Goal: Task Accomplishment & Management: Manage account settings

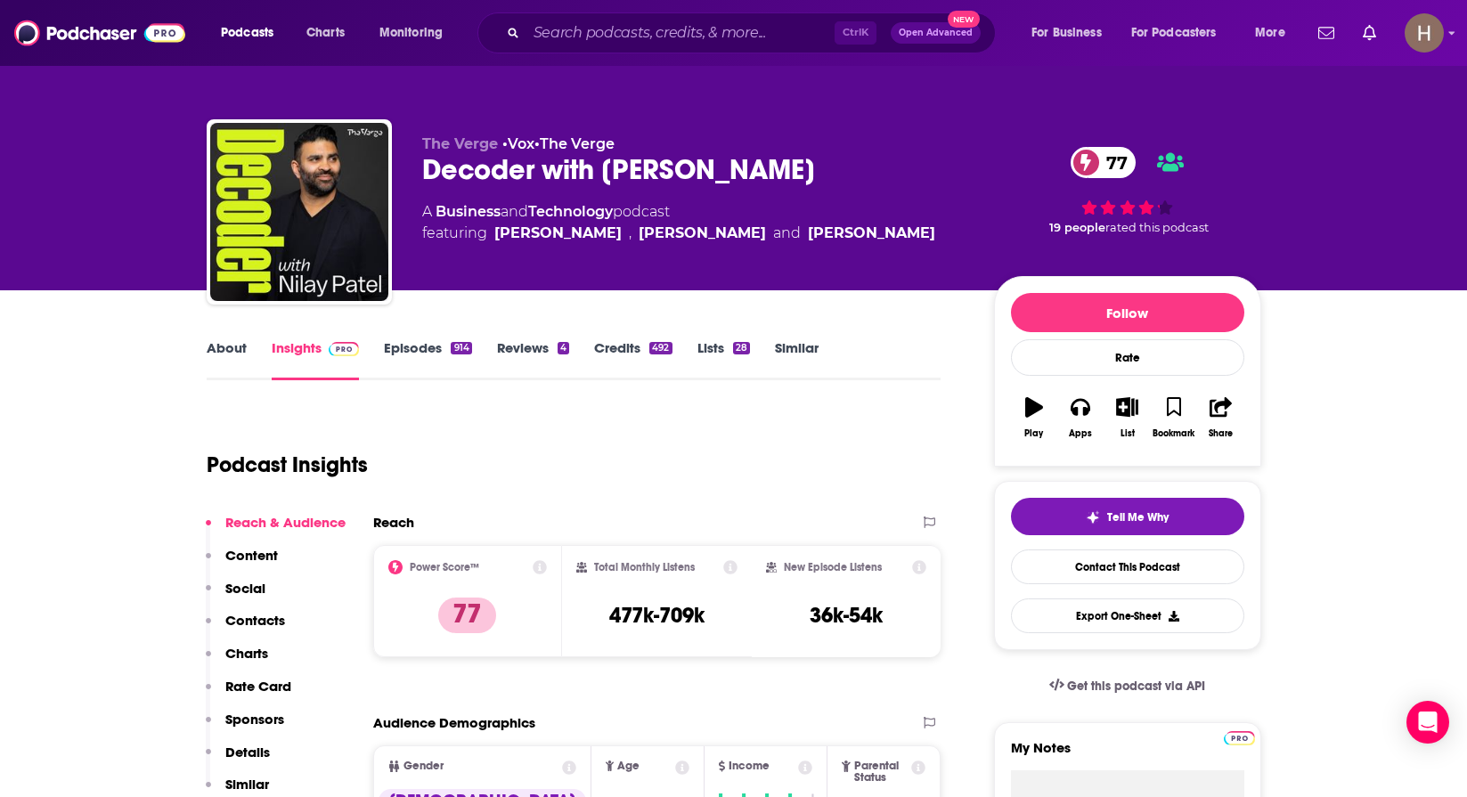
click at [224, 344] on link "About" at bounding box center [227, 359] width 40 height 41
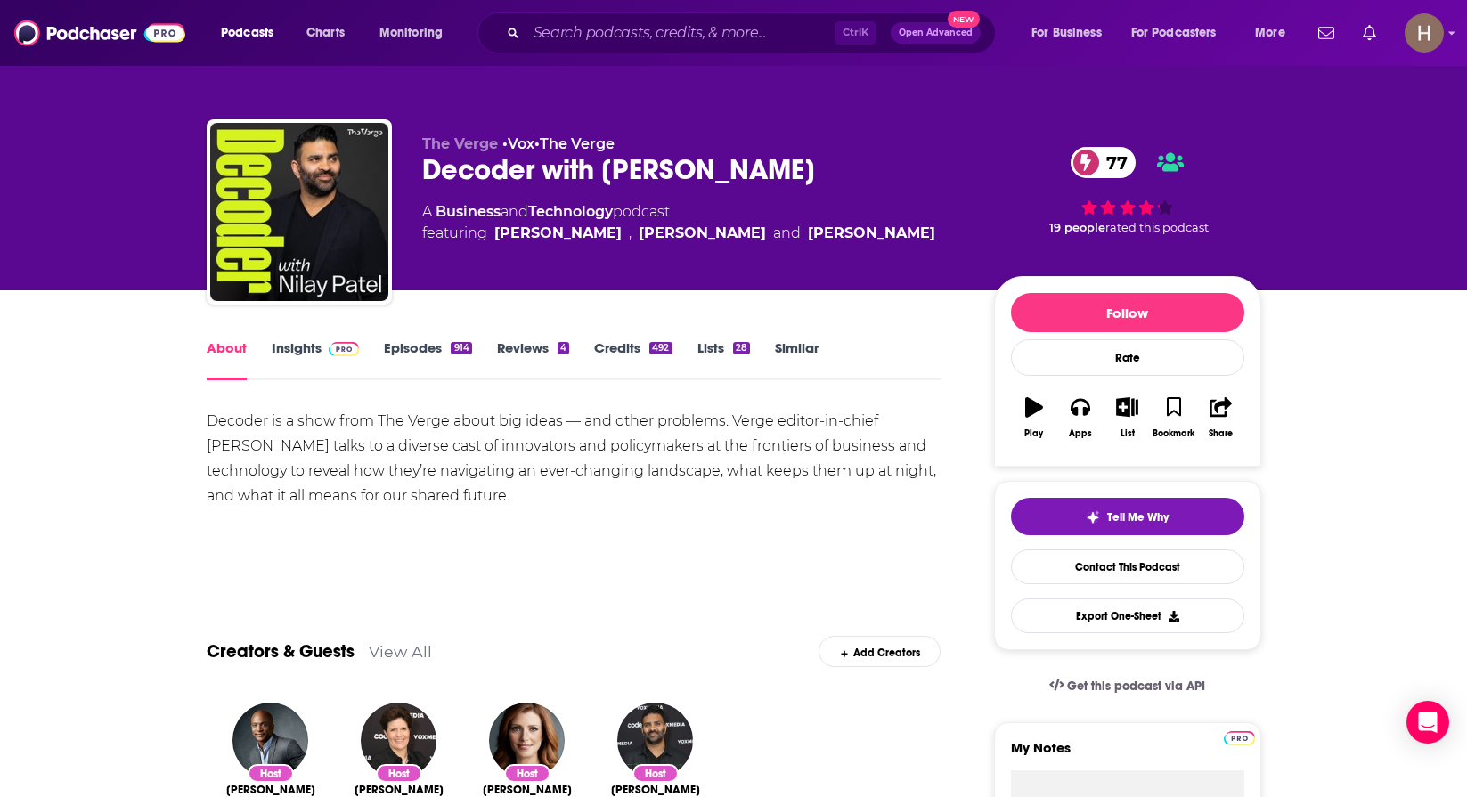
click at [299, 338] on div "About Insights Episodes 914 Reviews 4 Credits 492 Lists 28 Similar" at bounding box center [574, 359] width 735 height 44
drag, startPoint x: 1134, startPoint y: 405, endPoint x: 1121, endPoint y: 405, distance: 12.5
click at [1134, 405] on icon "button" at bounding box center [1127, 407] width 22 height 20
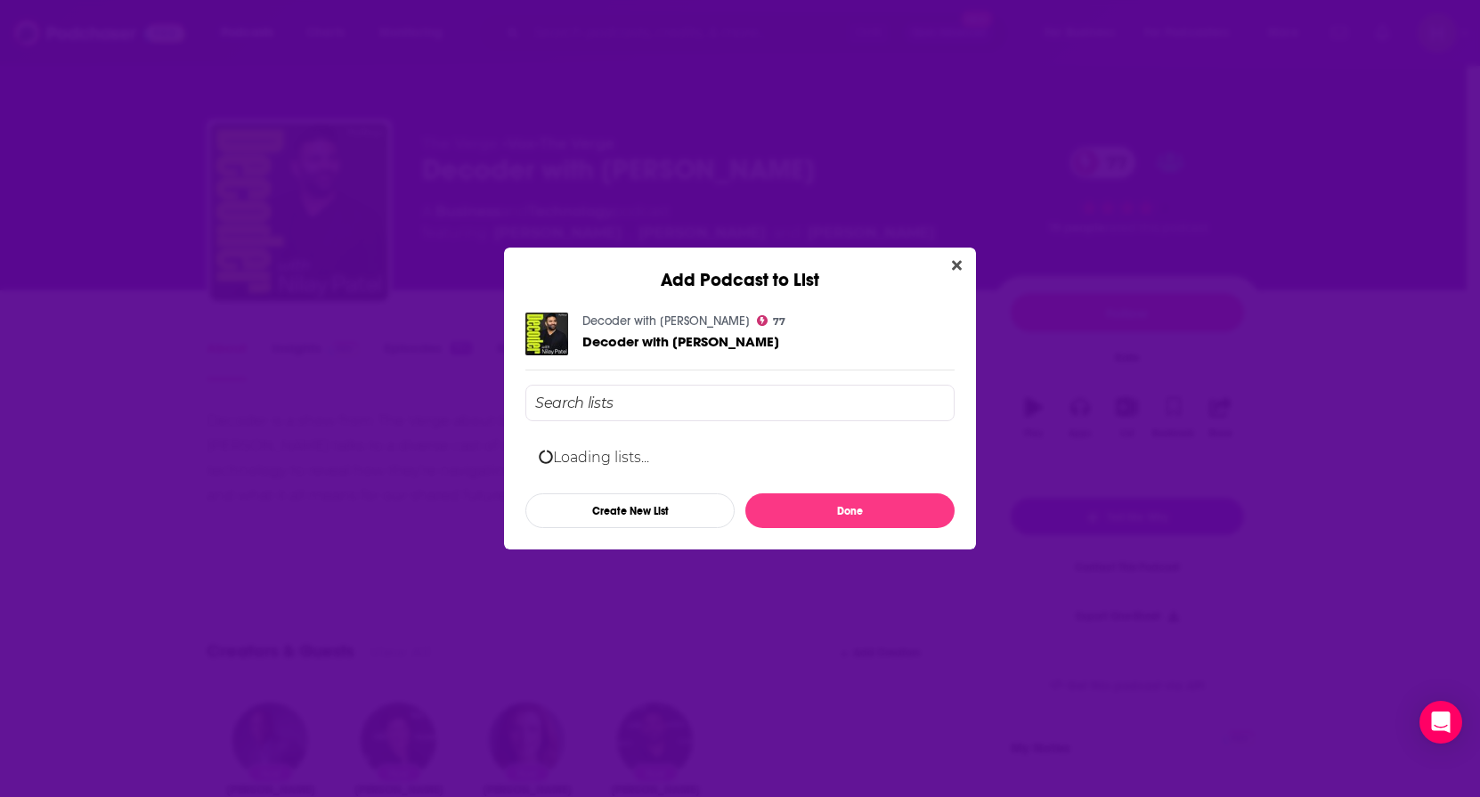
click at [677, 408] on input "Add Podcast To List" at bounding box center [739, 403] width 429 height 37
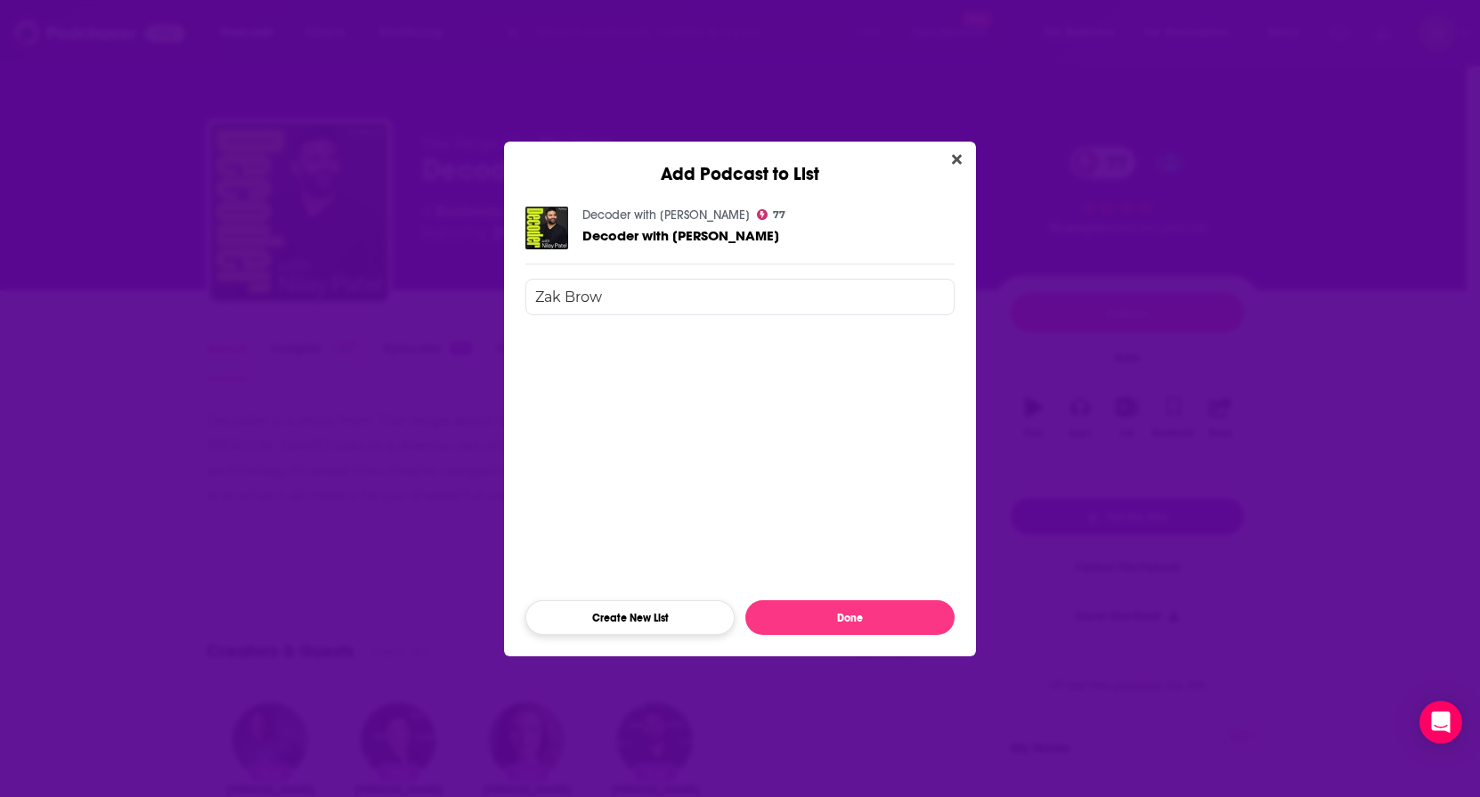
type input "Zak Brow"
click at [625, 612] on button "Create New List" at bounding box center [629, 617] width 209 height 35
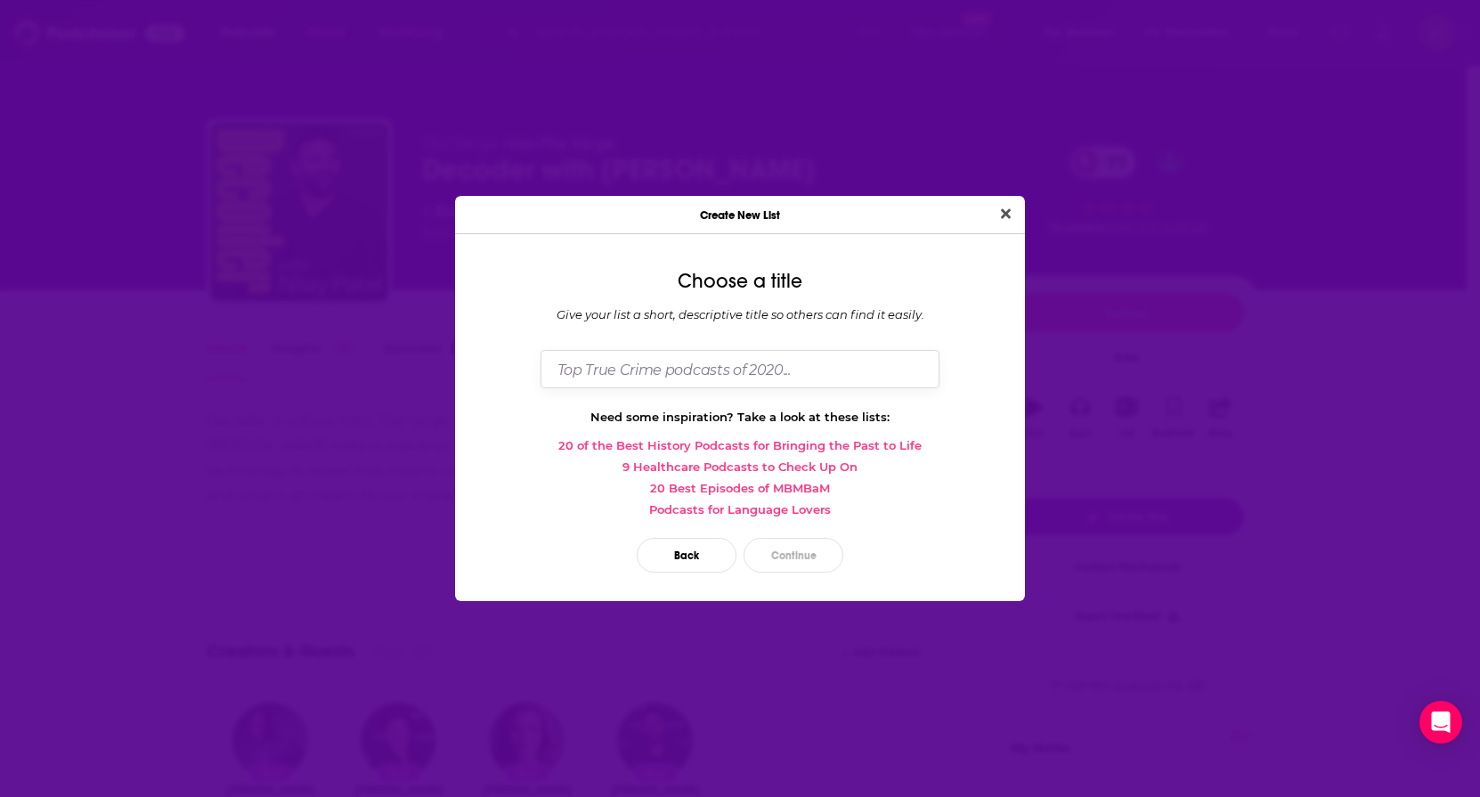
click at [664, 384] on input "Dialog" at bounding box center [740, 369] width 399 height 38
click at [664, 370] on input "Dialog" at bounding box center [740, 369] width 399 height 38
type input "a"
type input "[PERSON_NAME]"
click at [795, 549] on button "Continue" at bounding box center [794, 555] width 100 height 35
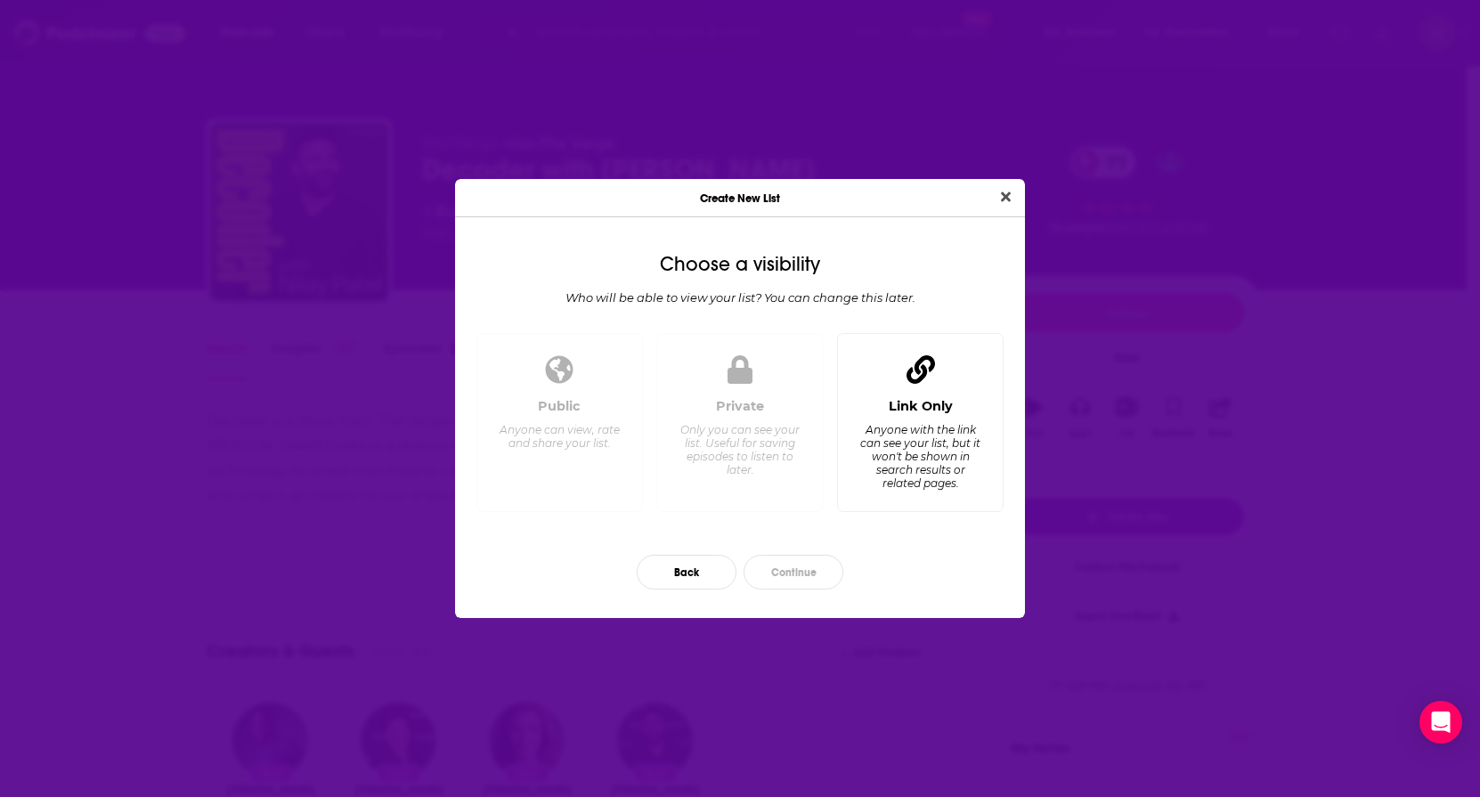
click at [929, 373] on icon "Dialog" at bounding box center [921, 369] width 29 height 29
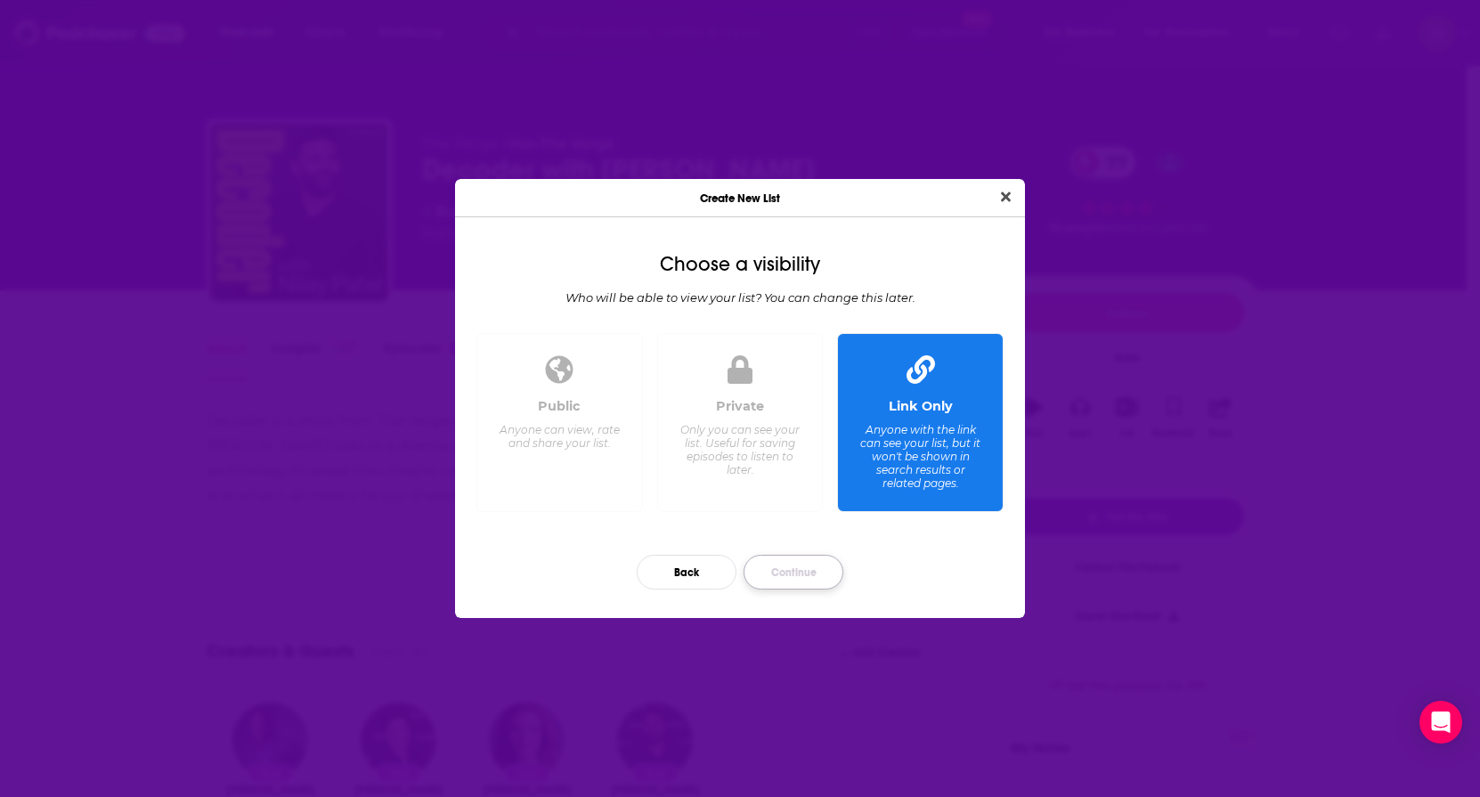
click at [814, 580] on button "Continue" at bounding box center [794, 572] width 100 height 35
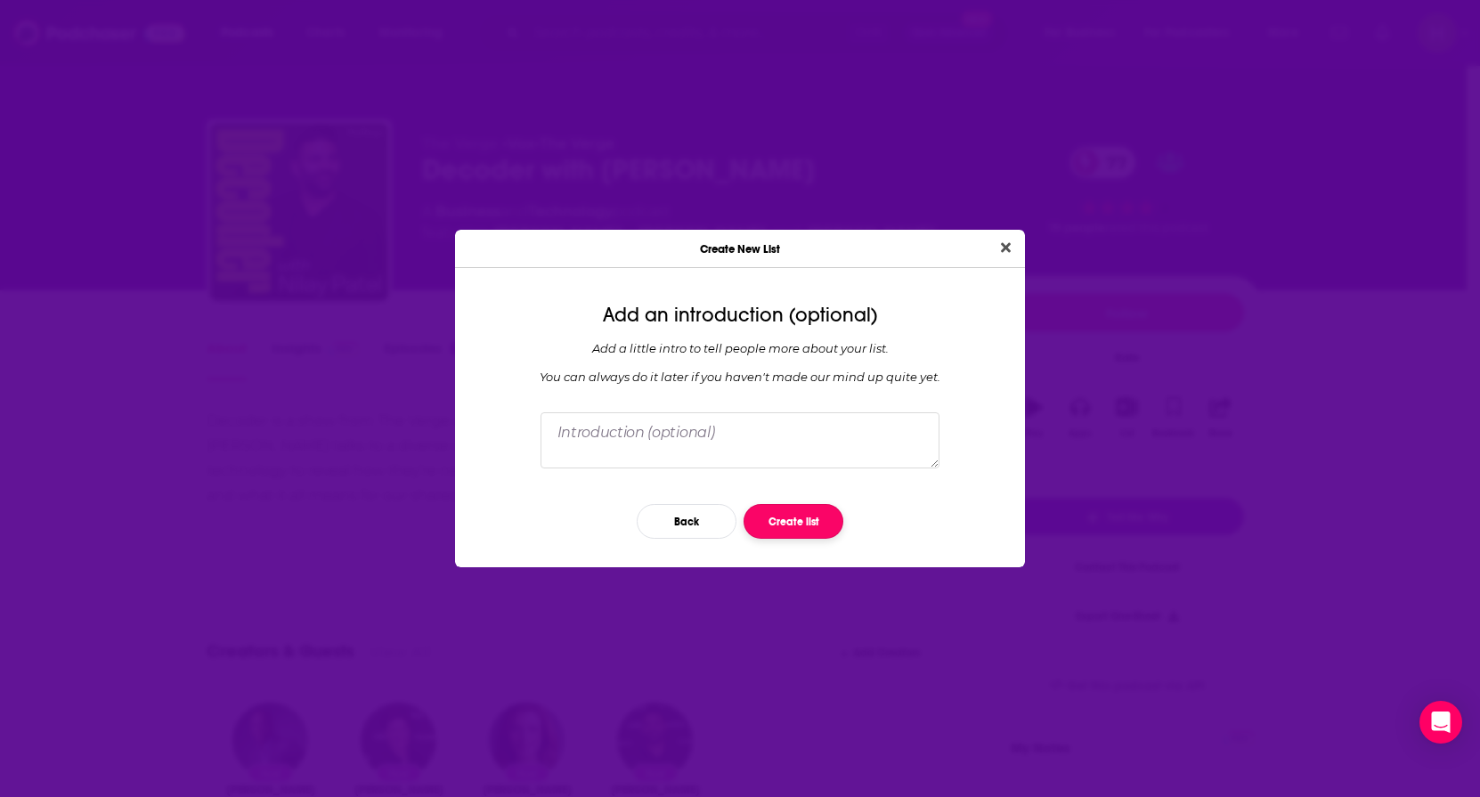
click at [800, 510] on button "Create list" at bounding box center [794, 521] width 100 height 35
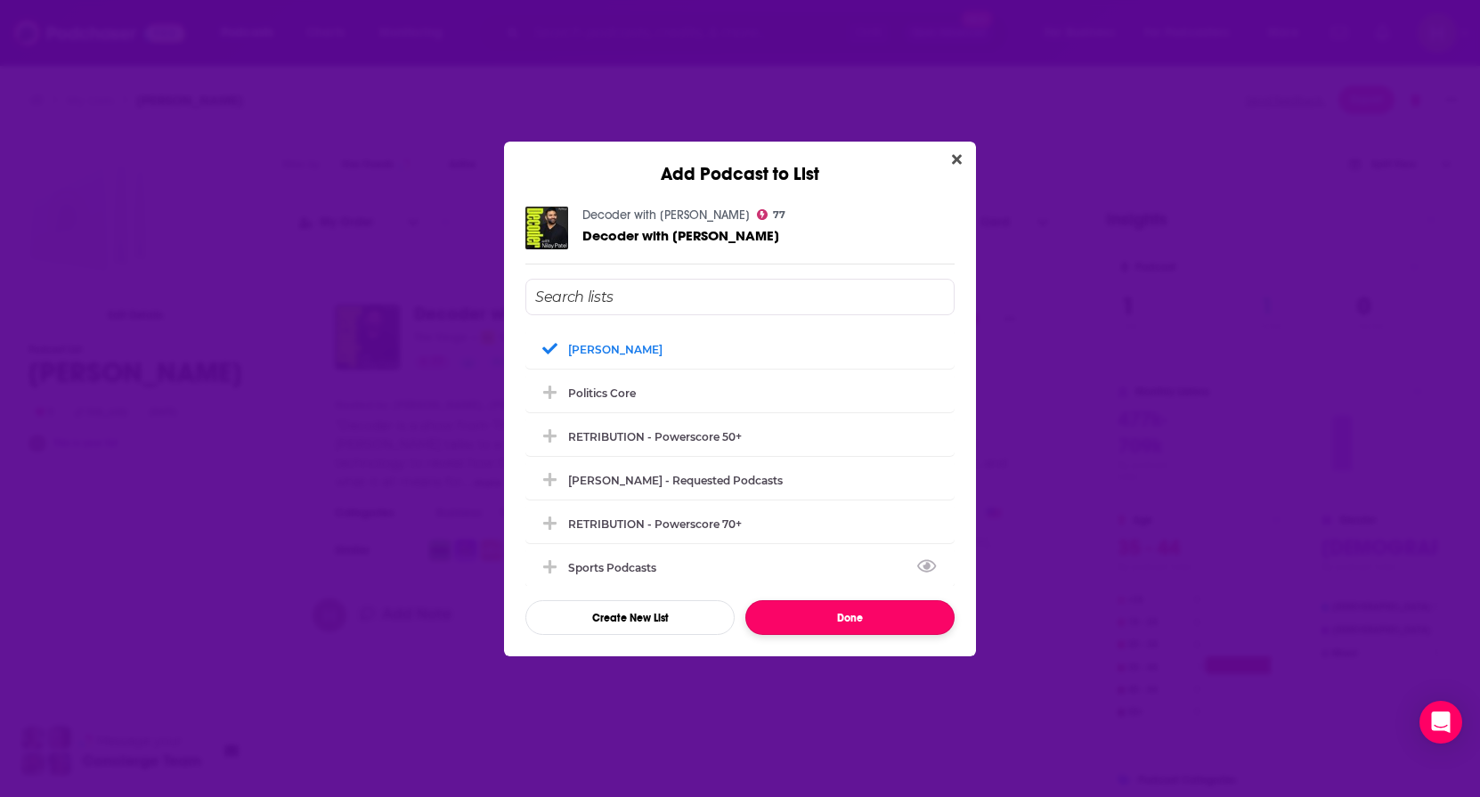
click at [859, 614] on button "Done" at bounding box center [849, 617] width 209 height 35
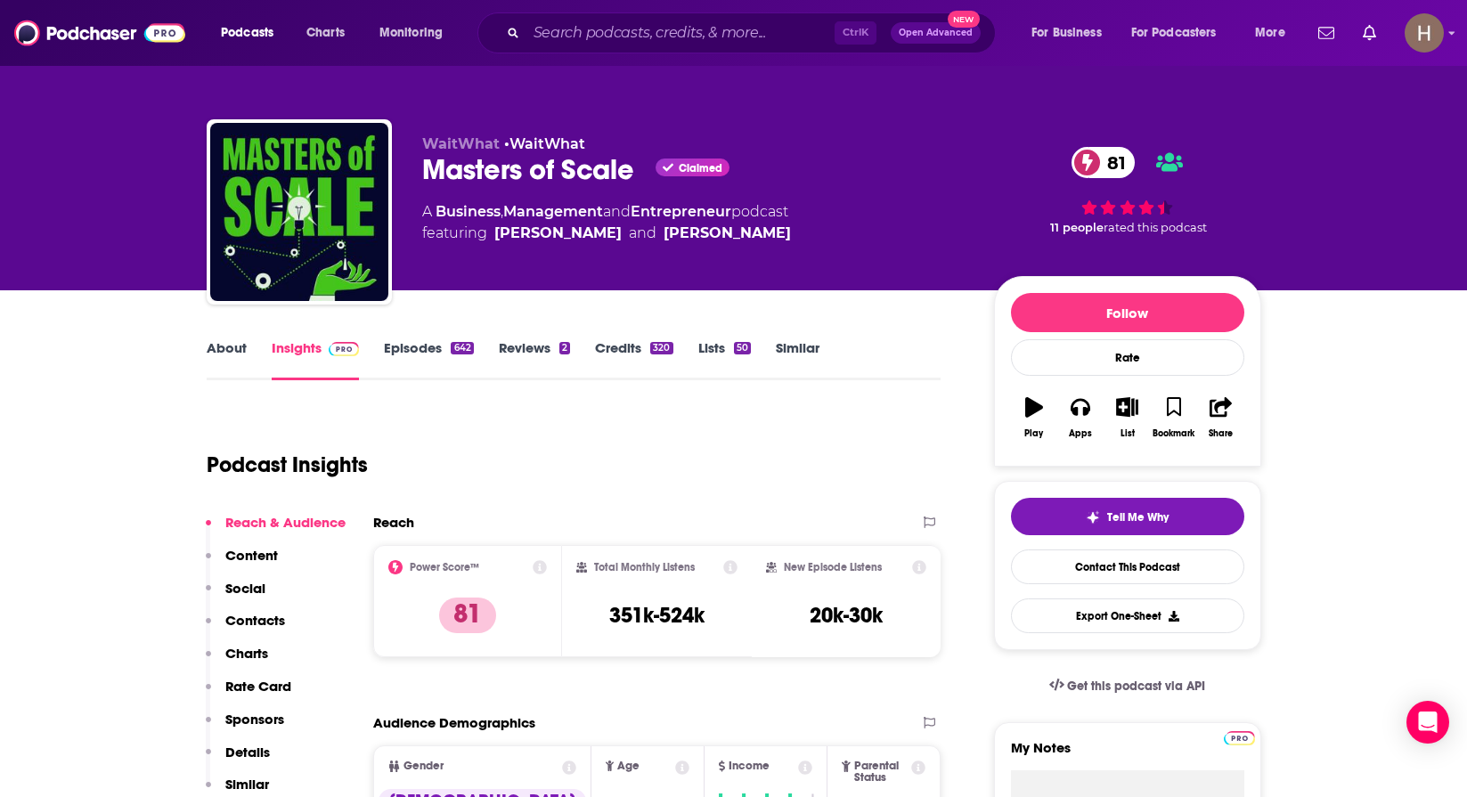
click at [243, 345] on link "About" at bounding box center [227, 359] width 40 height 41
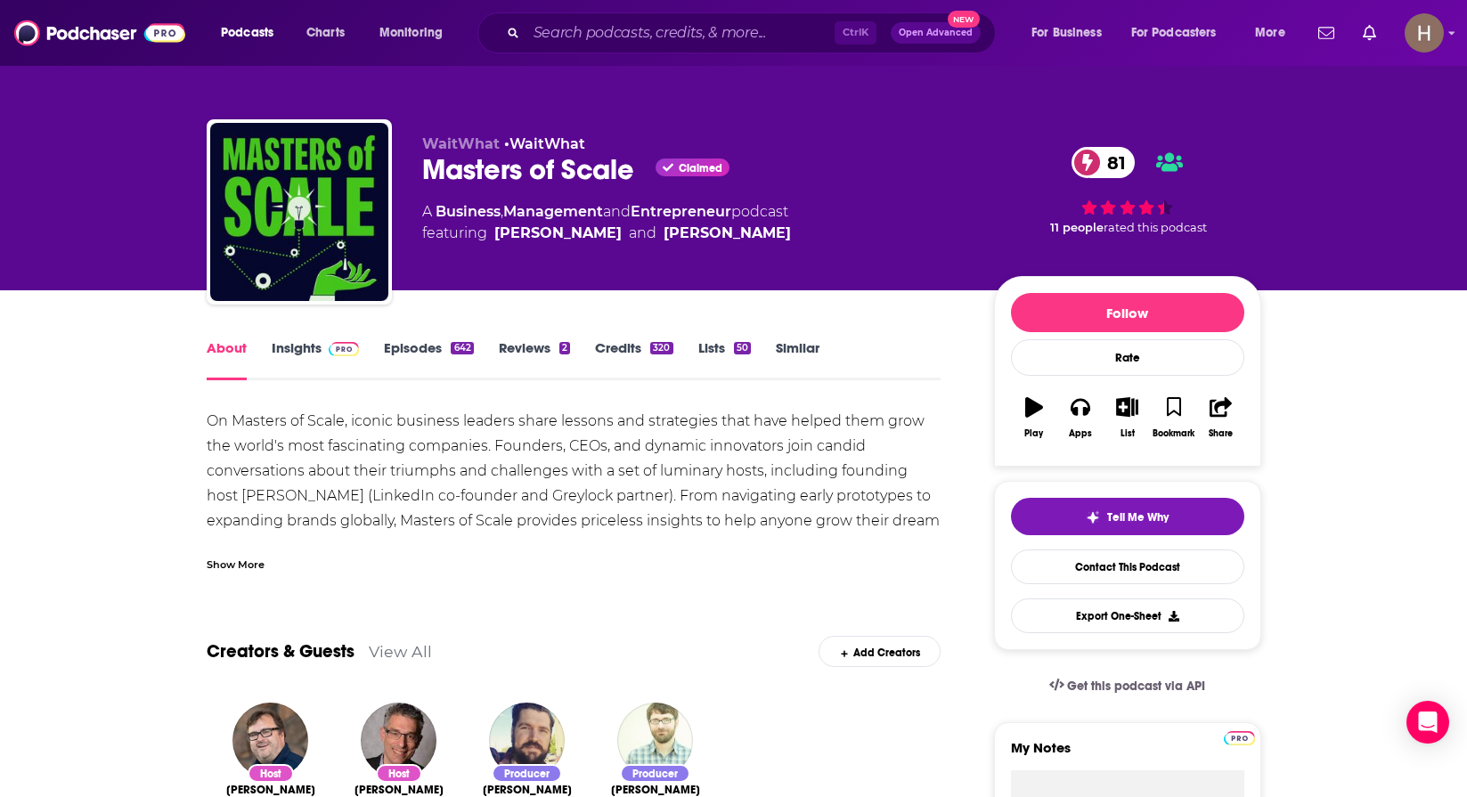
click at [809, 354] on link "Similar" at bounding box center [798, 359] width 44 height 41
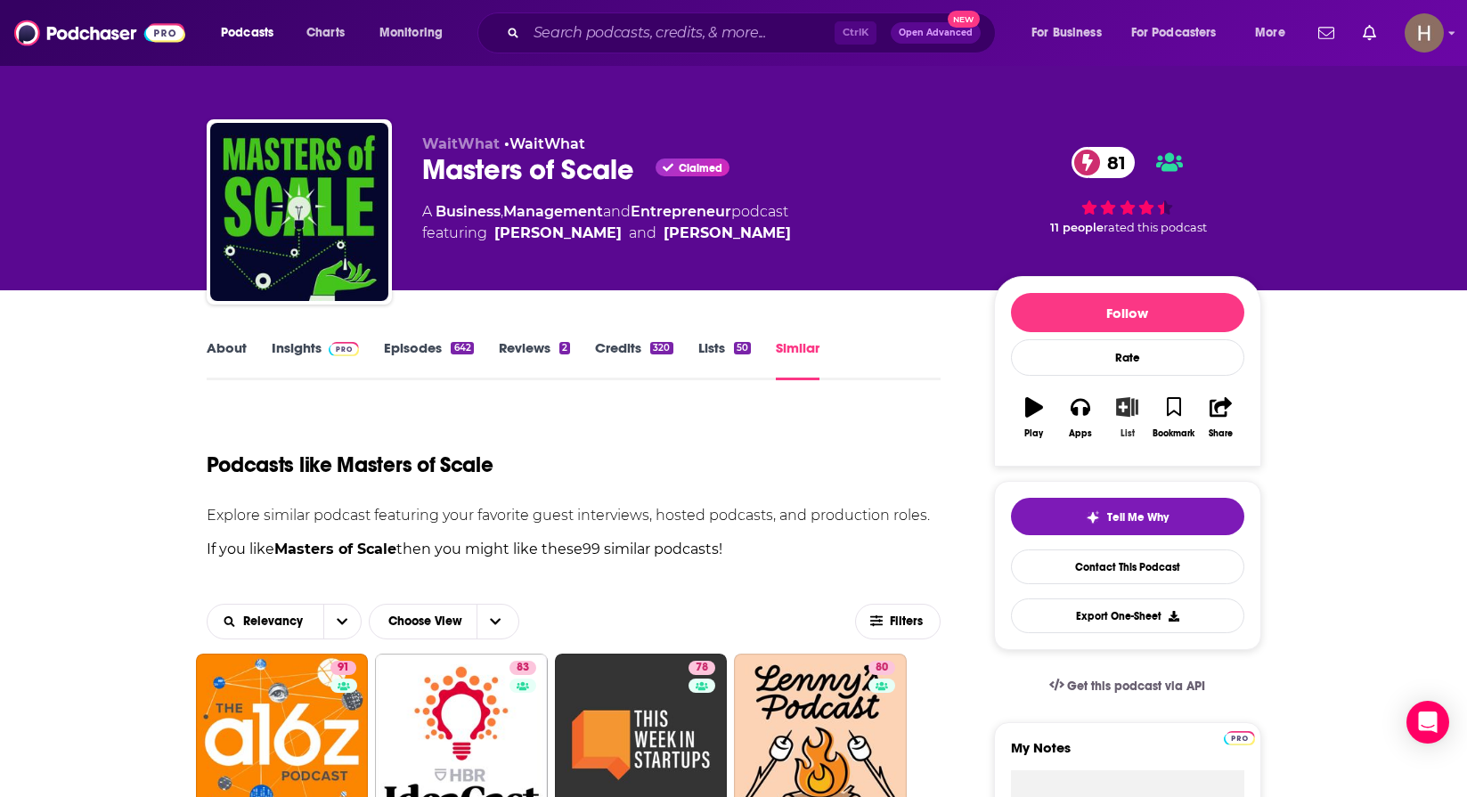
click at [1132, 400] on icon "button" at bounding box center [1127, 407] width 22 height 20
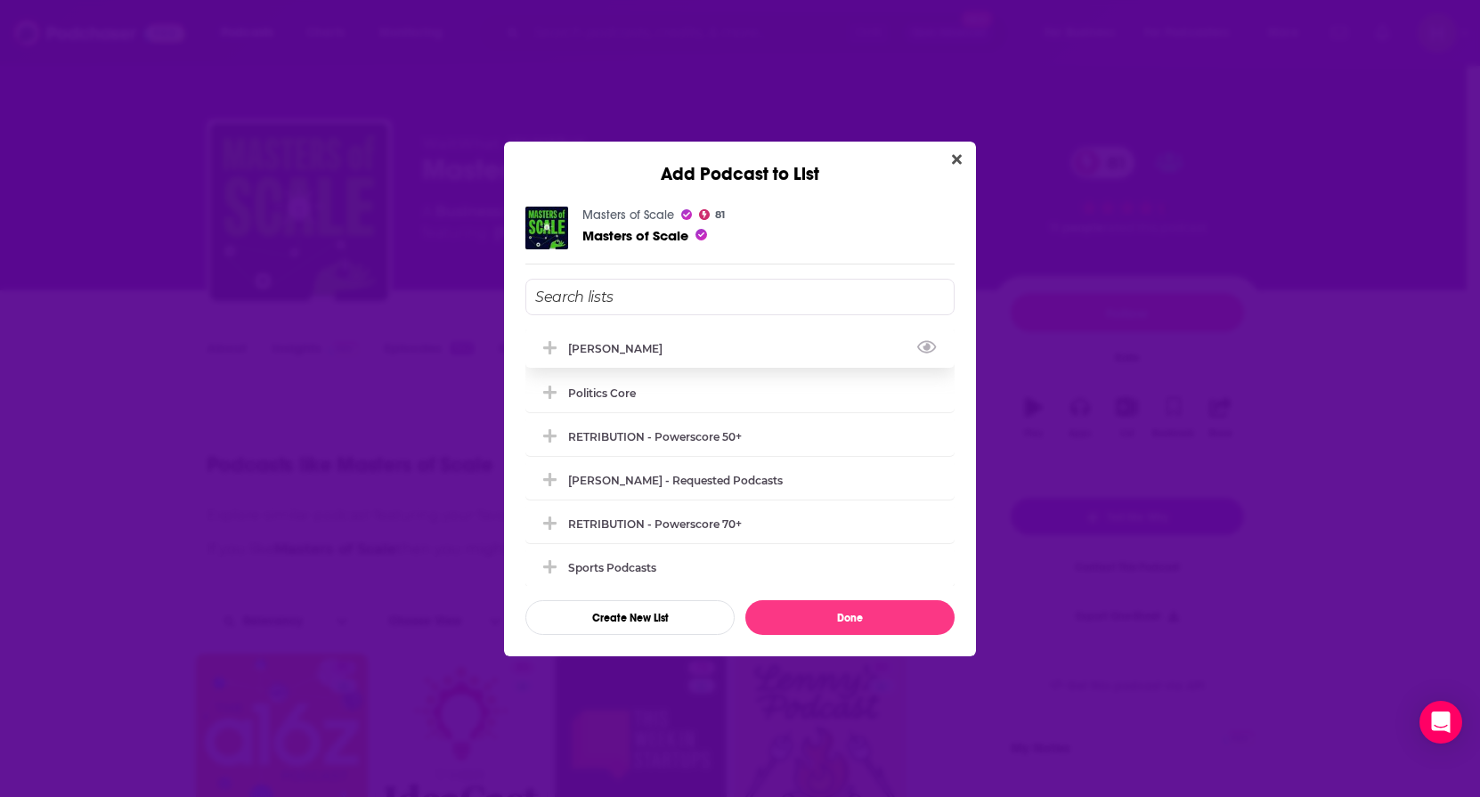
click at [584, 338] on div "[PERSON_NAME]" at bounding box center [739, 348] width 429 height 39
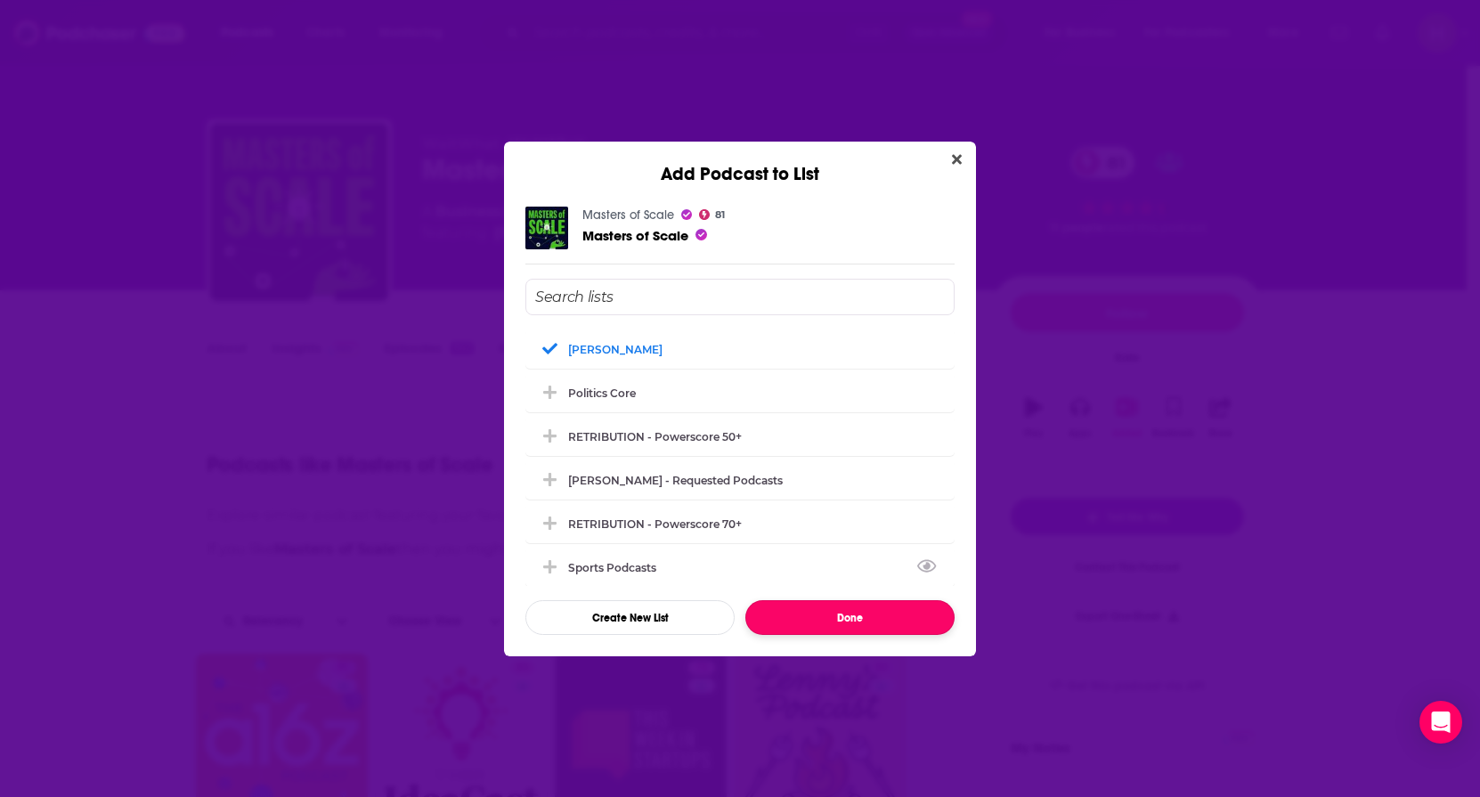
click at [840, 620] on button "Done" at bounding box center [849, 617] width 209 height 35
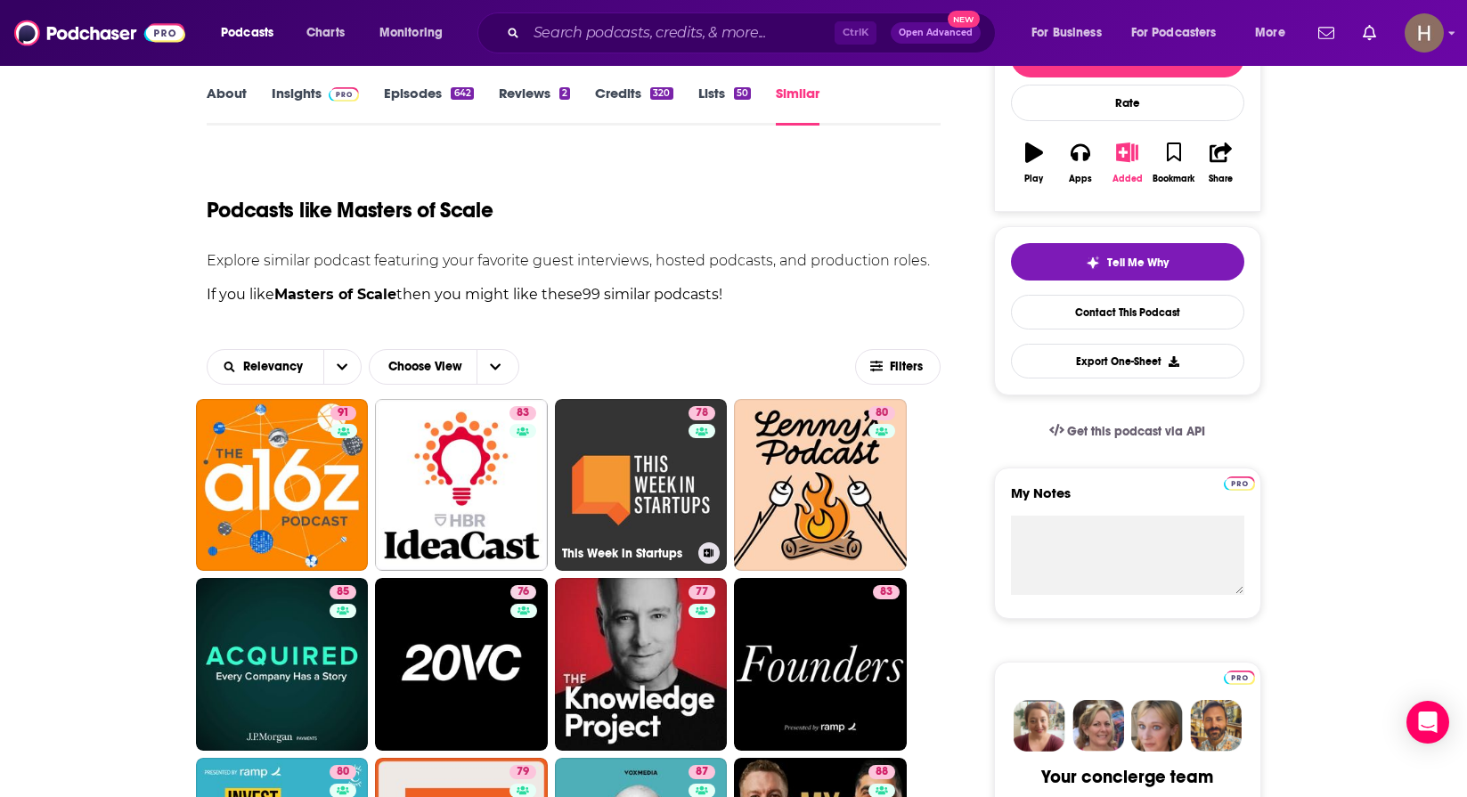
scroll to position [267, 0]
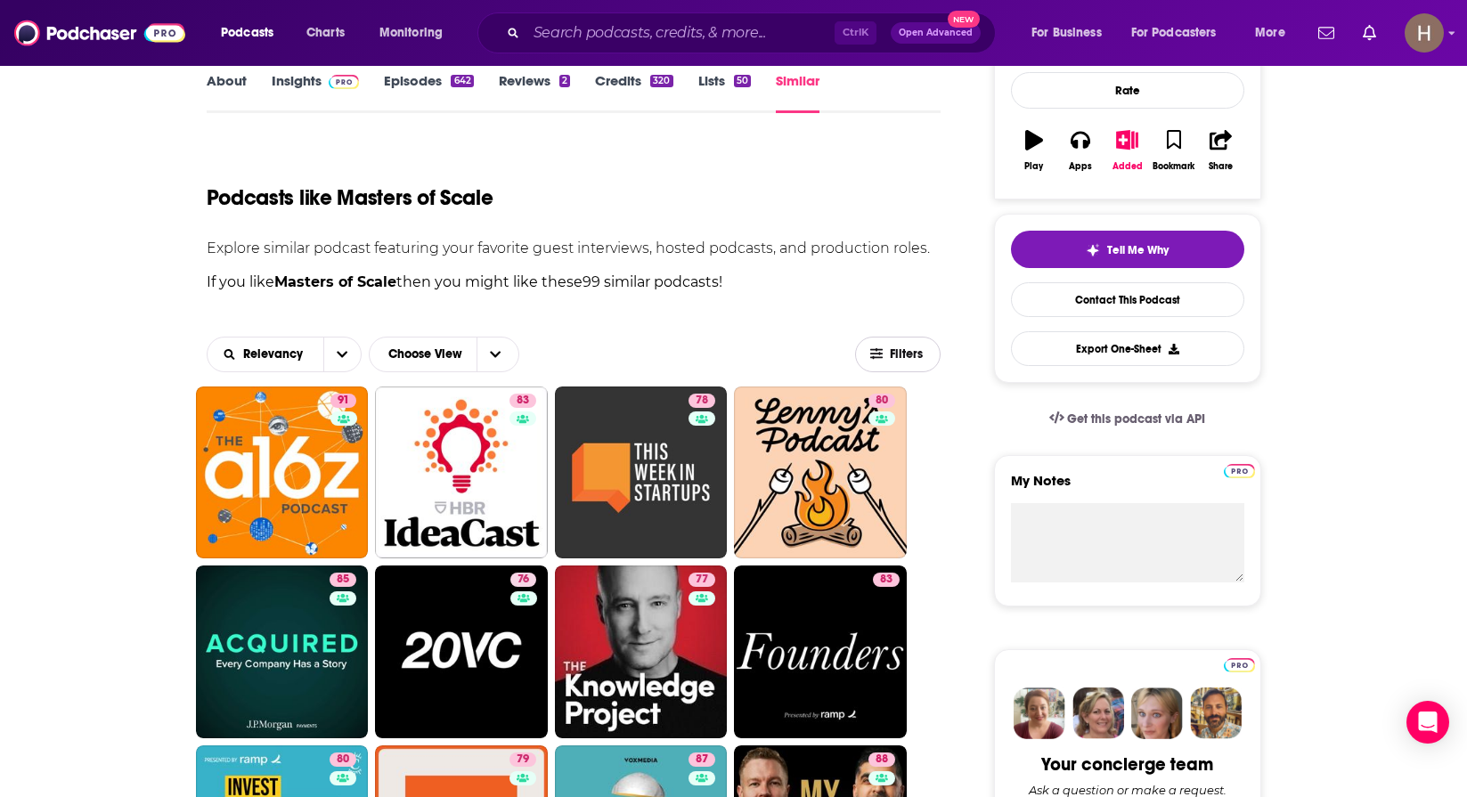
click at [909, 344] on button "Filters" at bounding box center [898, 355] width 86 height 36
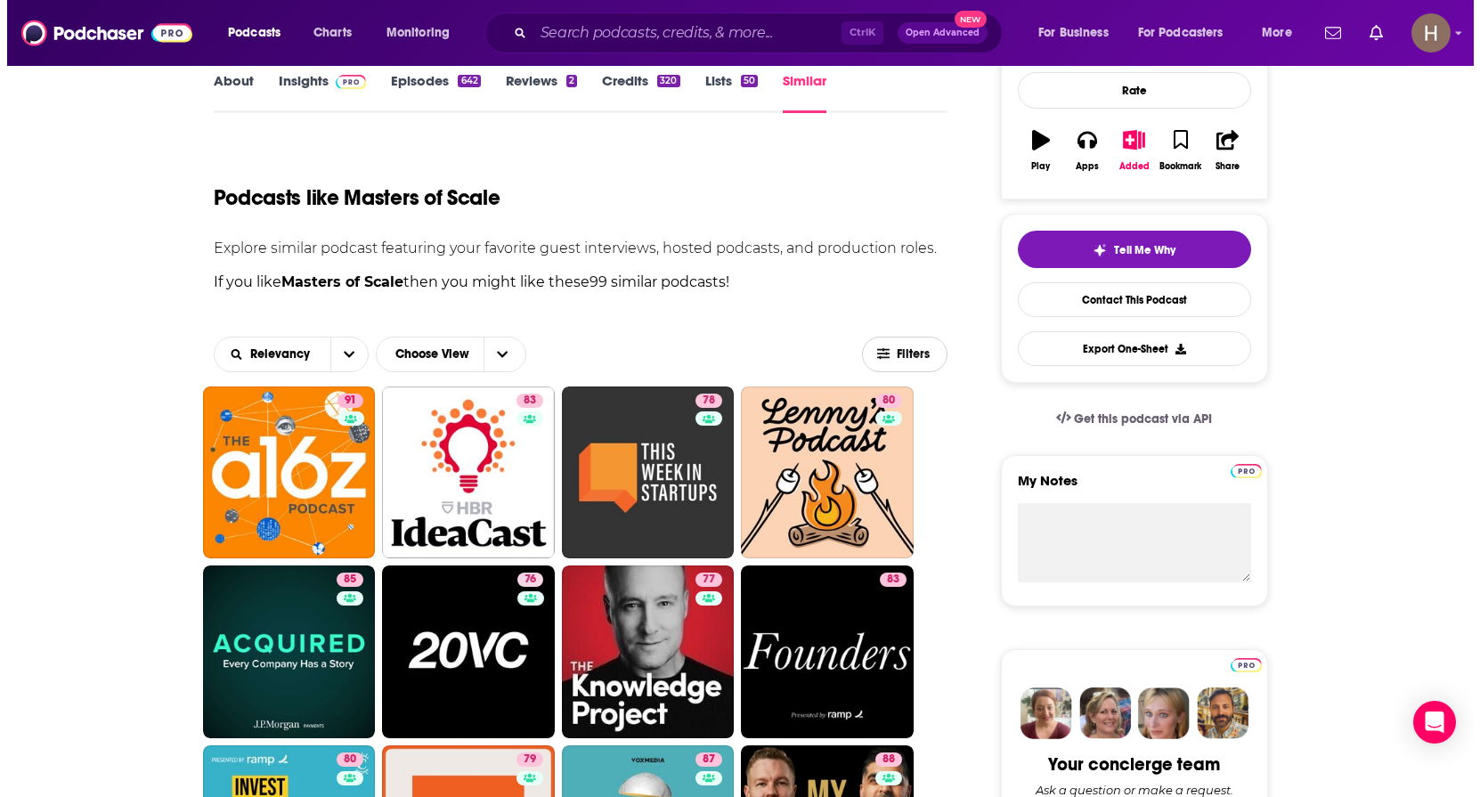
scroll to position [0, 0]
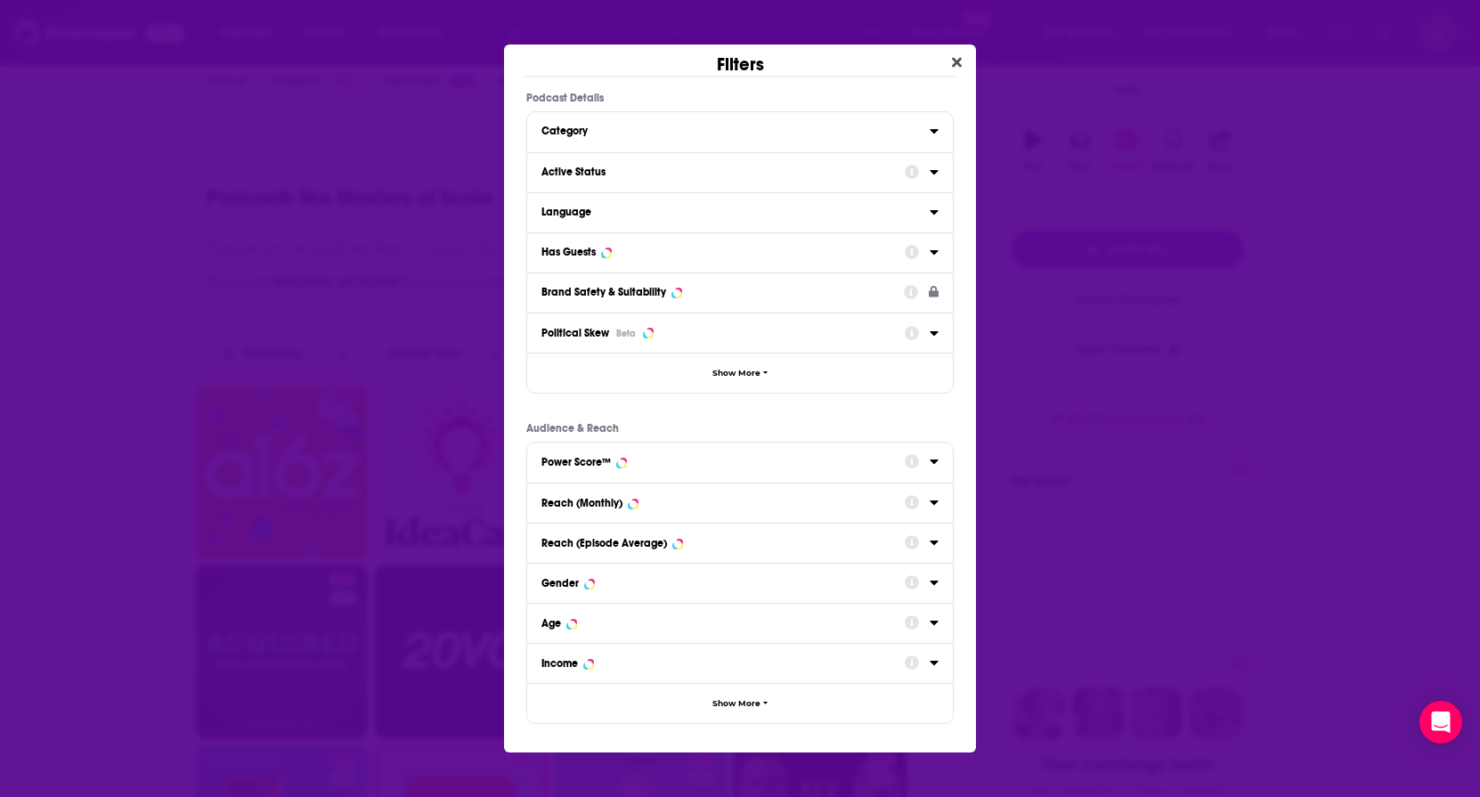
click at [636, 167] on div "Active Status" at bounding box center [718, 172] width 352 height 12
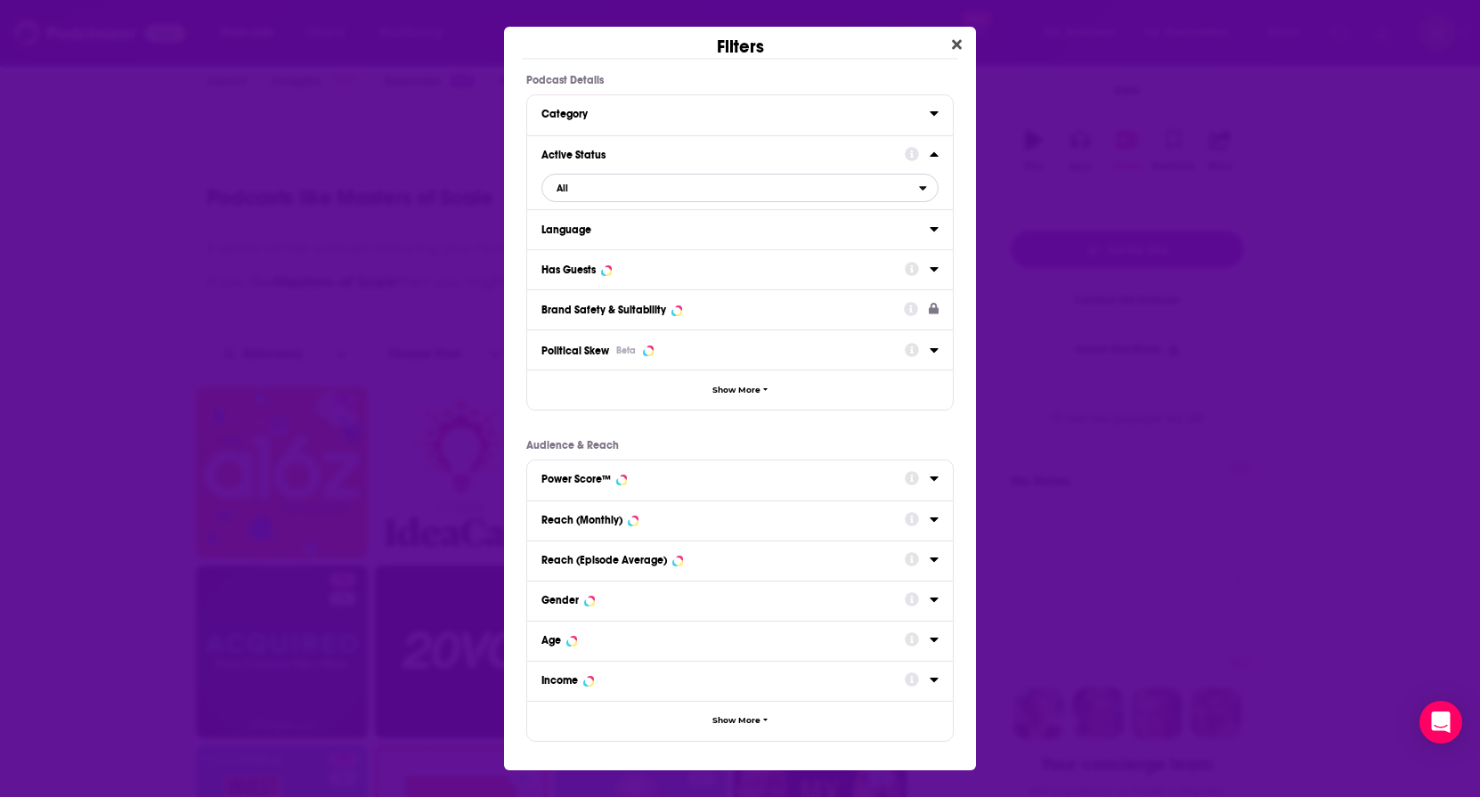
click at [556, 191] on span "All" at bounding box center [730, 187] width 377 height 23
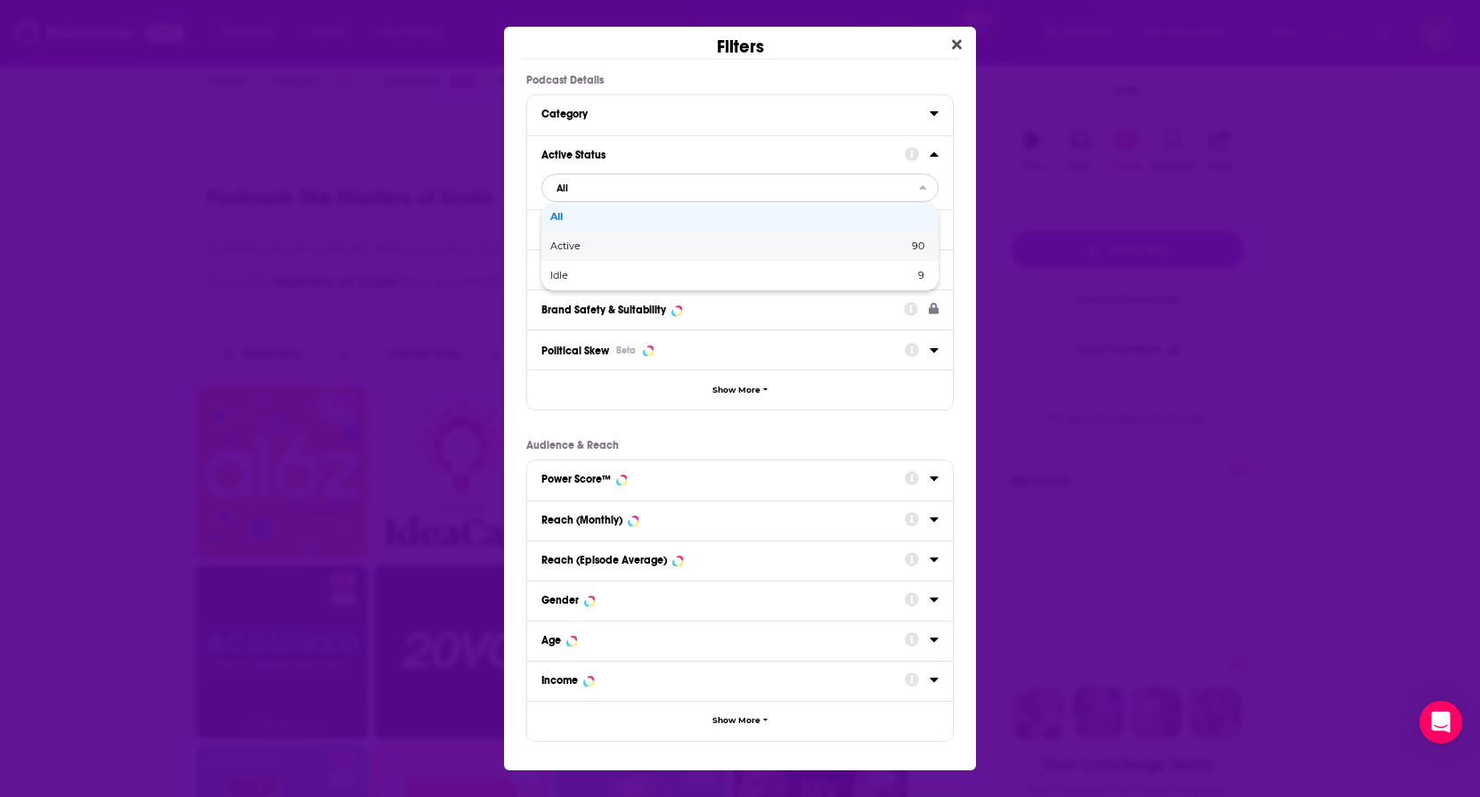
click at [581, 246] on span "Active" at bounding box center [647, 246] width 194 height 10
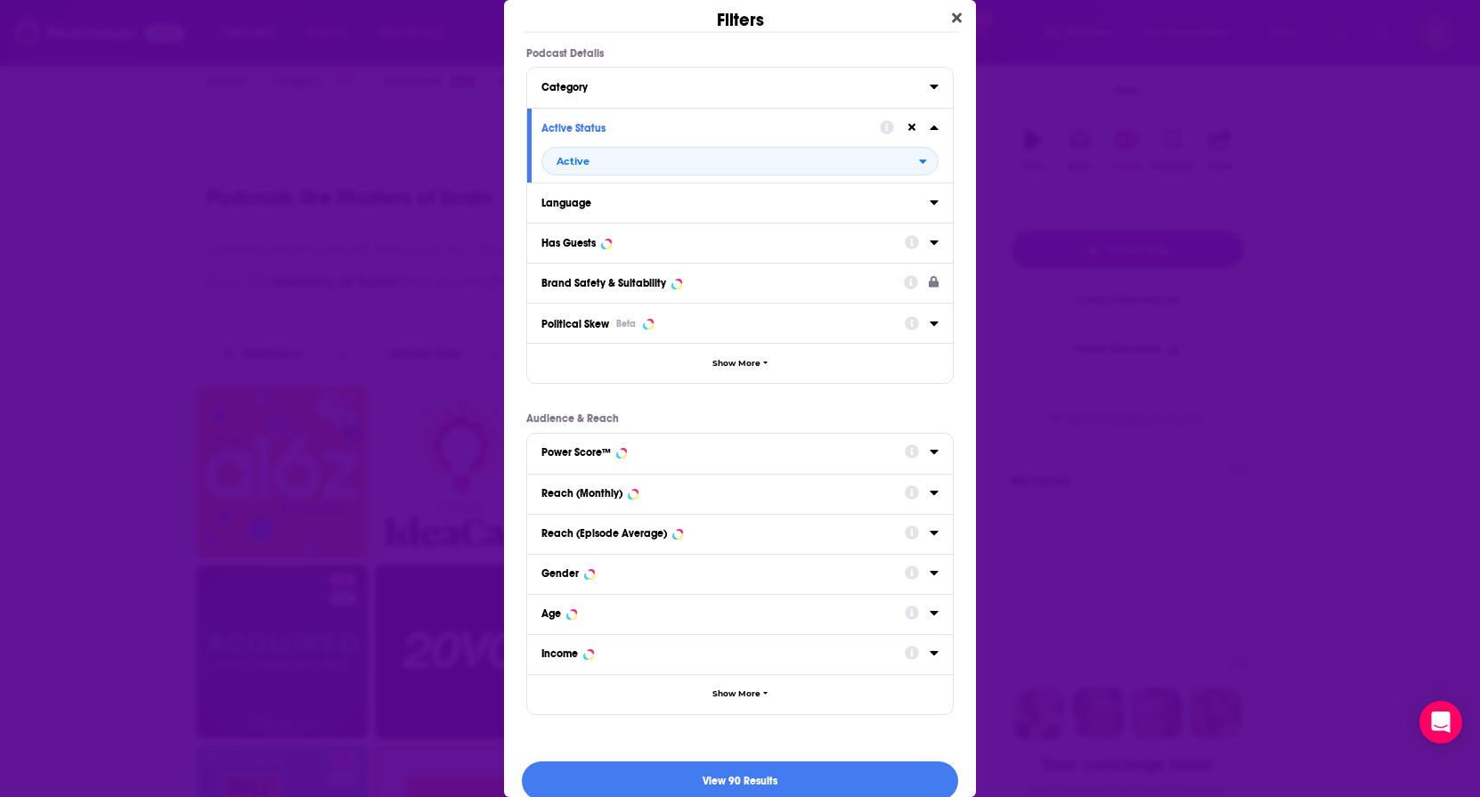
click at [598, 251] on button "Has Guests" at bounding box center [723, 242] width 363 height 22
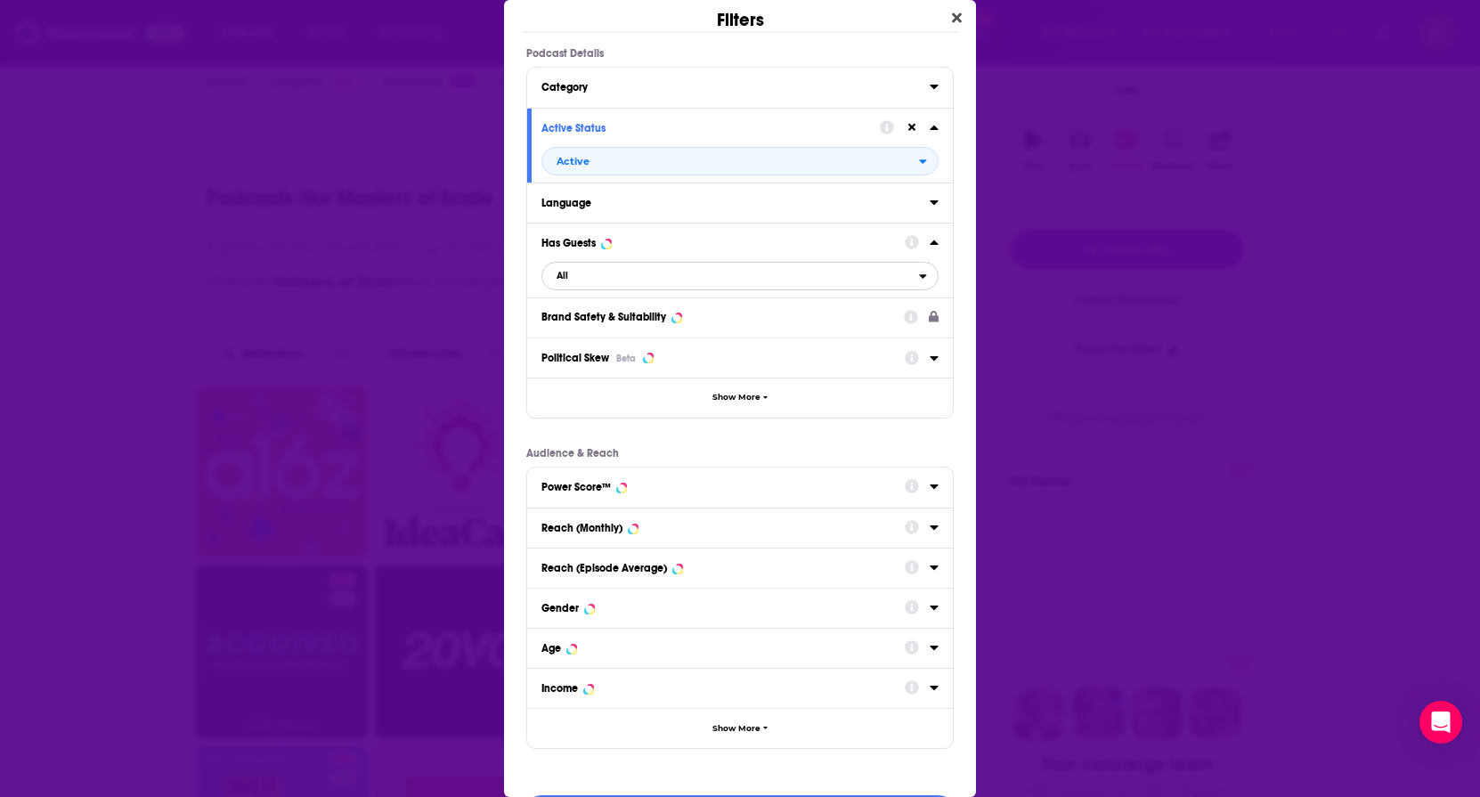
click at [568, 281] on span "All" at bounding box center [730, 276] width 377 height 23
click at [570, 302] on span "All" at bounding box center [737, 305] width 374 height 10
click at [578, 278] on span "All" at bounding box center [730, 276] width 377 height 23
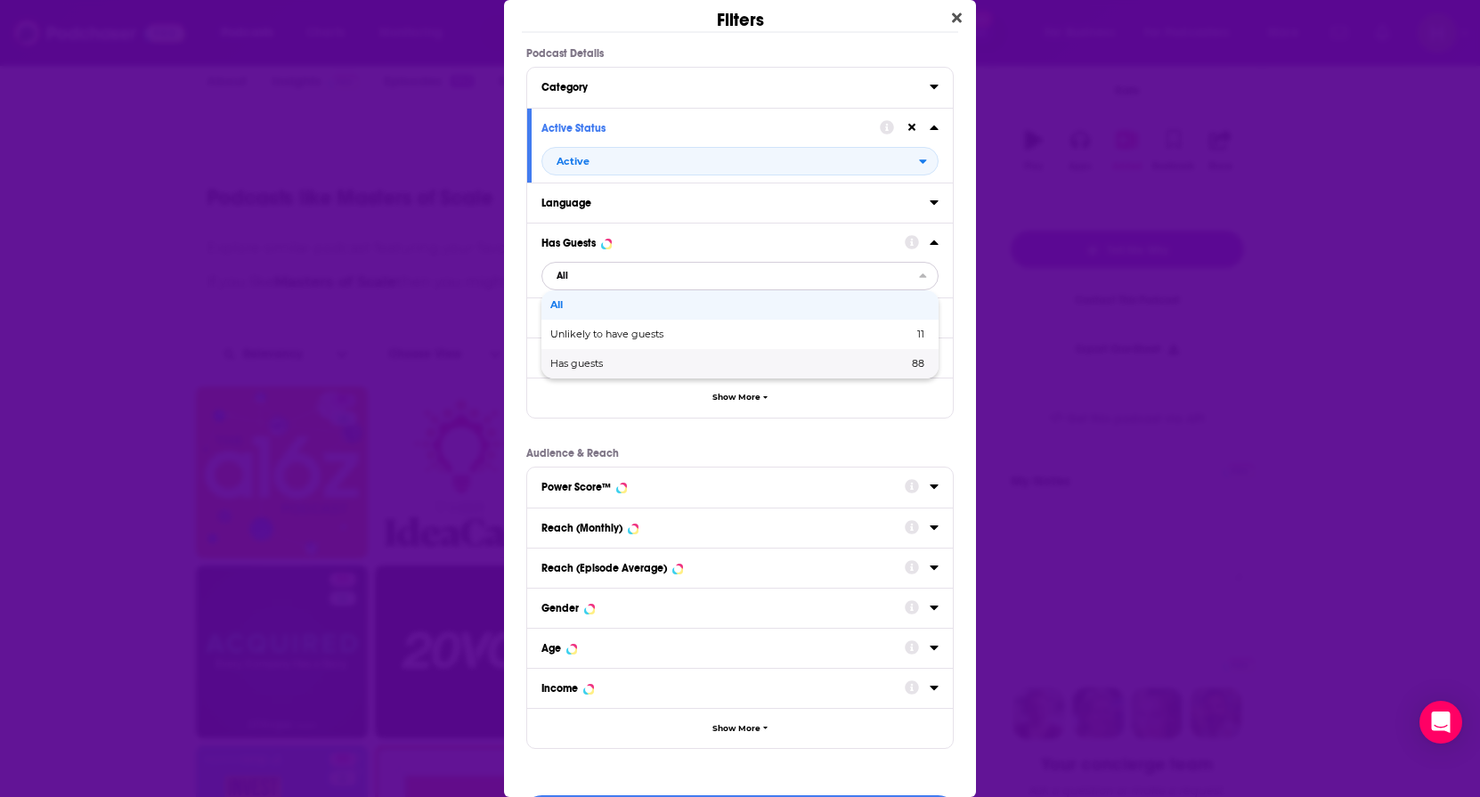
click at [576, 366] on span "Has guests" at bounding box center [652, 364] width 205 height 10
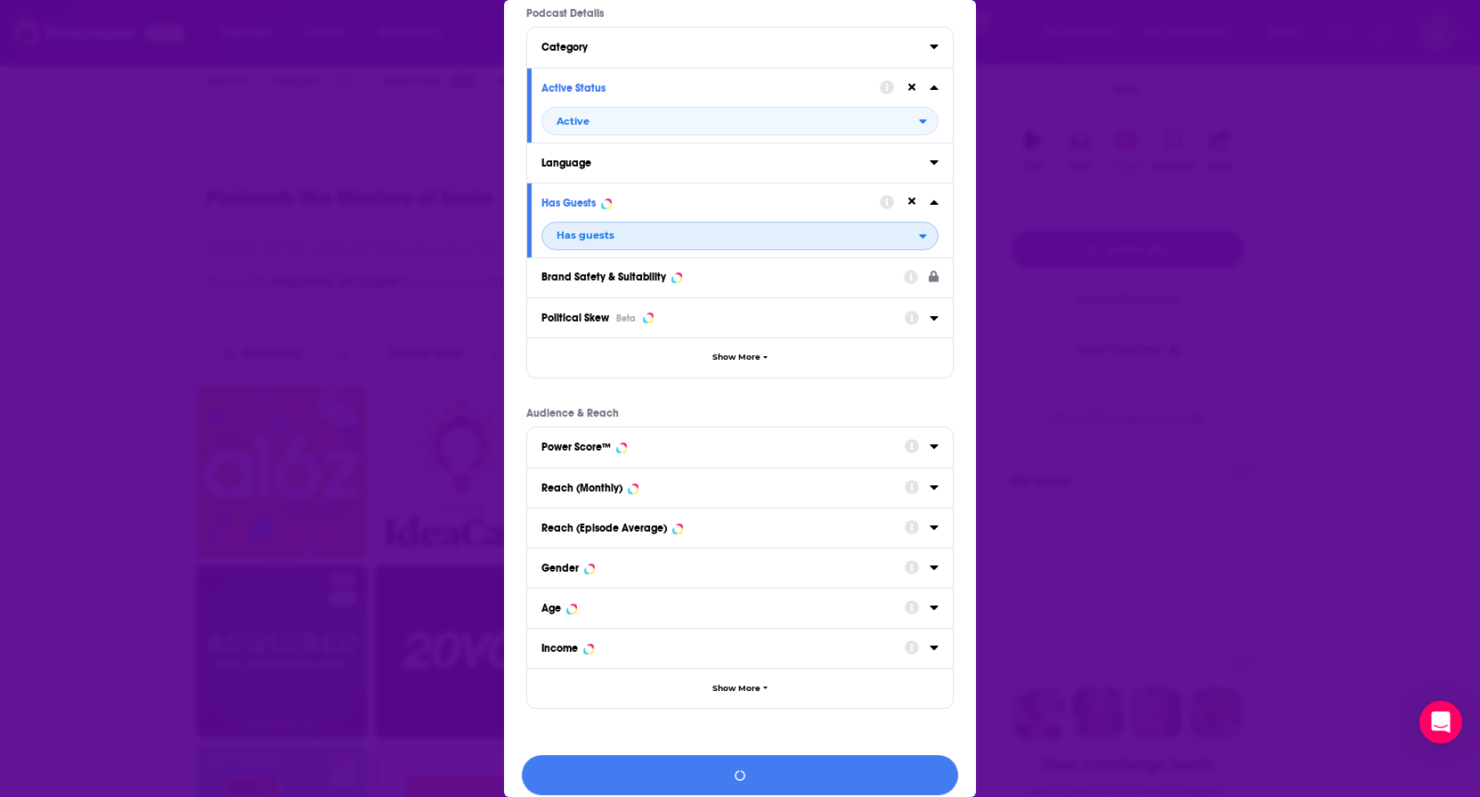
scroll to position [56, 0]
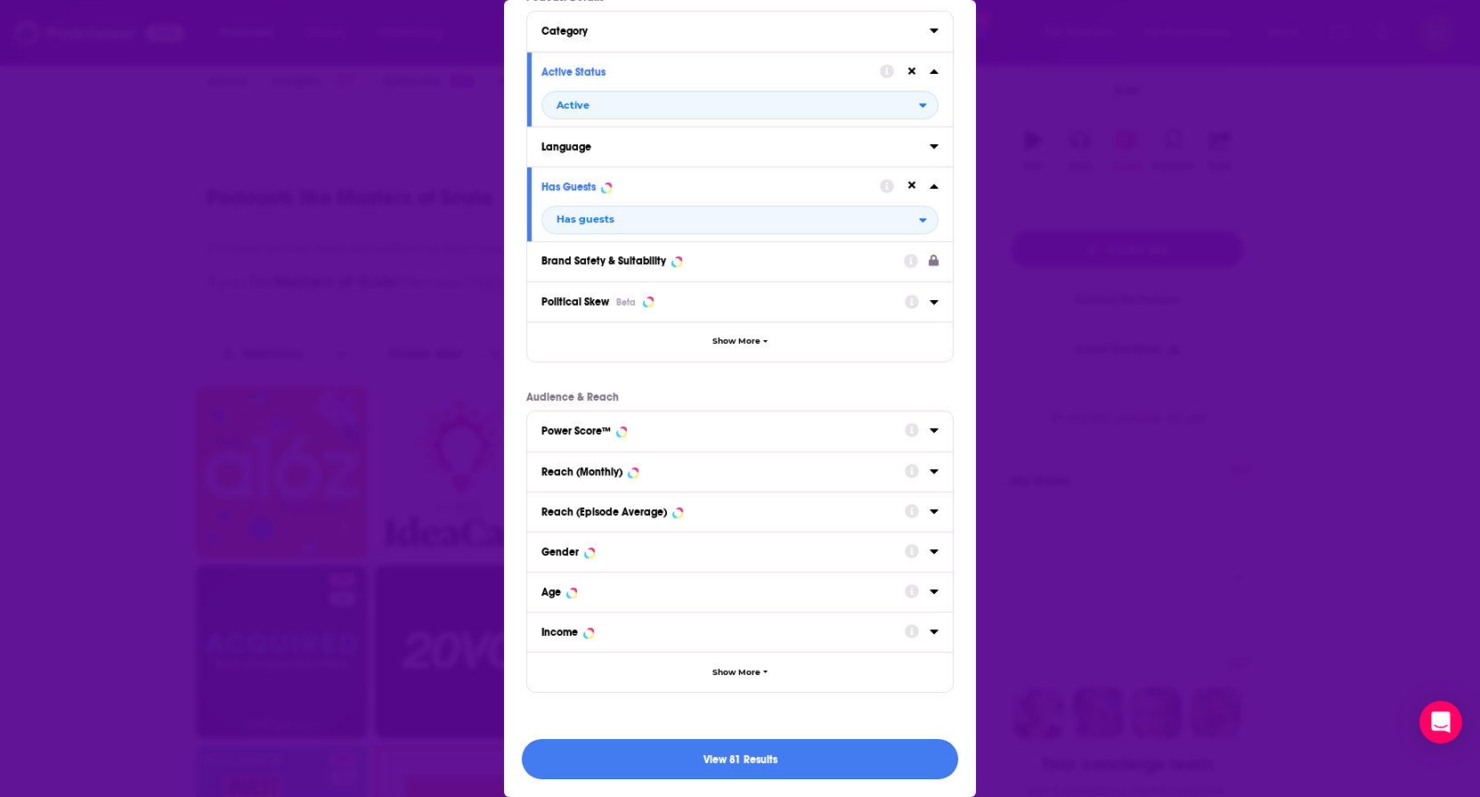
click at [736, 753] on button "View 81 Results" at bounding box center [740, 759] width 436 height 40
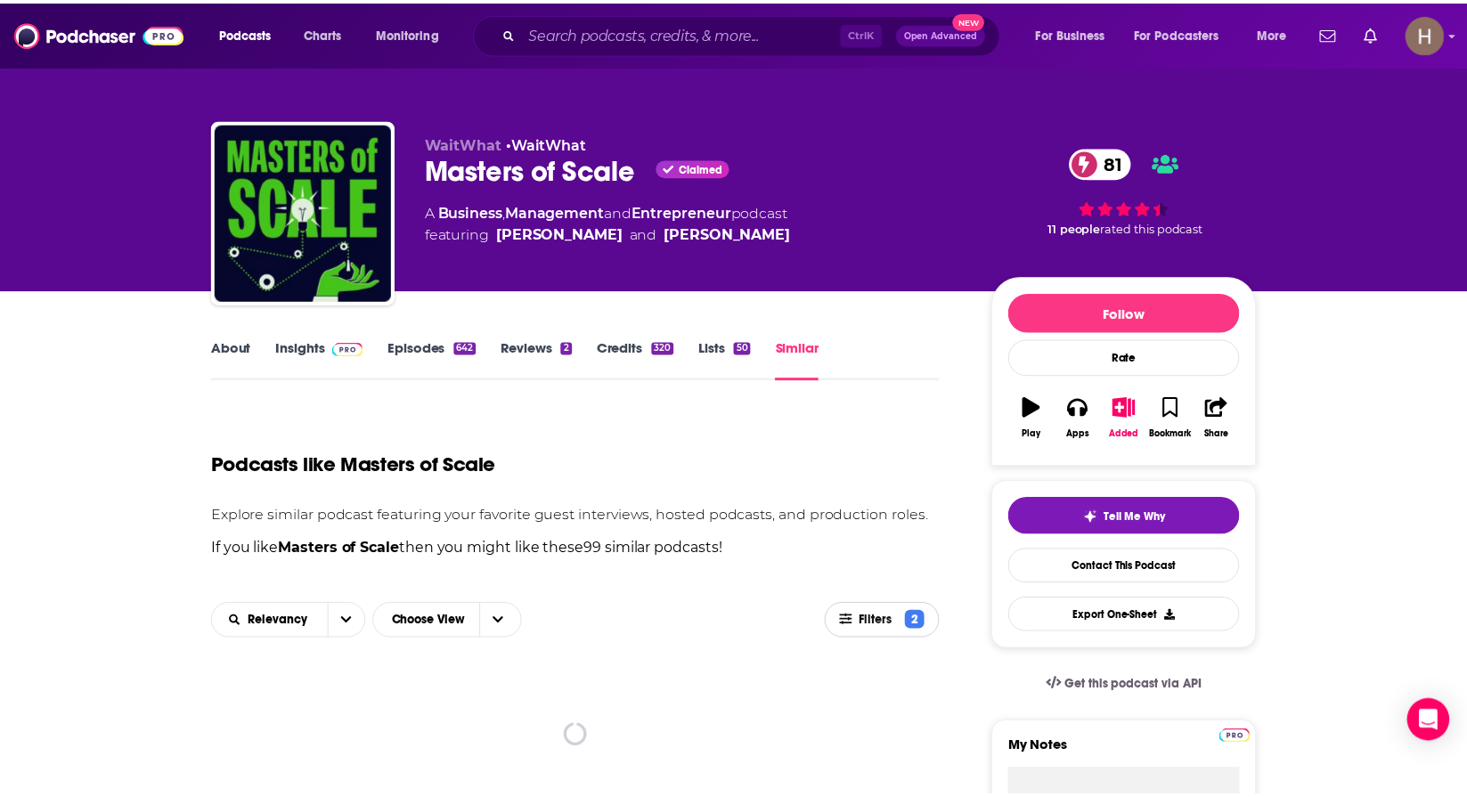
scroll to position [267, 0]
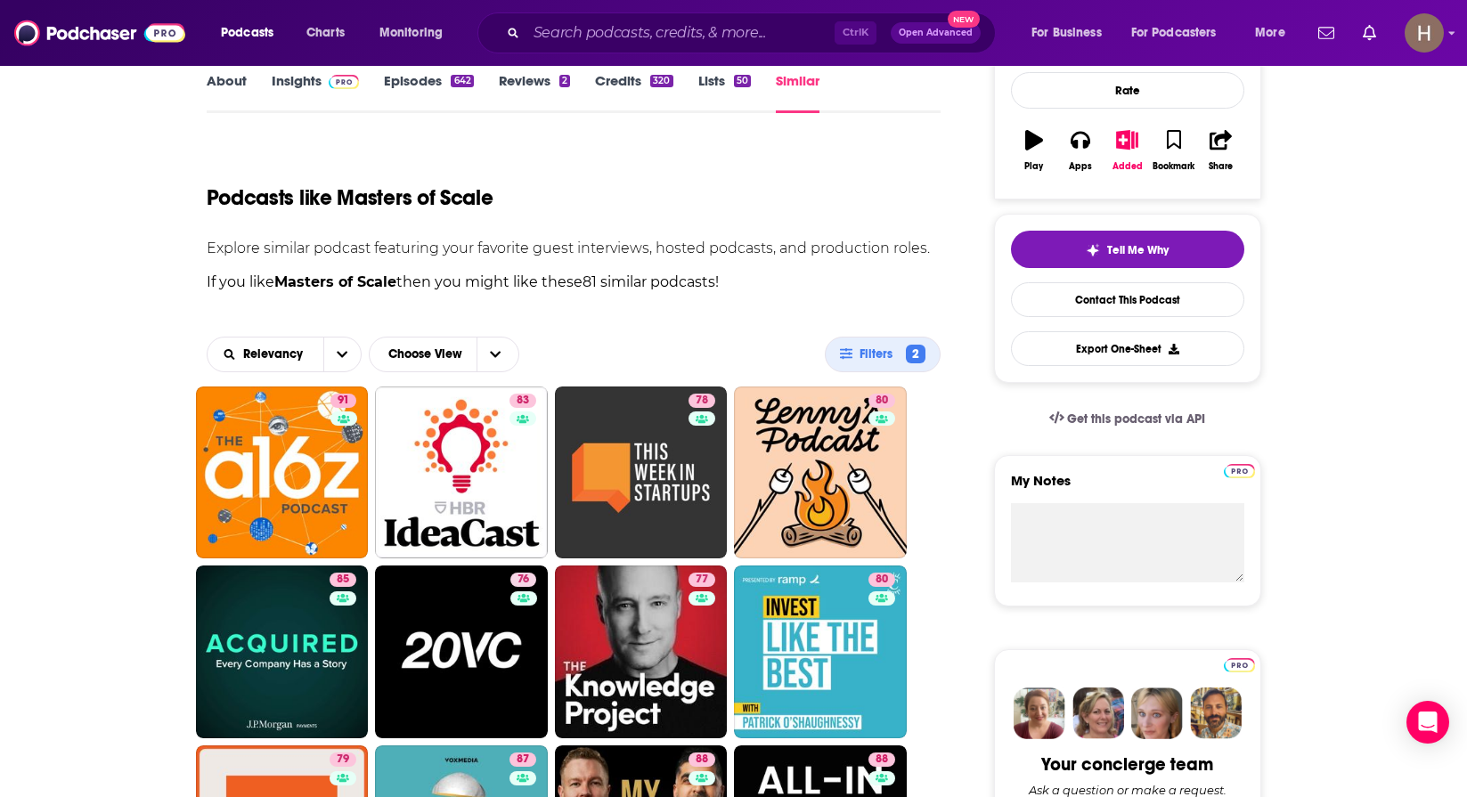
drag, startPoint x: 664, startPoint y: 476, endPoint x: 927, endPoint y: 259, distance: 341.0
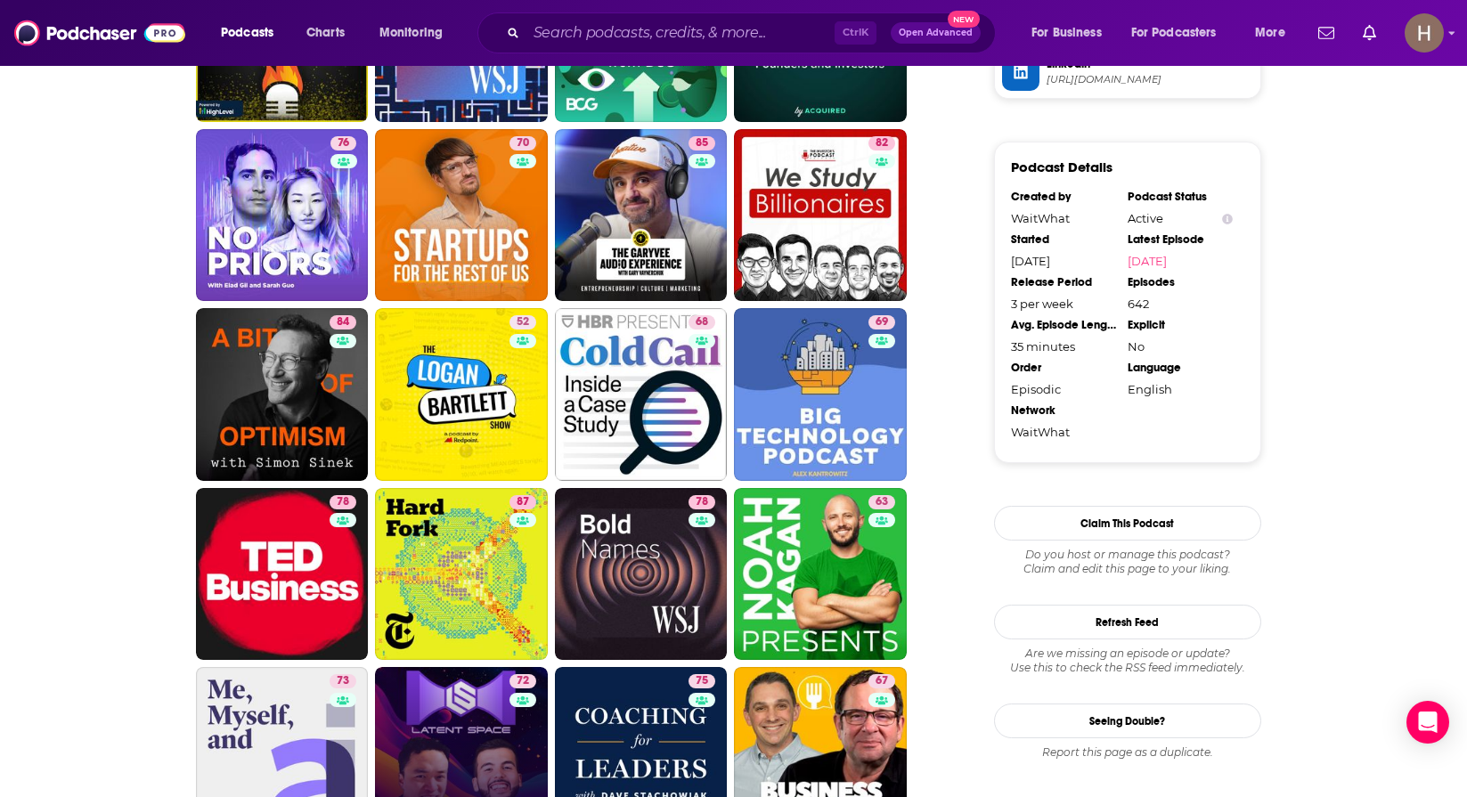
scroll to position [1870, 0]
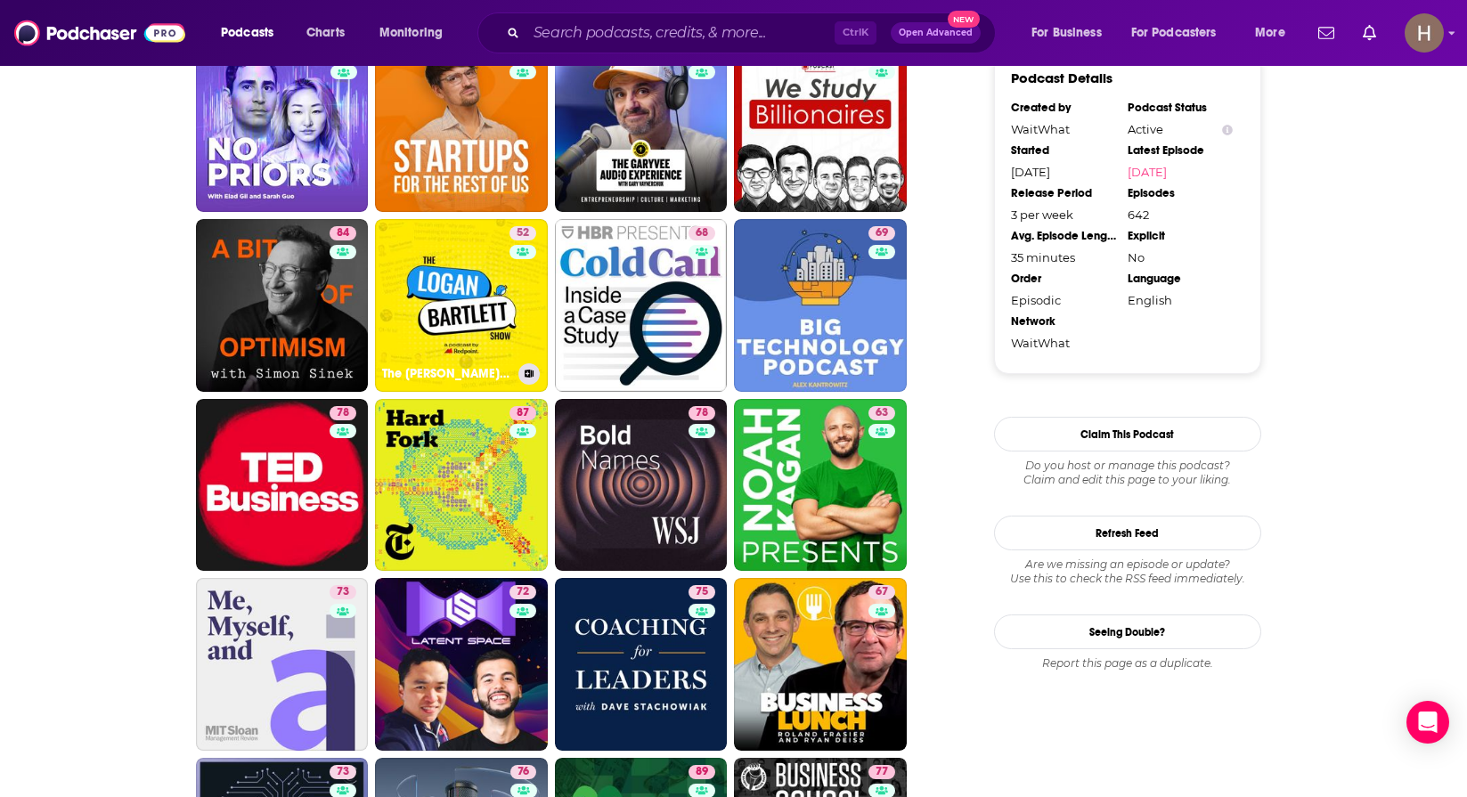
drag, startPoint x: 470, startPoint y: 310, endPoint x: 974, endPoint y: 423, distance: 516.6
click at [974, 423] on div "About Insights Episodes 642 Reviews 2 Credits 320 Lists 50 Similar Podcasts lik…" at bounding box center [586, 498] width 816 height 4065
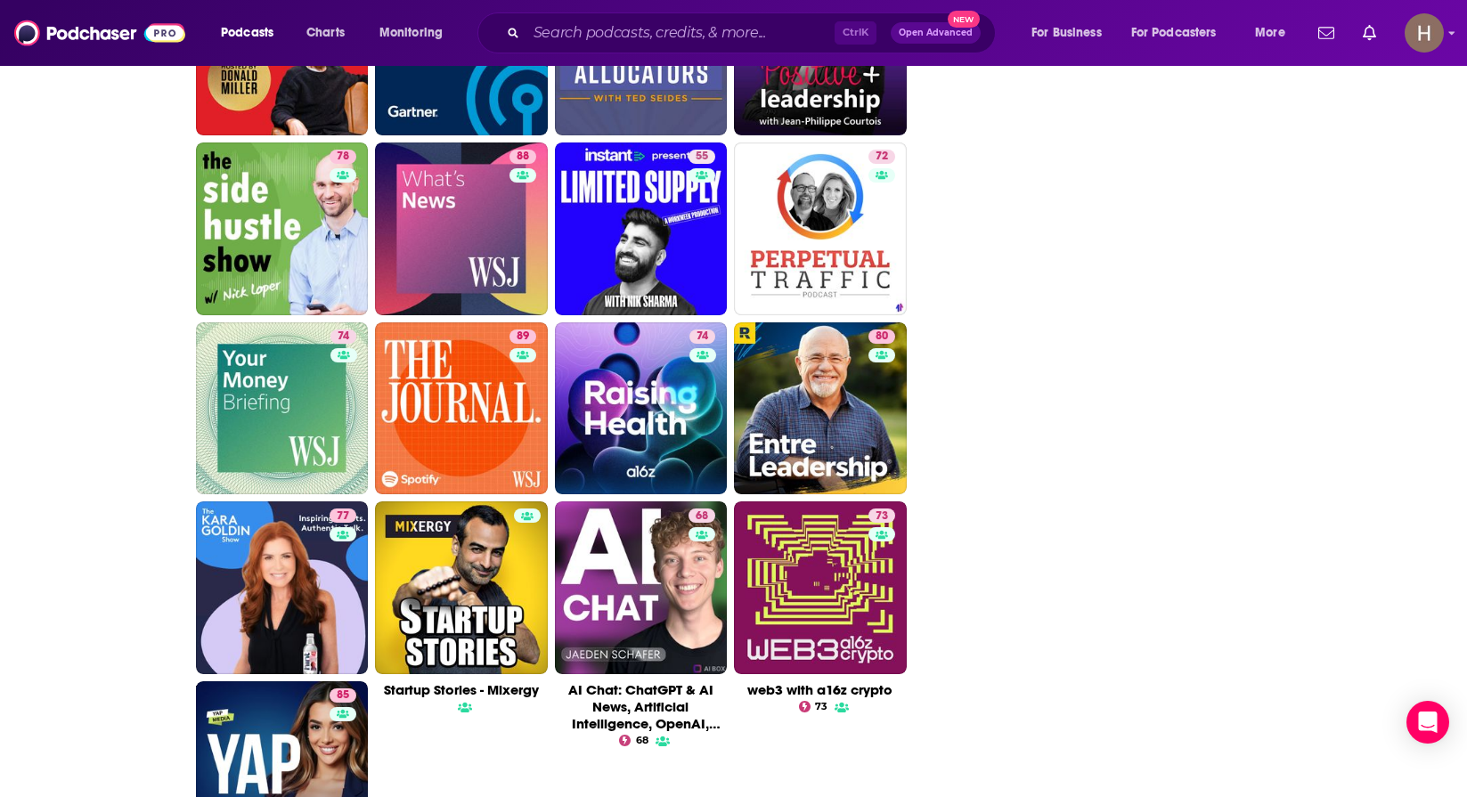
scroll to position [3604, 0]
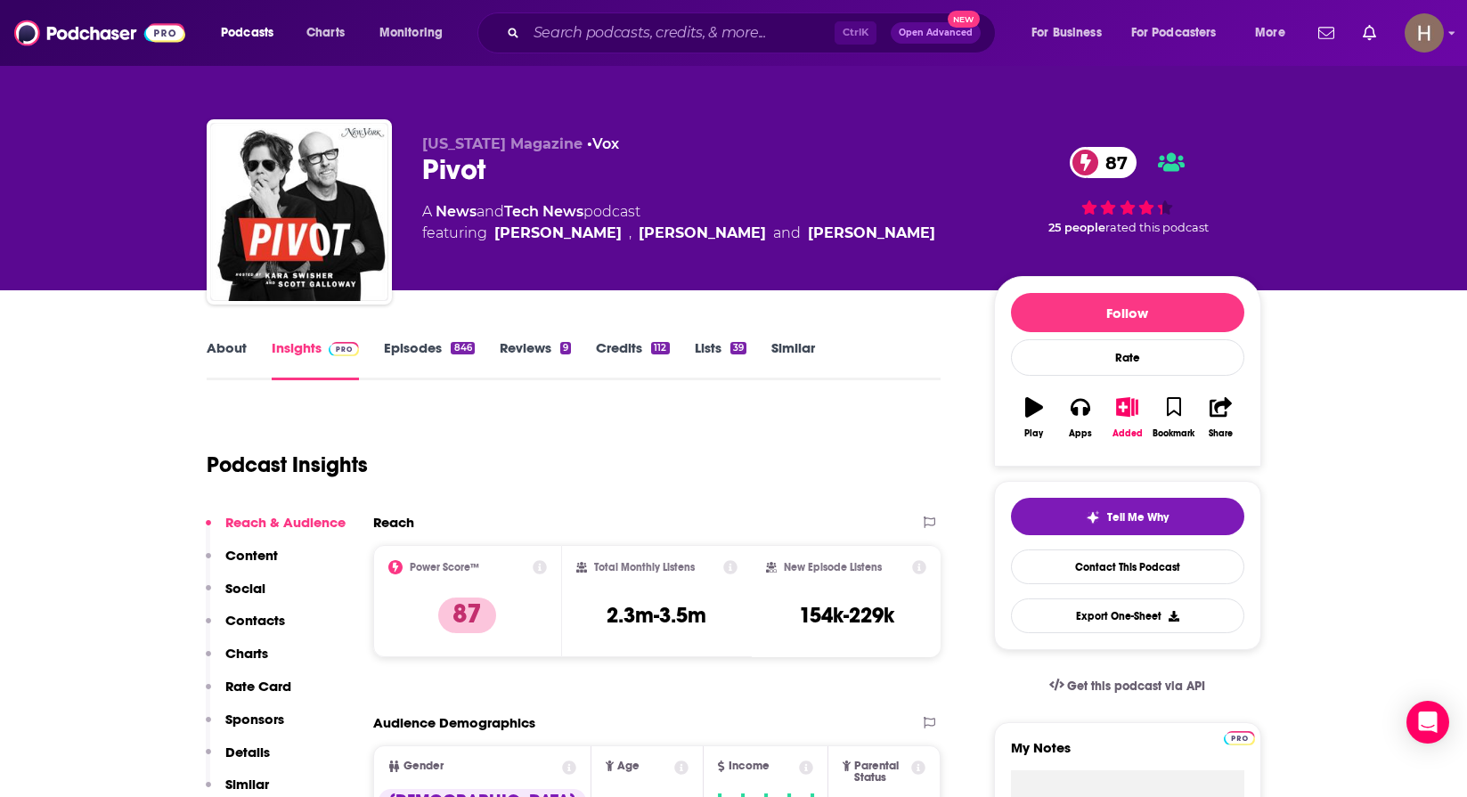
click at [223, 348] on link "About" at bounding box center [227, 359] width 40 height 41
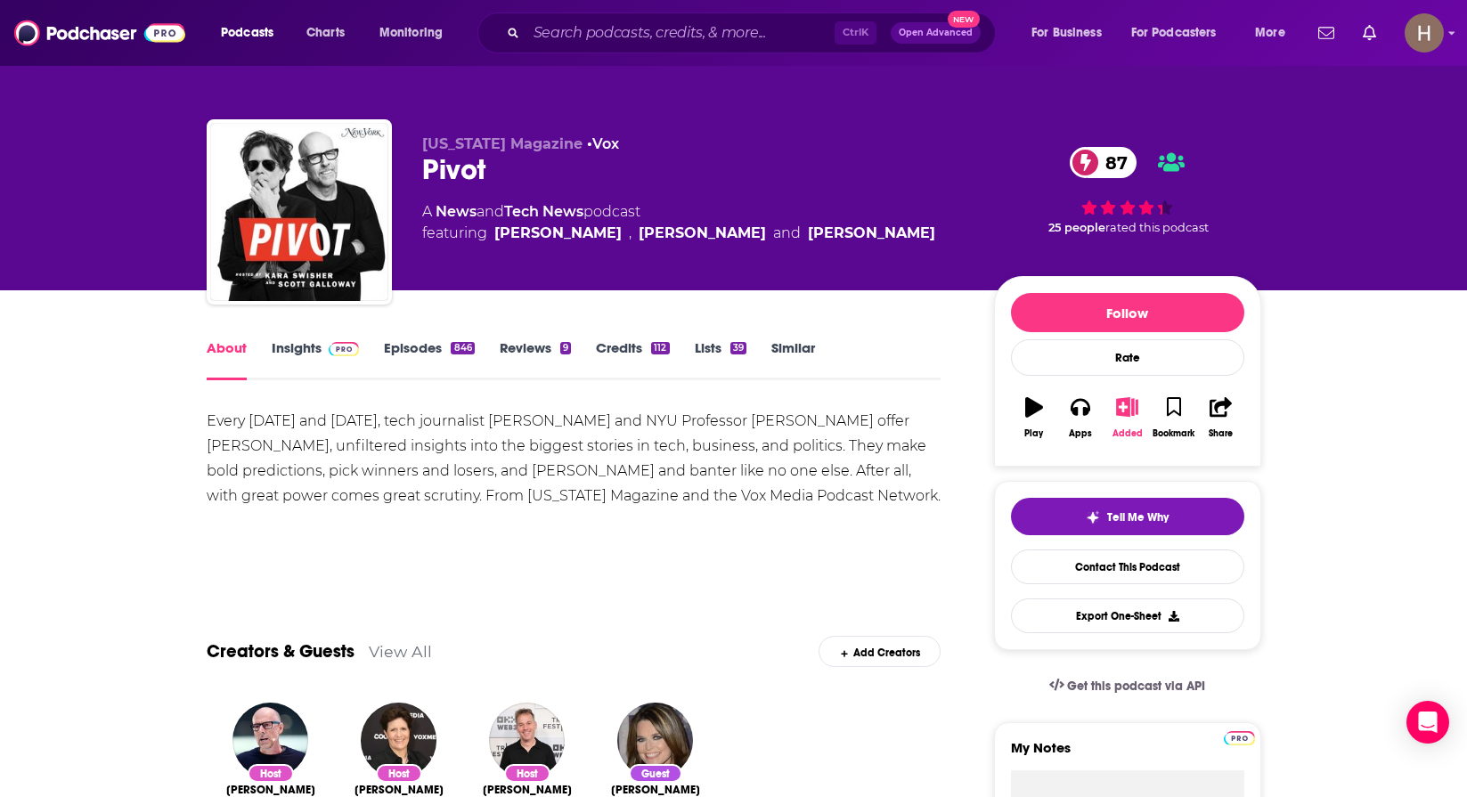
click at [1123, 410] on icon "button" at bounding box center [1127, 407] width 22 height 20
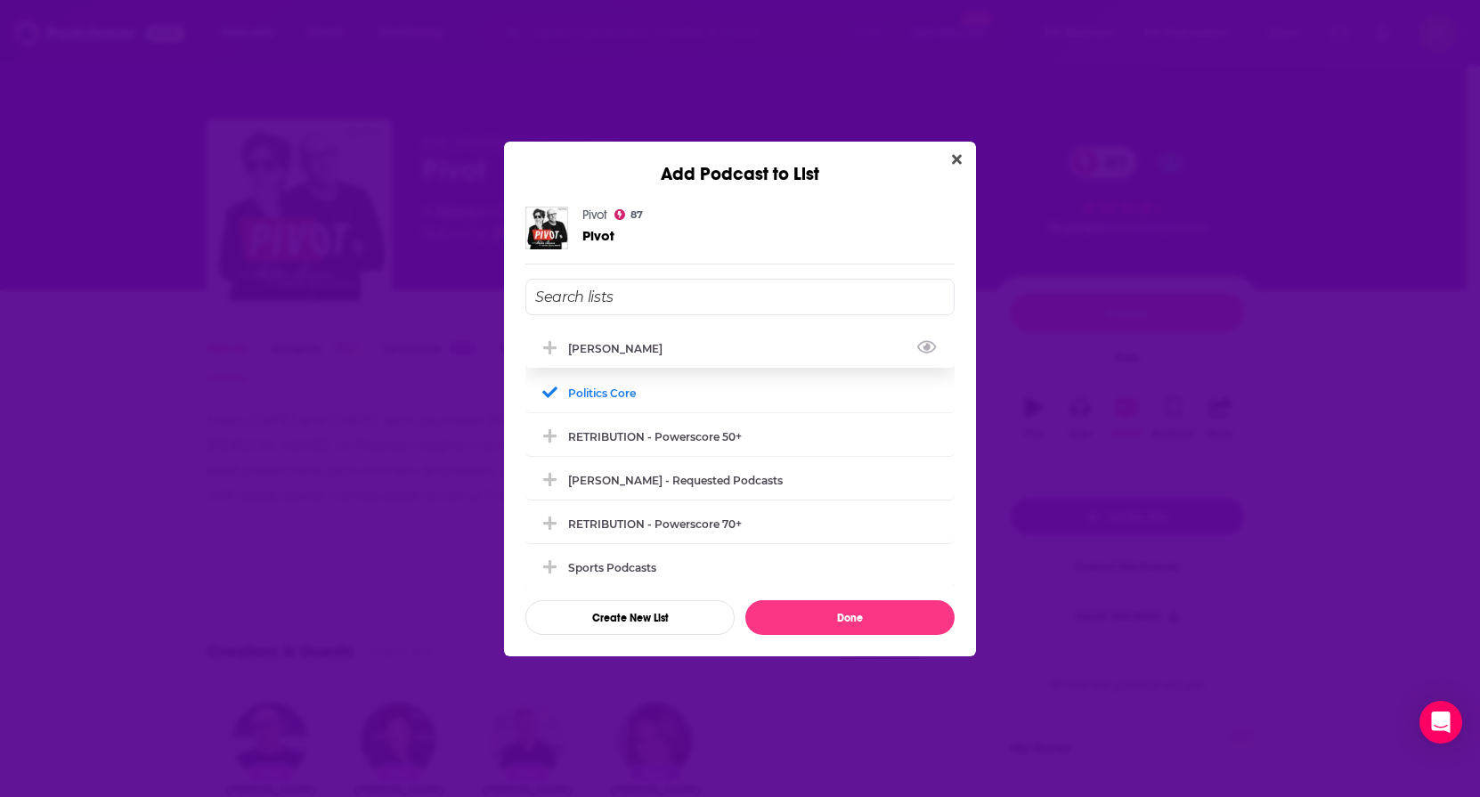
click at [623, 364] on div "[PERSON_NAME]" at bounding box center [739, 348] width 429 height 39
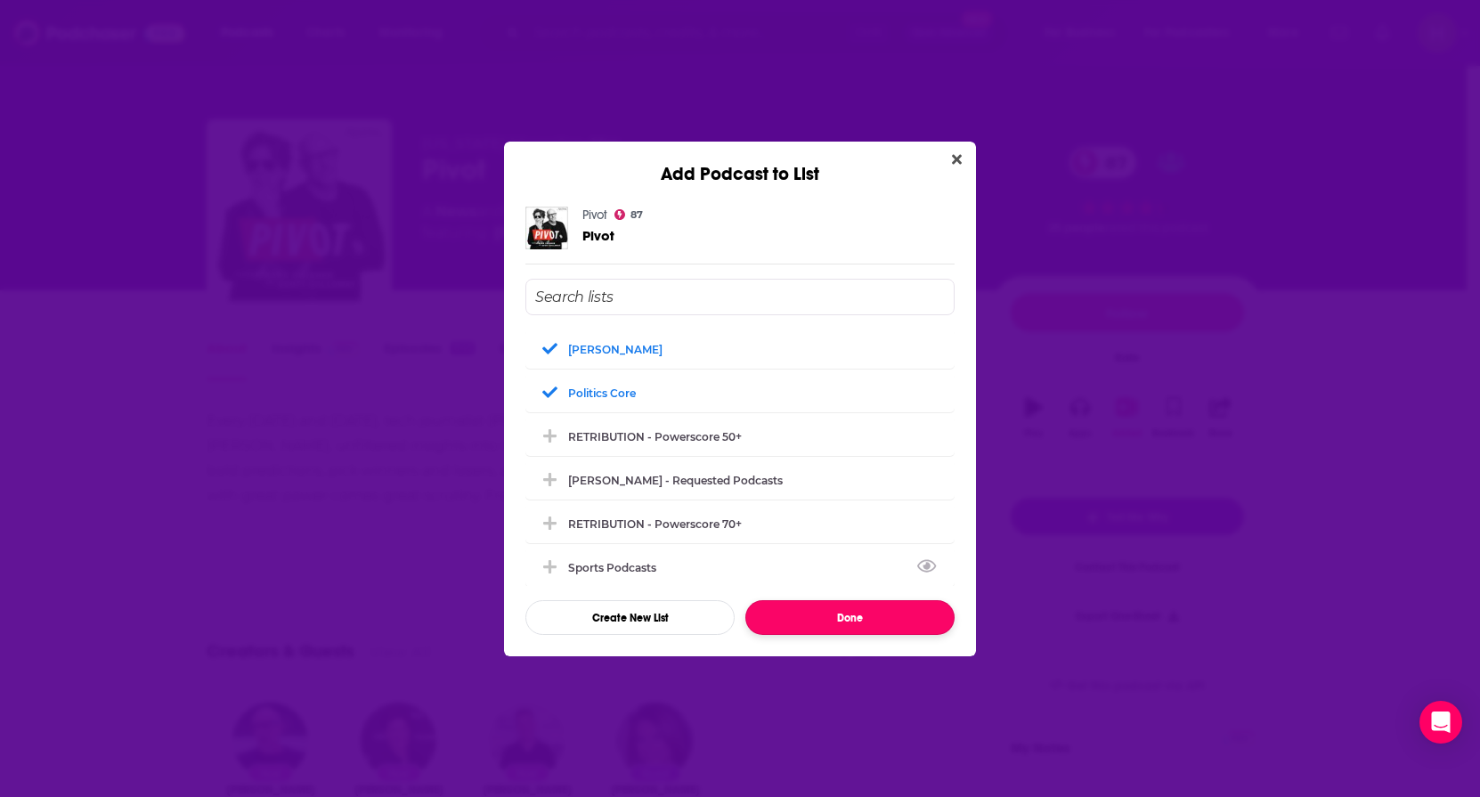
click at [862, 607] on button "Done" at bounding box center [849, 617] width 209 height 35
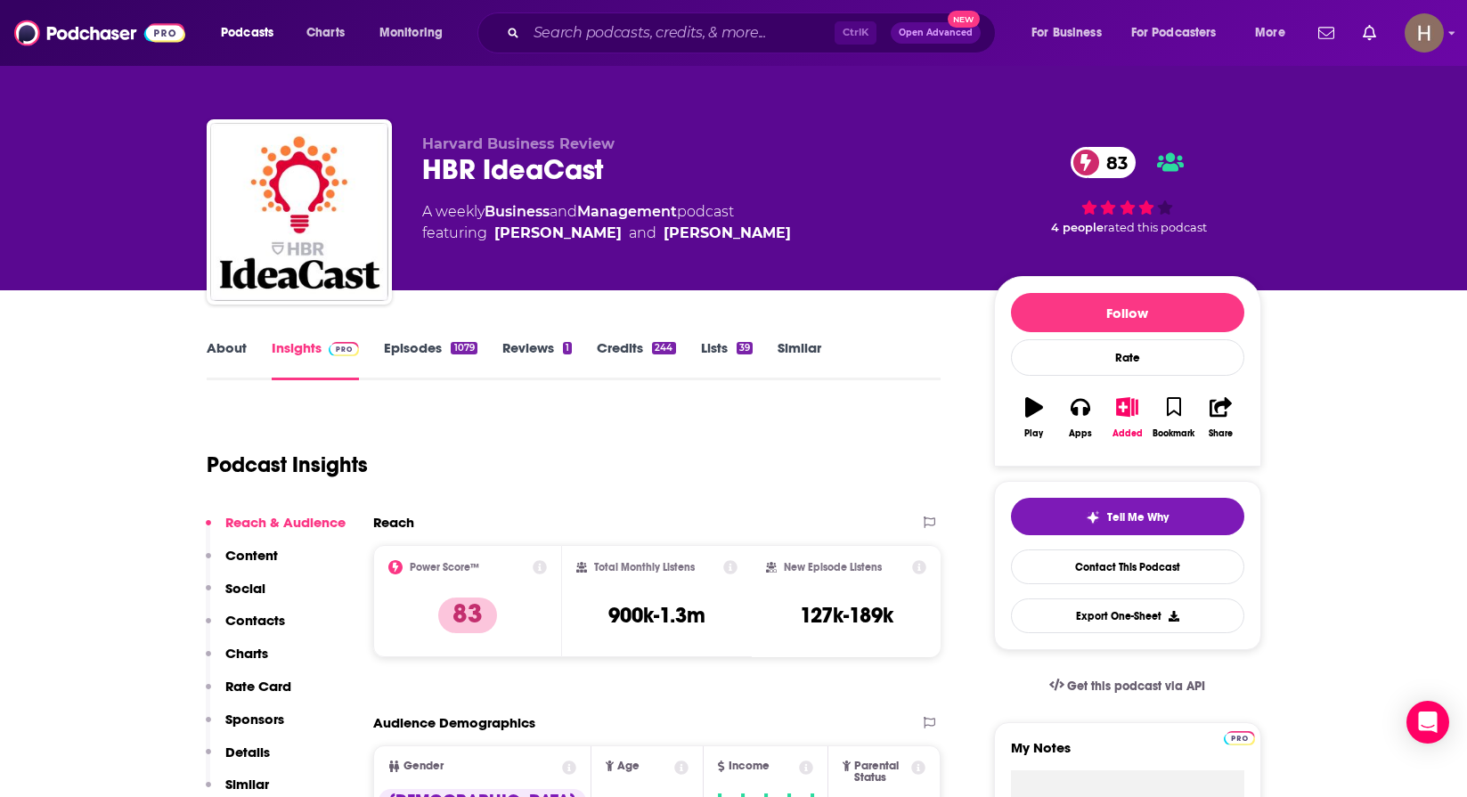
click at [232, 371] on link "About" at bounding box center [227, 359] width 40 height 41
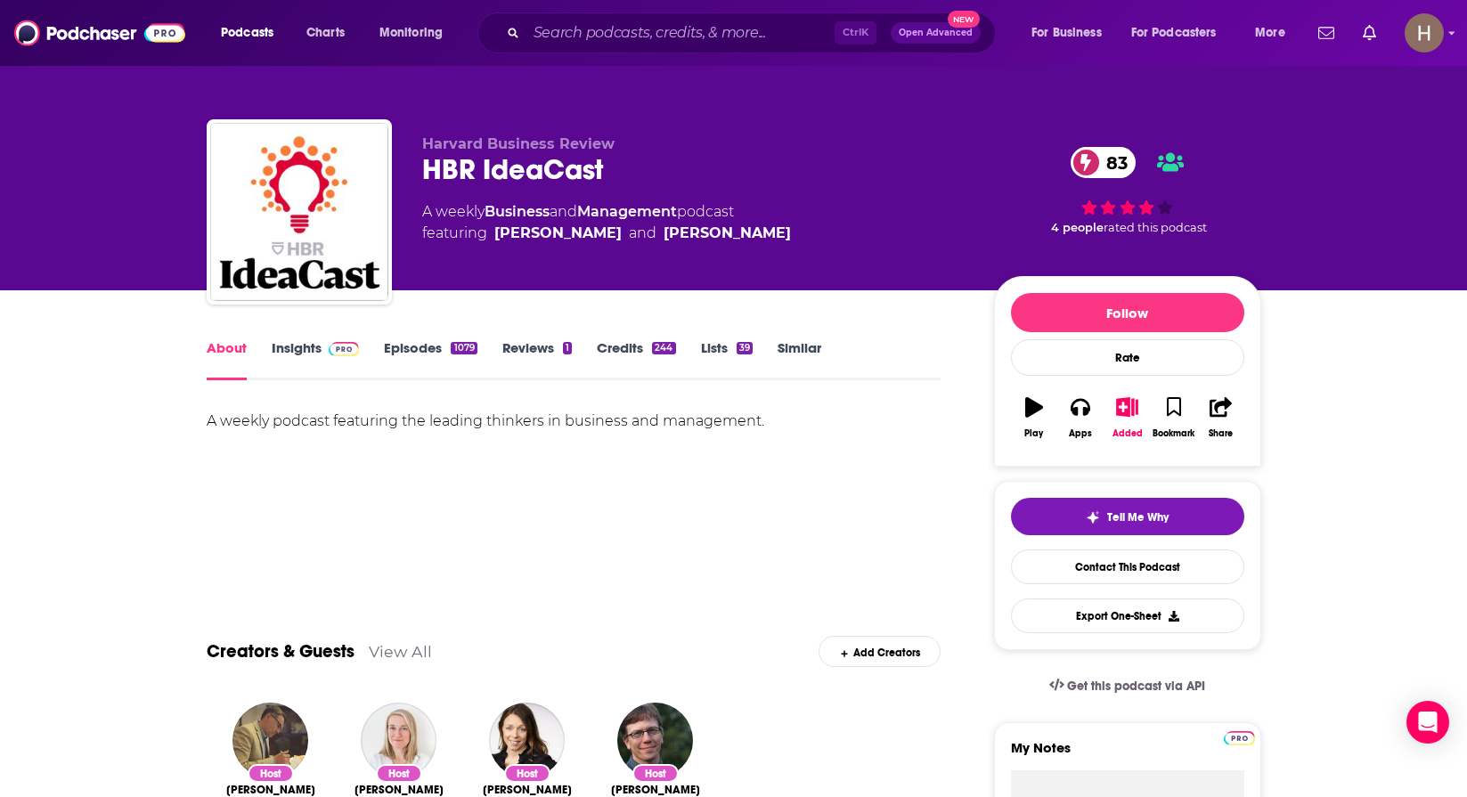
click at [309, 346] on link "Insights" at bounding box center [316, 359] width 88 height 41
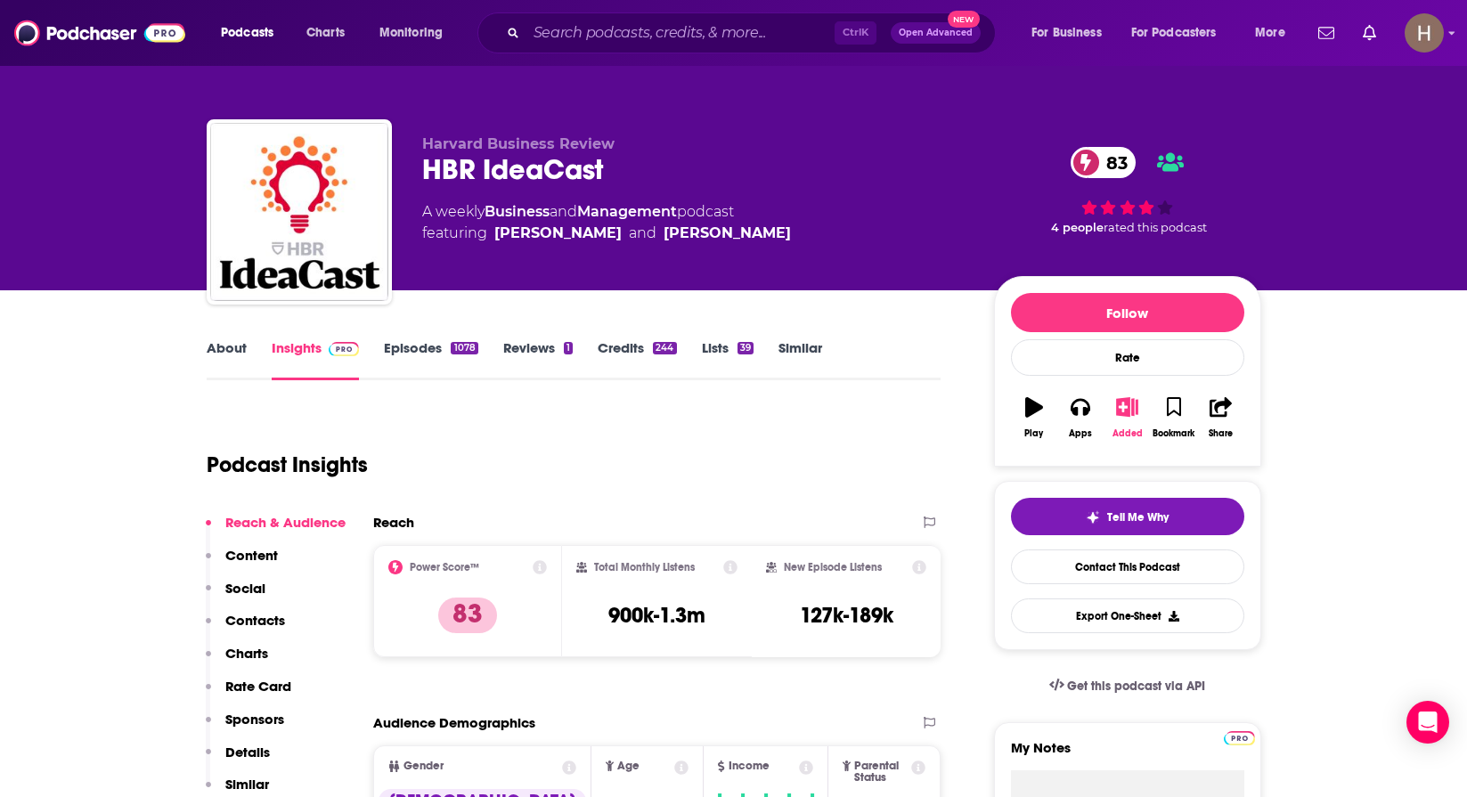
click at [1120, 412] on icon "button" at bounding box center [1127, 407] width 22 height 20
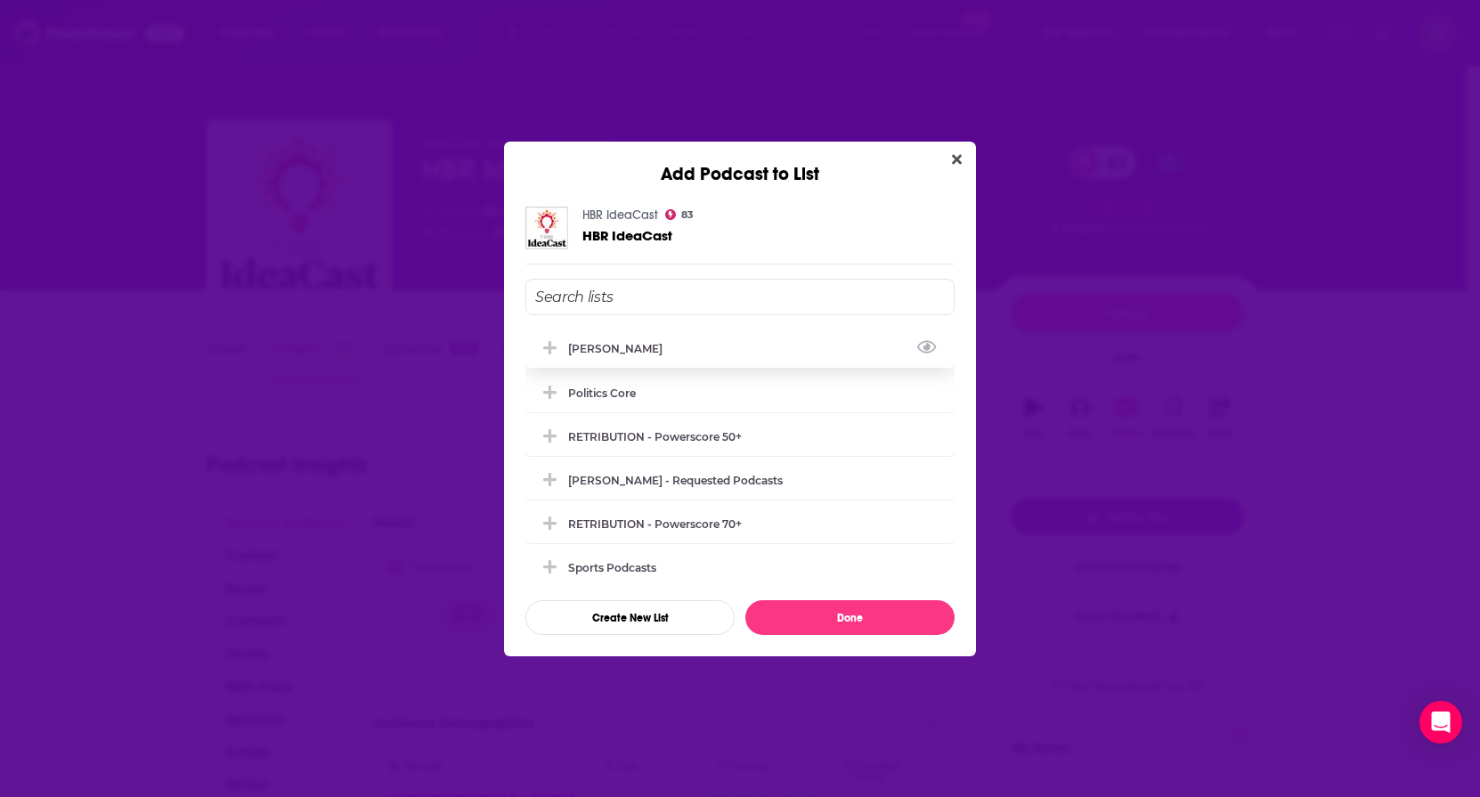
click at [609, 351] on div "[PERSON_NAME]" at bounding box center [620, 348] width 105 height 13
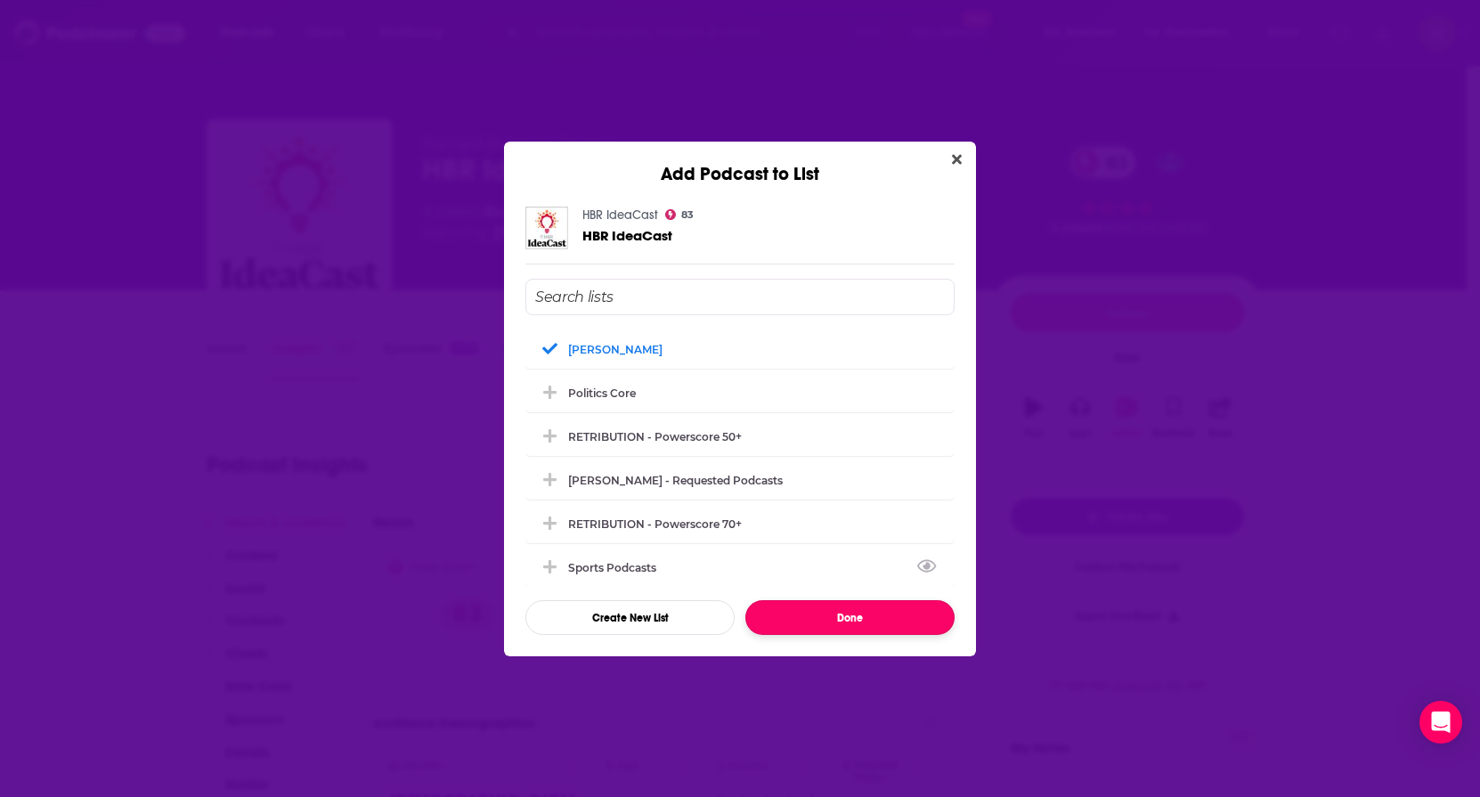
click at [828, 601] on button "Done" at bounding box center [849, 617] width 209 height 35
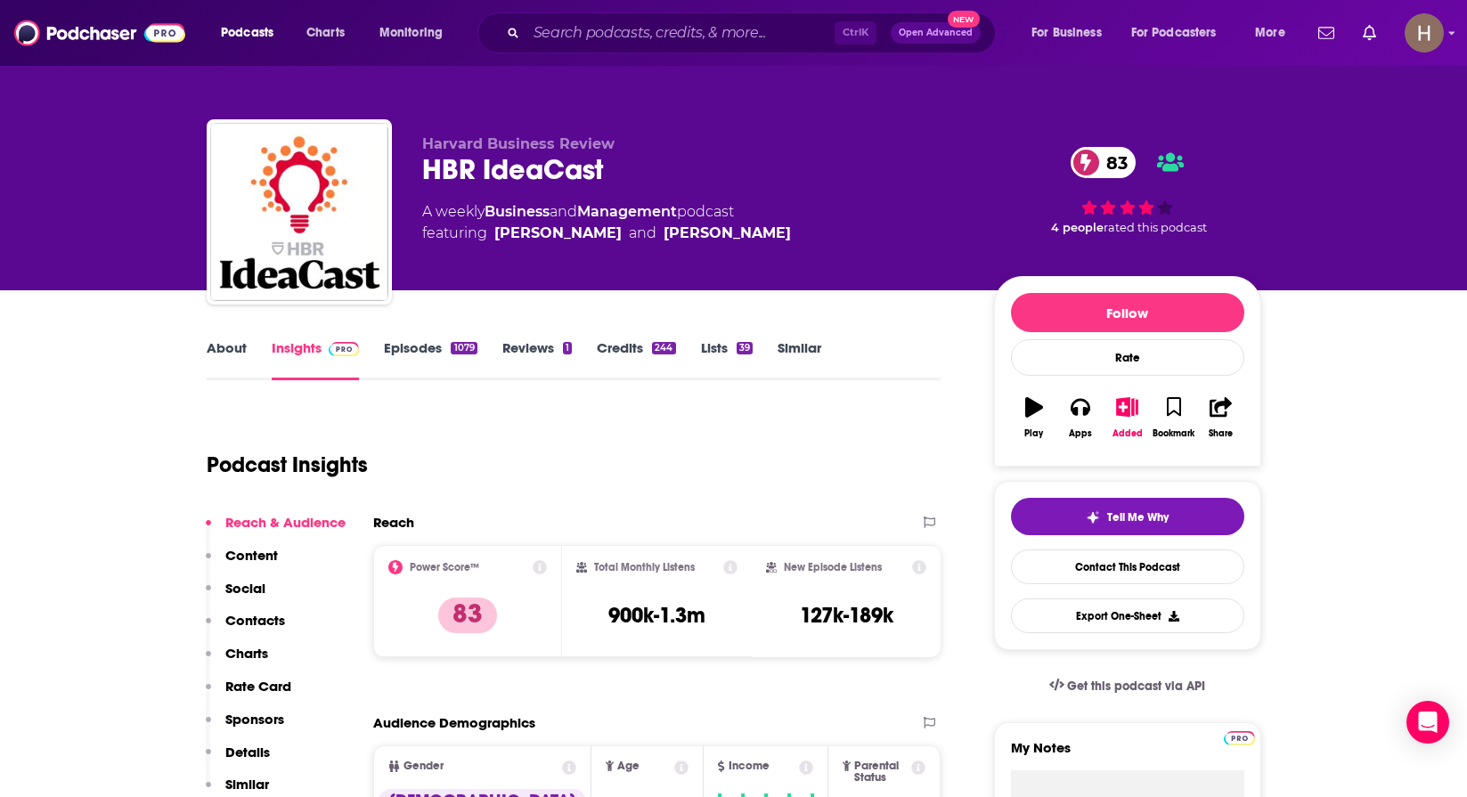
click at [800, 359] on link "Similar" at bounding box center [800, 359] width 44 height 41
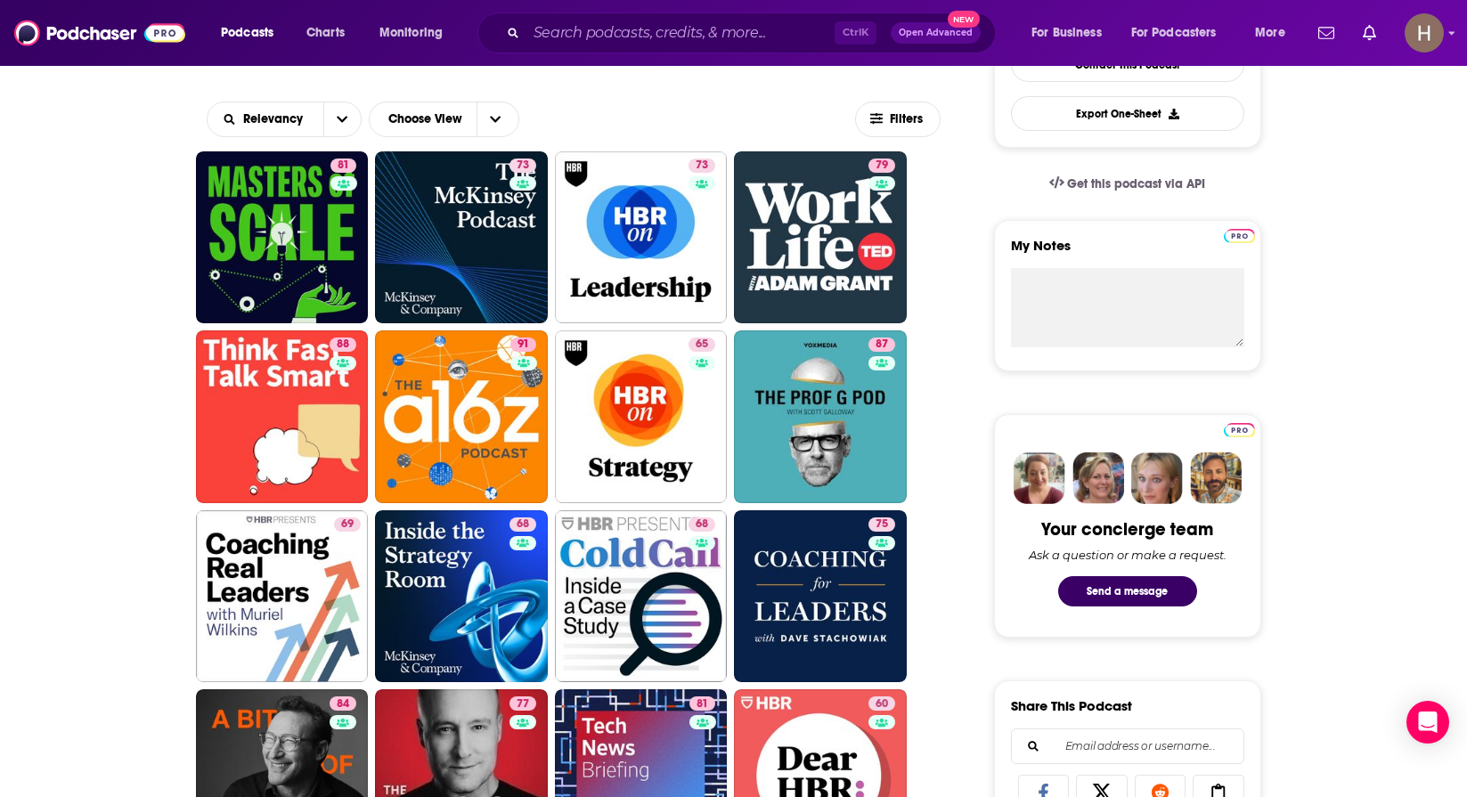
scroll to position [534, 0]
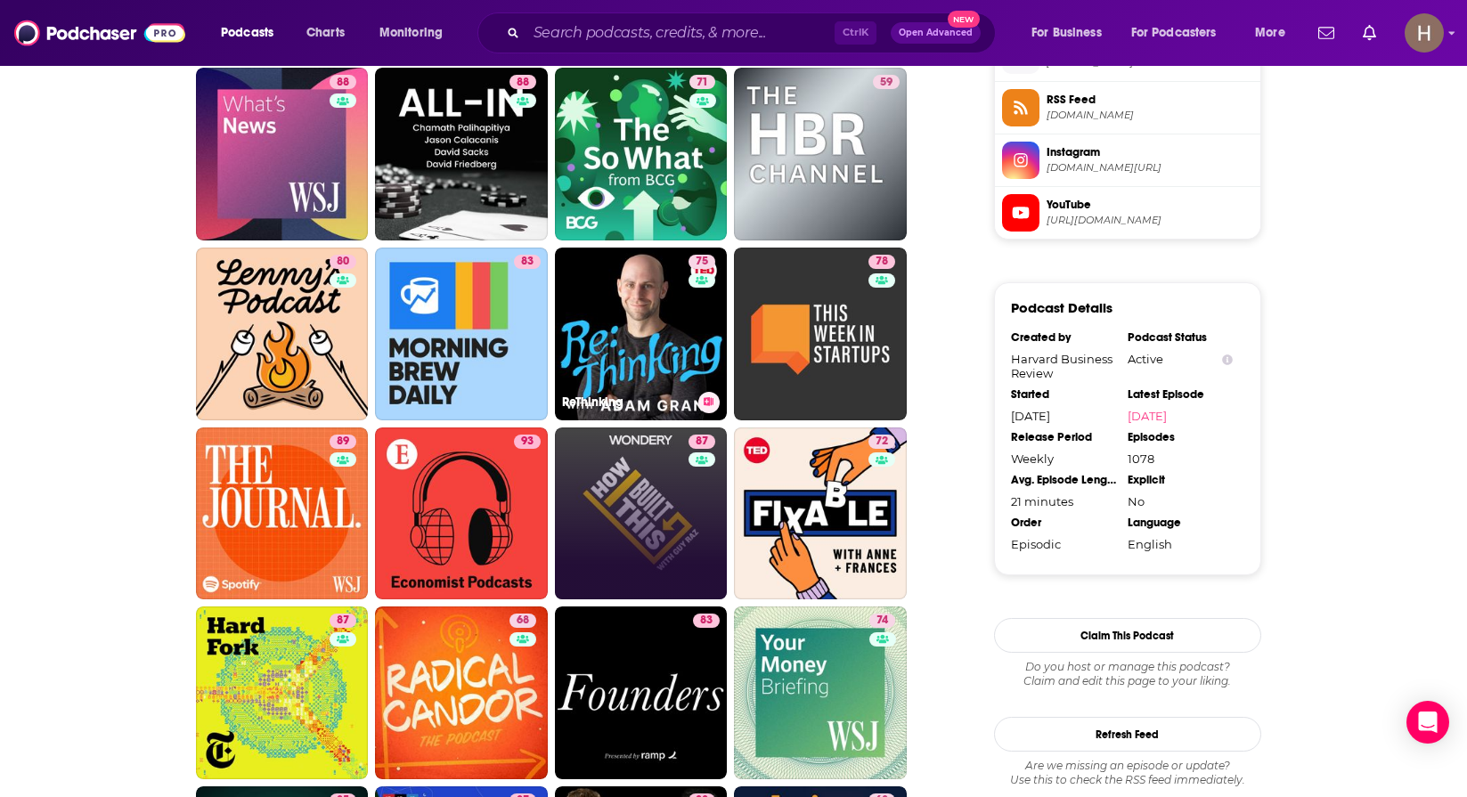
scroll to position [1514, 0]
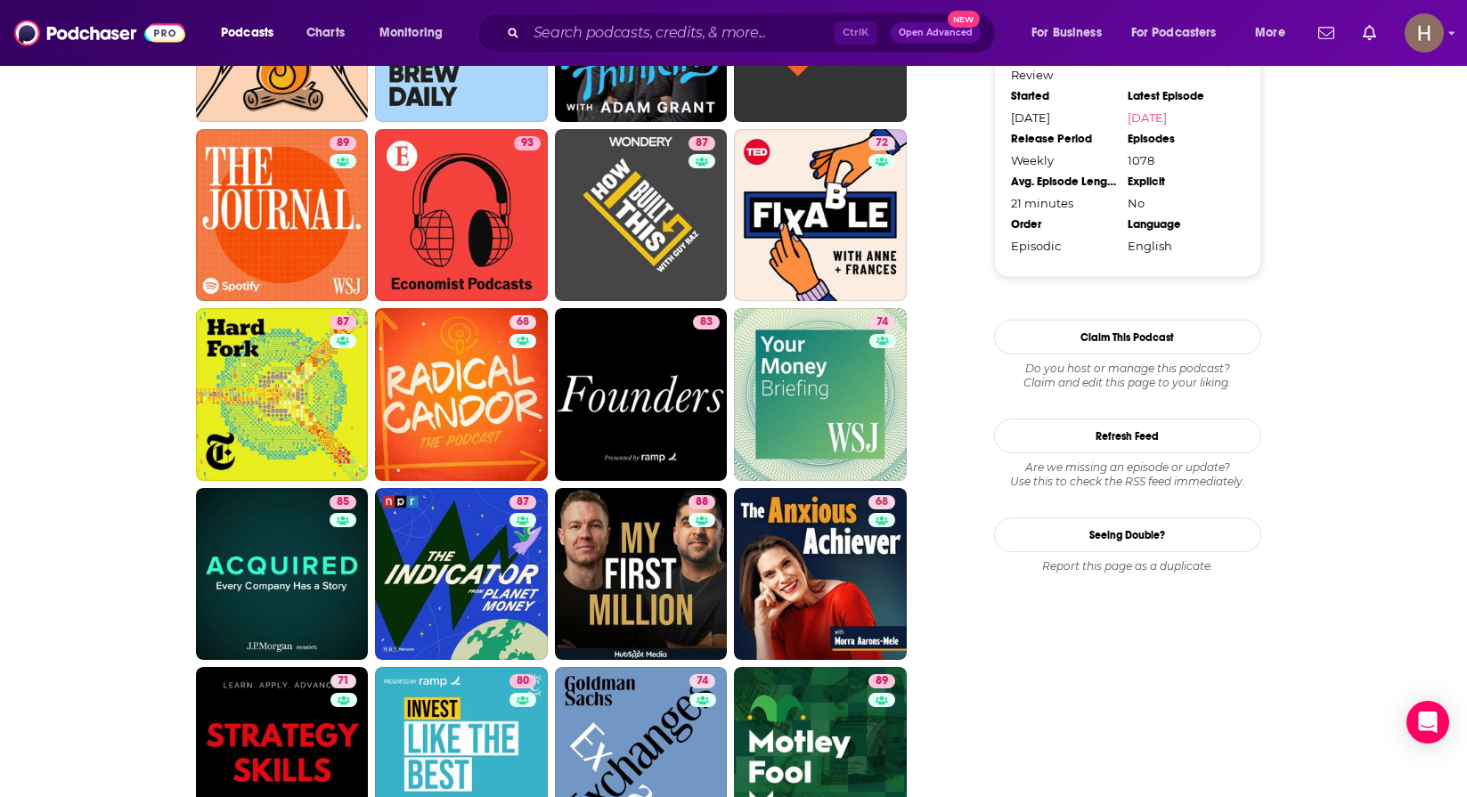
scroll to position [1870, 0]
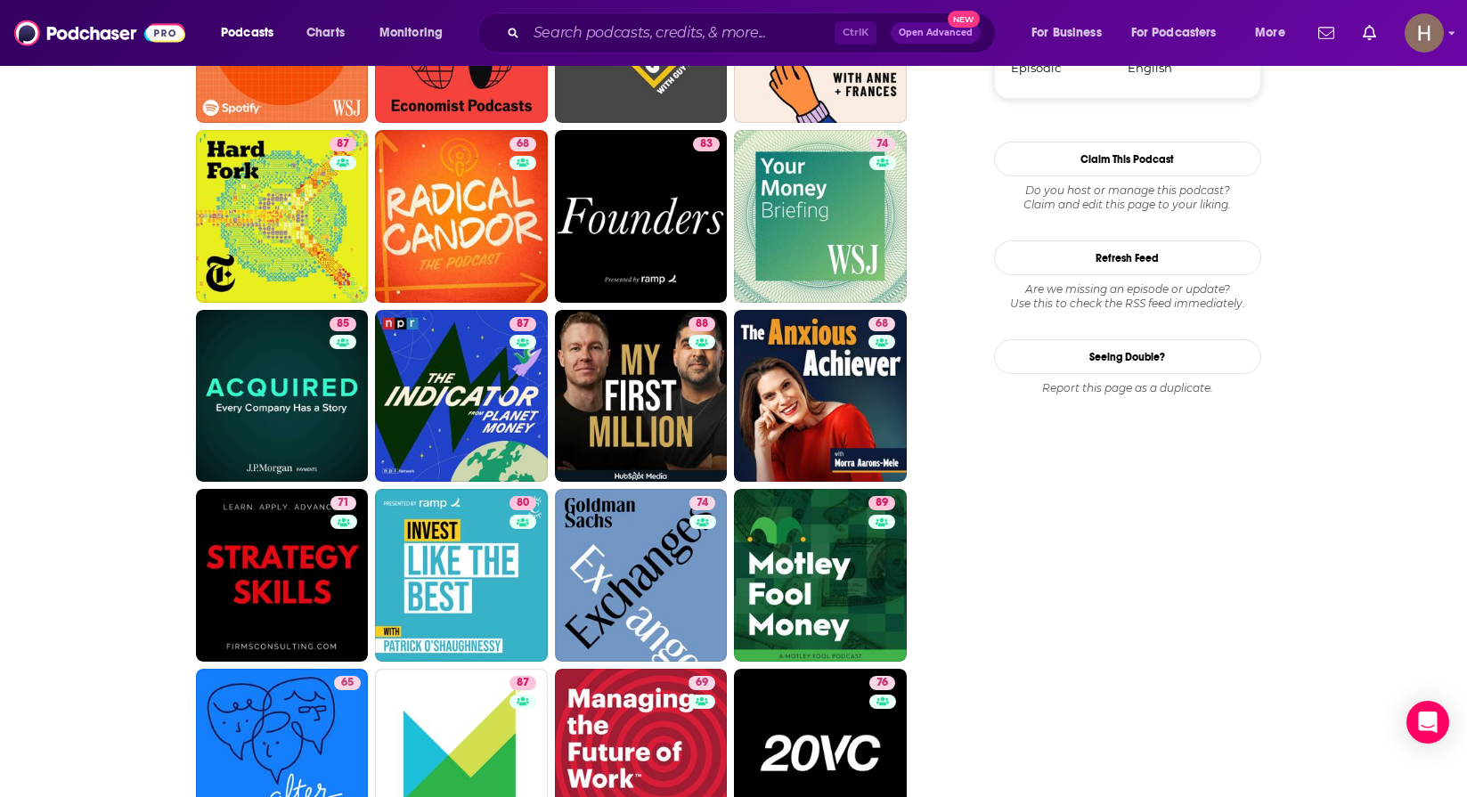
click at [85, 503] on div "About Insights Episodes 1078 Reviews 1 Credits 244 Lists 39 Similar Podcasts li…" at bounding box center [733, 656] width 1467 height 4650
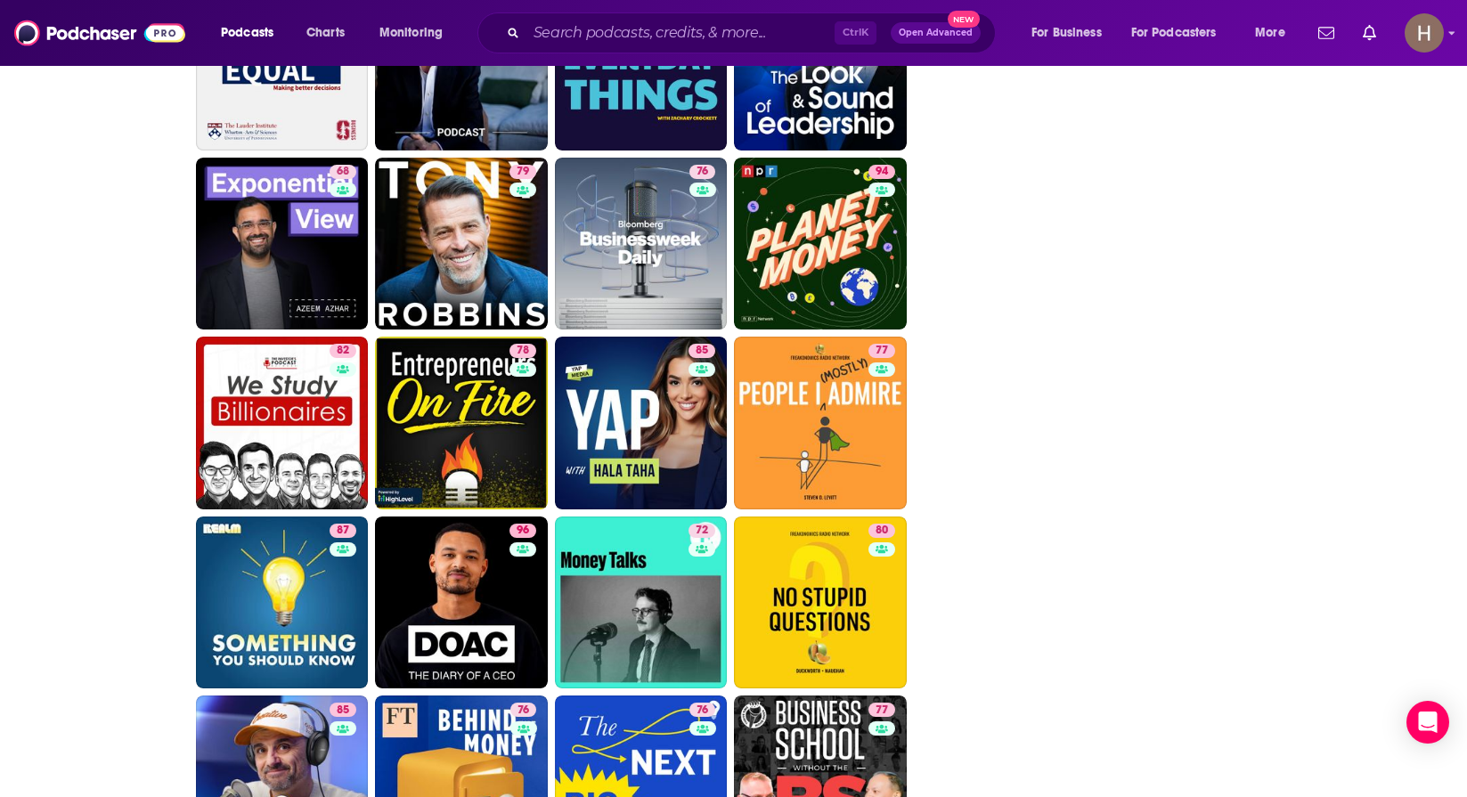
scroll to position [3563, 0]
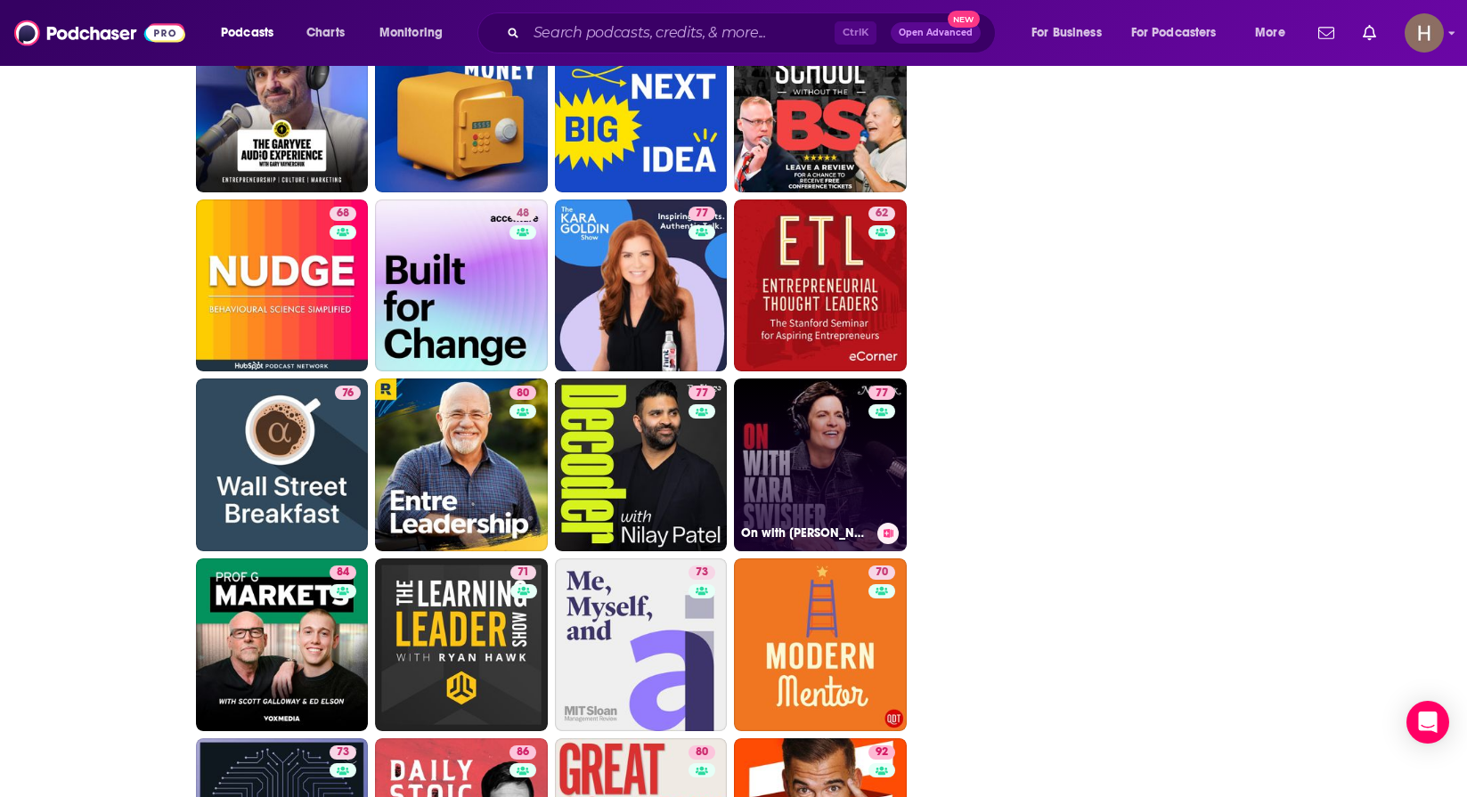
scroll to position [4143, 0]
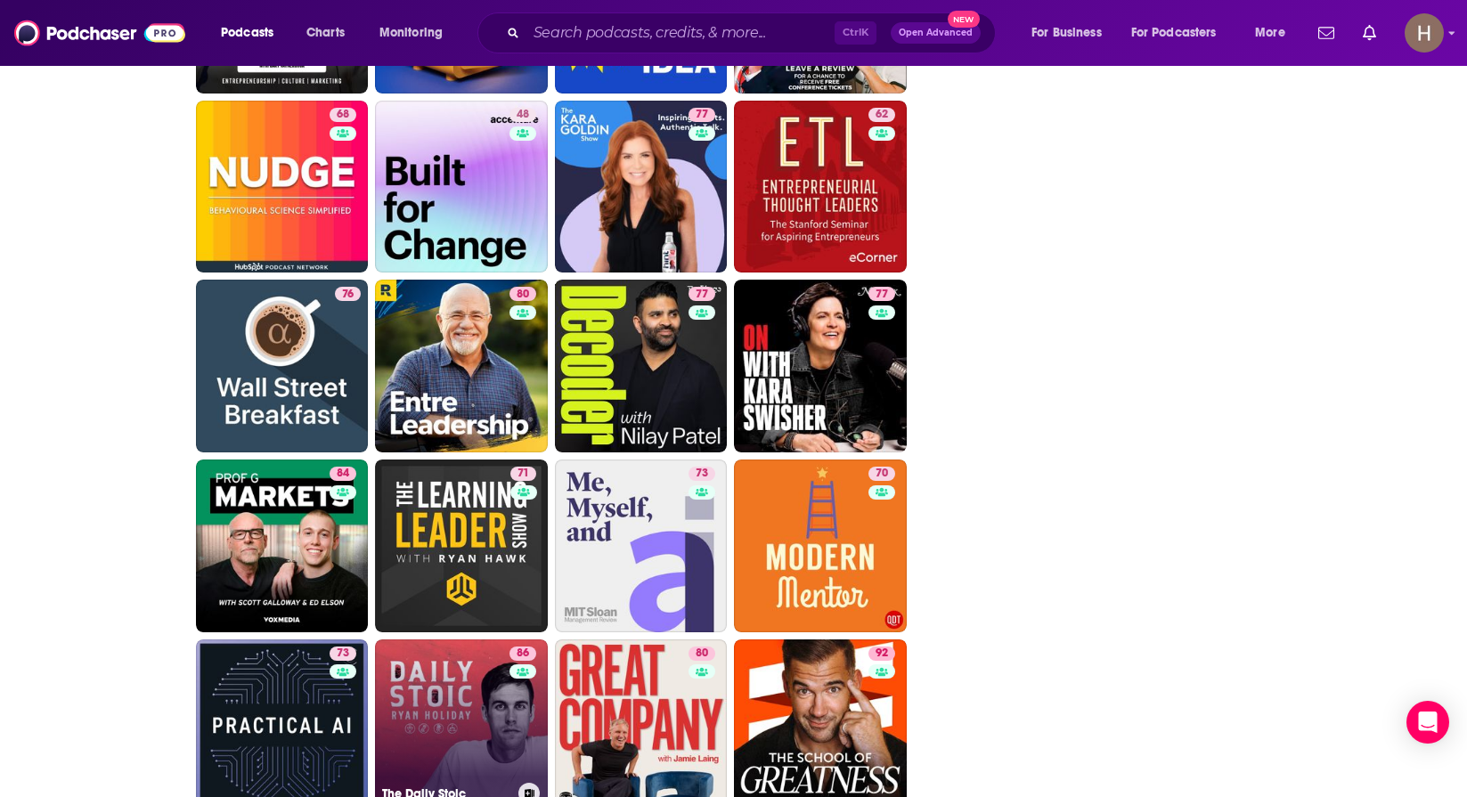
click at [461, 704] on link "86 The Daily Stoic" at bounding box center [461, 725] width 173 height 173
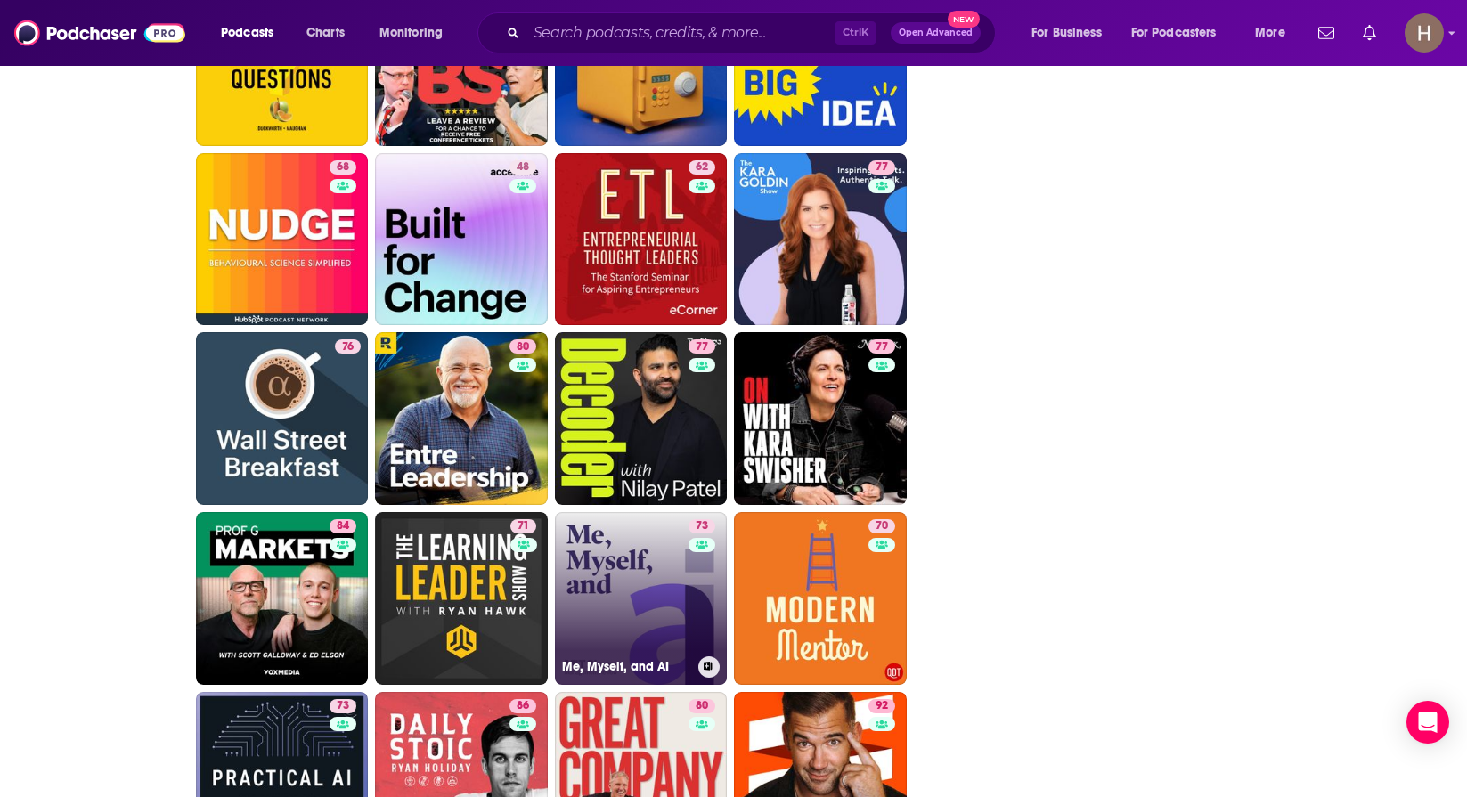
scroll to position [4143, 0]
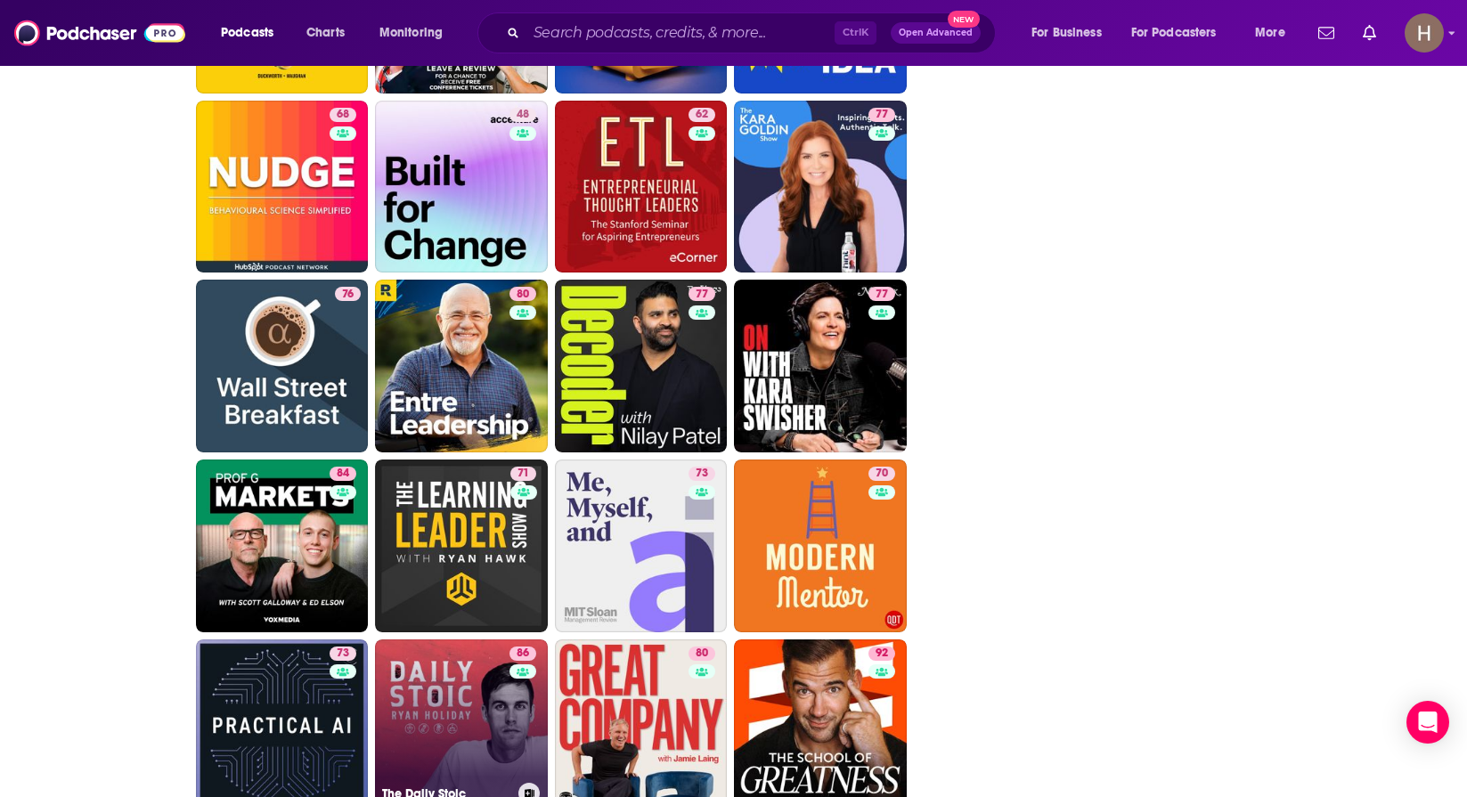
click at [479, 706] on link "86 The Daily Stoic" at bounding box center [461, 725] width 173 height 173
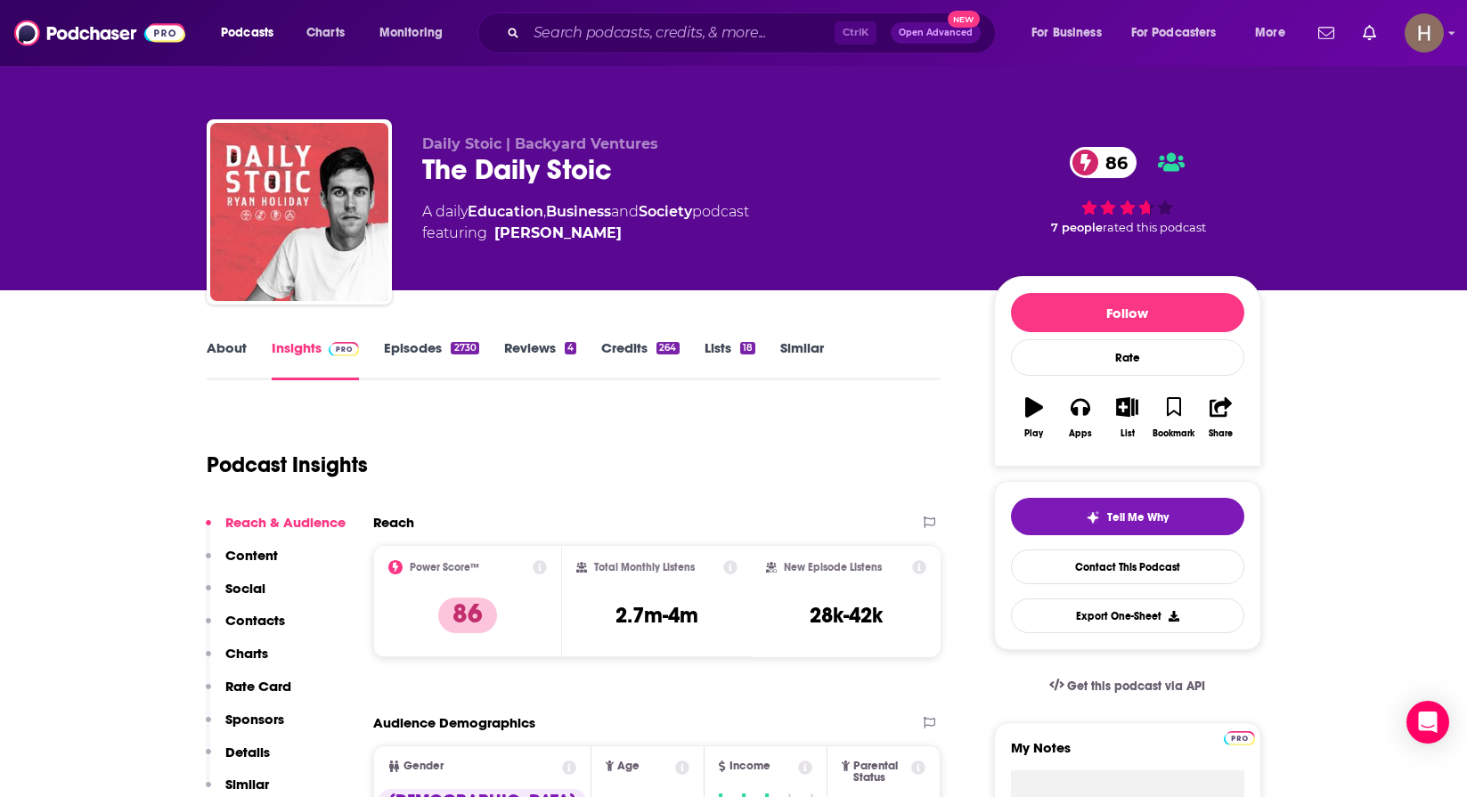
click at [239, 354] on link "About" at bounding box center [227, 359] width 40 height 41
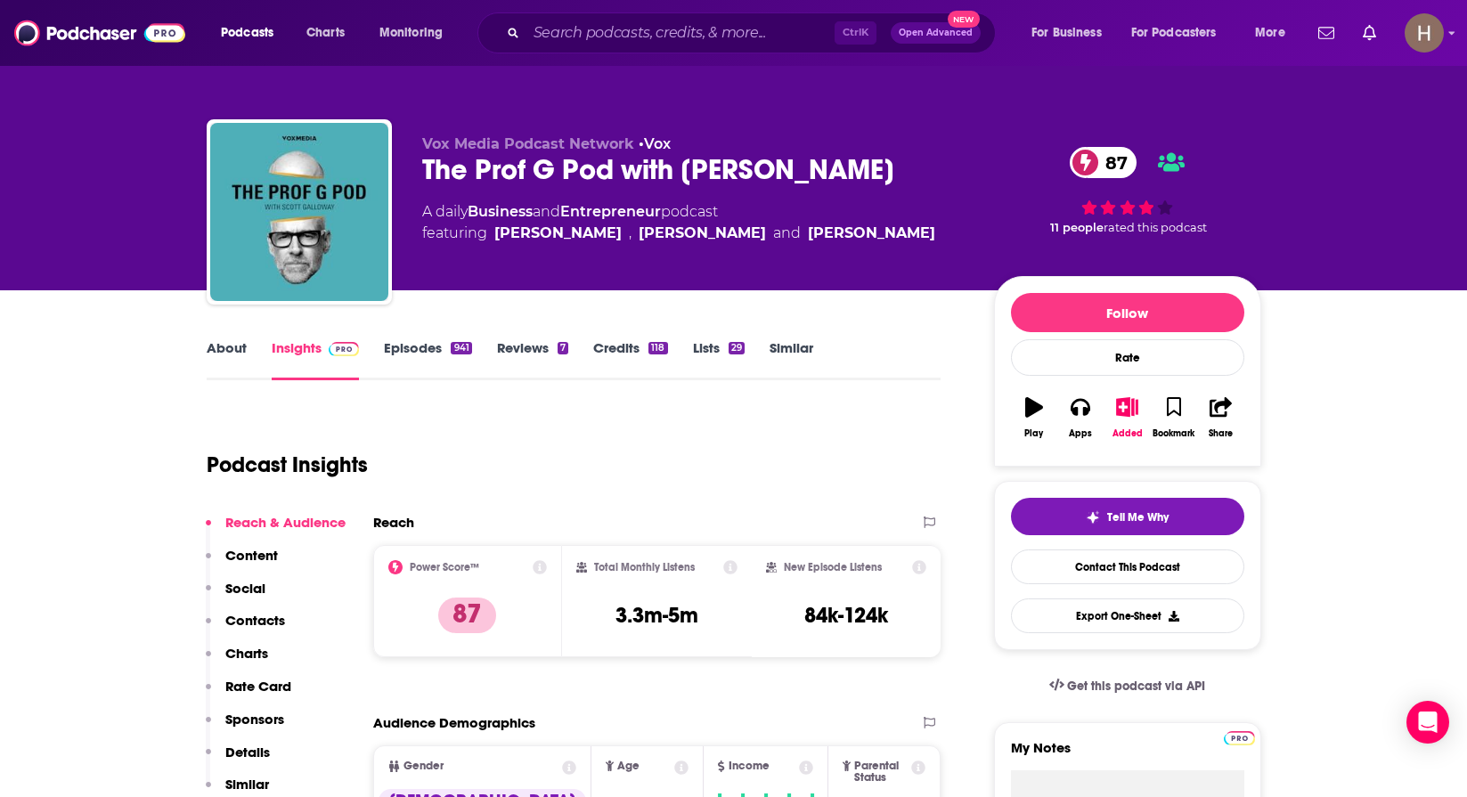
click at [238, 354] on link "About" at bounding box center [227, 359] width 40 height 41
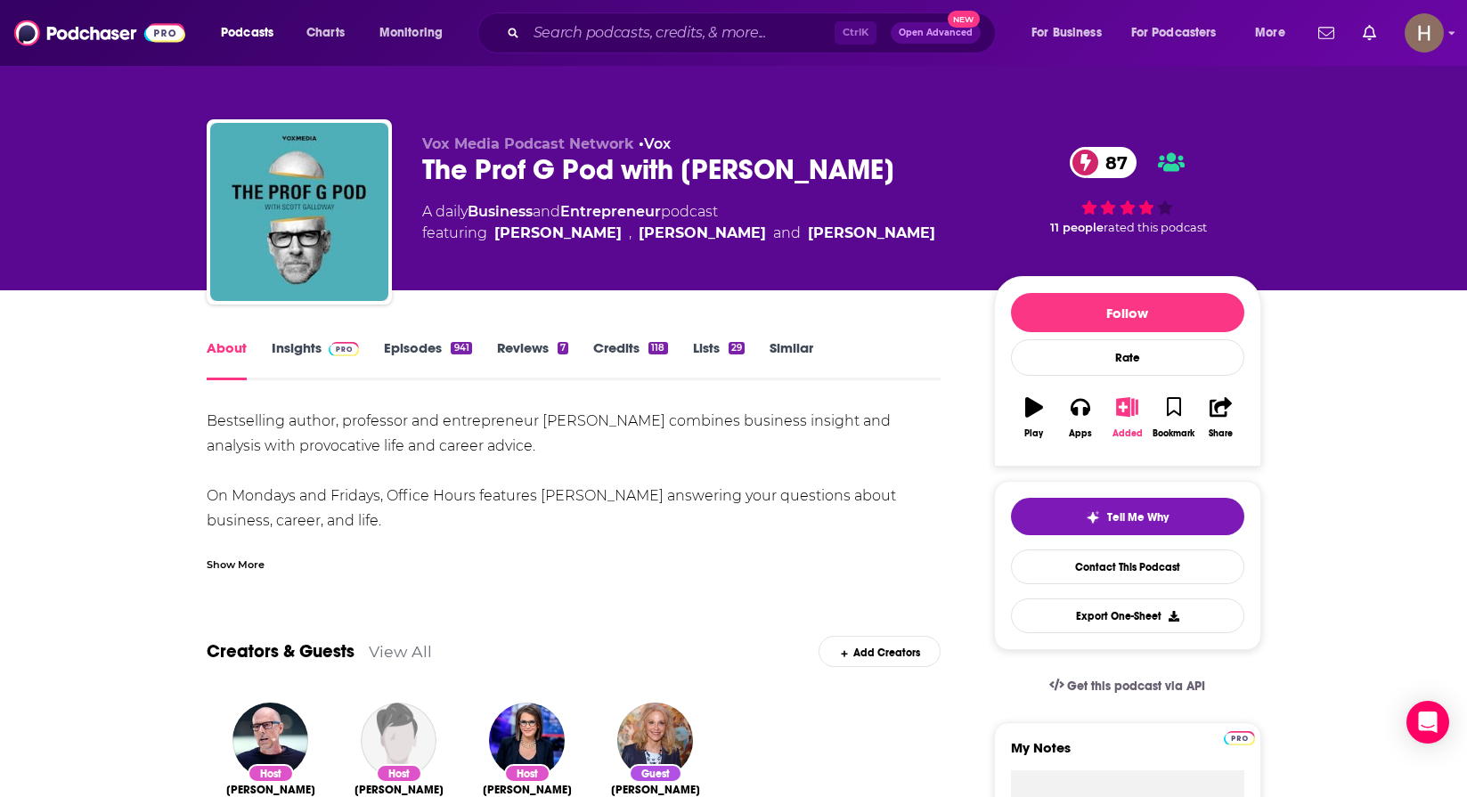
click at [1119, 405] on icon "button" at bounding box center [1127, 407] width 22 height 20
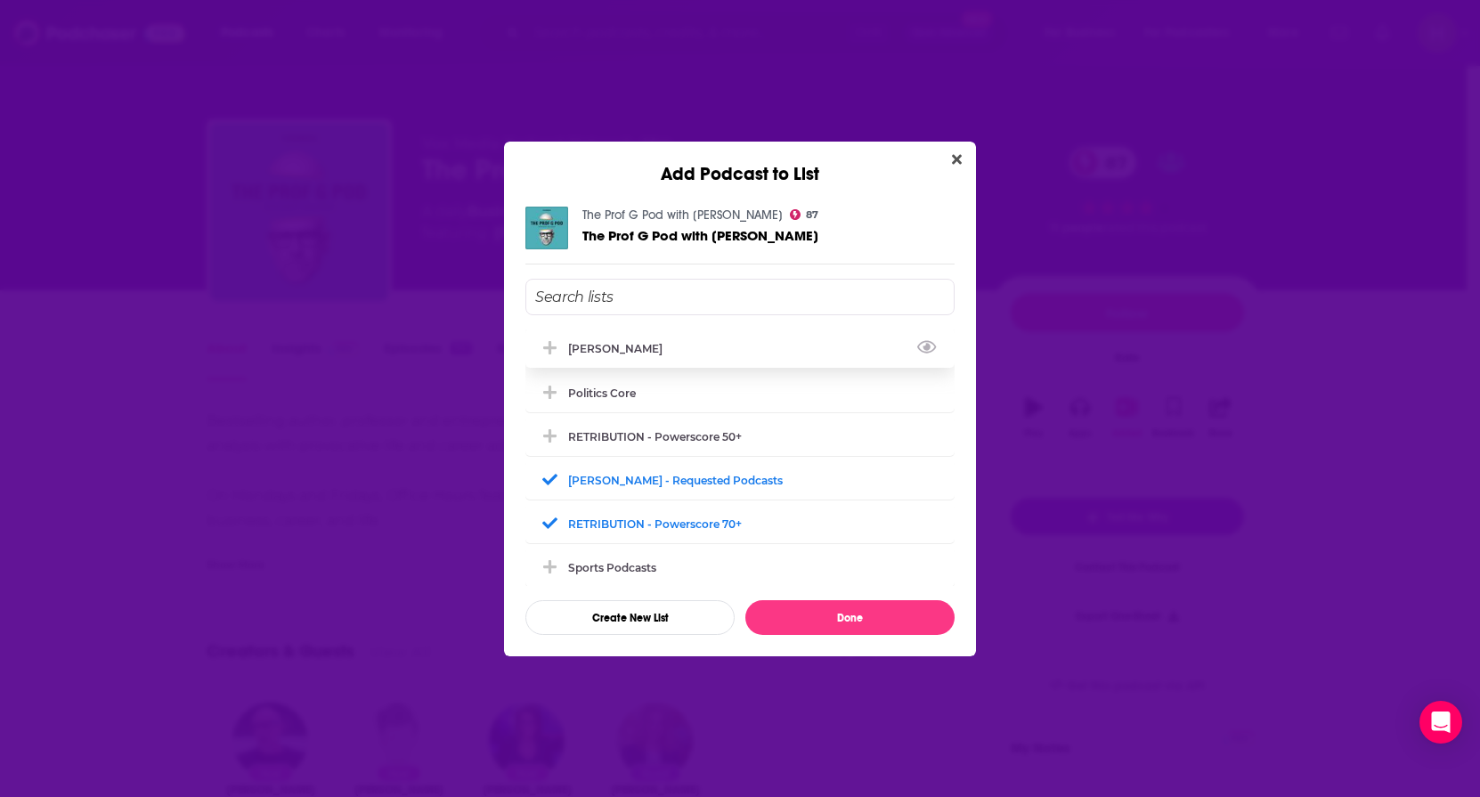
click at [613, 353] on div "[PERSON_NAME]" at bounding box center [620, 348] width 105 height 13
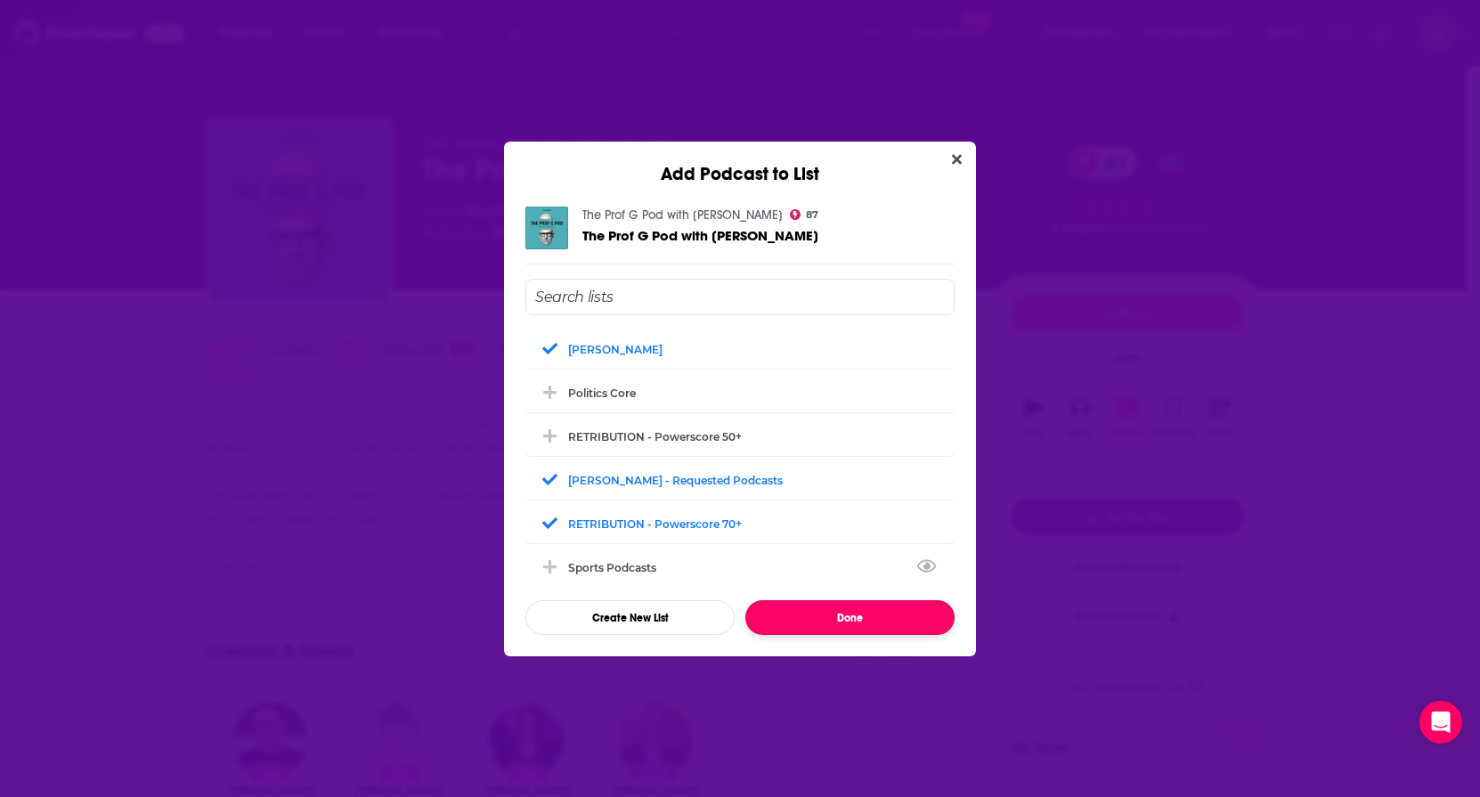
click at [843, 609] on button "Done" at bounding box center [849, 617] width 209 height 35
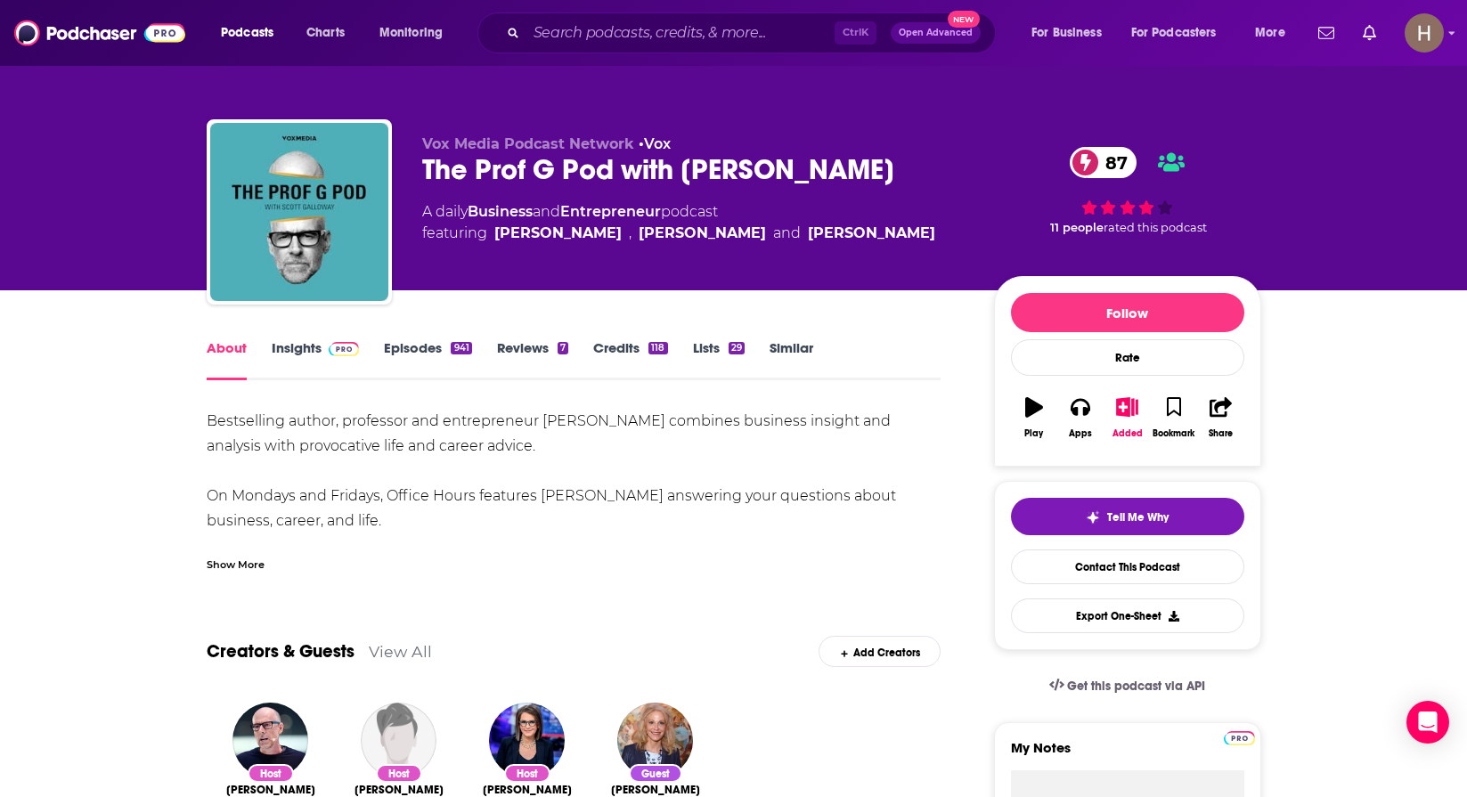
click at [783, 354] on link "Similar" at bounding box center [792, 359] width 44 height 41
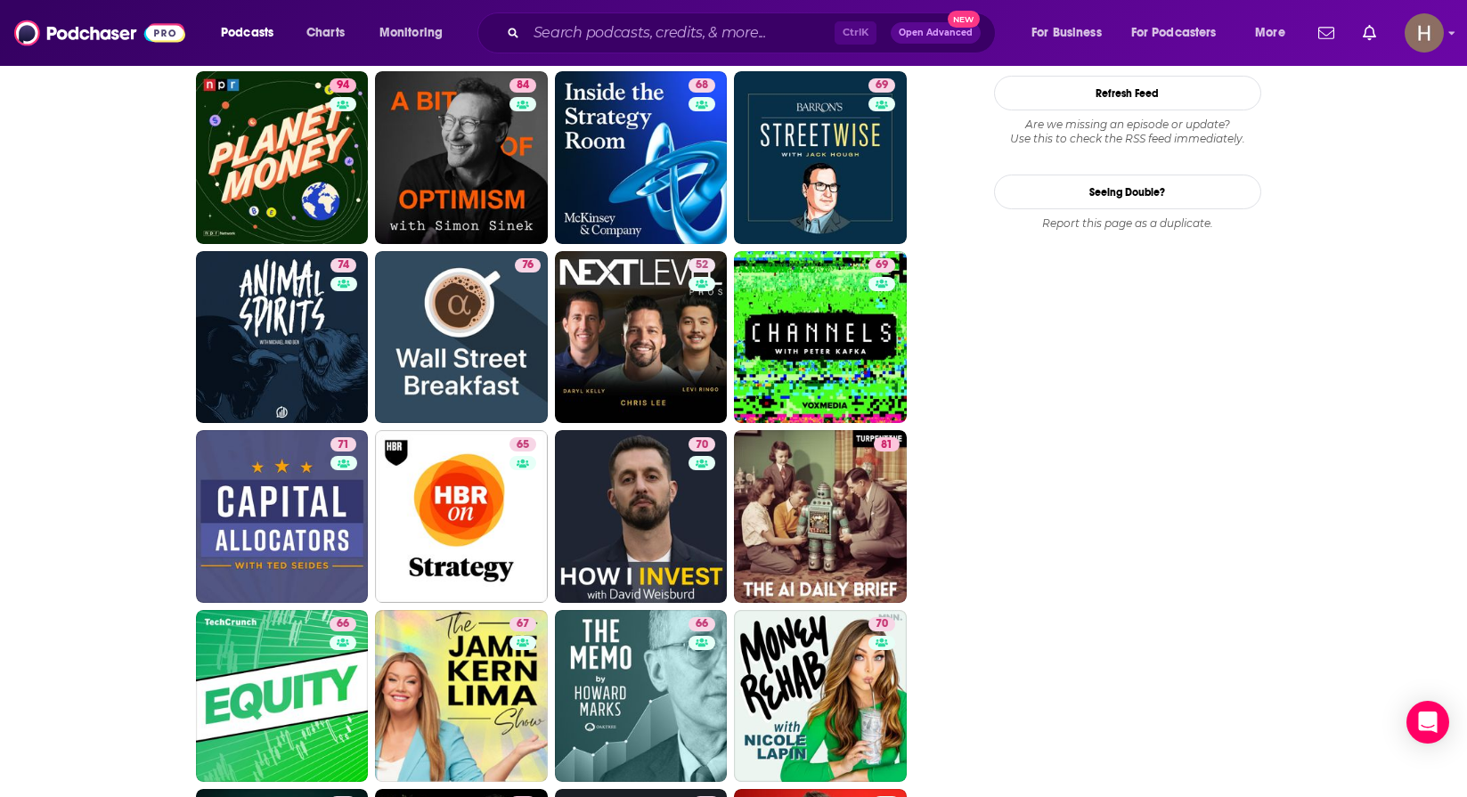
scroll to position [2405, 0]
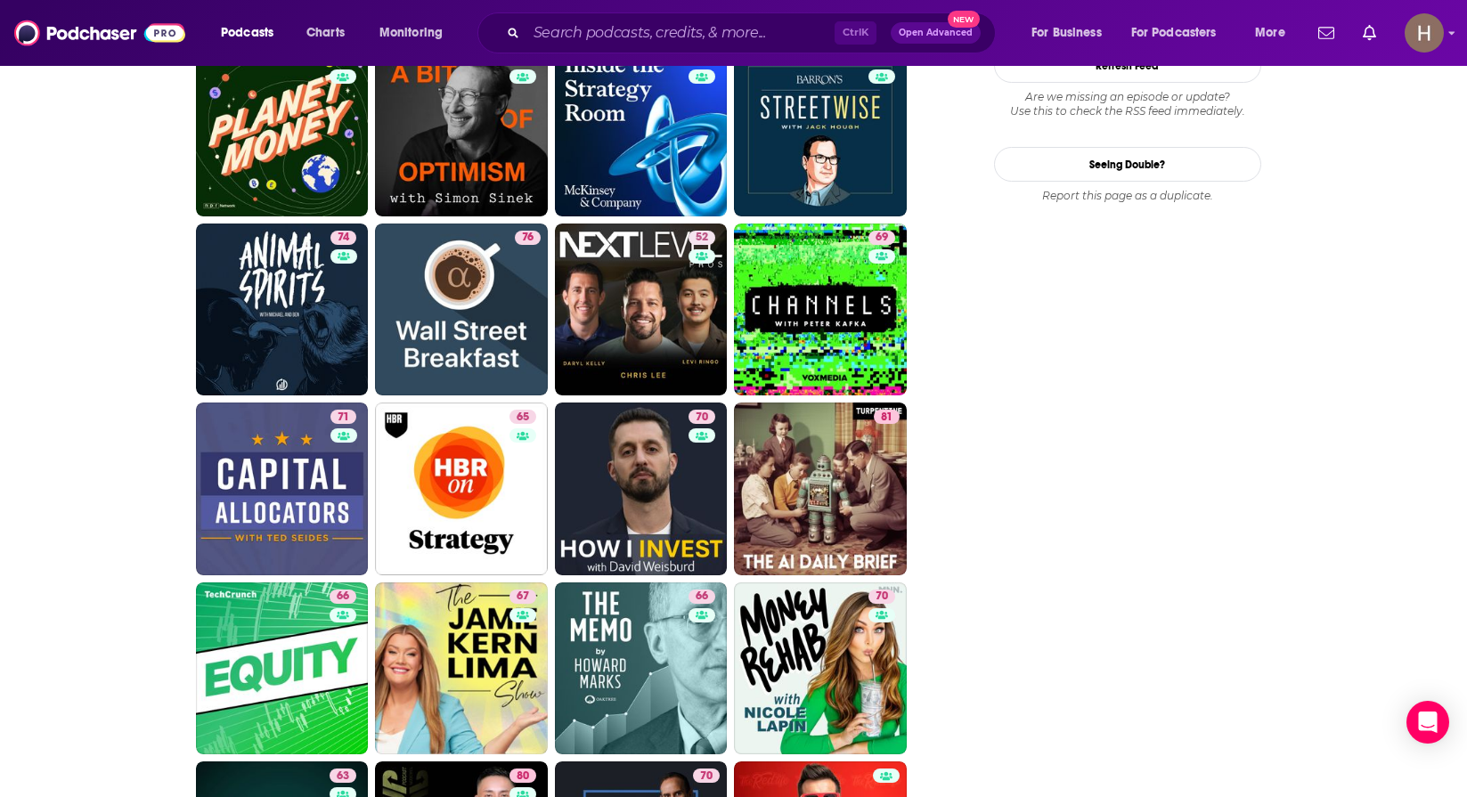
click at [1014, 363] on div "Follow Rate Play Apps Added Bookmark Share Tell Me Why Contact This Podcast Exp…" at bounding box center [1127, 196] width 267 height 4650
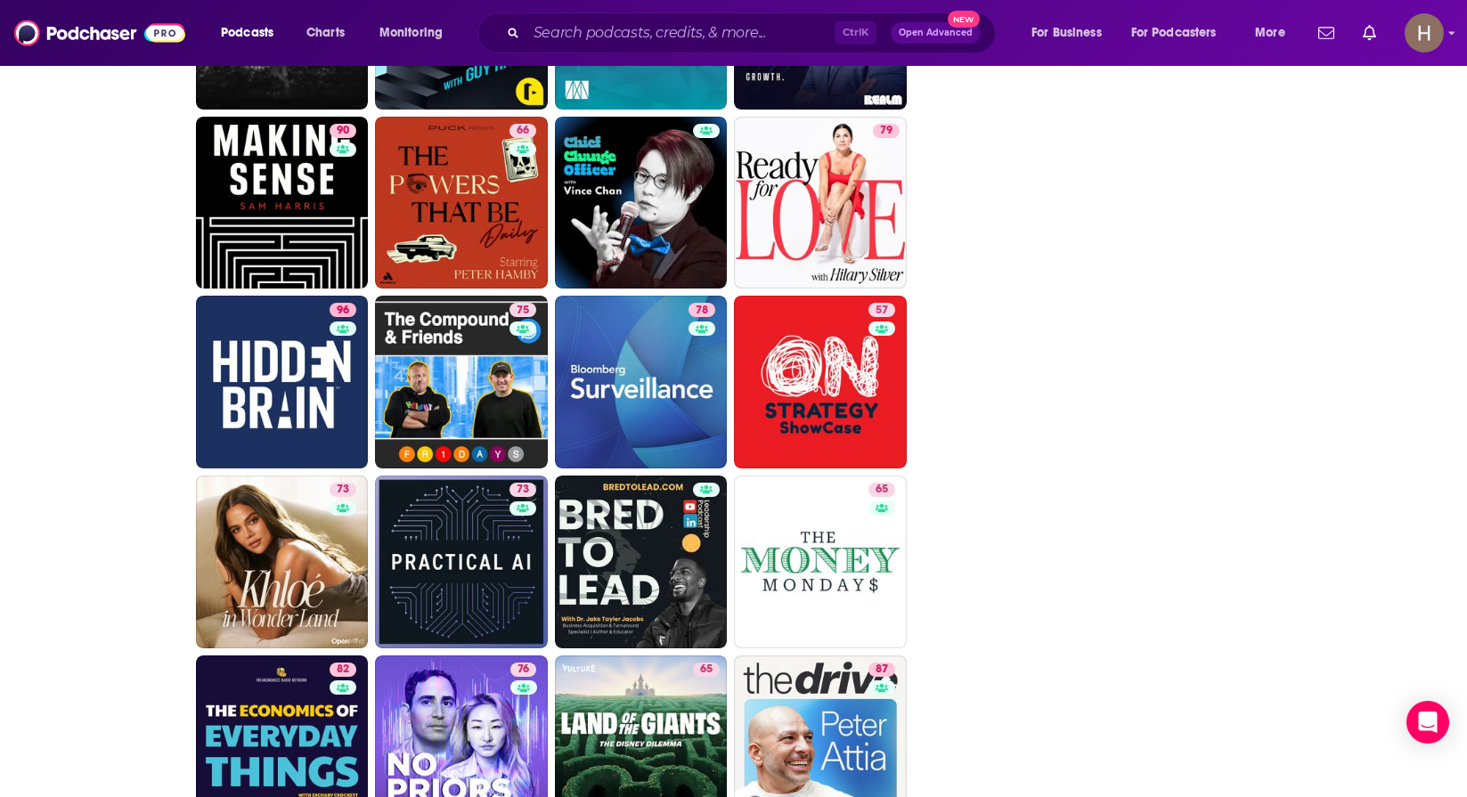
scroll to position [4143, 0]
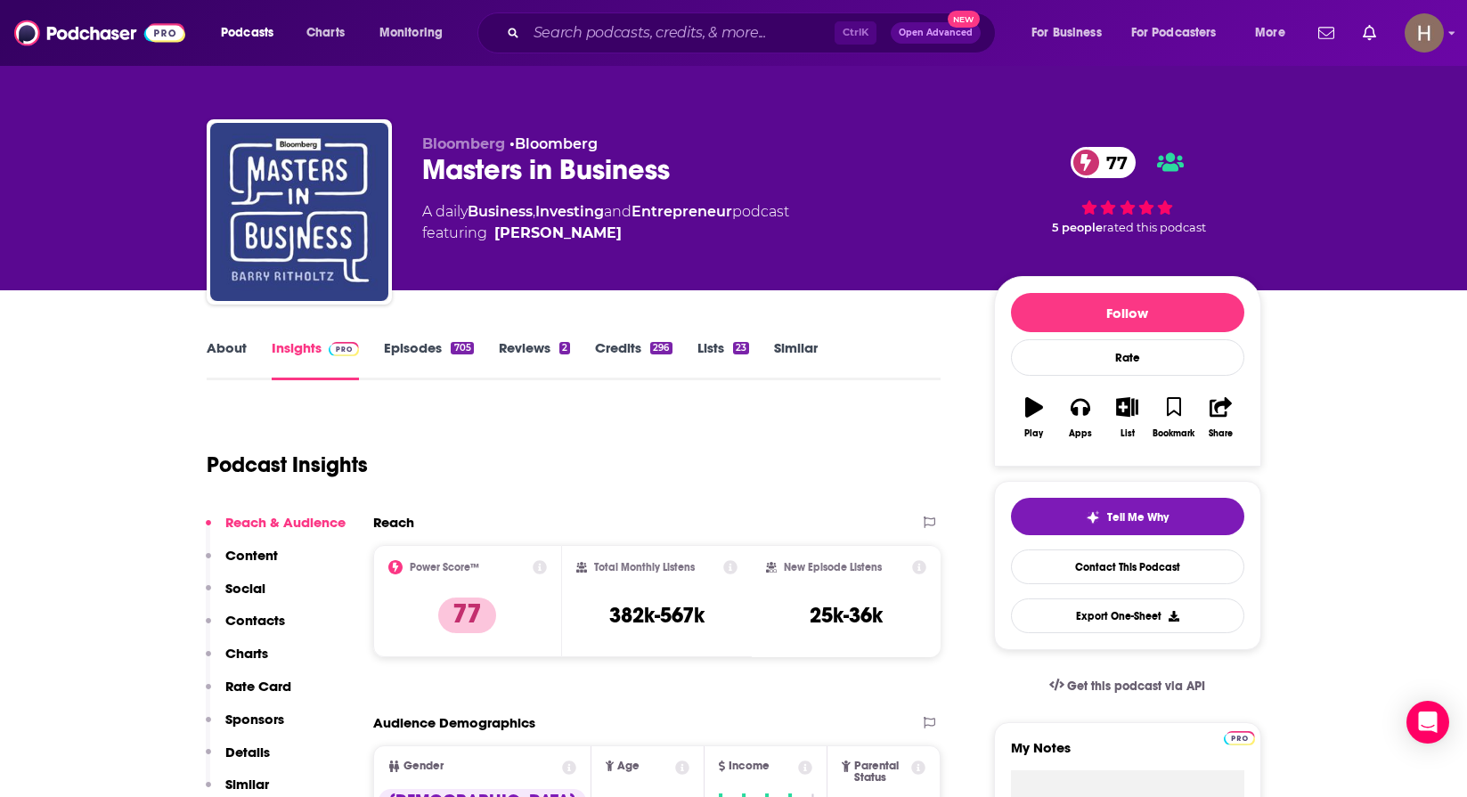
click at [236, 374] on link "About" at bounding box center [227, 359] width 40 height 41
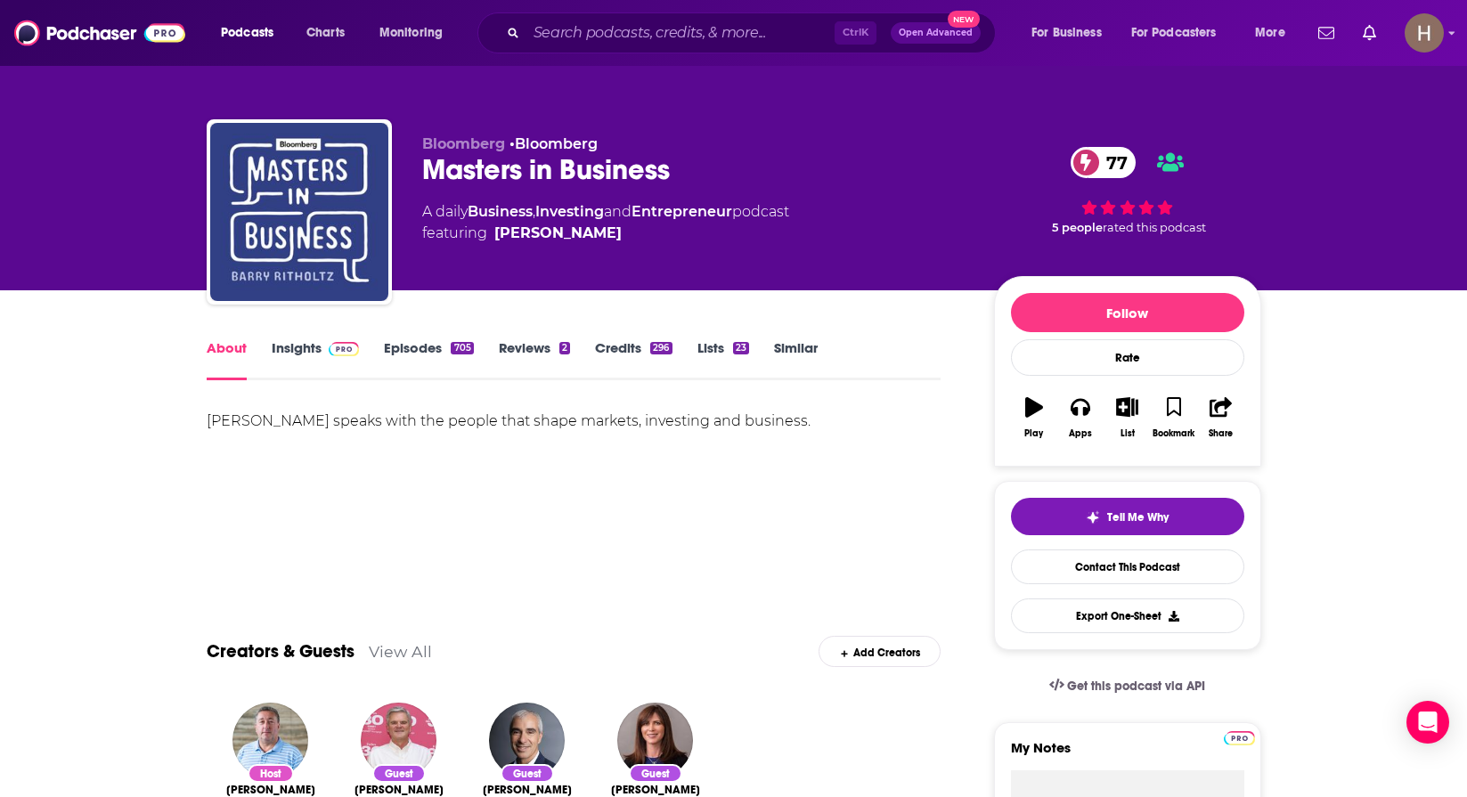
click at [305, 350] on link "Insights" at bounding box center [316, 359] width 88 height 41
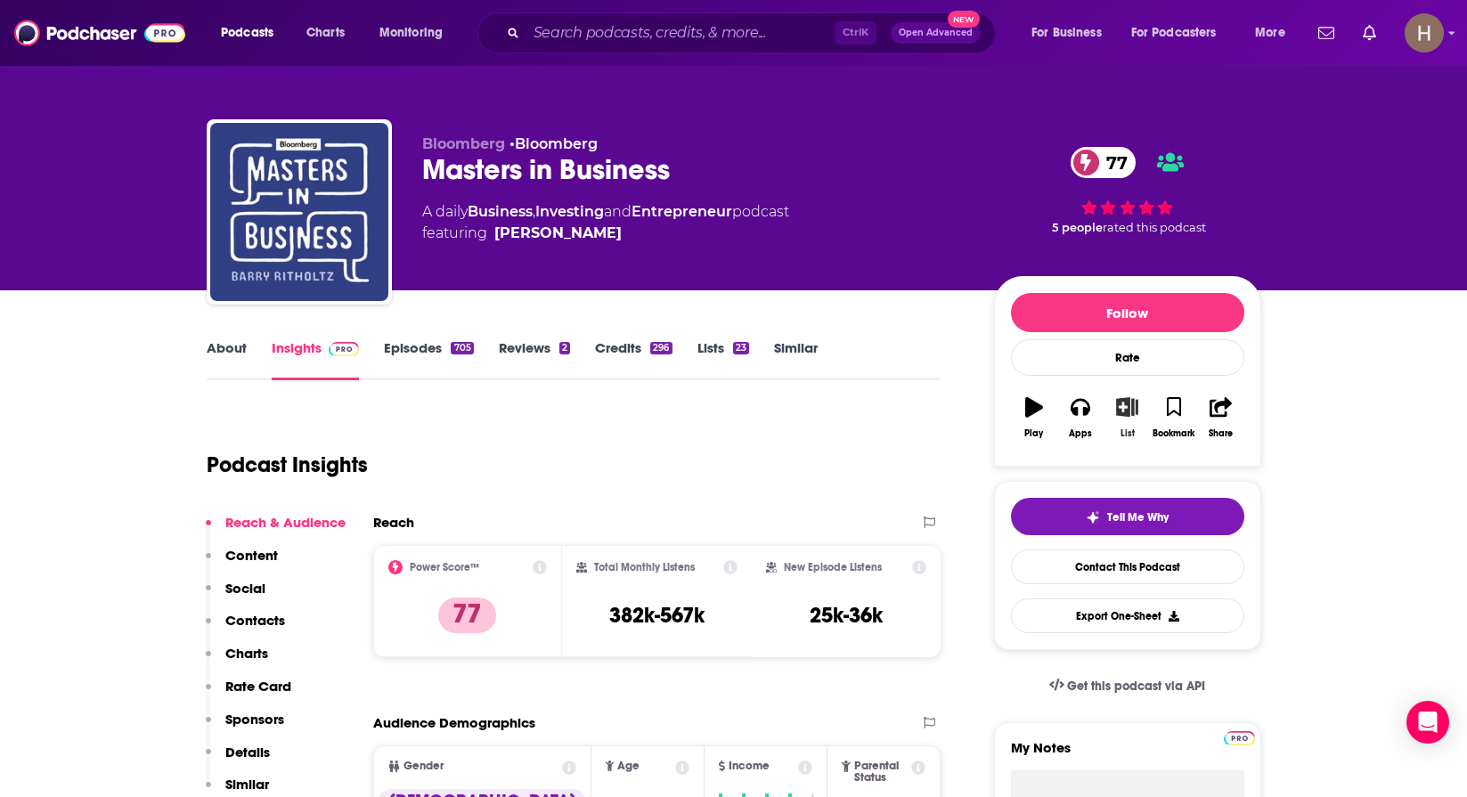
click at [1118, 414] on icon "button" at bounding box center [1127, 407] width 22 height 20
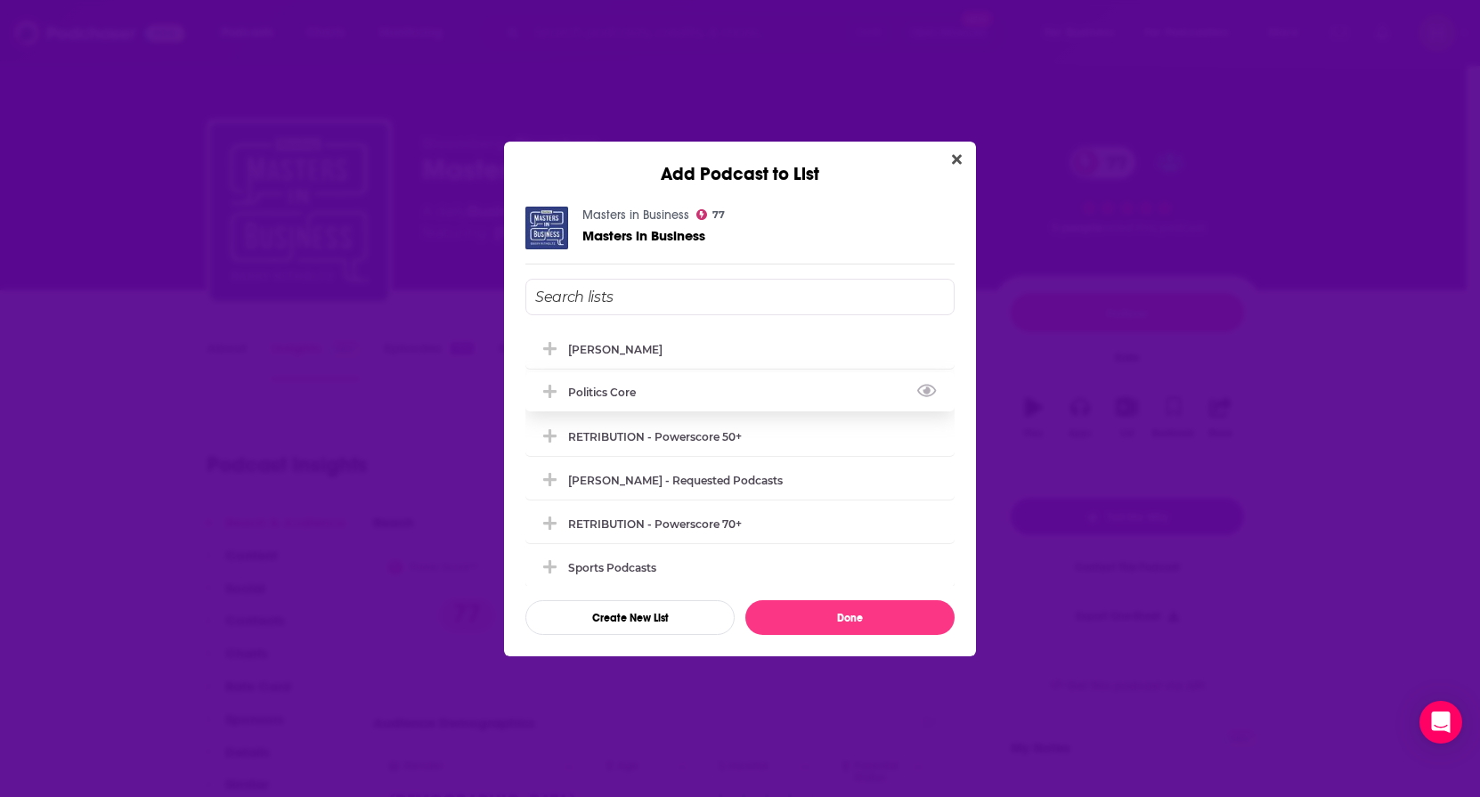
drag, startPoint x: 603, startPoint y: 352, endPoint x: 636, endPoint y: 381, distance: 44.2
click at [603, 351] on div "[PERSON_NAME]" at bounding box center [615, 349] width 94 height 13
click at [876, 617] on button "Done" at bounding box center [849, 617] width 209 height 35
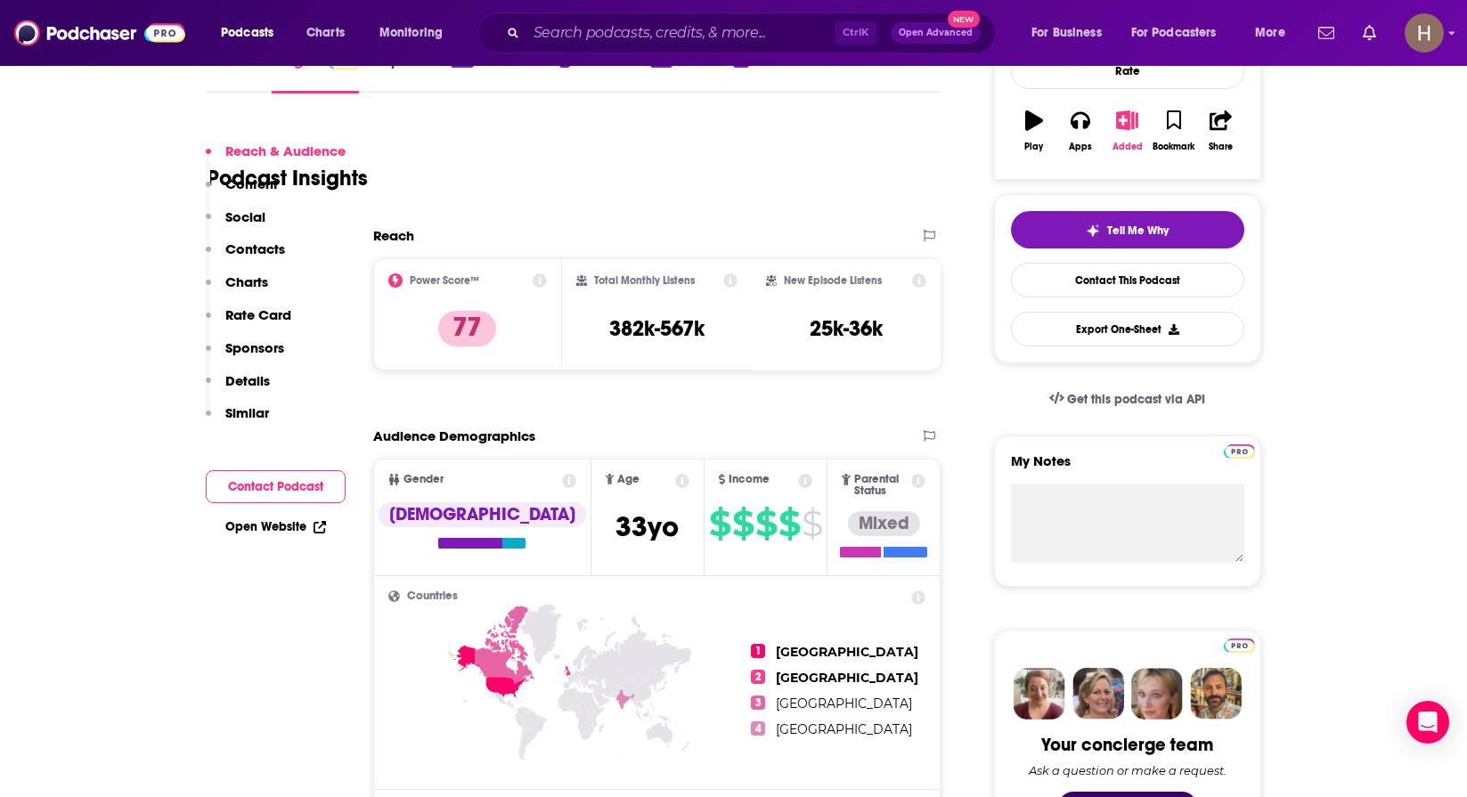
scroll to position [89, 0]
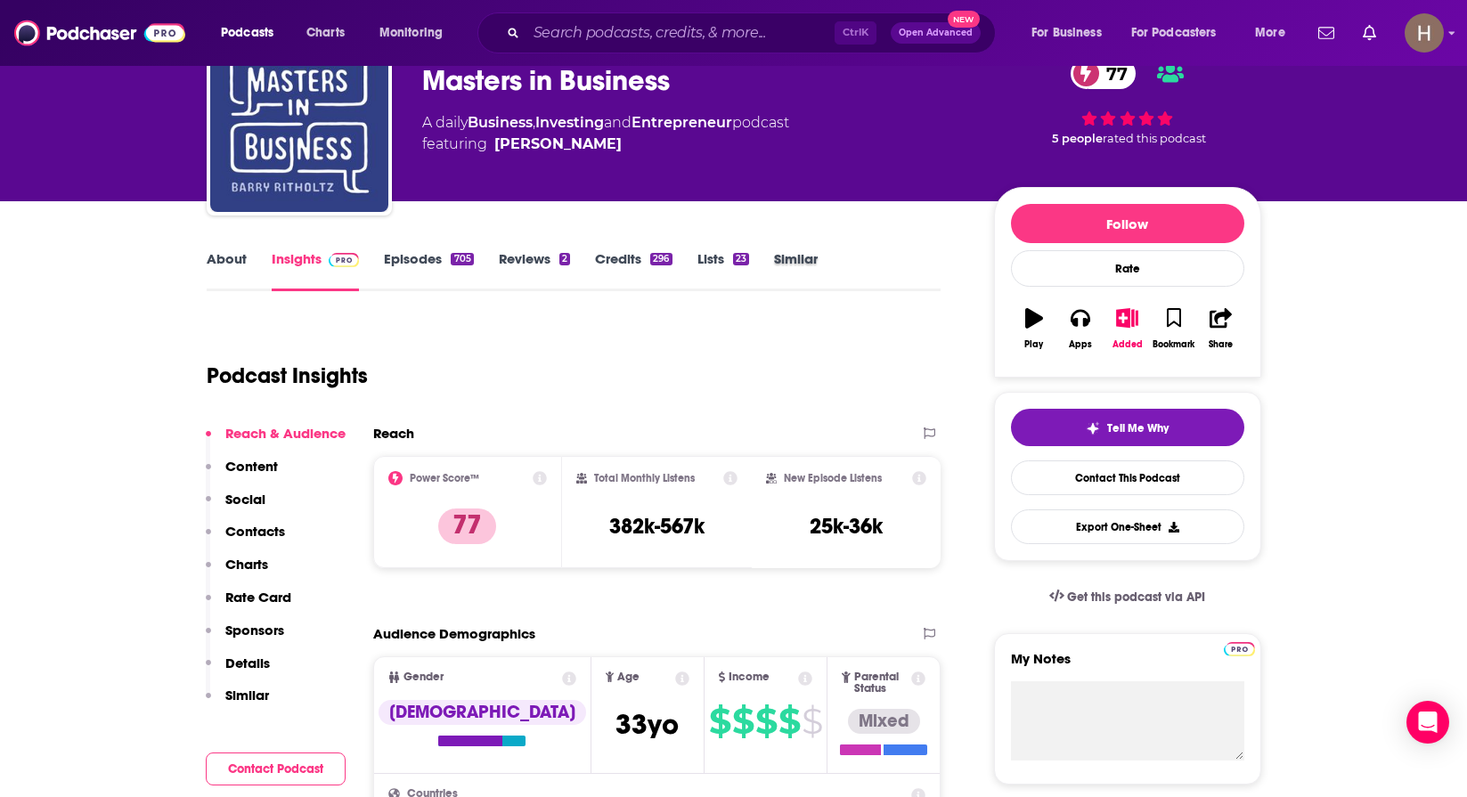
click at [824, 257] on div "Similar" at bounding box center [808, 270] width 69 height 41
click at [767, 259] on div "Lists 23" at bounding box center [735, 270] width 77 height 41
click at [794, 261] on link "Similar" at bounding box center [796, 270] width 44 height 41
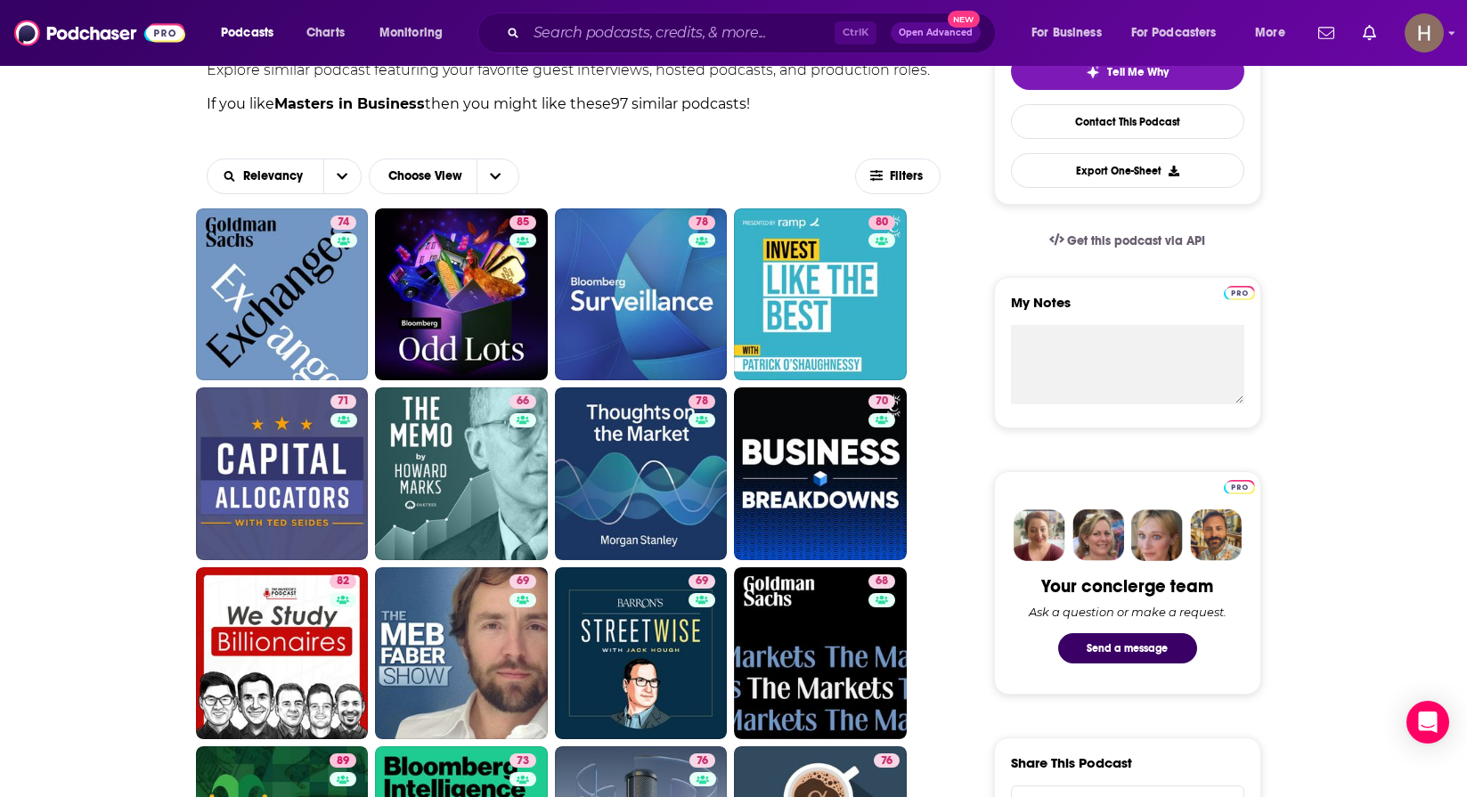
scroll to position [534, 0]
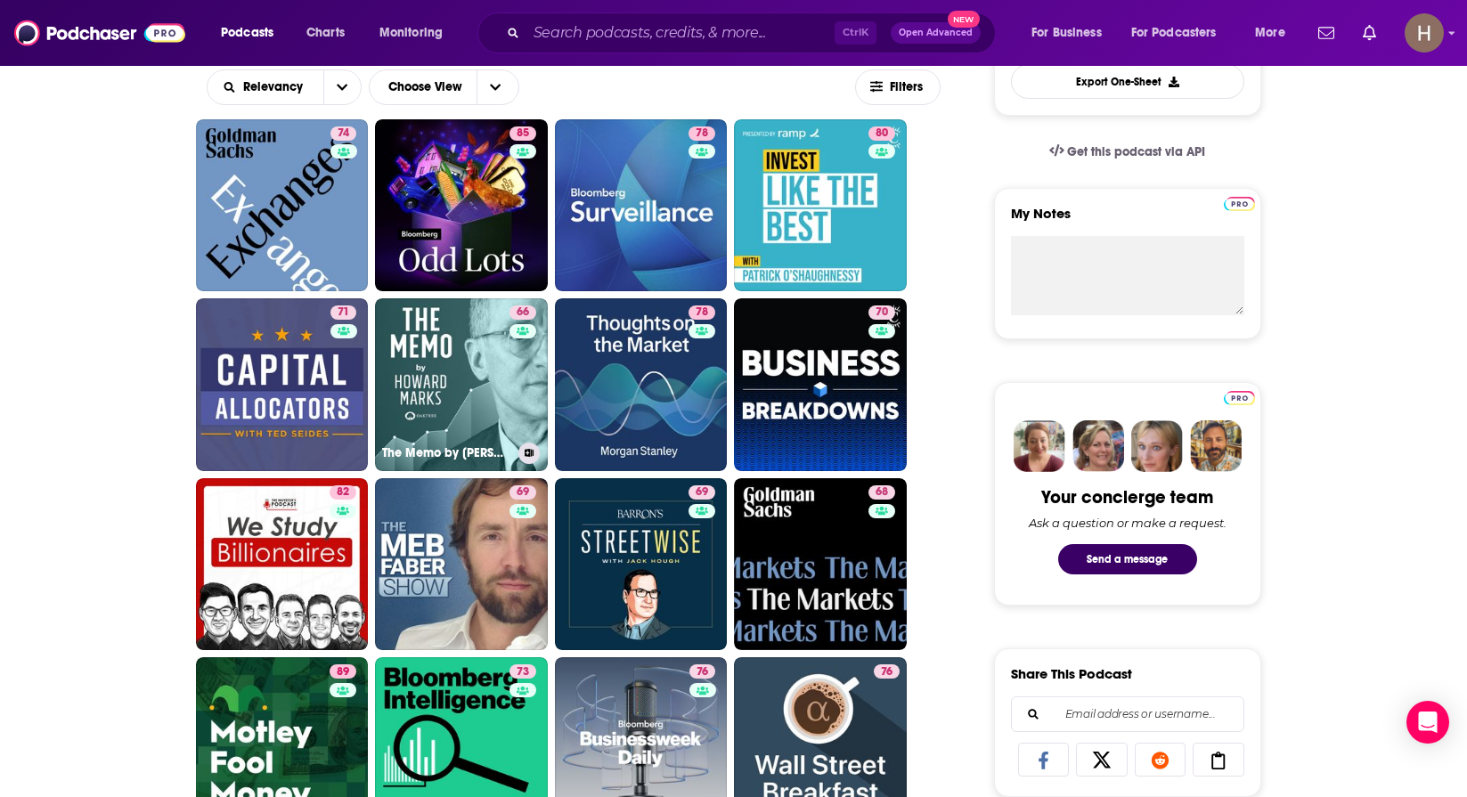
drag, startPoint x: 468, startPoint y: 390, endPoint x: 118, endPoint y: 360, distance: 351.3
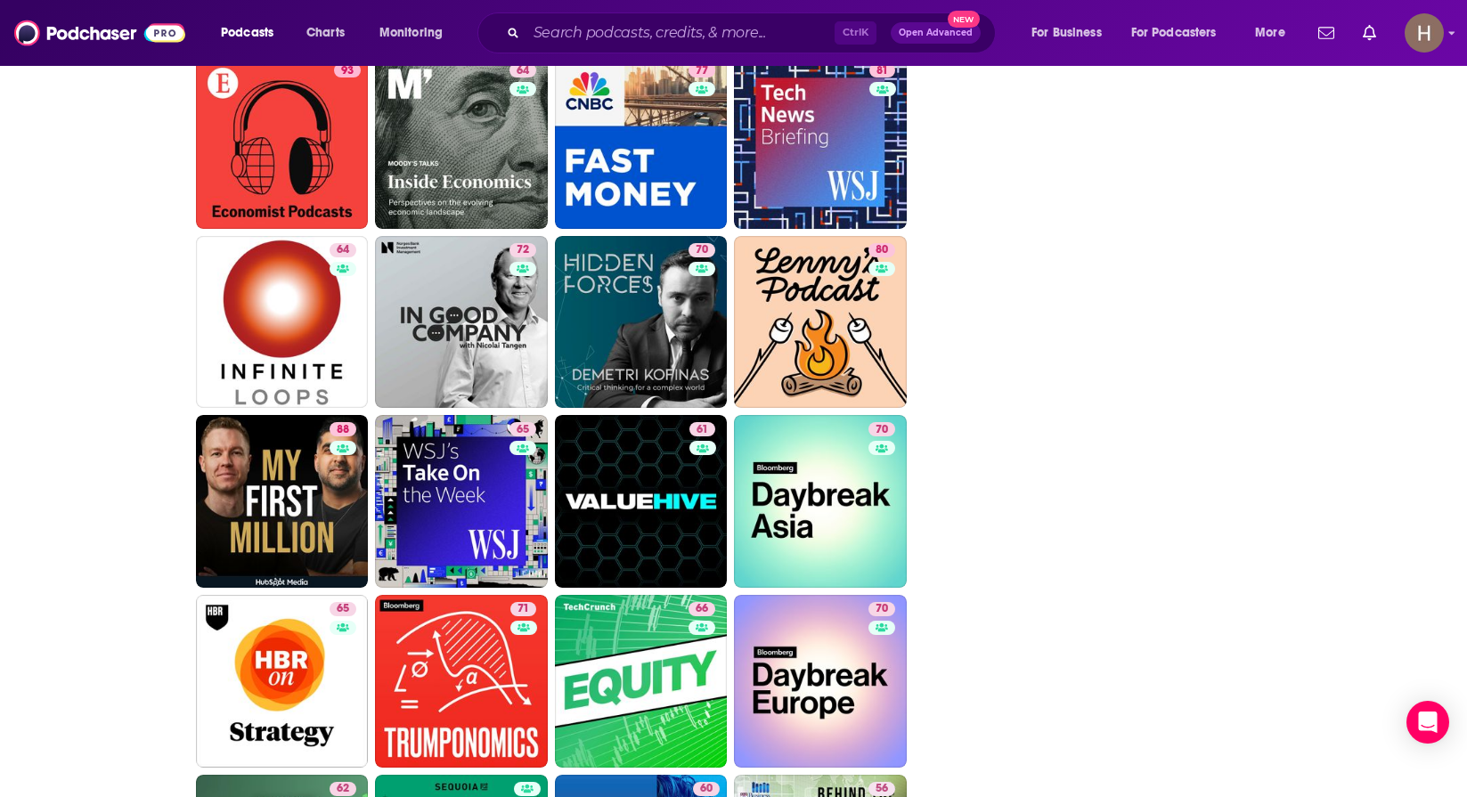
scroll to position [4143, 0]
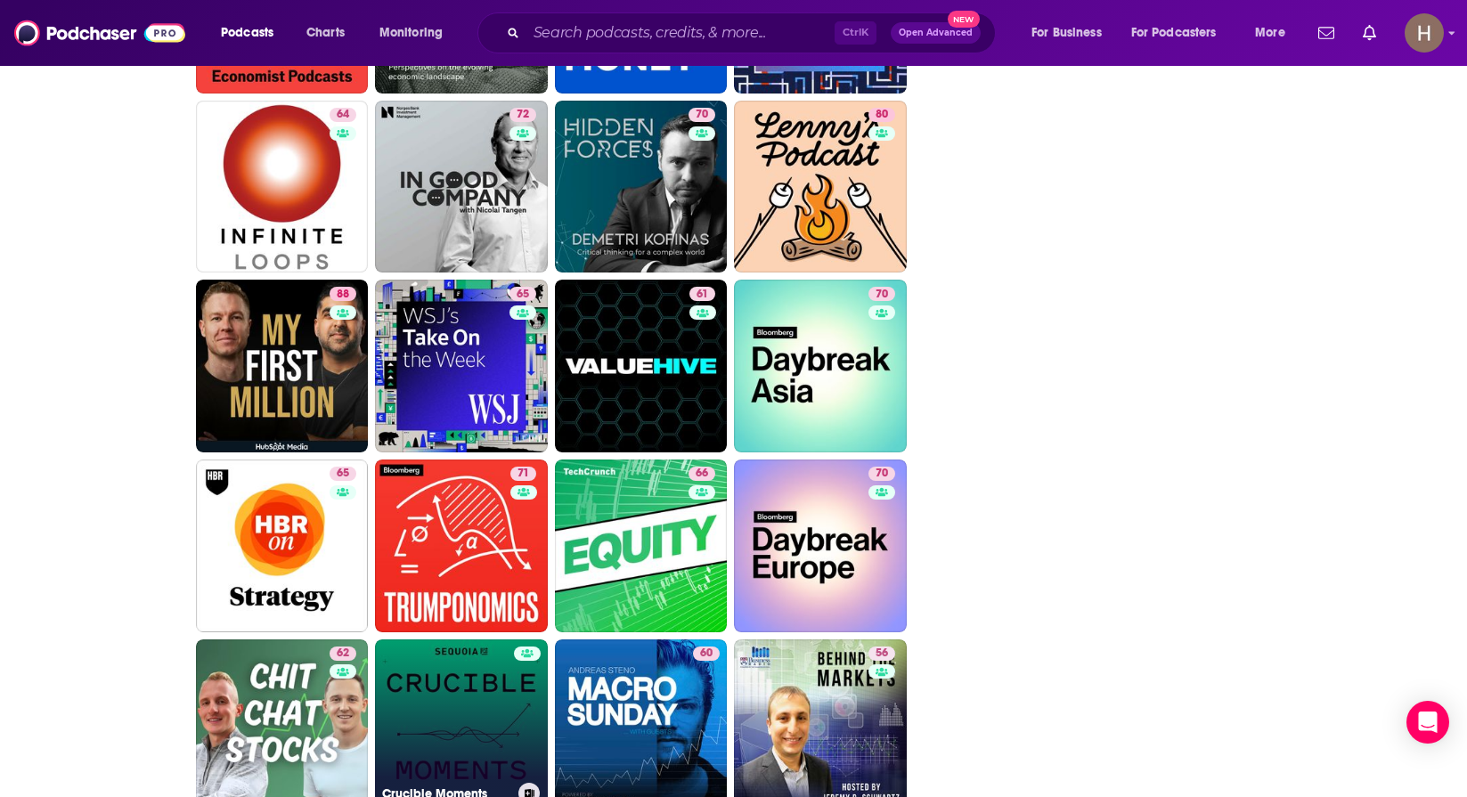
click at [434, 693] on link "Crucible Moments" at bounding box center [461, 725] width 173 height 173
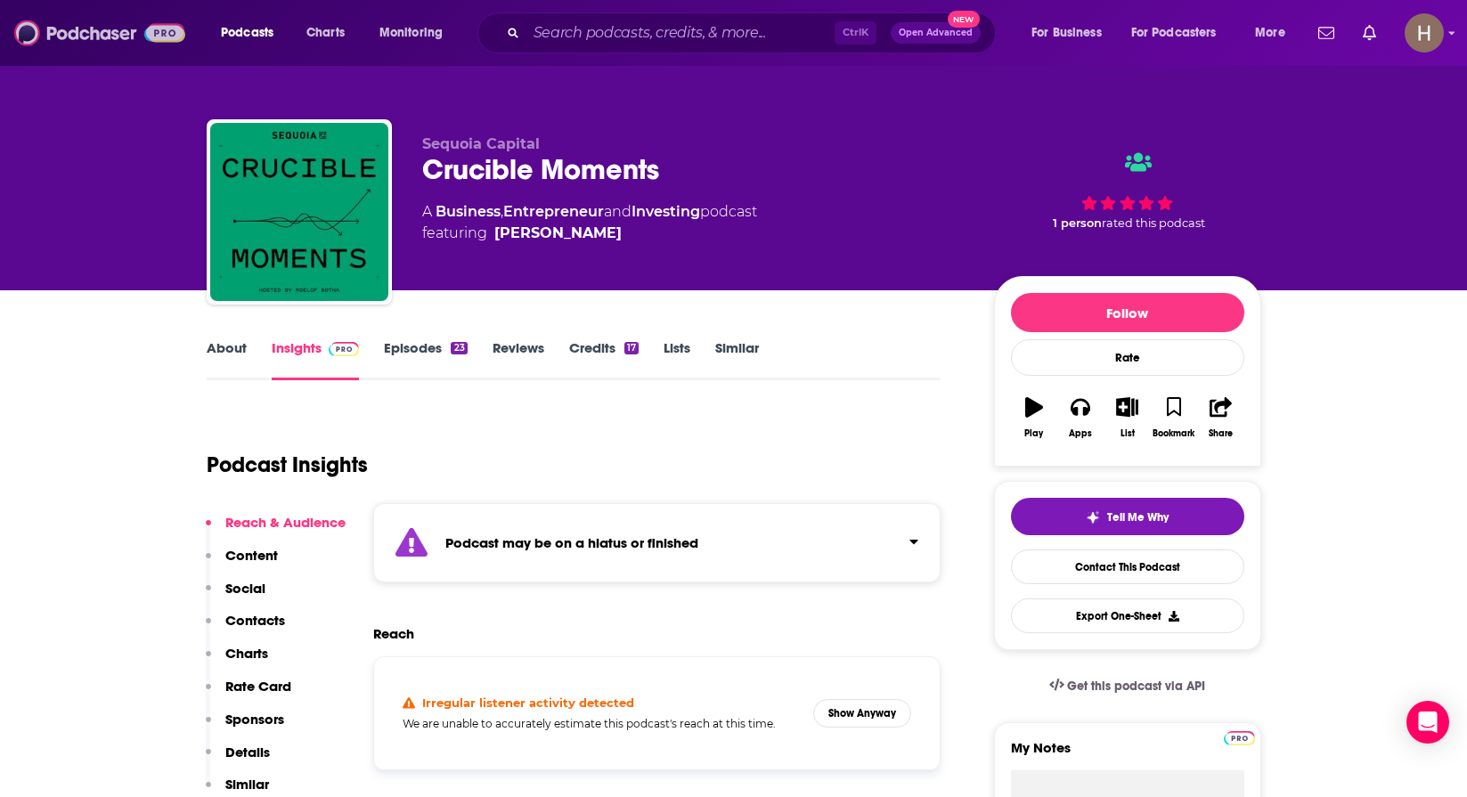
click at [137, 30] on img at bounding box center [99, 33] width 171 height 34
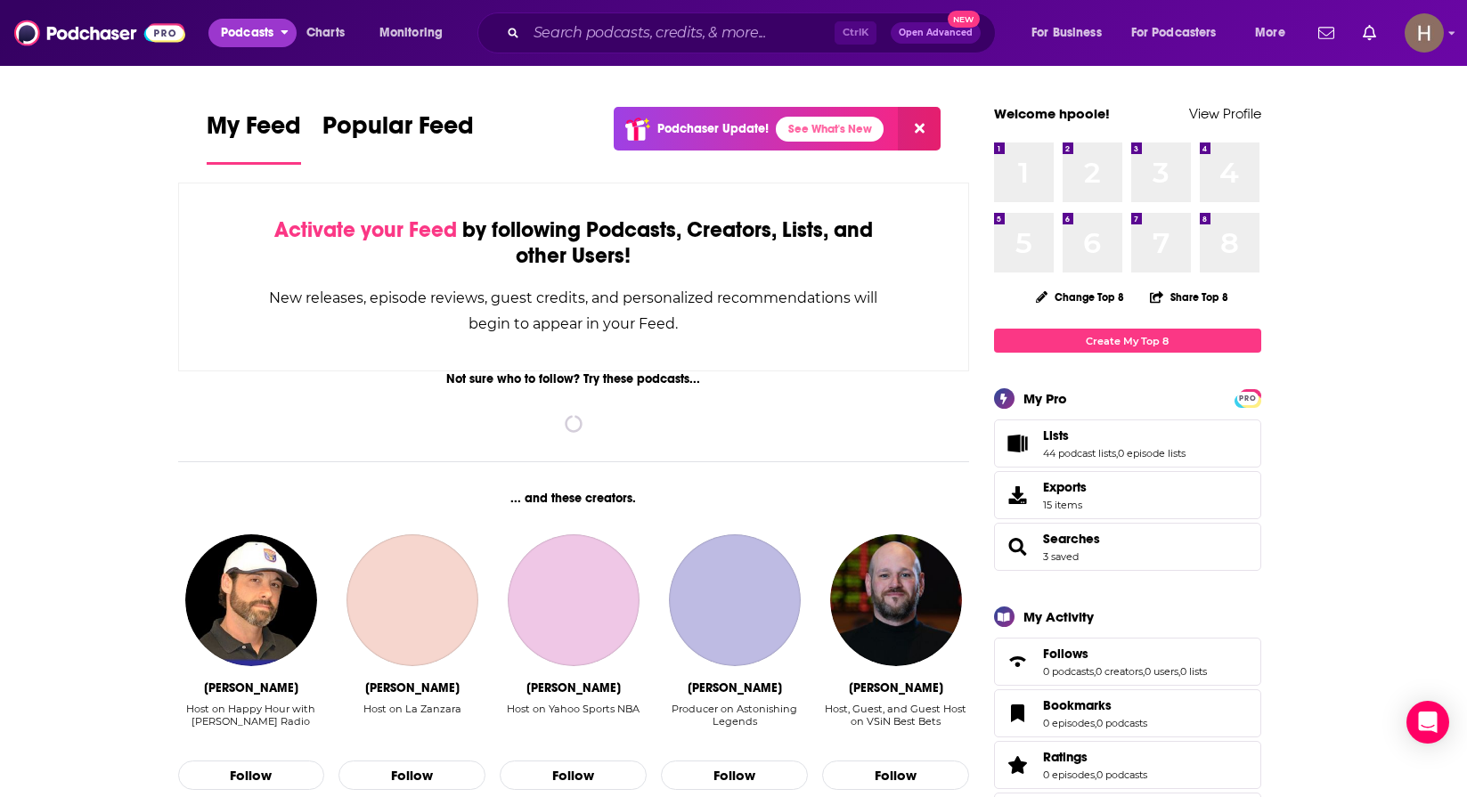
click at [273, 37] on span "Podcasts" at bounding box center [247, 32] width 53 height 25
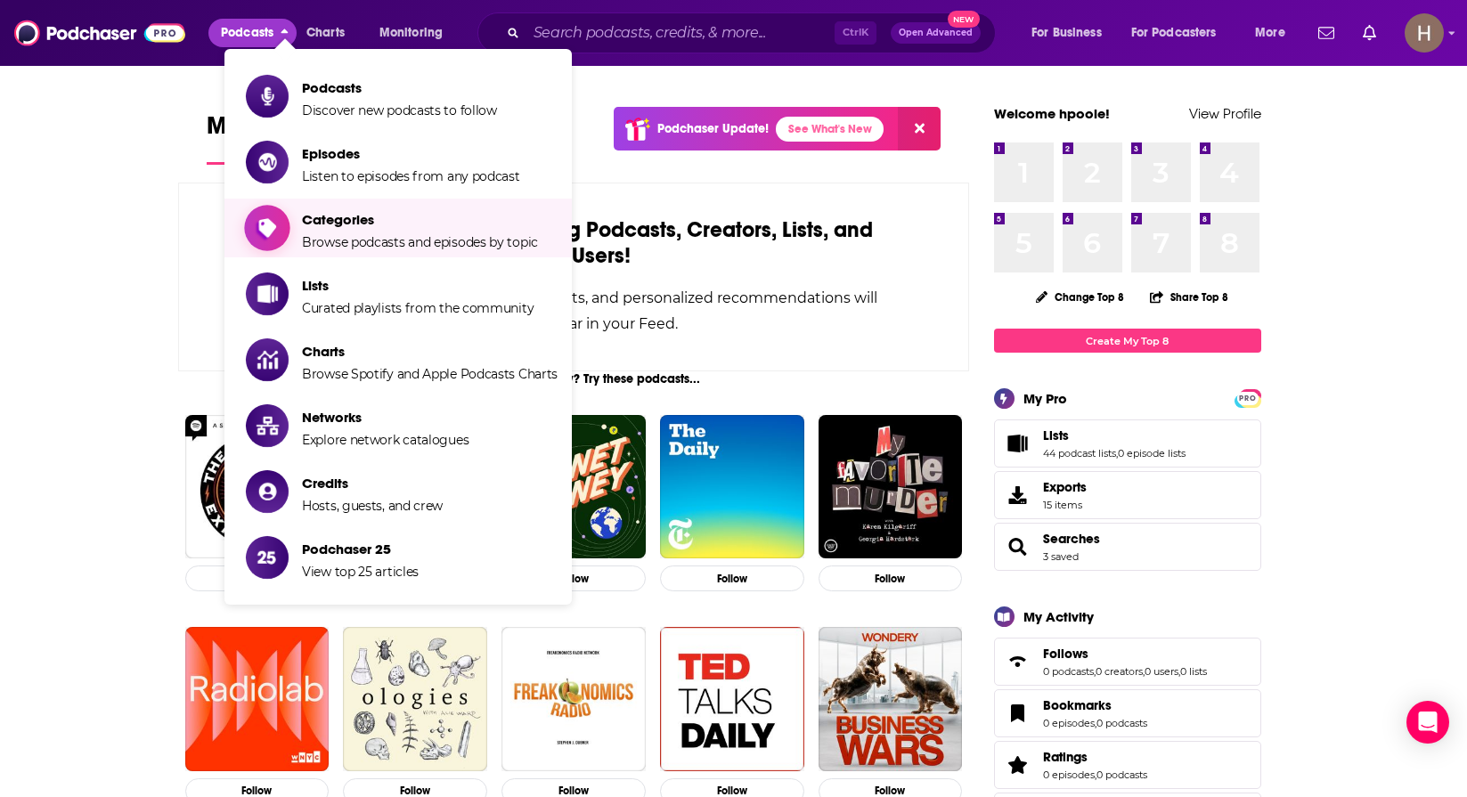
click at [375, 240] on span "Browse podcasts and episodes by topic" at bounding box center [420, 242] width 236 height 16
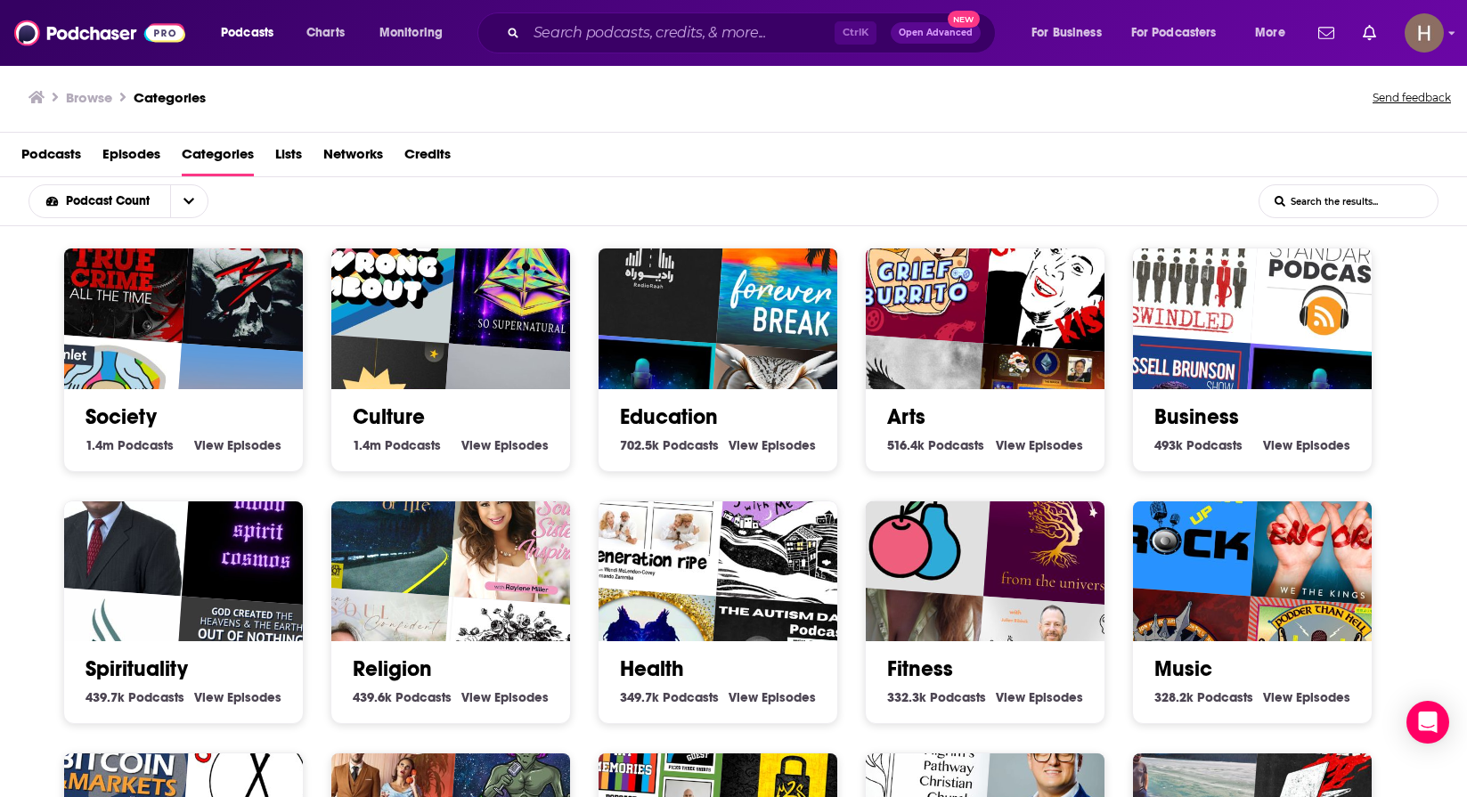
click at [1230, 428] on link "Business" at bounding box center [1196, 416] width 85 height 27
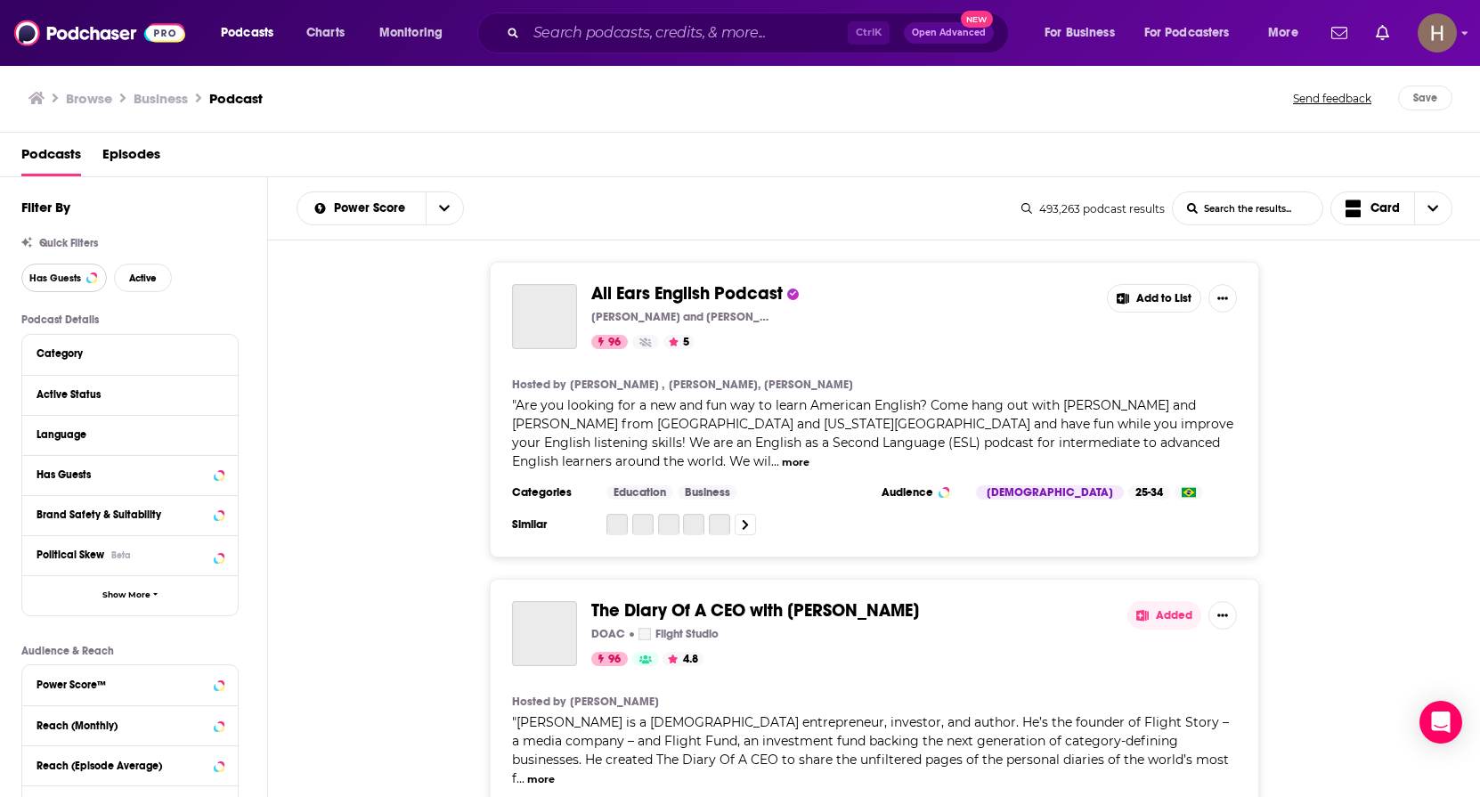
click at [70, 270] on button "Has Guests" at bounding box center [64, 278] width 86 height 29
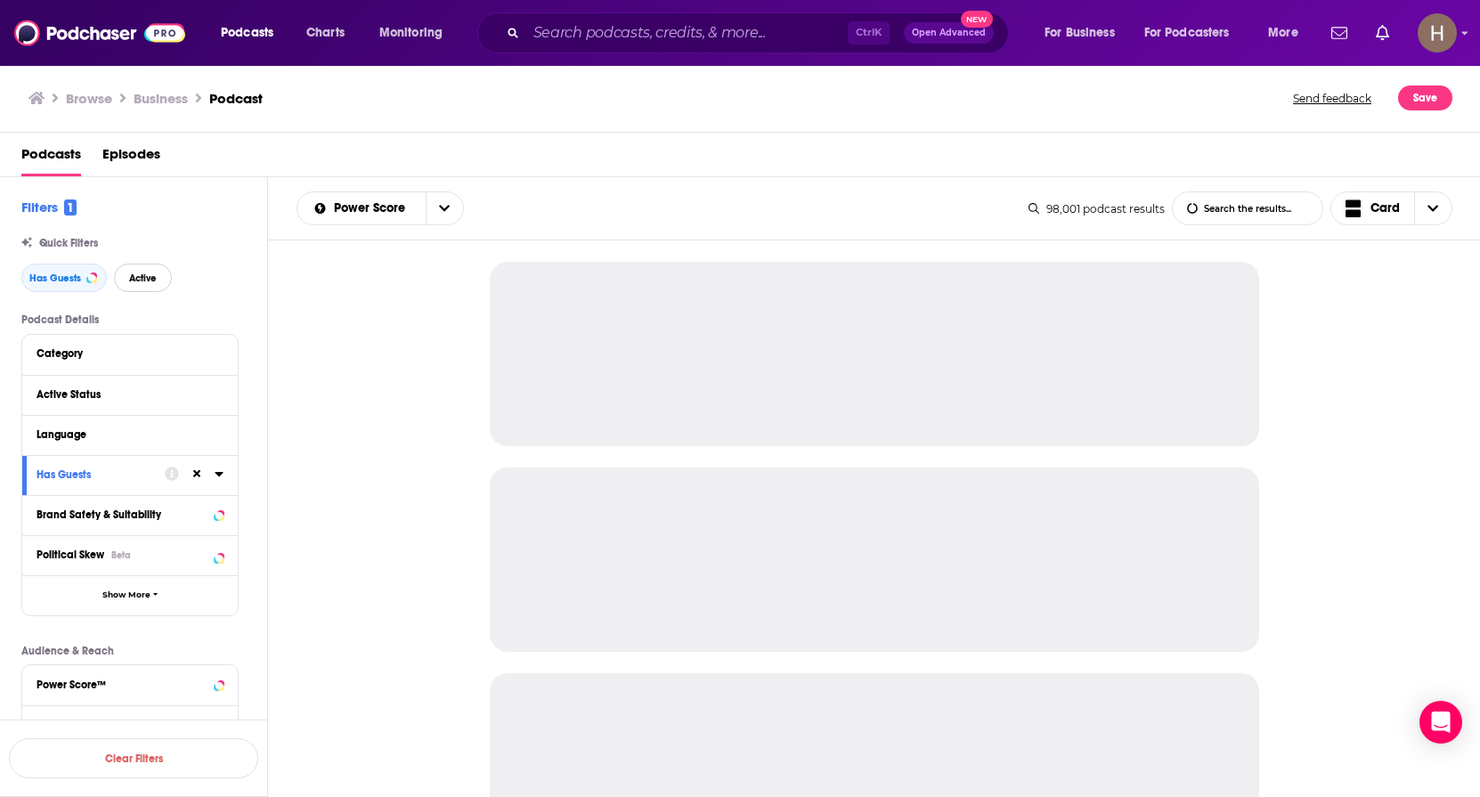
click at [131, 278] on span "Active" at bounding box center [143, 278] width 28 height 10
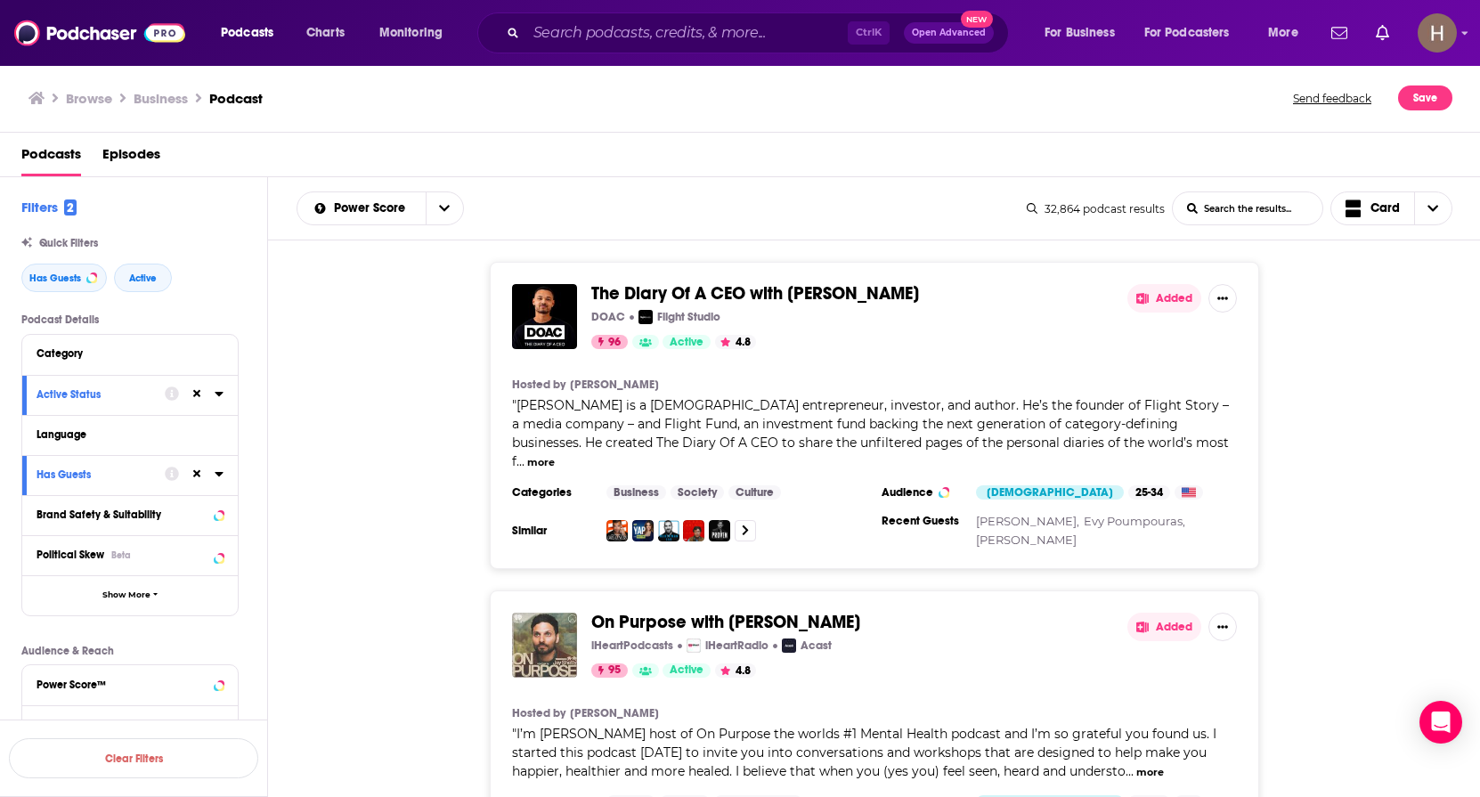
click at [106, 361] on button "Category" at bounding box center [130, 353] width 187 height 22
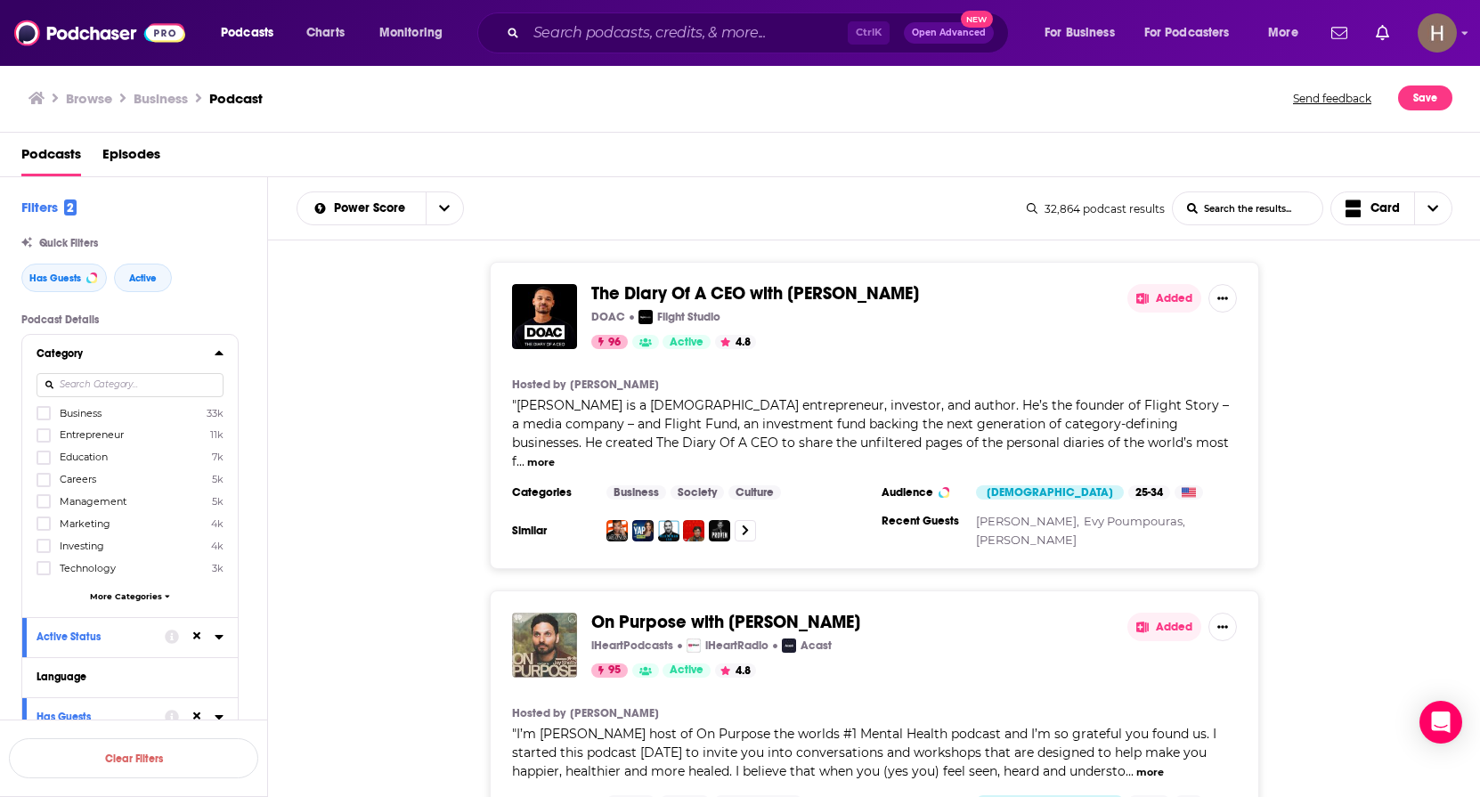
click at [104, 390] on input at bounding box center [130, 385] width 187 height 24
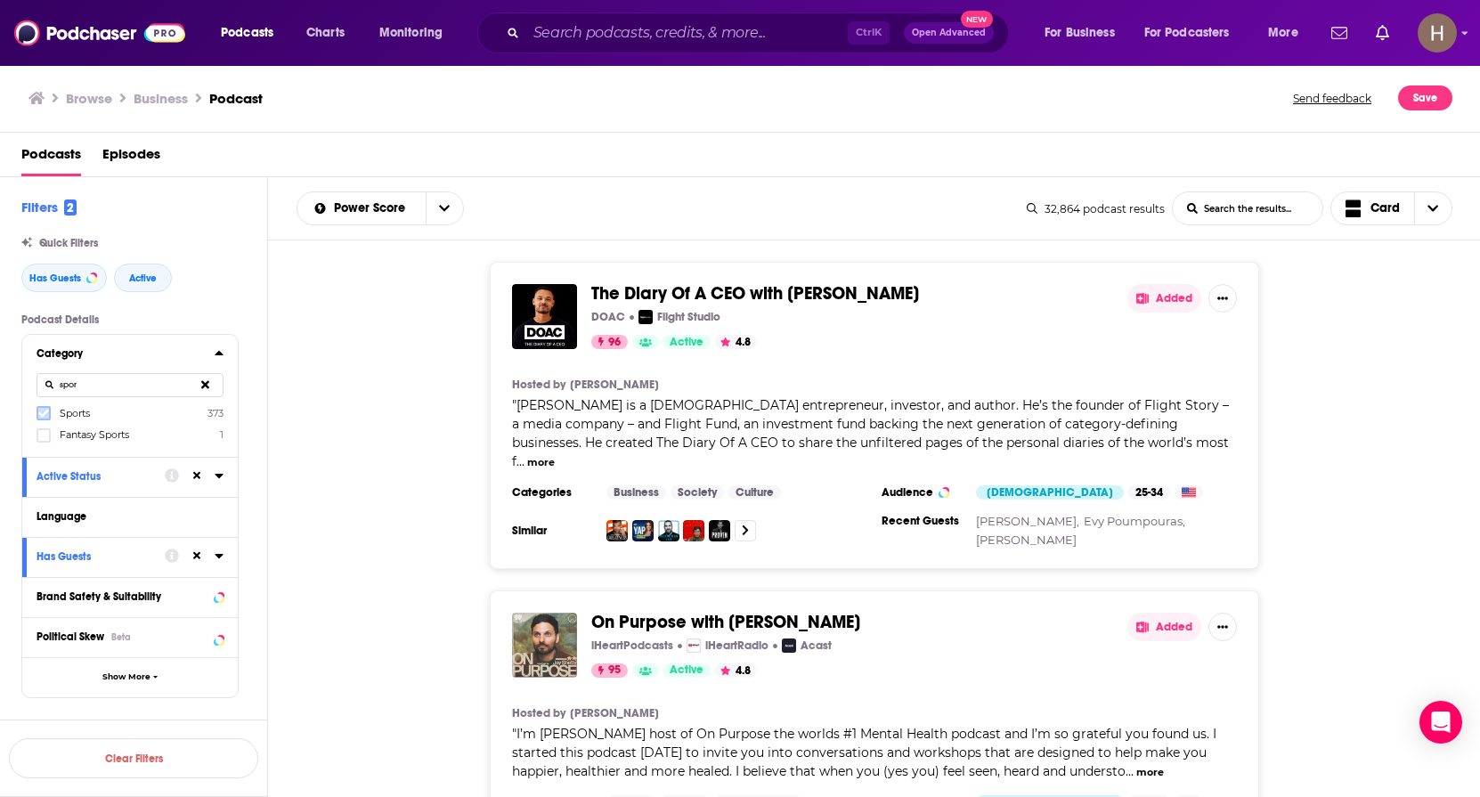
type input "spor"
click at [45, 411] on icon at bounding box center [43, 413] width 11 height 11
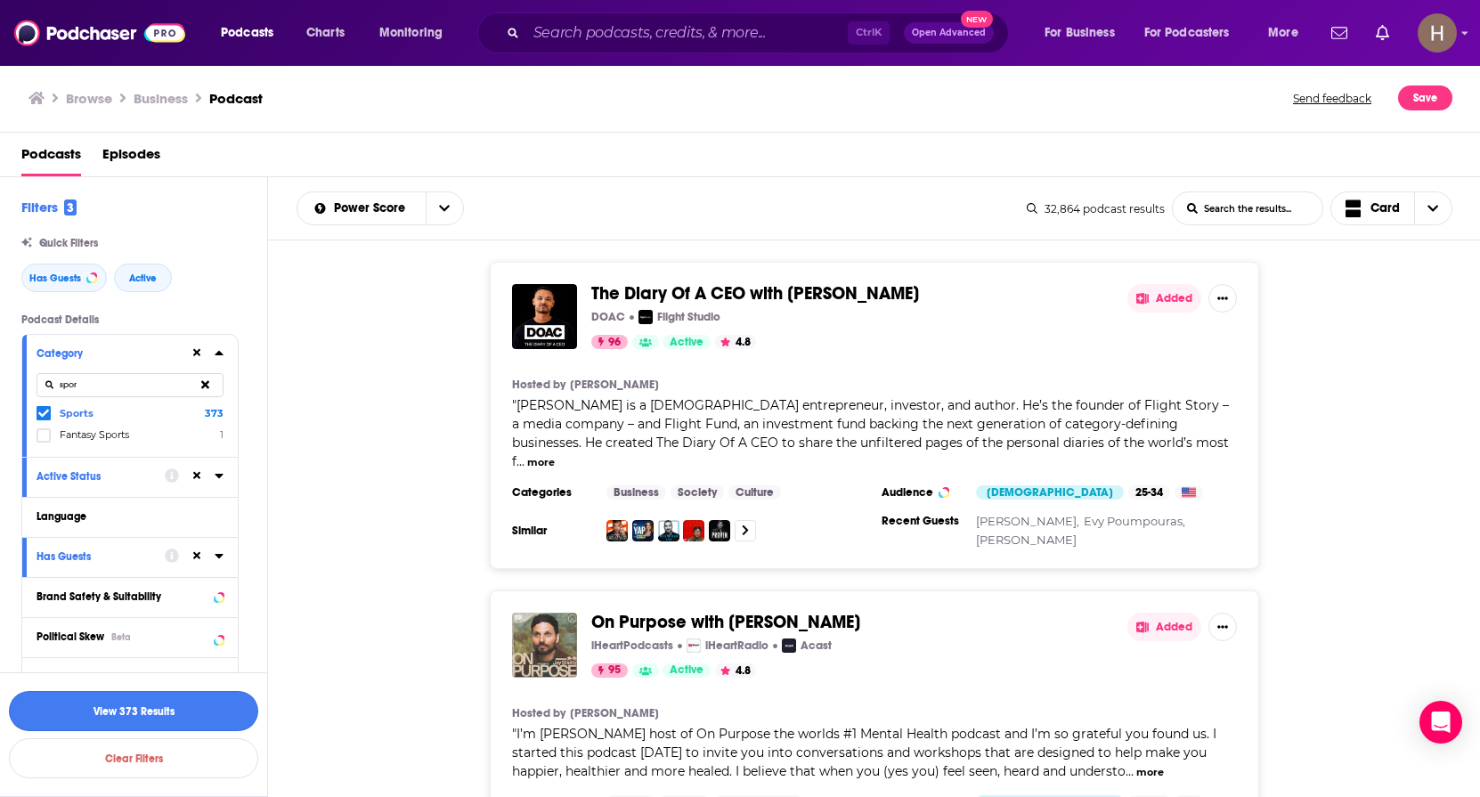
click at [151, 721] on button "View 373 Results" at bounding box center [133, 711] width 249 height 40
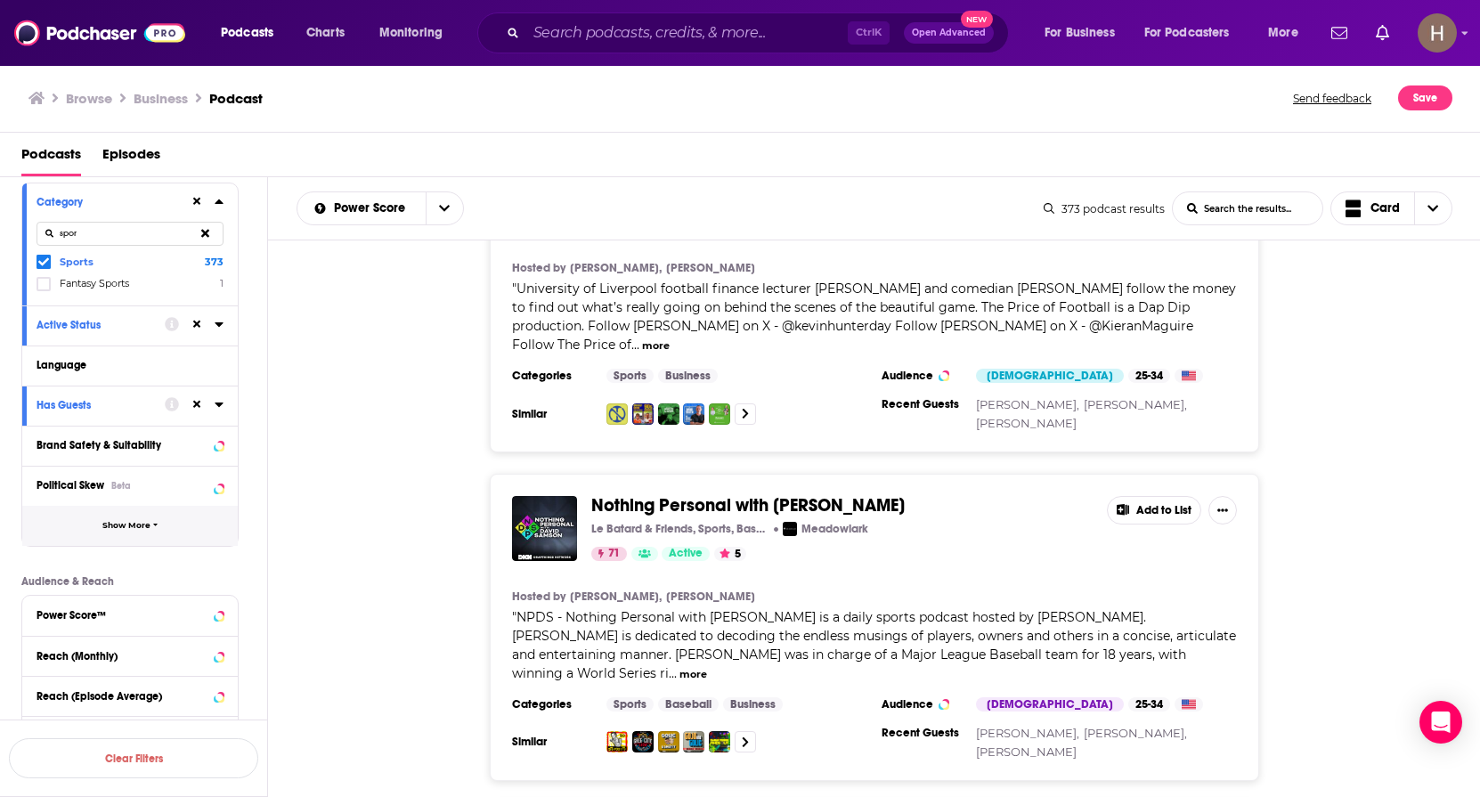
scroll to position [362, 0]
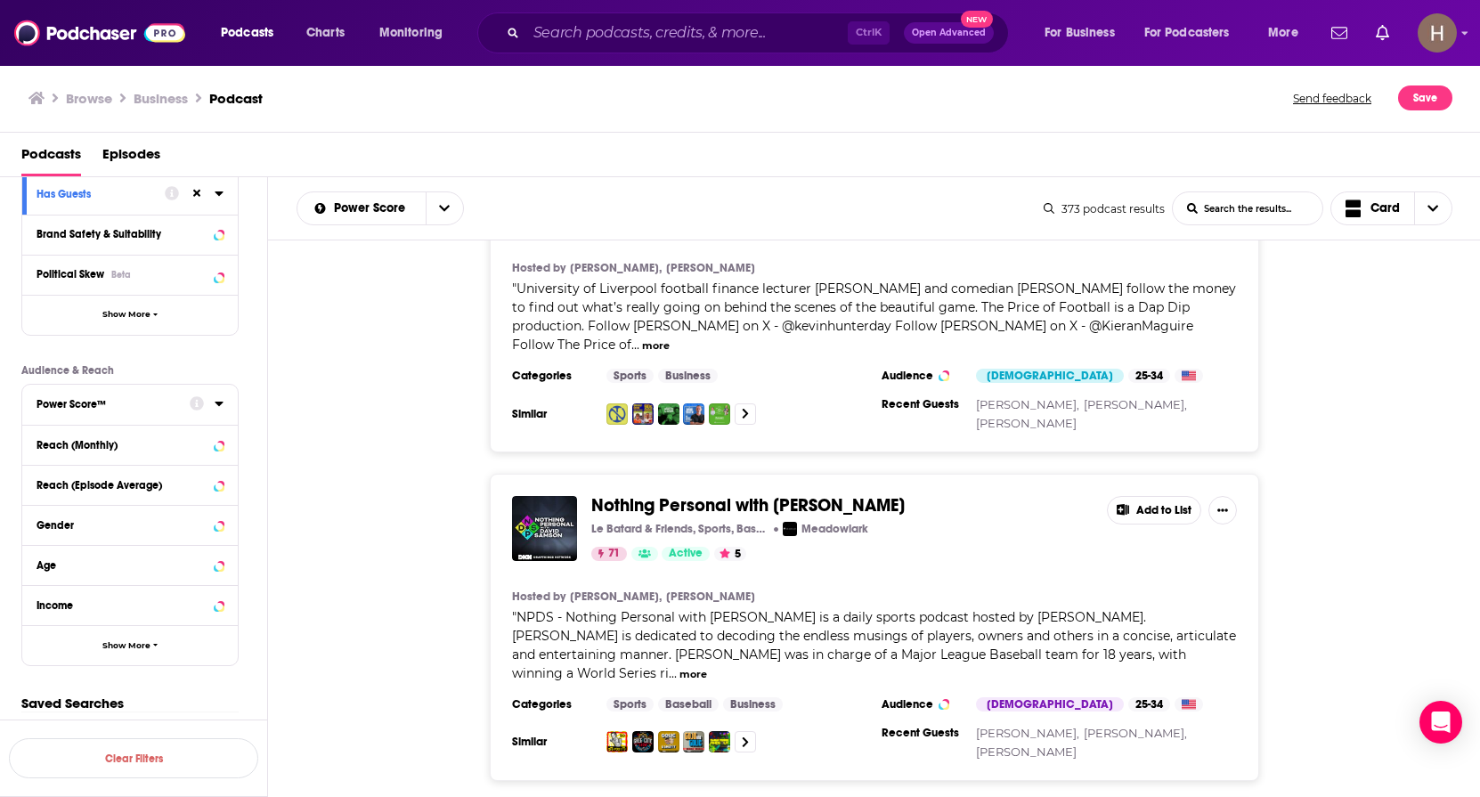
click at [108, 414] on button "Power Score™" at bounding box center [113, 403] width 153 height 22
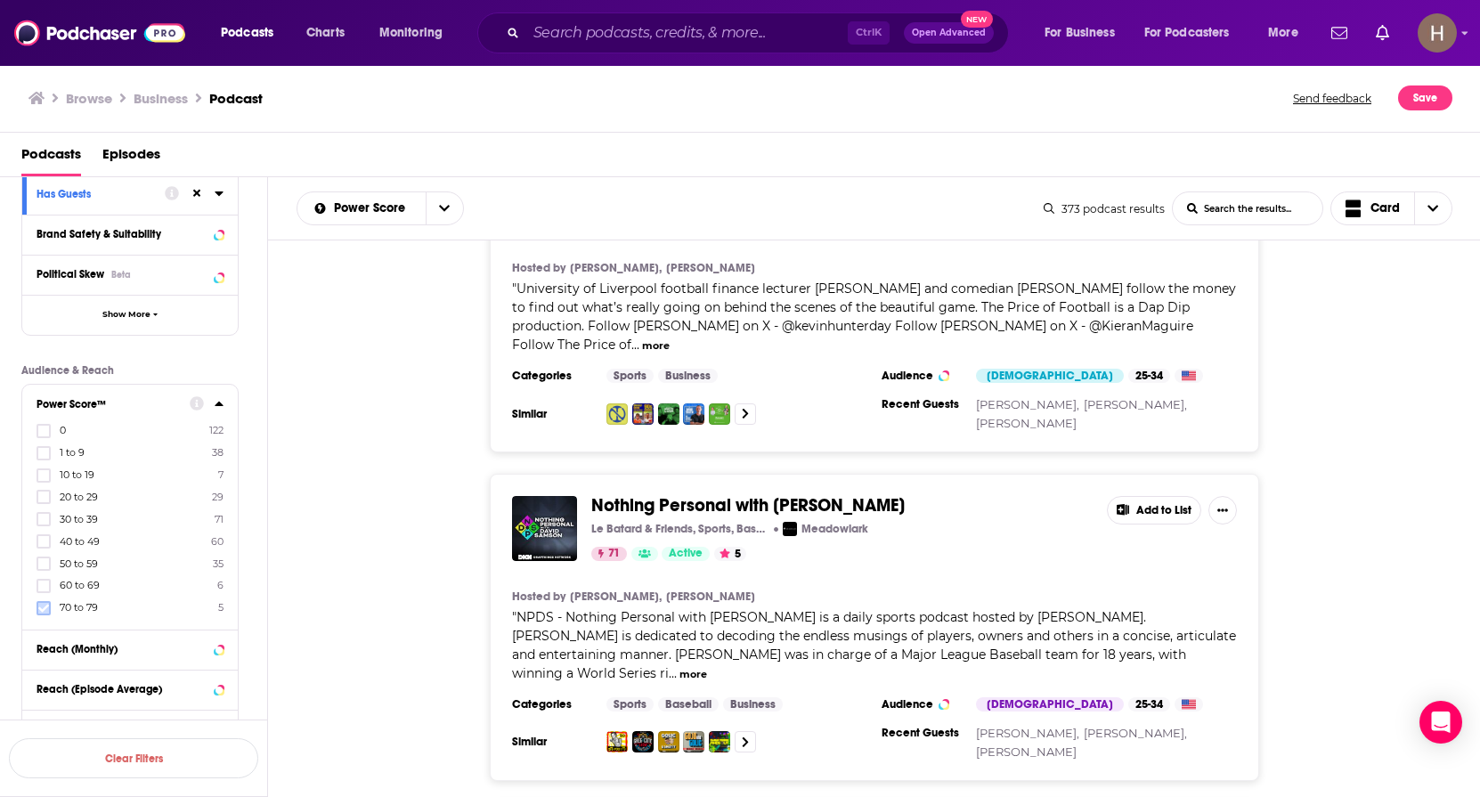
click at [44, 609] on icon at bounding box center [43, 608] width 11 height 8
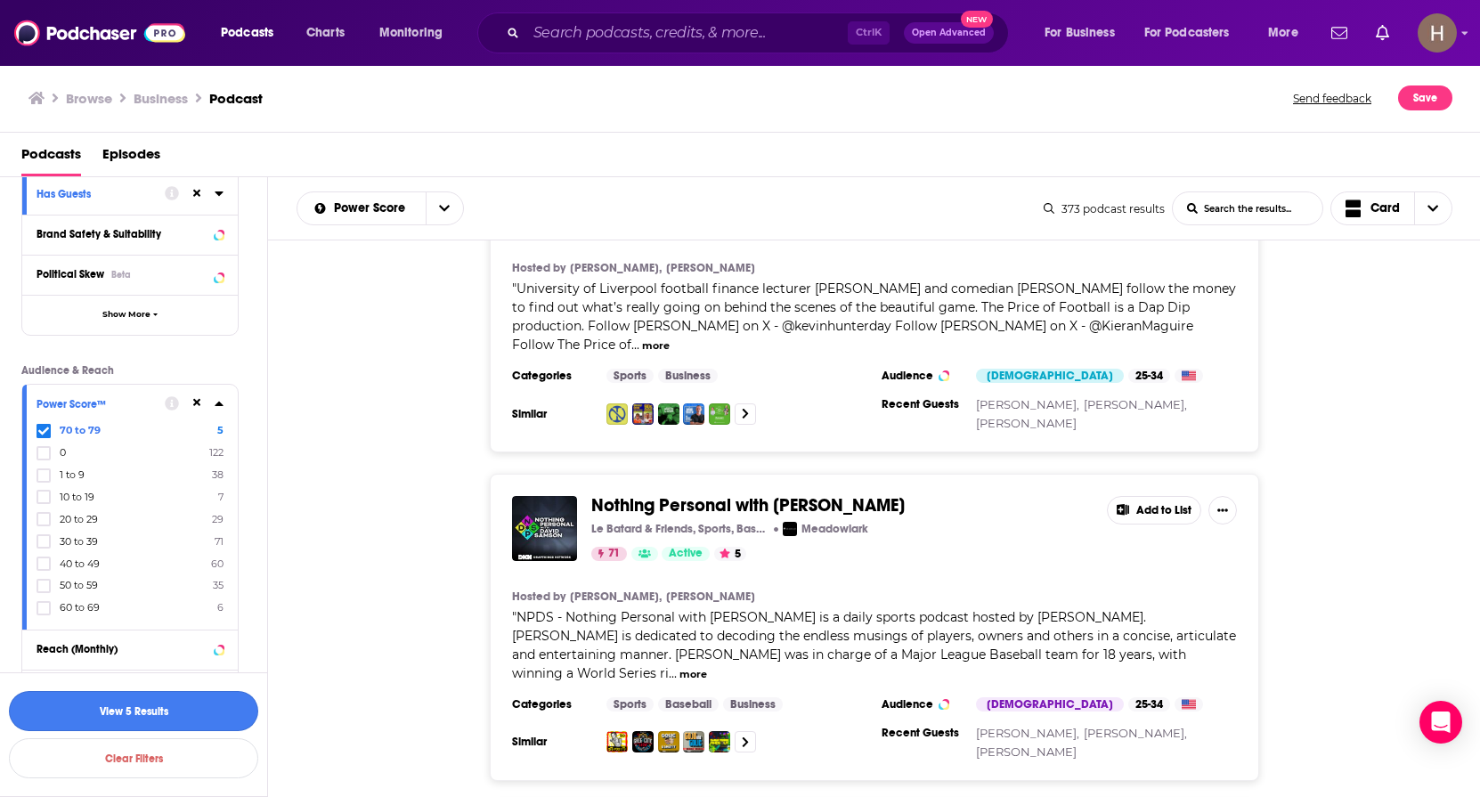
click at [191, 696] on button "View 5 Results" at bounding box center [133, 711] width 249 height 40
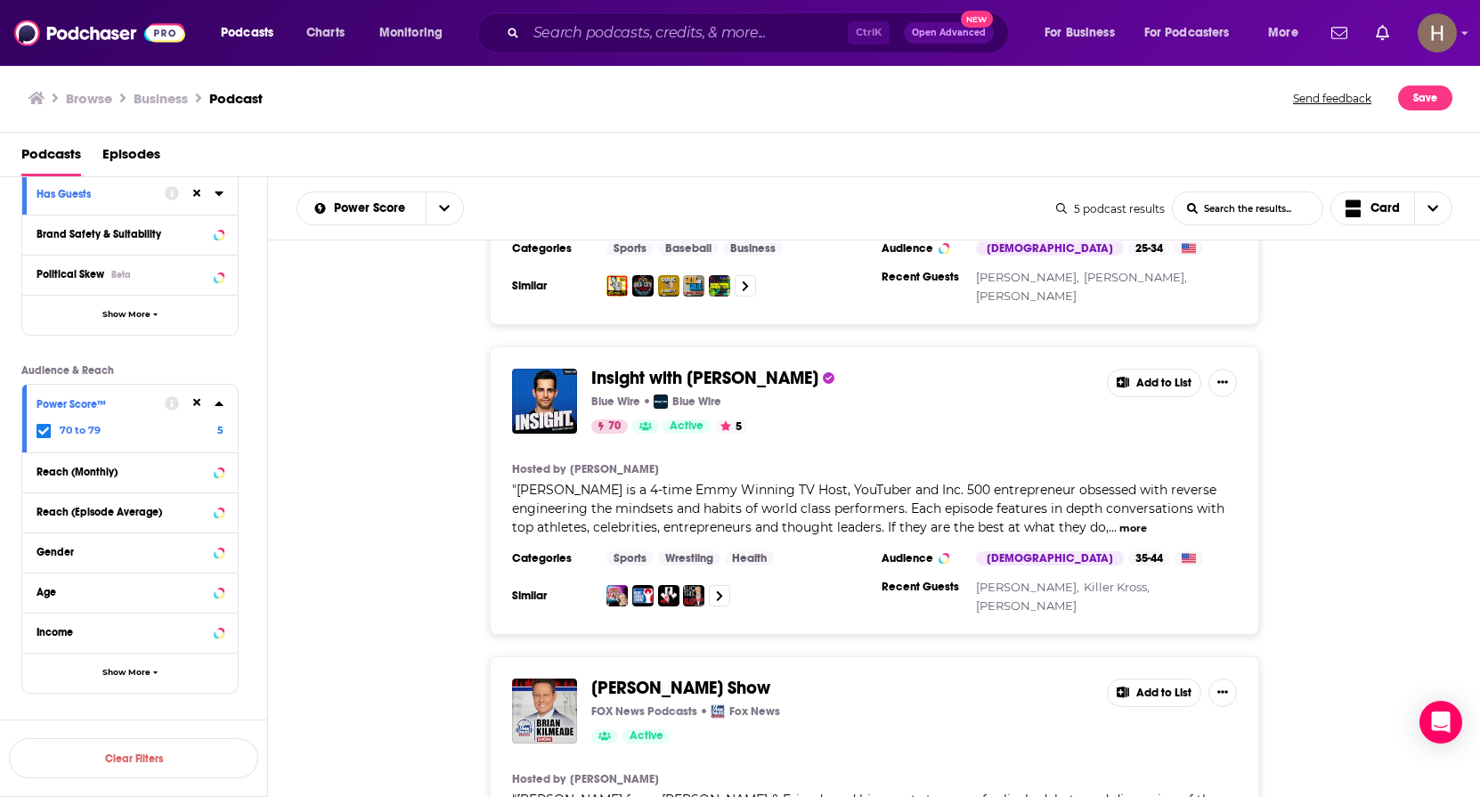
scroll to position [891, 0]
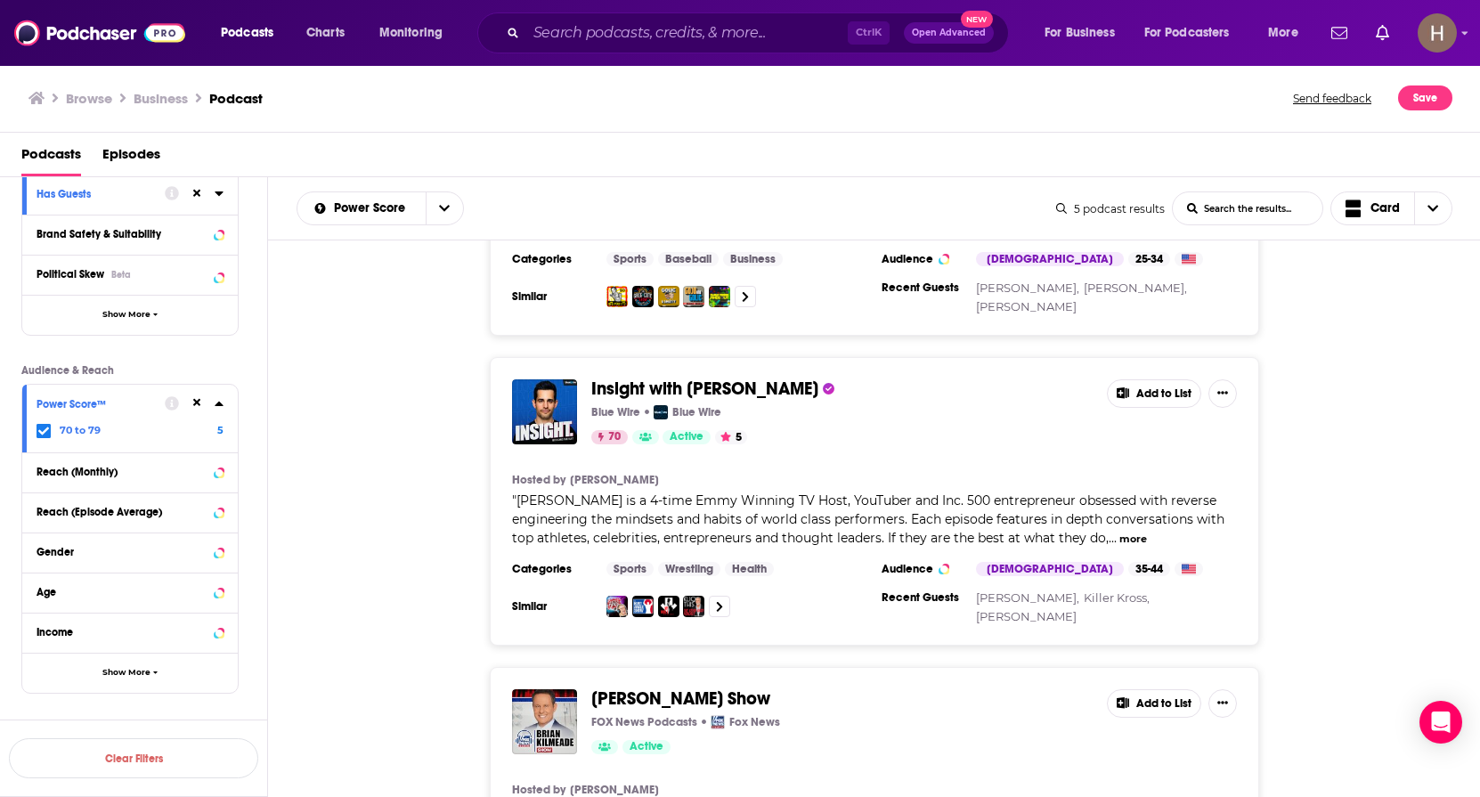
click at [1187, 379] on button "Add to List" at bounding box center [1154, 393] width 94 height 29
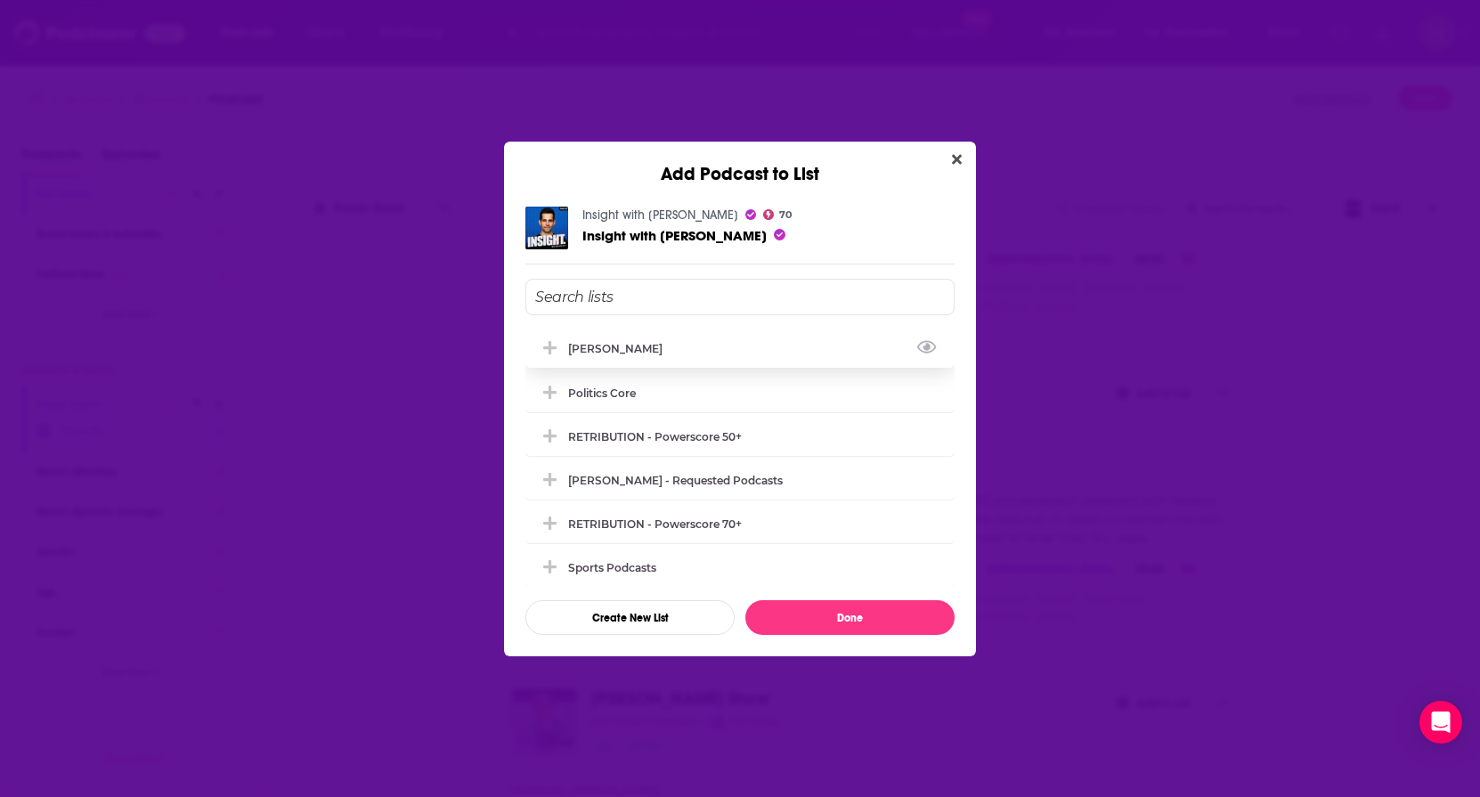
click at [573, 345] on div "Zak Brown" at bounding box center [620, 348] width 105 height 13
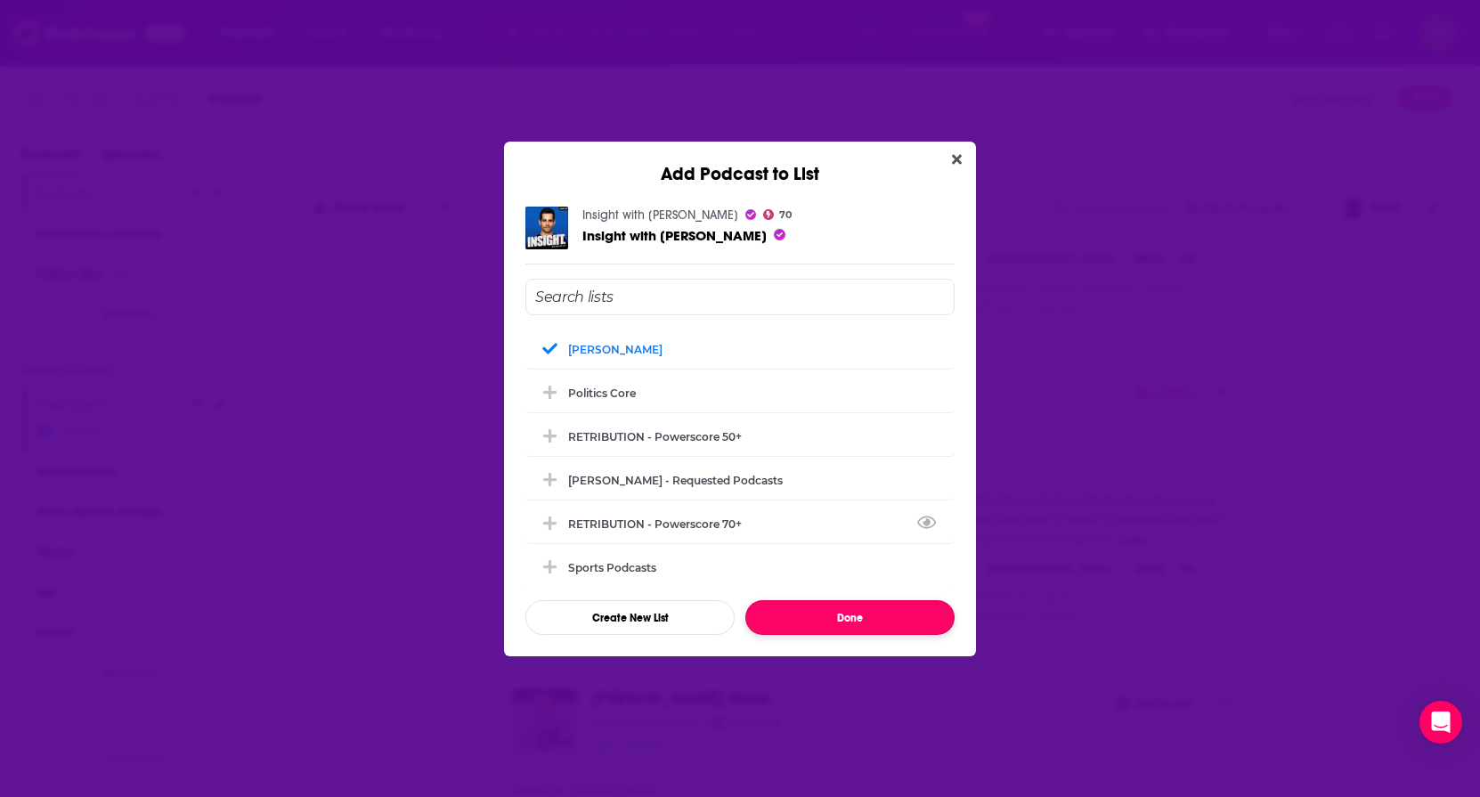
click at [843, 623] on button "Done" at bounding box center [849, 617] width 209 height 35
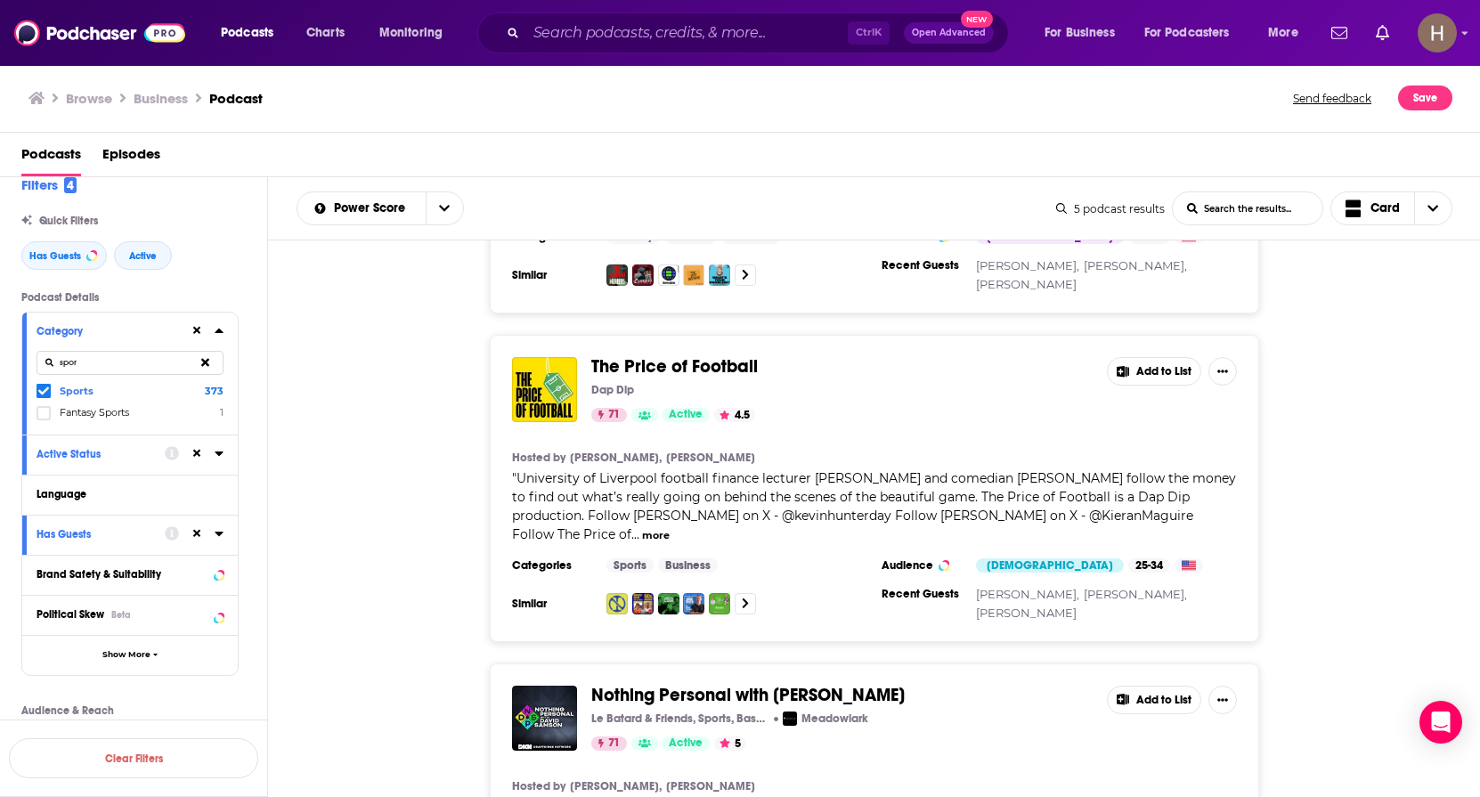
scroll to position [0, 0]
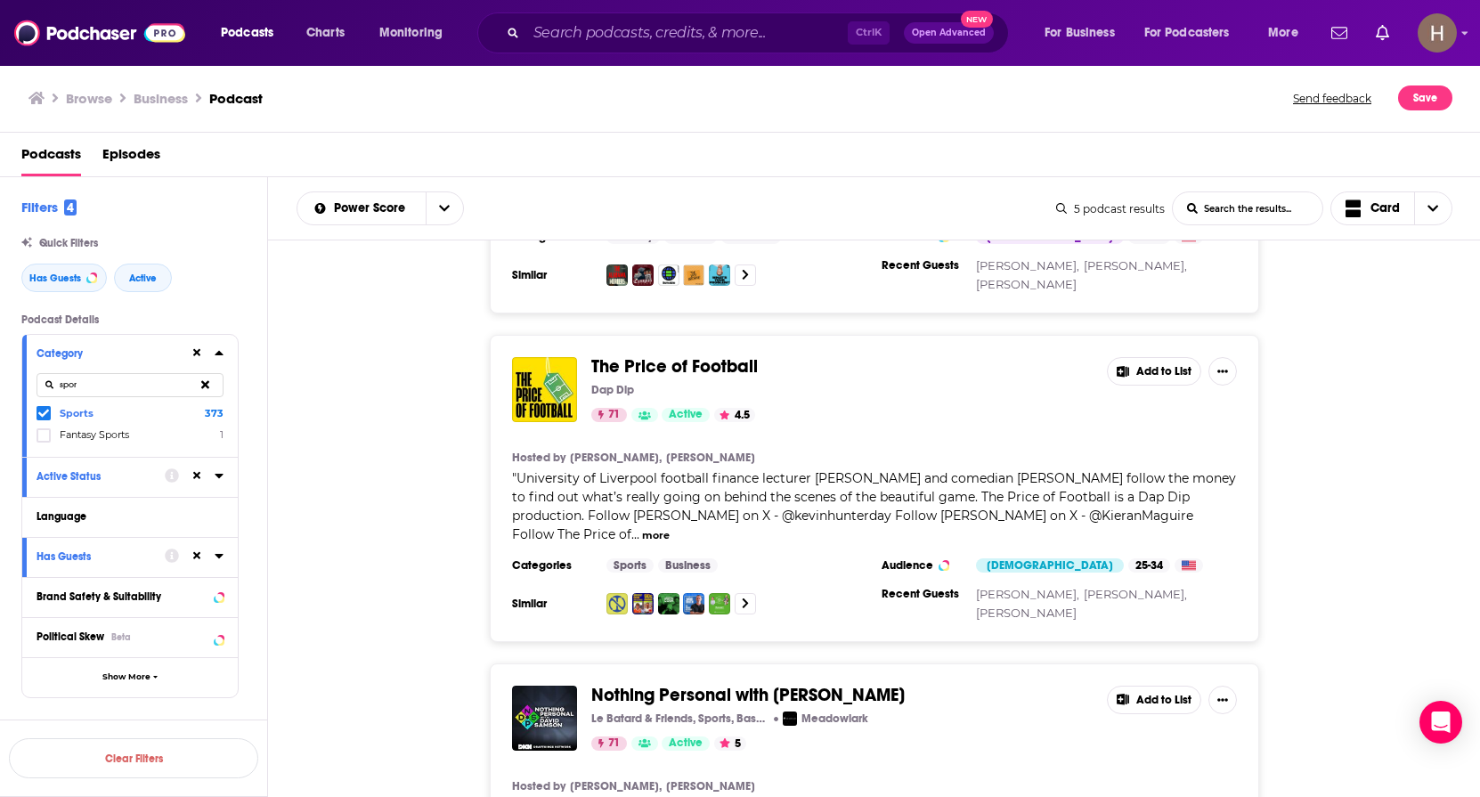
click at [39, 412] on icon at bounding box center [43, 414] width 11 height 8
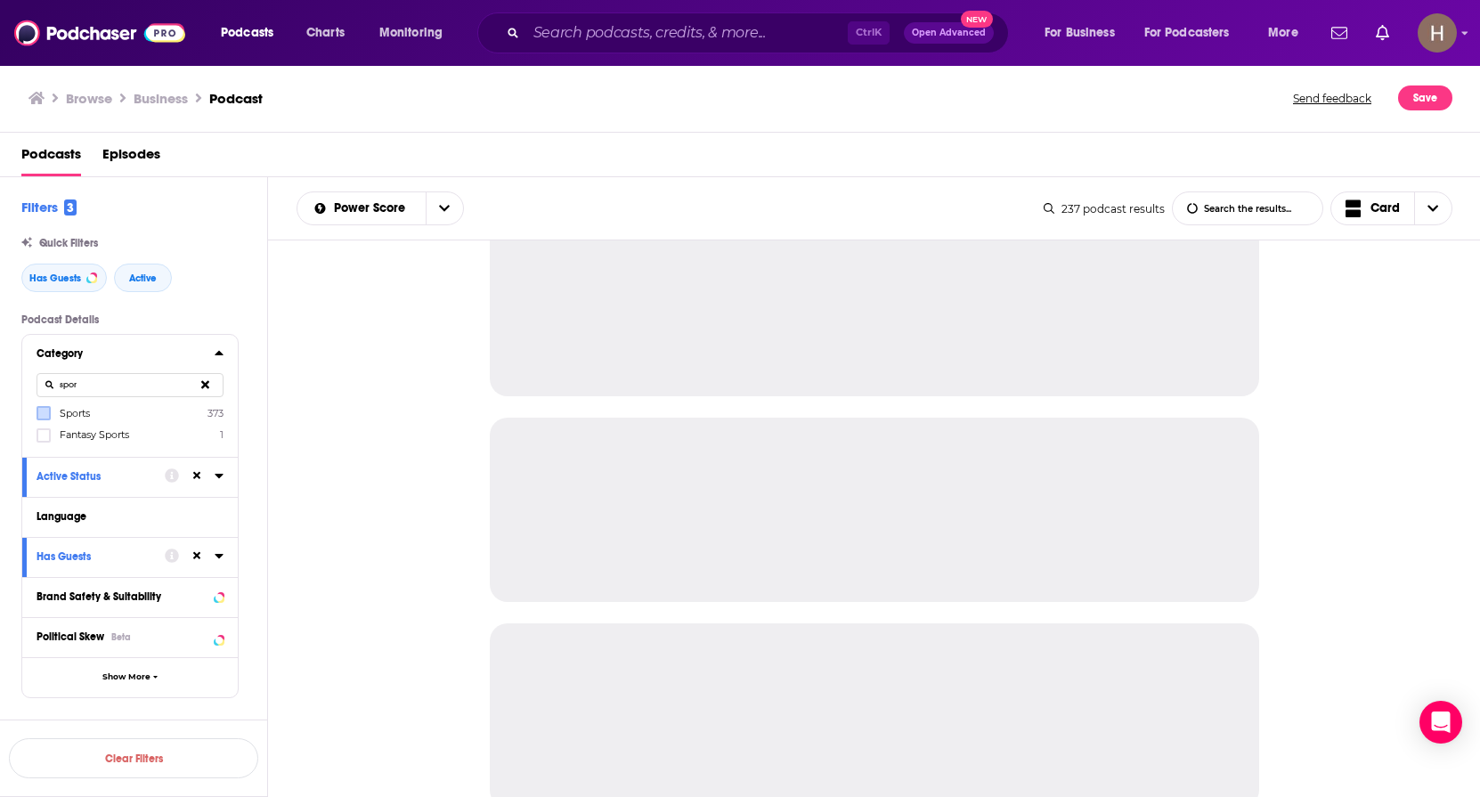
click at [206, 383] on icon at bounding box center [205, 384] width 8 height 8
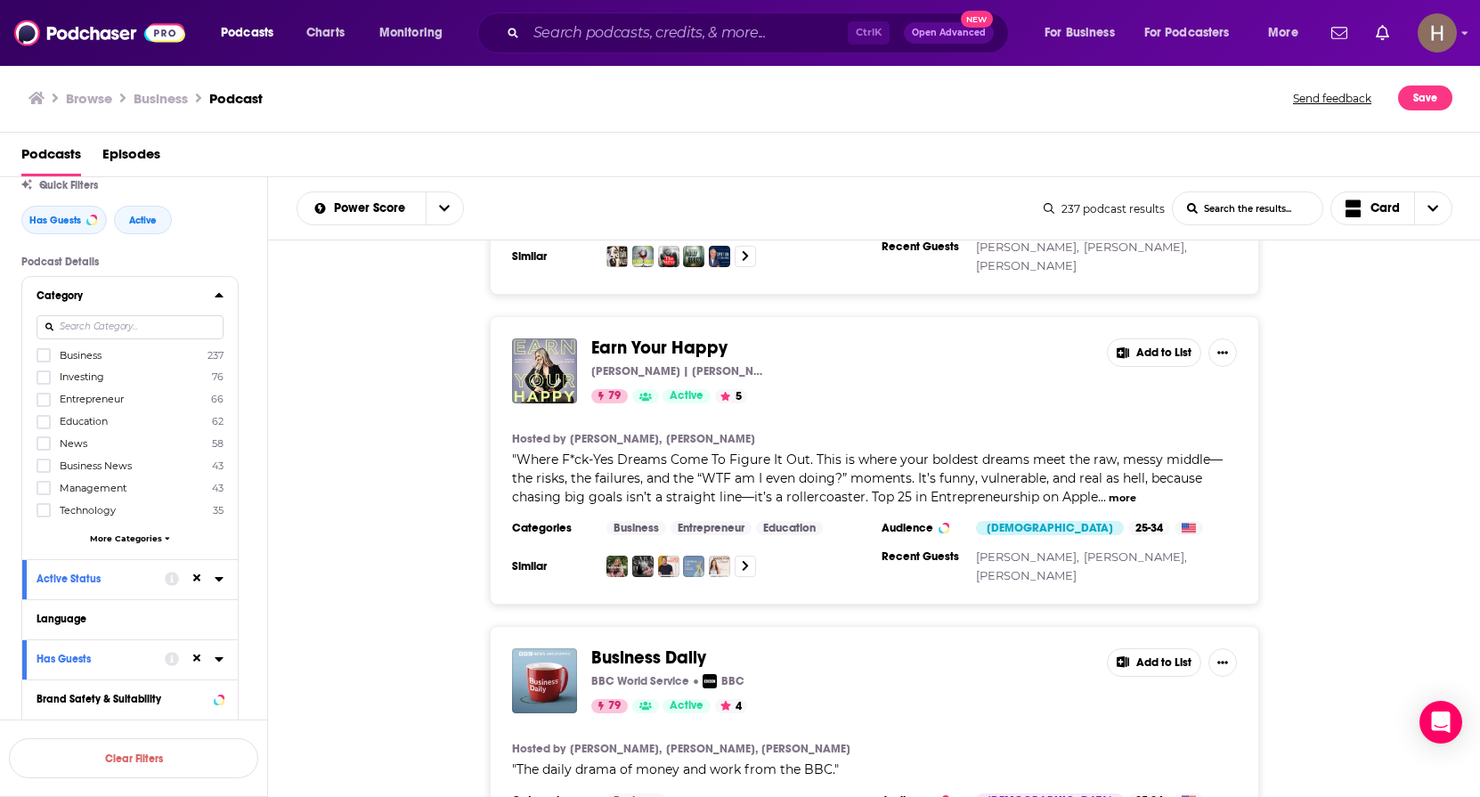
scroll to position [89, 0]
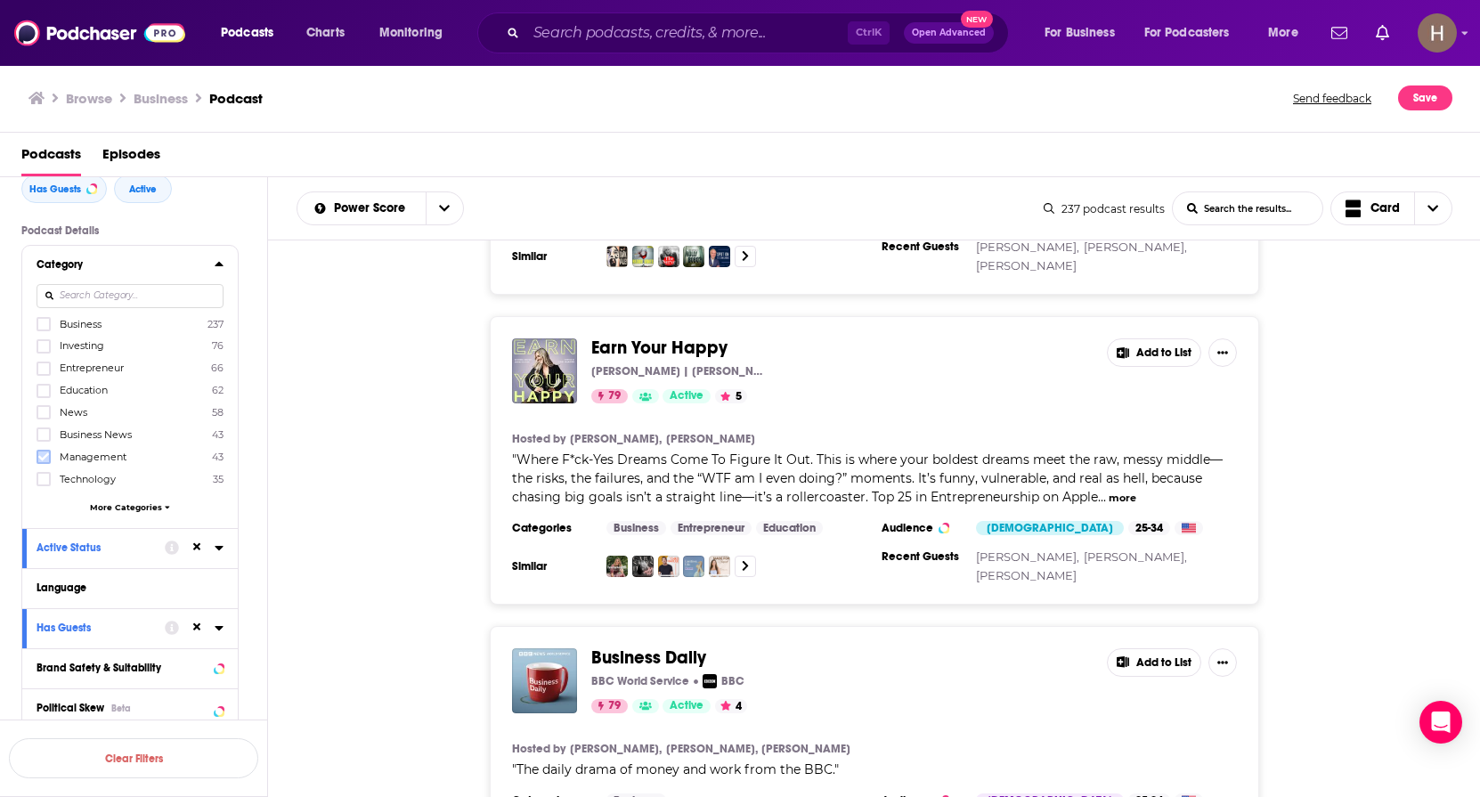
click at [48, 456] on icon at bounding box center [43, 457] width 11 height 11
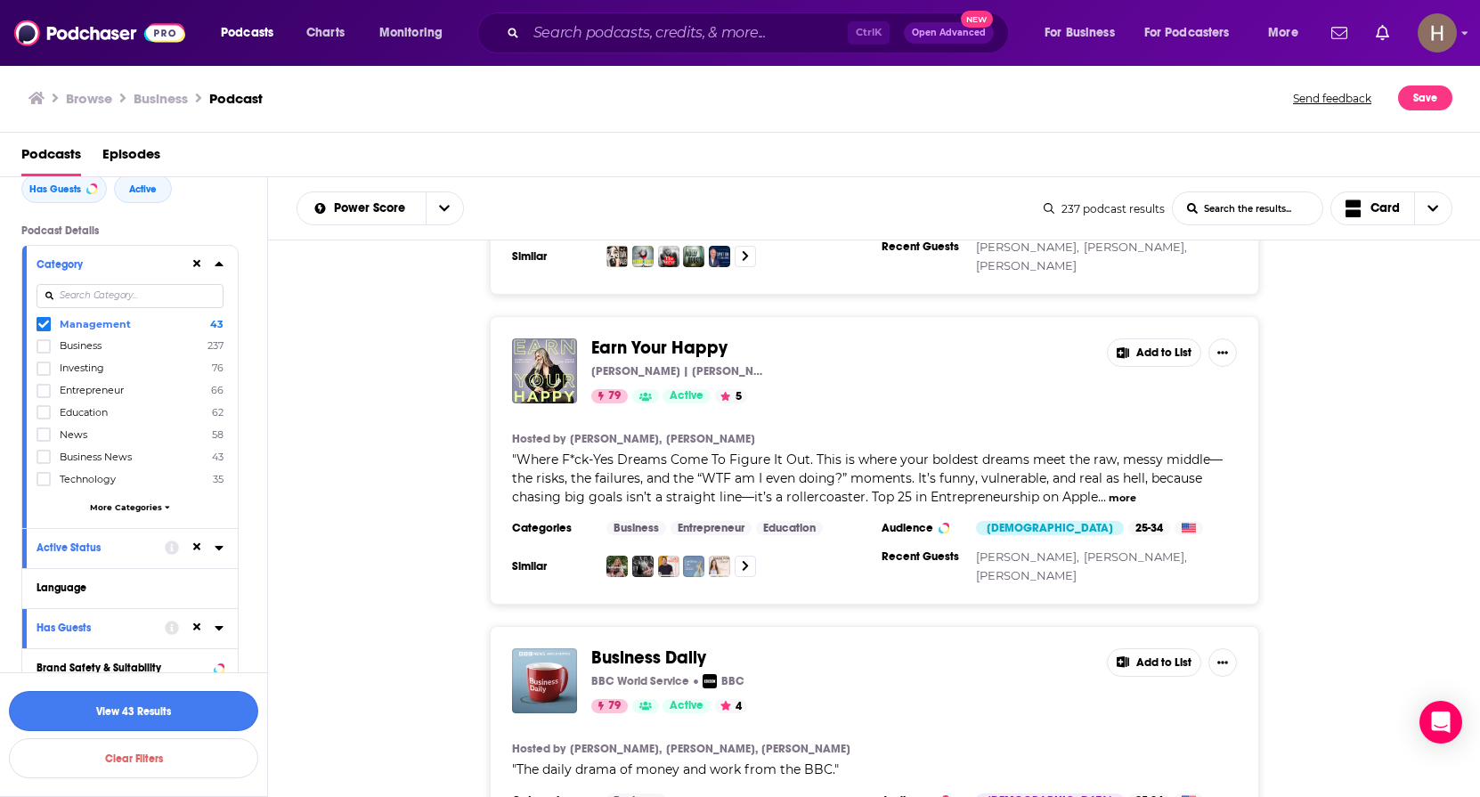
click at [200, 706] on button "View 43 Results" at bounding box center [133, 711] width 249 height 40
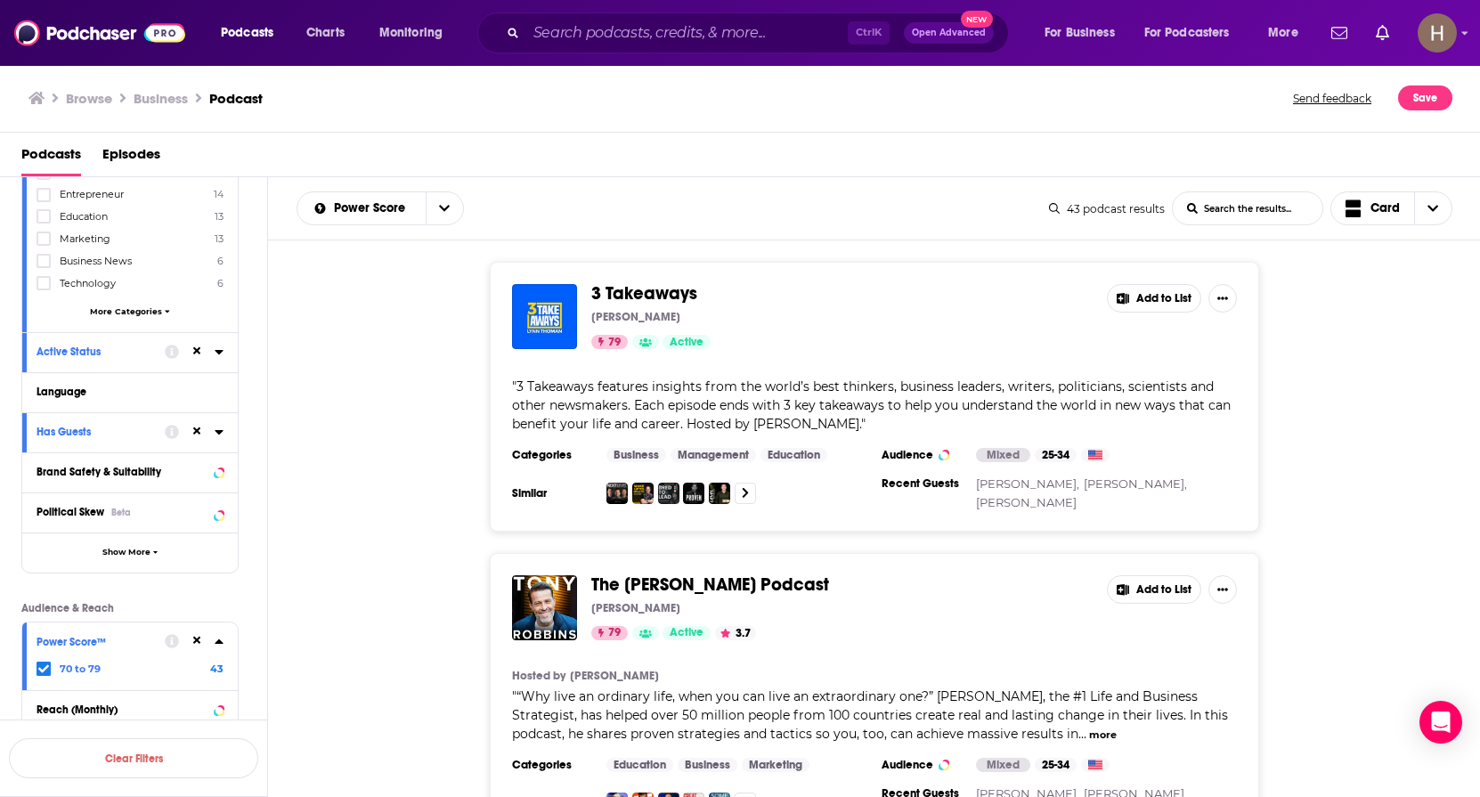
scroll to position [372, 0]
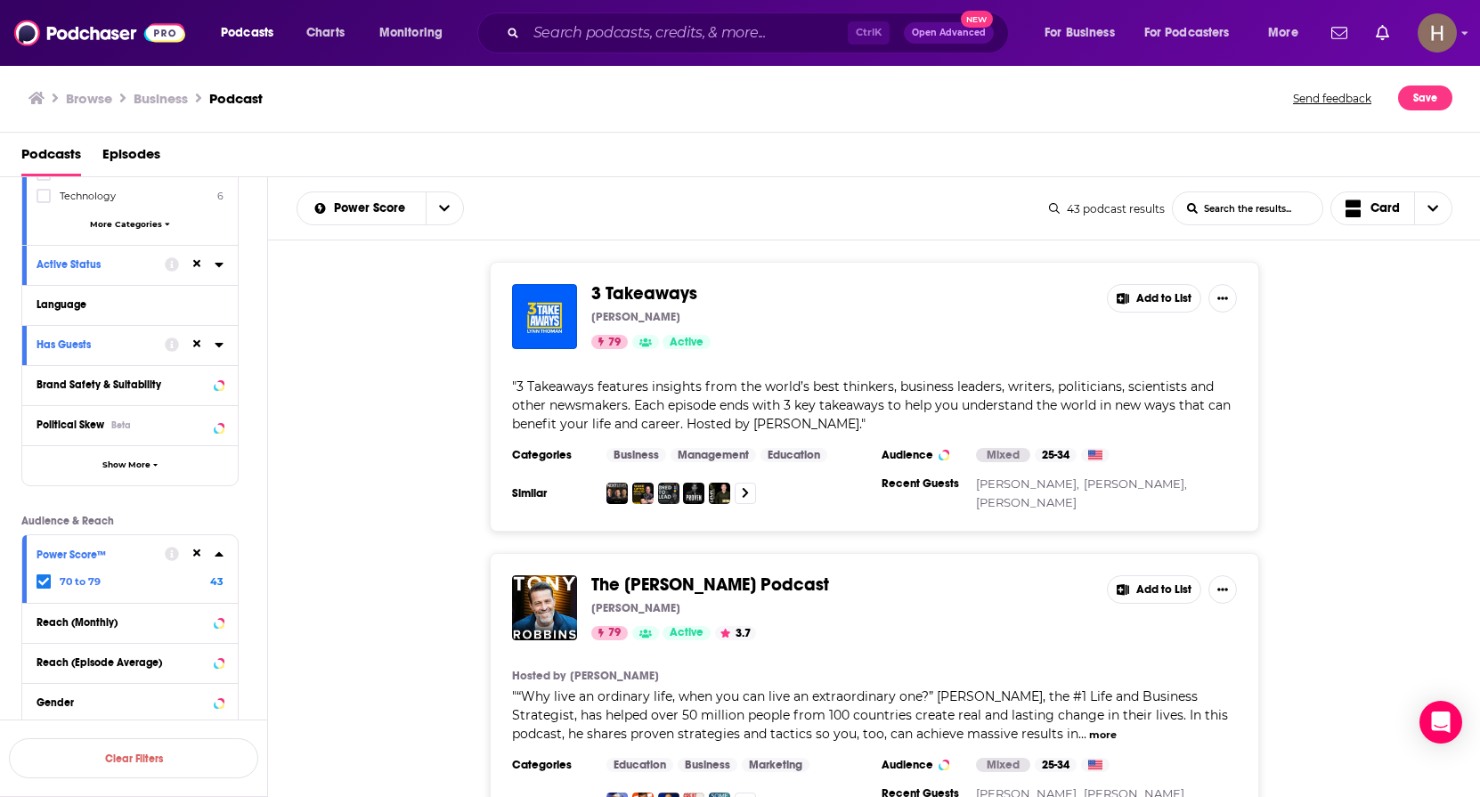
click at [76, 581] on span "70 to 79" at bounding box center [80, 581] width 41 height 12
click at [50, 580] on span at bounding box center [44, 581] width 14 height 14
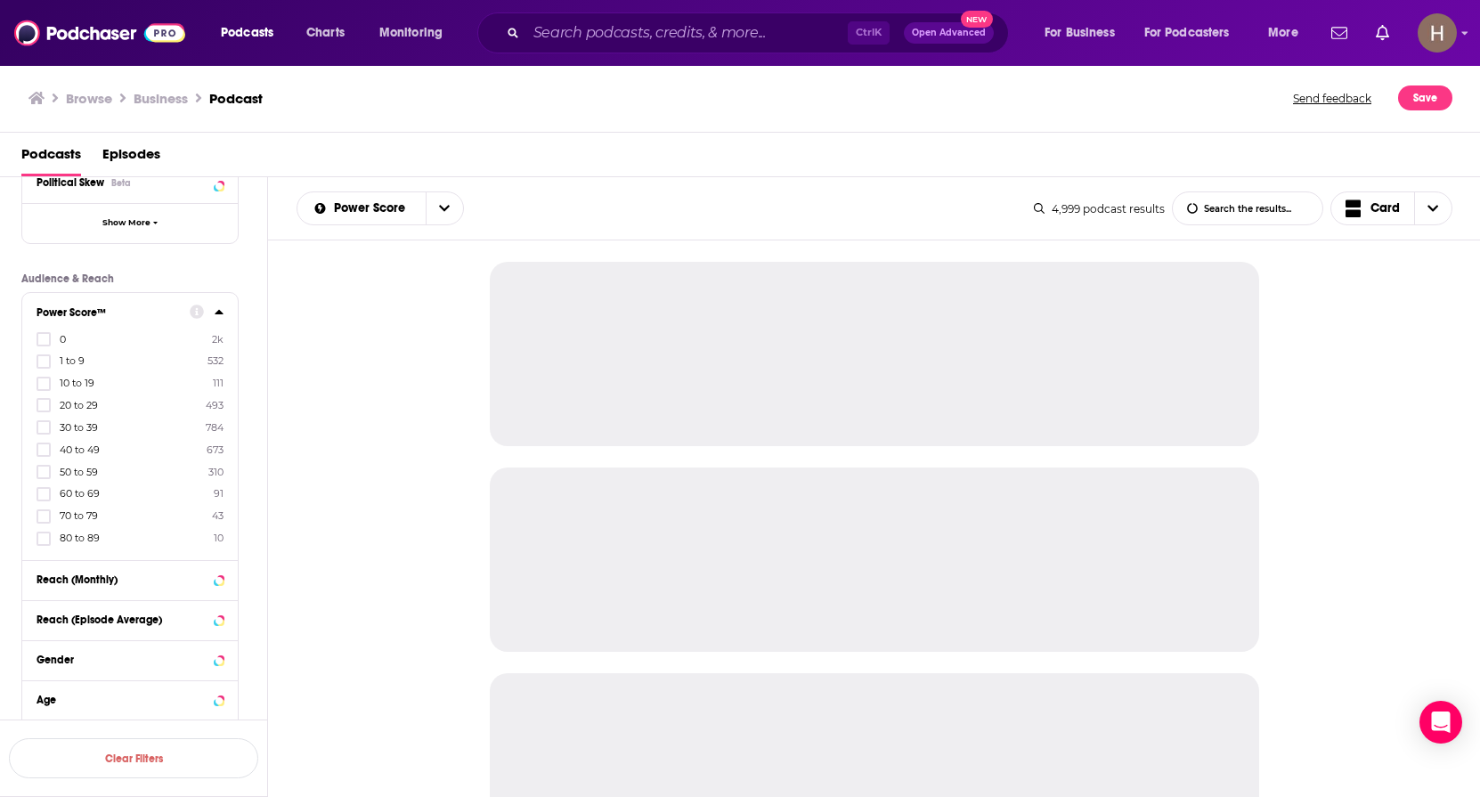
scroll to position [639, 0]
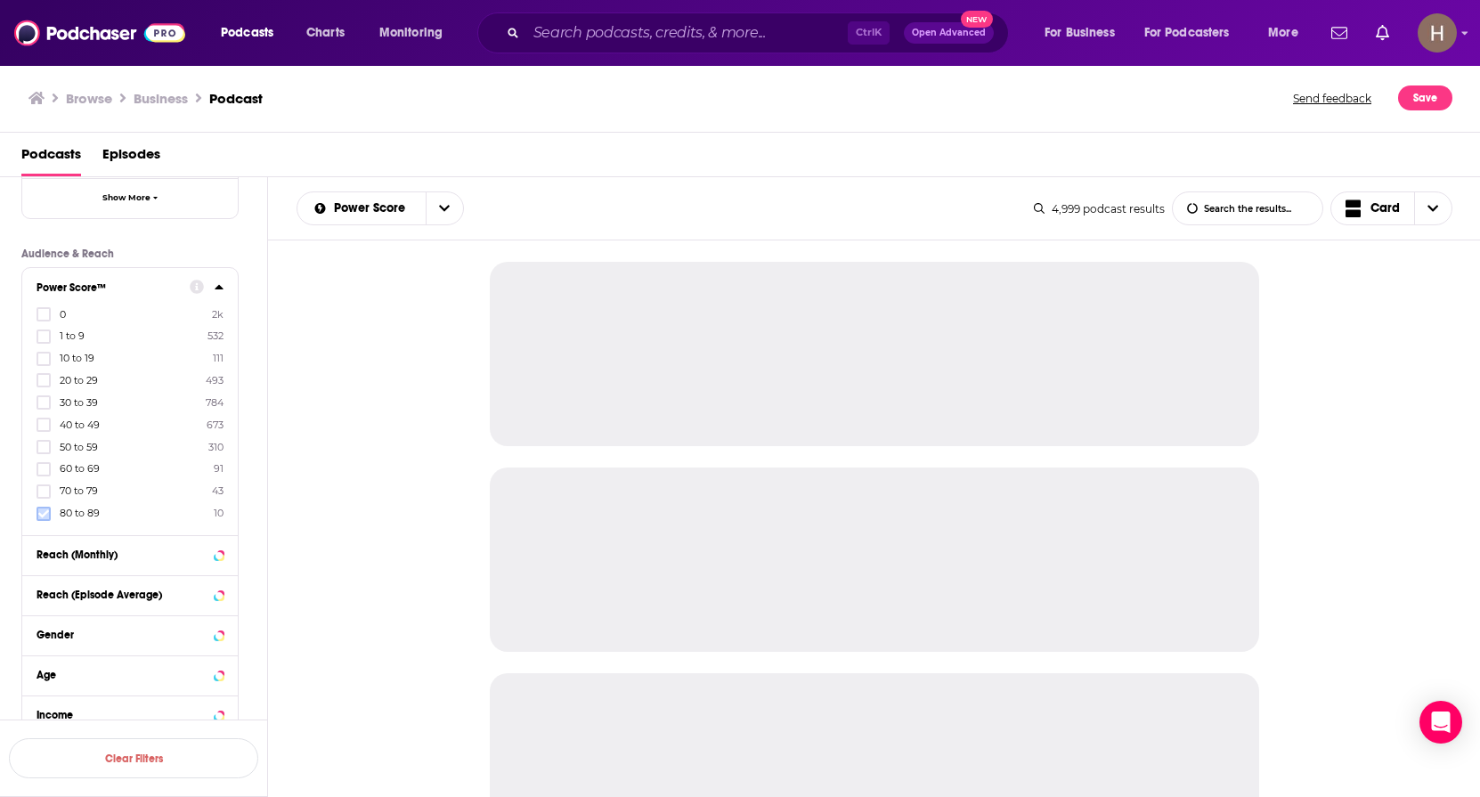
click at [45, 517] on icon at bounding box center [43, 514] width 11 height 11
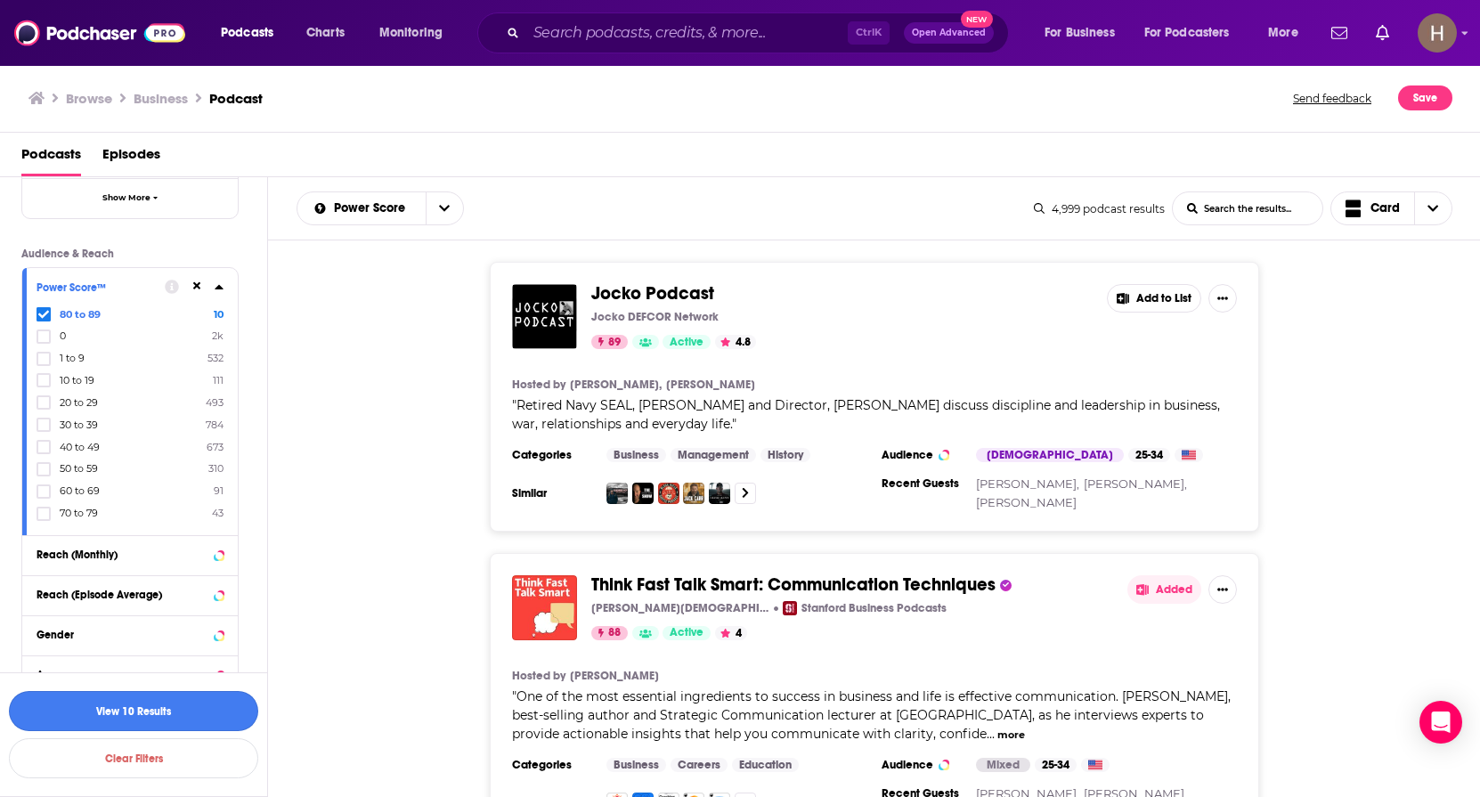
click at [201, 712] on button "View 10 Results" at bounding box center [133, 711] width 249 height 40
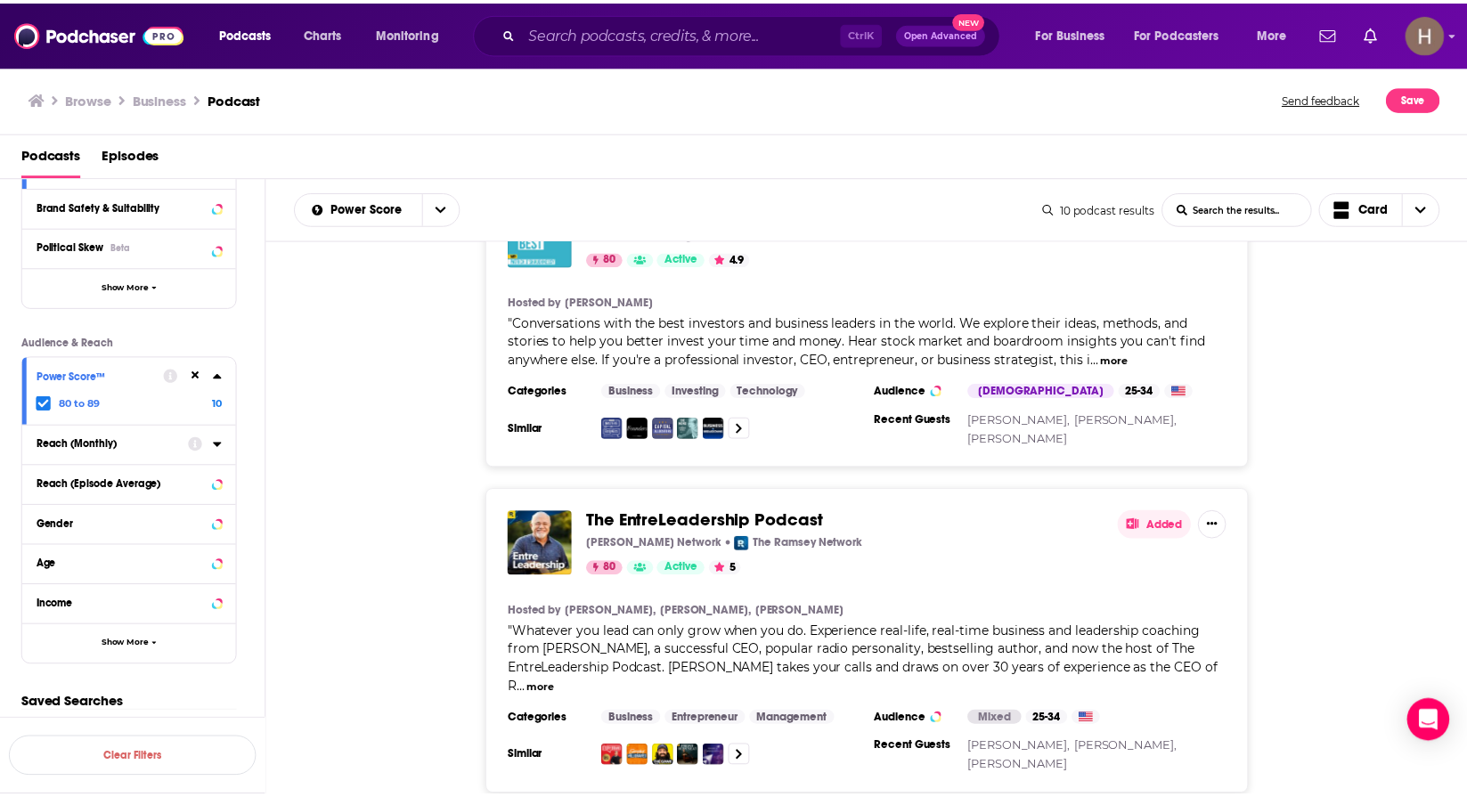
scroll to position [2553, 0]
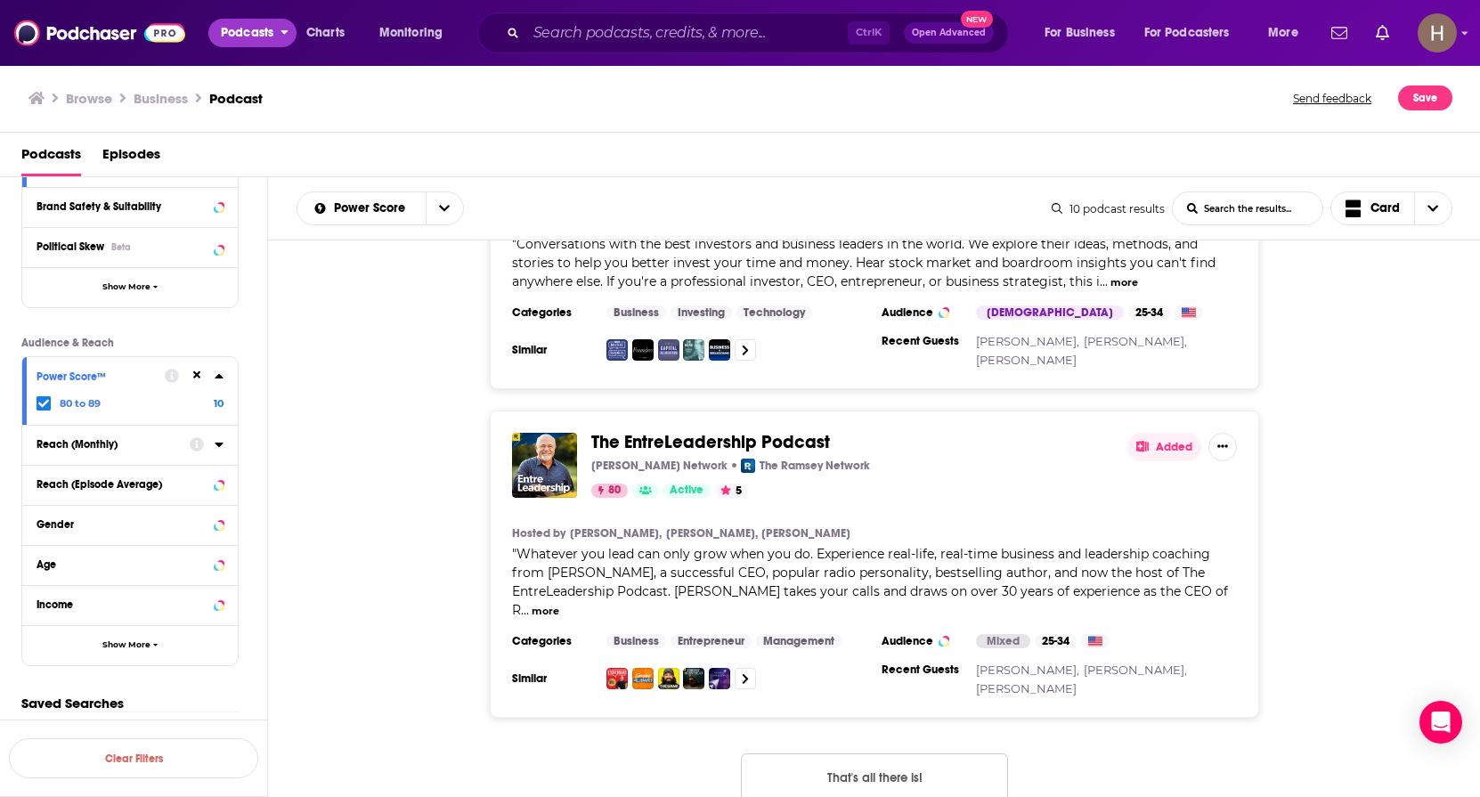
click at [241, 35] on span "Podcasts" at bounding box center [247, 32] width 53 height 25
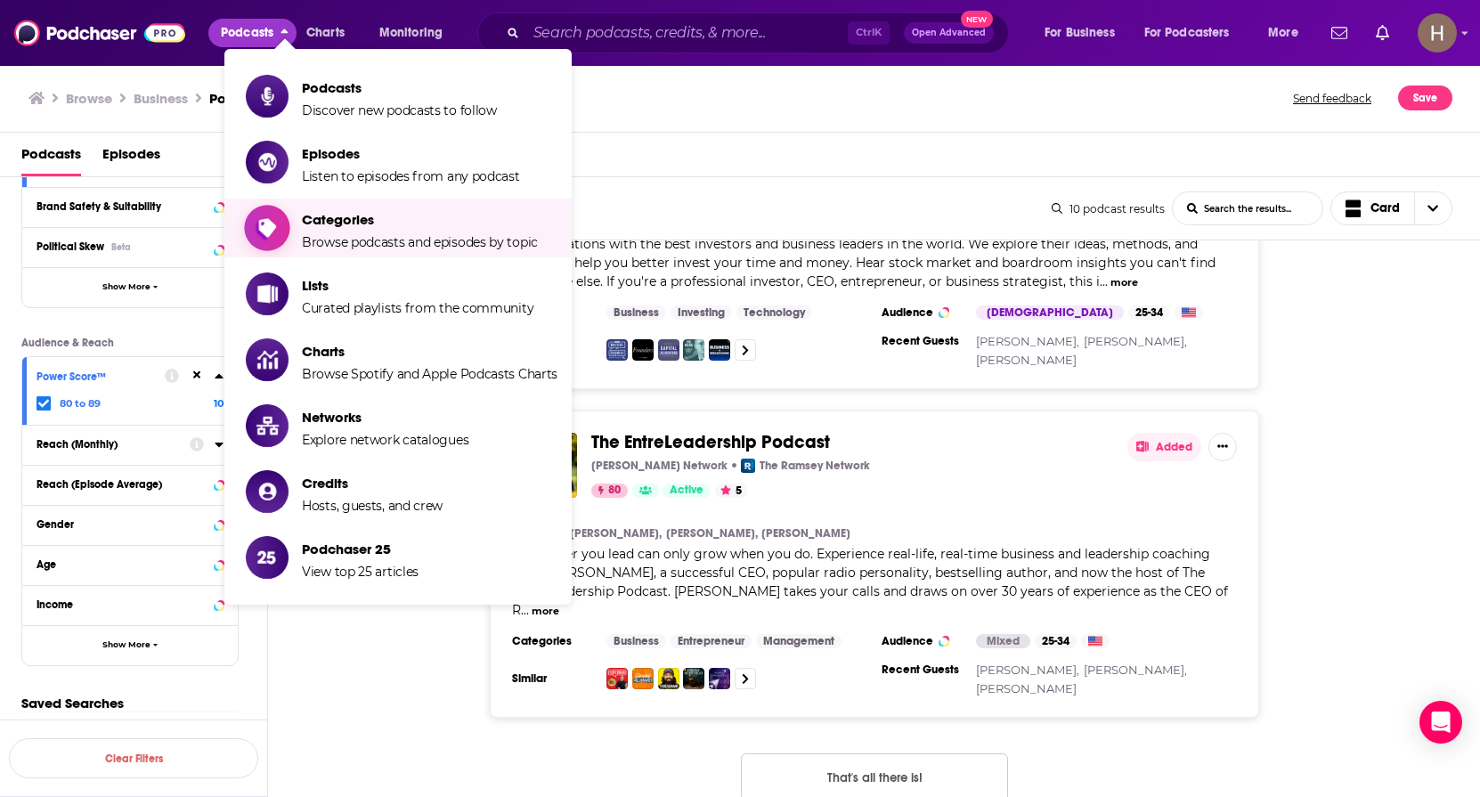
click at [372, 233] on span "Categories Browse podcasts and episodes by topic" at bounding box center [420, 228] width 236 height 45
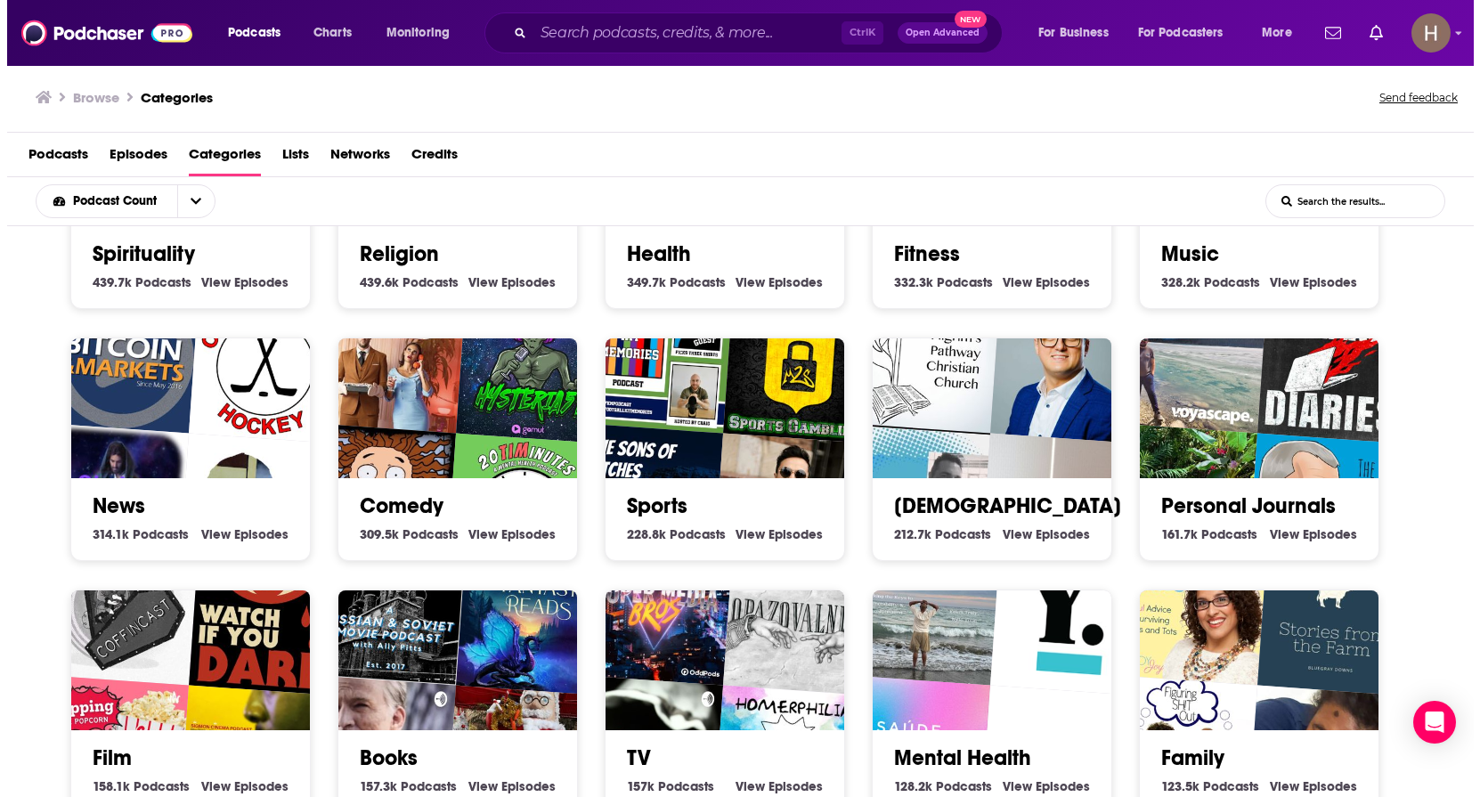
scroll to position [445, 0]
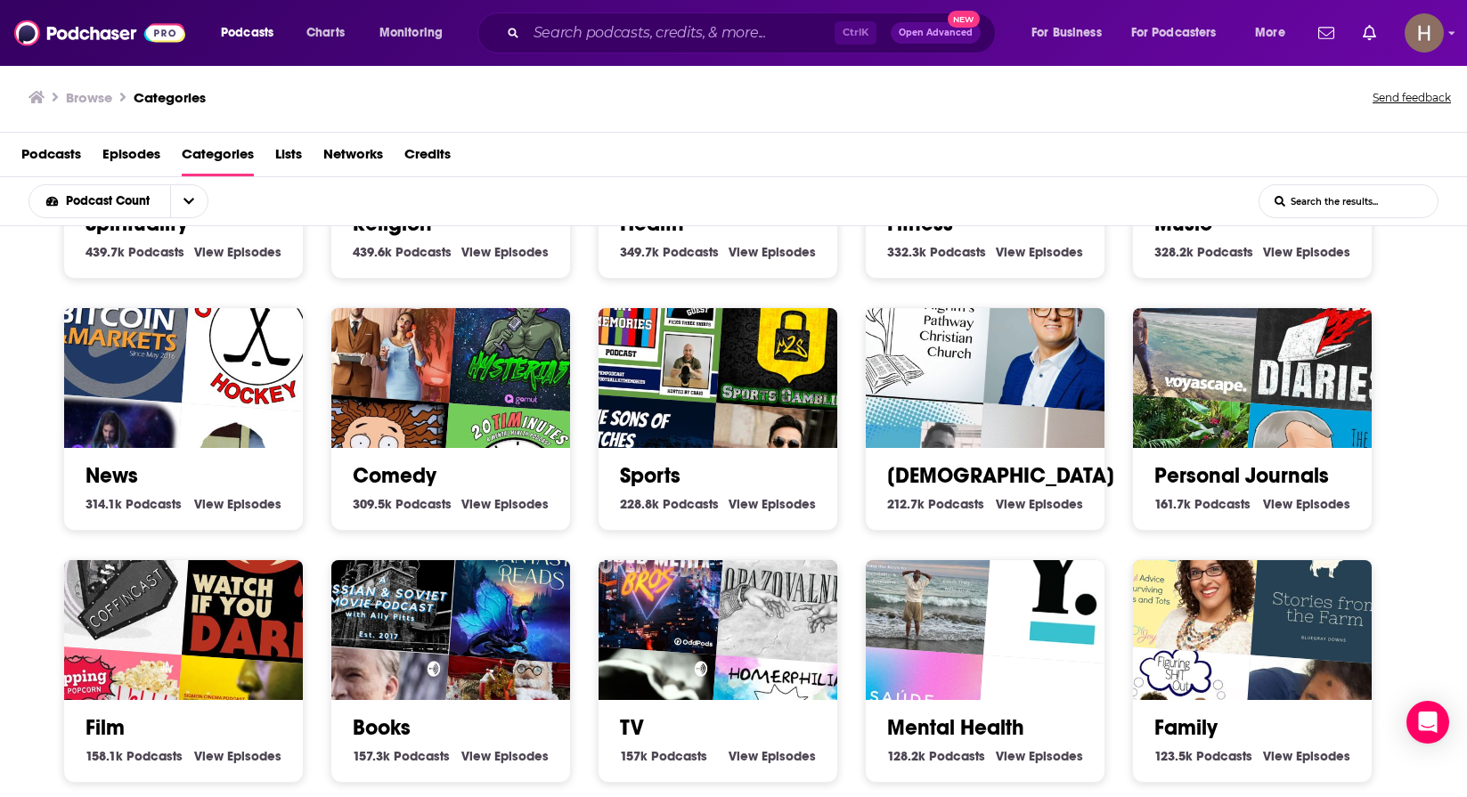
click at [675, 489] on div "Sports 228.8k Sports Podcasts View Sports Episodes" at bounding box center [718, 482] width 210 height 68
click at [652, 474] on link "Sports" at bounding box center [650, 475] width 61 height 27
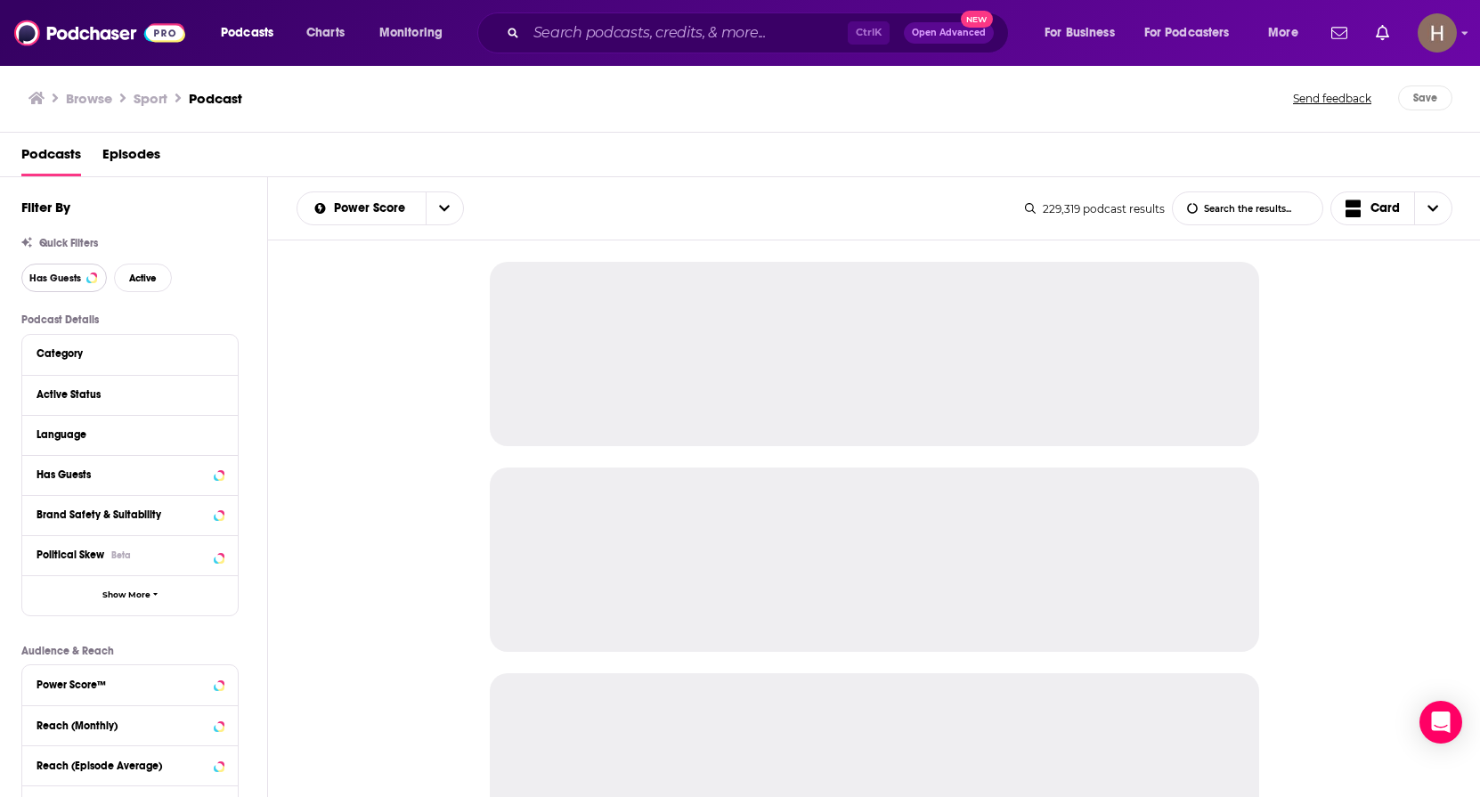
click at [64, 275] on span "Has Guests" at bounding box center [55, 278] width 52 height 10
click at [142, 273] on span "Active" at bounding box center [143, 278] width 28 height 10
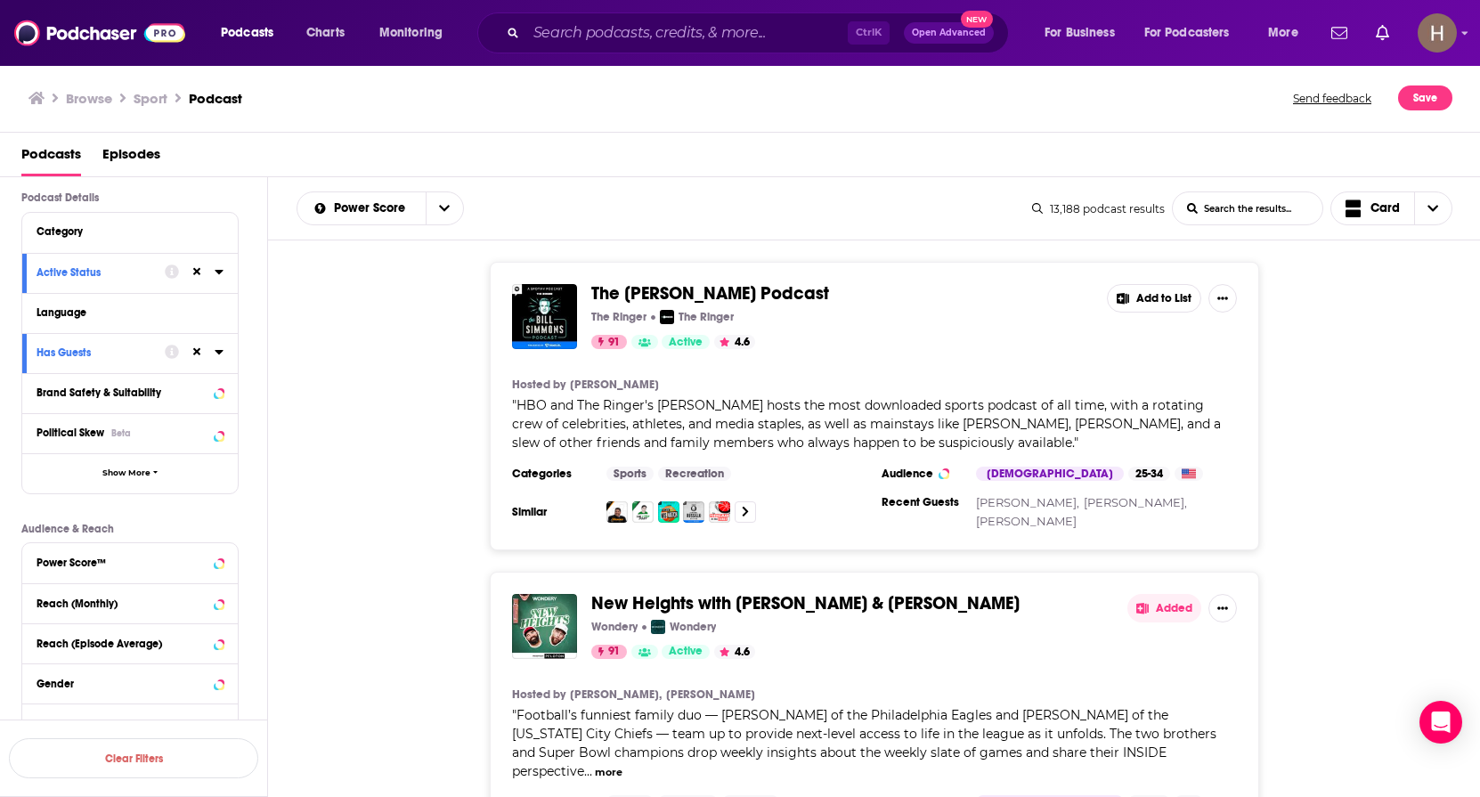
scroll to position [281, 0]
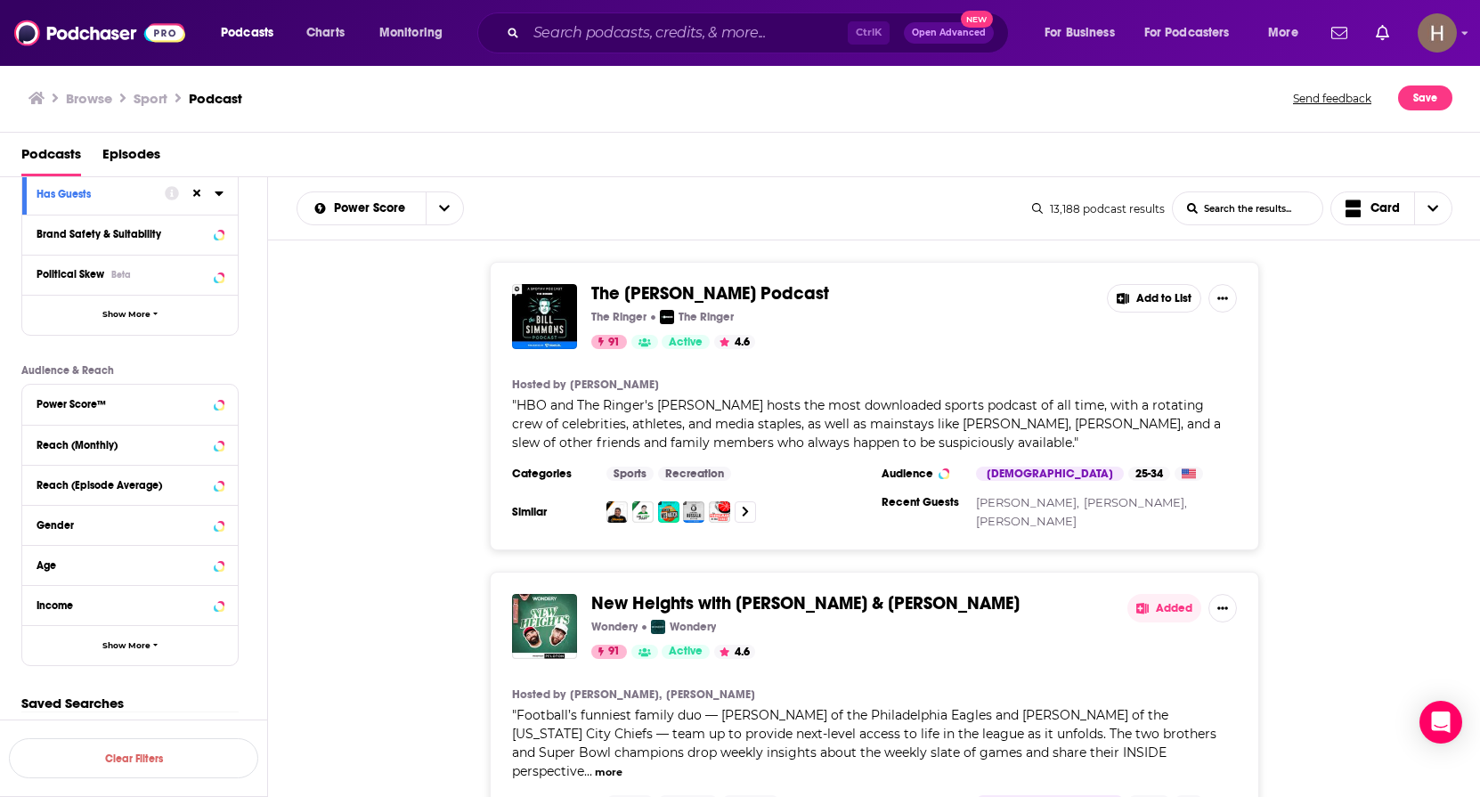
click at [116, 412] on button "Power Score™" at bounding box center [130, 403] width 187 height 22
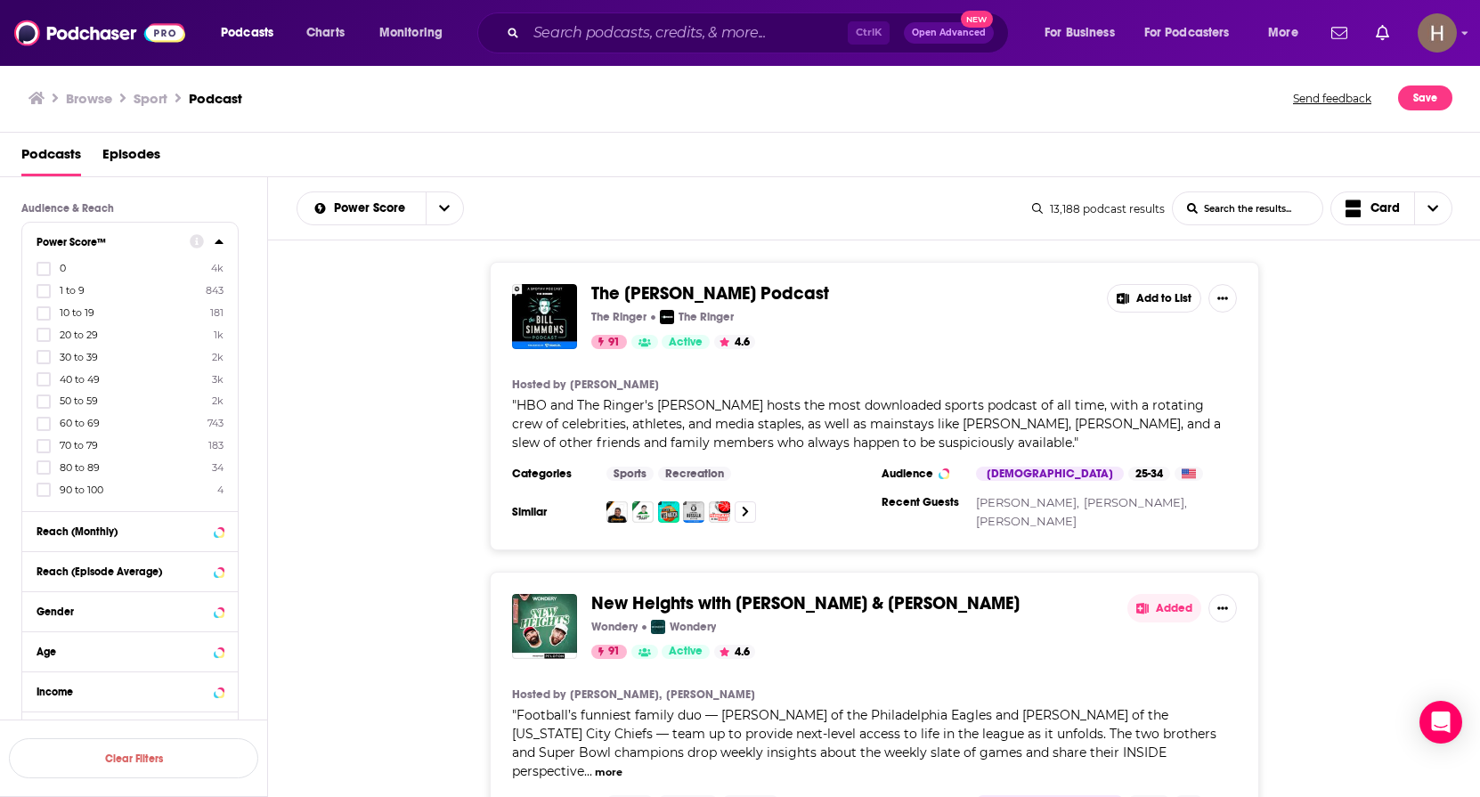
scroll to position [459, 0]
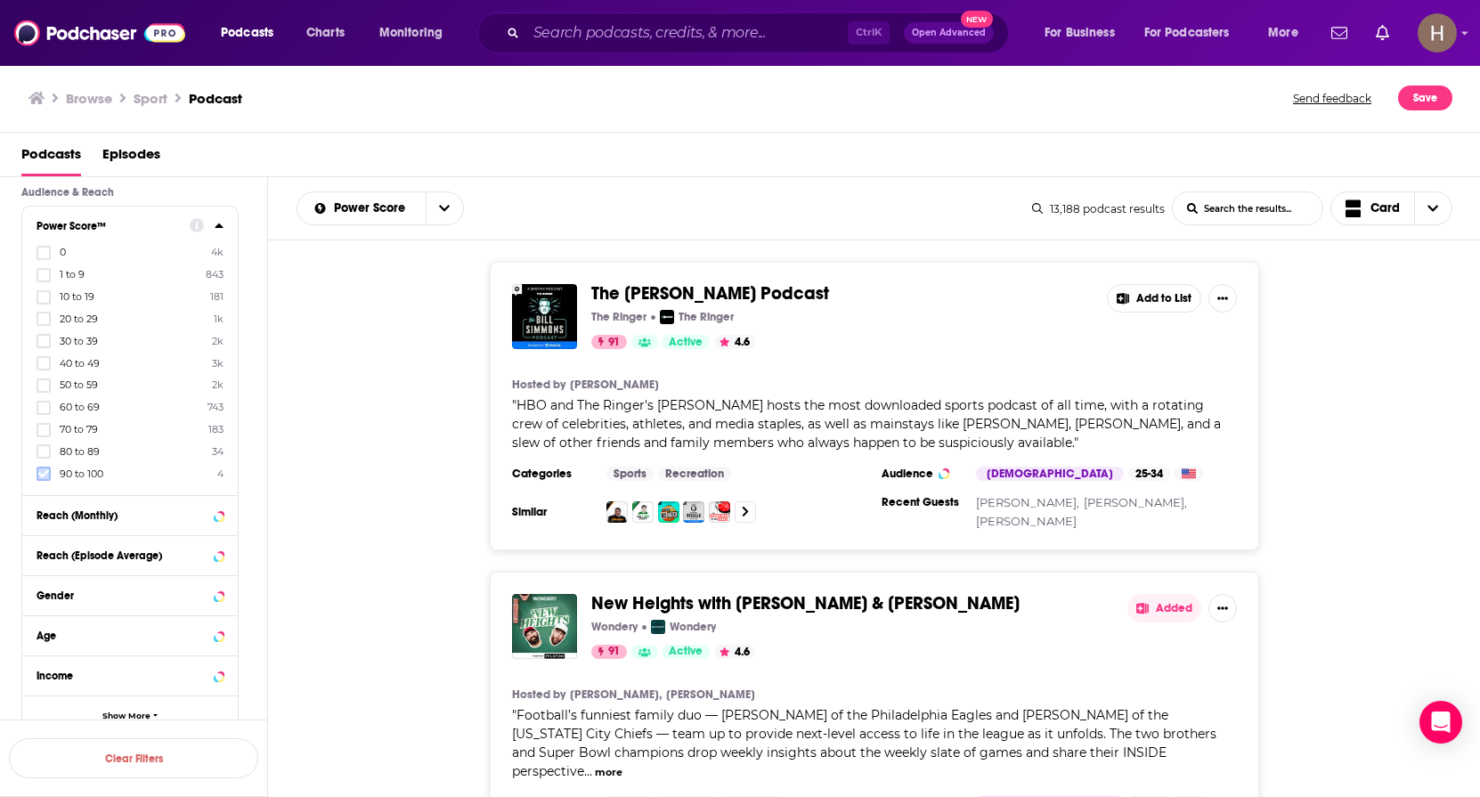
click at [44, 471] on icon at bounding box center [43, 473] width 11 height 11
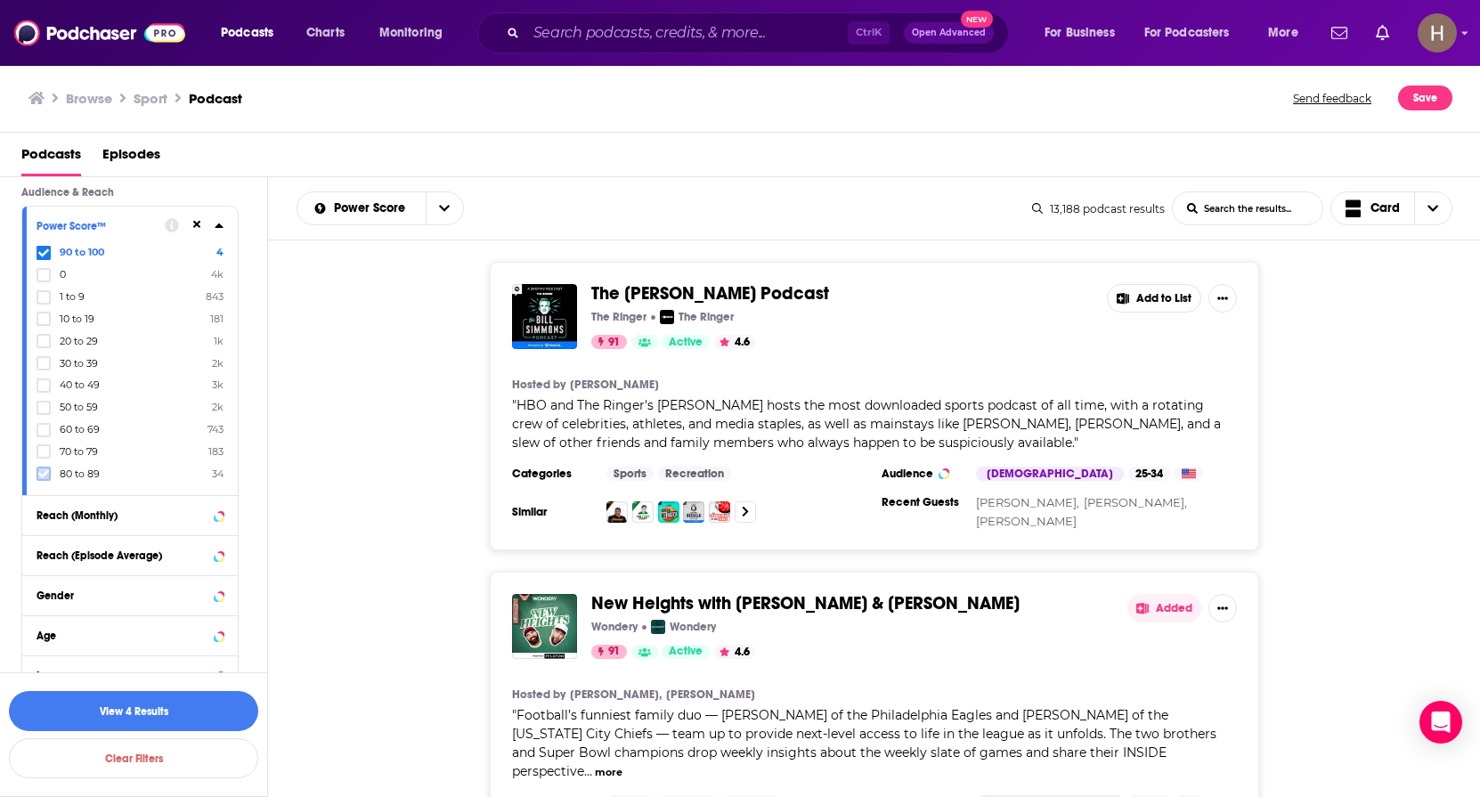
click at [42, 474] on icon at bounding box center [43, 473] width 11 height 11
click at [41, 468] on label at bounding box center [44, 474] width 14 height 14
click at [153, 710] on button "View 221 Results" at bounding box center [133, 711] width 249 height 40
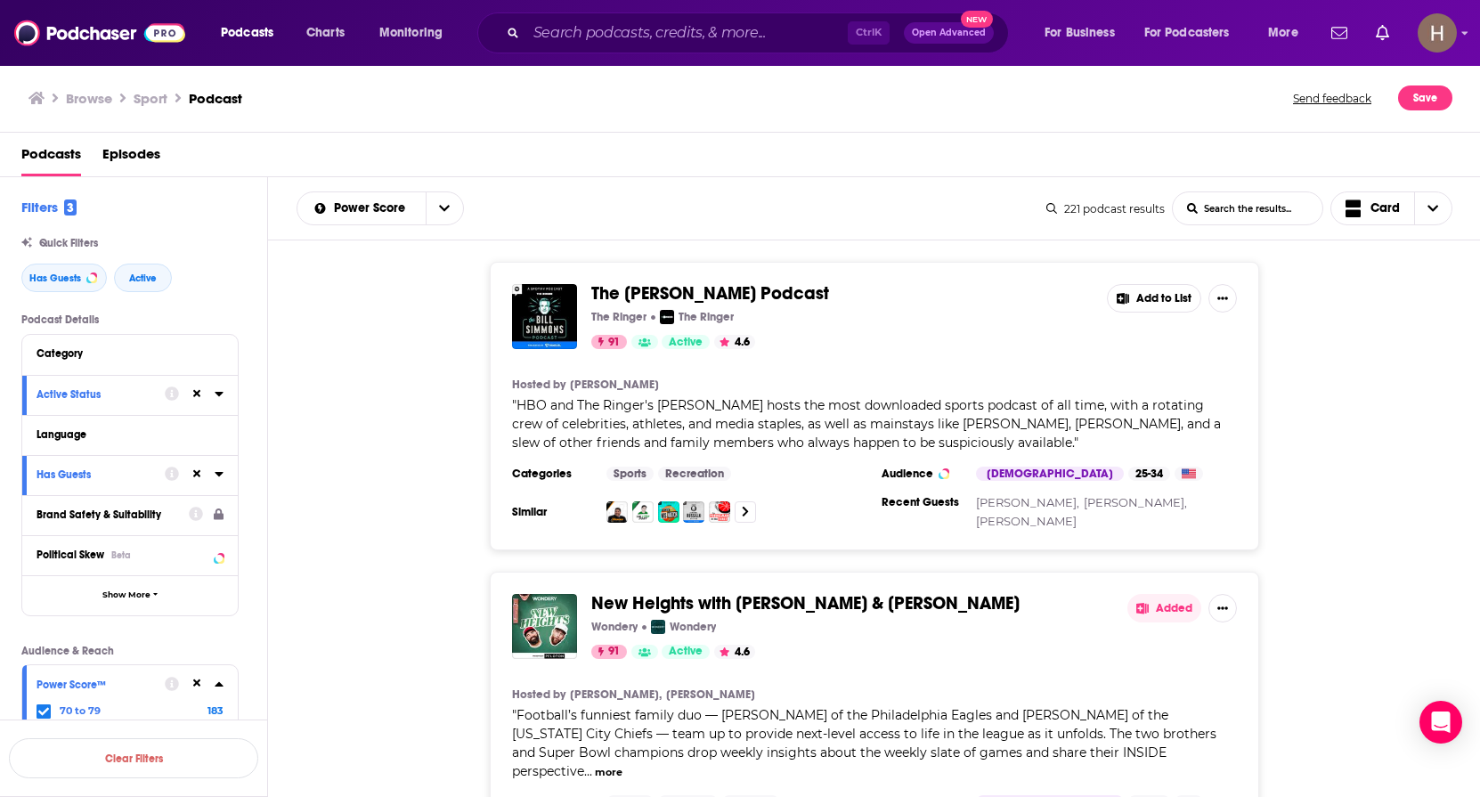
click at [1147, 298] on button "Add to List" at bounding box center [1154, 298] width 94 height 29
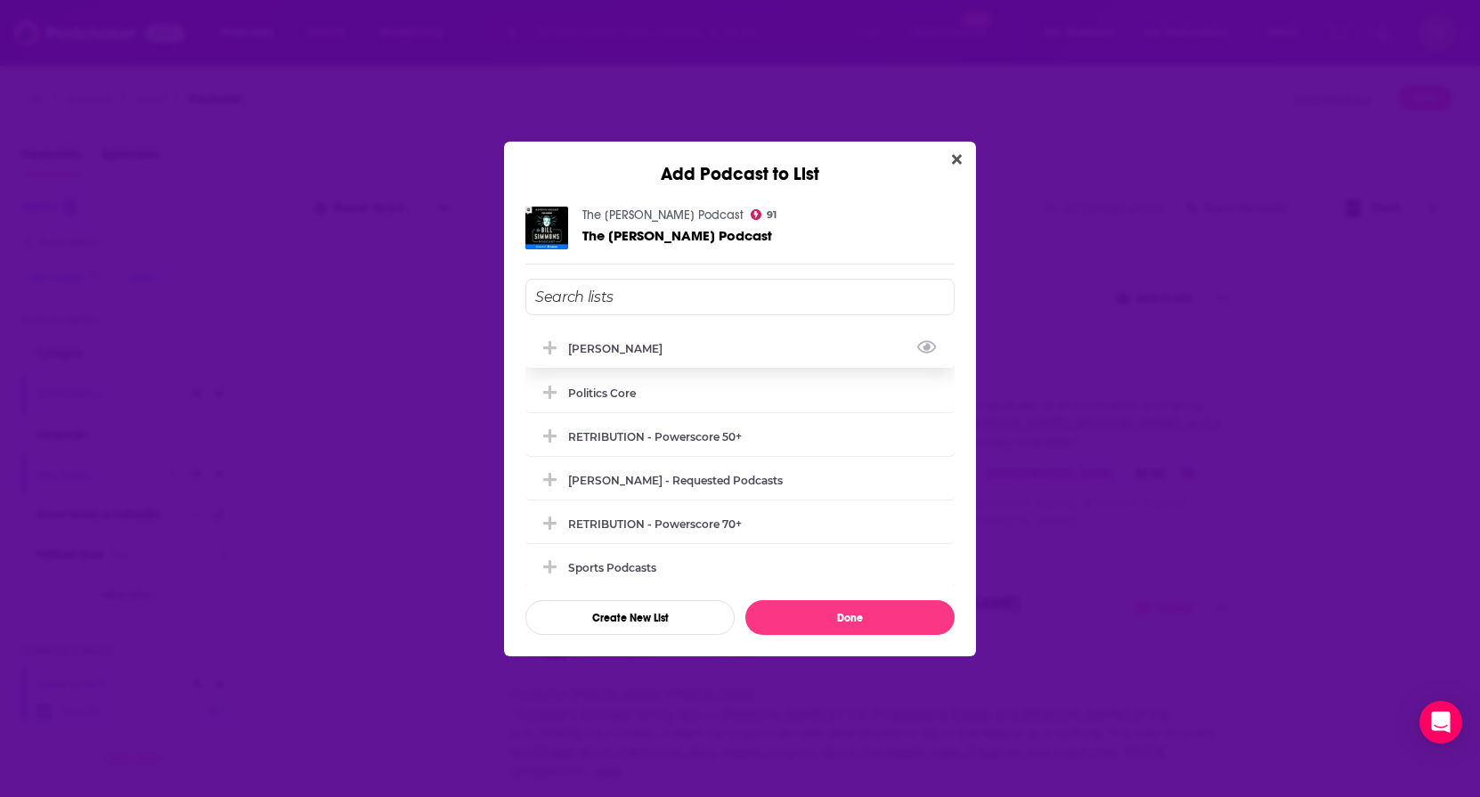
click at [745, 355] on div "[PERSON_NAME]" at bounding box center [739, 348] width 429 height 39
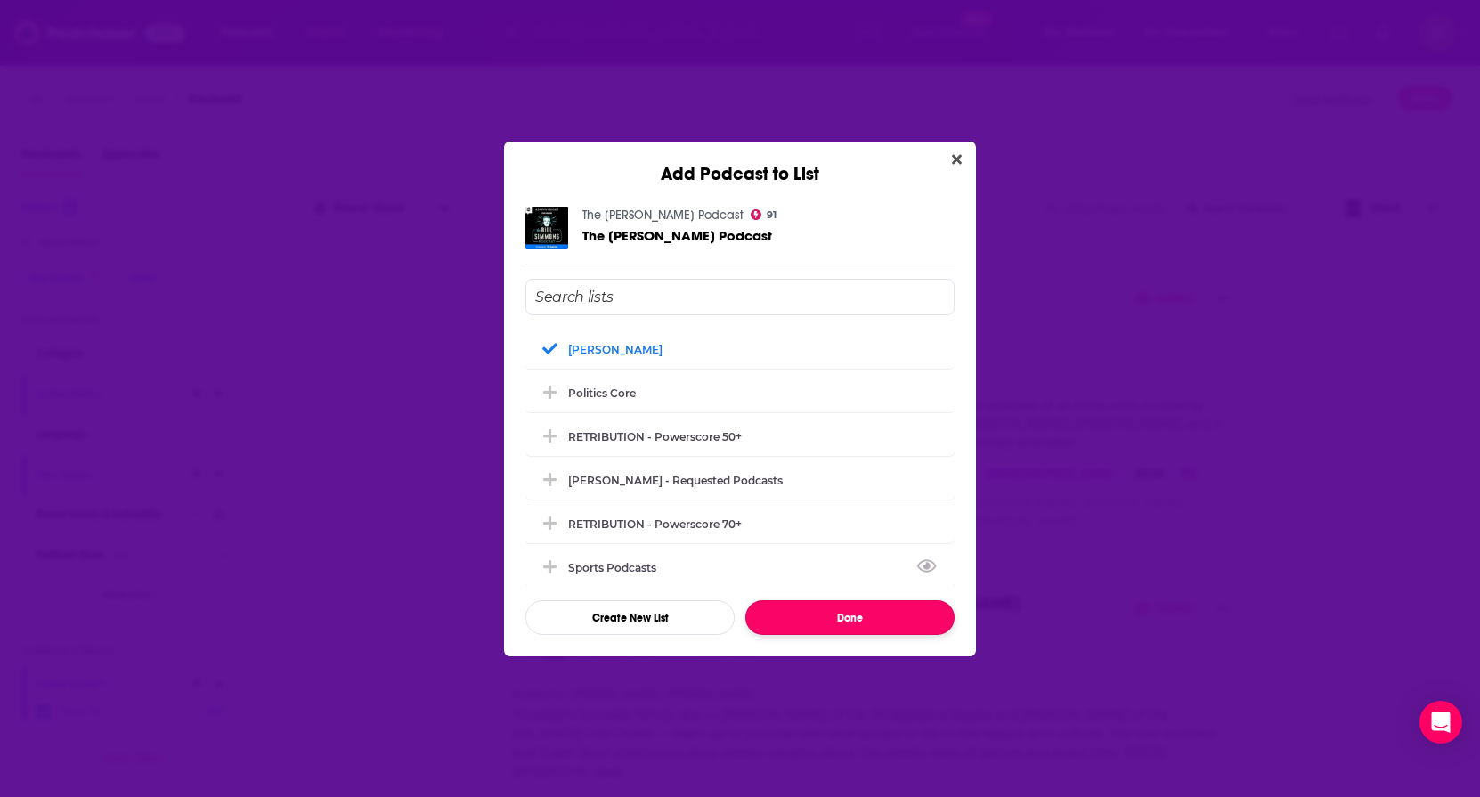
click at [869, 618] on button "Done" at bounding box center [849, 617] width 209 height 35
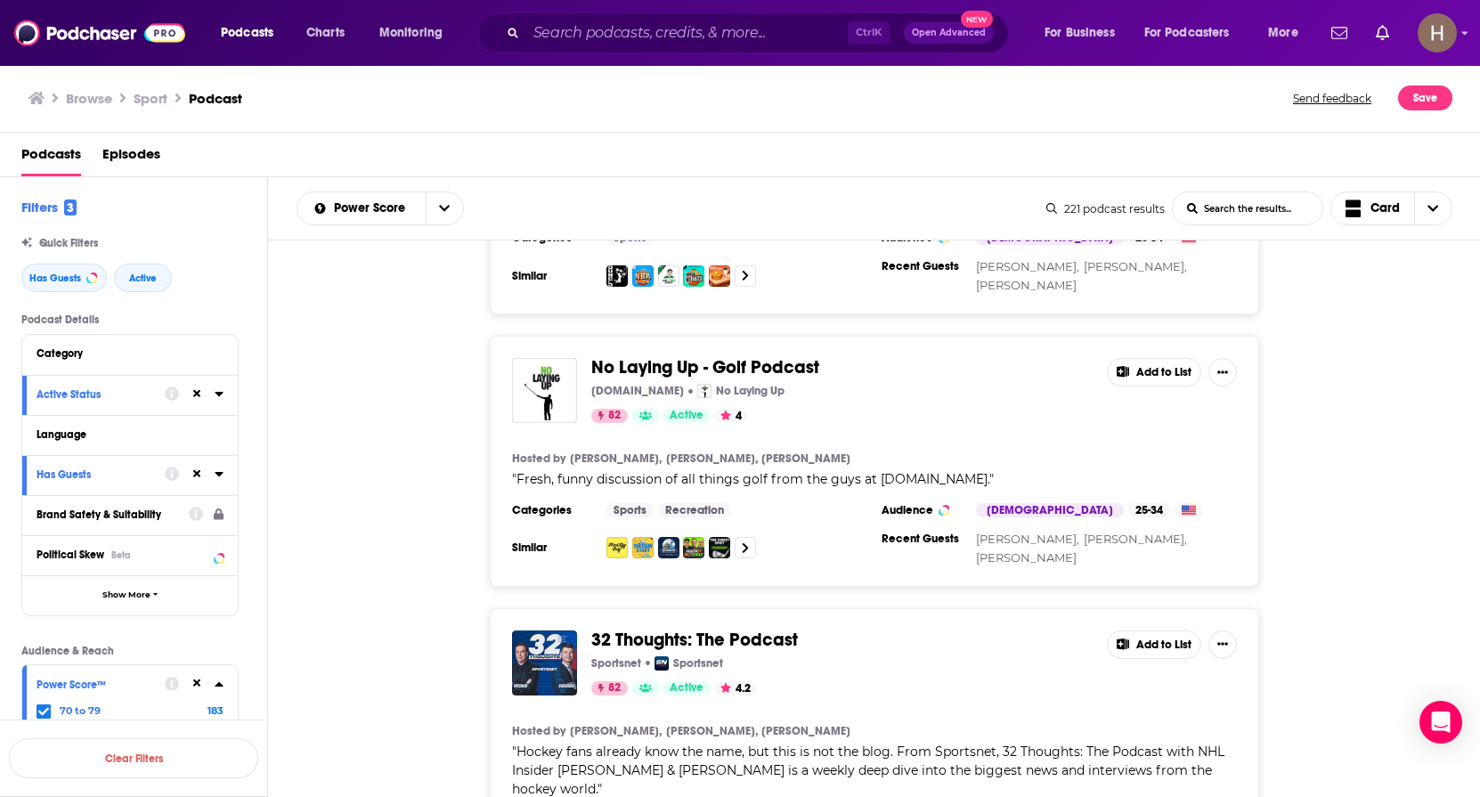
scroll to position [7039, 0]
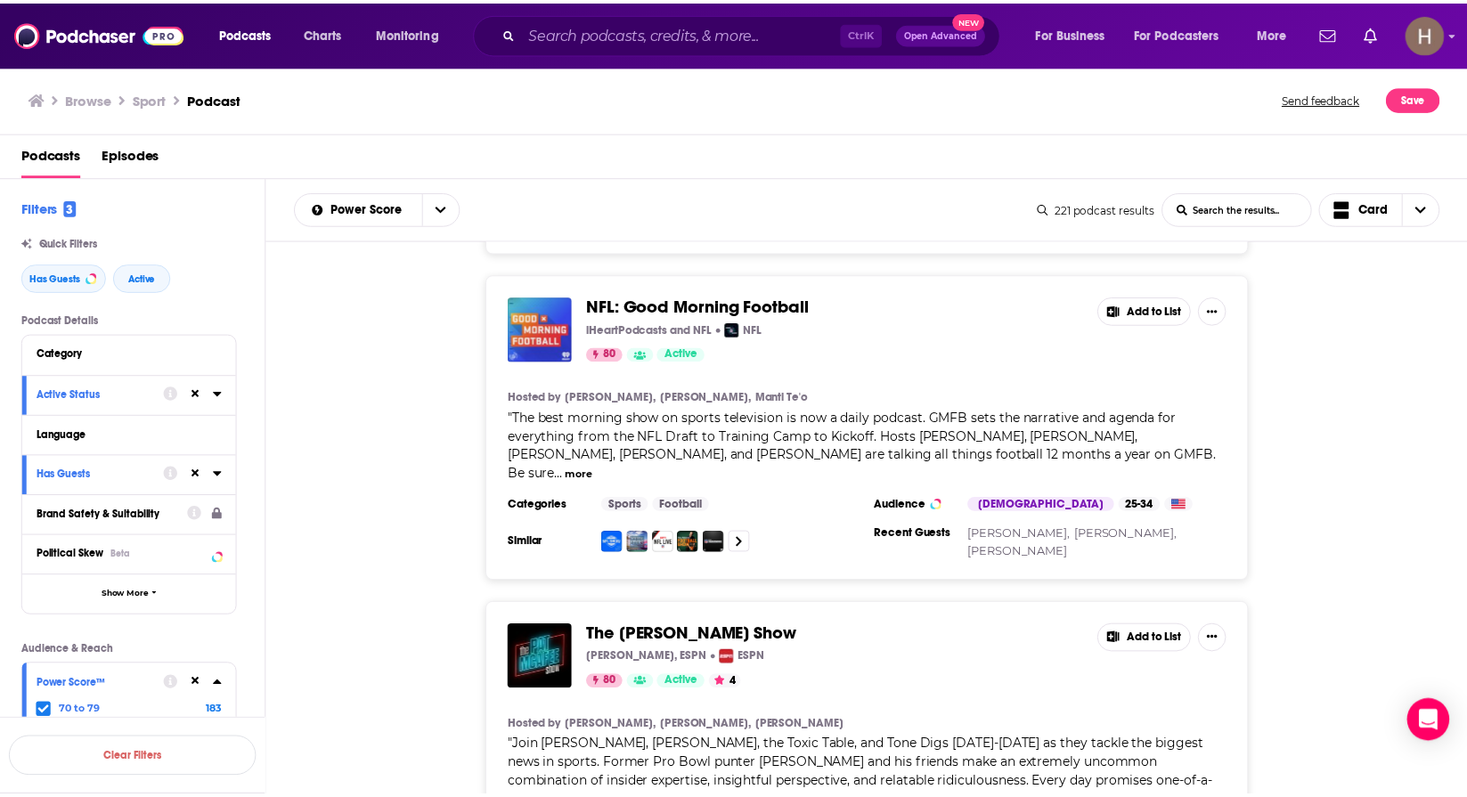
scroll to position [11136, 0]
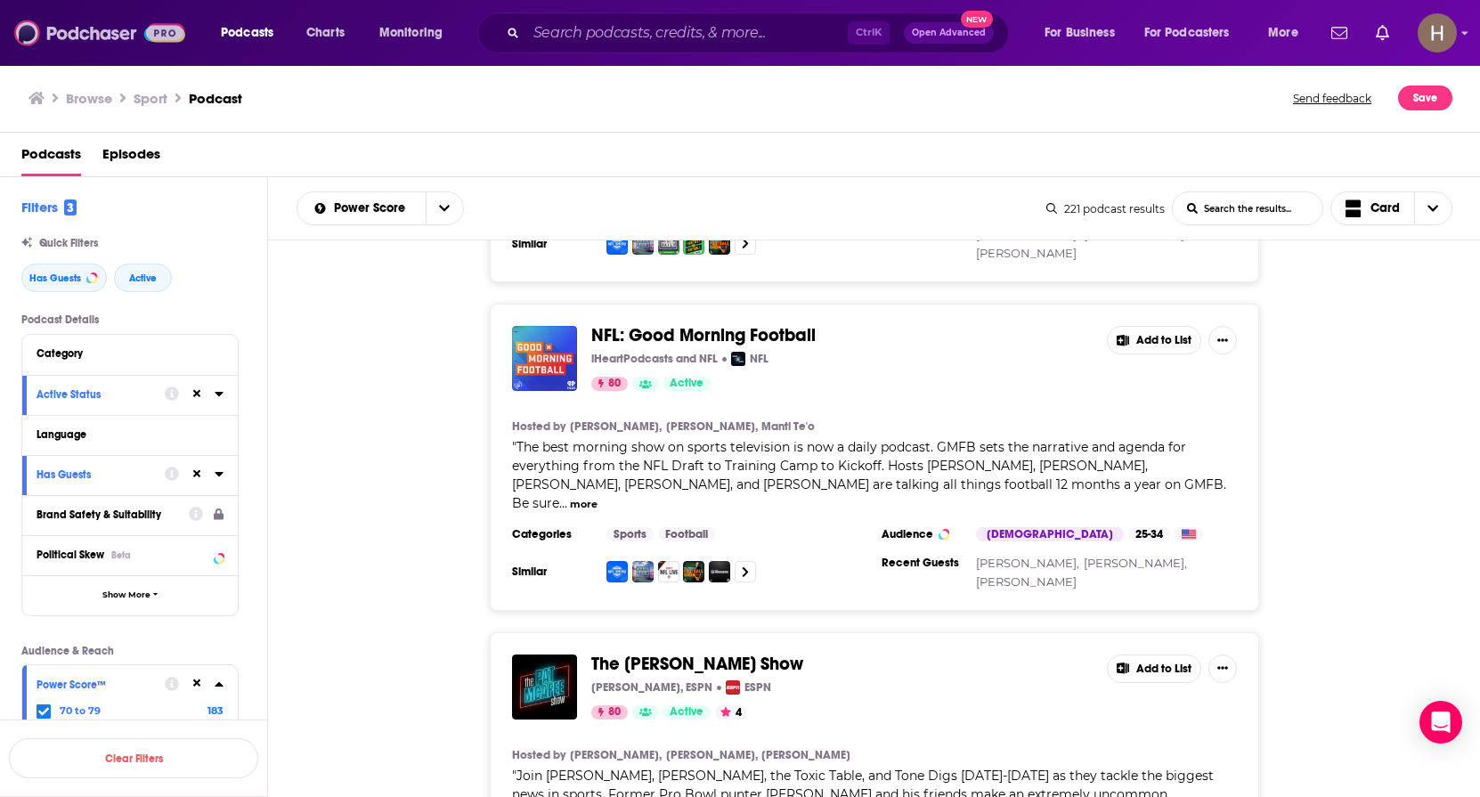
click at [102, 40] on img at bounding box center [99, 33] width 171 height 34
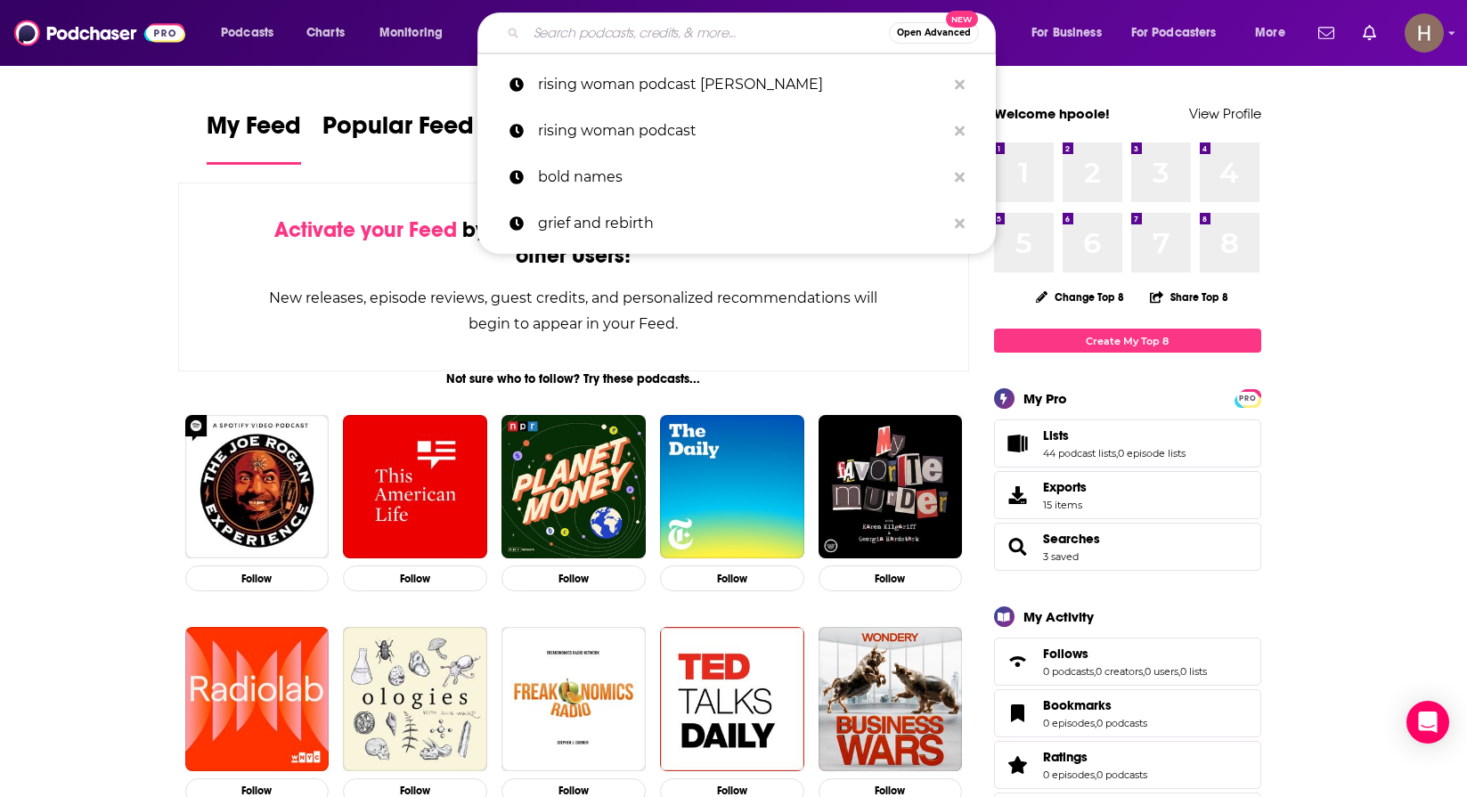
click at [643, 35] on input "Search podcasts, credits, & more..." at bounding box center [707, 33] width 362 height 29
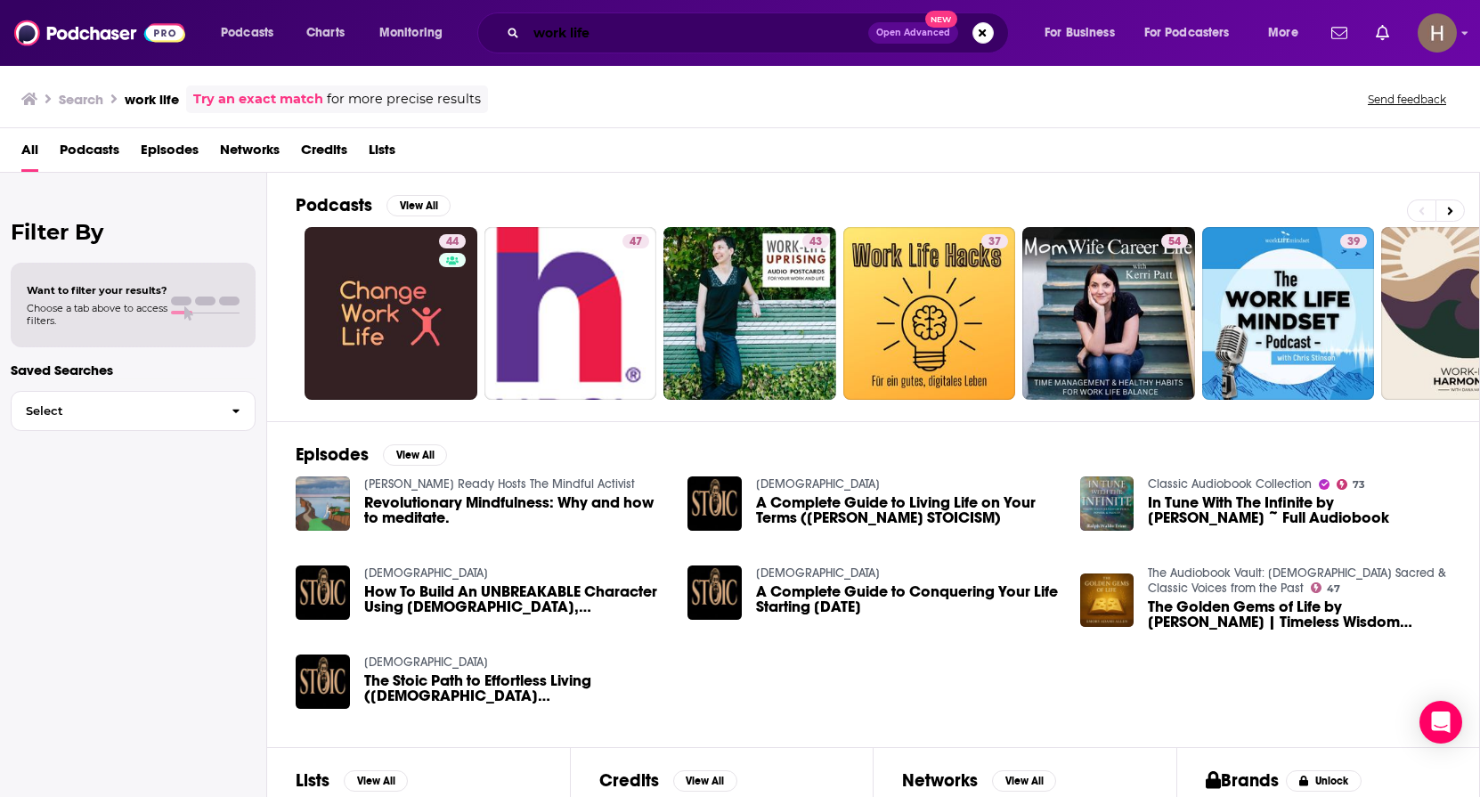
click at [604, 35] on input "work life" at bounding box center [697, 33] width 342 height 29
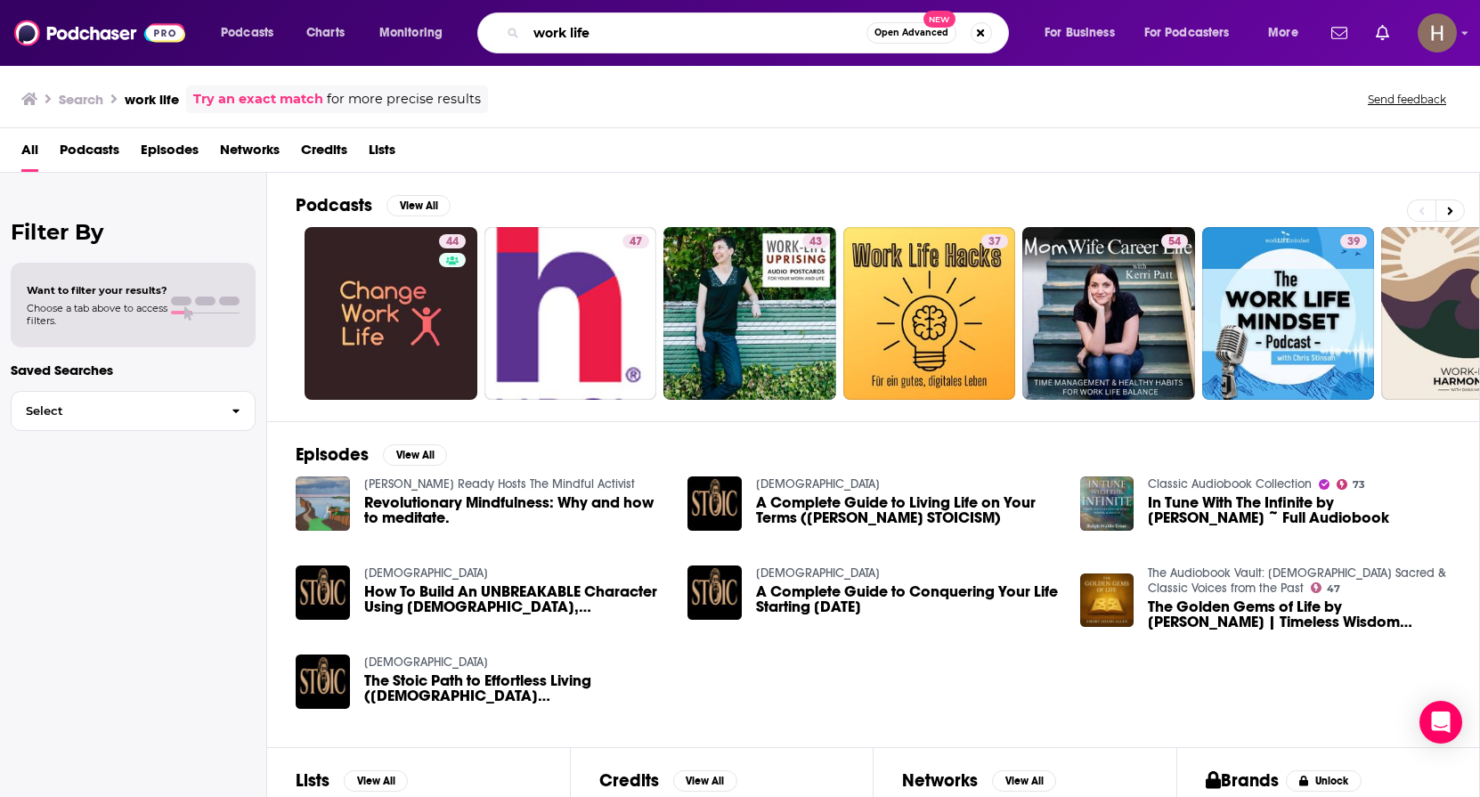
click at [604, 35] on input "work life" at bounding box center [696, 33] width 340 height 29
type input "adam grant"
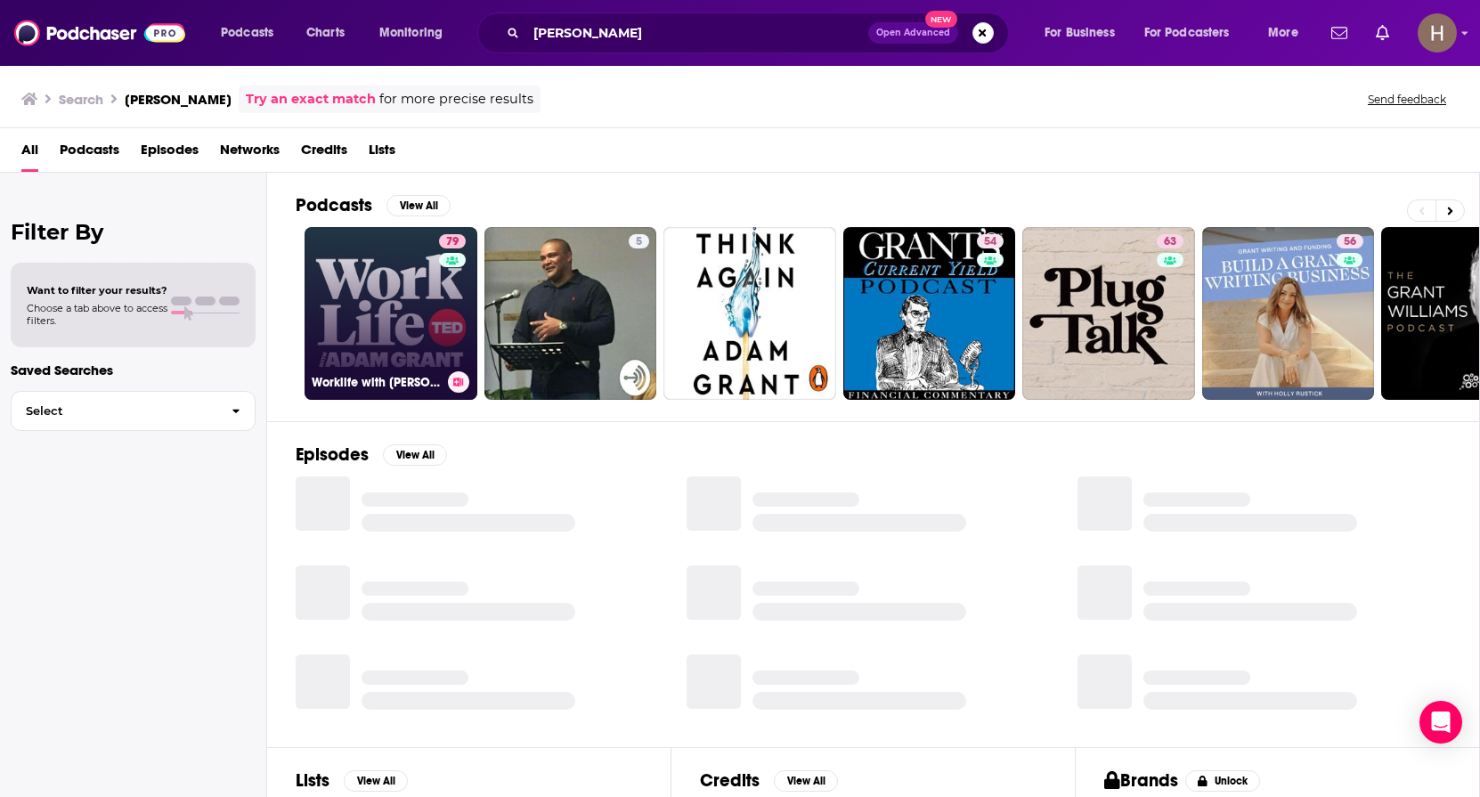
click at [363, 280] on link "79 Worklife with Adam Grant" at bounding box center [391, 313] width 173 height 173
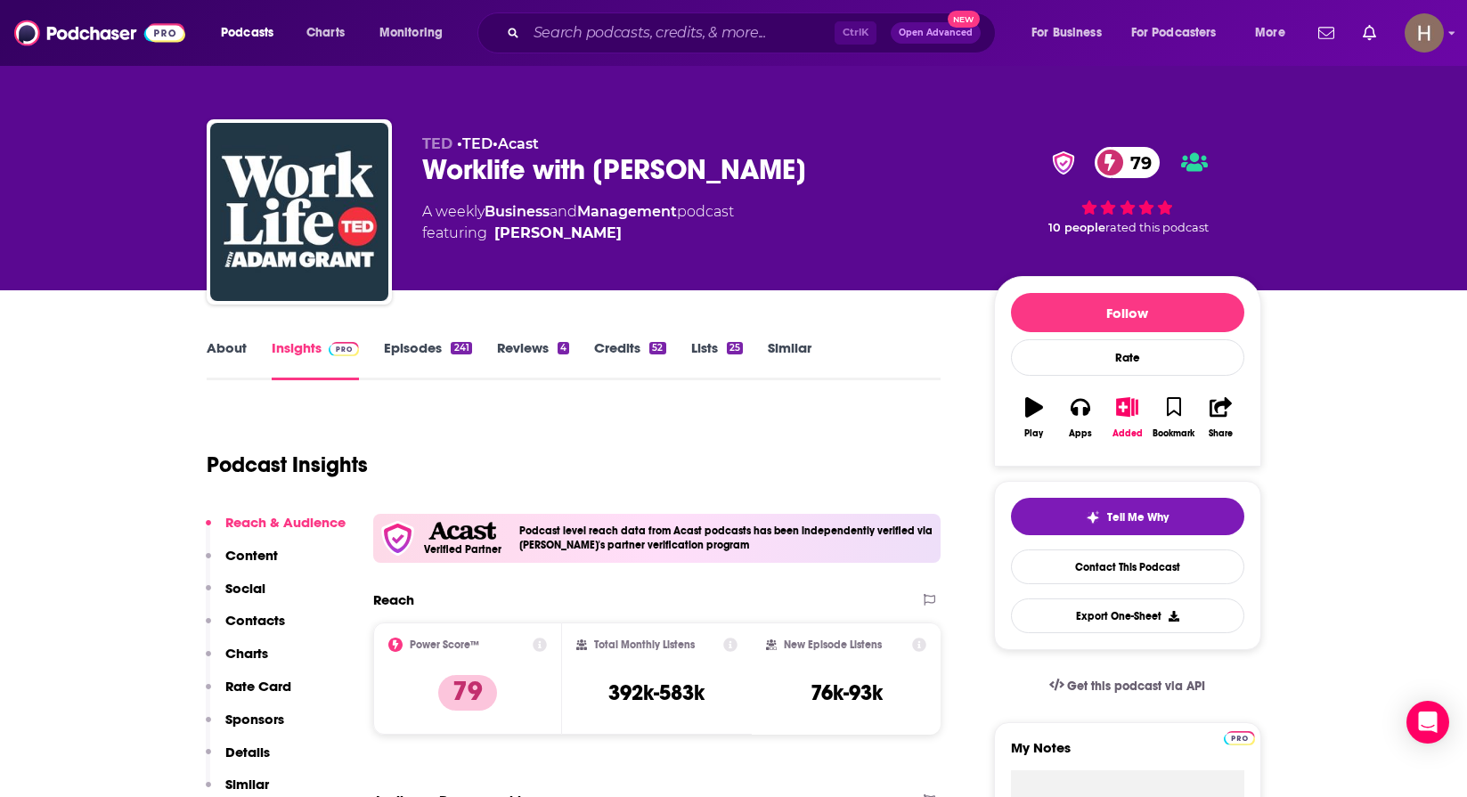
click at [797, 359] on link "Similar" at bounding box center [790, 359] width 44 height 41
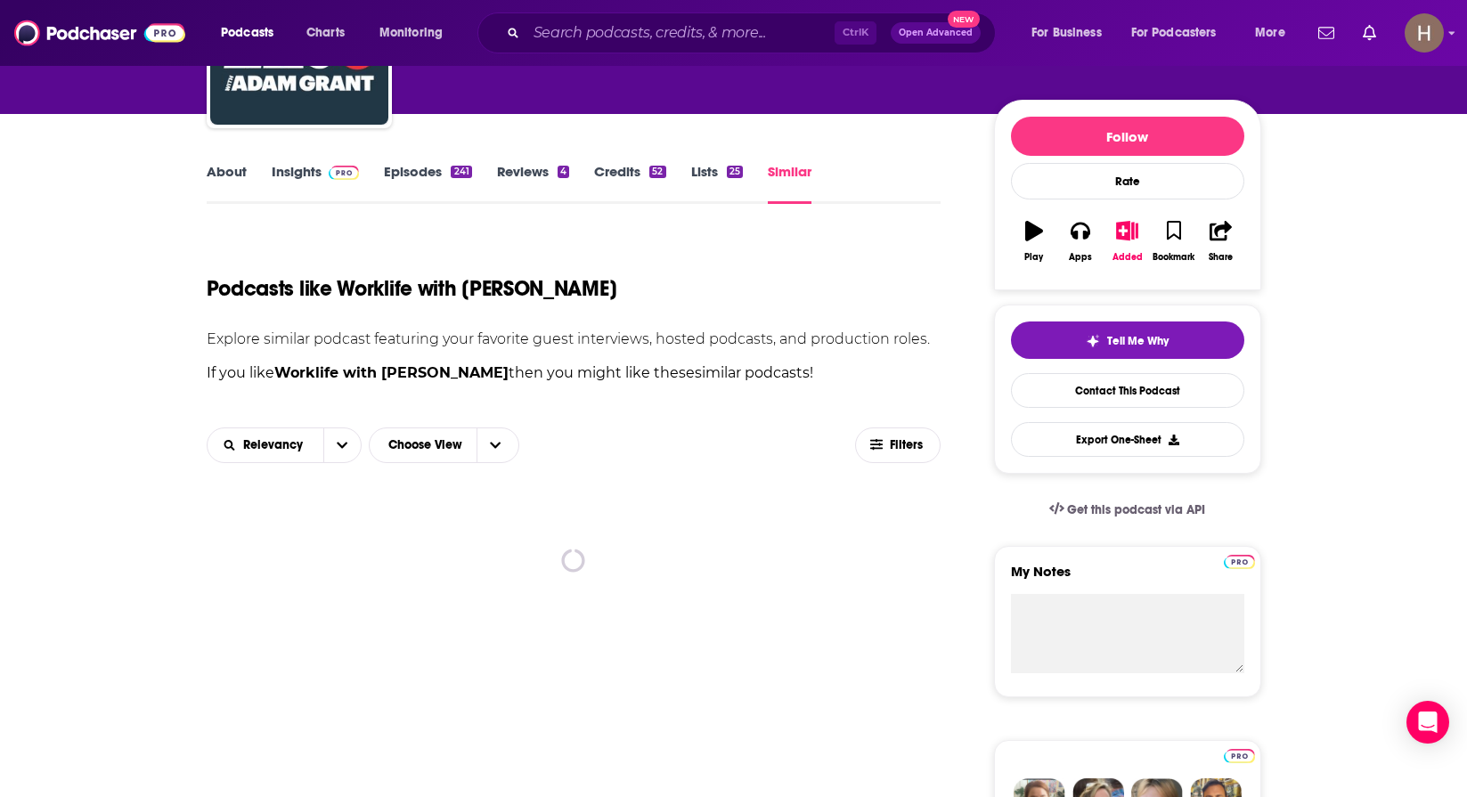
scroll to position [178, 0]
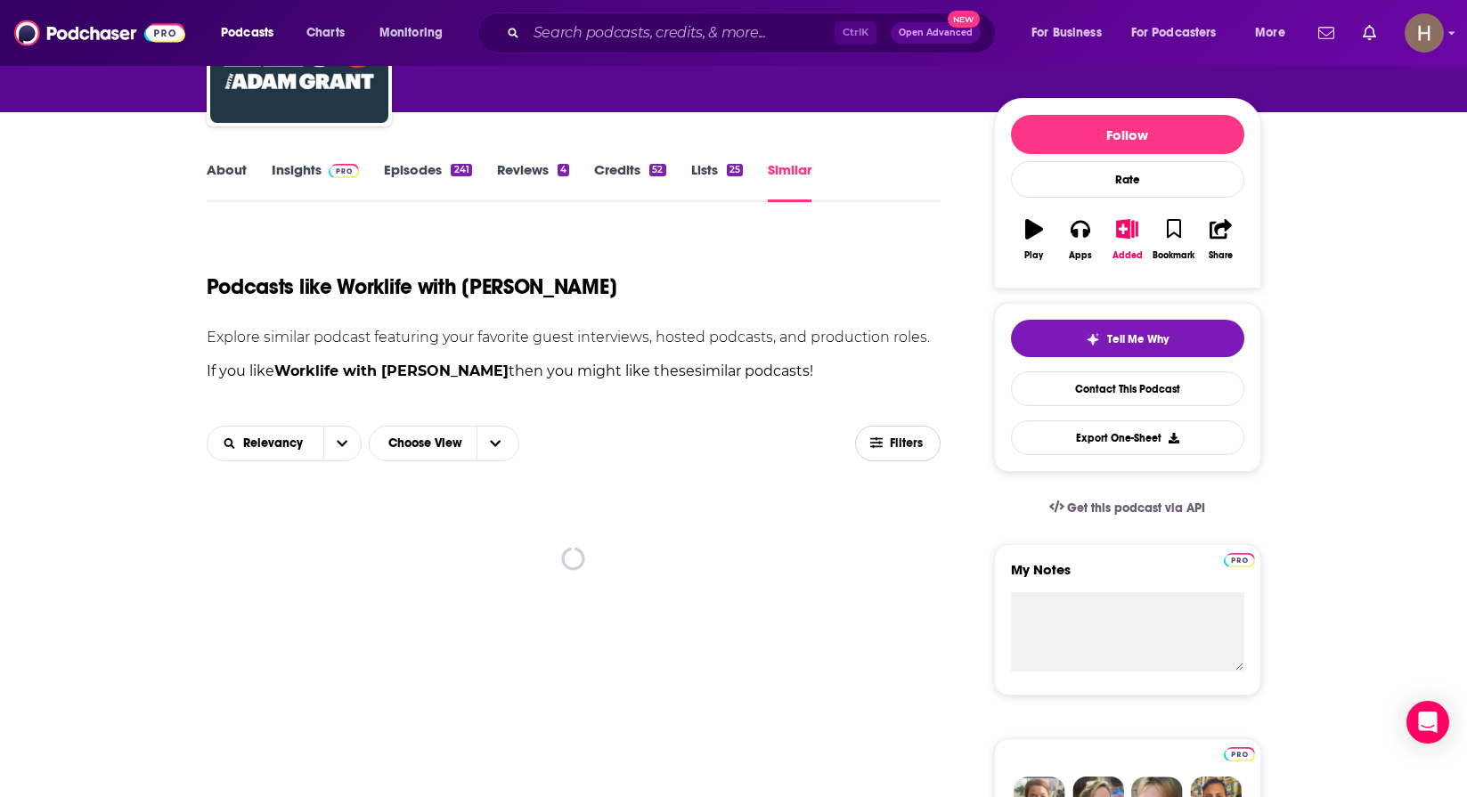
click at [876, 450] on span "button" at bounding box center [876, 442] width 12 height 13
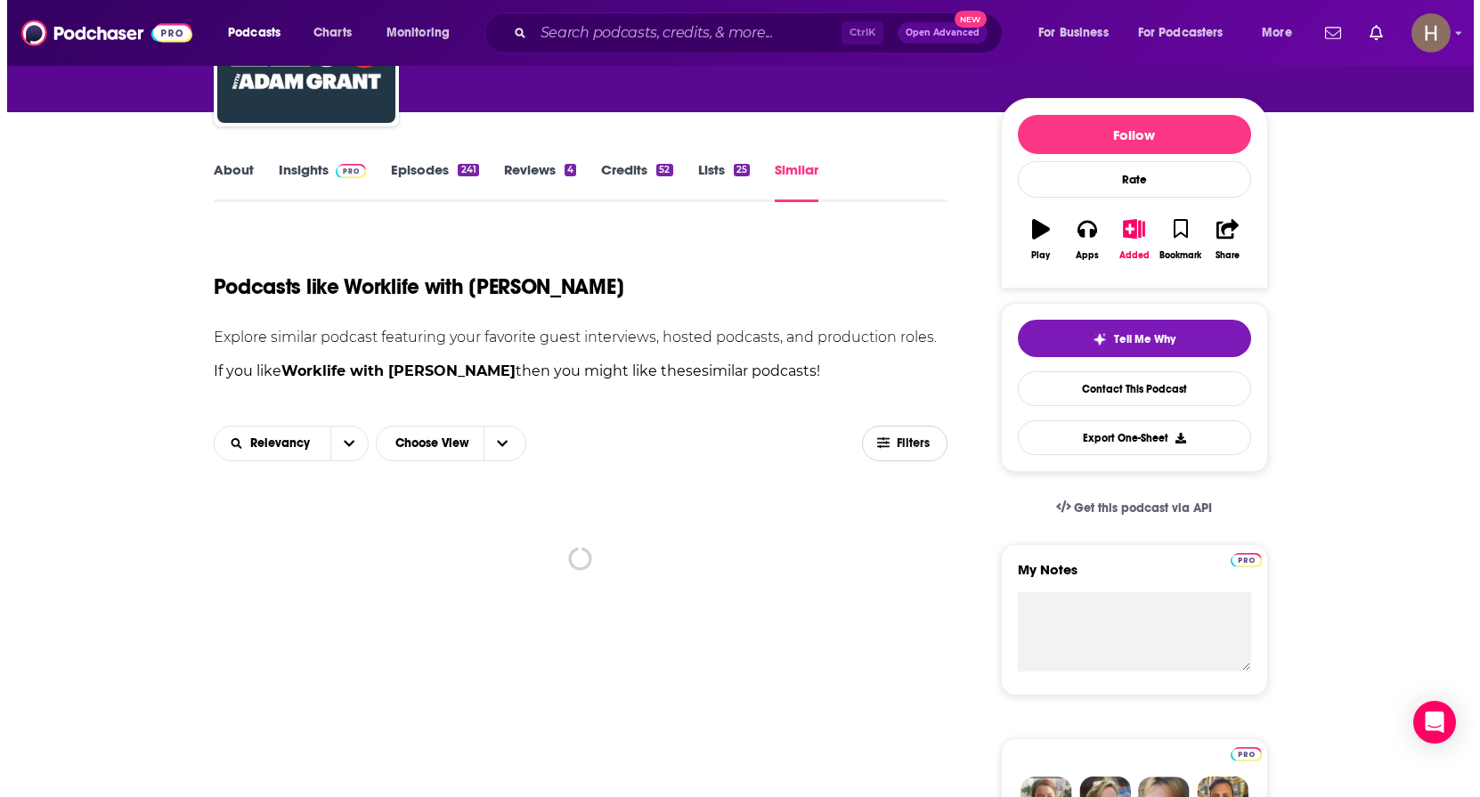
scroll to position [0, 0]
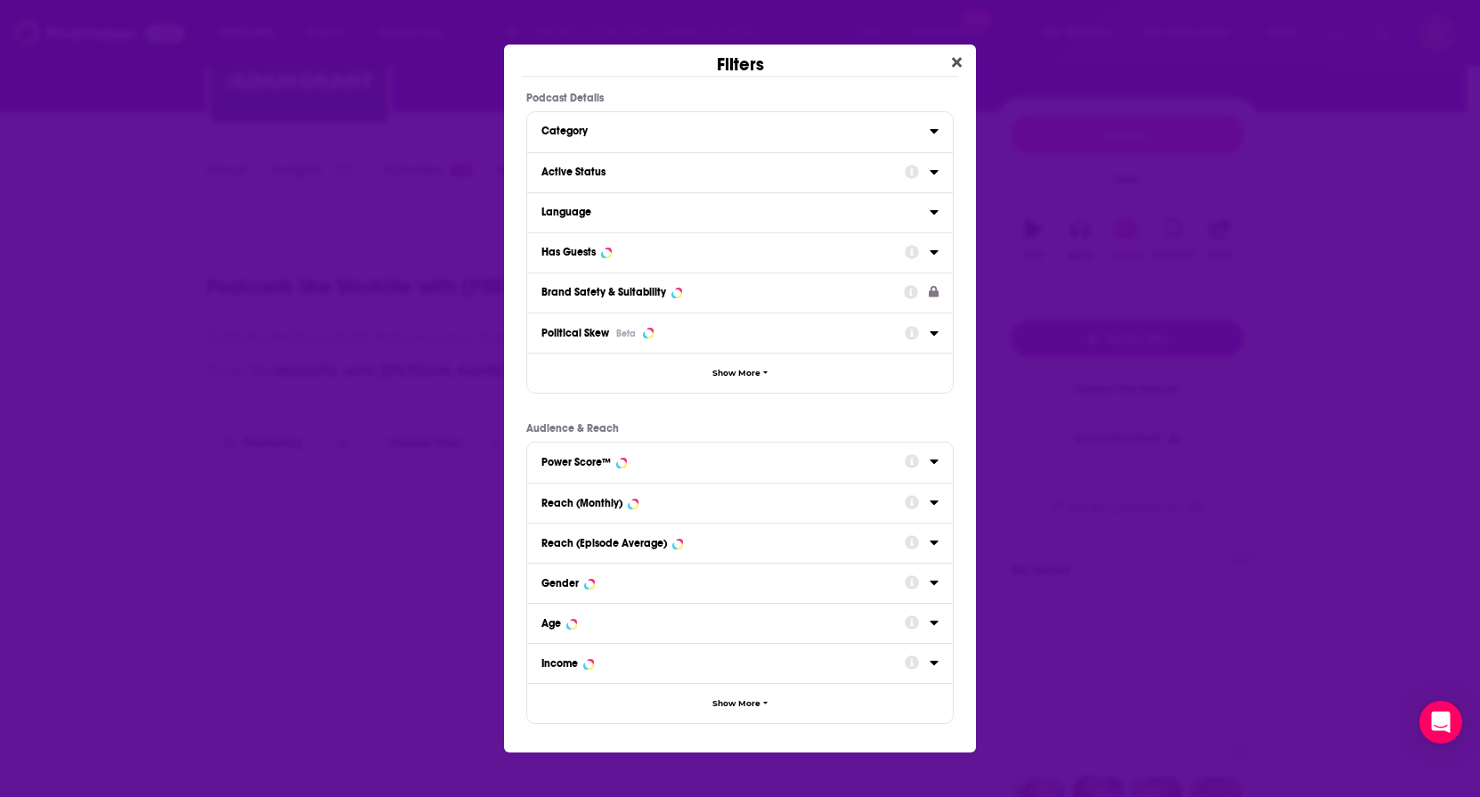
click at [649, 170] on div "Active Status" at bounding box center [718, 172] width 352 height 12
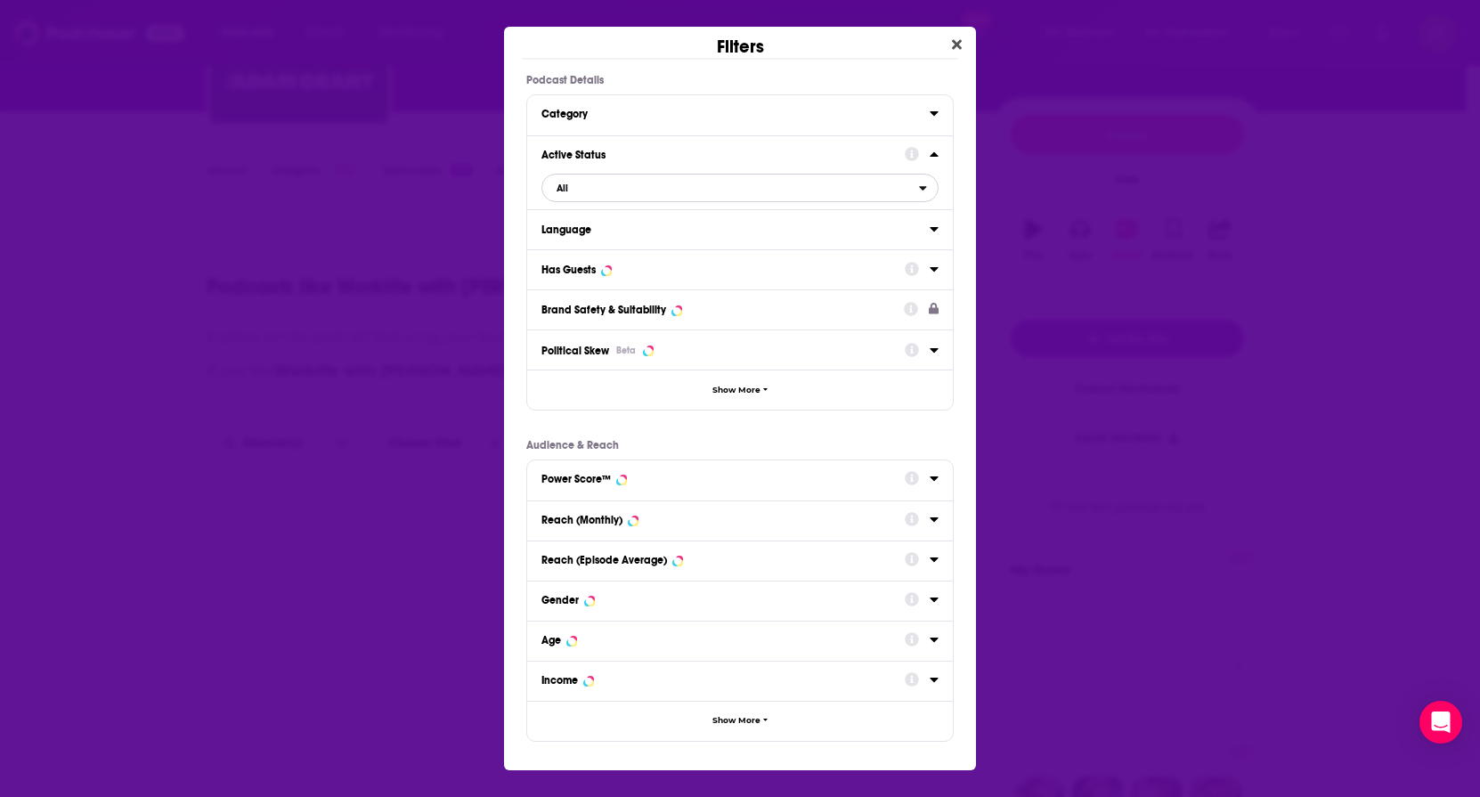
click at [584, 195] on span "All" at bounding box center [730, 187] width 377 height 23
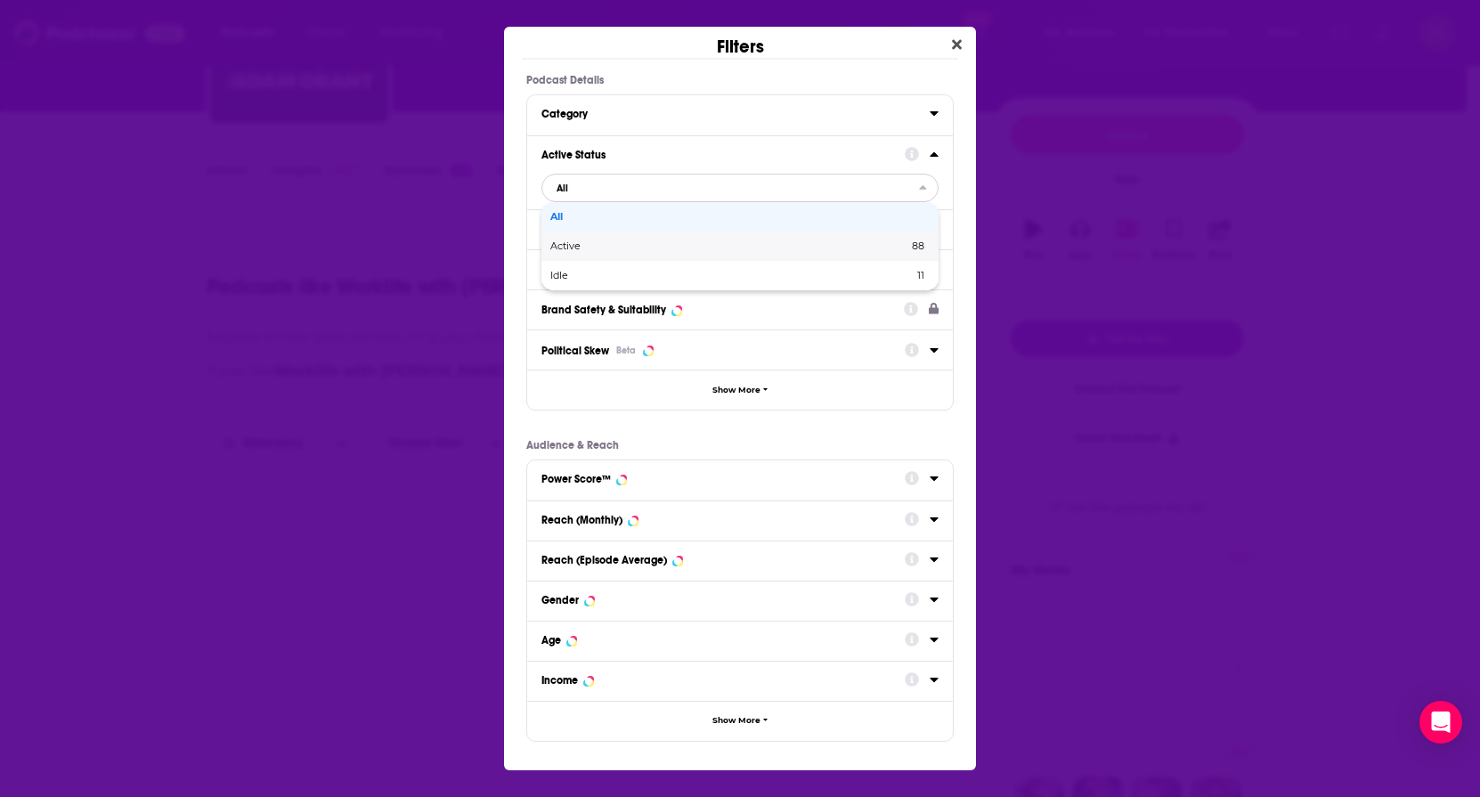
click at [582, 240] on div "Active 88" at bounding box center [740, 246] width 397 height 29
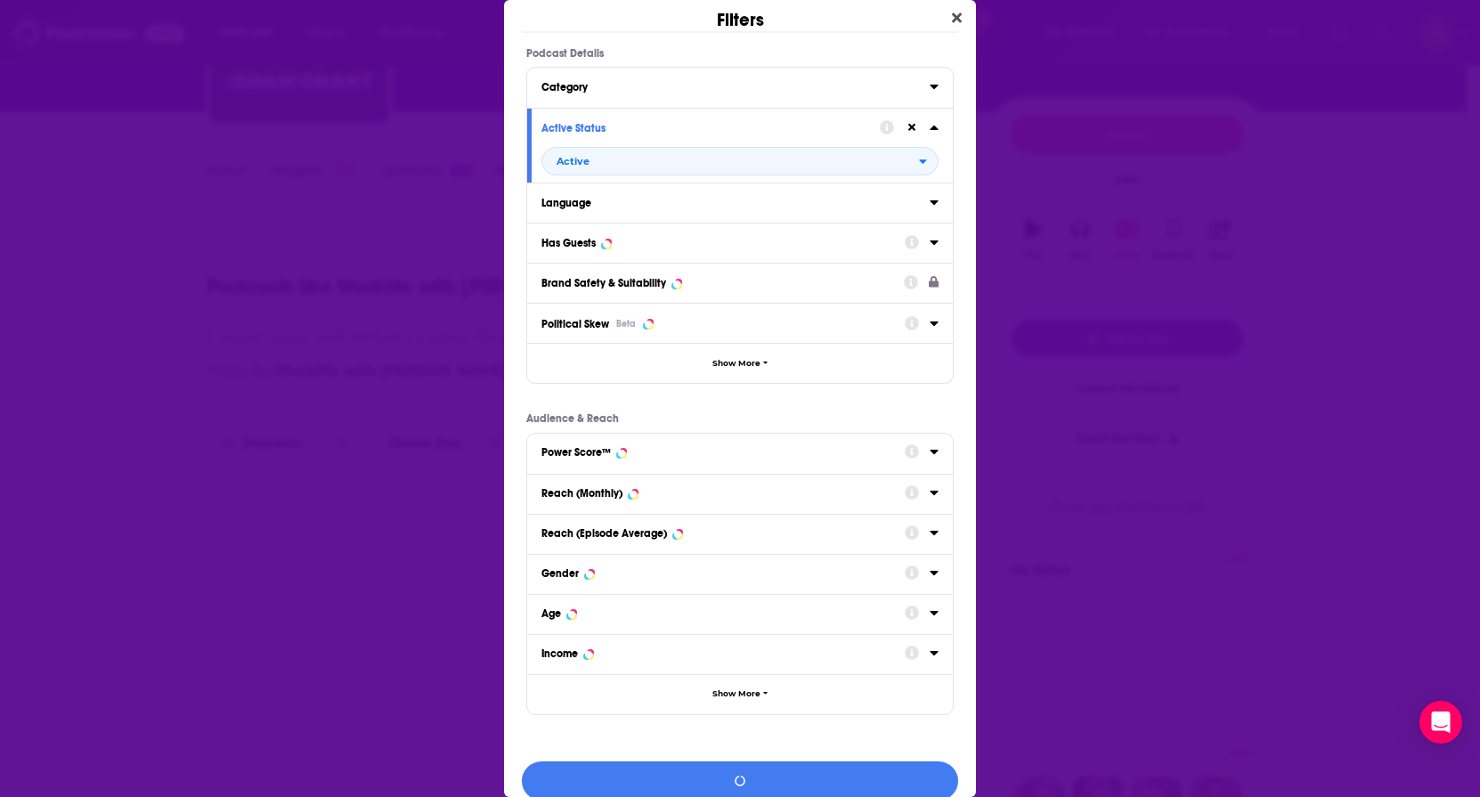
click at [586, 252] on button "Has Guests" at bounding box center [723, 242] width 363 height 22
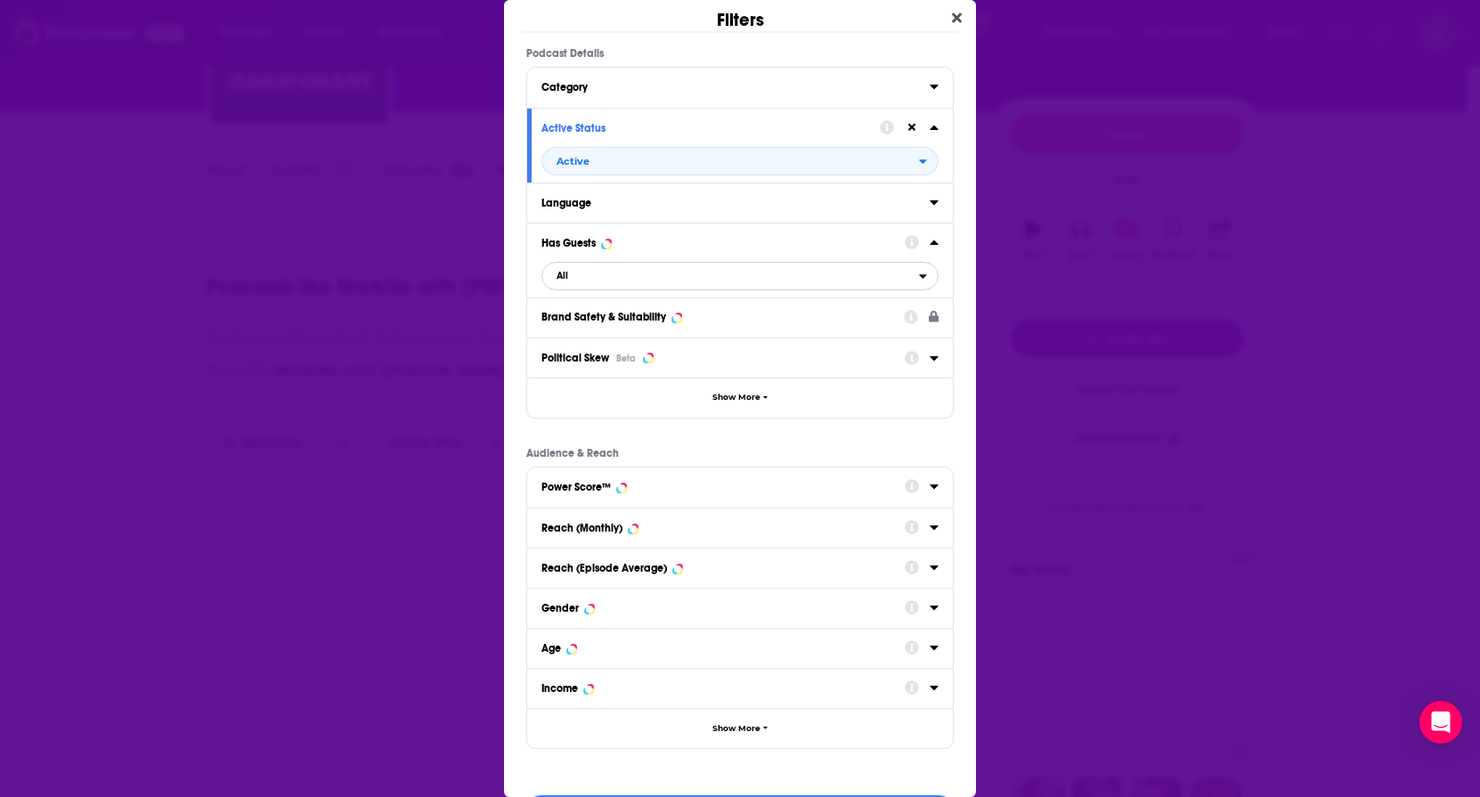
click at [576, 280] on span "All" at bounding box center [730, 276] width 377 height 23
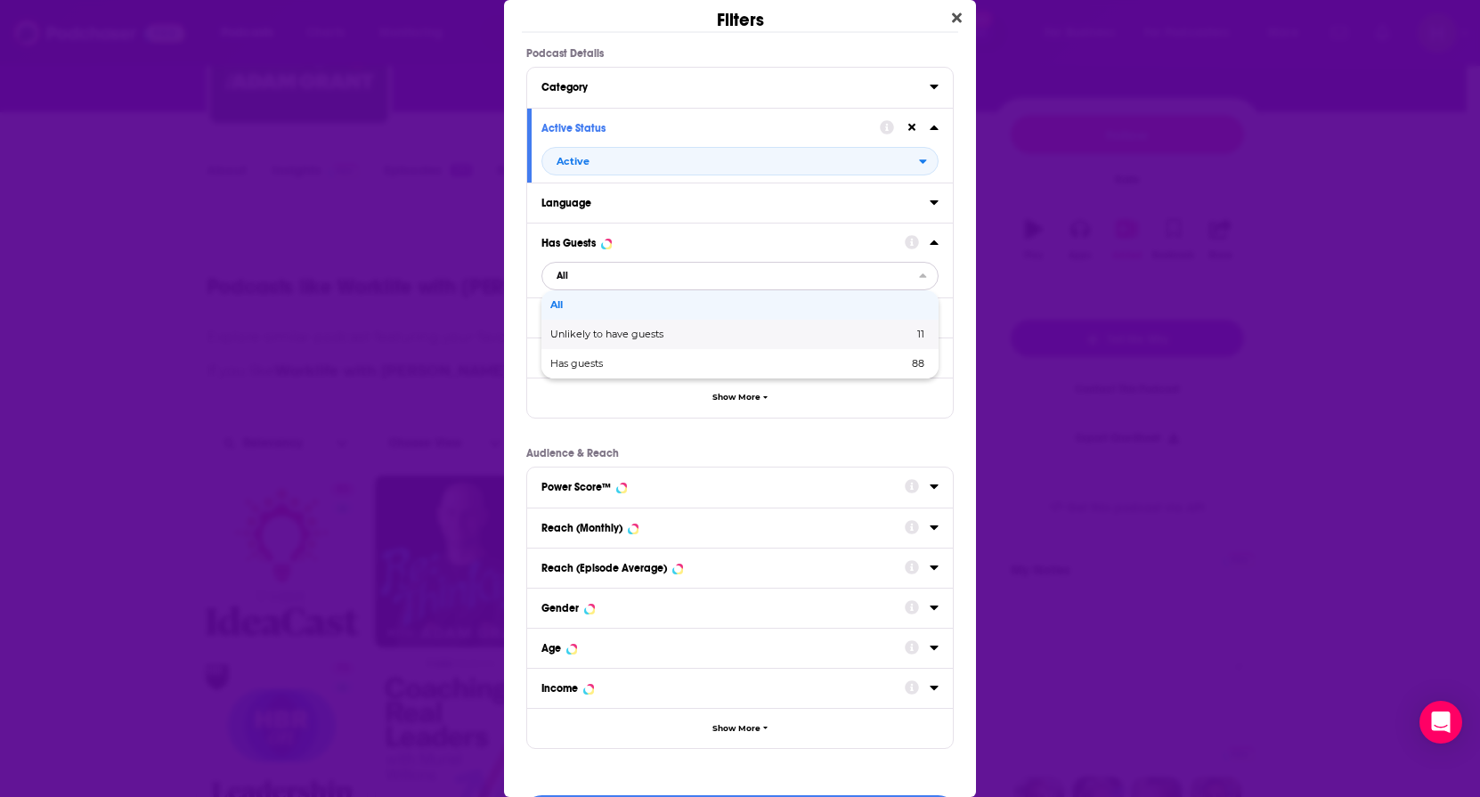
click at [599, 352] on div "Has guests 88" at bounding box center [740, 363] width 397 height 29
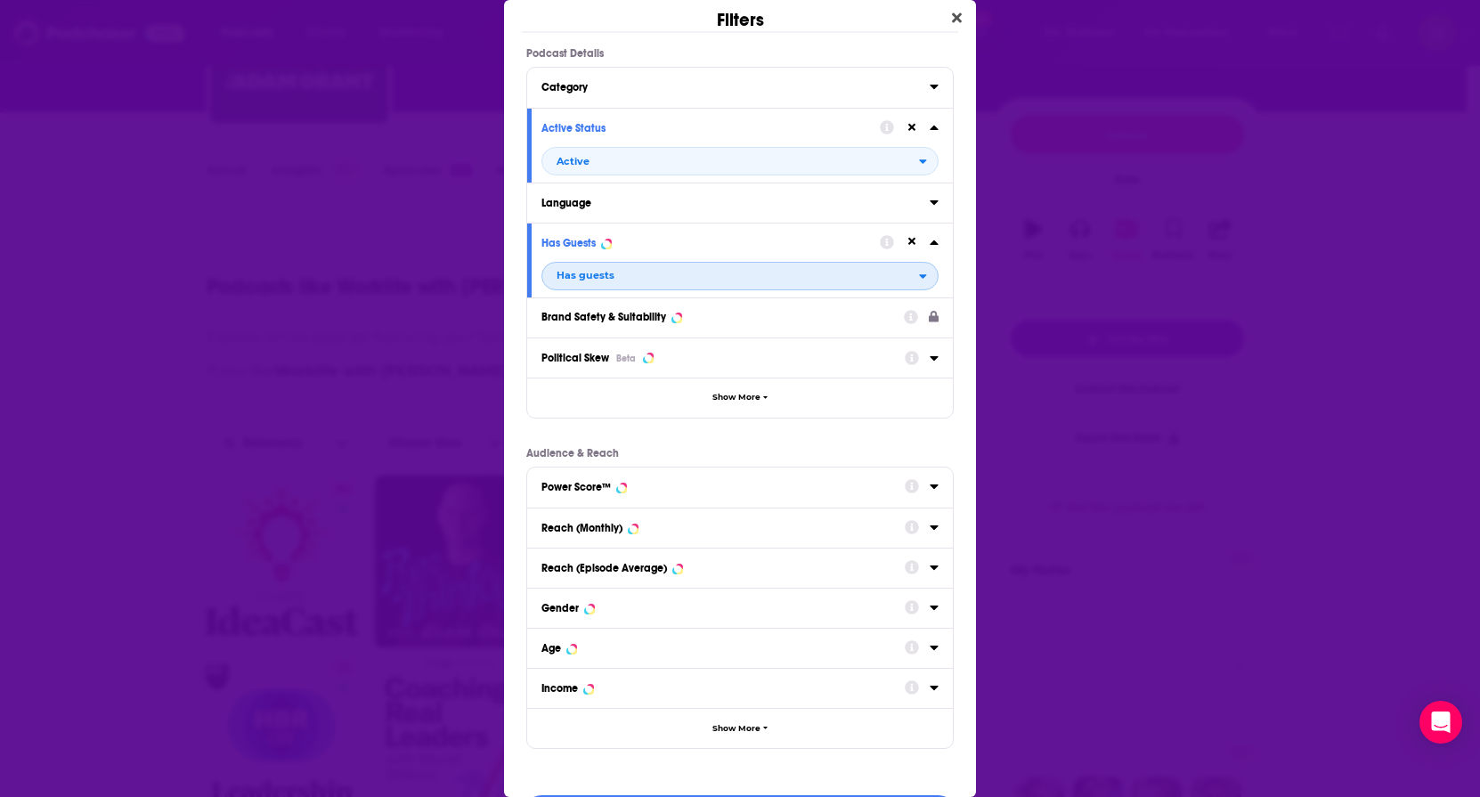
scroll to position [56, 0]
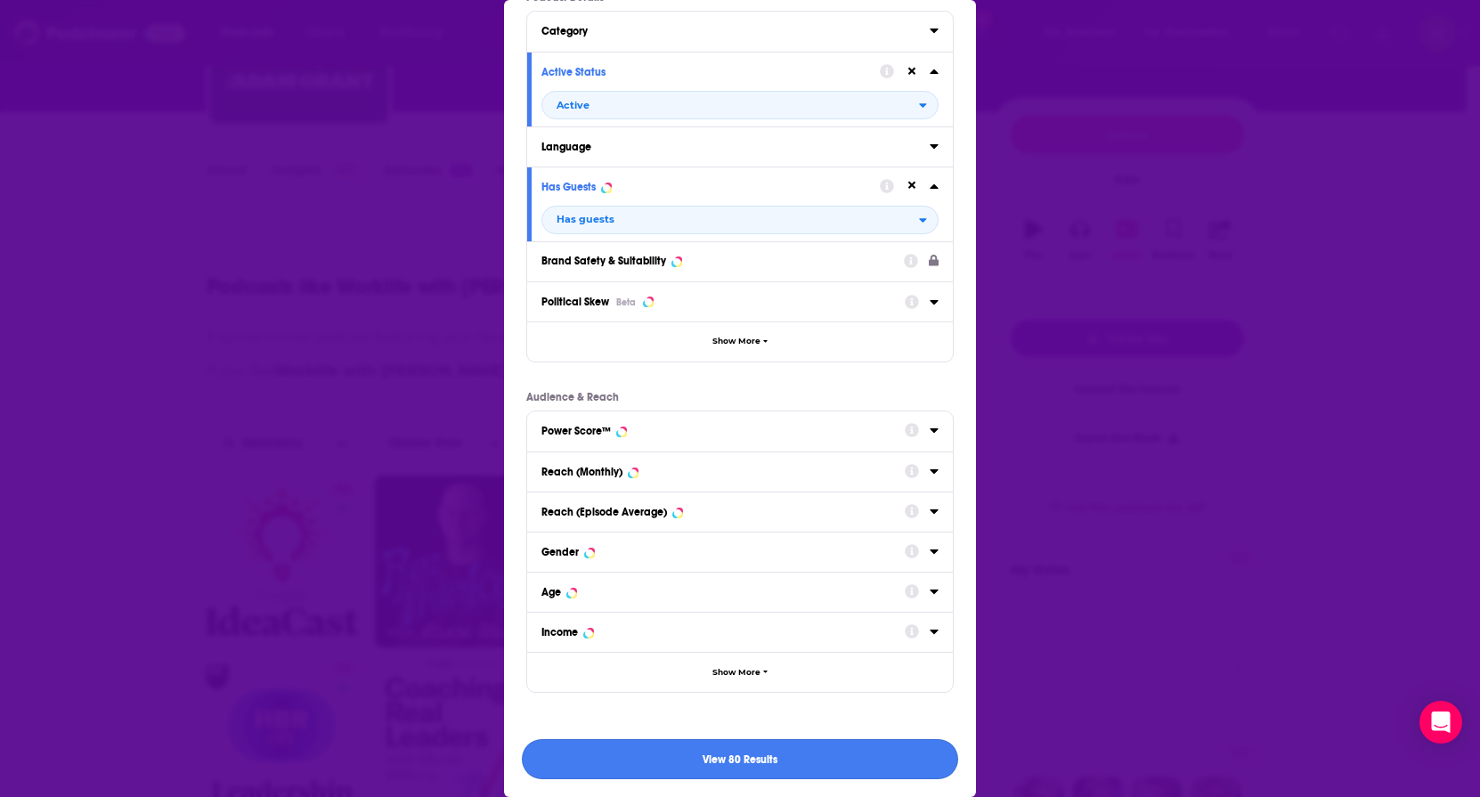
click at [798, 769] on button "View 80 Results" at bounding box center [740, 759] width 436 height 40
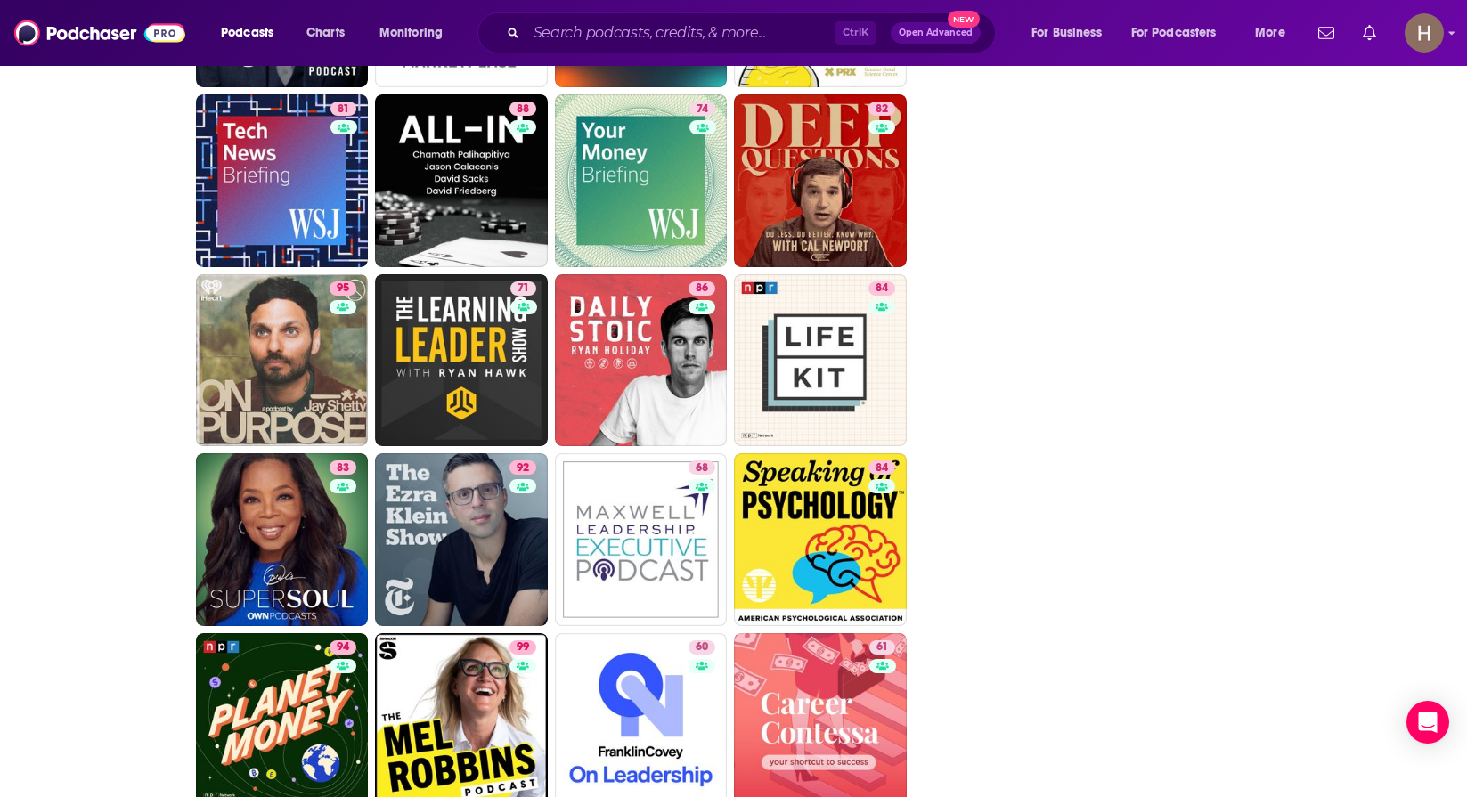
scroll to position [2268, 0]
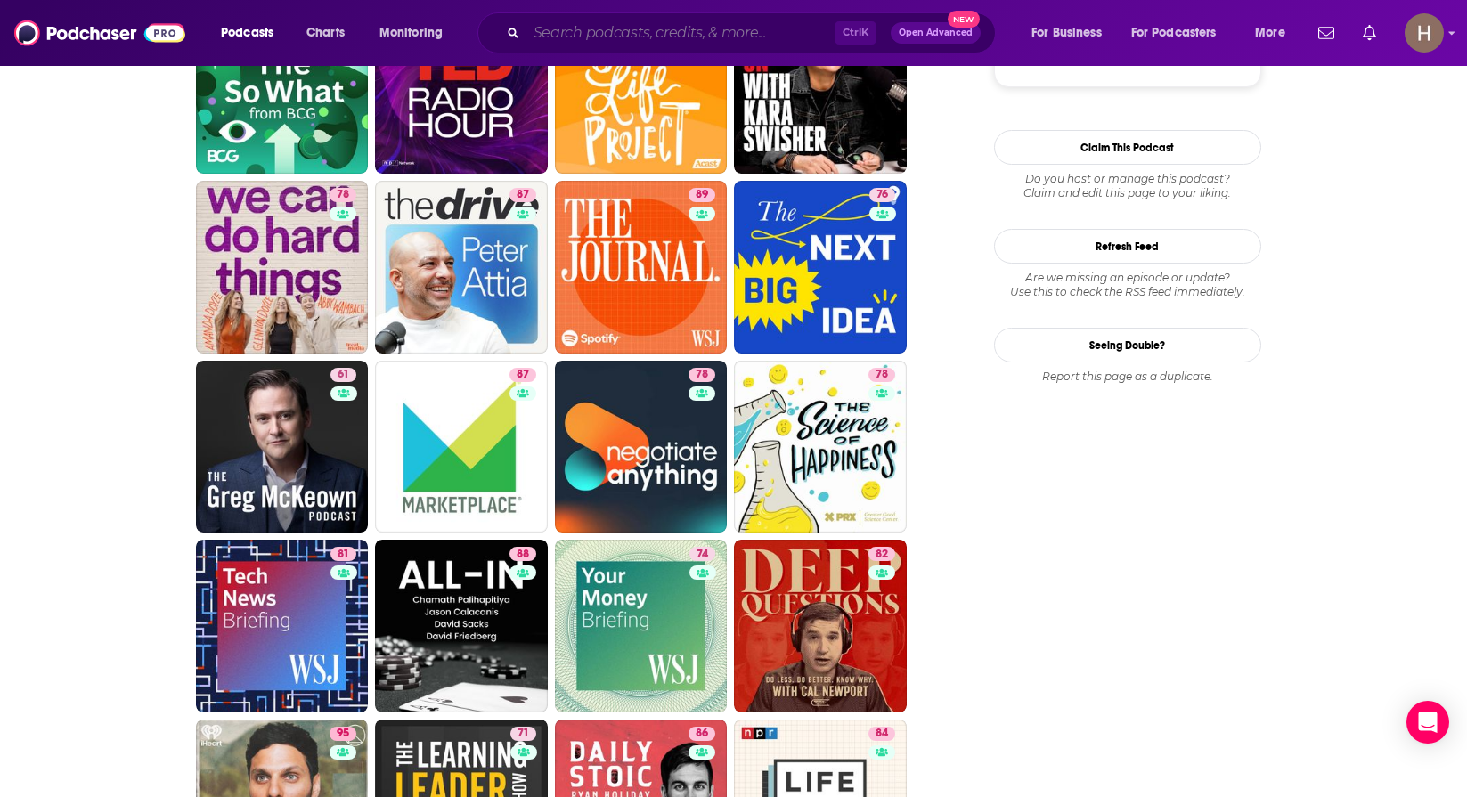
click at [616, 20] on input "Search podcasts, credits, & more..." at bounding box center [680, 33] width 308 height 29
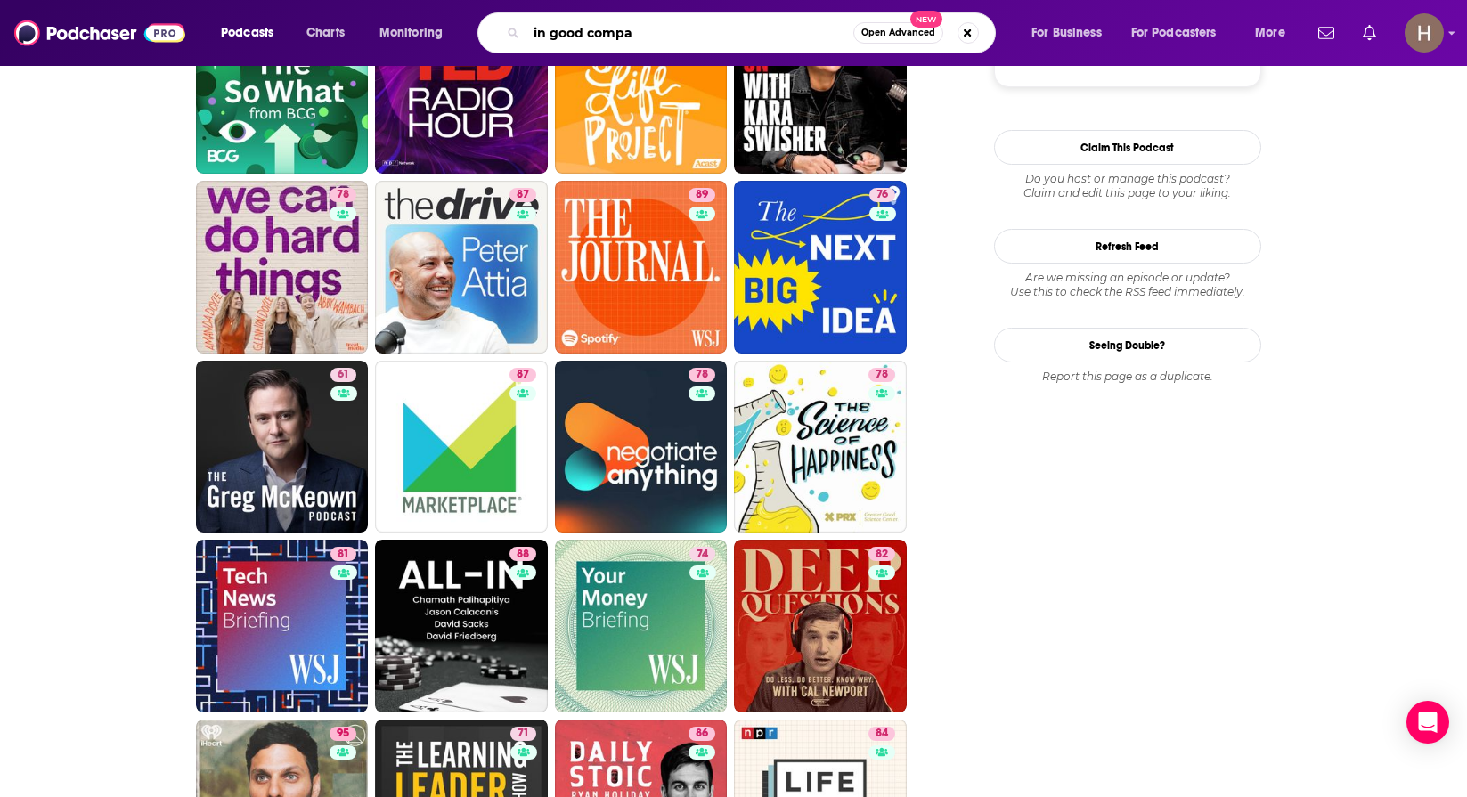
type input "in good compan"
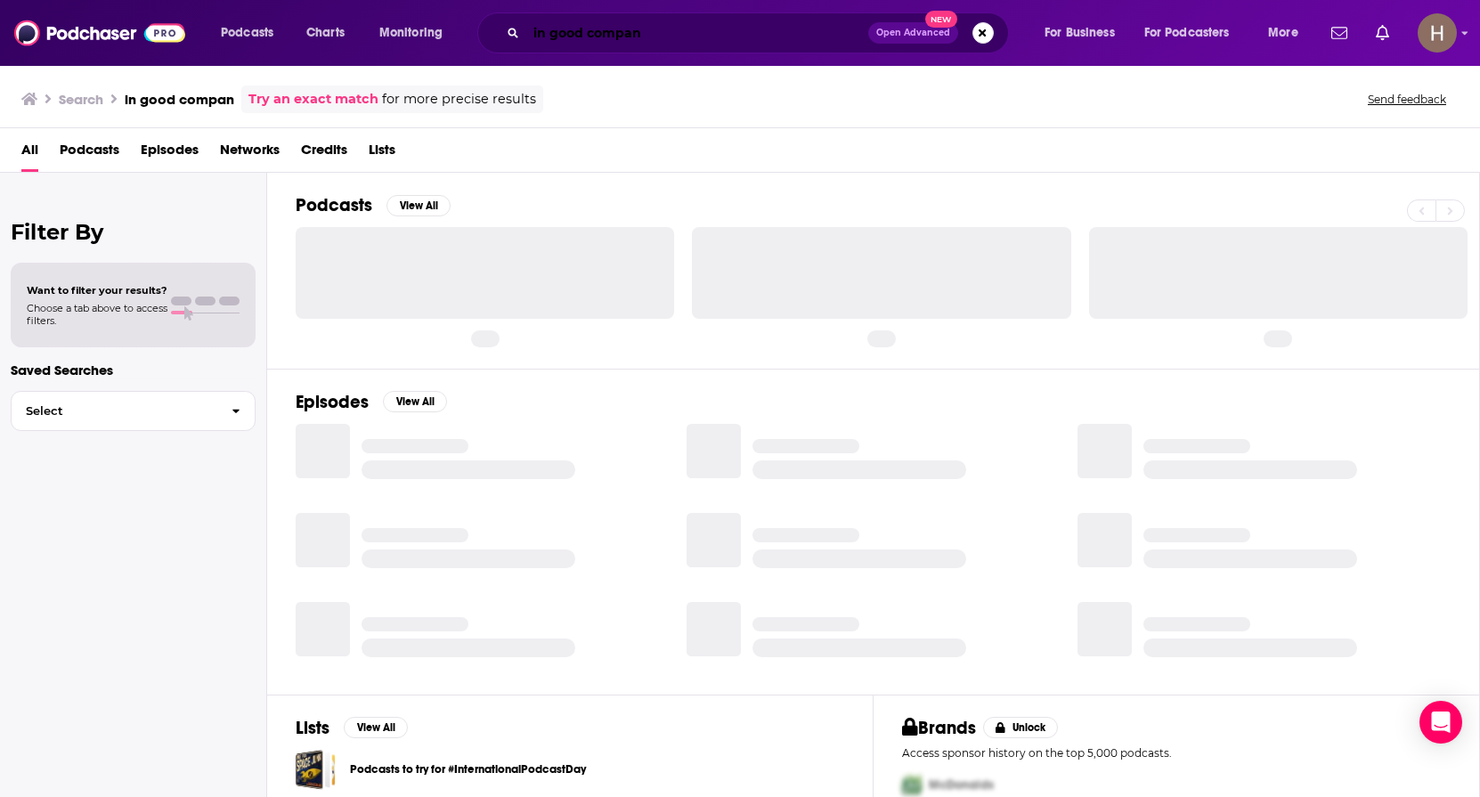
click at [654, 27] on input "in good compan" at bounding box center [697, 33] width 342 height 29
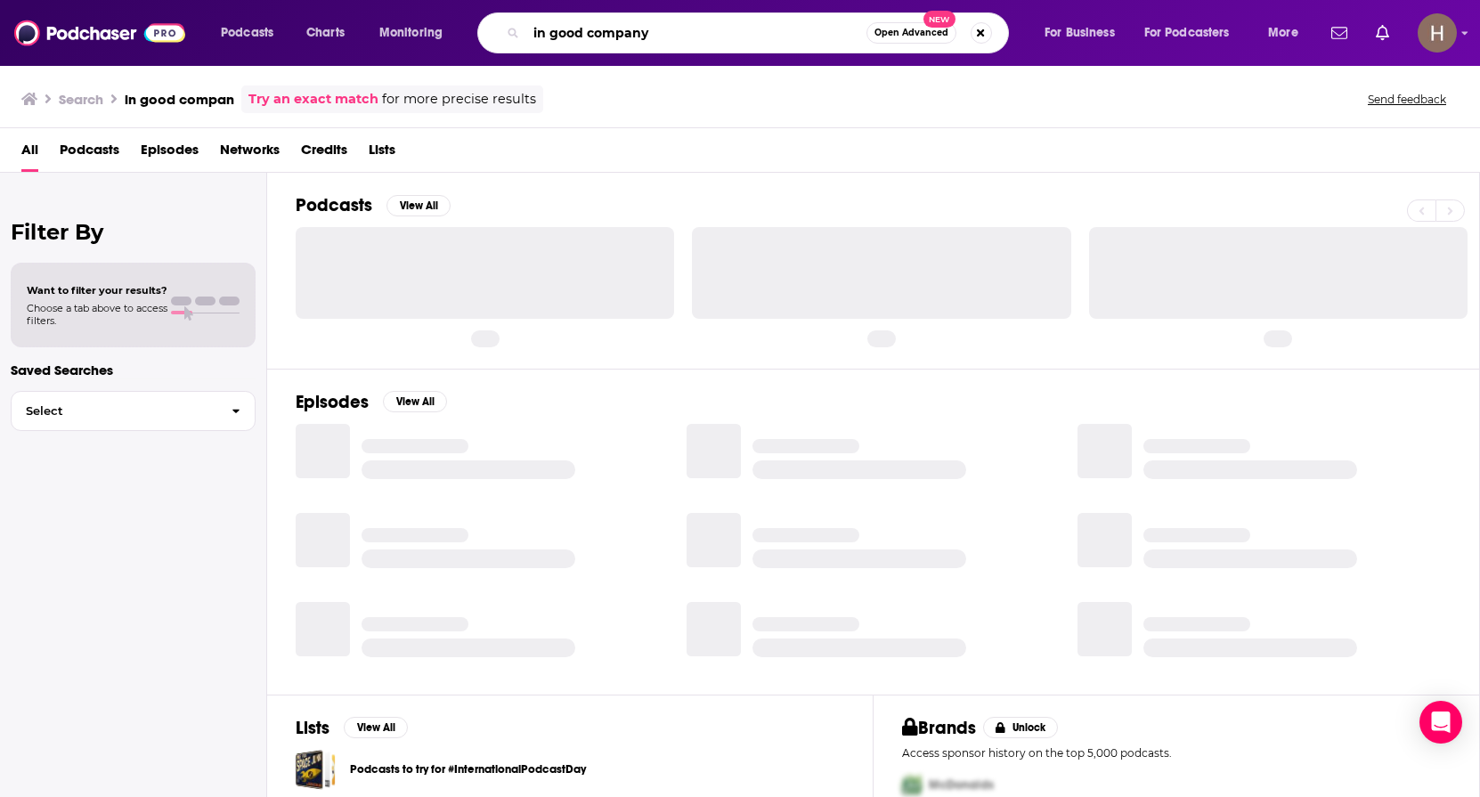
type input "in good company"
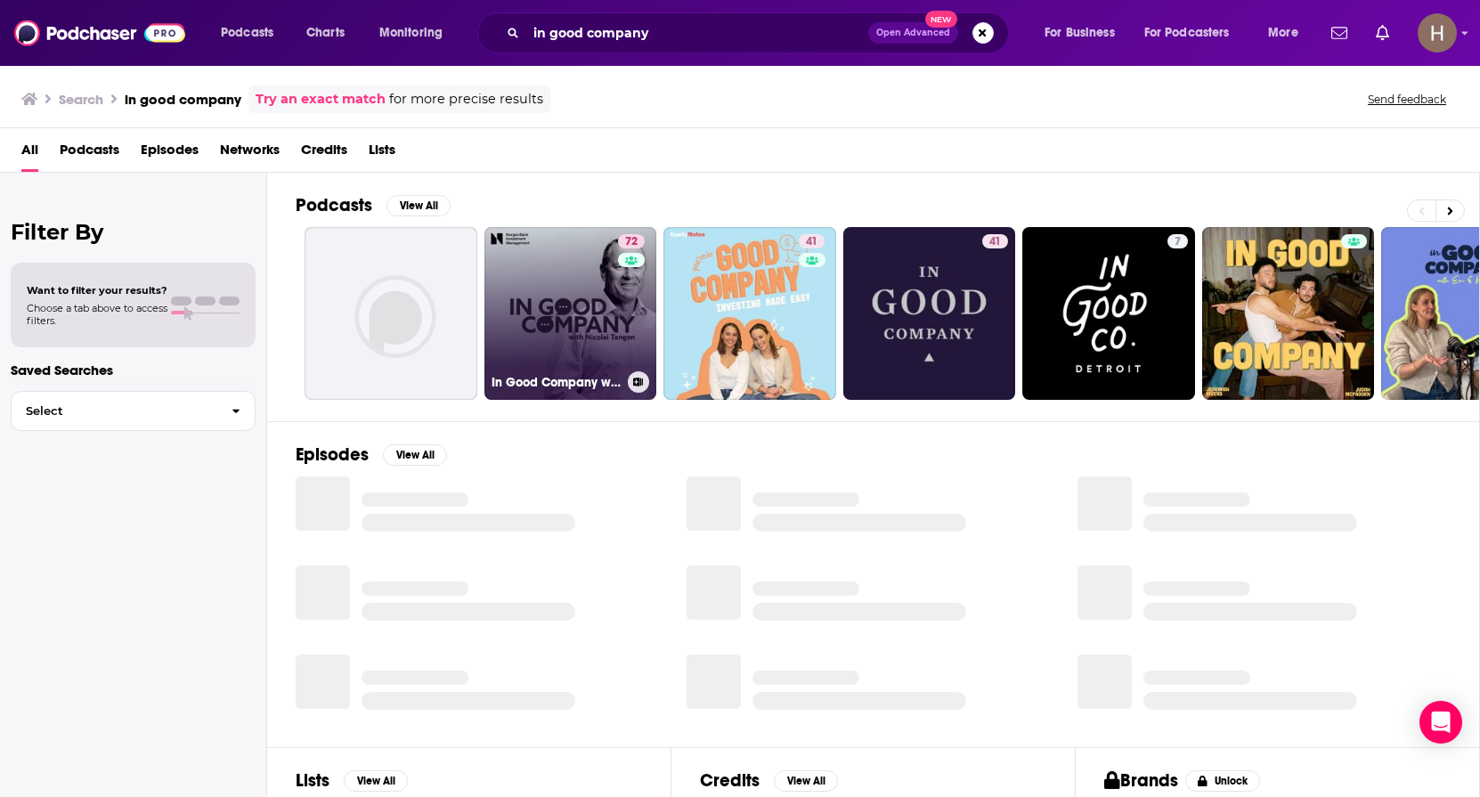
click at [563, 273] on link "72 In Good Company with Nicolai Tangen" at bounding box center [571, 313] width 173 height 173
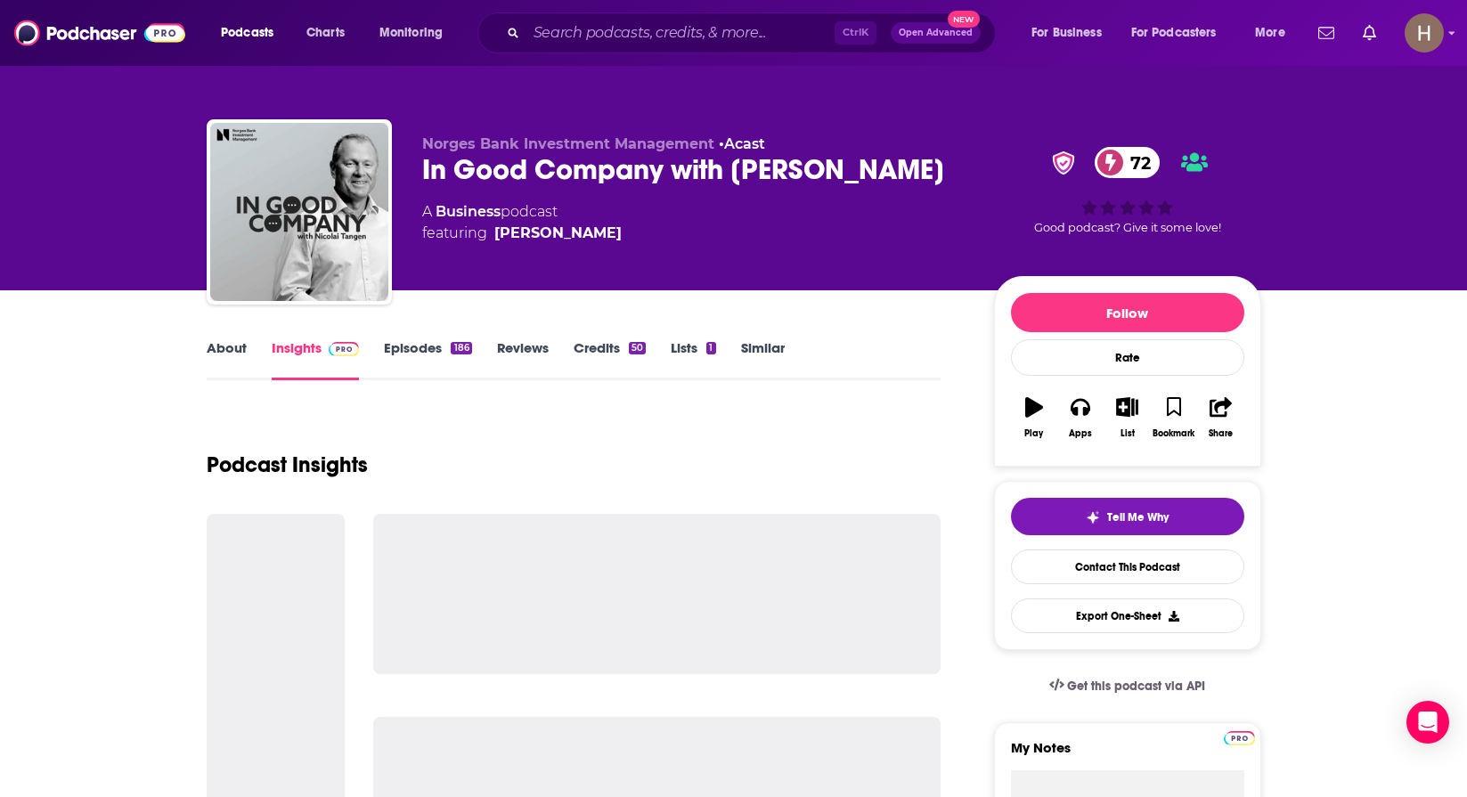
click at [760, 360] on link "Similar" at bounding box center [763, 359] width 44 height 41
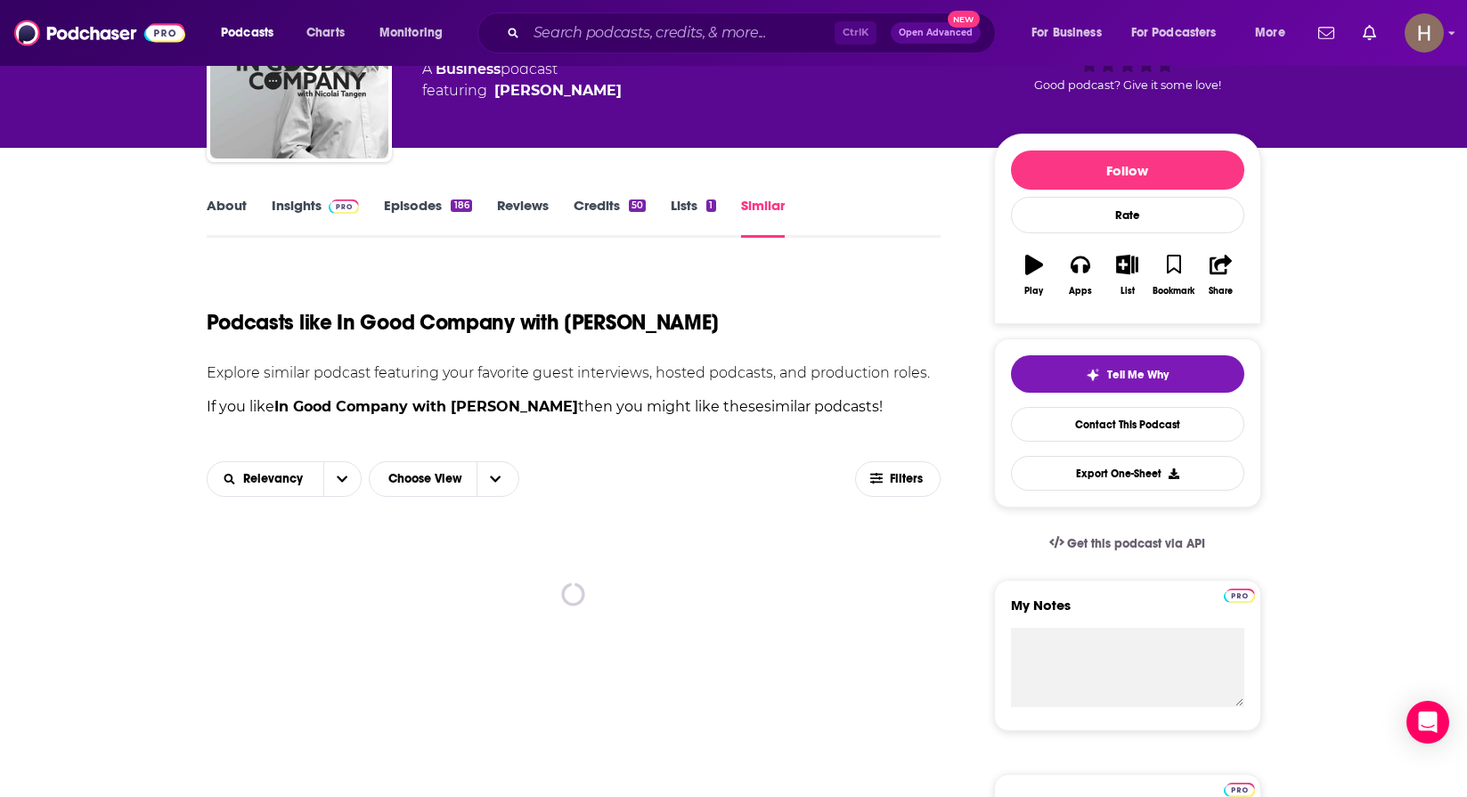
scroll to position [267, 0]
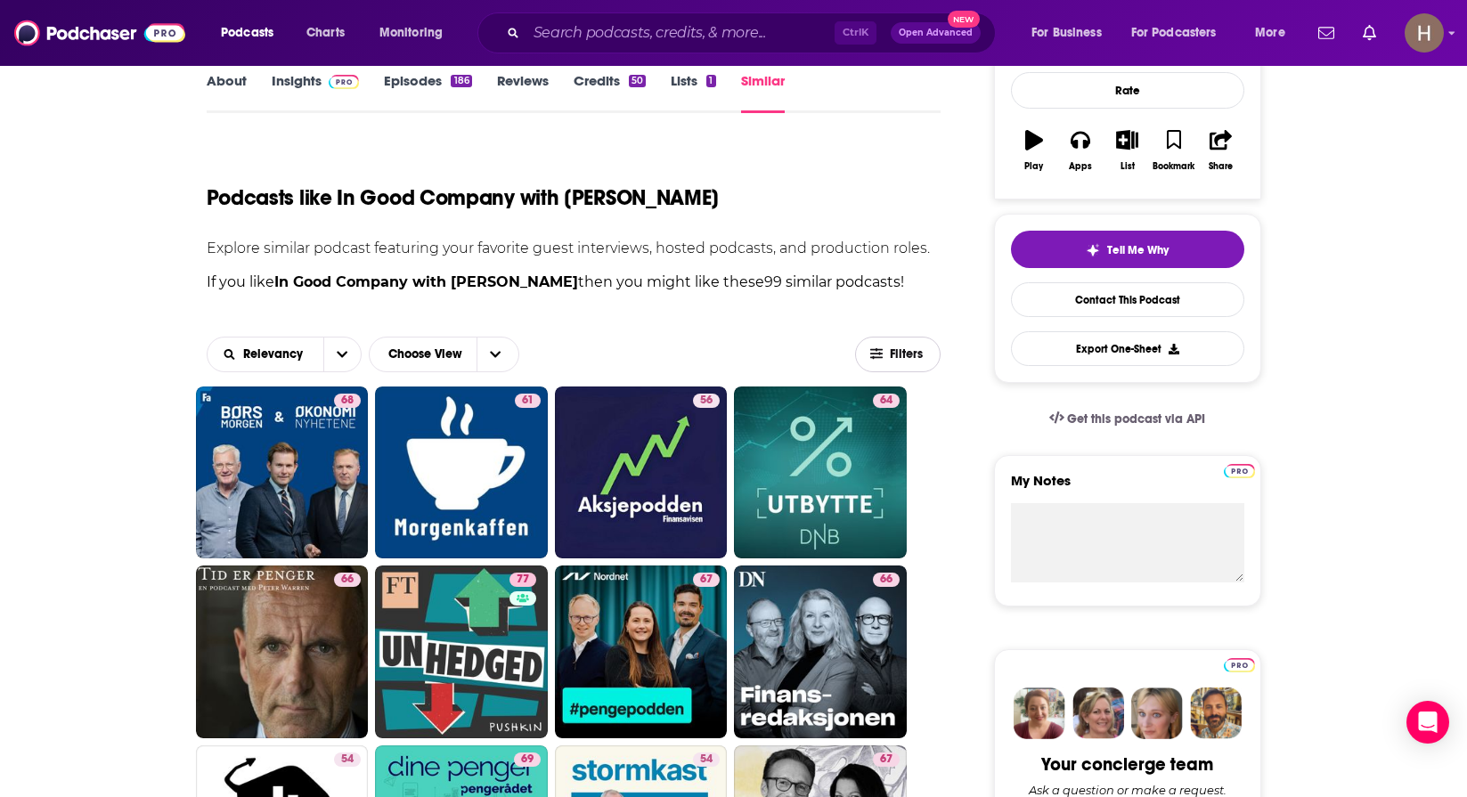
click at [906, 351] on span "Filters" at bounding box center [908, 354] width 36 height 12
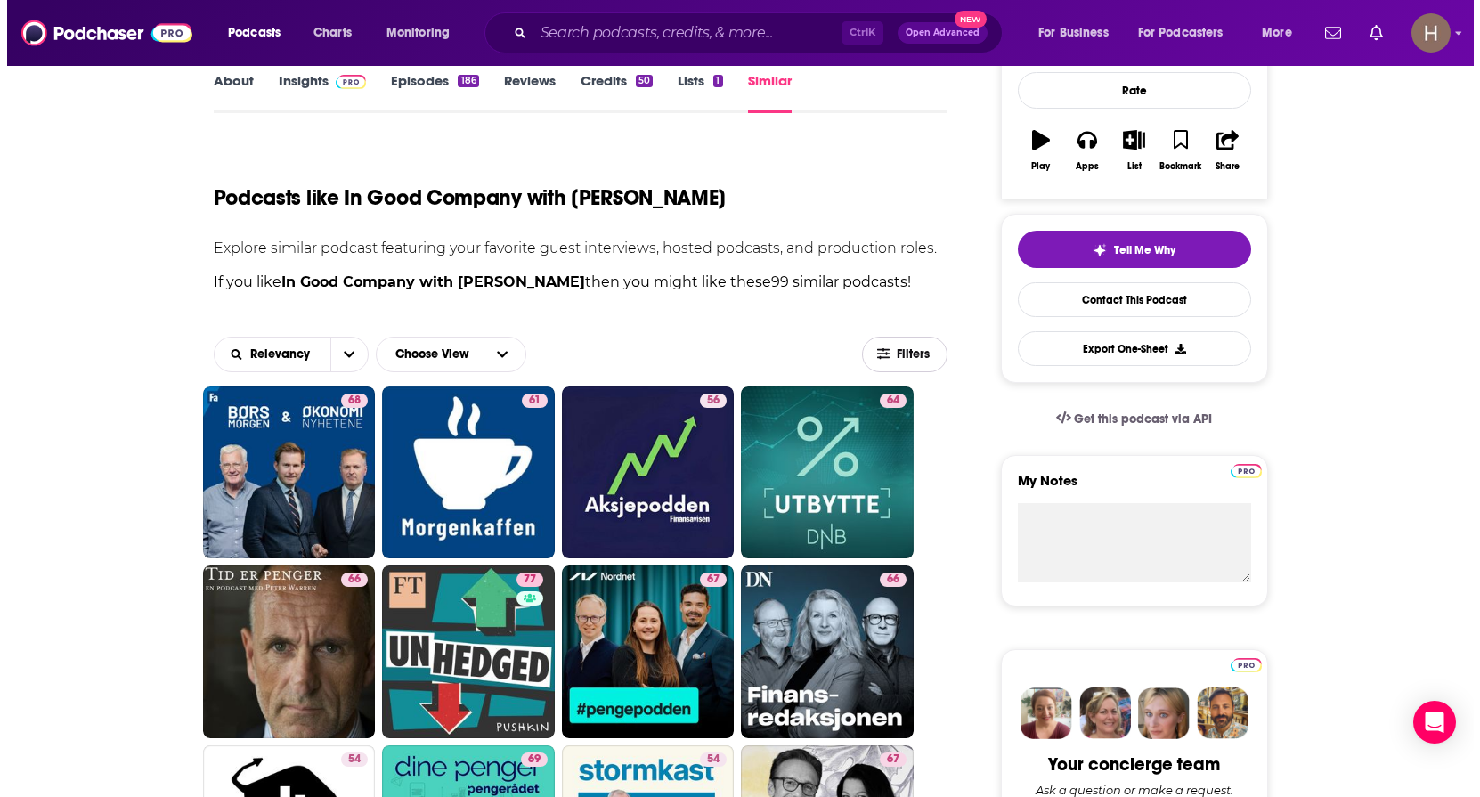
scroll to position [0, 0]
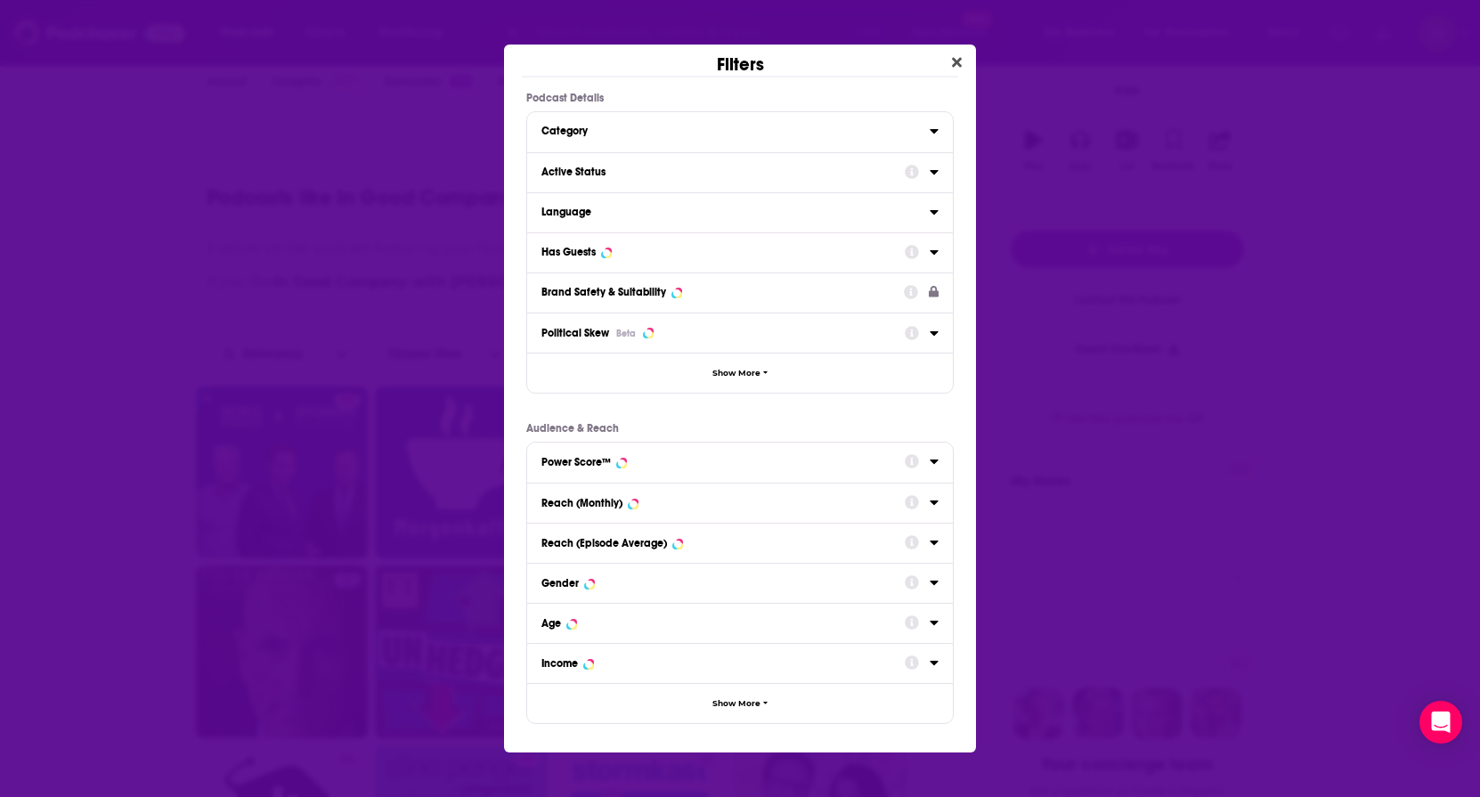
click at [631, 167] on div "Active Status" at bounding box center [718, 172] width 352 height 12
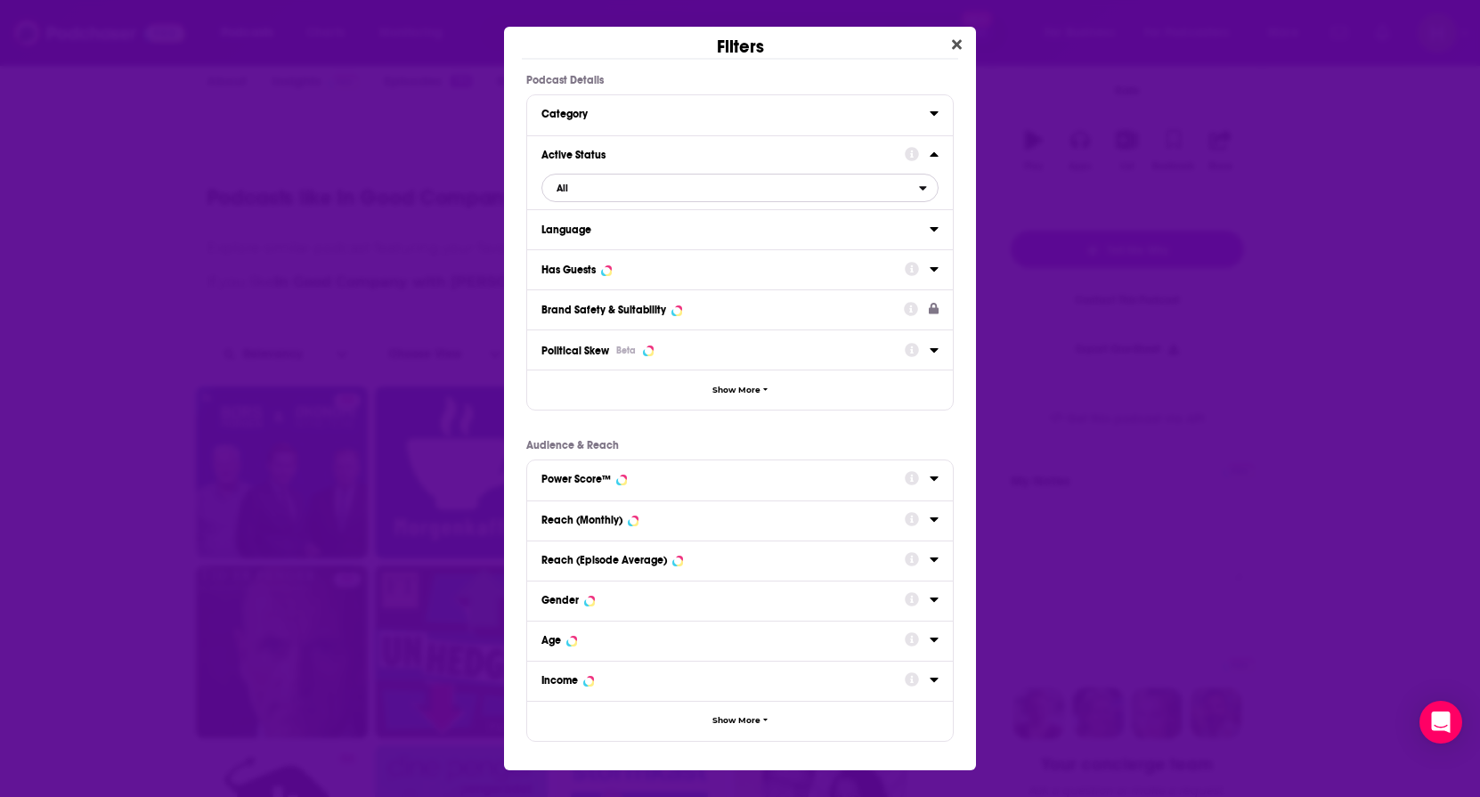
click at [570, 194] on span "All" at bounding box center [730, 187] width 377 height 23
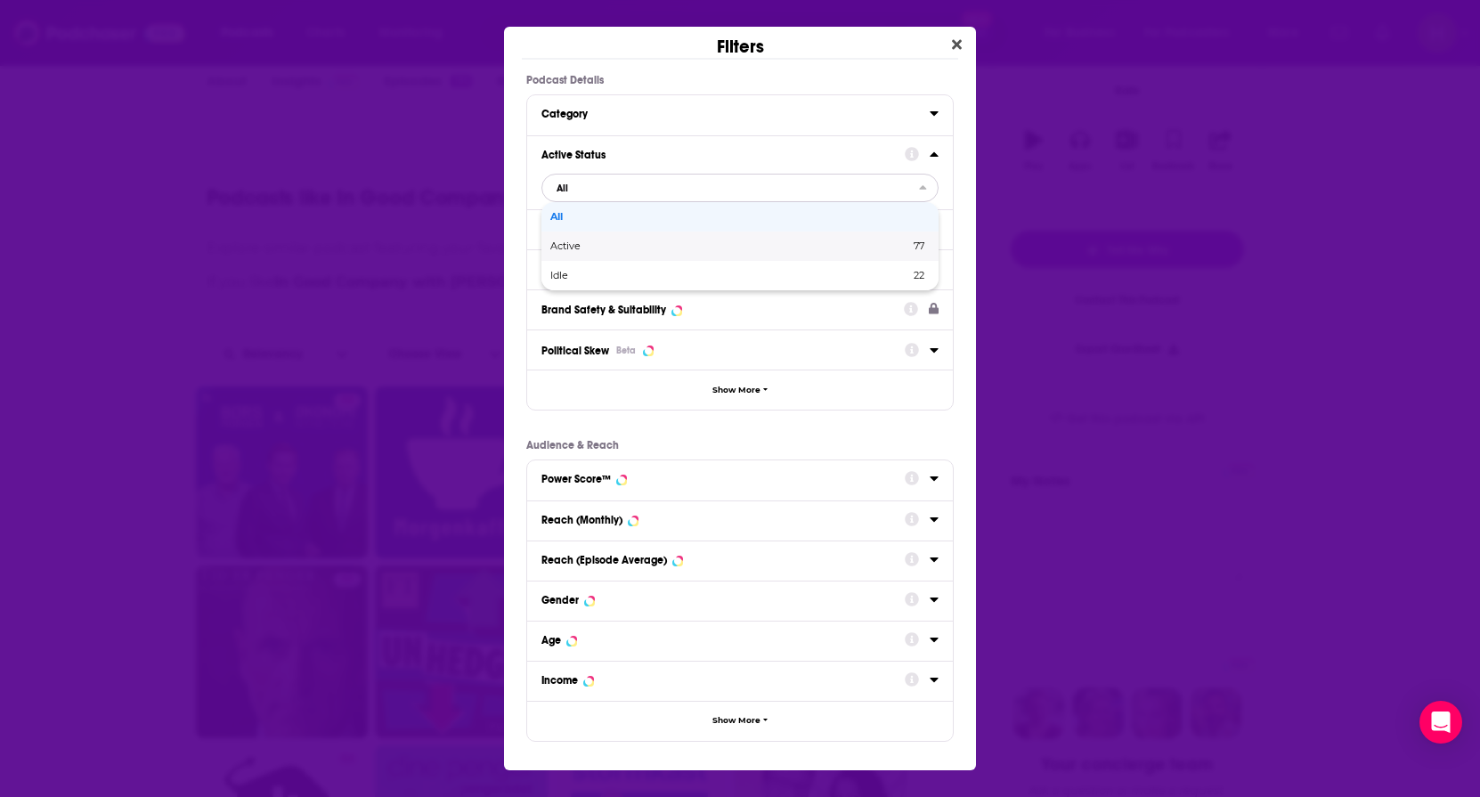
click at [582, 248] on span "Active" at bounding box center [647, 246] width 195 height 10
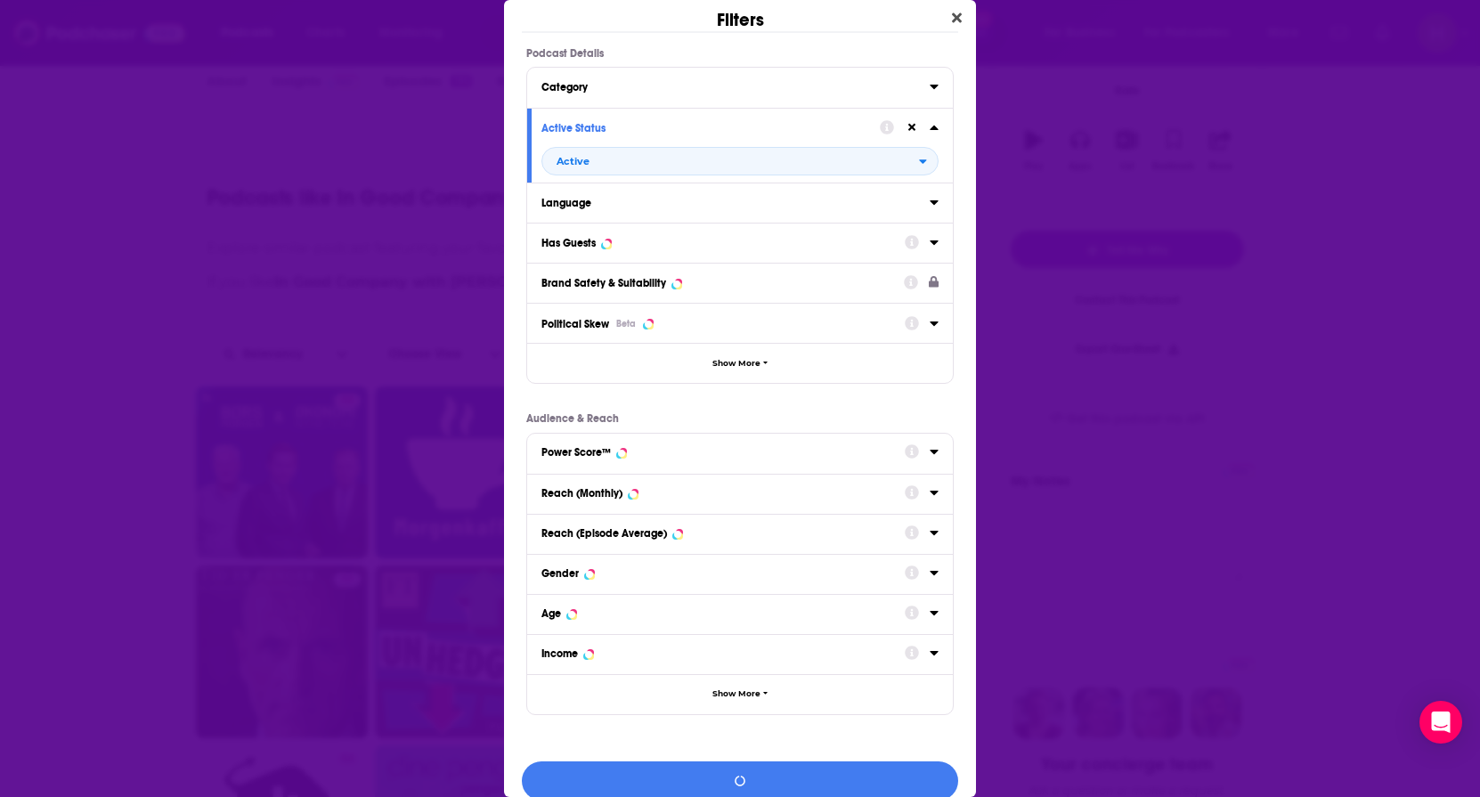
click at [584, 210] on button "Language" at bounding box center [736, 202] width 388 height 22
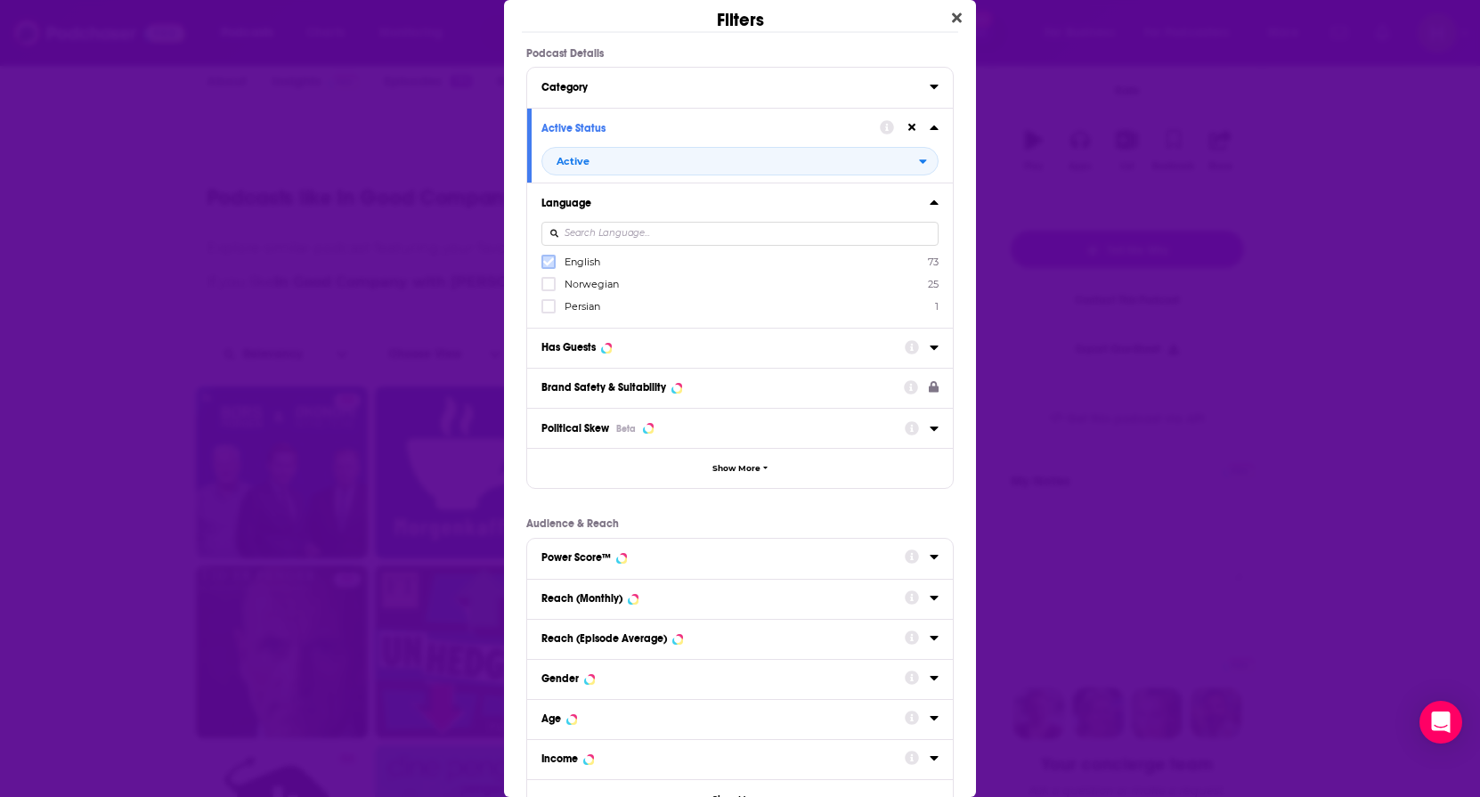
click at [552, 259] on icon "Dialog" at bounding box center [548, 262] width 11 height 8
click at [596, 349] on div "Has Guests" at bounding box center [569, 347] width 54 height 12
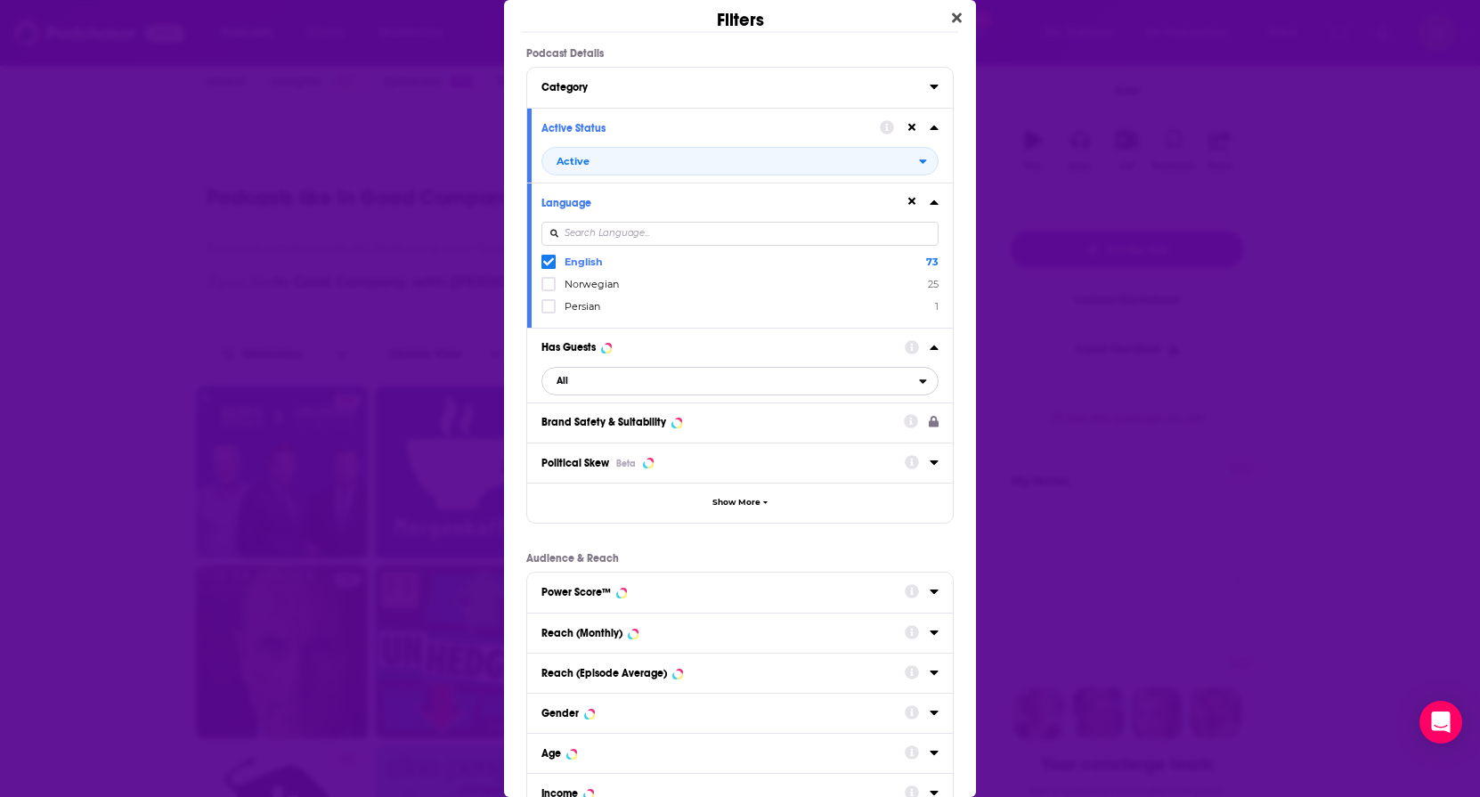
click at [596, 382] on span "All" at bounding box center [730, 381] width 377 height 23
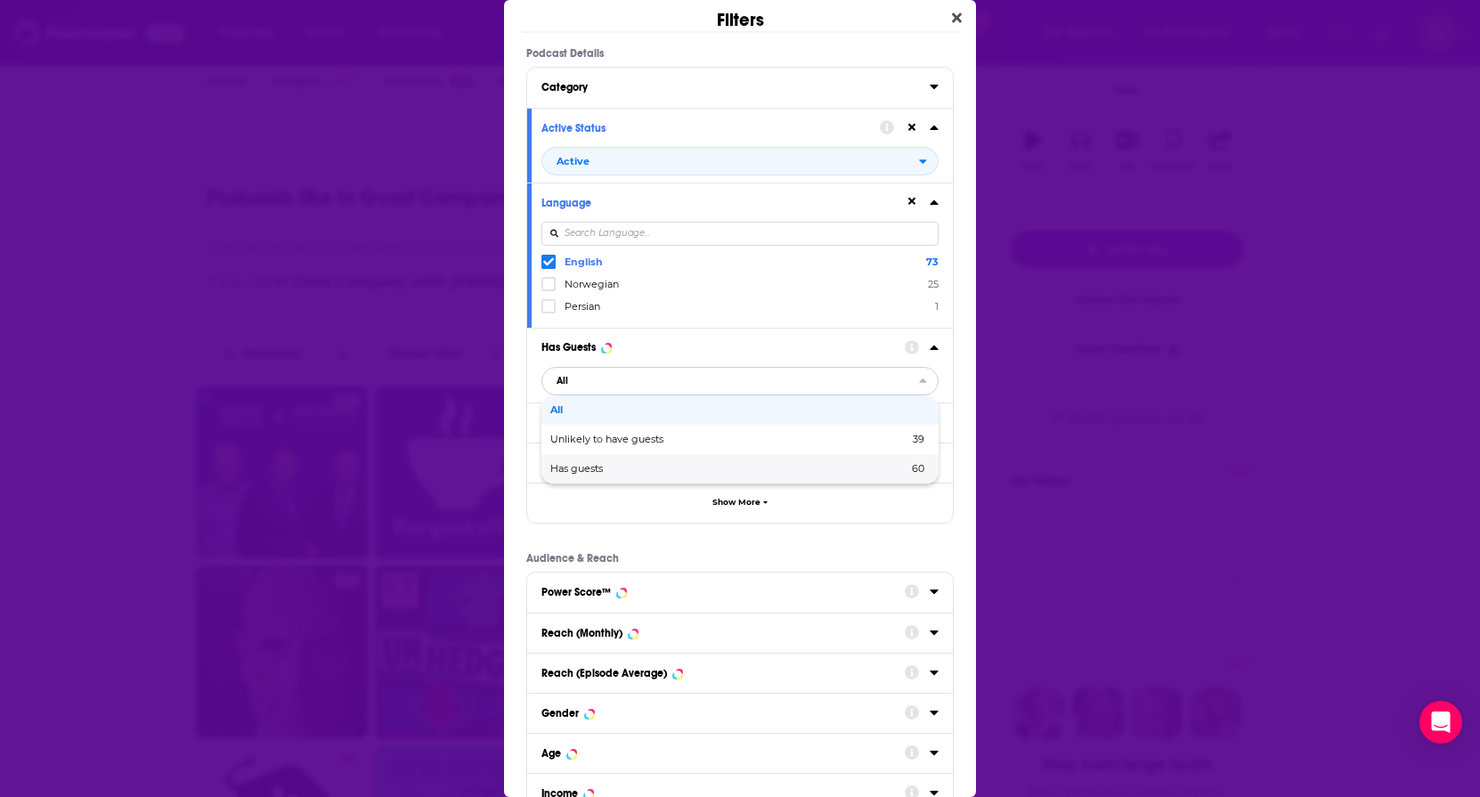
click at [576, 464] on span "Has guests" at bounding box center [652, 469] width 205 height 10
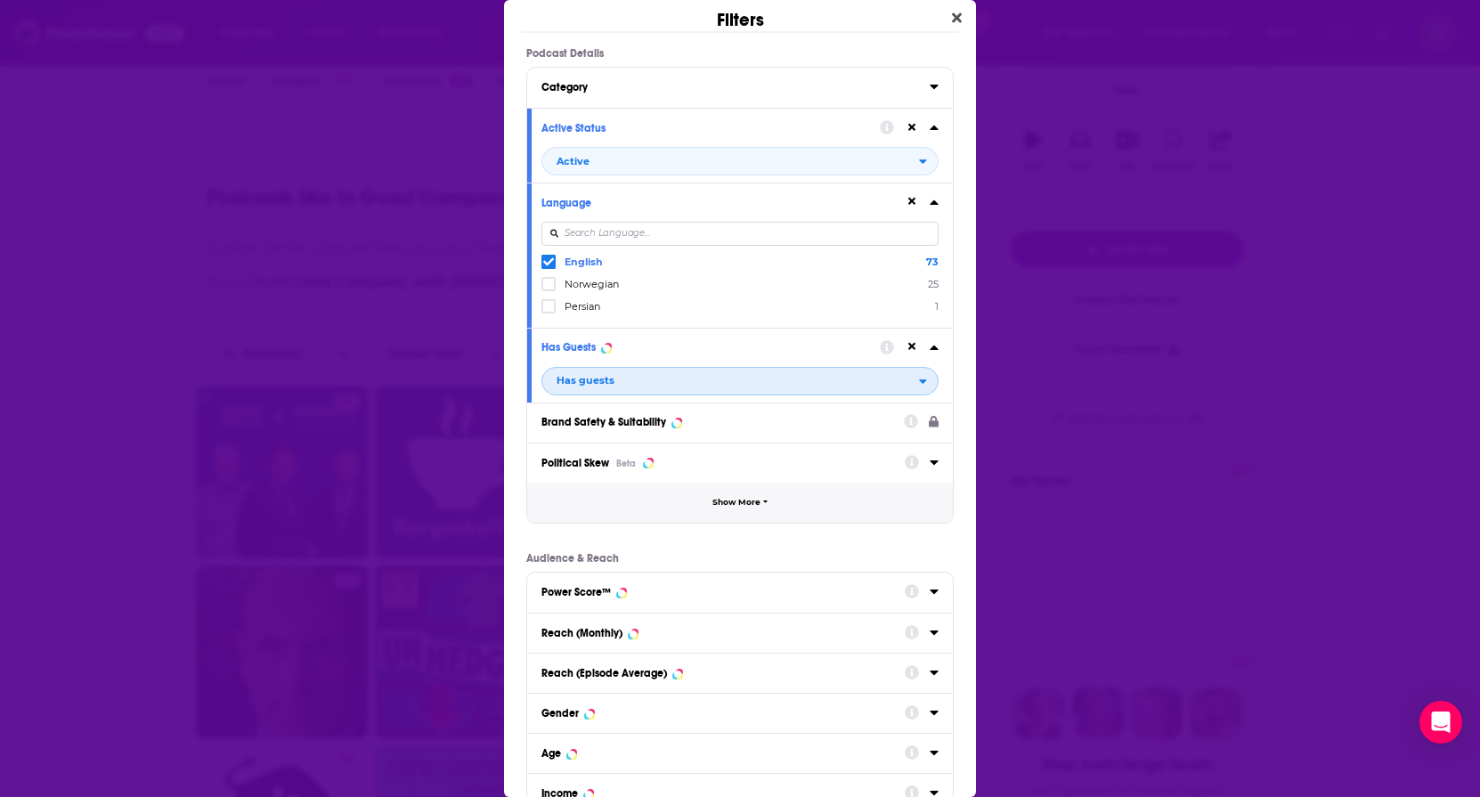
scroll to position [161, 0]
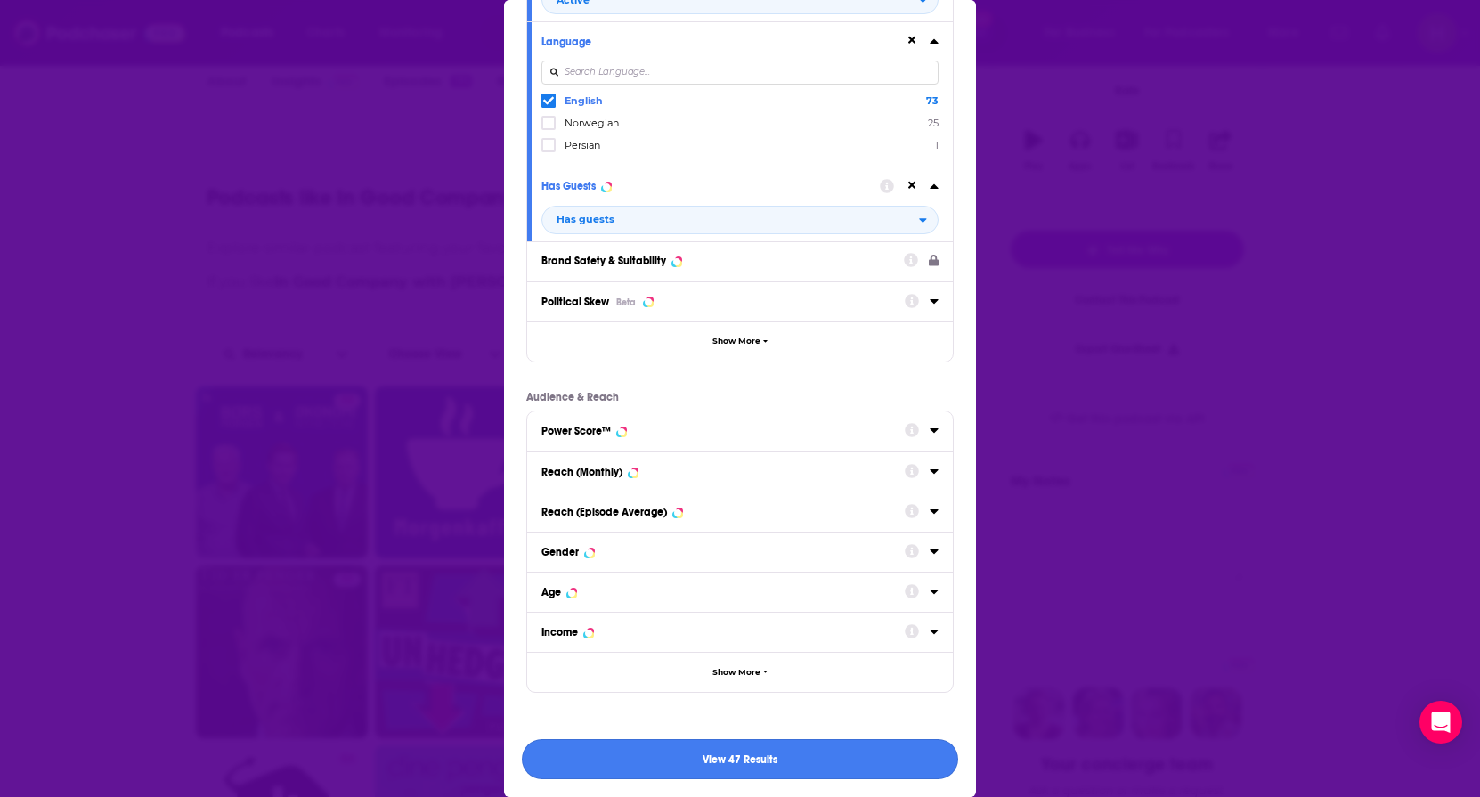
click at [715, 747] on button "View 47 Results" at bounding box center [740, 759] width 436 height 40
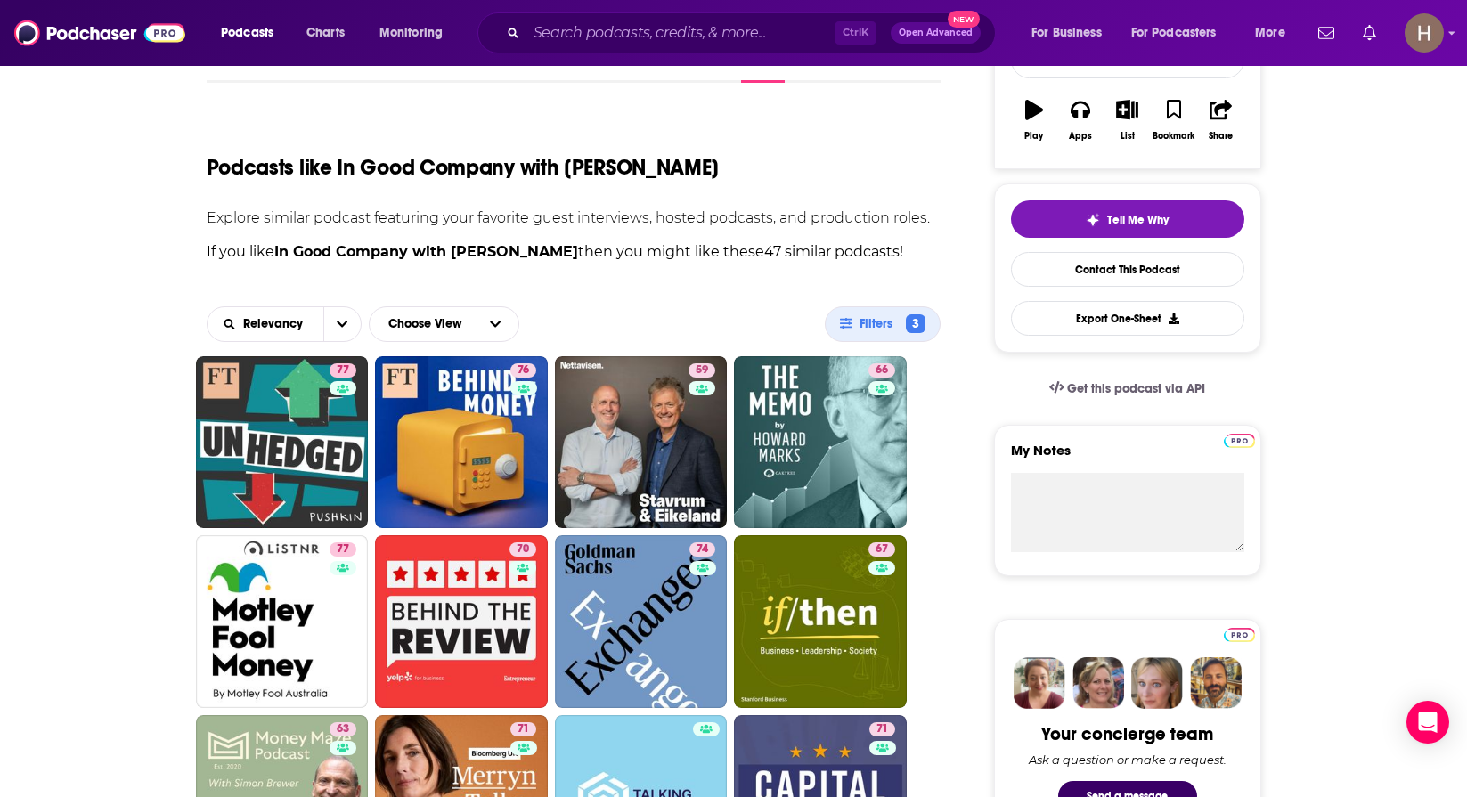
scroll to position [0, 0]
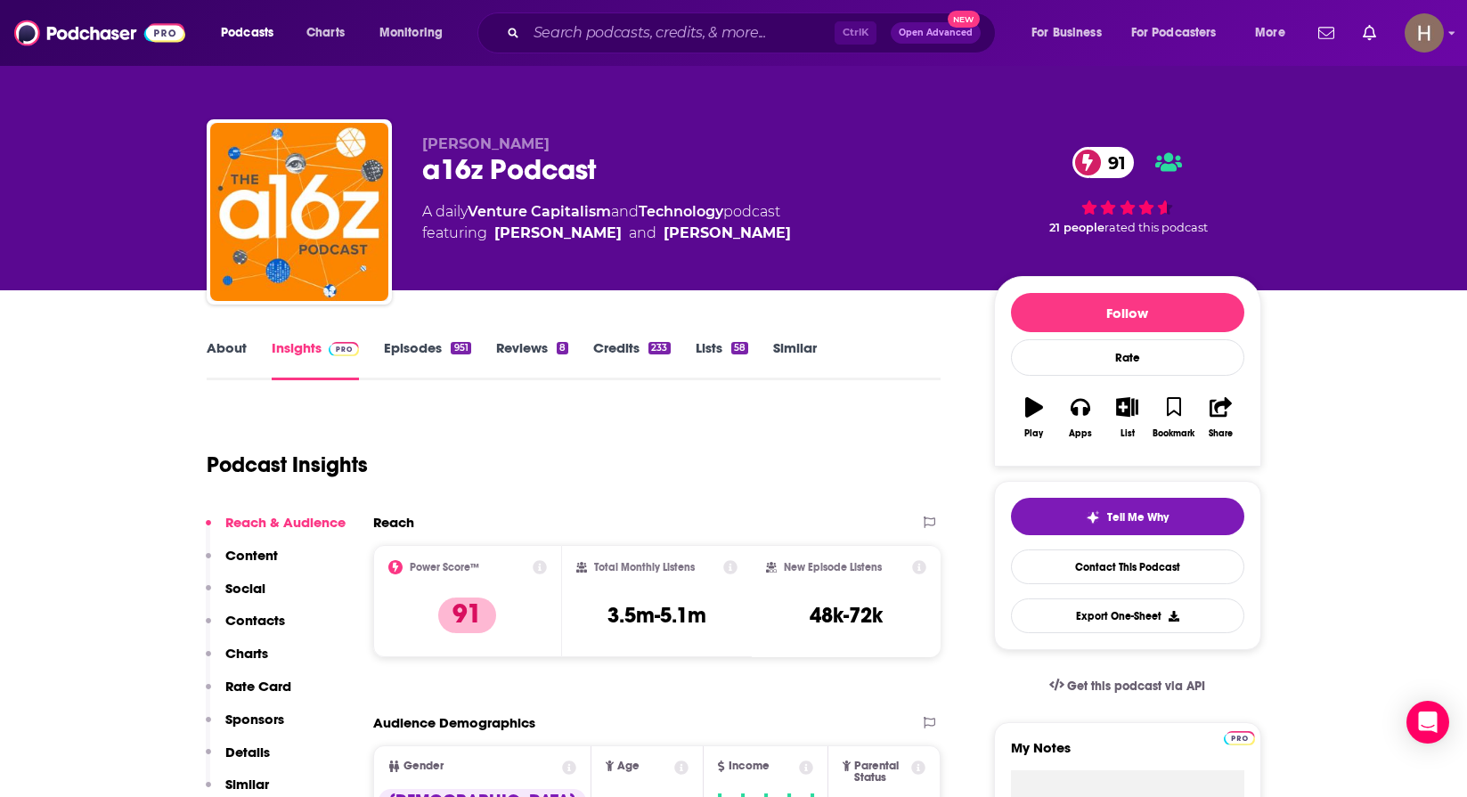
click at [233, 350] on link "About" at bounding box center [227, 359] width 40 height 41
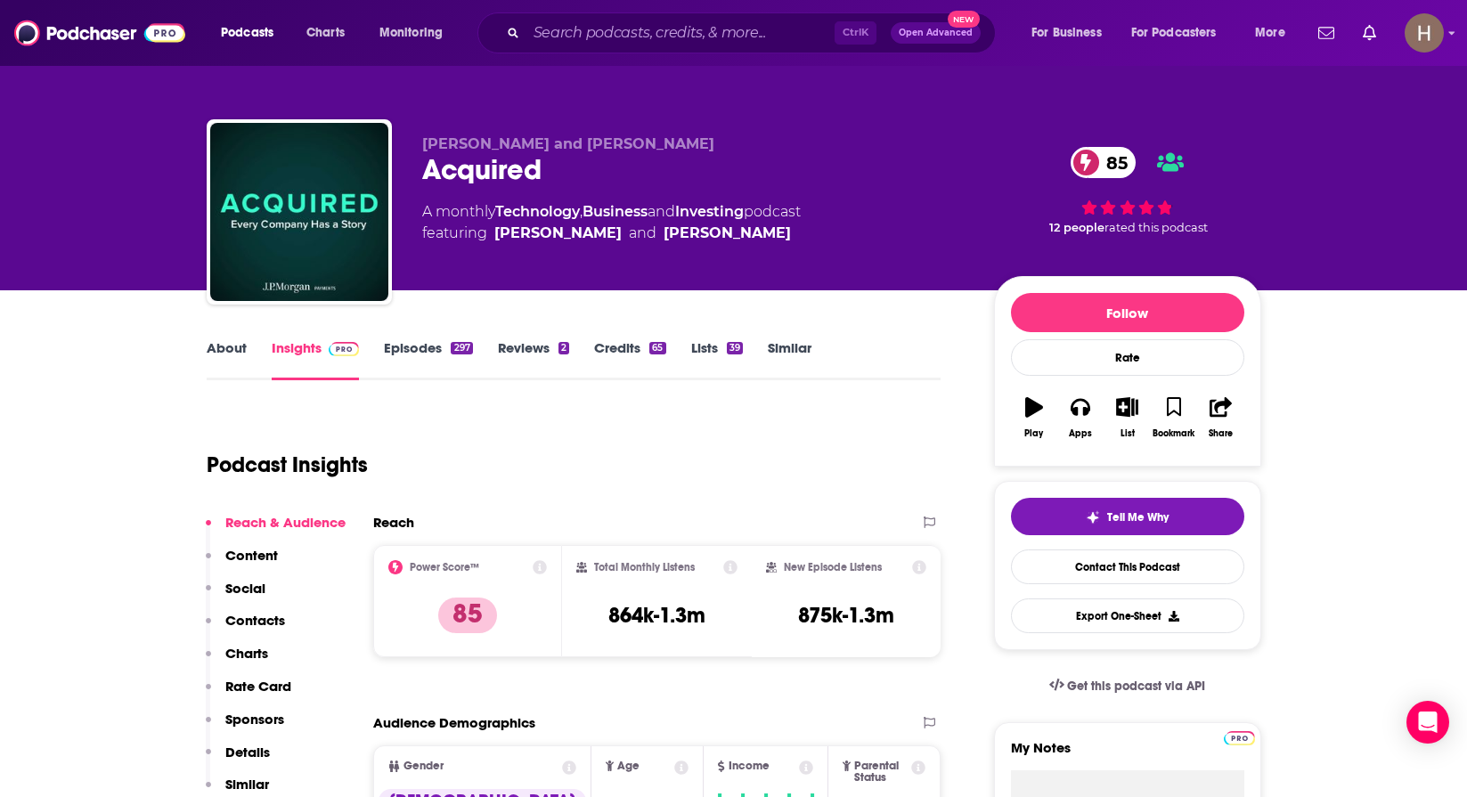
click at [241, 367] on link "About" at bounding box center [227, 359] width 40 height 41
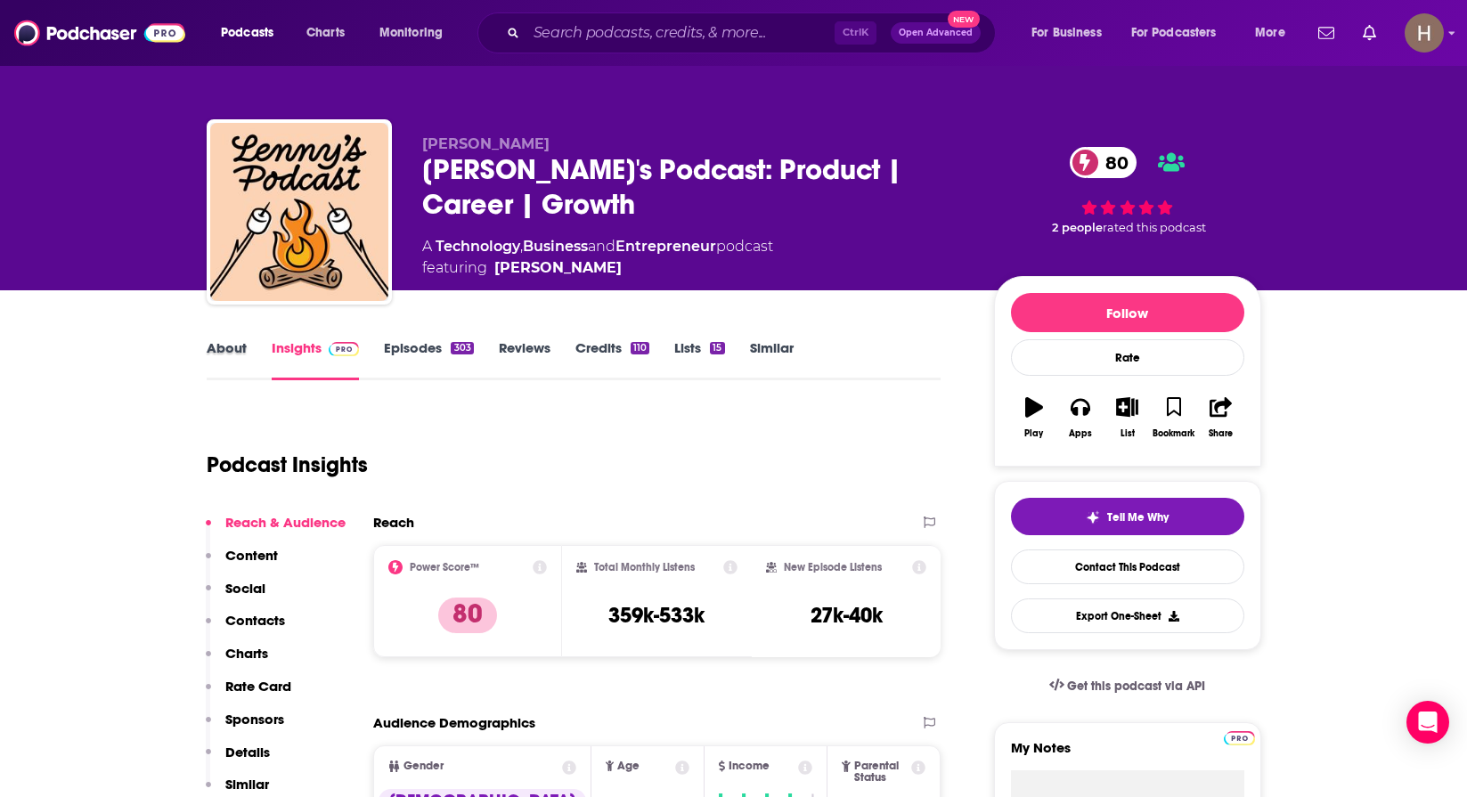
click at [253, 367] on div "About" at bounding box center [239, 359] width 65 height 41
click at [232, 354] on link "About" at bounding box center [227, 359] width 40 height 41
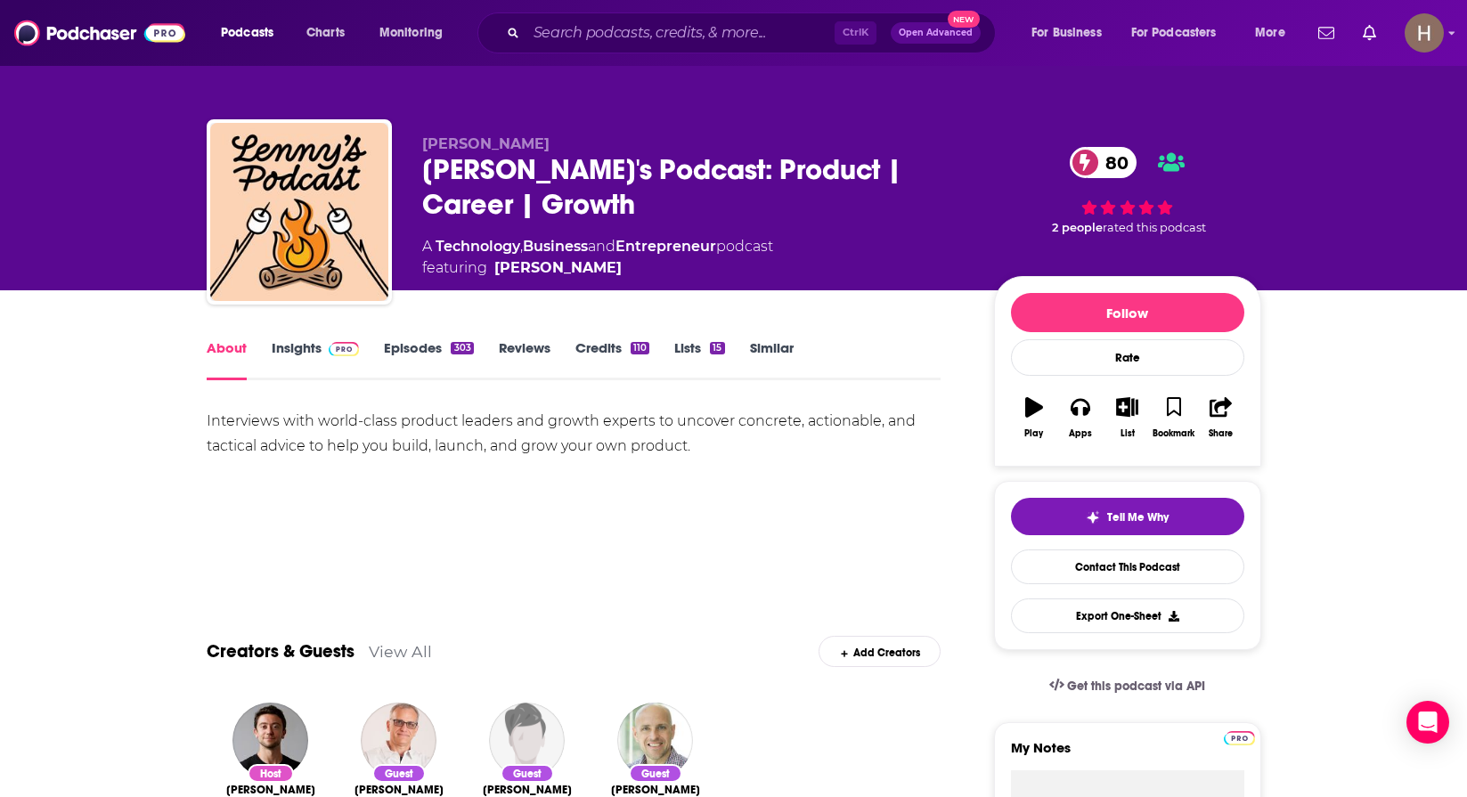
drag, startPoint x: 315, startPoint y: 355, endPoint x: 635, endPoint y: 25, distance: 459.8
click at [315, 355] on link "Insights" at bounding box center [316, 359] width 88 height 41
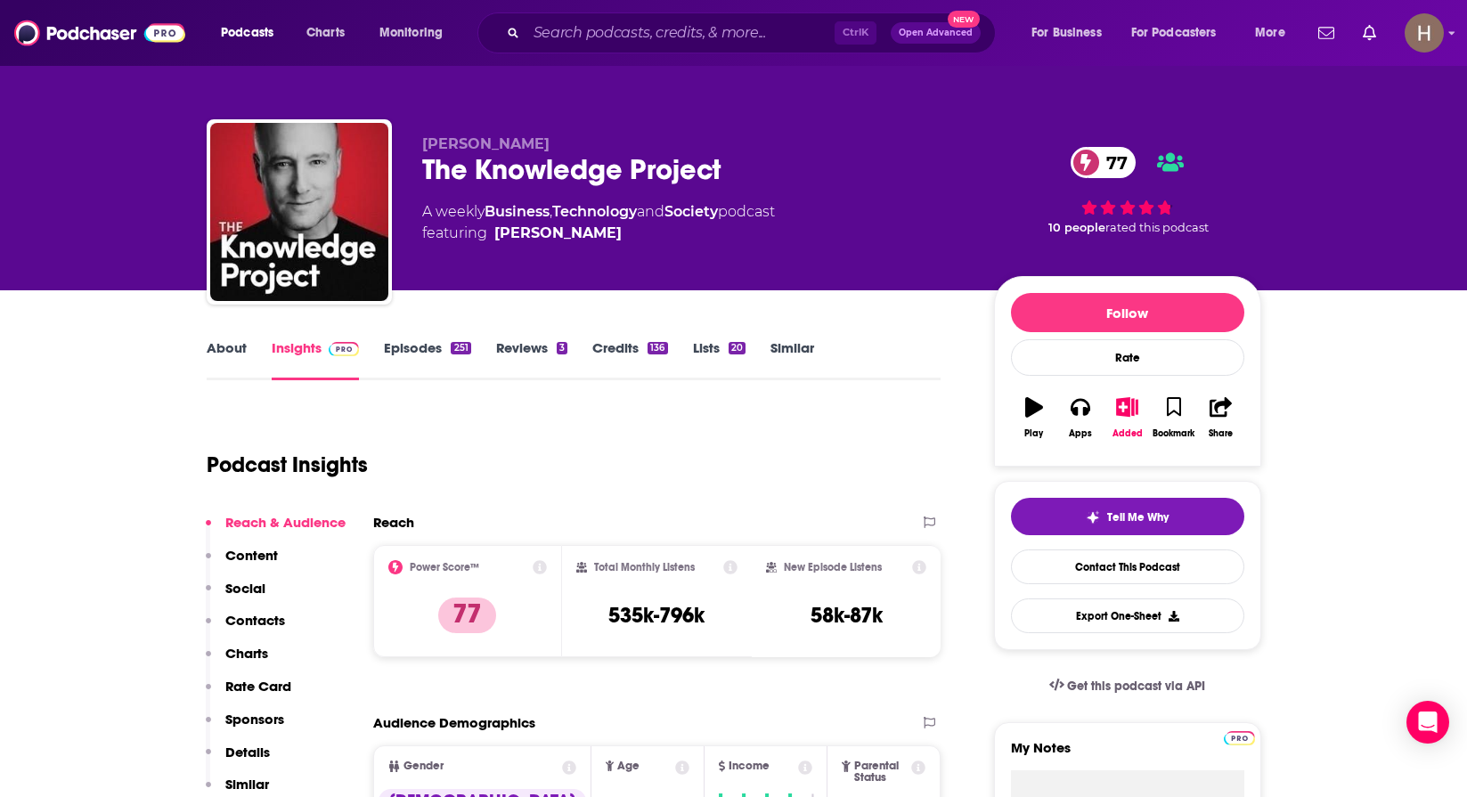
click at [219, 363] on link "About" at bounding box center [227, 359] width 40 height 41
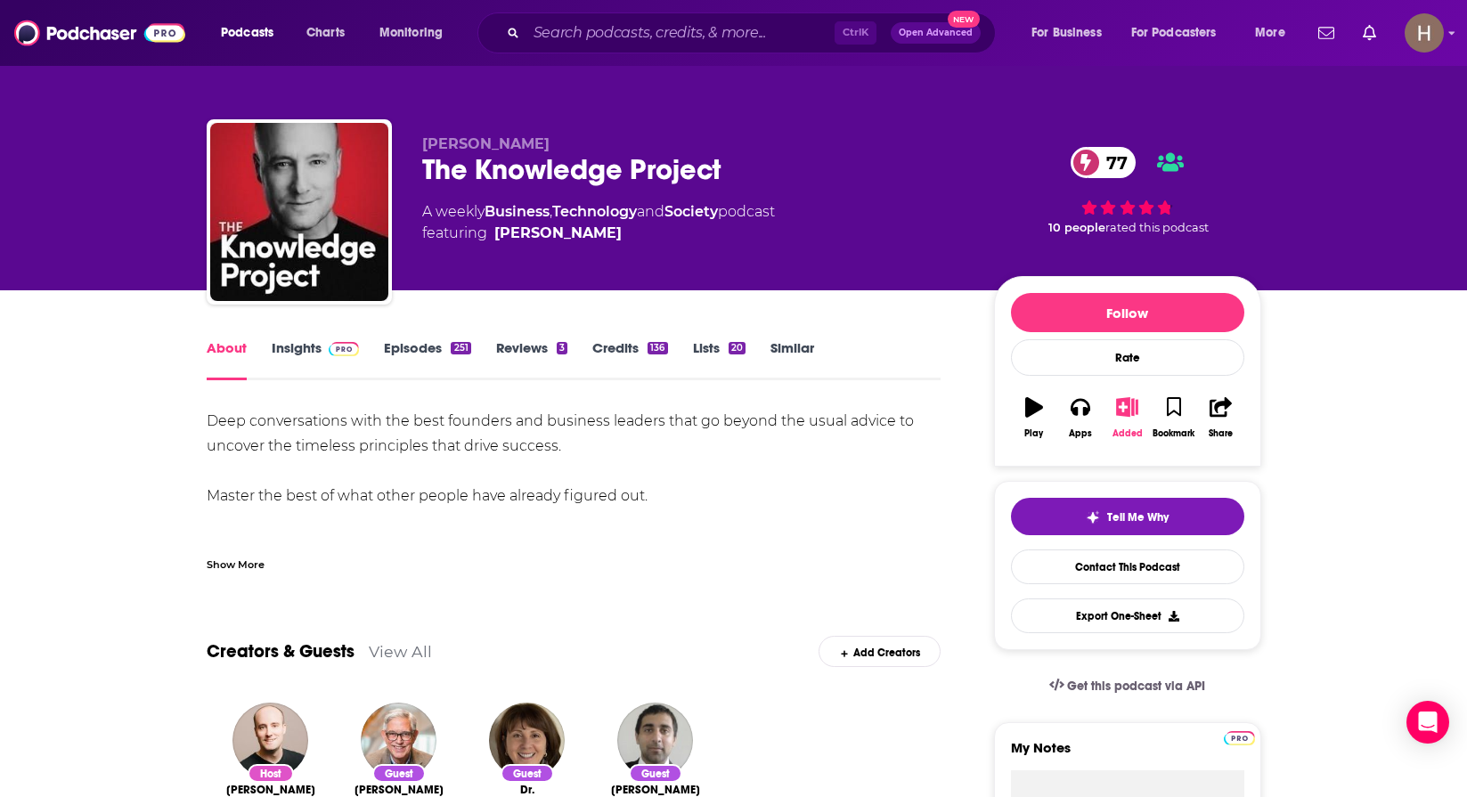
click at [1117, 420] on button "Added" at bounding box center [1127, 418] width 46 height 64
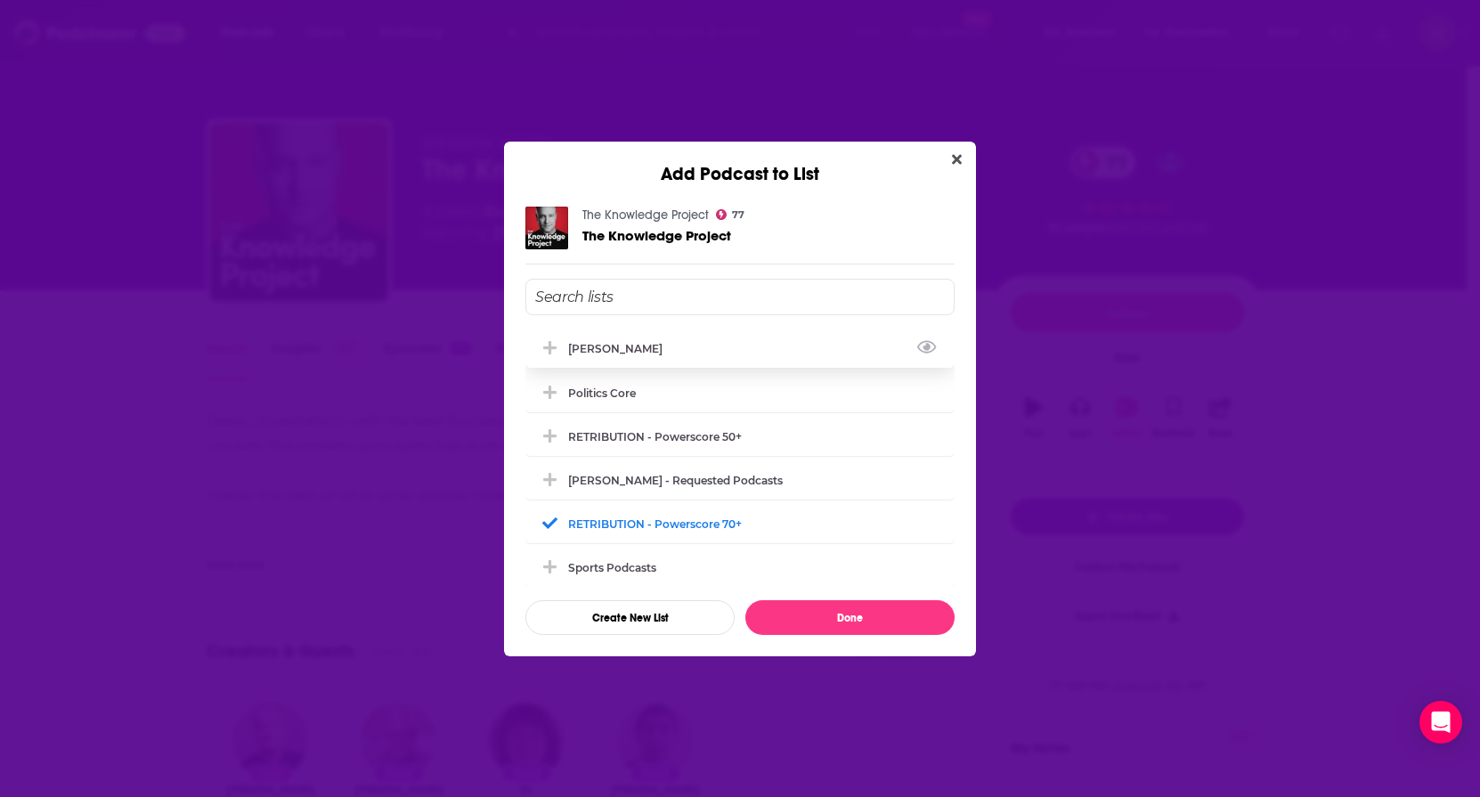
click at [635, 344] on div "[PERSON_NAME]" at bounding box center [620, 348] width 105 height 13
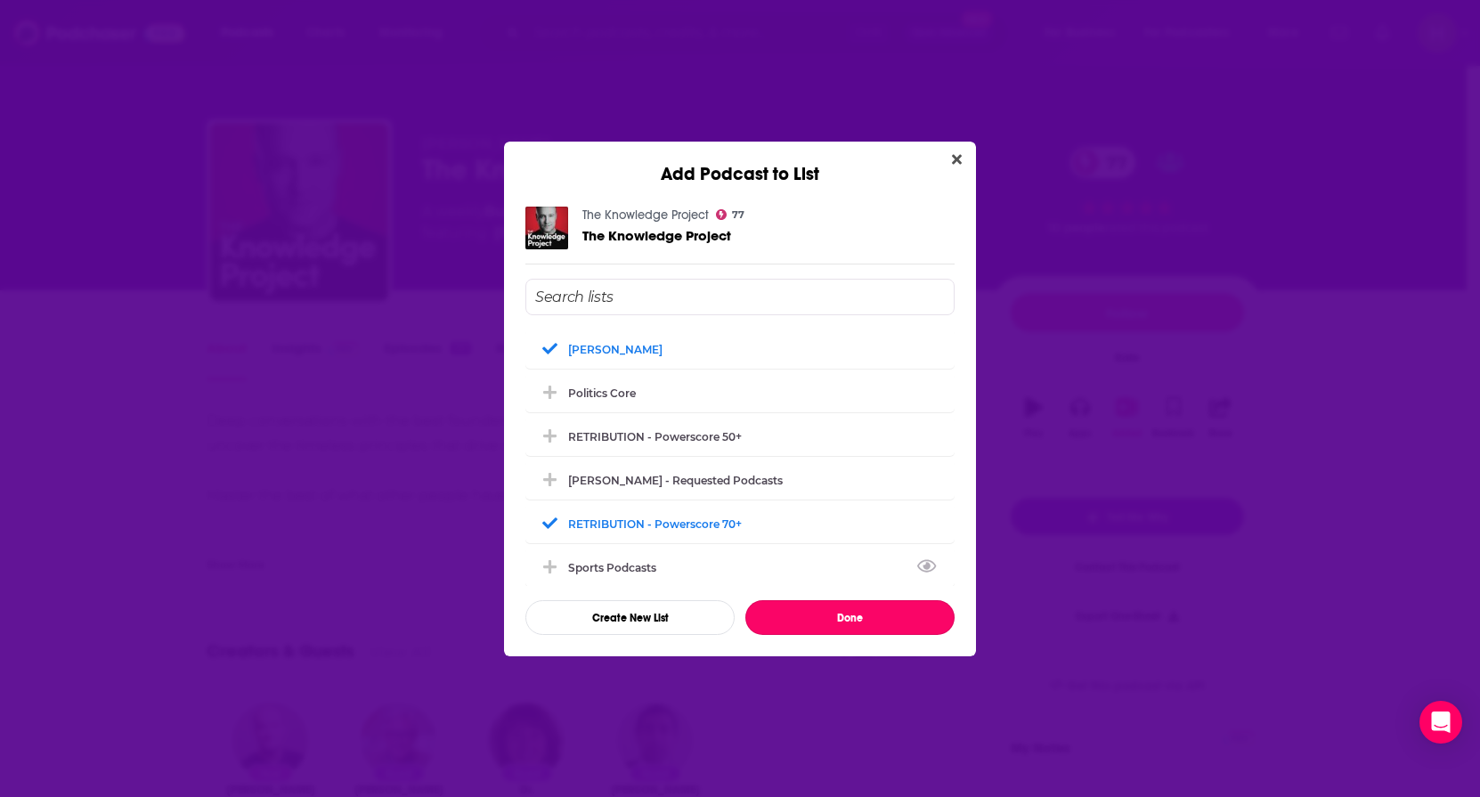
click at [886, 617] on button "Done" at bounding box center [849, 617] width 209 height 35
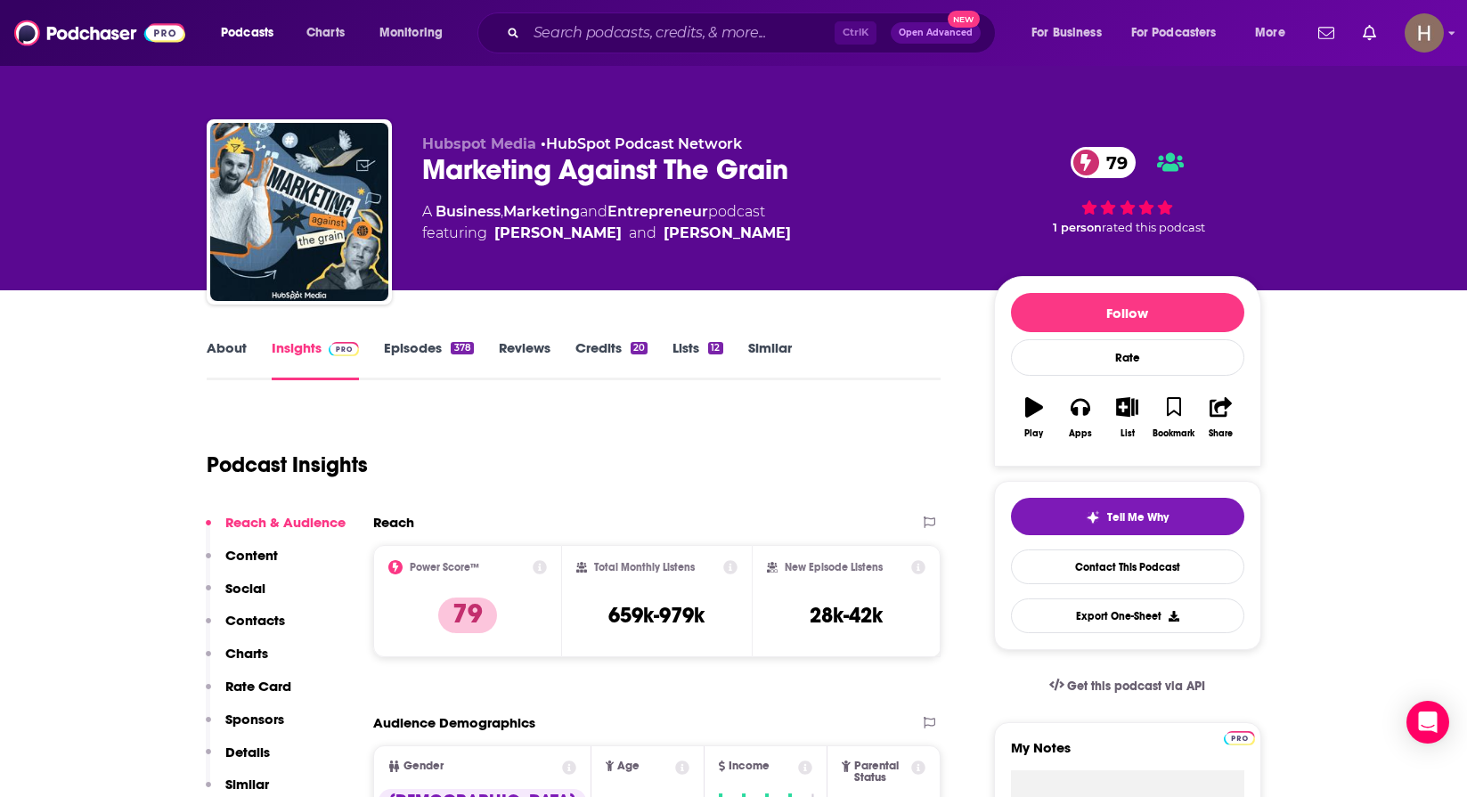
click at [216, 356] on link "About" at bounding box center [227, 359] width 40 height 41
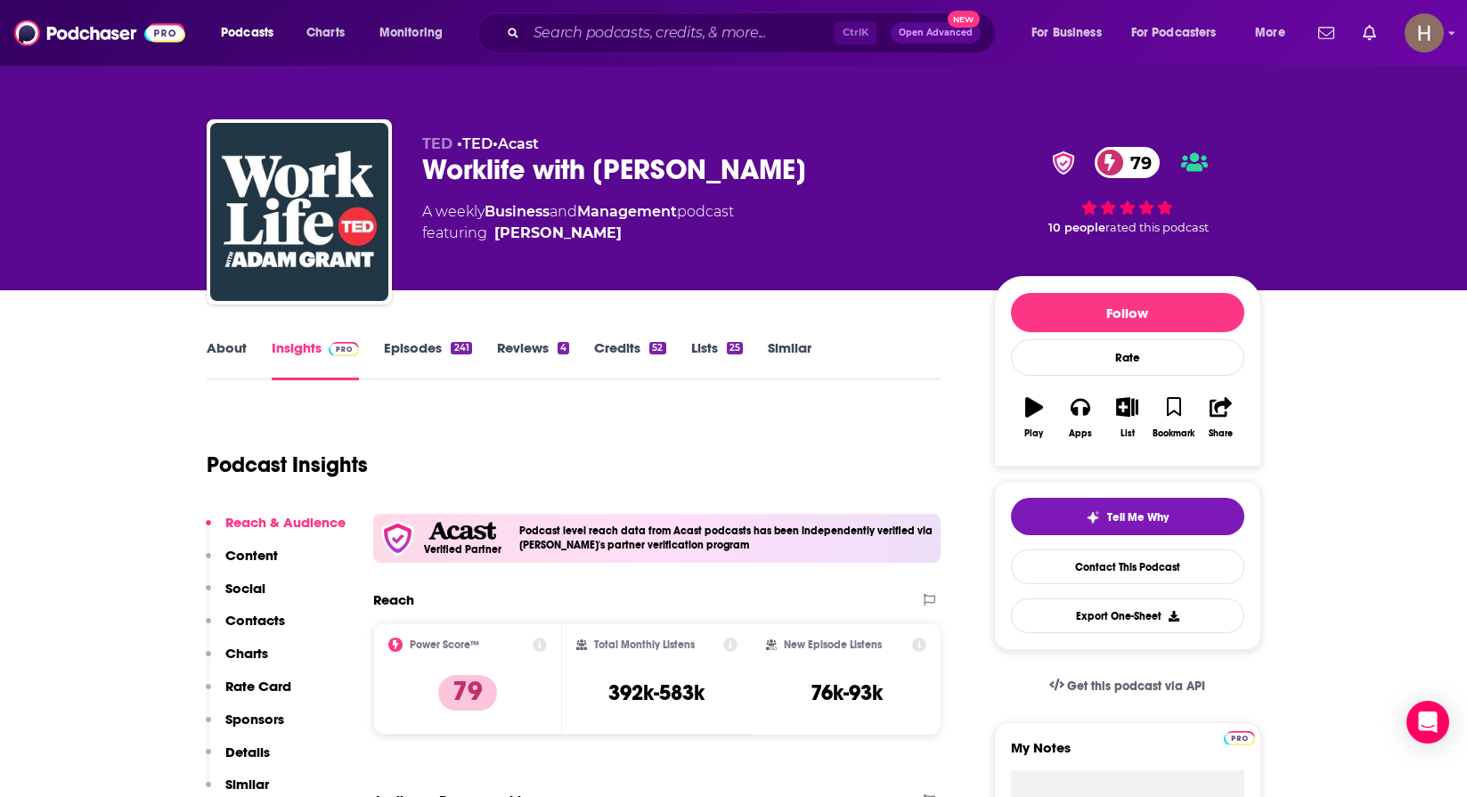
click at [221, 354] on link "About" at bounding box center [227, 359] width 40 height 41
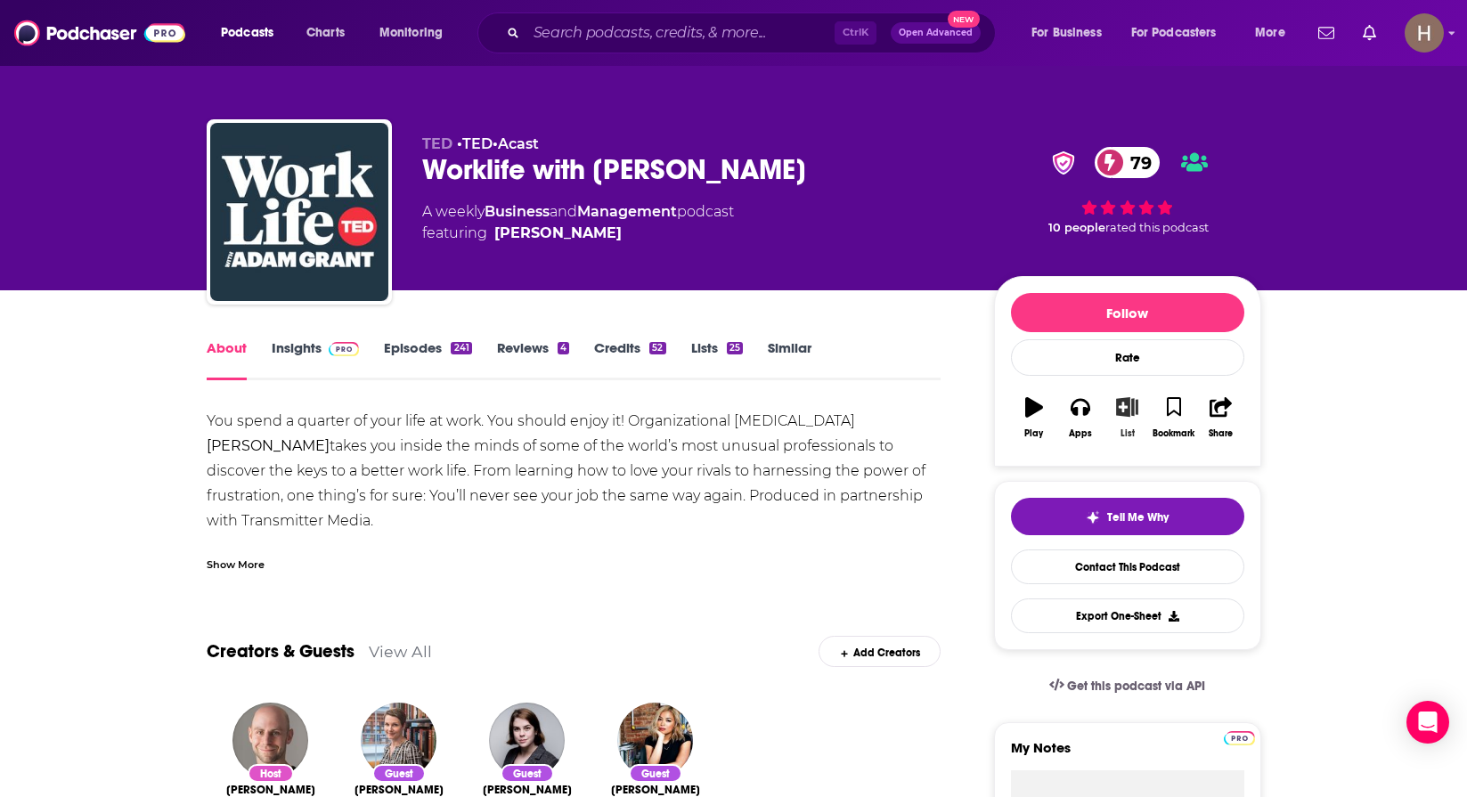
click at [1136, 412] on icon "button" at bounding box center [1127, 407] width 22 height 20
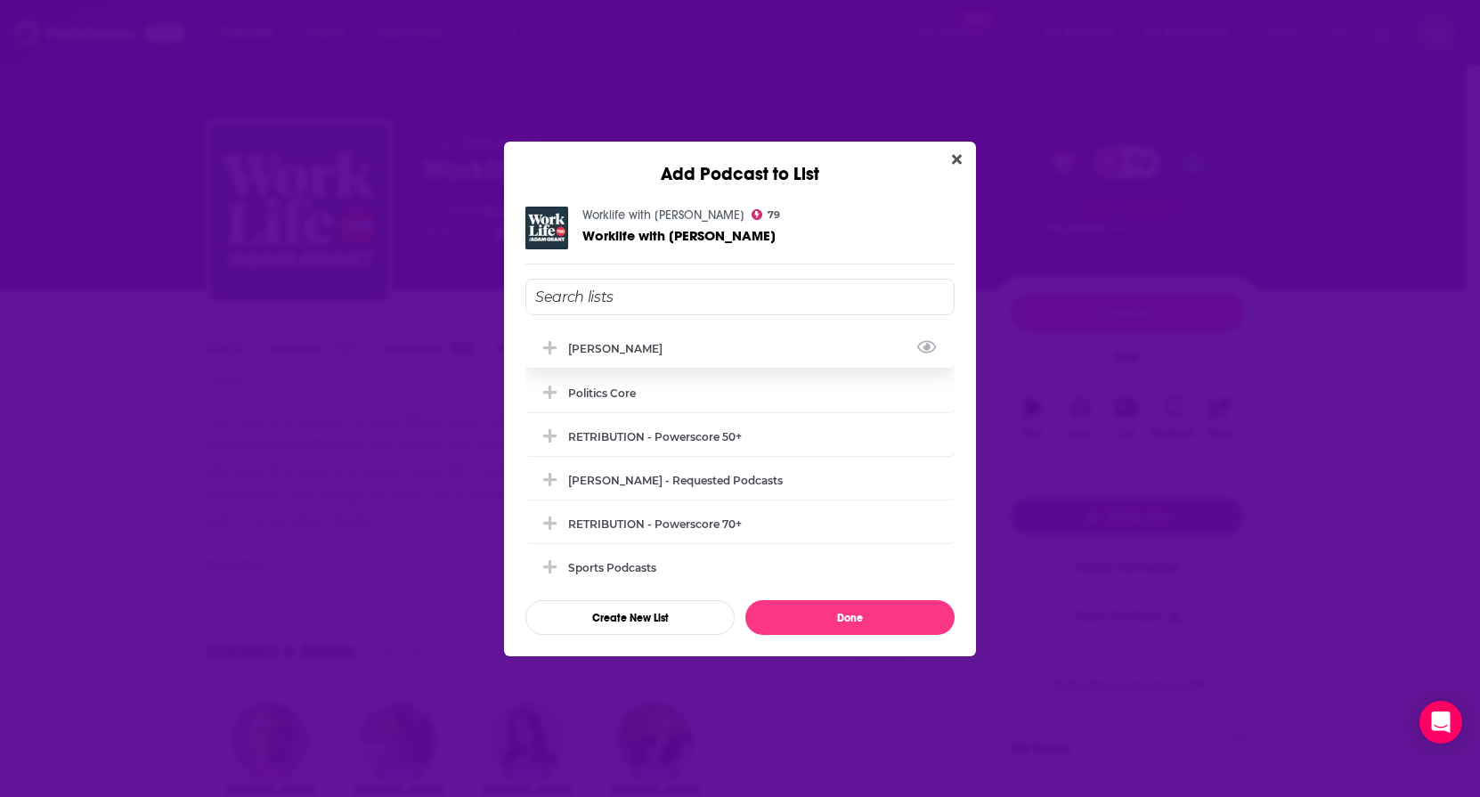
click at [611, 360] on div "[PERSON_NAME]" at bounding box center [739, 348] width 429 height 39
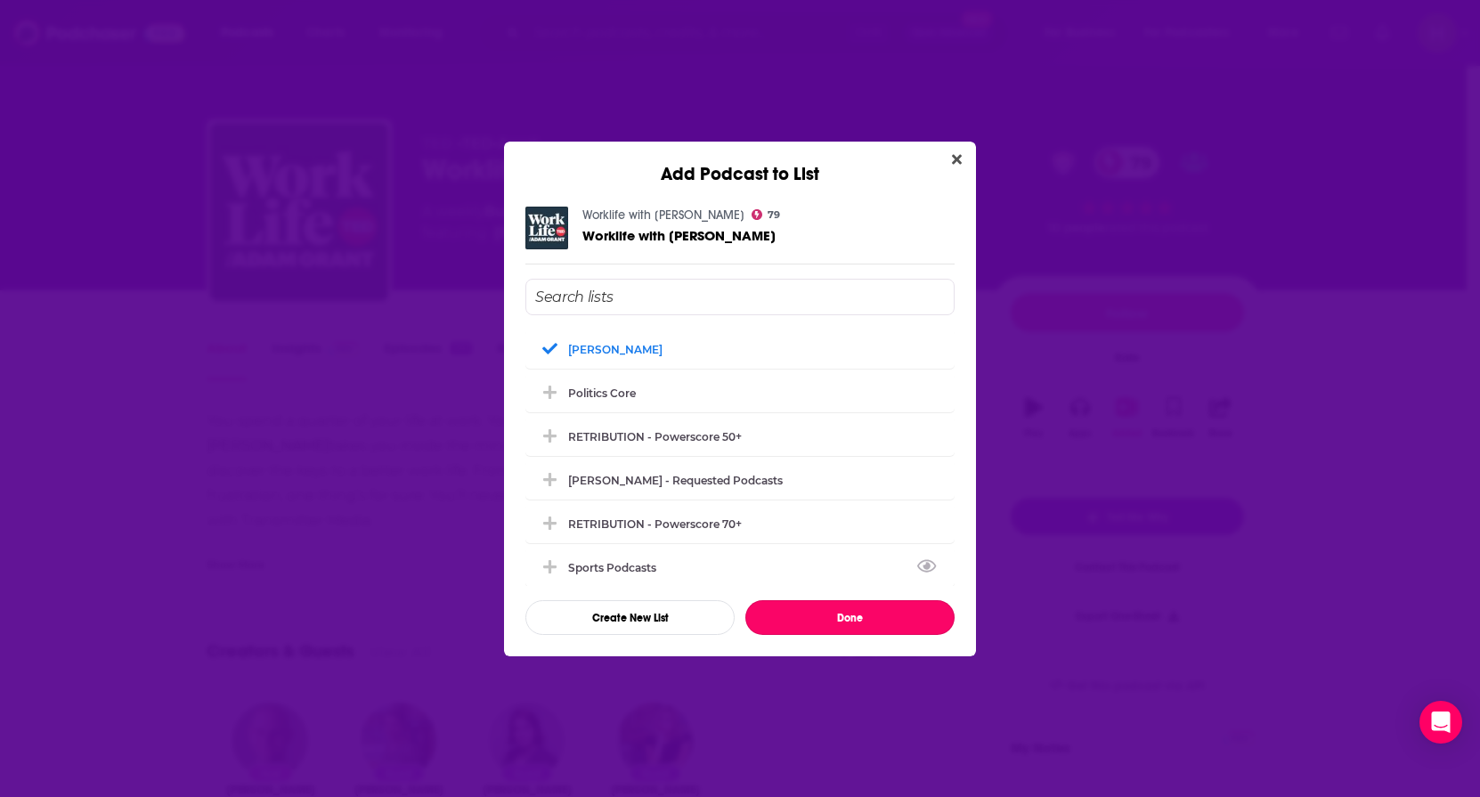
click at [827, 617] on button "Done" at bounding box center [849, 617] width 209 height 35
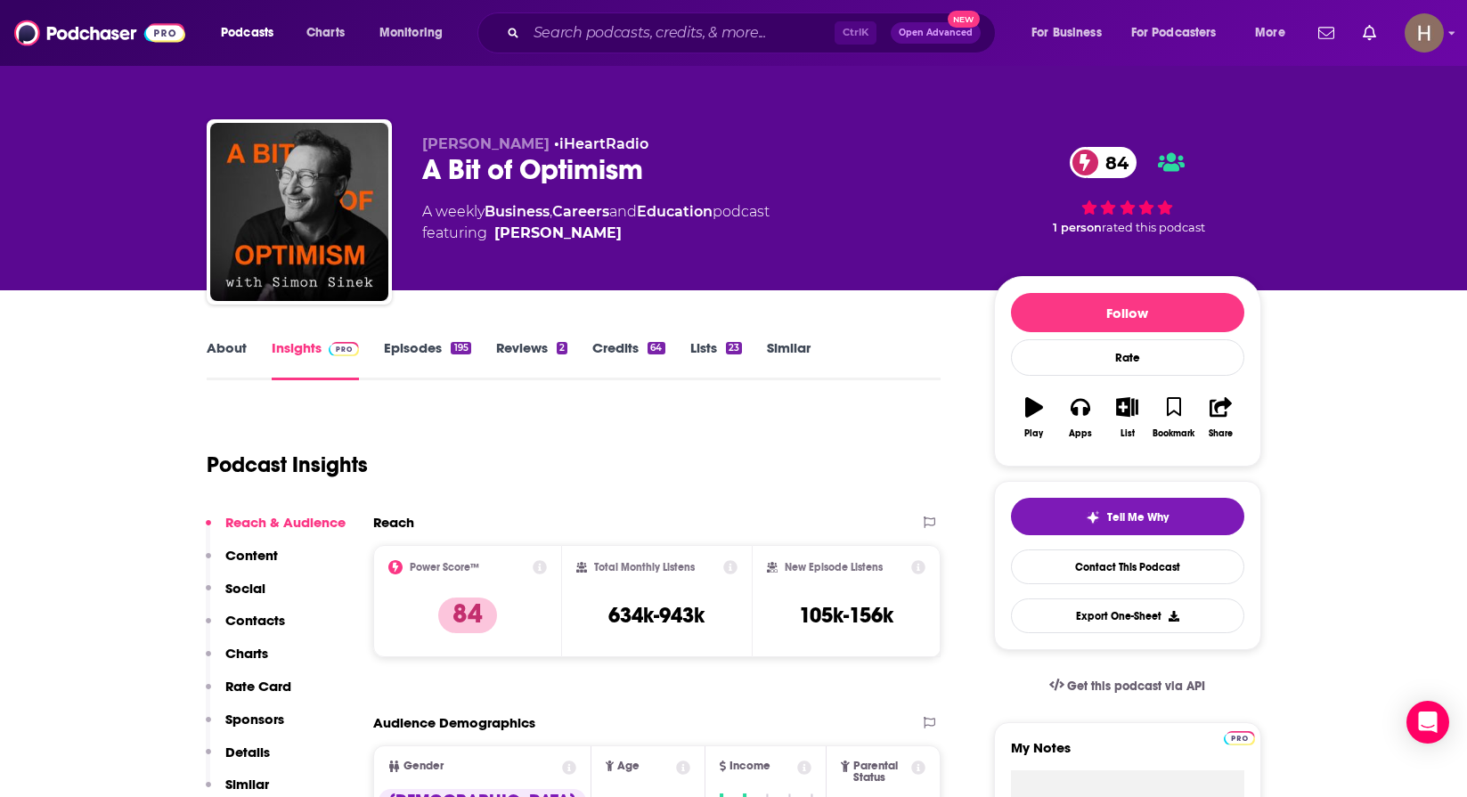
click at [214, 359] on link "About" at bounding box center [227, 359] width 40 height 41
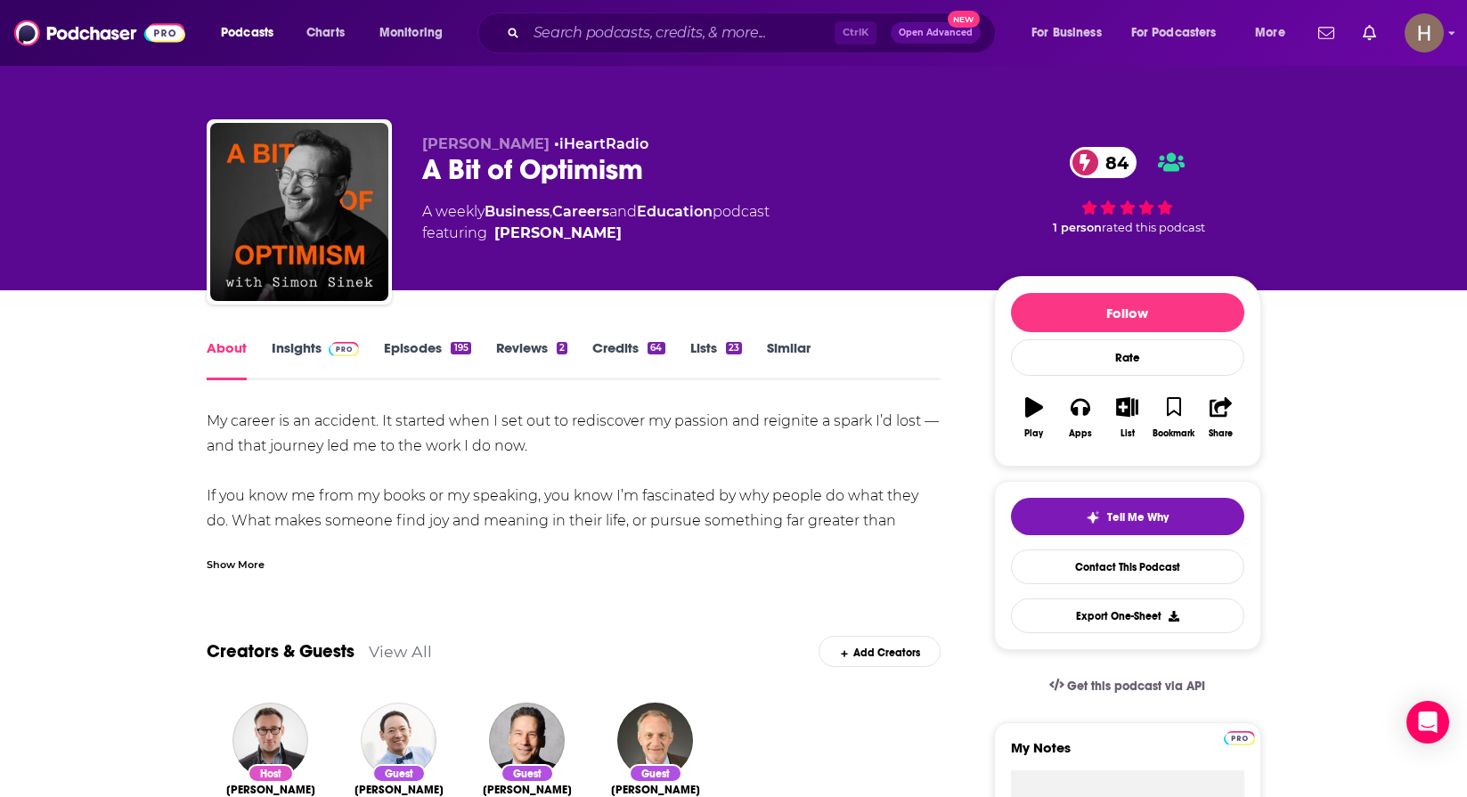
click at [253, 564] on div "Show More" at bounding box center [236, 563] width 58 height 17
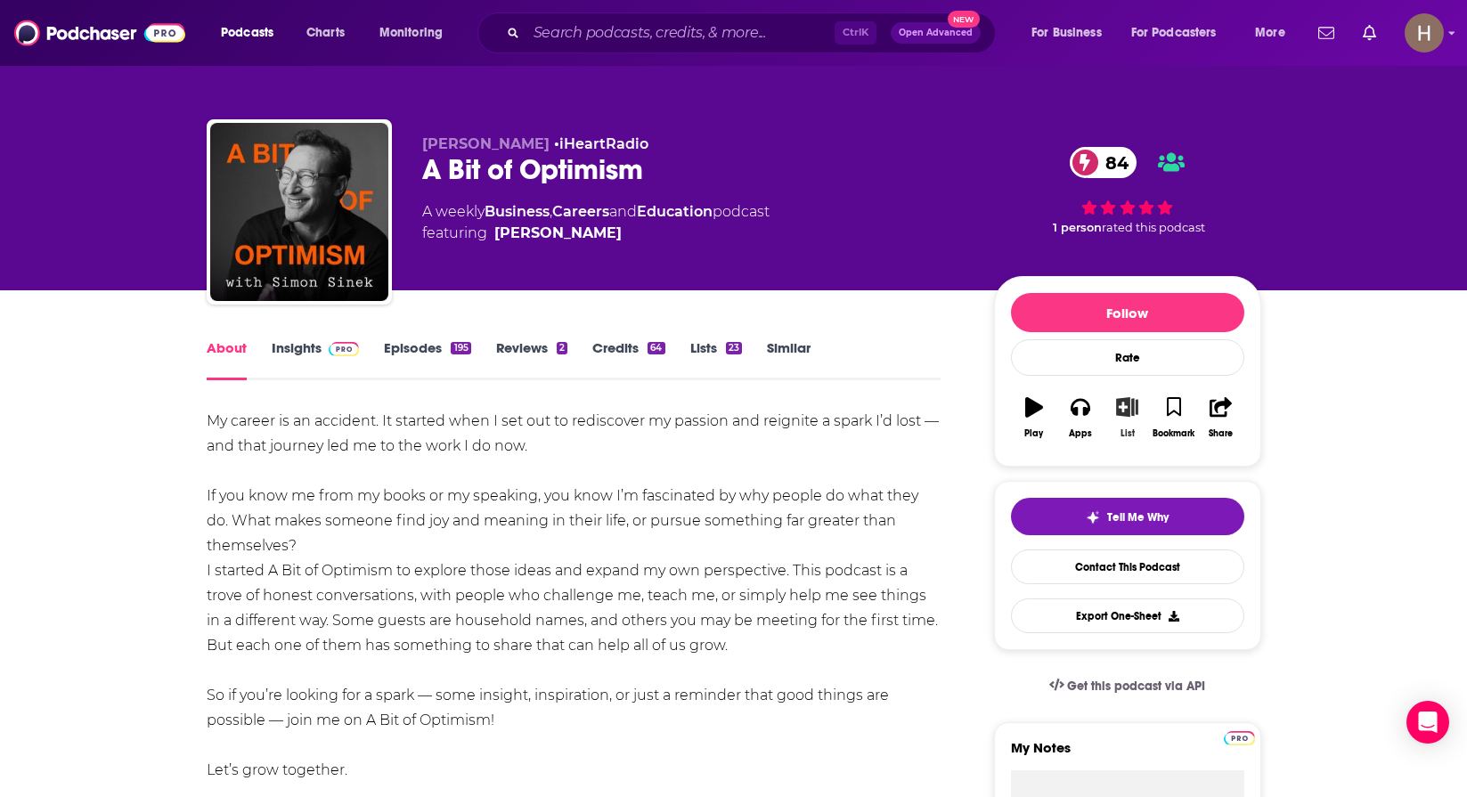
click at [1127, 412] on icon "button" at bounding box center [1127, 407] width 22 height 20
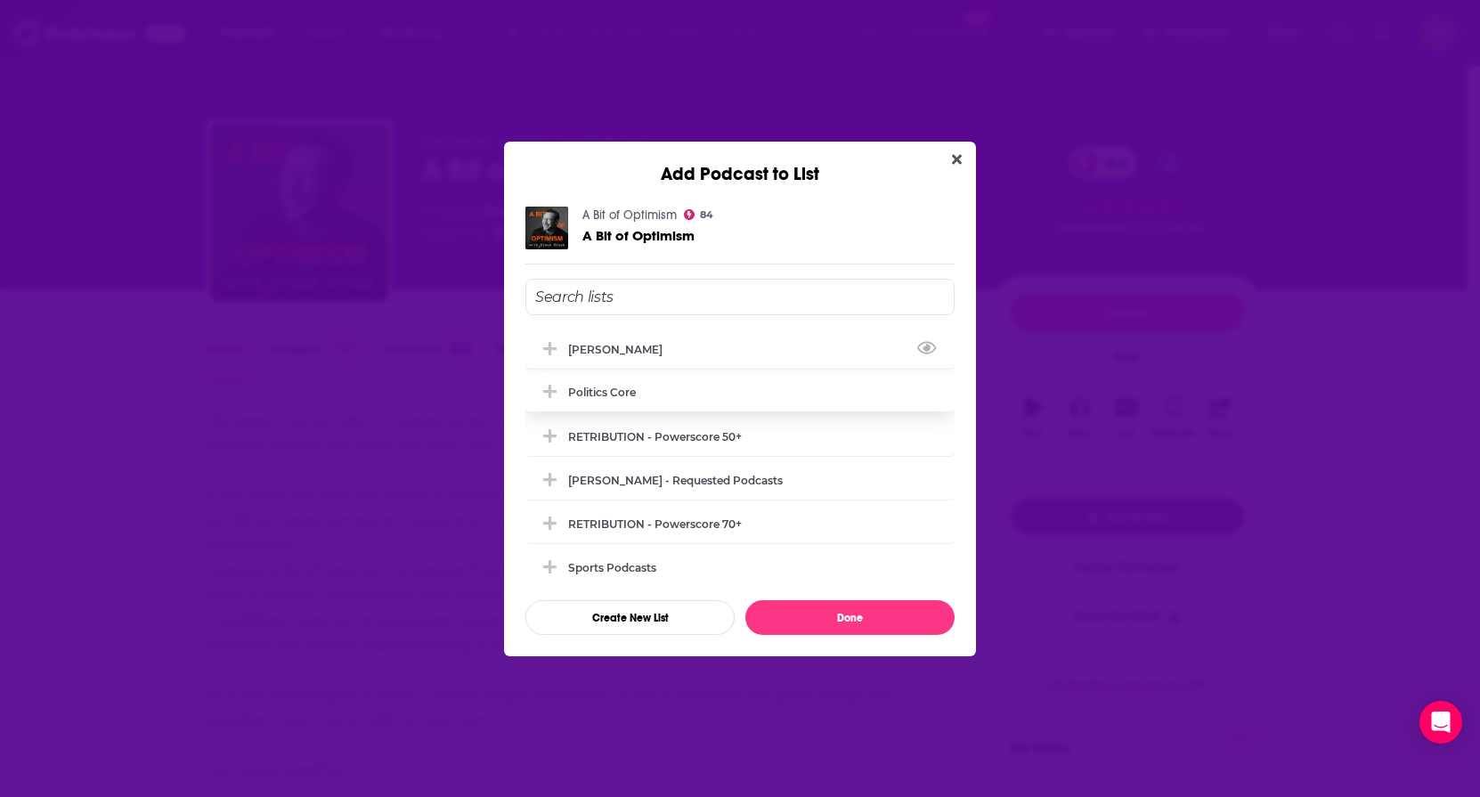
click at [601, 352] on div "[PERSON_NAME]" at bounding box center [620, 349] width 105 height 13
click at [875, 615] on button "Done" at bounding box center [849, 617] width 209 height 35
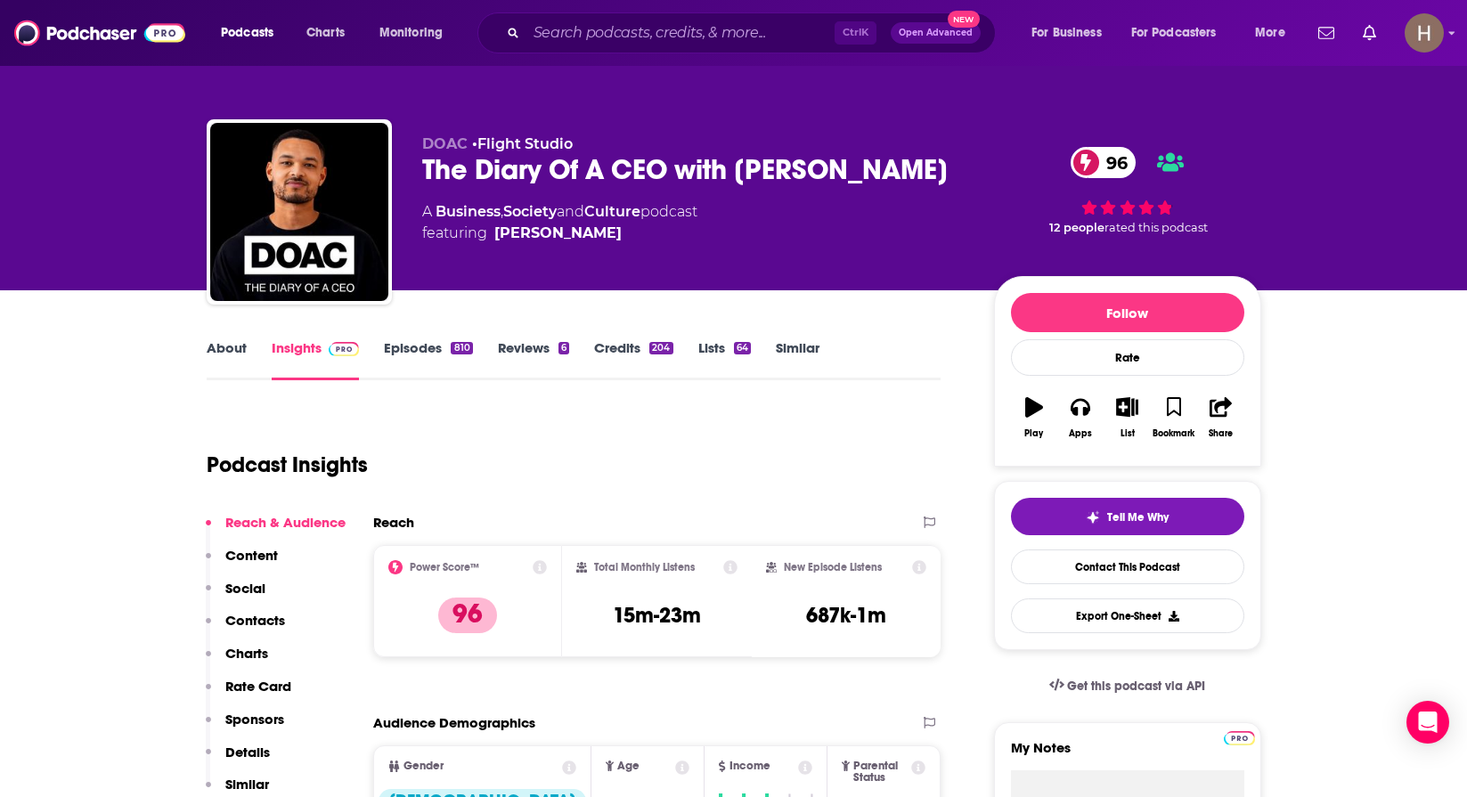
click at [224, 358] on link "About" at bounding box center [227, 359] width 40 height 41
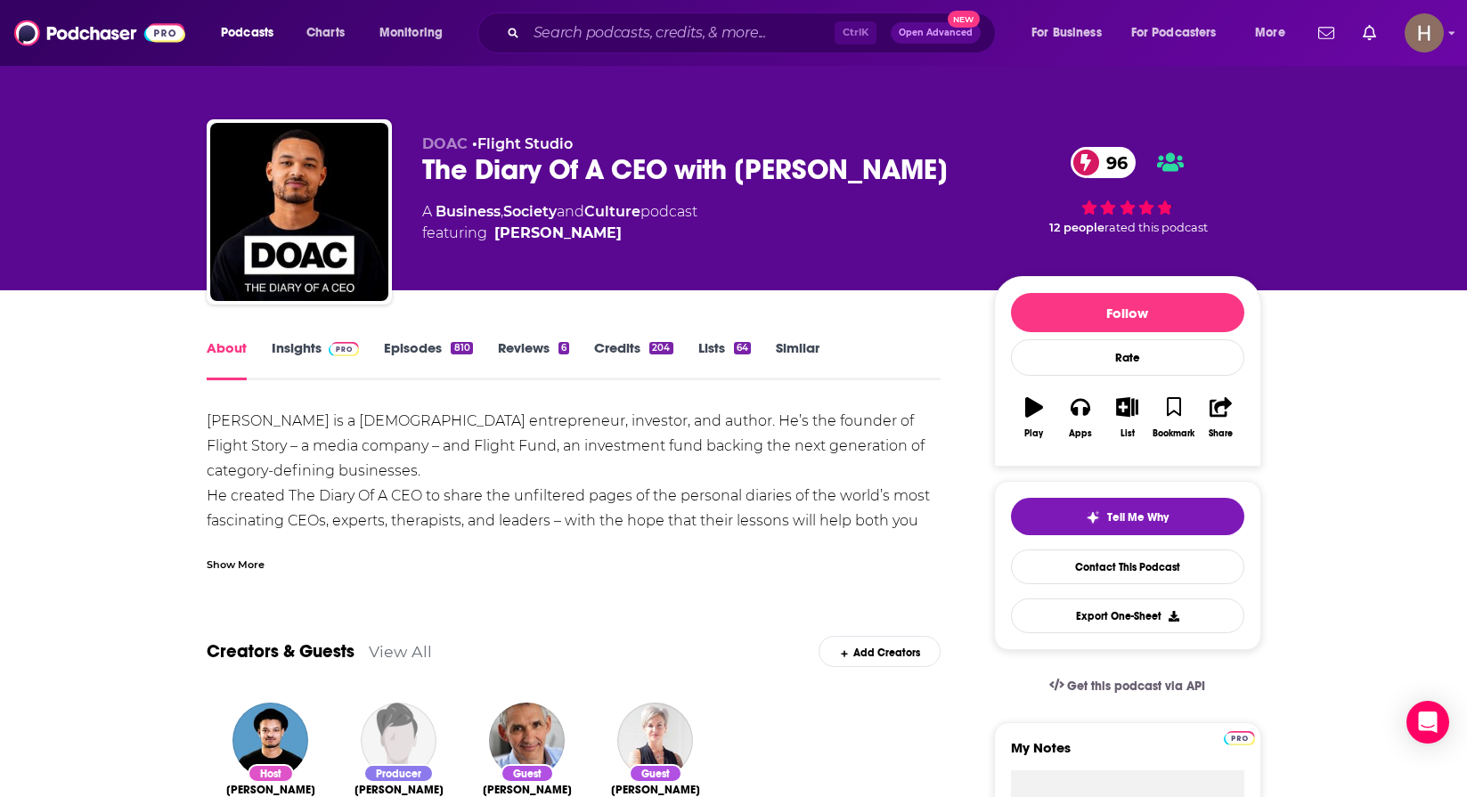
click at [329, 346] on img at bounding box center [344, 349] width 31 height 14
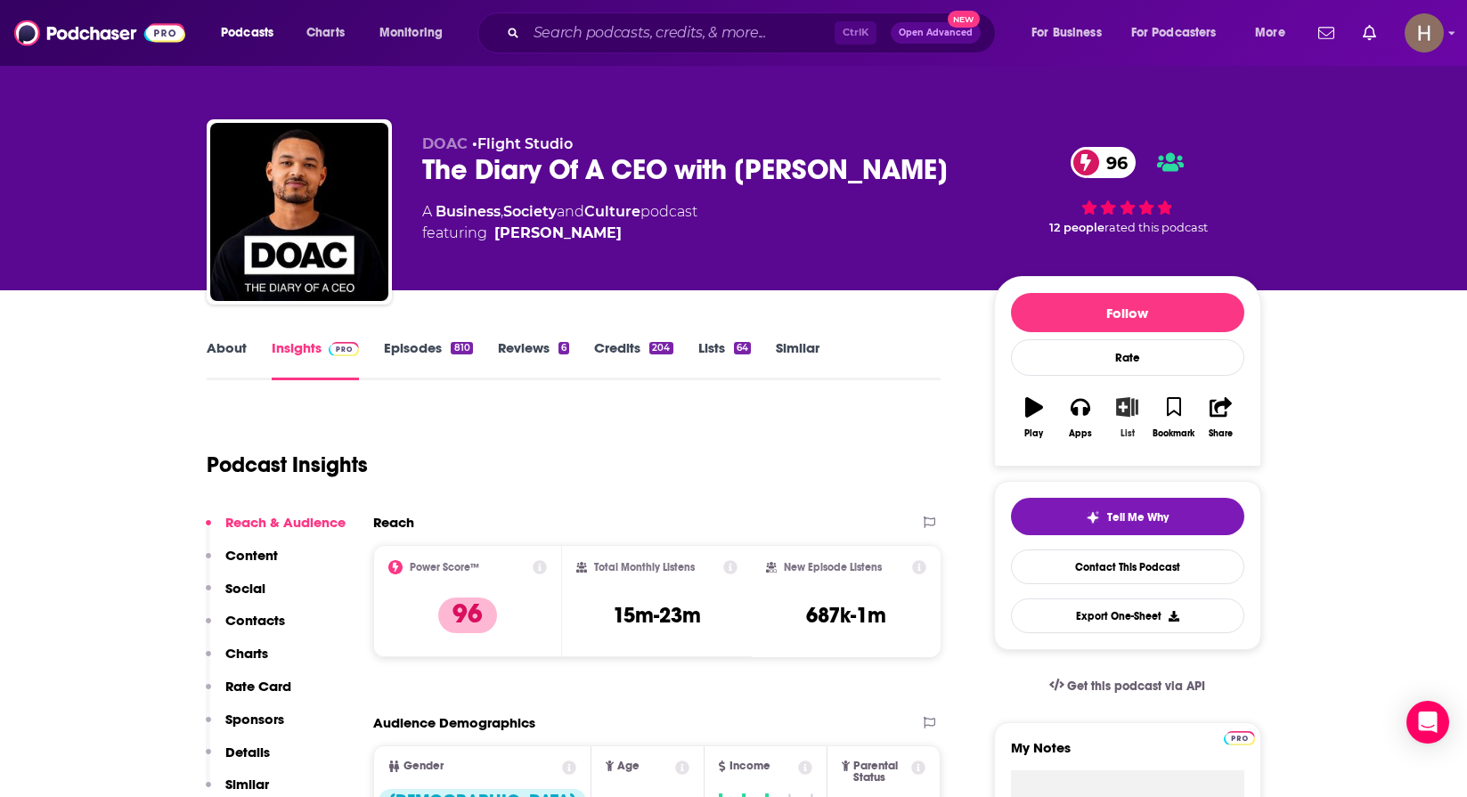
click at [1120, 406] on icon "button" at bounding box center [1127, 407] width 22 height 20
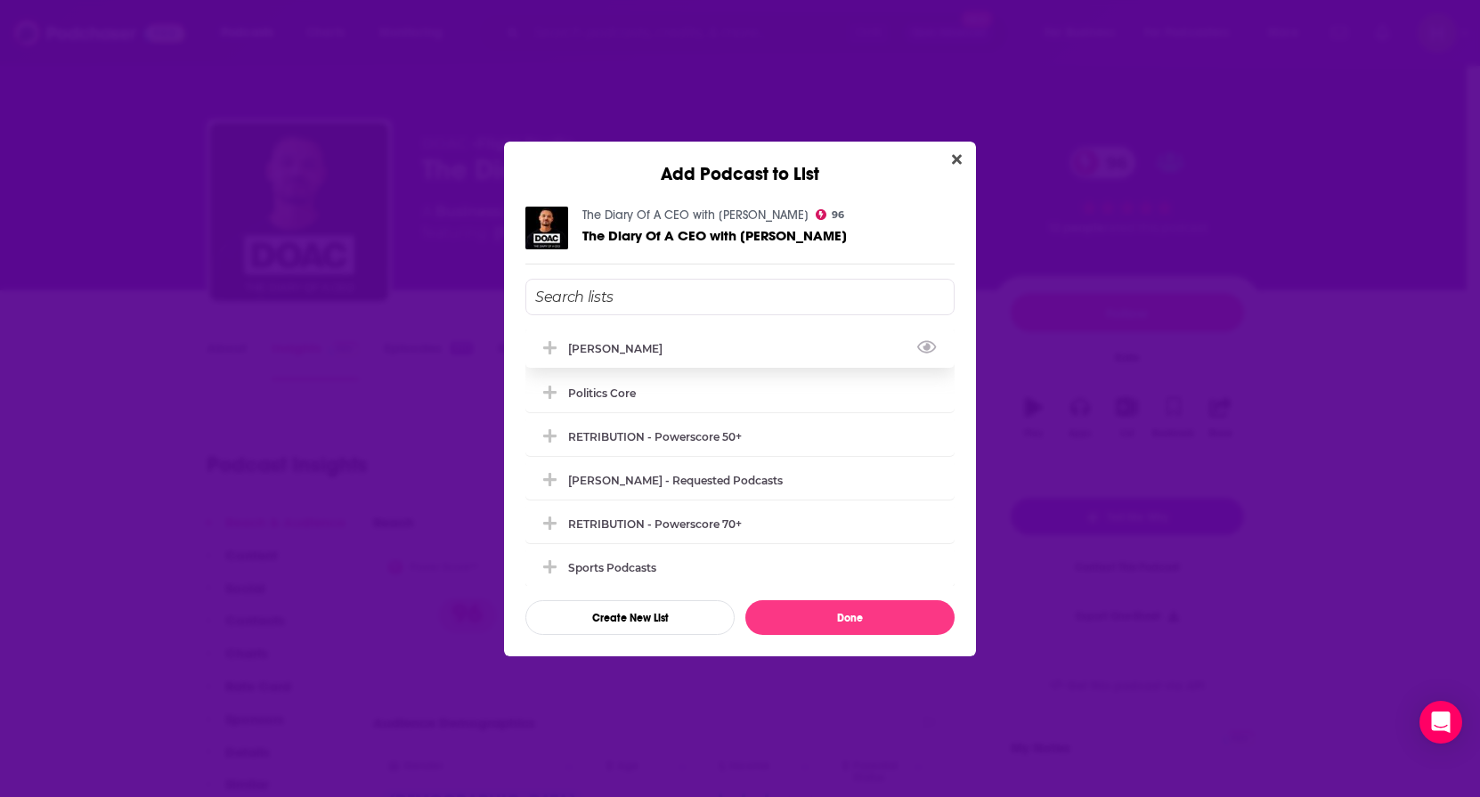
click at [620, 340] on div "Zak Brown" at bounding box center [739, 348] width 429 height 39
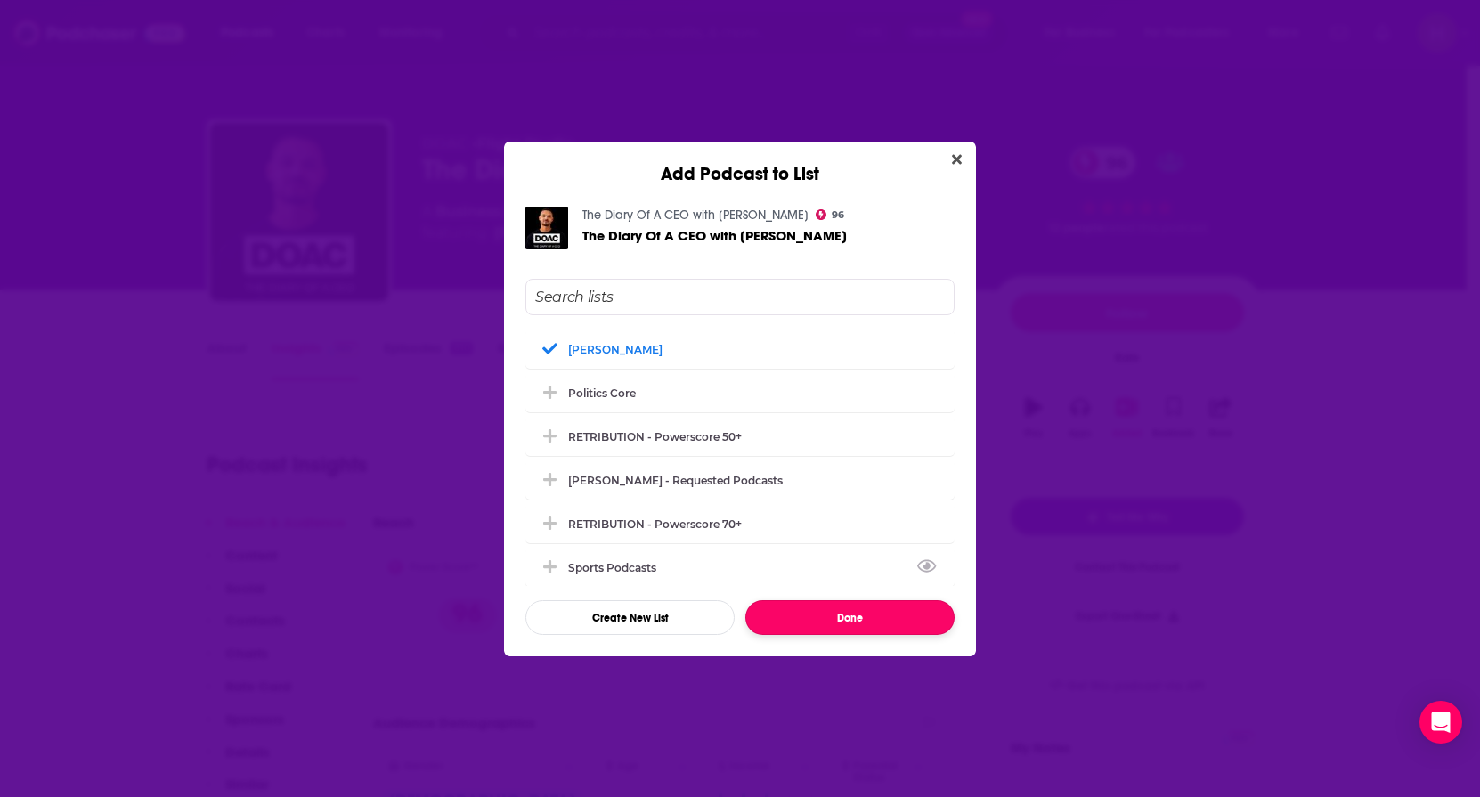
click at [836, 610] on button "Done" at bounding box center [849, 617] width 209 height 35
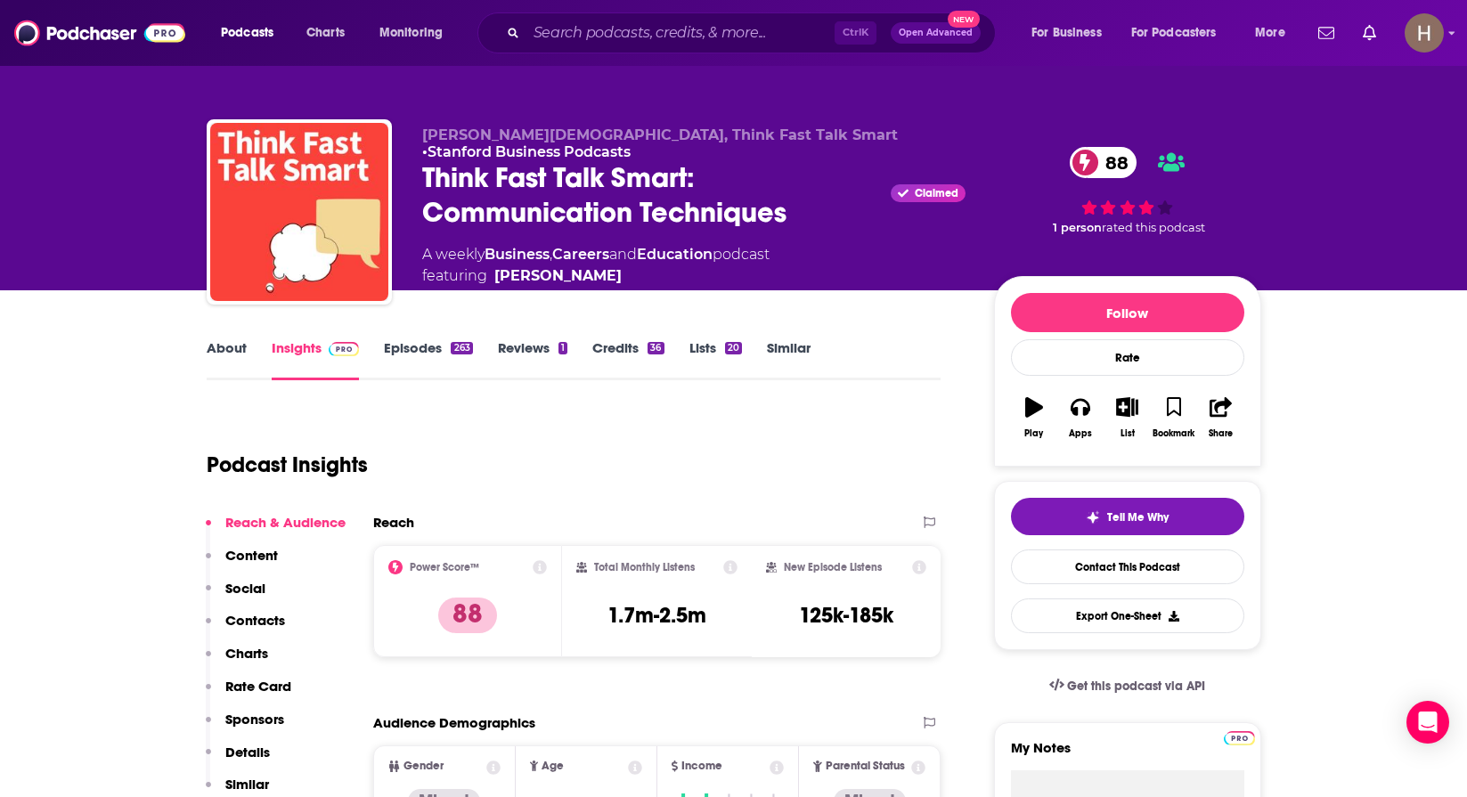
click at [217, 358] on link "About" at bounding box center [227, 359] width 40 height 41
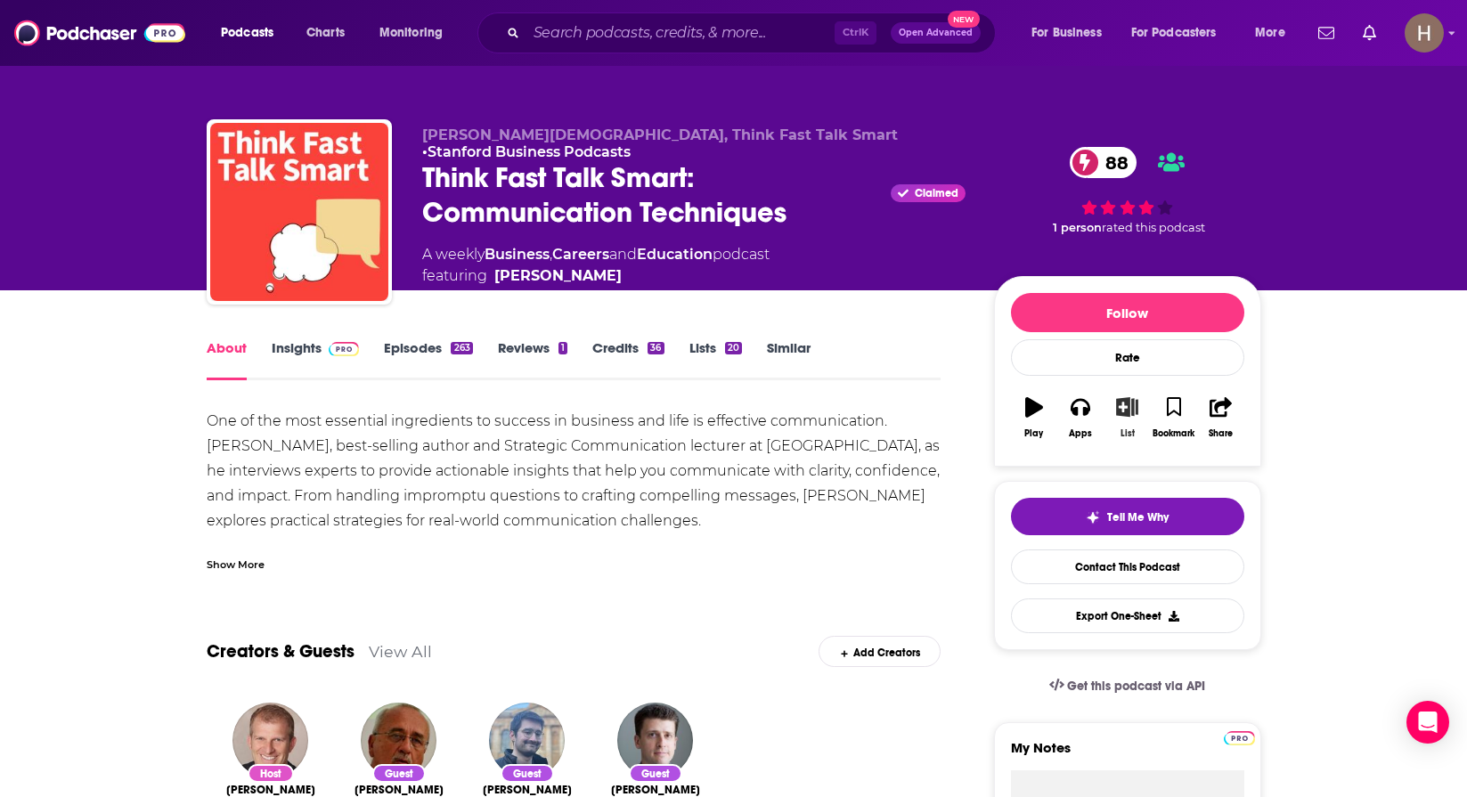
click at [1124, 404] on icon "button" at bounding box center [1127, 407] width 22 height 20
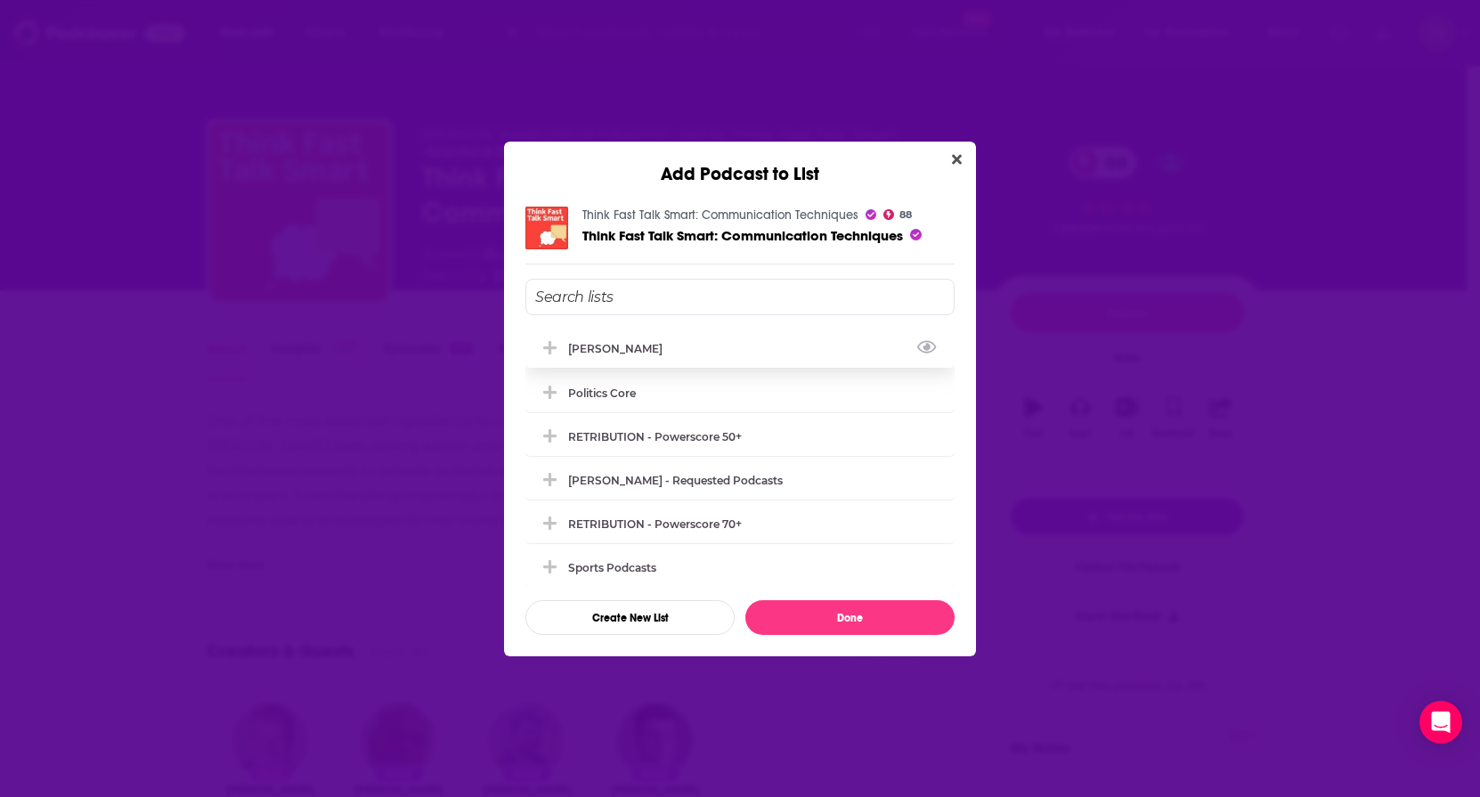
click at [631, 354] on div "[PERSON_NAME]" at bounding box center [620, 348] width 105 height 13
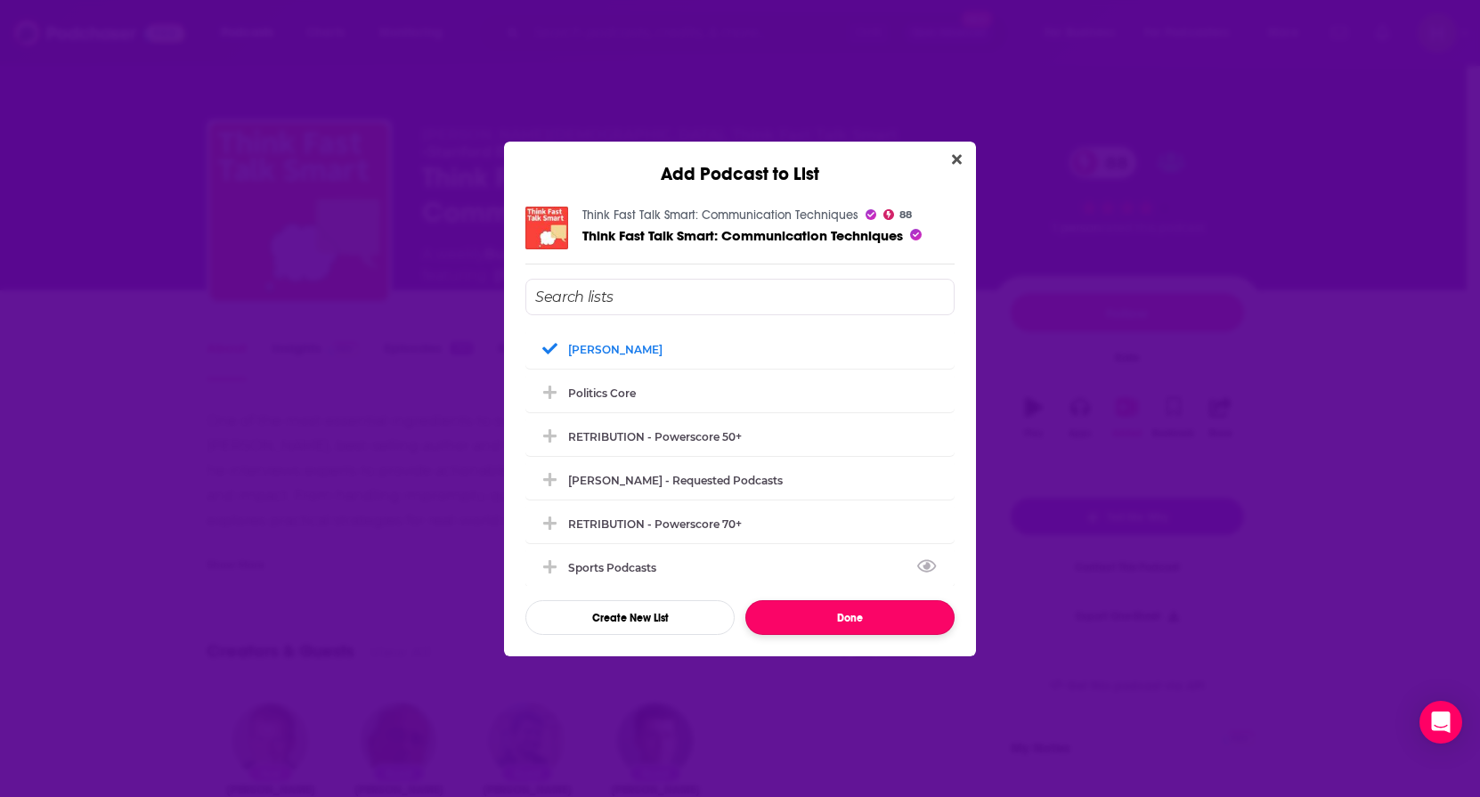
click at [822, 606] on button "Done" at bounding box center [849, 617] width 209 height 35
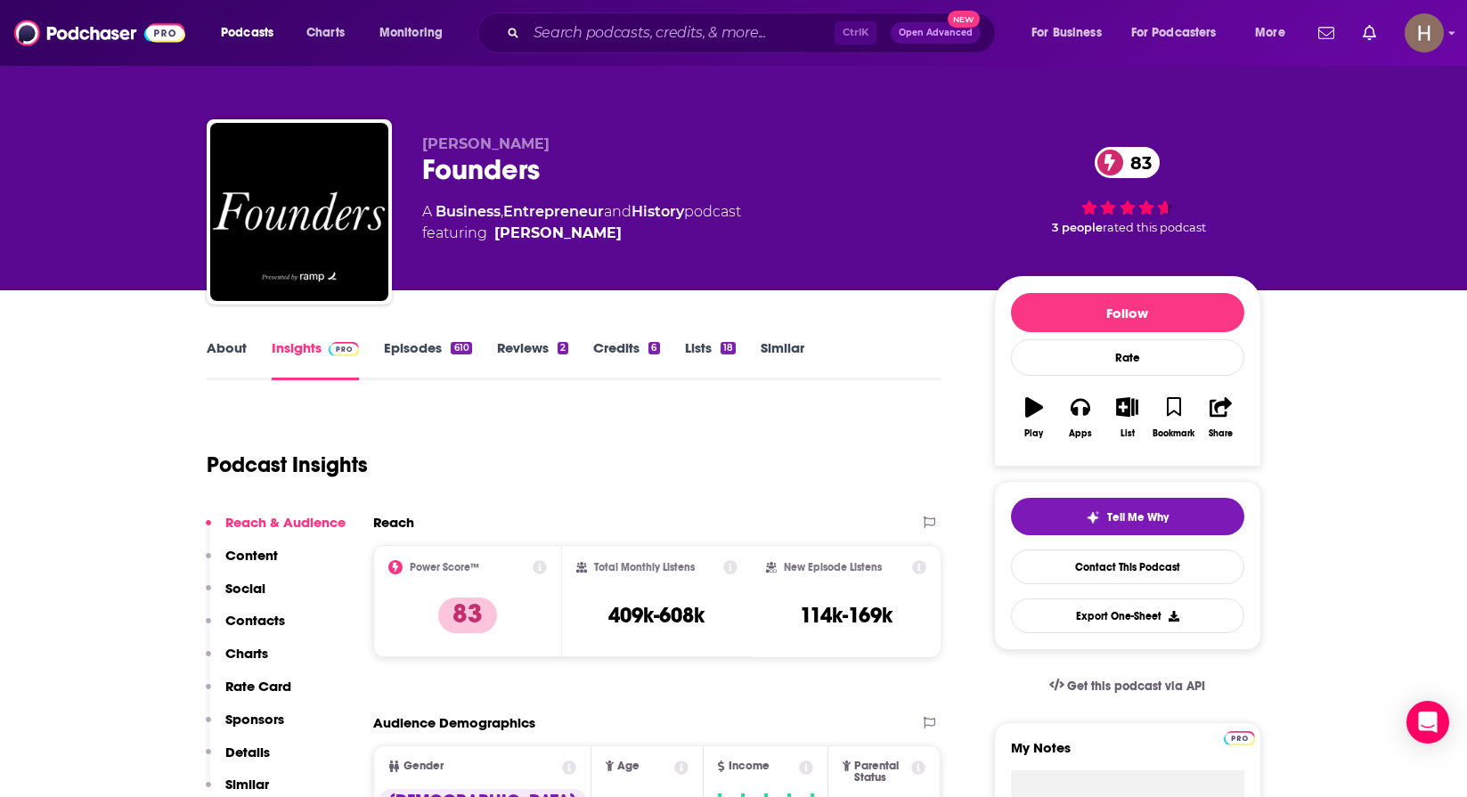
click at [217, 356] on link "About" at bounding box center [227, 359] width 40 height 41
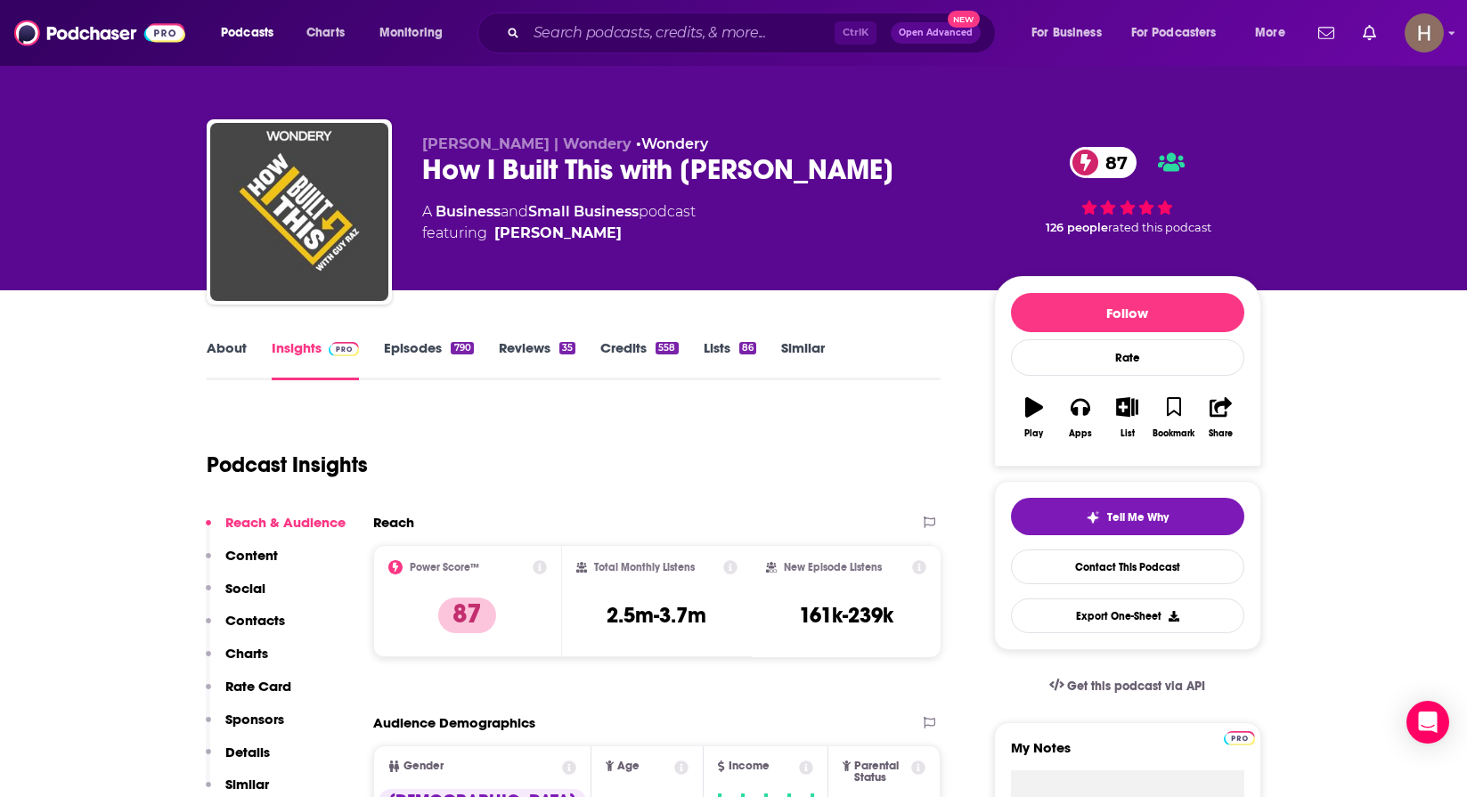
click at [222, 354] on link "About" at bounding box center [227, 359] width 40 height 41
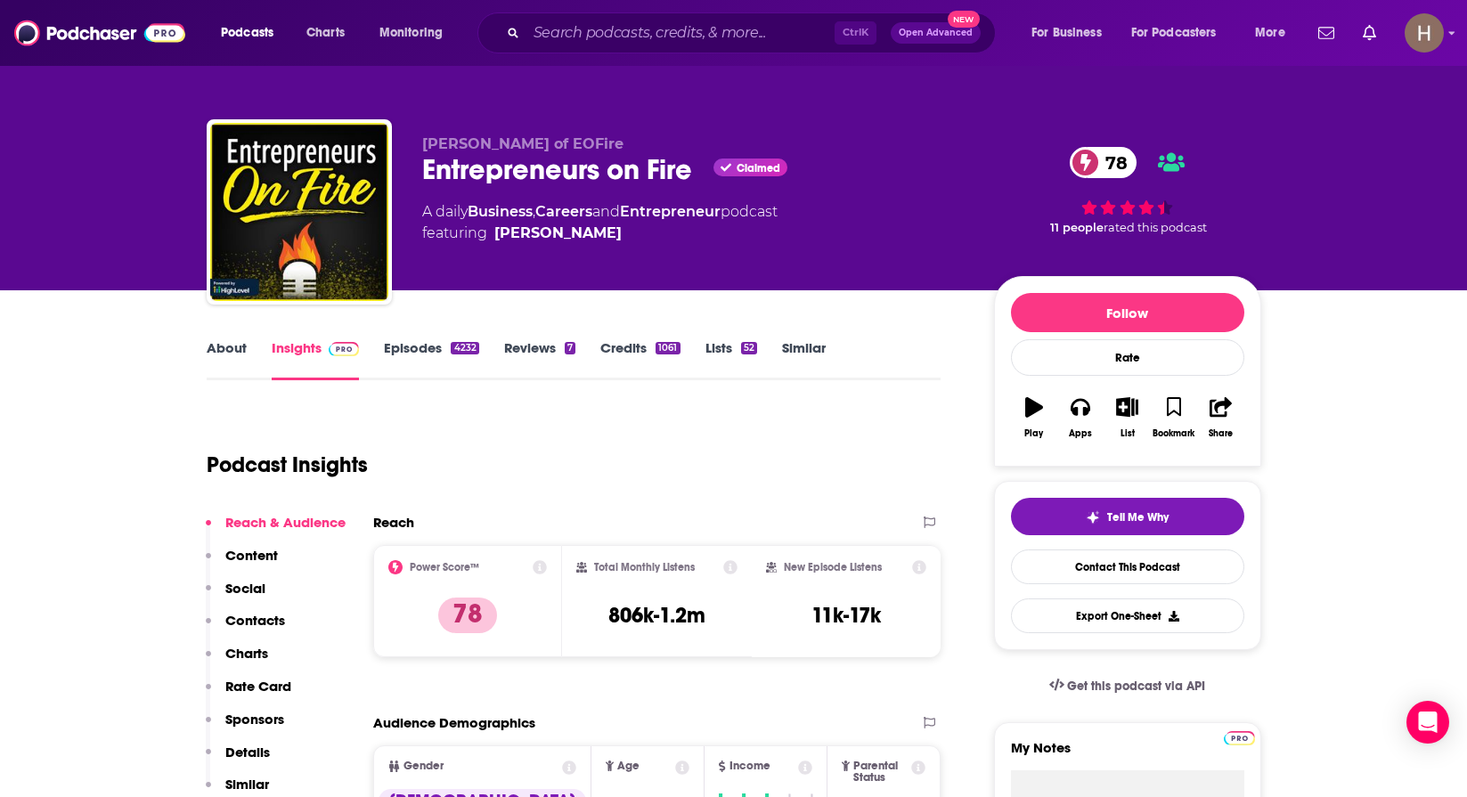
click at [236, 371] on link "About" at bounding box center [227, 359] width 40 height 41
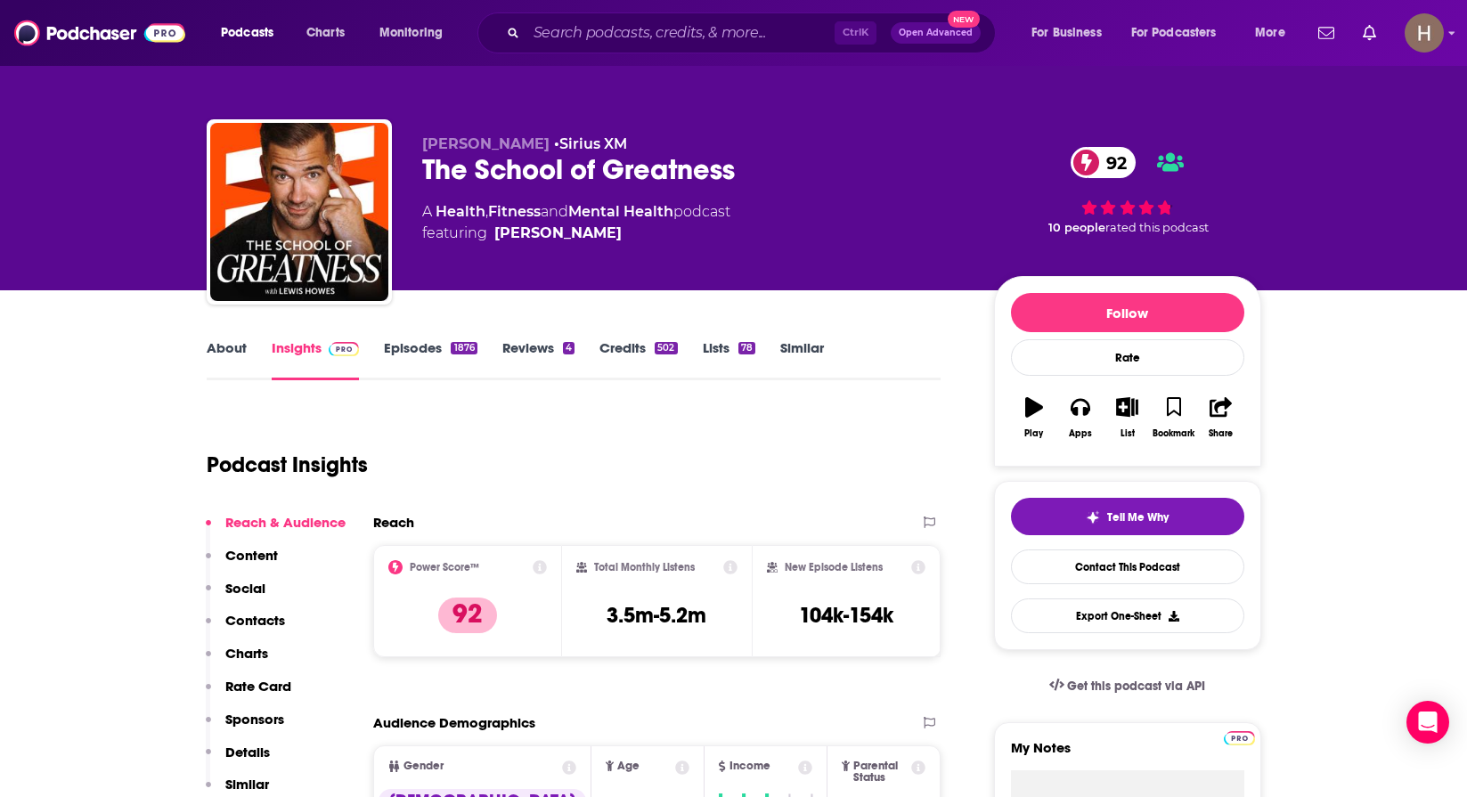
click at [237, 350] on link "About" at bounding box center [227, 359] width 40 height 41
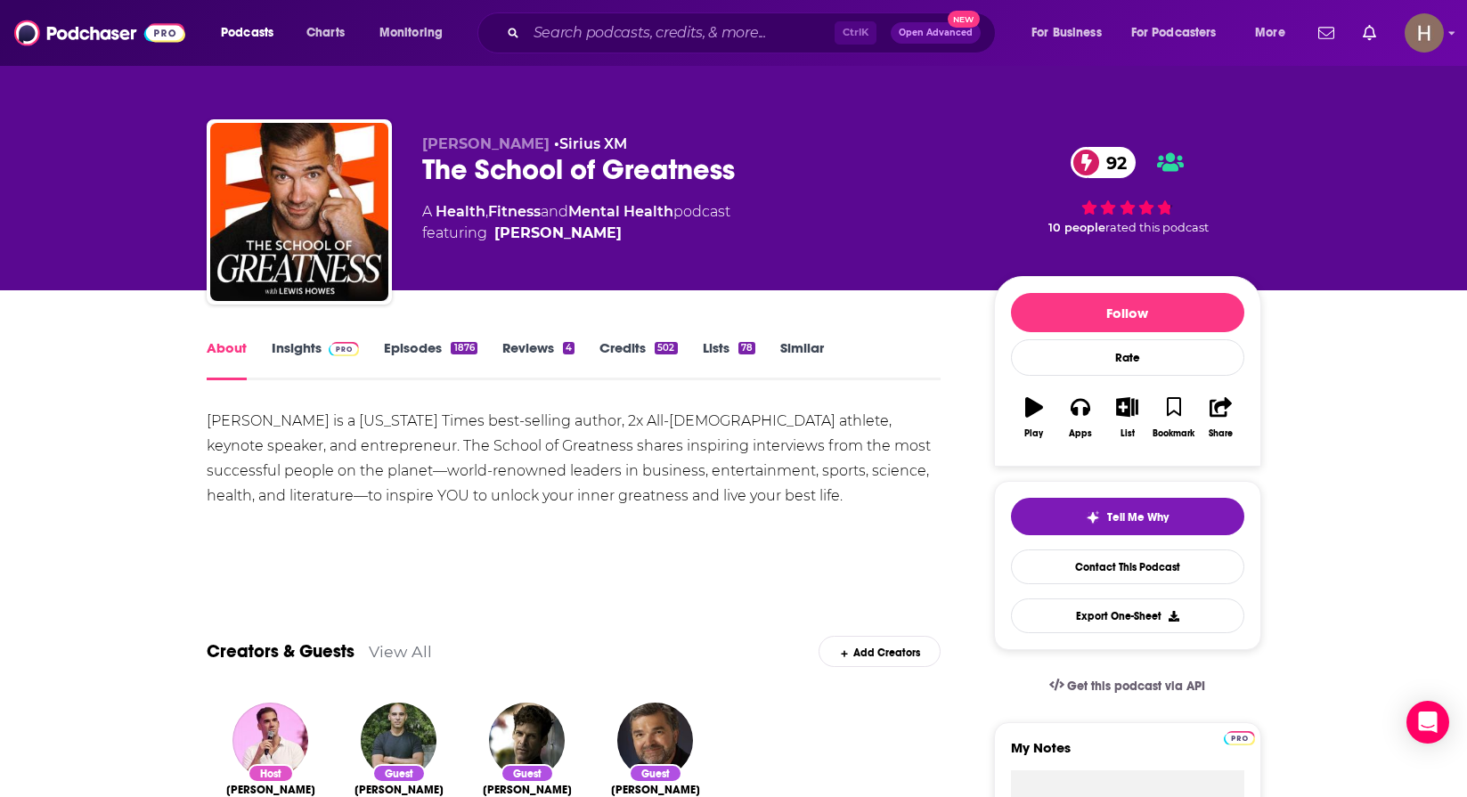
click at [293, 344] on link "Insights" at bounding box center [316, 359] width 88 height 41
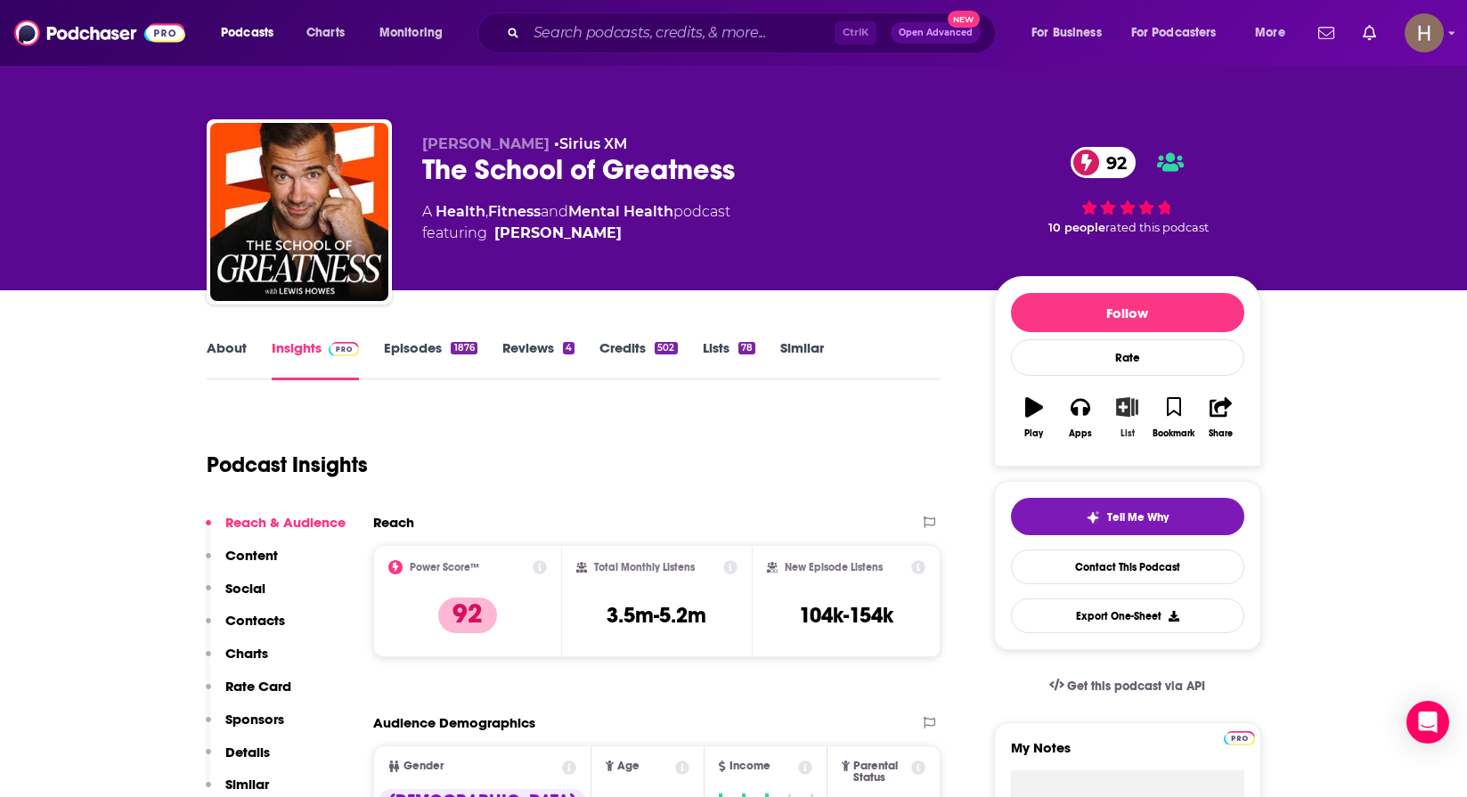
click at [1124, 414] on icon "button" at bounding box center [1127, 407] width 22 height 20
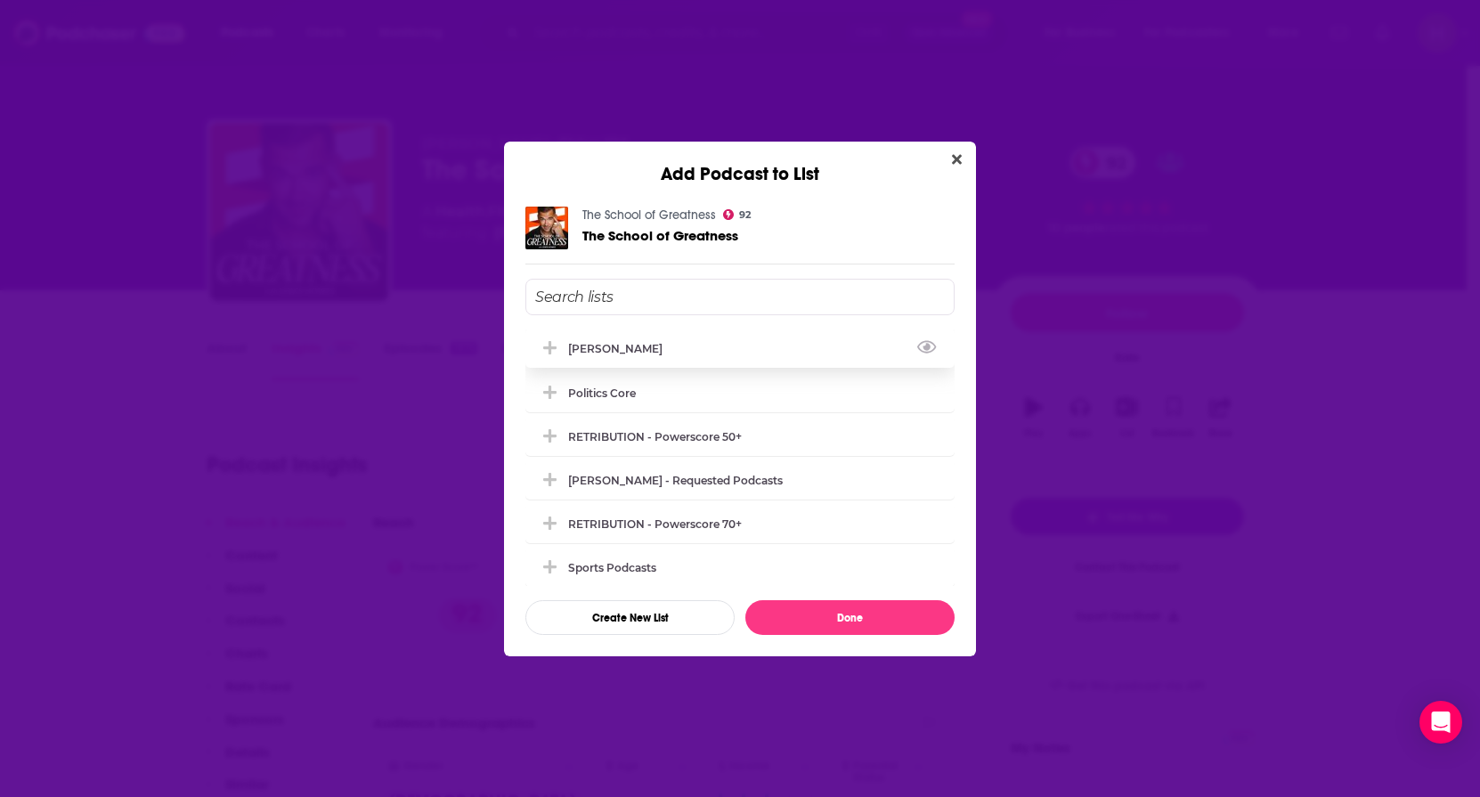
click at [627, 362] on div "[PERSON_NAME]" at bounding box center [739, 348] width 429 height 39
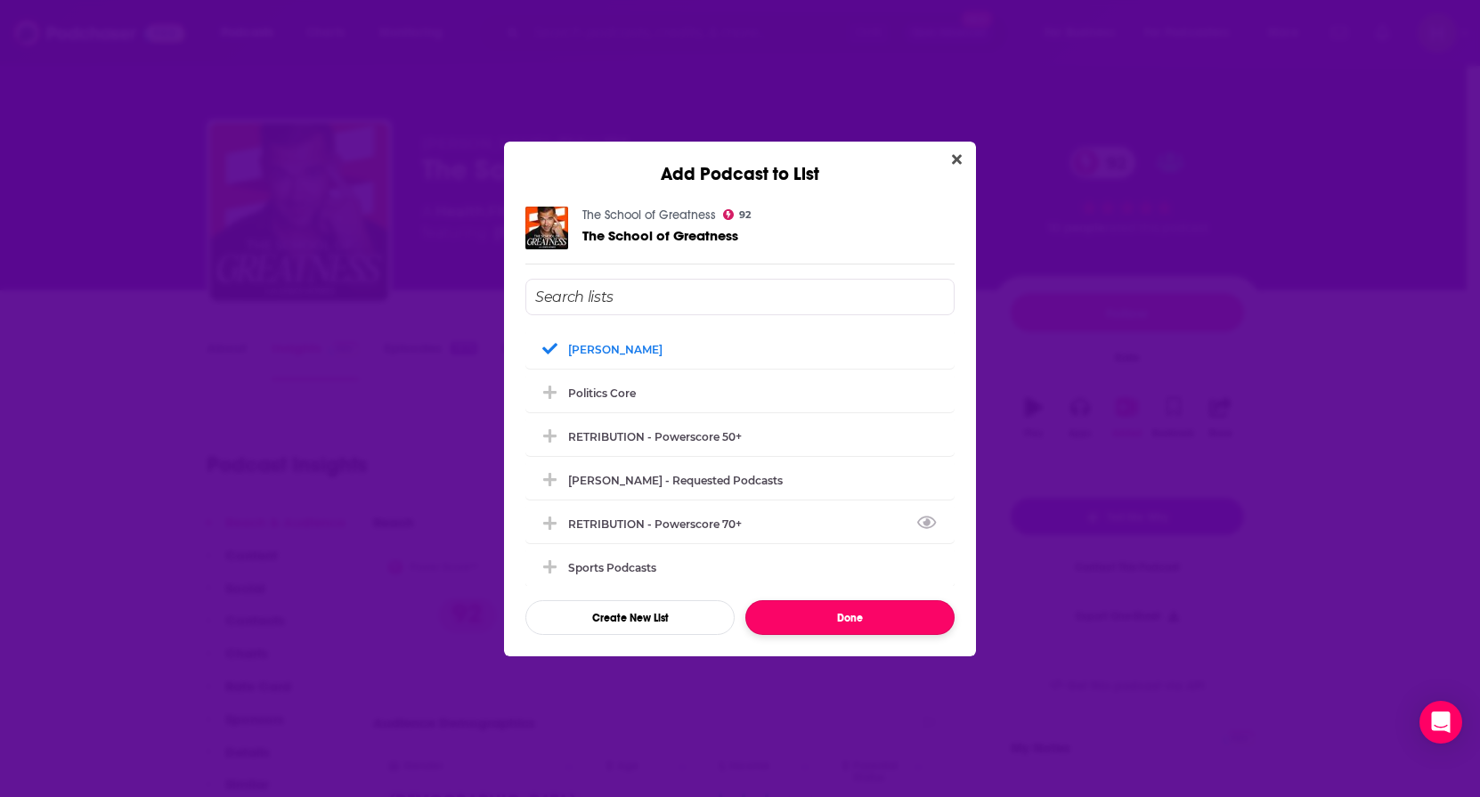
click at [861, 617] on button "Done" at bounding box center [849, 617] width 209 height 35
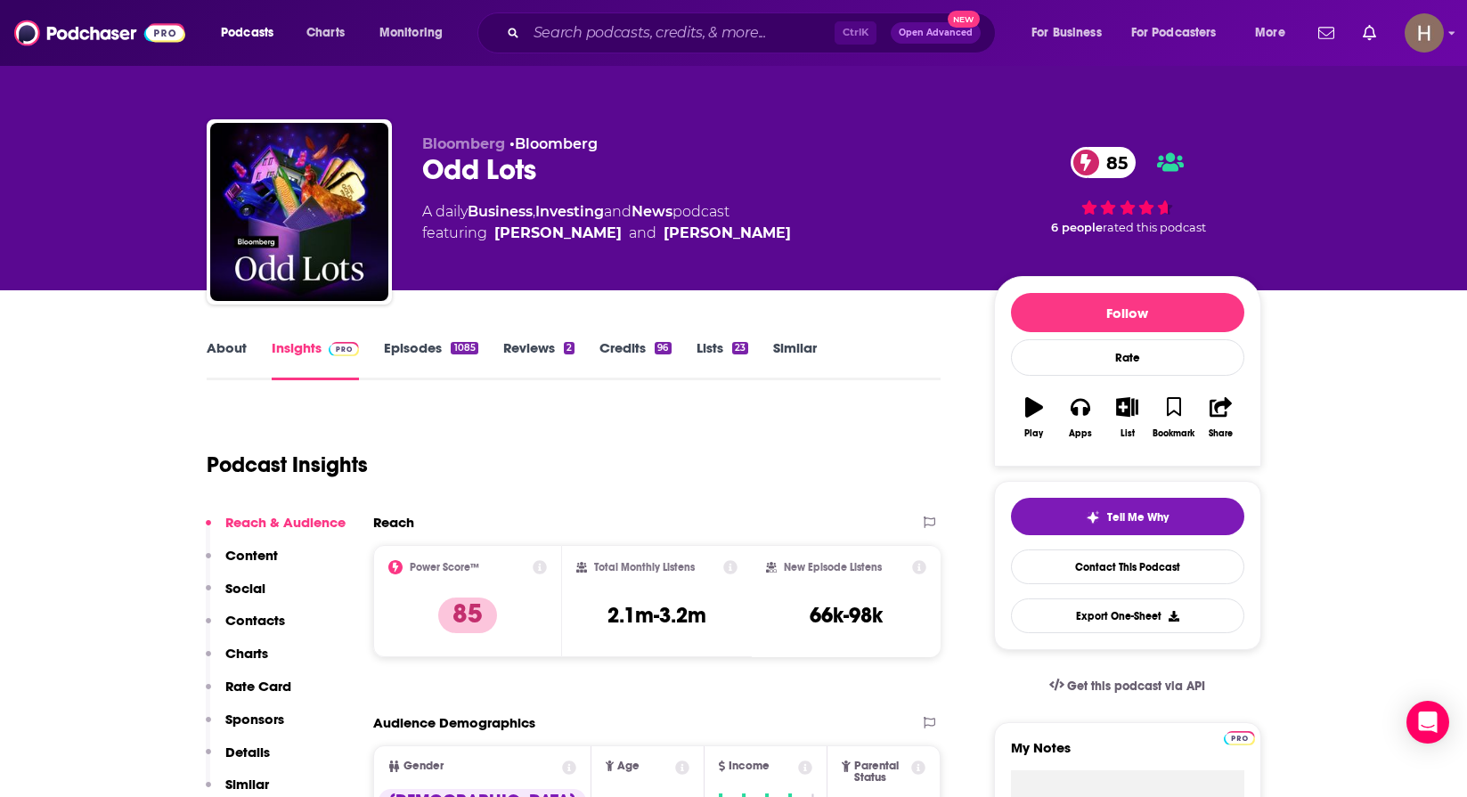
click at [244, 342] on link "About" at bounding box center [227, 359] width 40 height 41
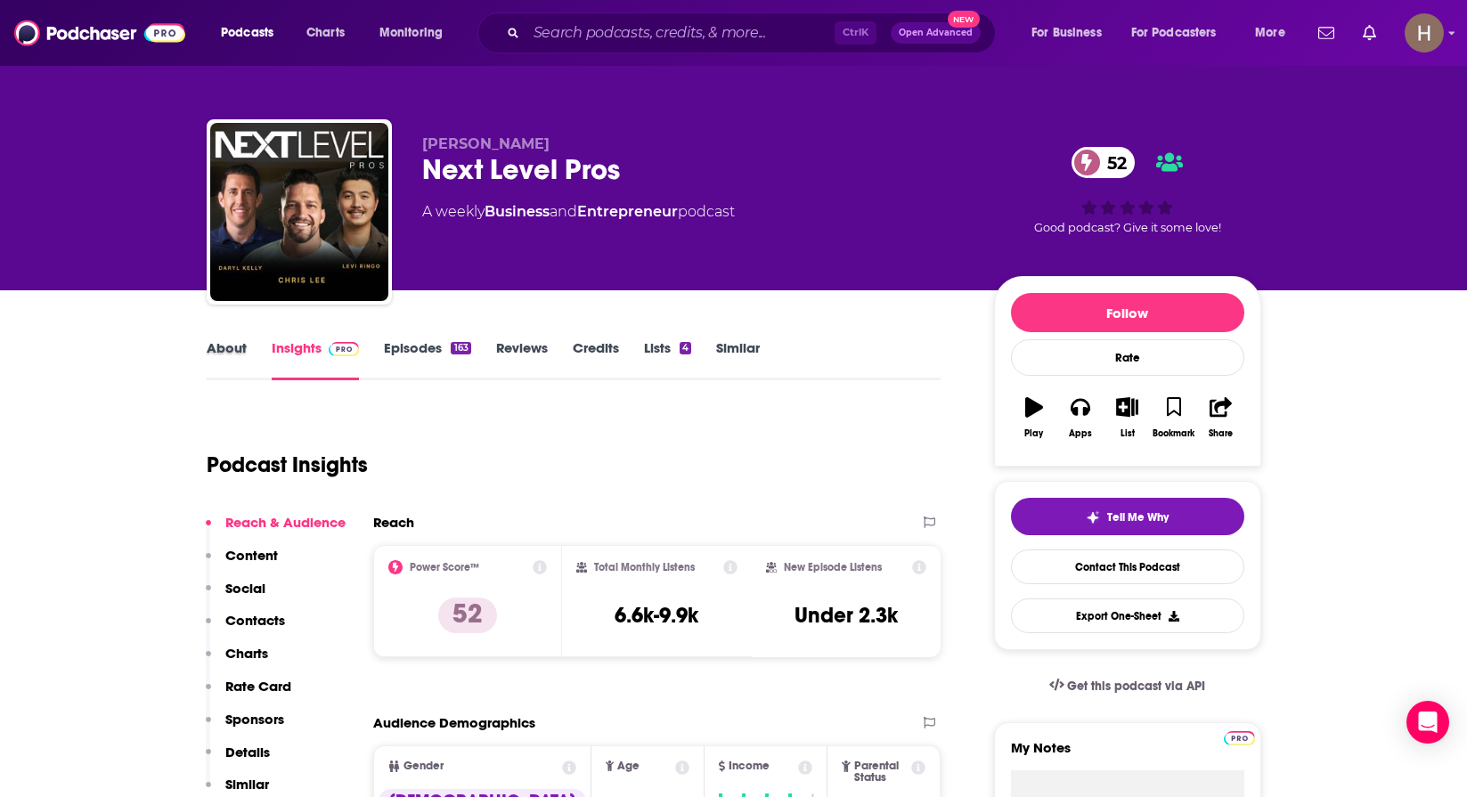
click at [248, 361] on div "About" at bounding box center [239, 359] width 65 height 41
click at [222, 361] on link "About" at bounding box center [227, 359] width 40 height 41
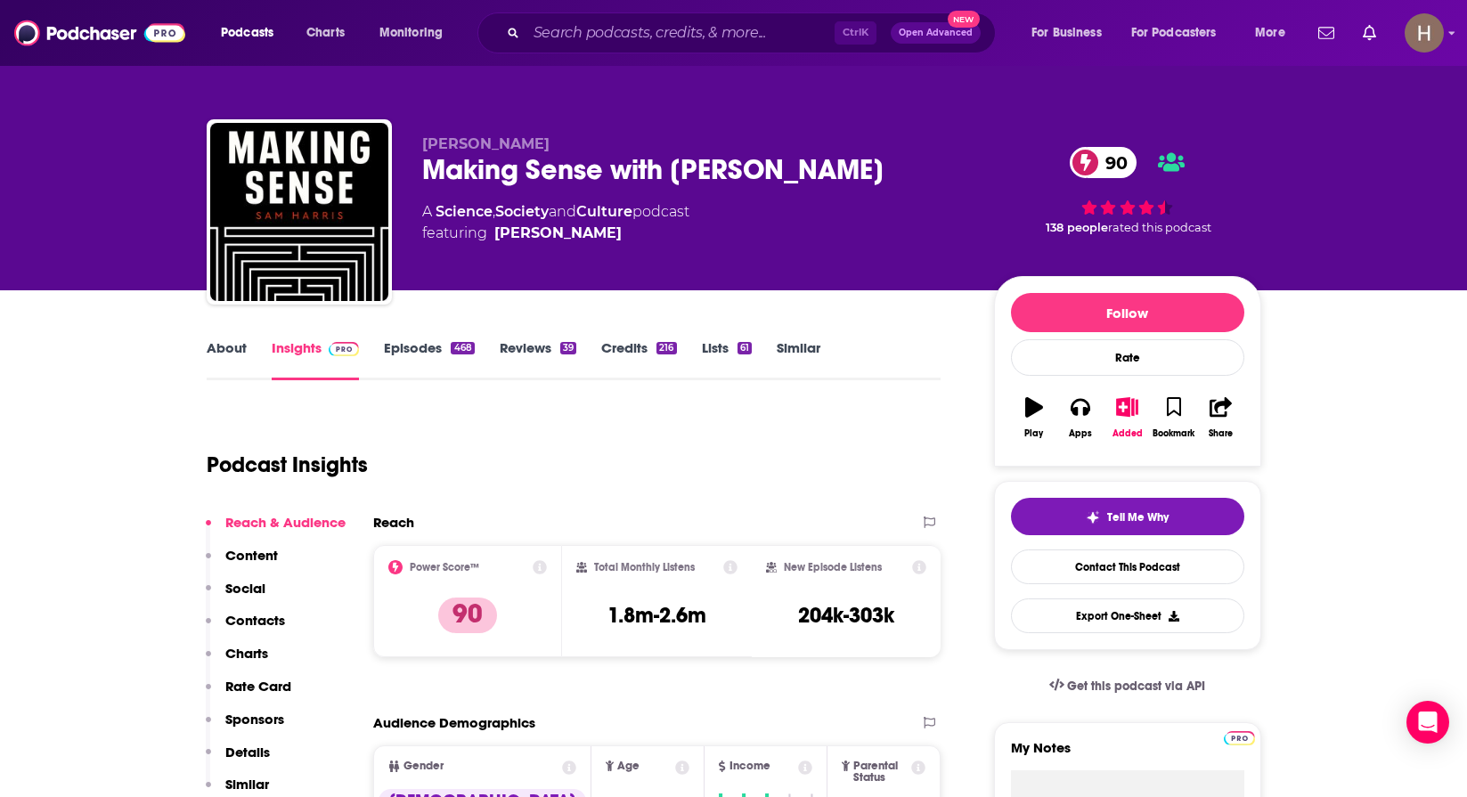
click at [243, 351] on link "About" at bounding box center [227, 359] width 40 height 41
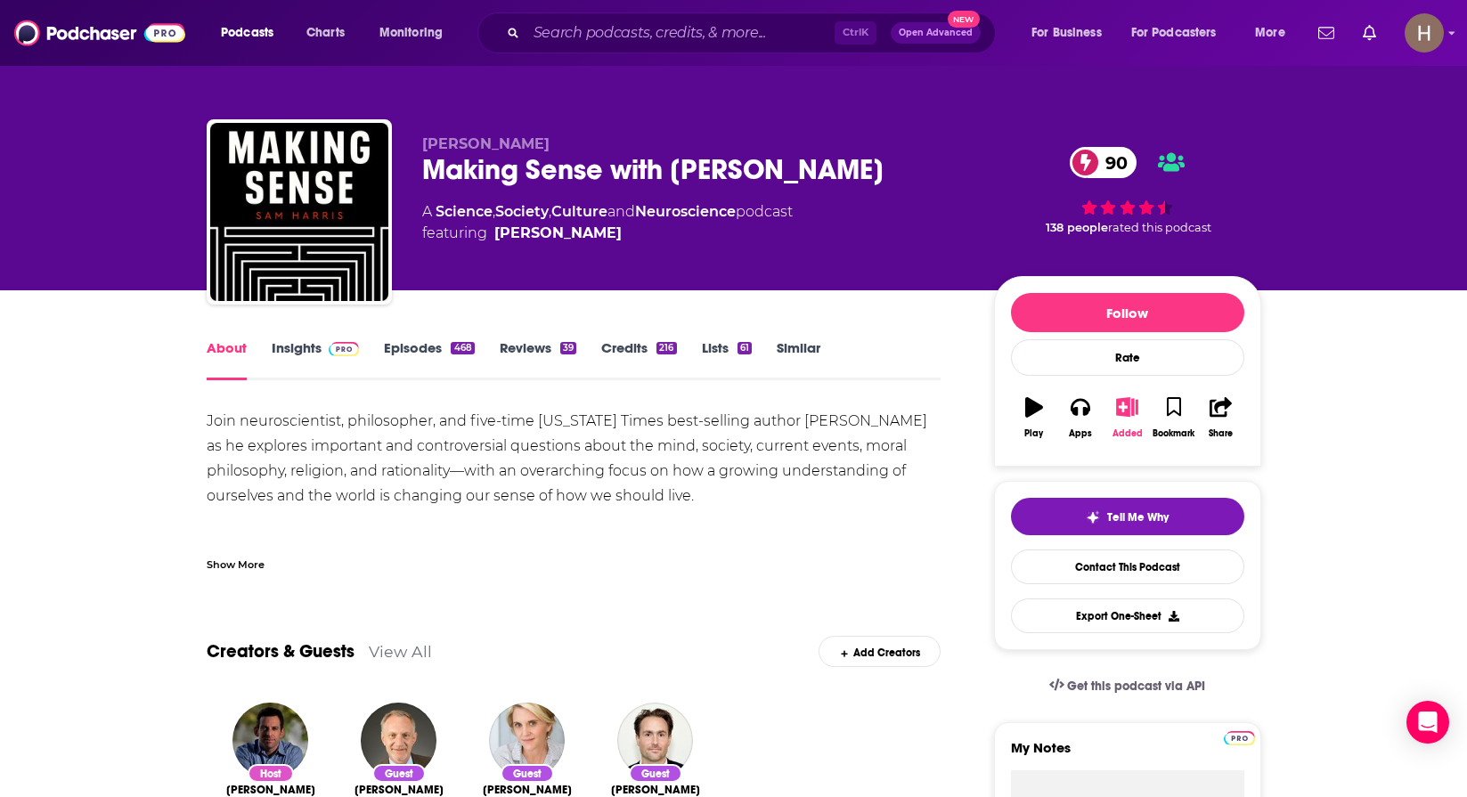
click at [1120, 416] on icon "button" at bounding box center [1127, 407] width 22 height 20
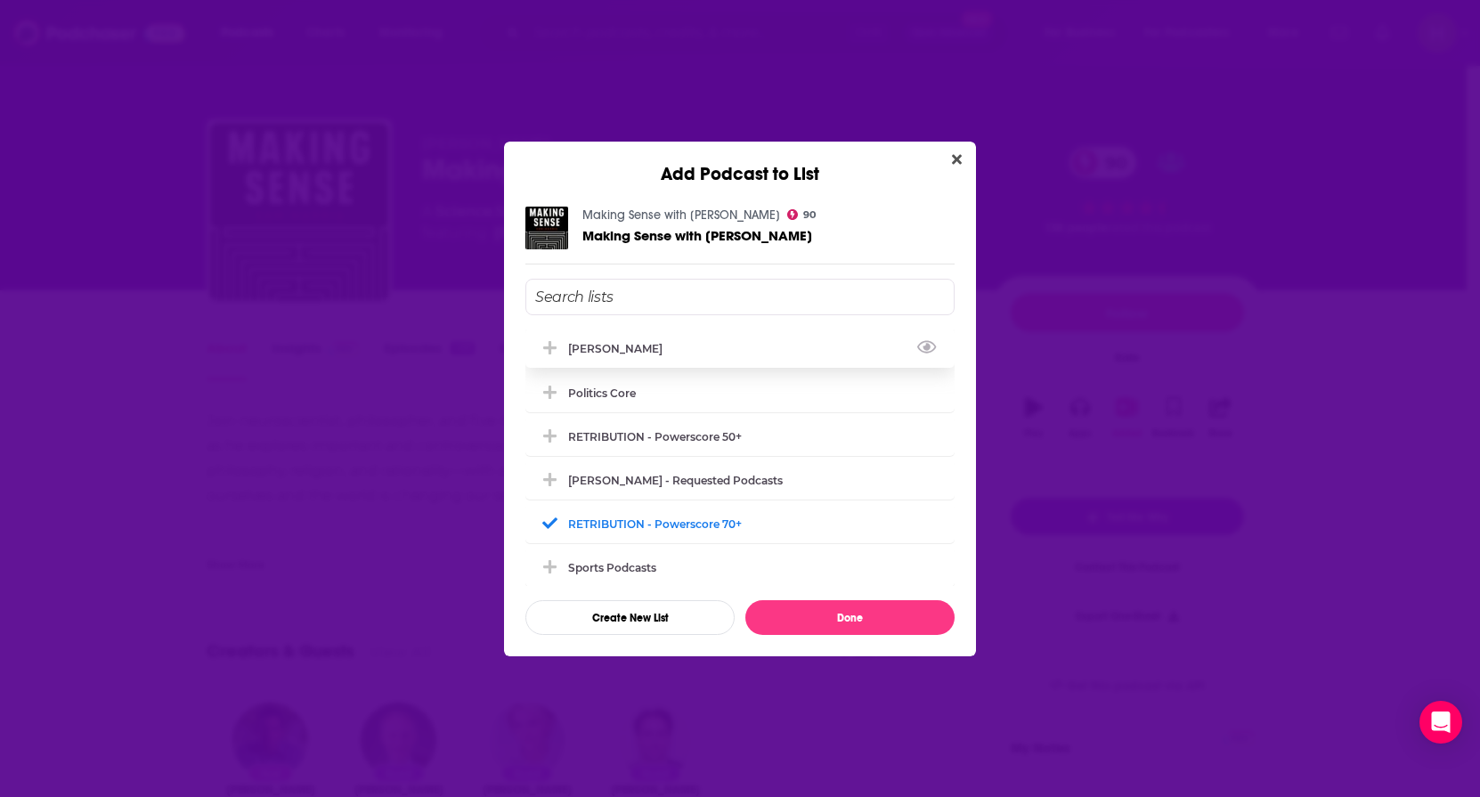
click at [652, 336] on div "[PERSON_NAME]" at bounding box center [739, 348] width 429 height 39
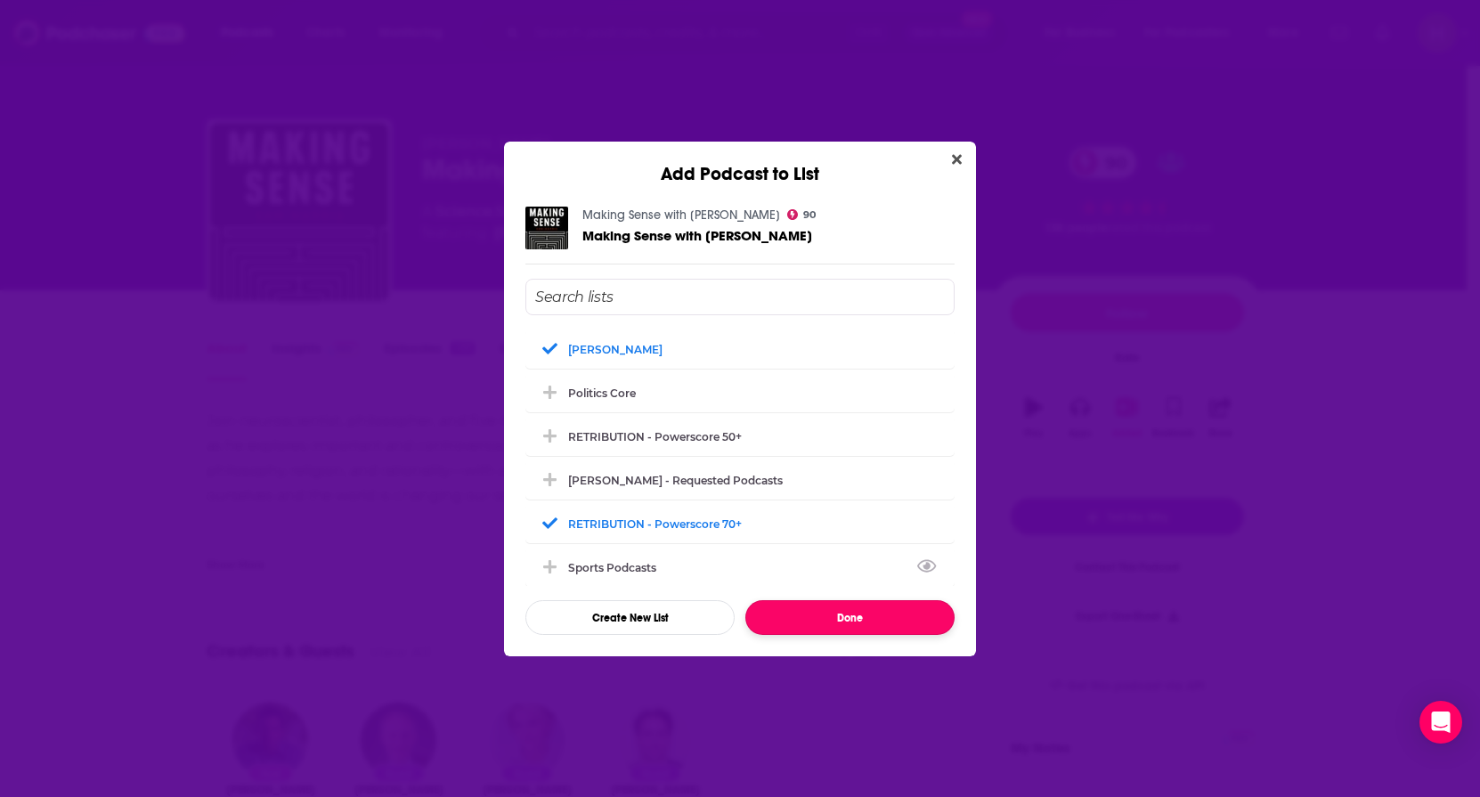
click at [804, 617] on button "Done" at bounding box center [849, 617] width 209 height 35
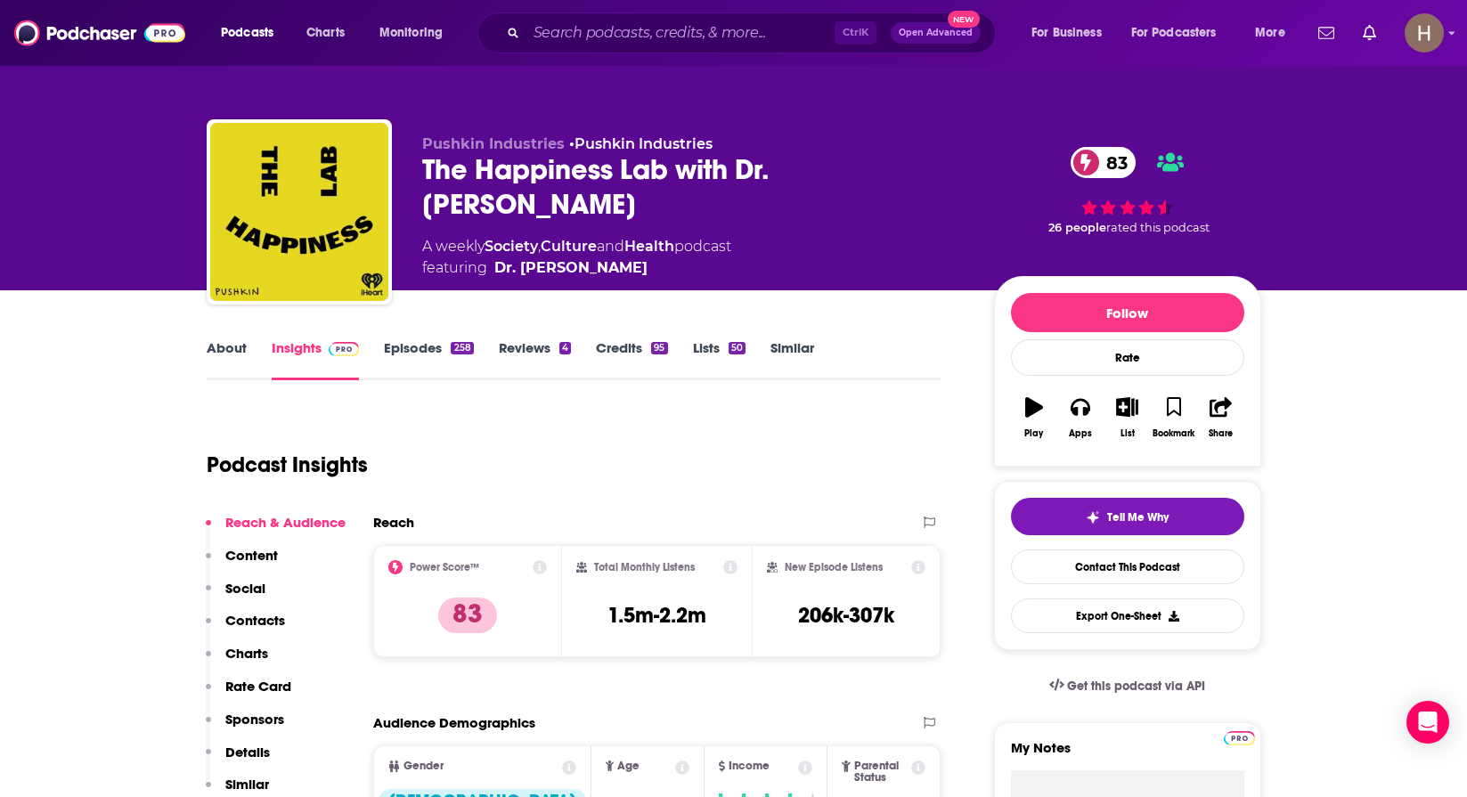
click at [234, 342] on link "About" at bounding box center [227, 359] width 40 height 41
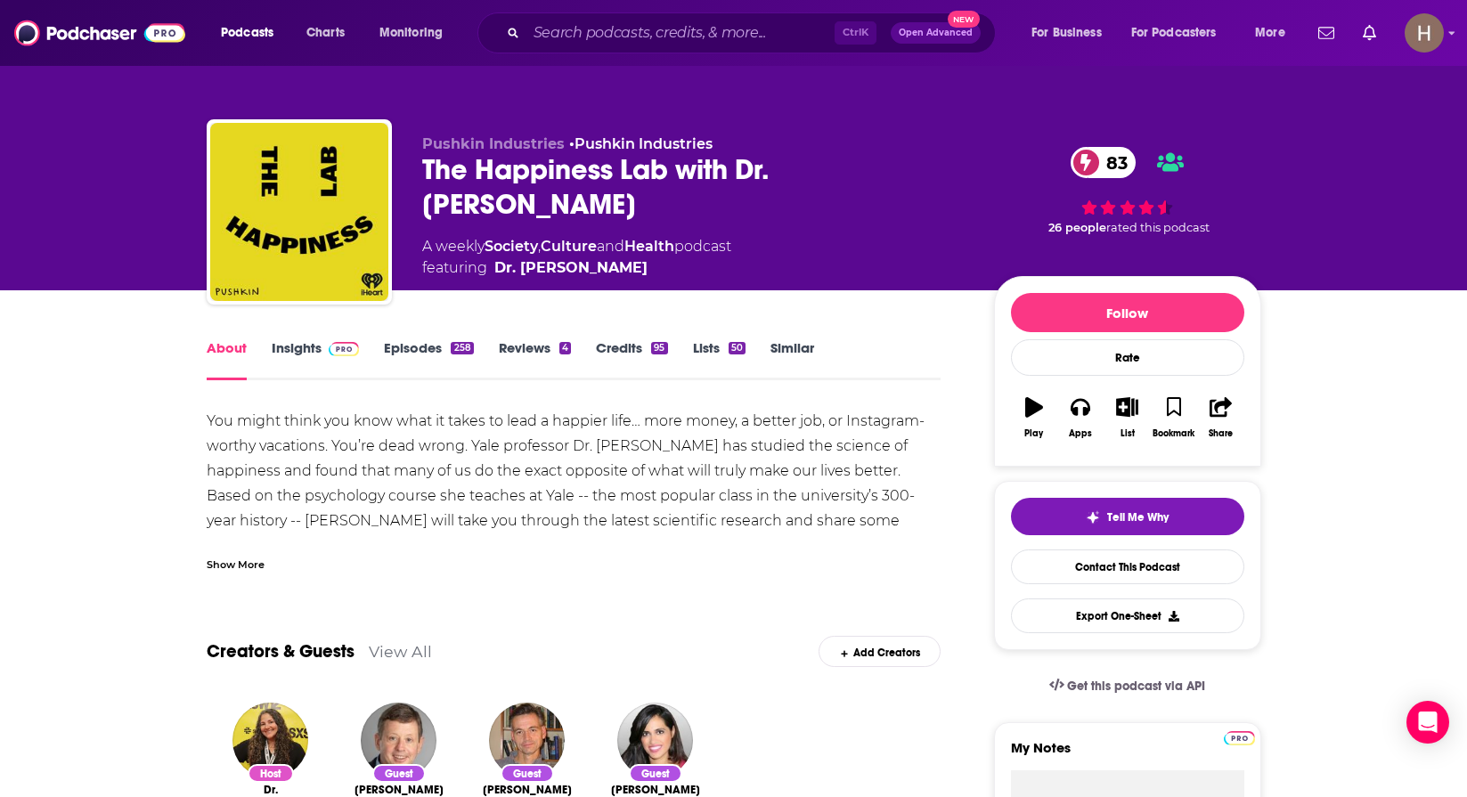
click at [254, 558] on div "Show More" at bounding box center [236, 563] width 58 height 17
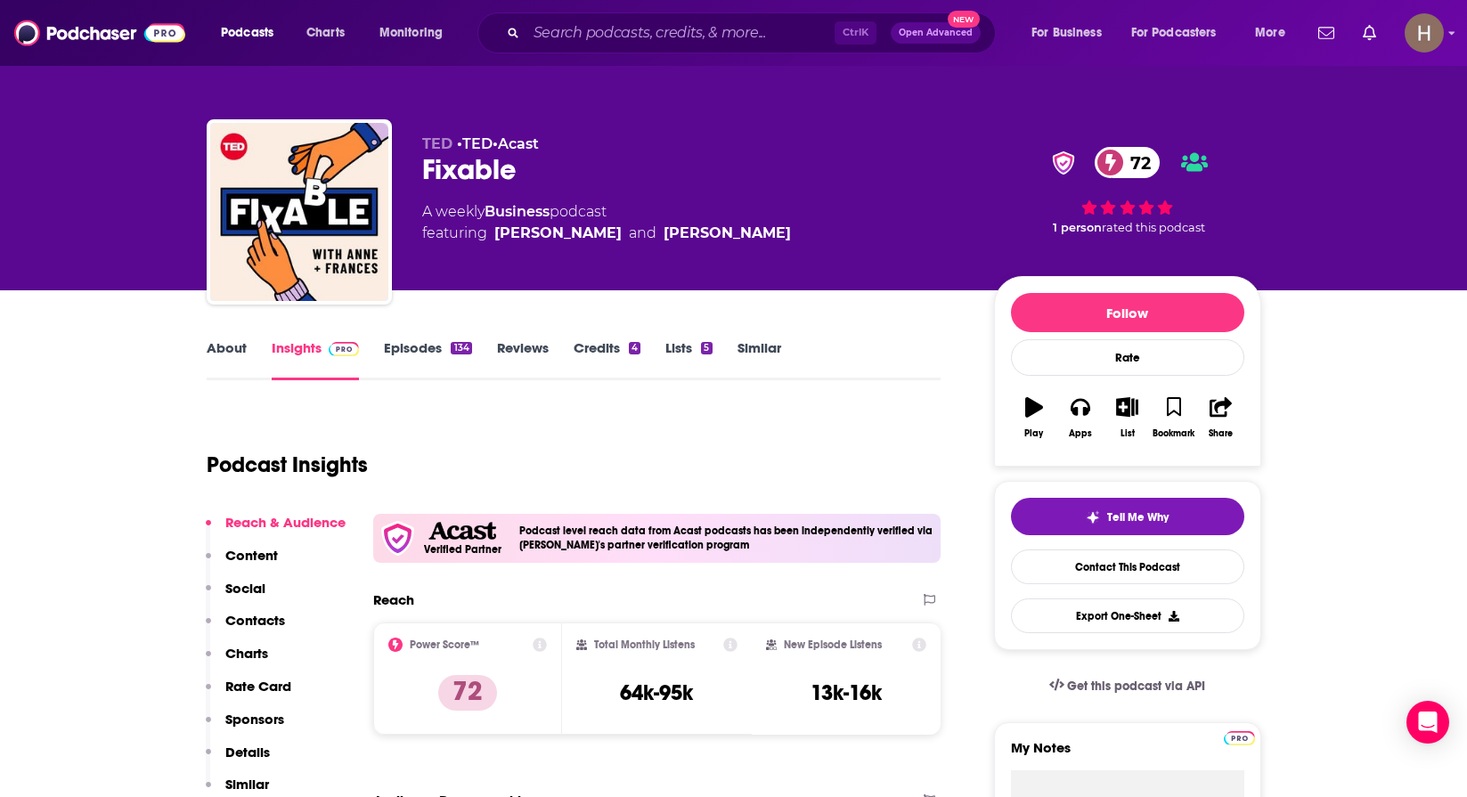
click at [242, 360] on link "About" at bounding box center [227, 359] width 40 height 41
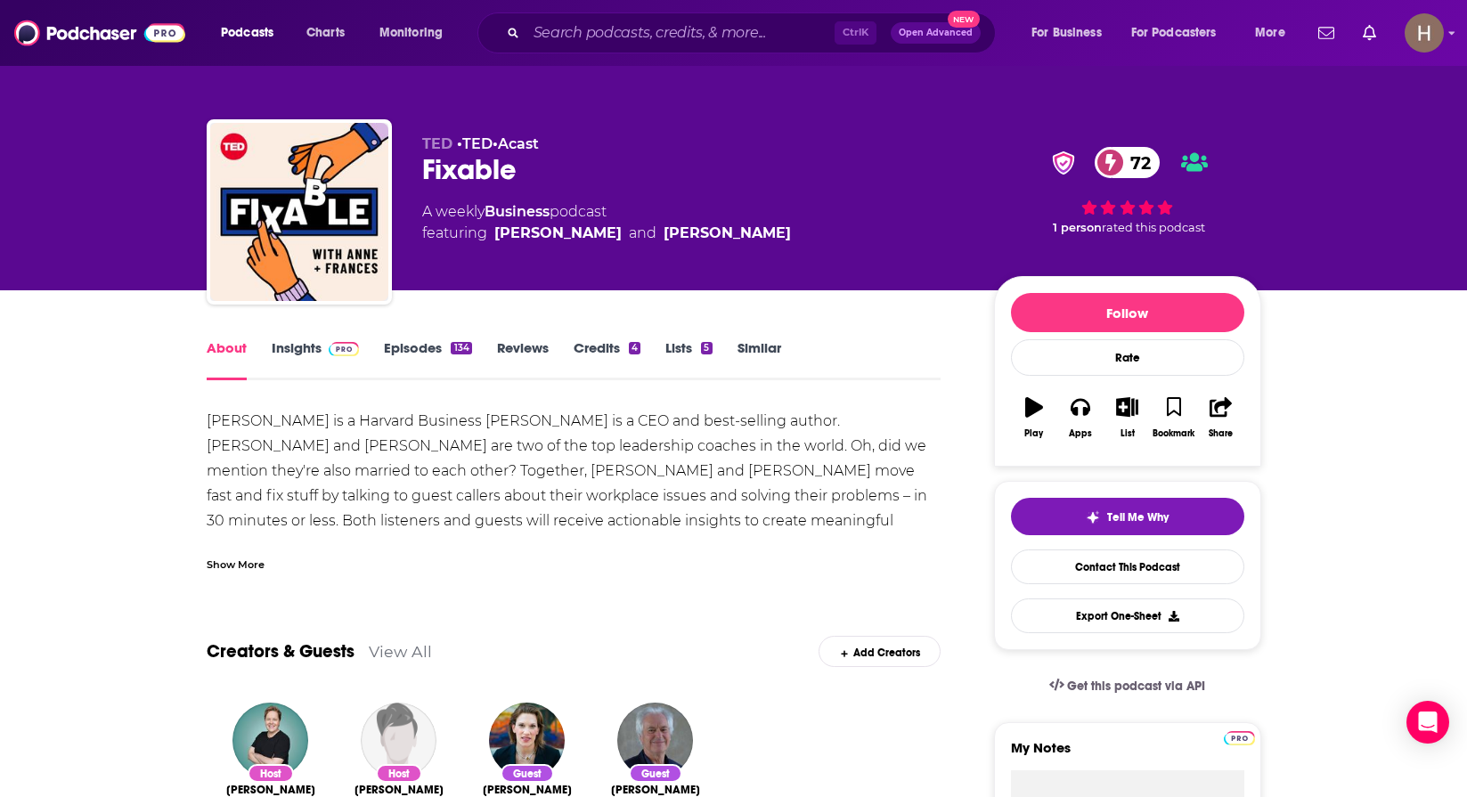
click at [233, 570] on div "Show More" at bounding box center [236, 563] width 58 height 17
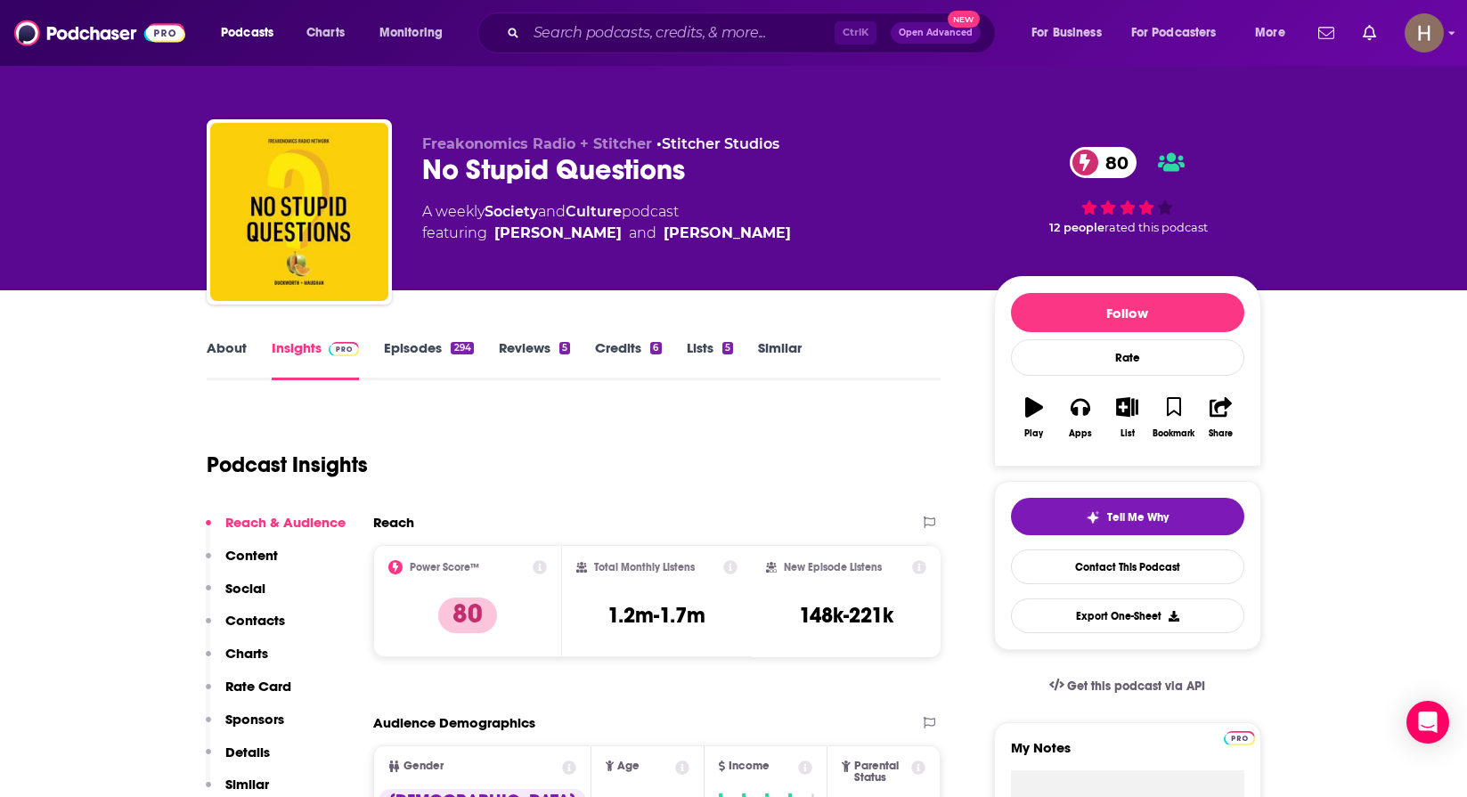
click at [227, 362] on link "About" at bounding box center [227, 359] width 40 height 41
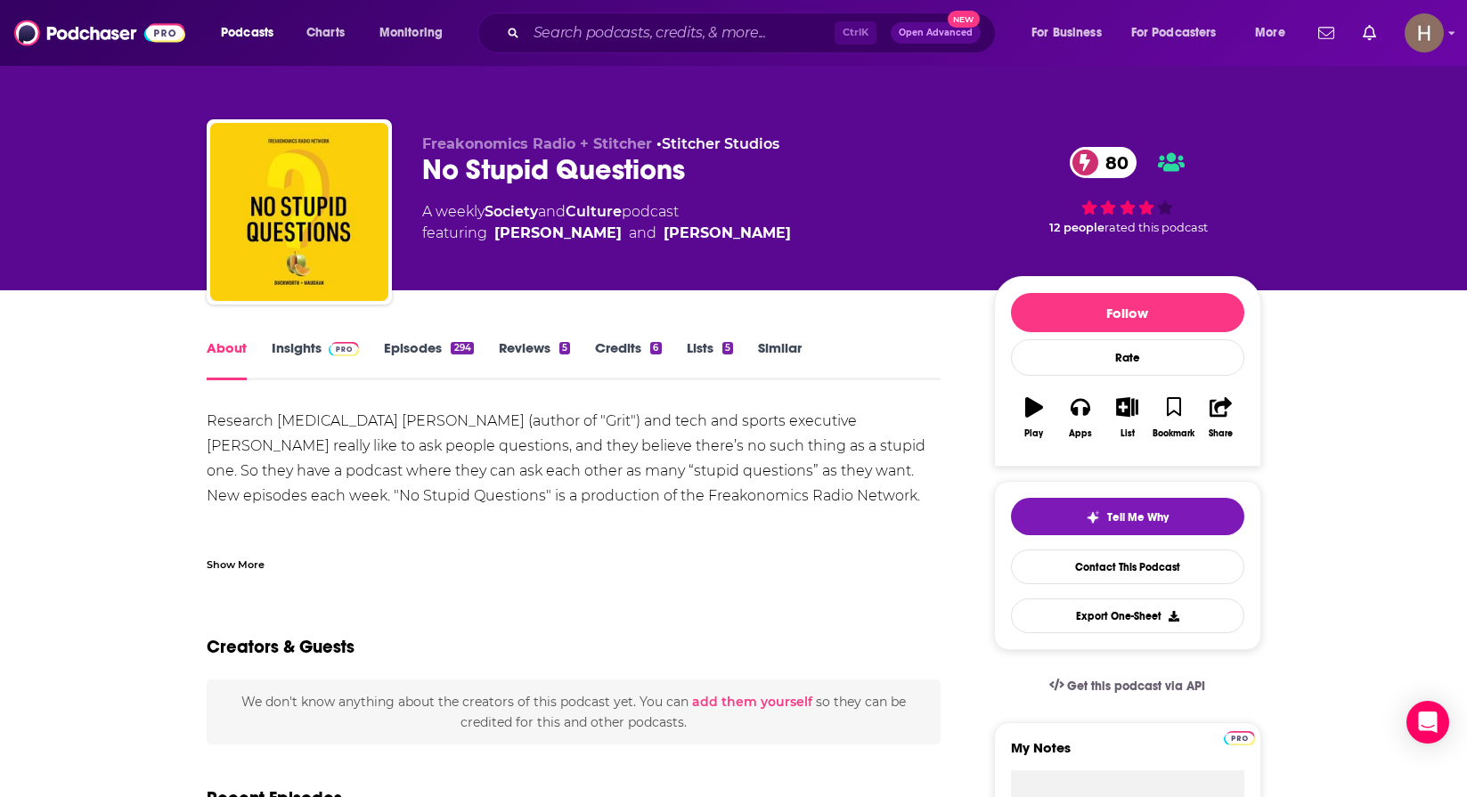
click at [248, 566] on div "Show More" at bounding box center [236, 563] width 58 height 17
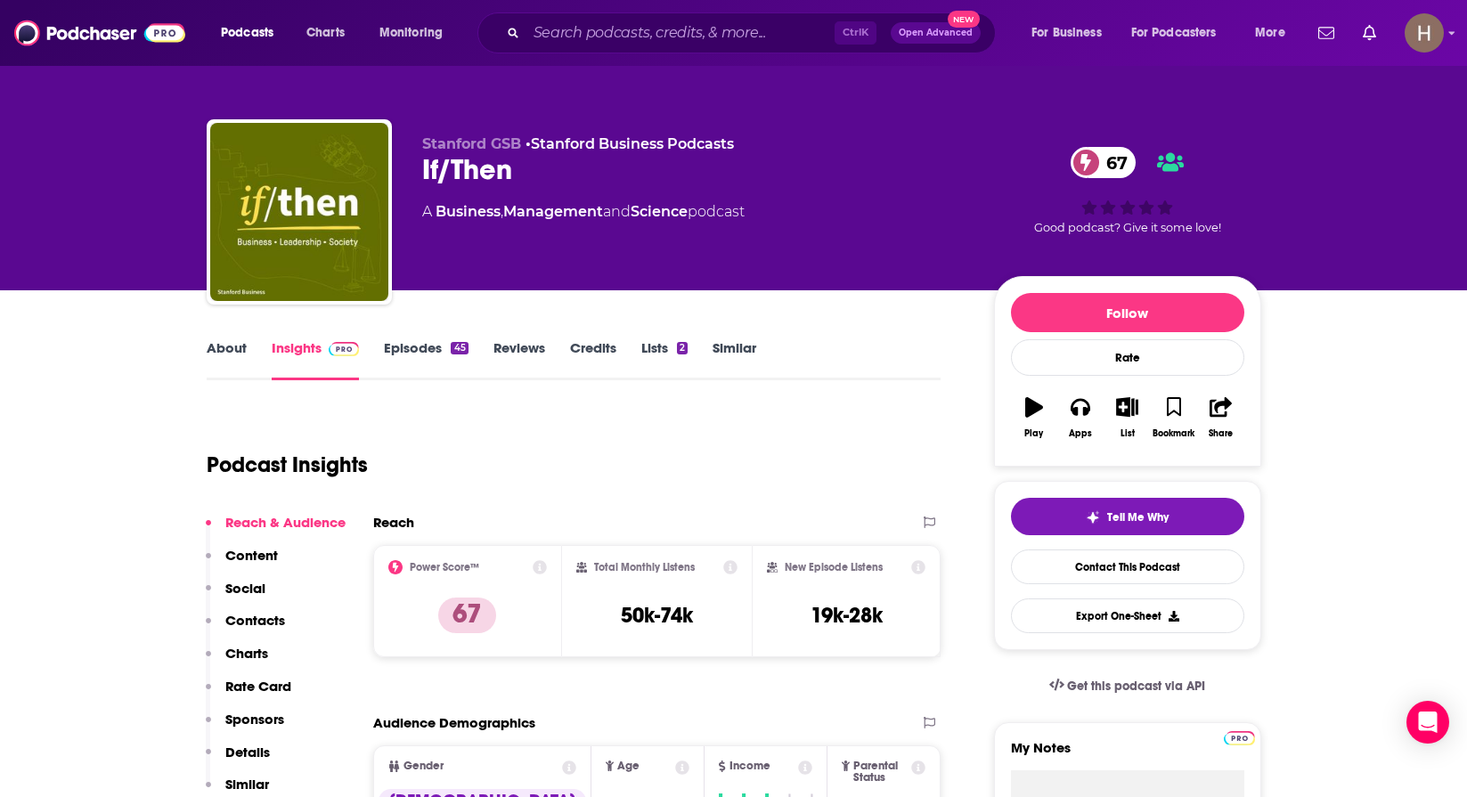
click at [215, 365] on link "About" at bounding box center [227, 359] width 40 height 41
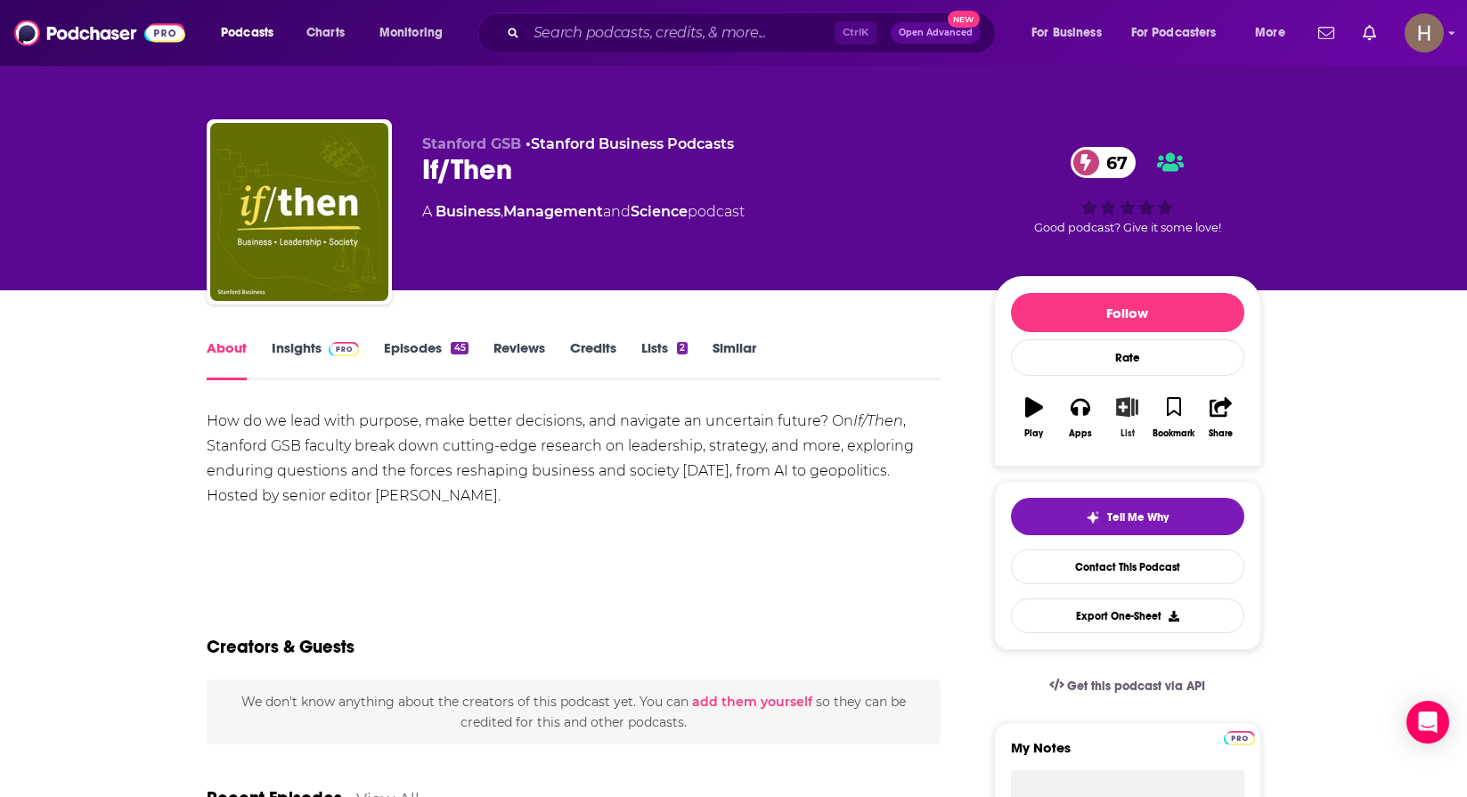
click at [1126, 416] on icon "button" at bounding box center [1127, 407] width 22 height 20
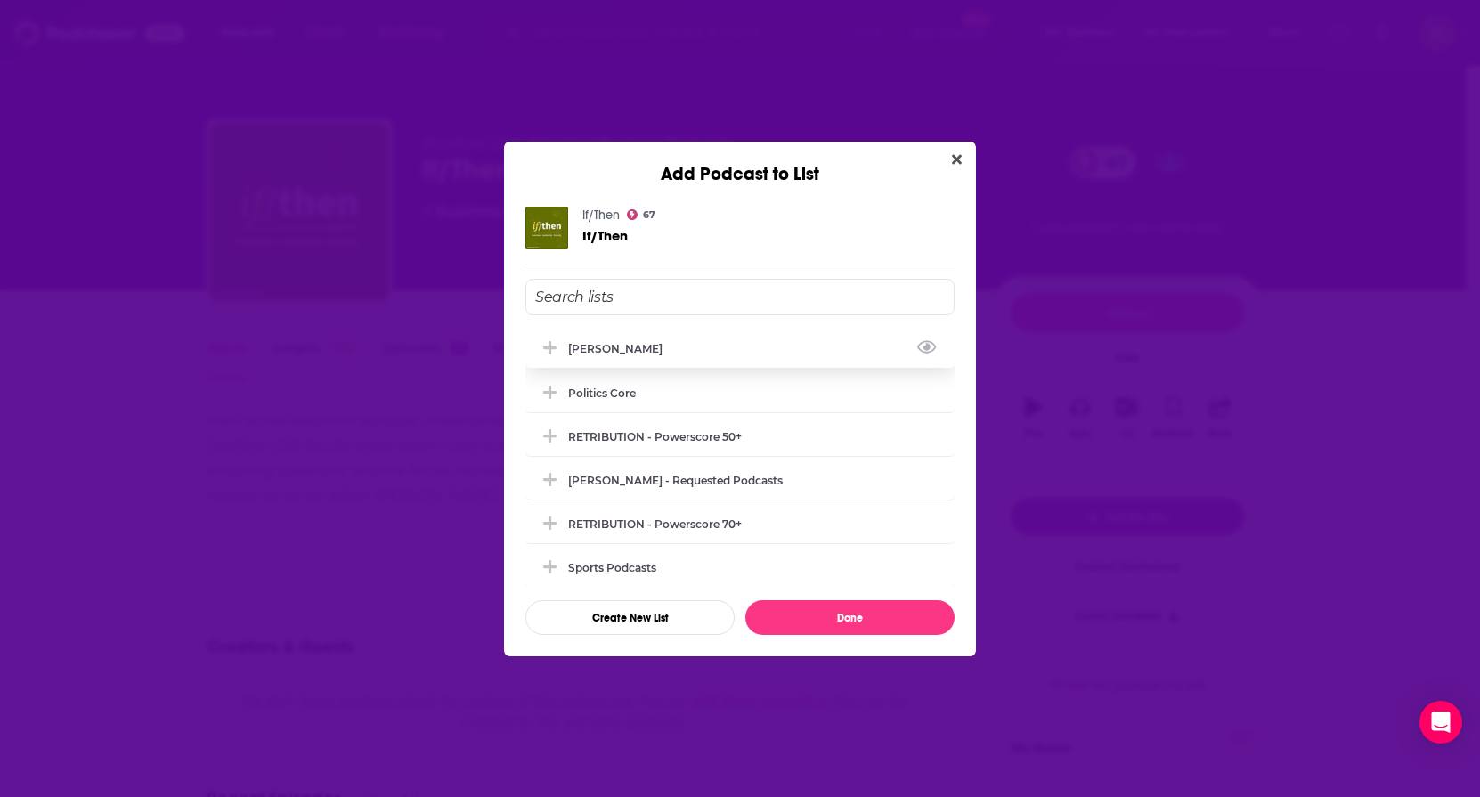
click at [554, 346] on icon "Add Podcast To List" at bounding box center [549, 348] width 13 height 16
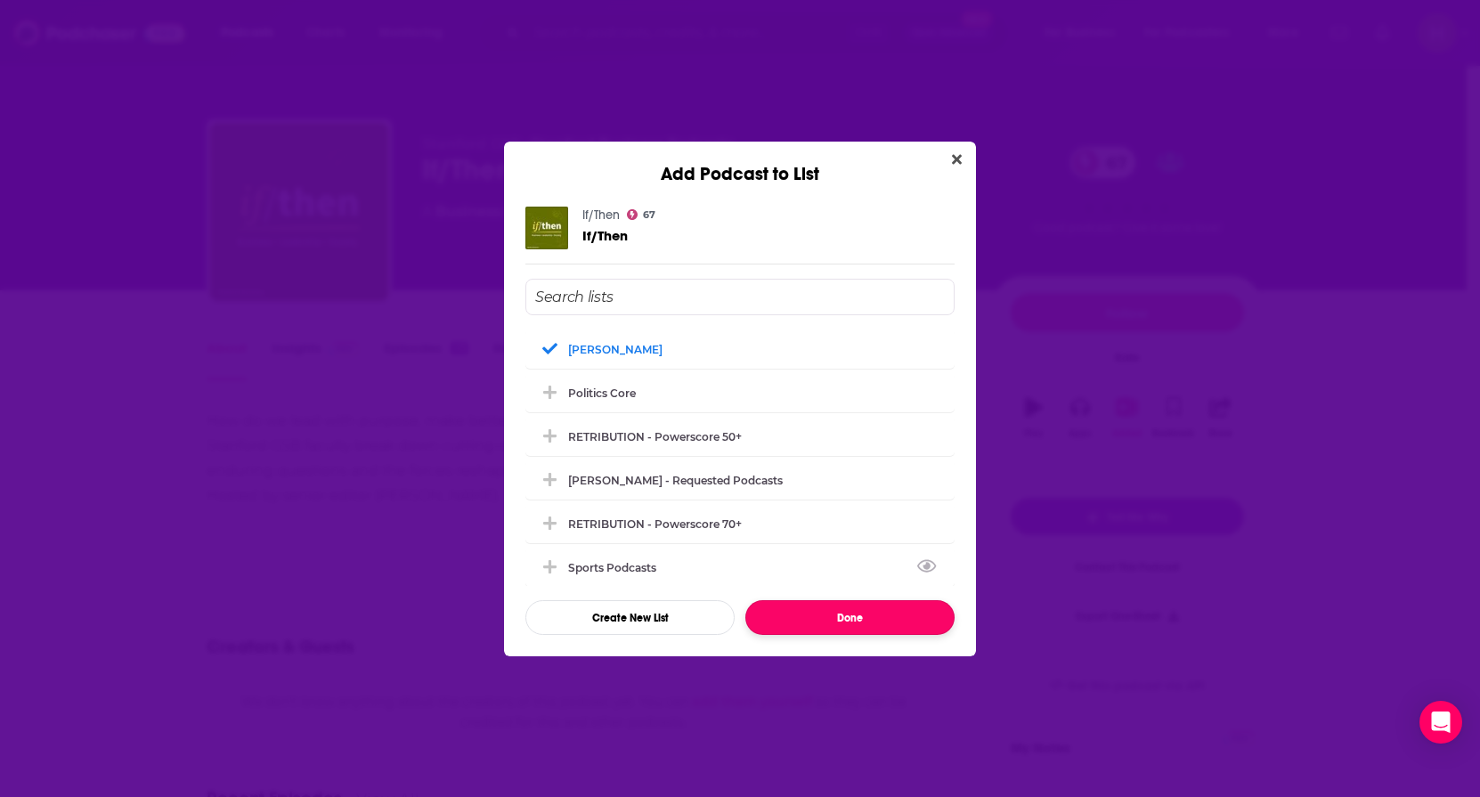
click at [854, 610] on button "Done" at bounding box center [849, 617] width 209 height 35
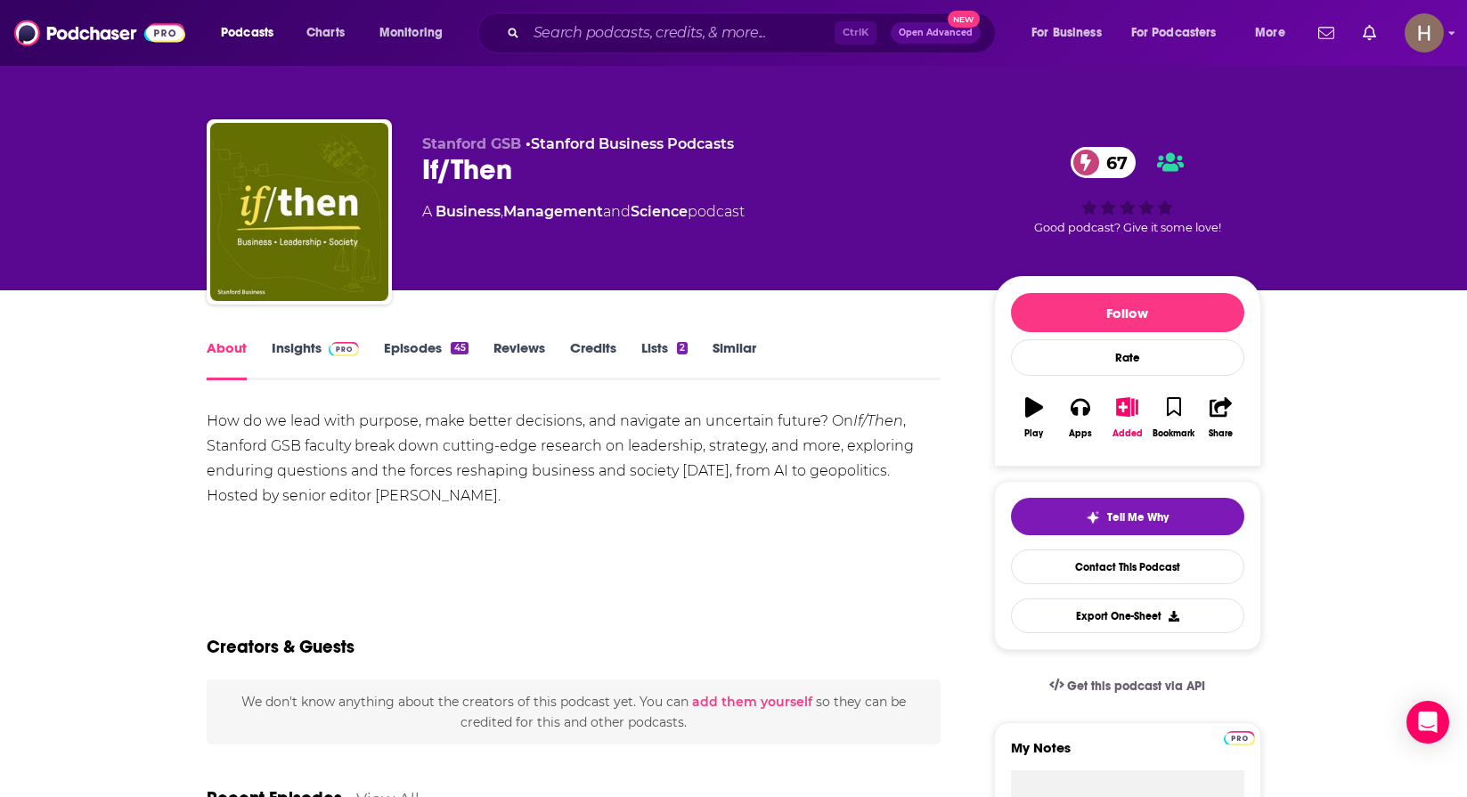
click at [345, 345] on img at bounding box center [344, 349] width 31 height 14
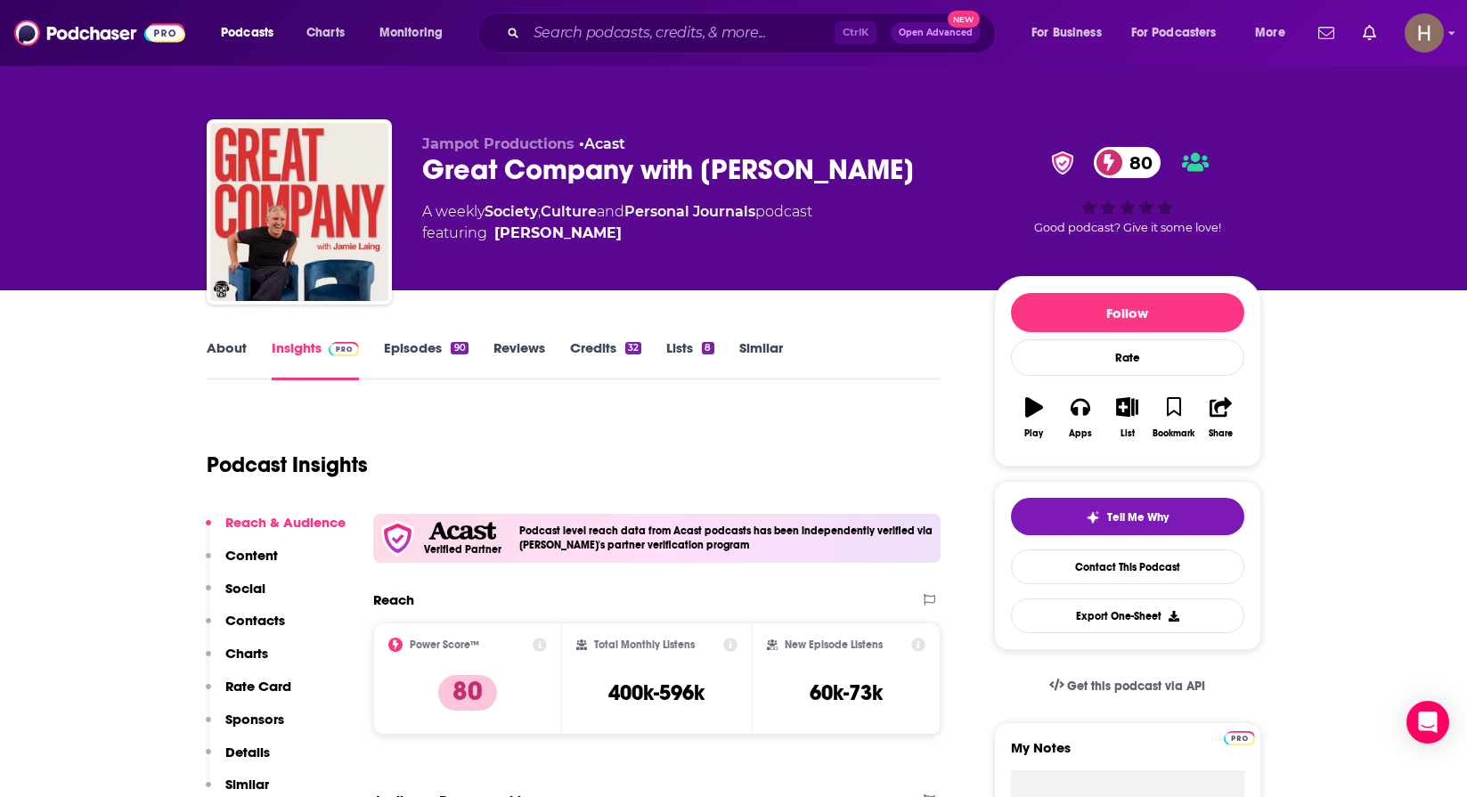
click at [221, 345] on link "About" at bounding box center [227, 359] width 40 height 41
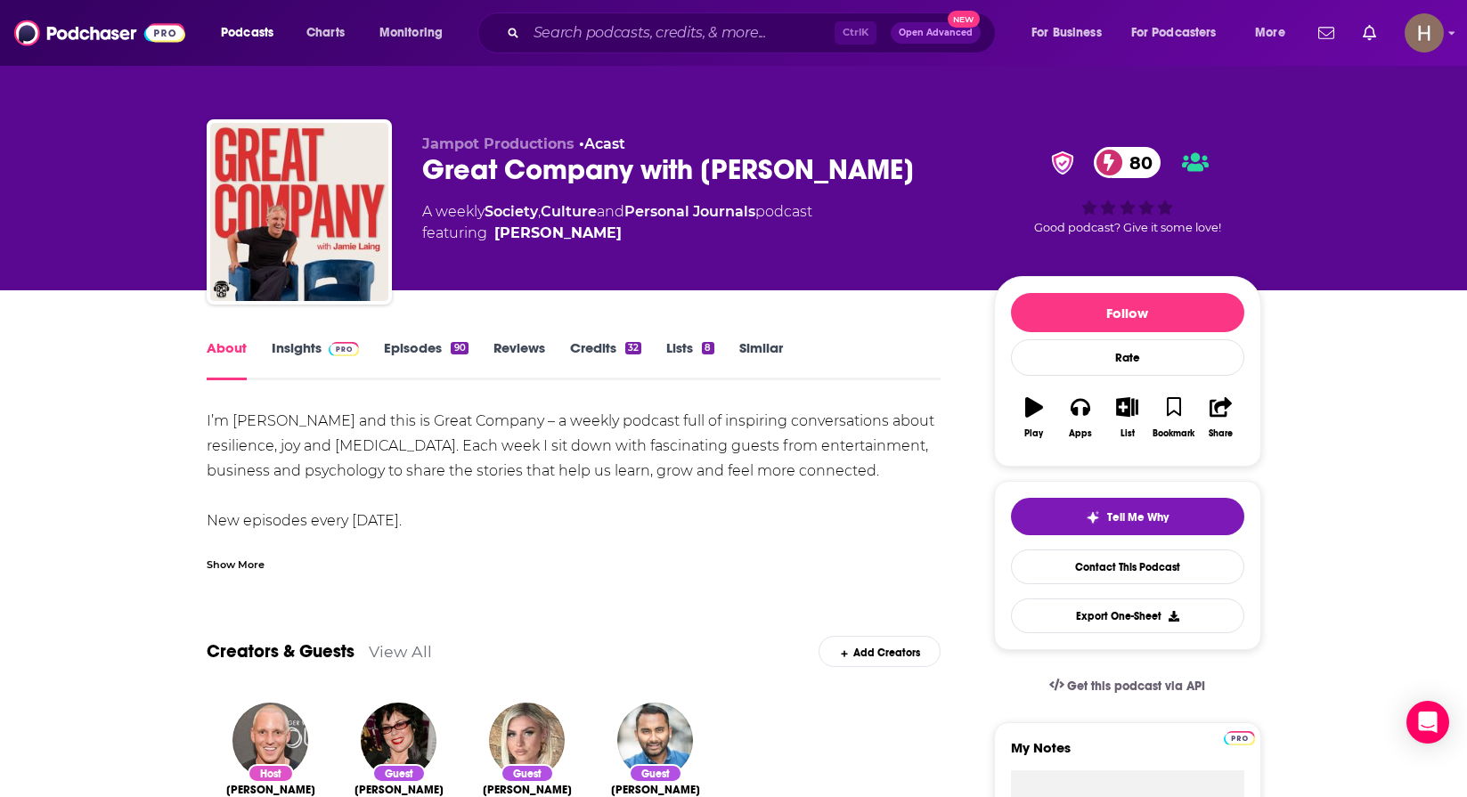
click at [308, 347] on link "Insights" at bounding box center [316, 359] width 88 height 41
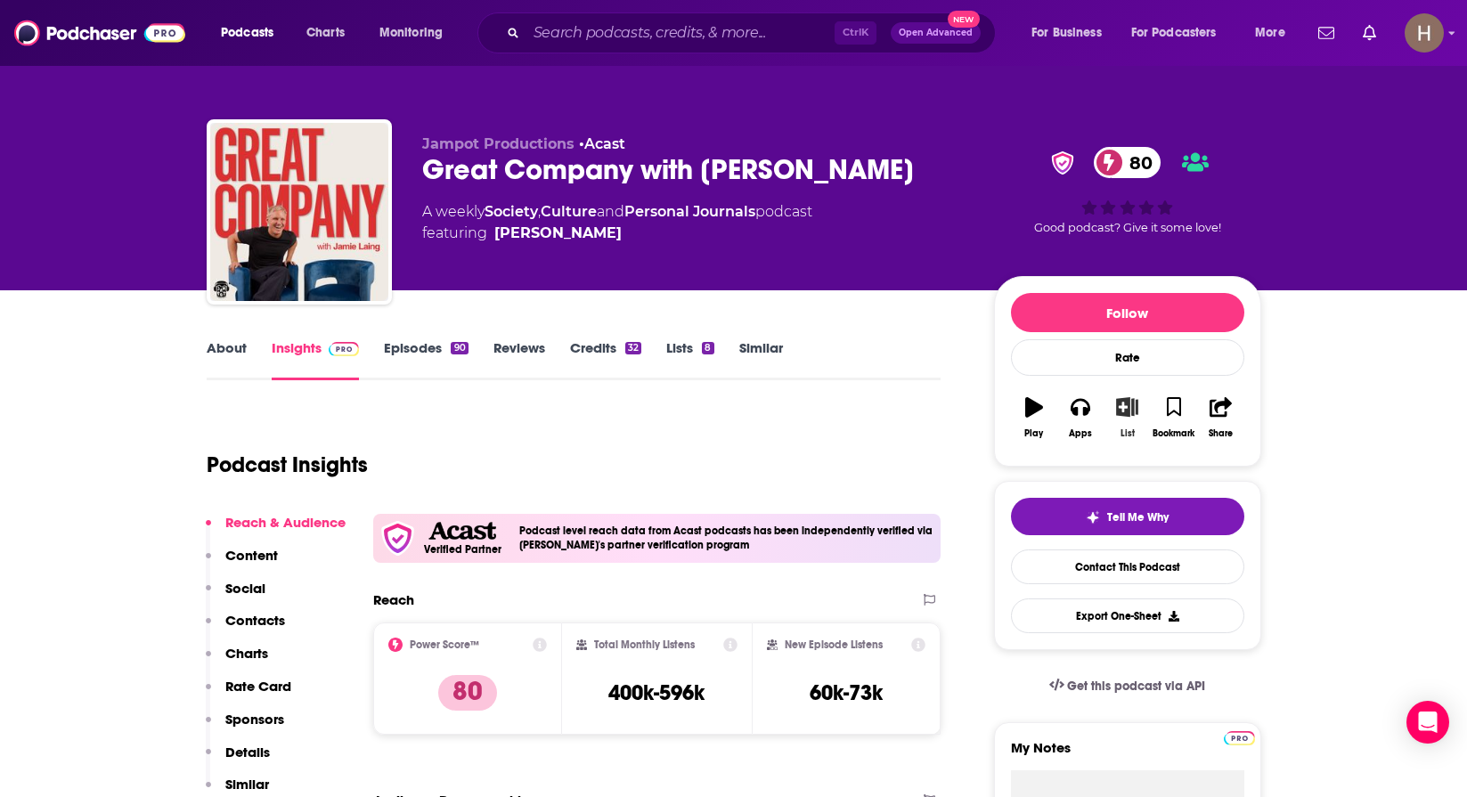
click at [1131, 415] on icon "button" at bounding box center [1127, 407] width 22 height 20
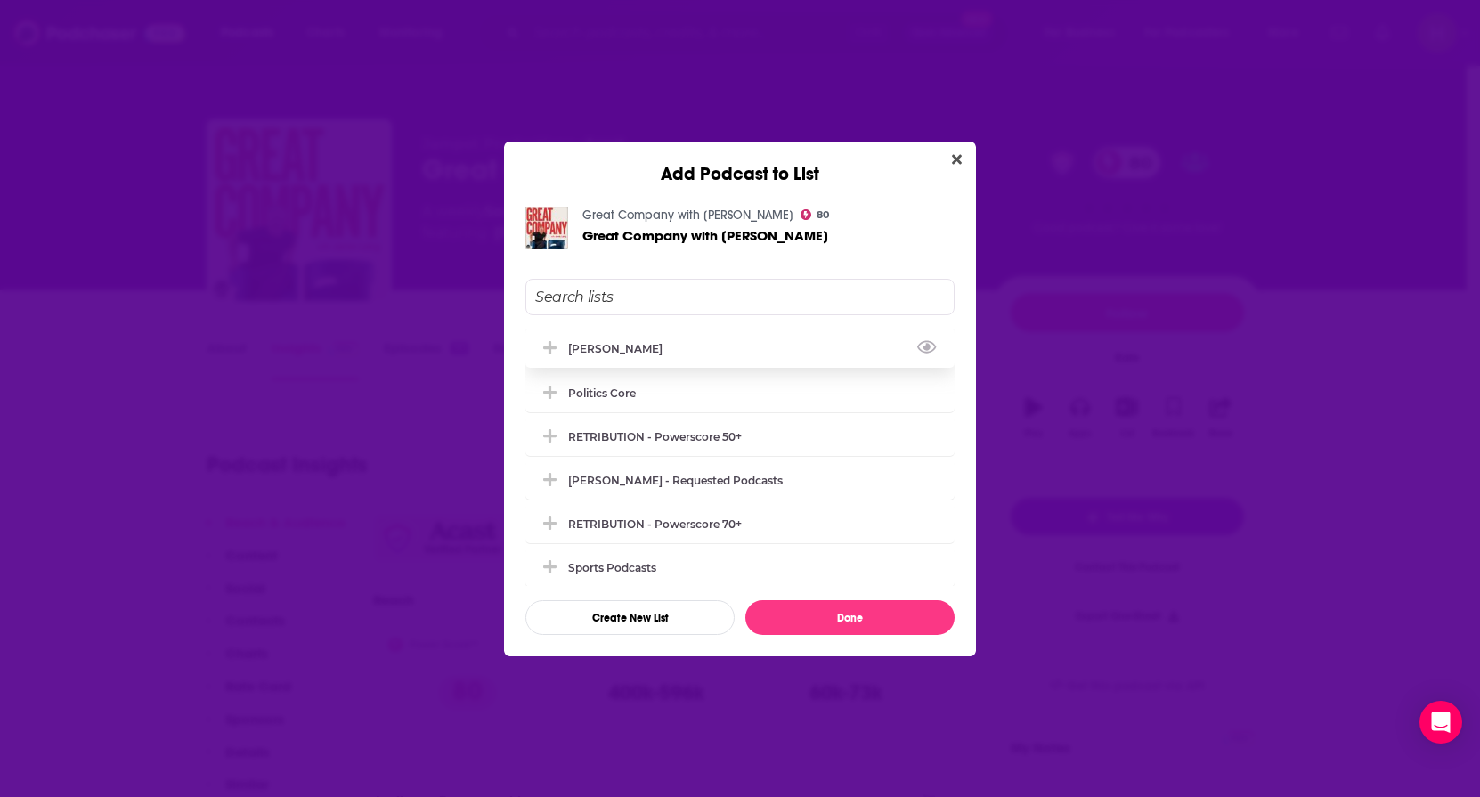
click at [565, 358] on div "[PERSON_NAME]" at bounding box center [739, 348] width 429 height 39
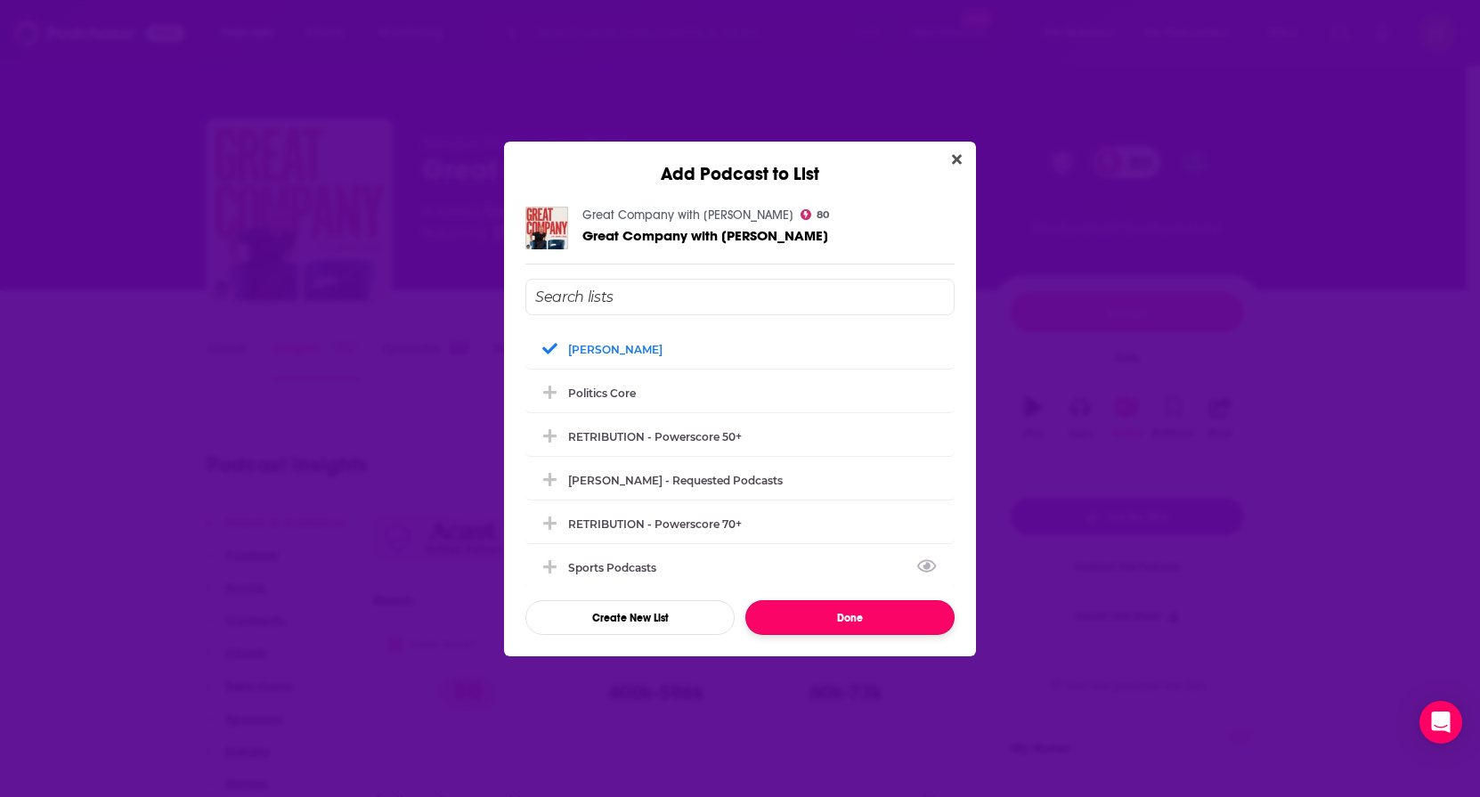
click at [885, 609] on button "Done" at bounding box center [849, 617] width 209 height 35
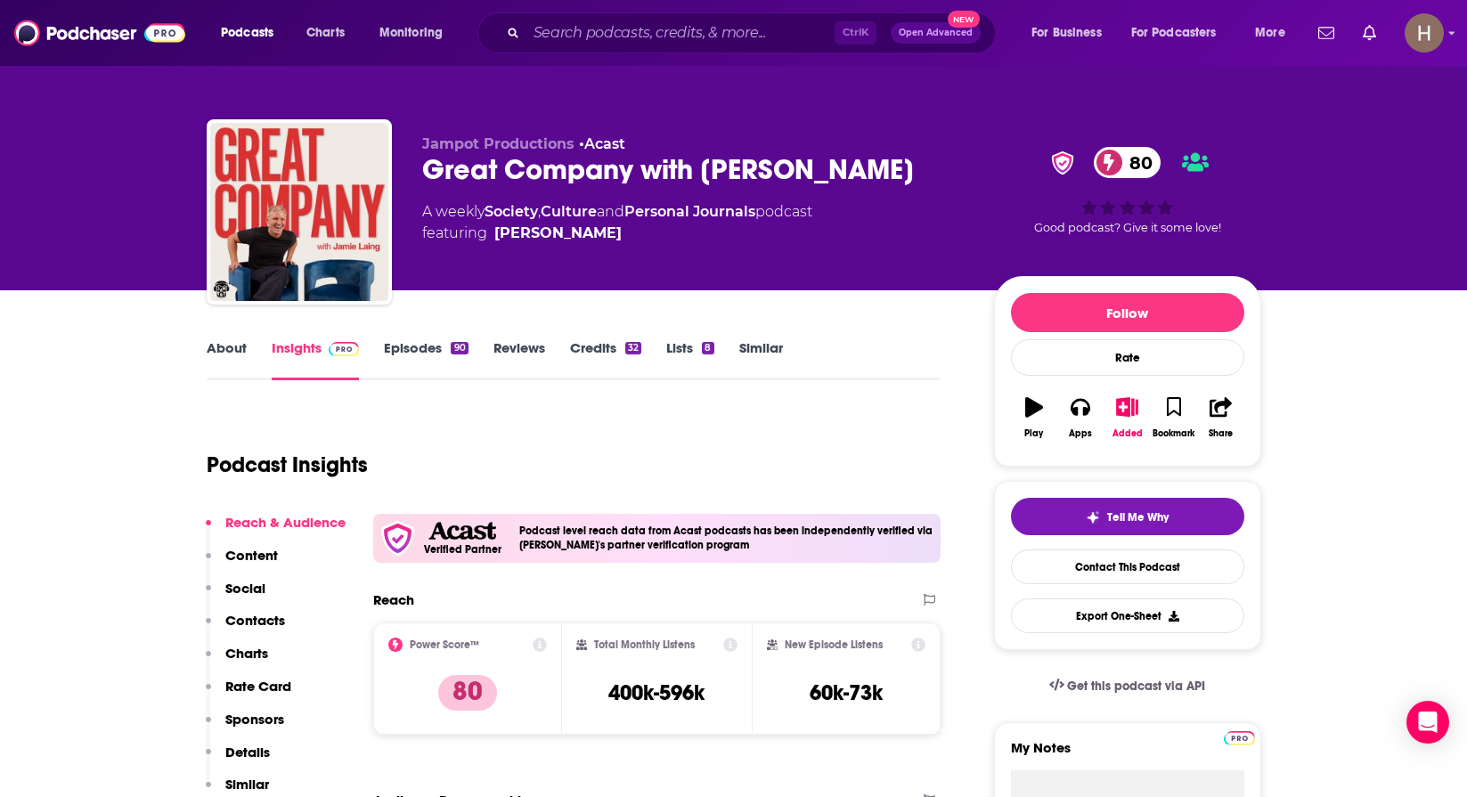
click at [763, 361] on link "Similar" at bounding box center [761, 359] width 44 height 41
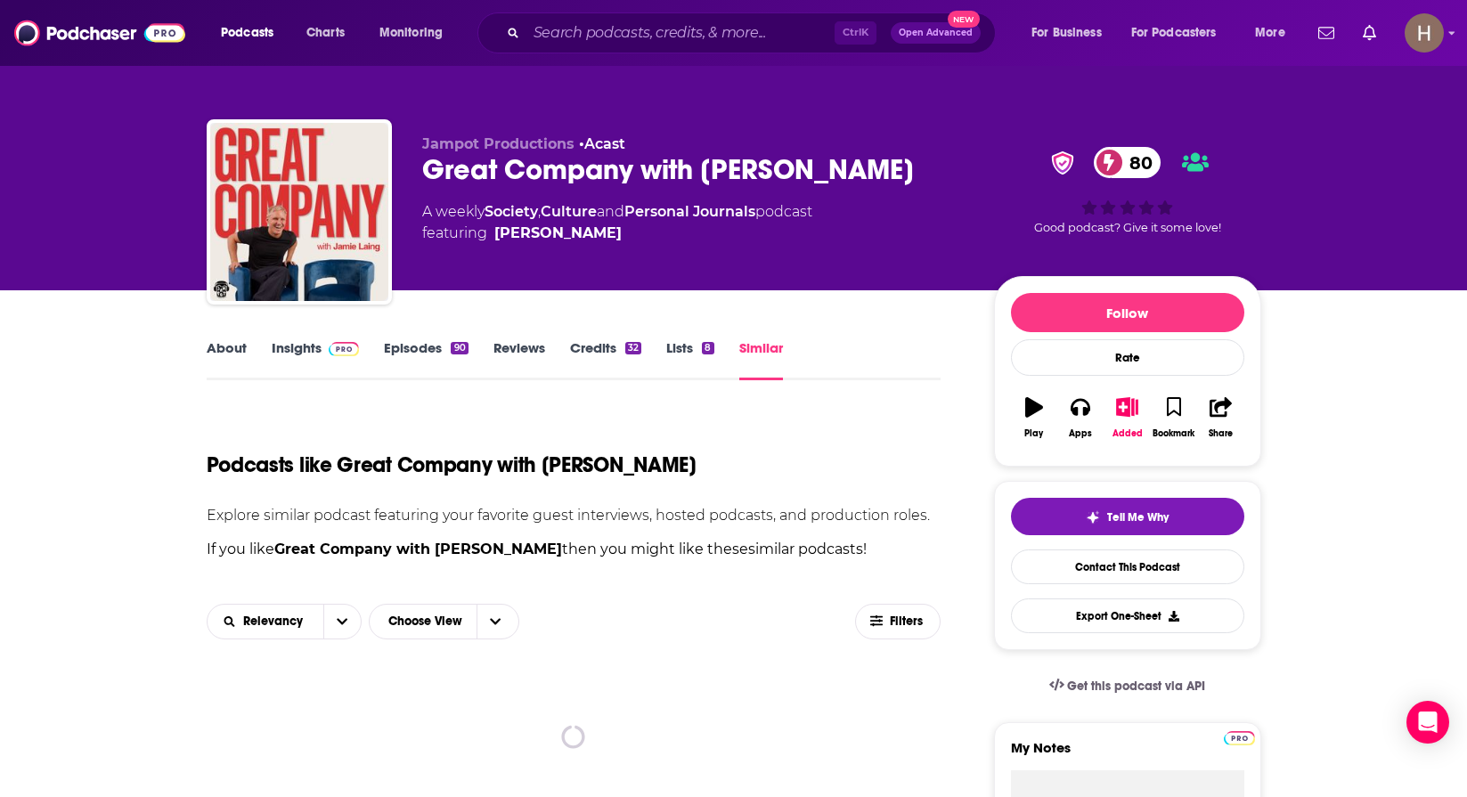
click at [226, 359] on link "About" at bounding box center [227, 359] width 40 height 41
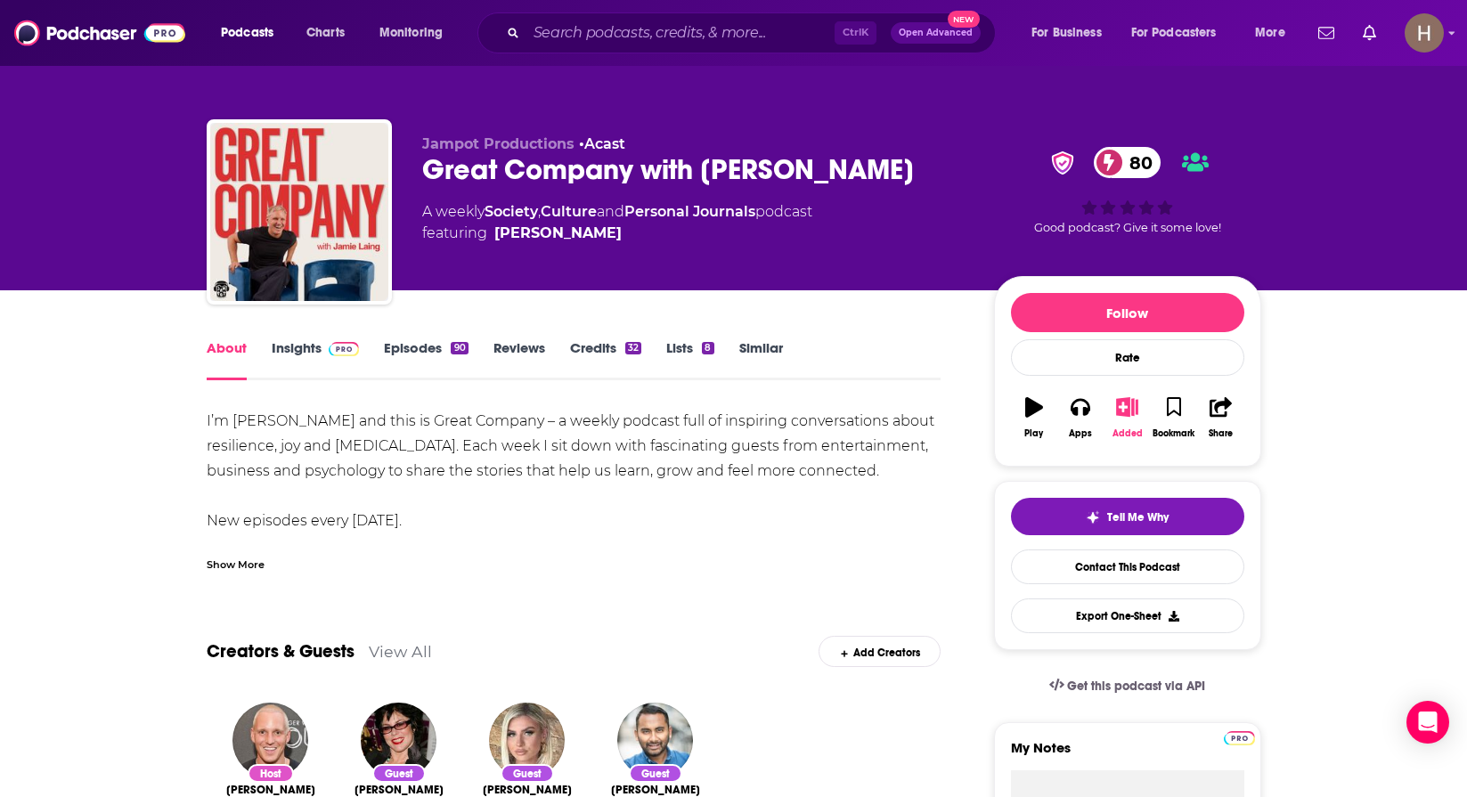
click at [1131, 413] on icon "button" at bounding box center [1127, 407] width 22 height 20
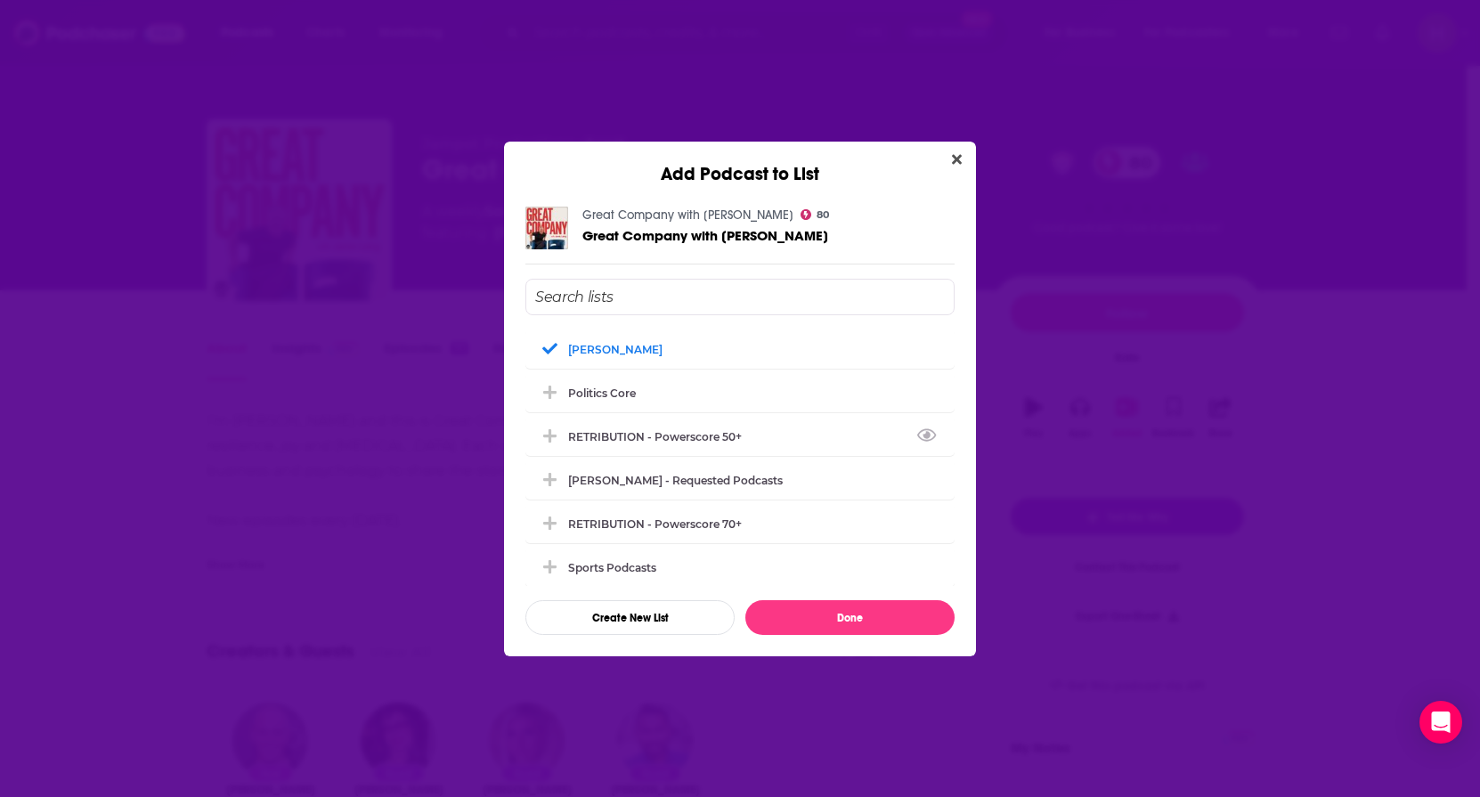
click at [326, 515] on div "Add Podcast to List Great Company with Jamie Laing 80 Great Company with Jamie …" at bounding box center [740, 398] width 1480 height 797
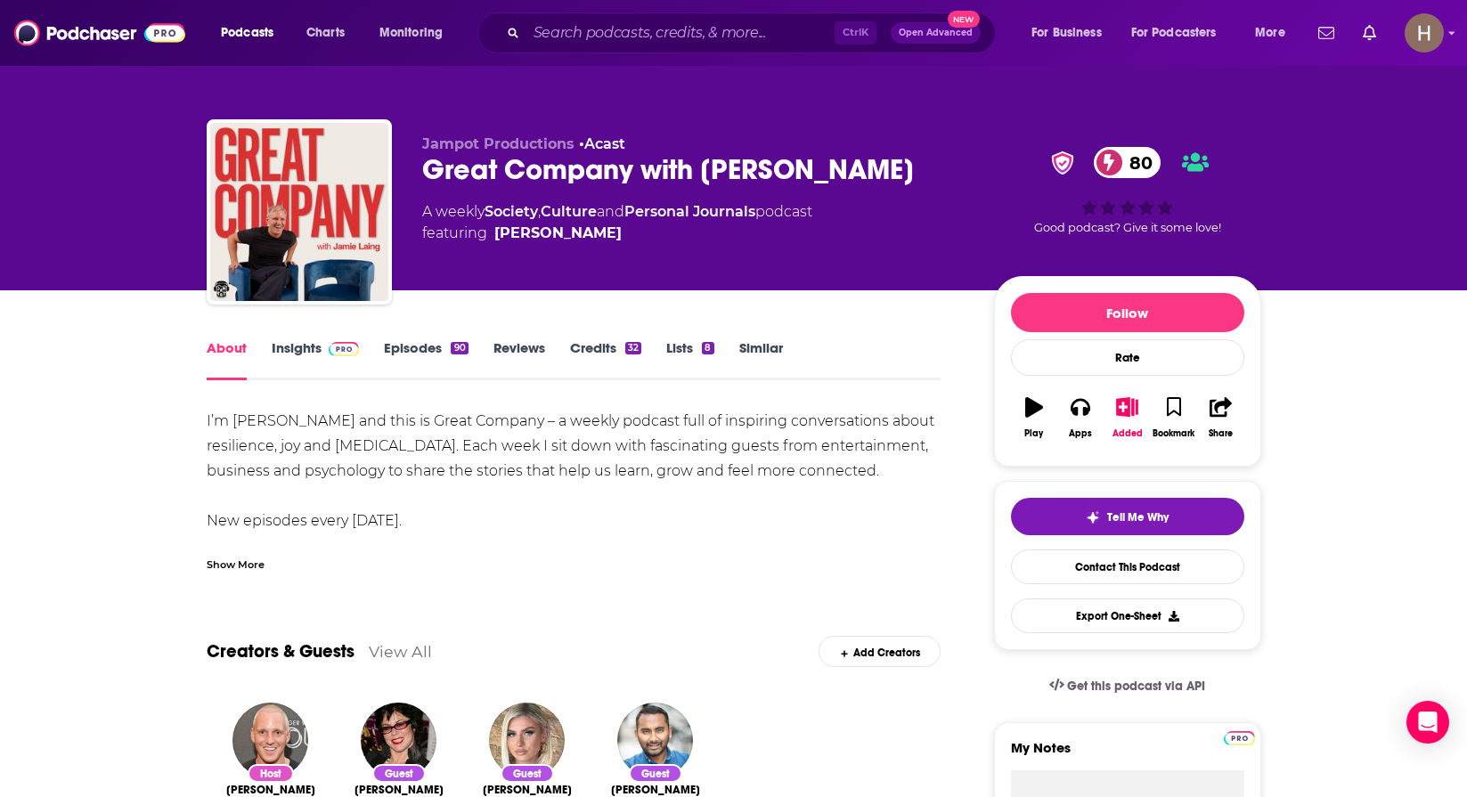
click at [774, 356] on link "Similar" at bounding box center [761, 359] width 44 height 41
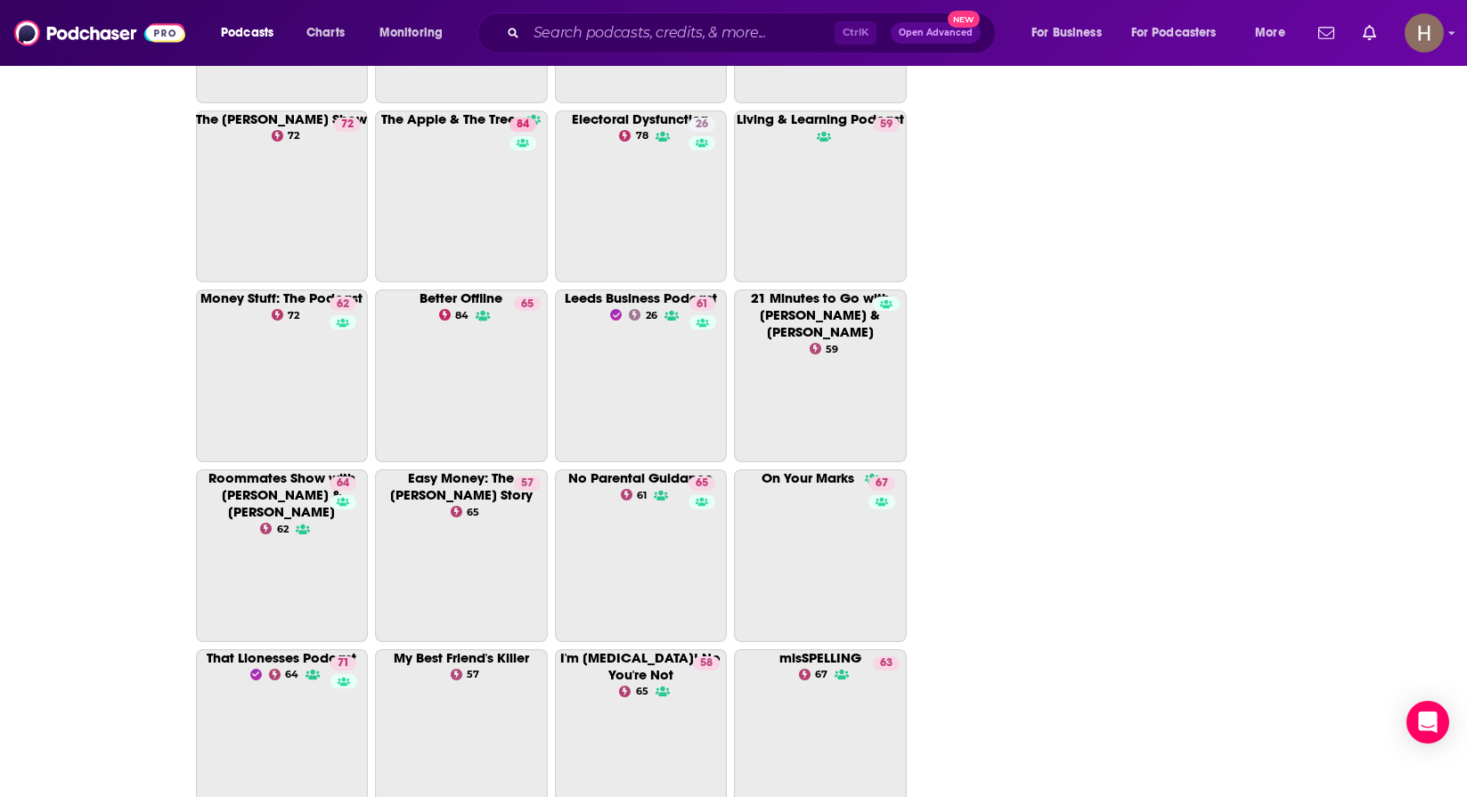
scroll to position [4143, 0]
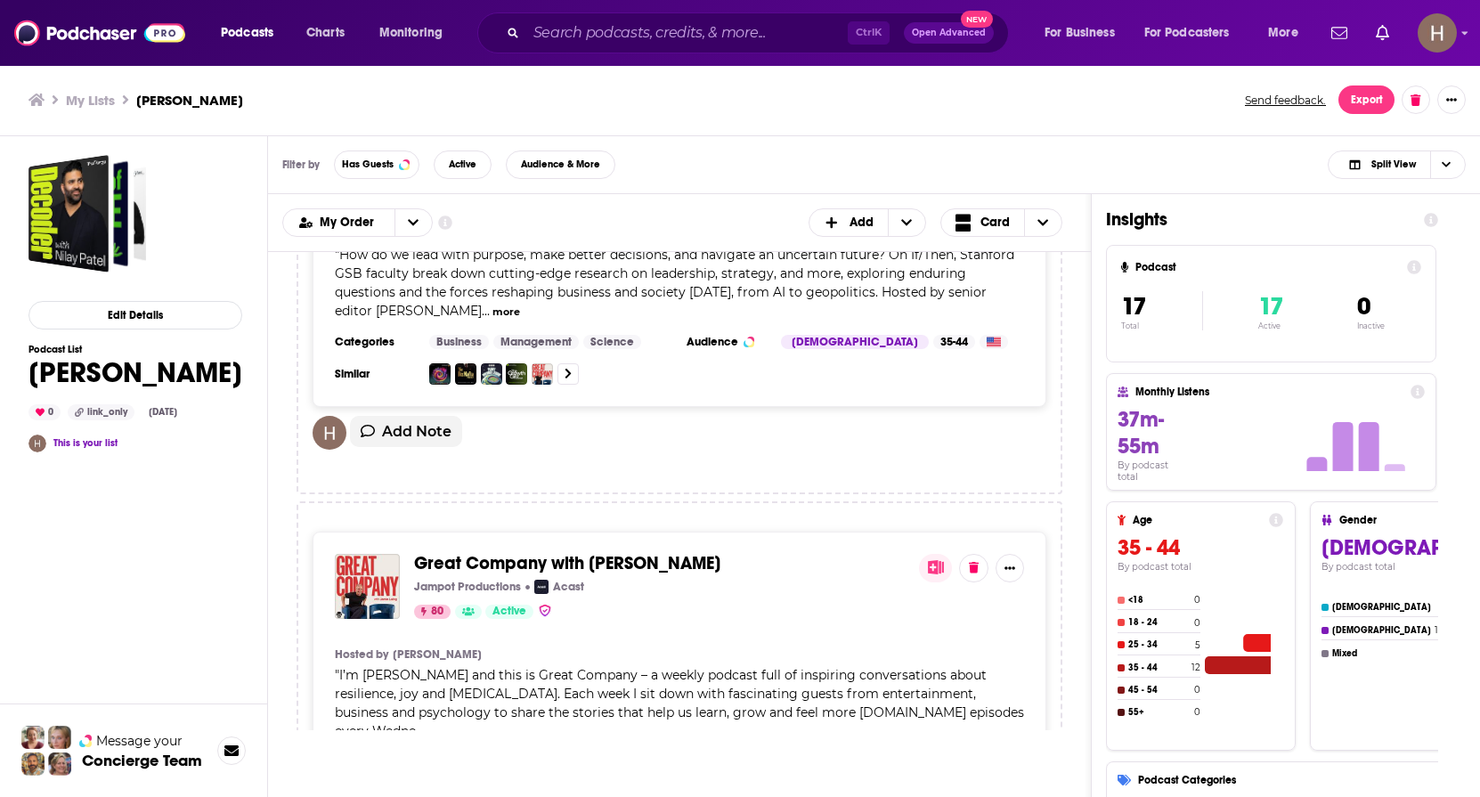
scroll to position [6551, 0]
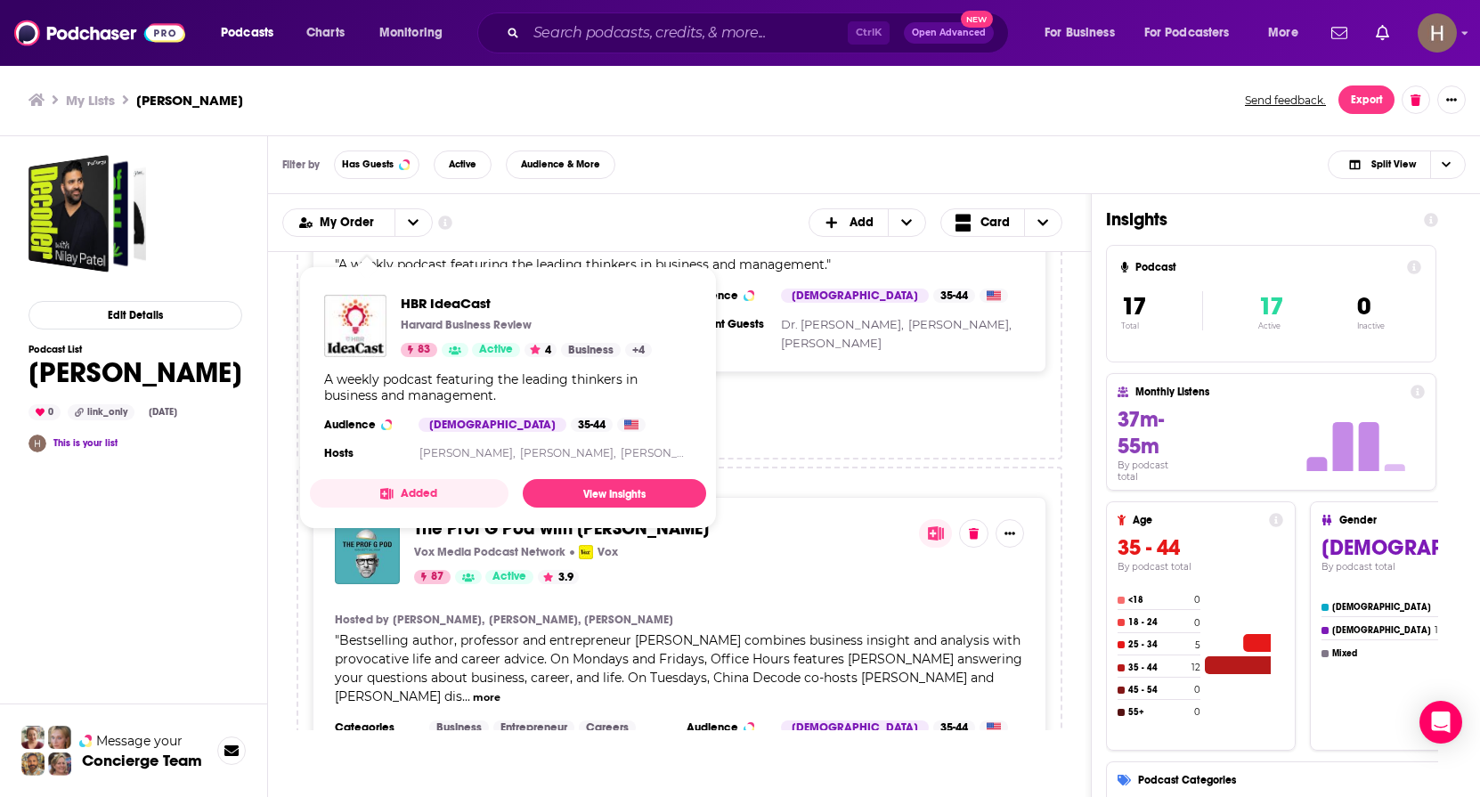
scroll to position [1425, 0]
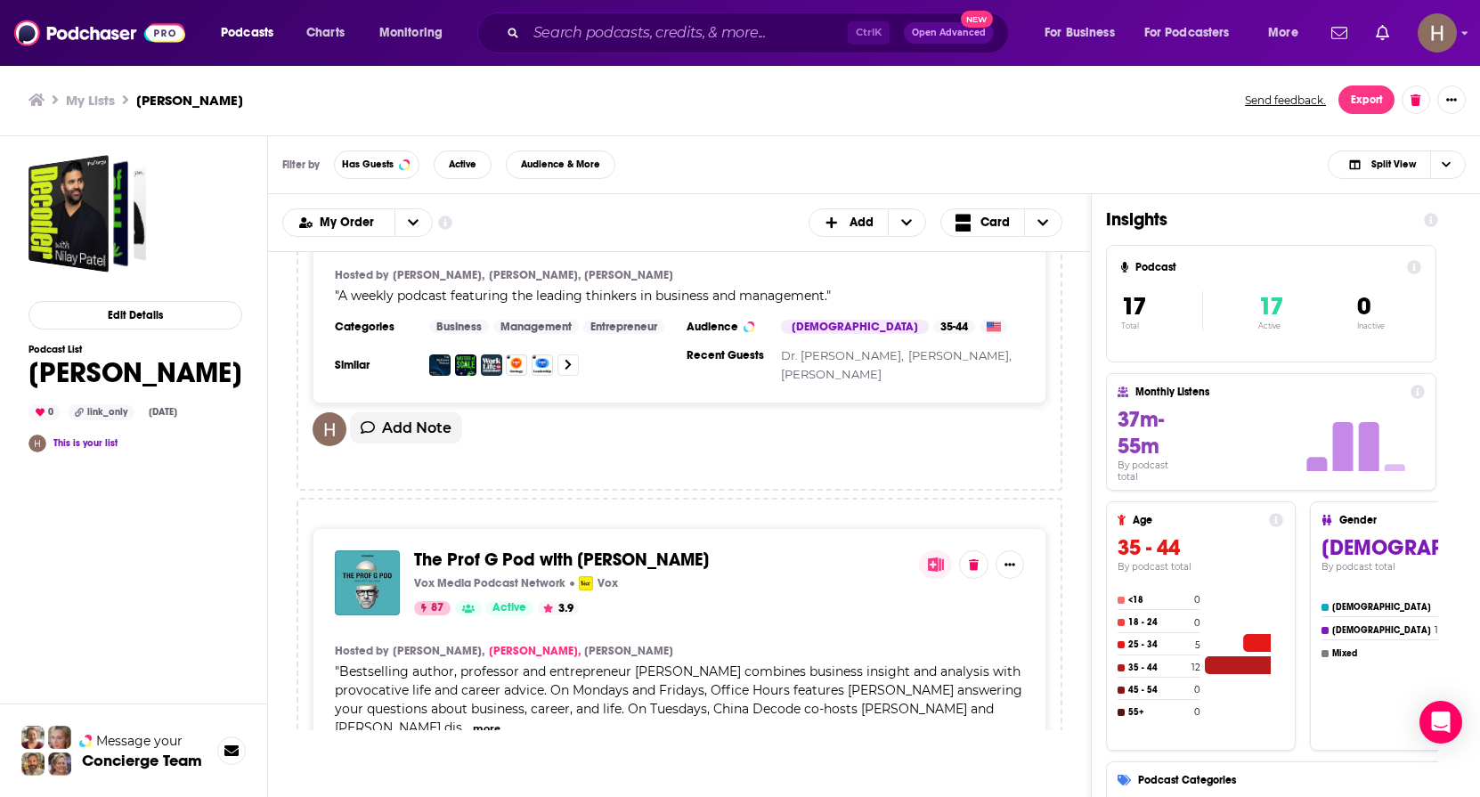
drag, startPoint x: 382, startPoint y: 643, endPoint x: 512, endPoint y: 624, distance: 131.4
click at [382, 664] on span "Bestselling author, professor and entrepreneur [PERSON_NAME] combines business …" at bounding box center [679, 700] width 688 height 72
click at [373, 671] on span "Bestselling author, professor and entrepreneur [PERSON_NAME] combines business …" at bounding box center [679, 700] width 688 height 72
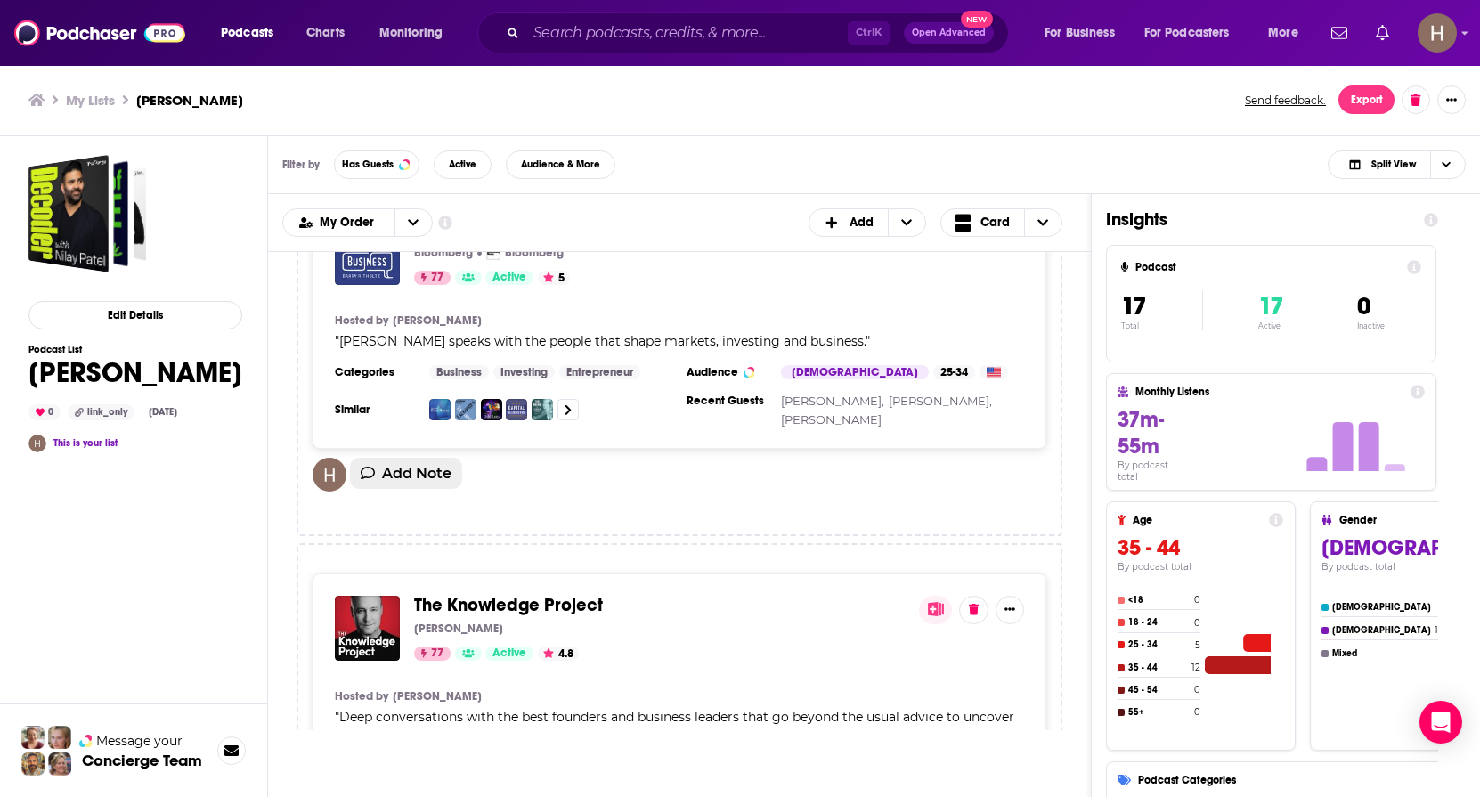
scroll to position [2227, 0]
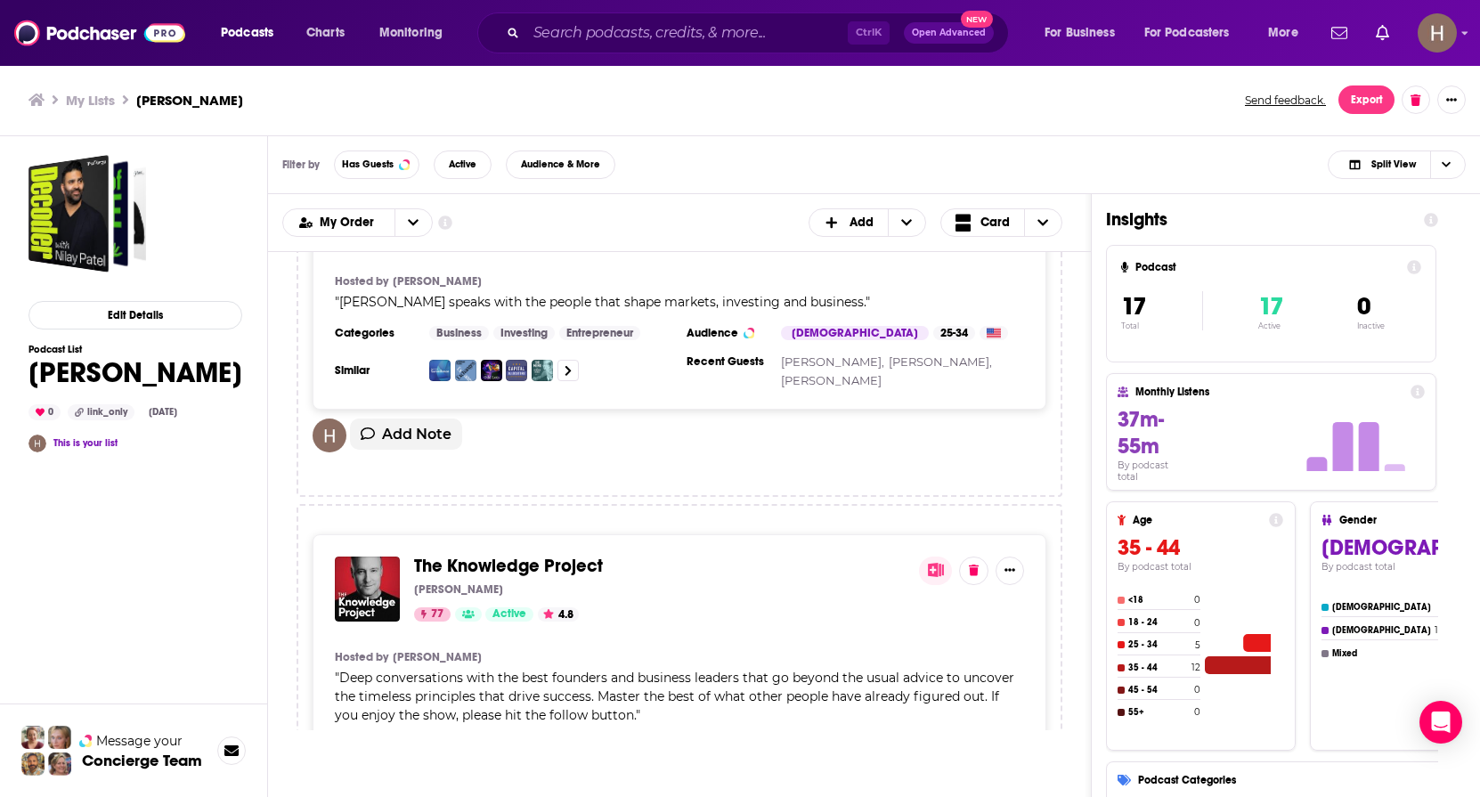
drag, startPoint x: 436, startPoint y: 481, endPoint x: 544, endPoint y: 506, distance: 111.5
click at [436, 504] on div "The Knowledge Project [PERSON_NAME] 77 Active 4.8 Hosted by [PERSON_NAME] " Dee…" at bounding box center [680, 707] width 766 height 406
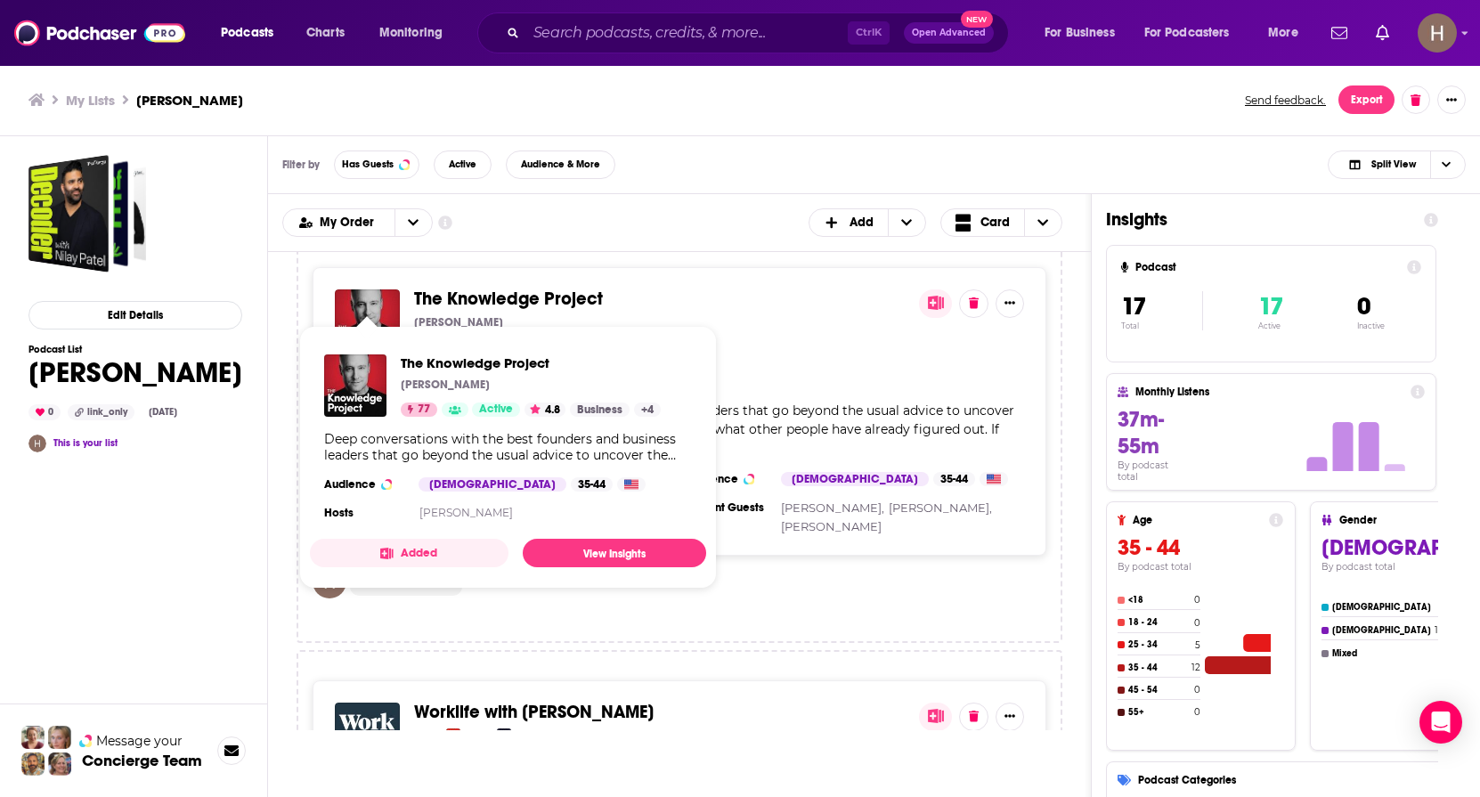
scroll to position [2583, 0]
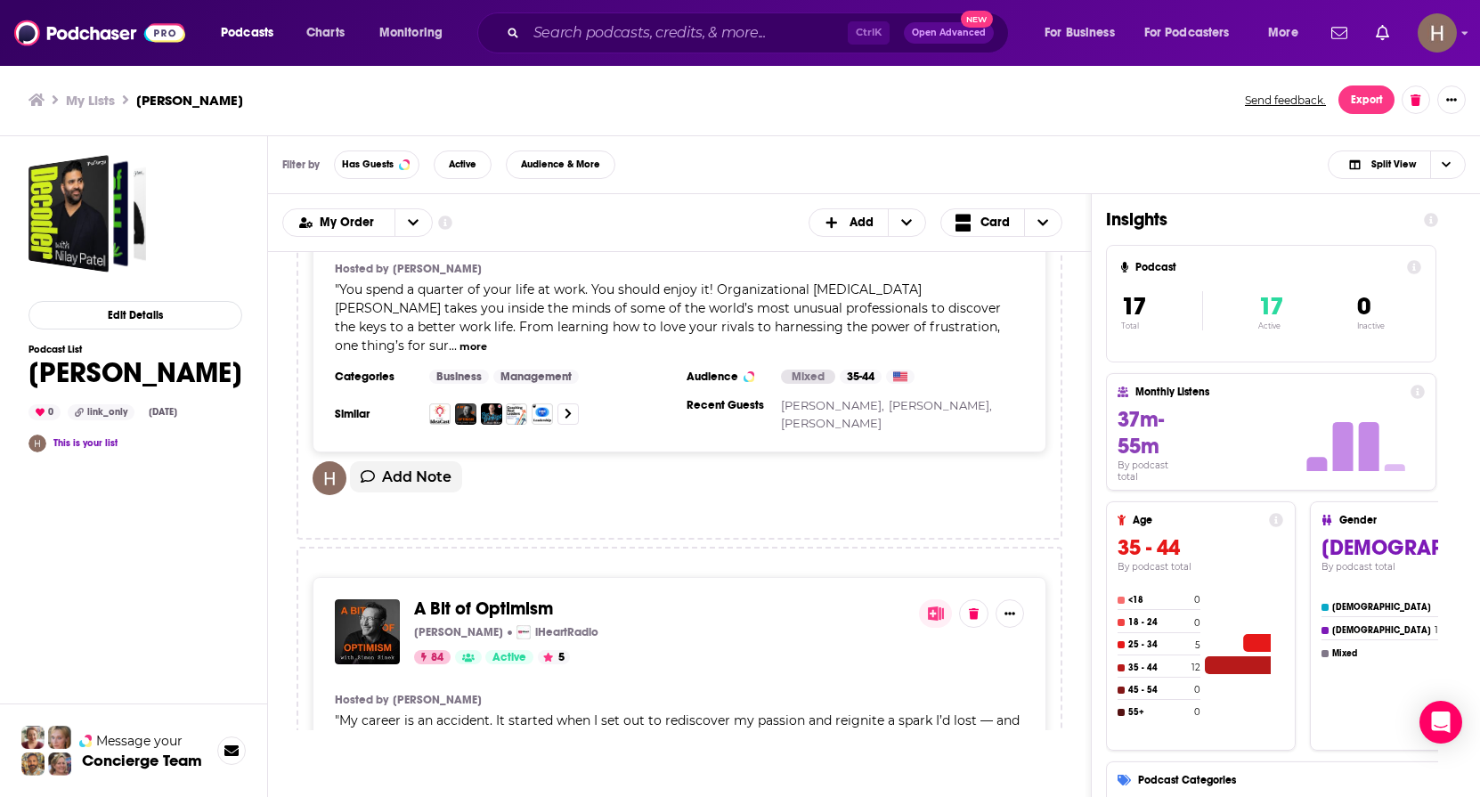
click at [305, 573] on div "A Bit of Optimism [PERSON_NAME] iHeartRadio 84 Active 5 Hosted by [PERSON_NAME]…" at bounding box center [680, 759] width 766 height 425
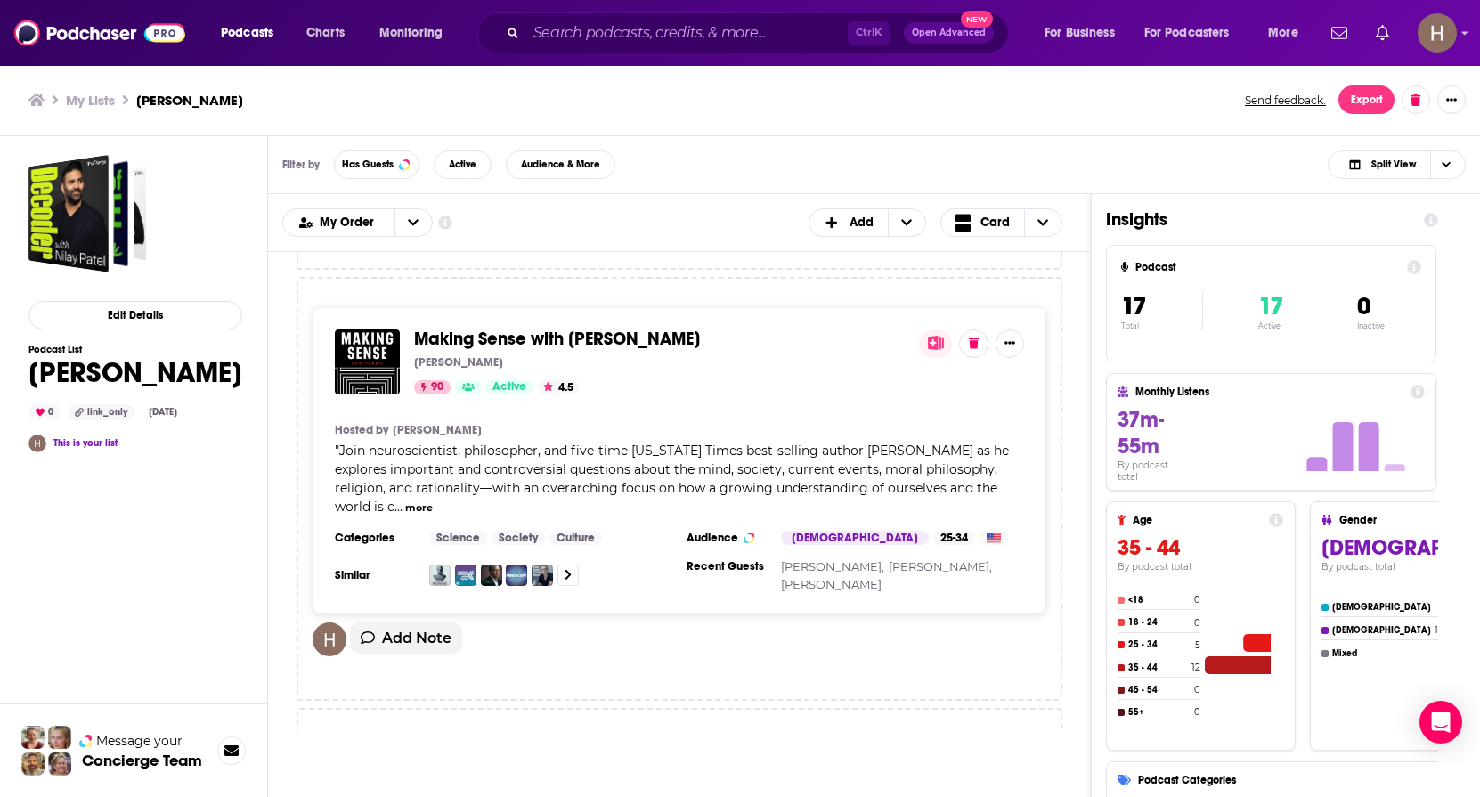
scroll to position [5166, 0]
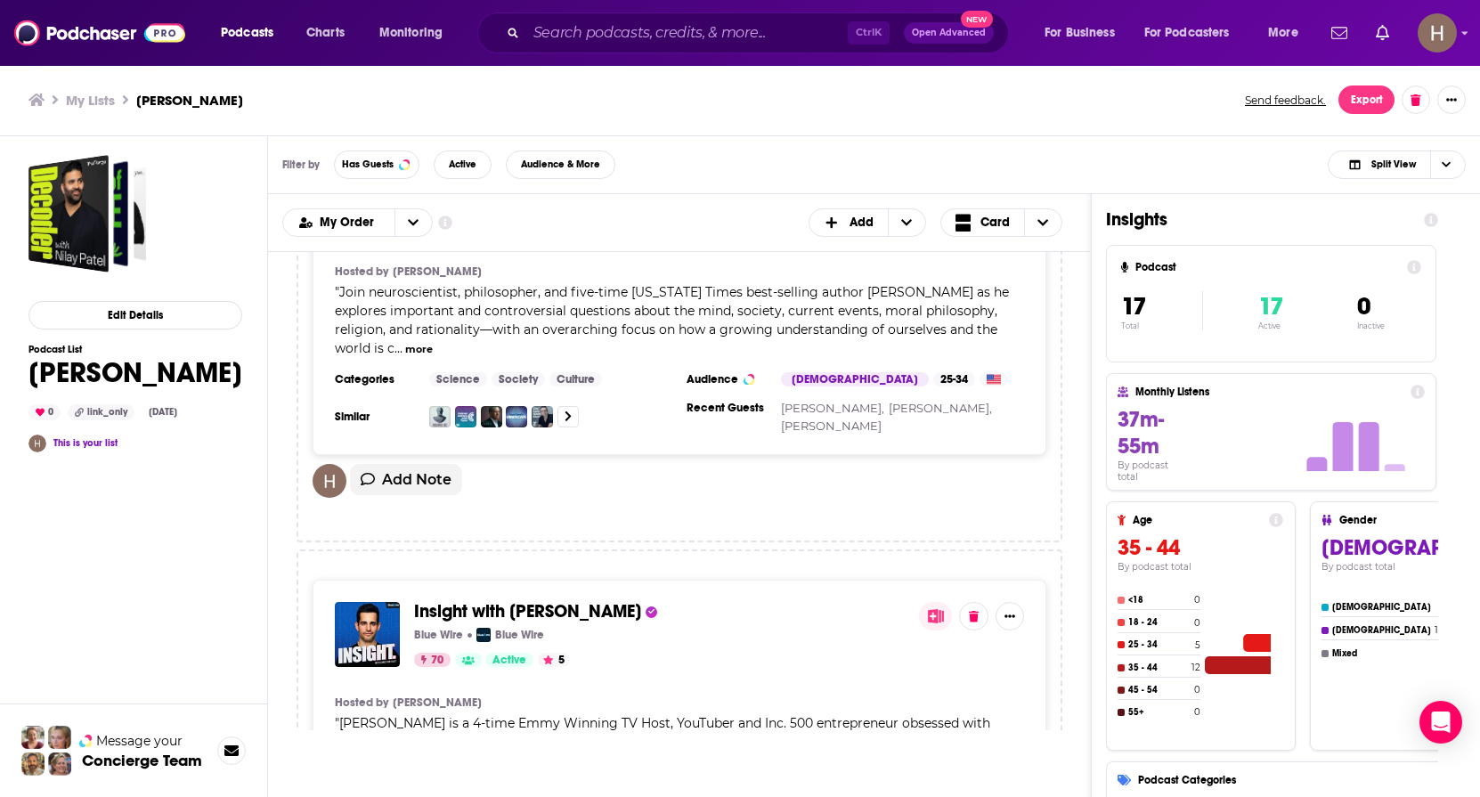
click at [307, 568] on div "Insight with [PERSON_NAME] Blue Wire Blue Wire 70 Active 5 Hosted by [PERSON_NA…" at bounding box center [680, 762] width 766 height 425
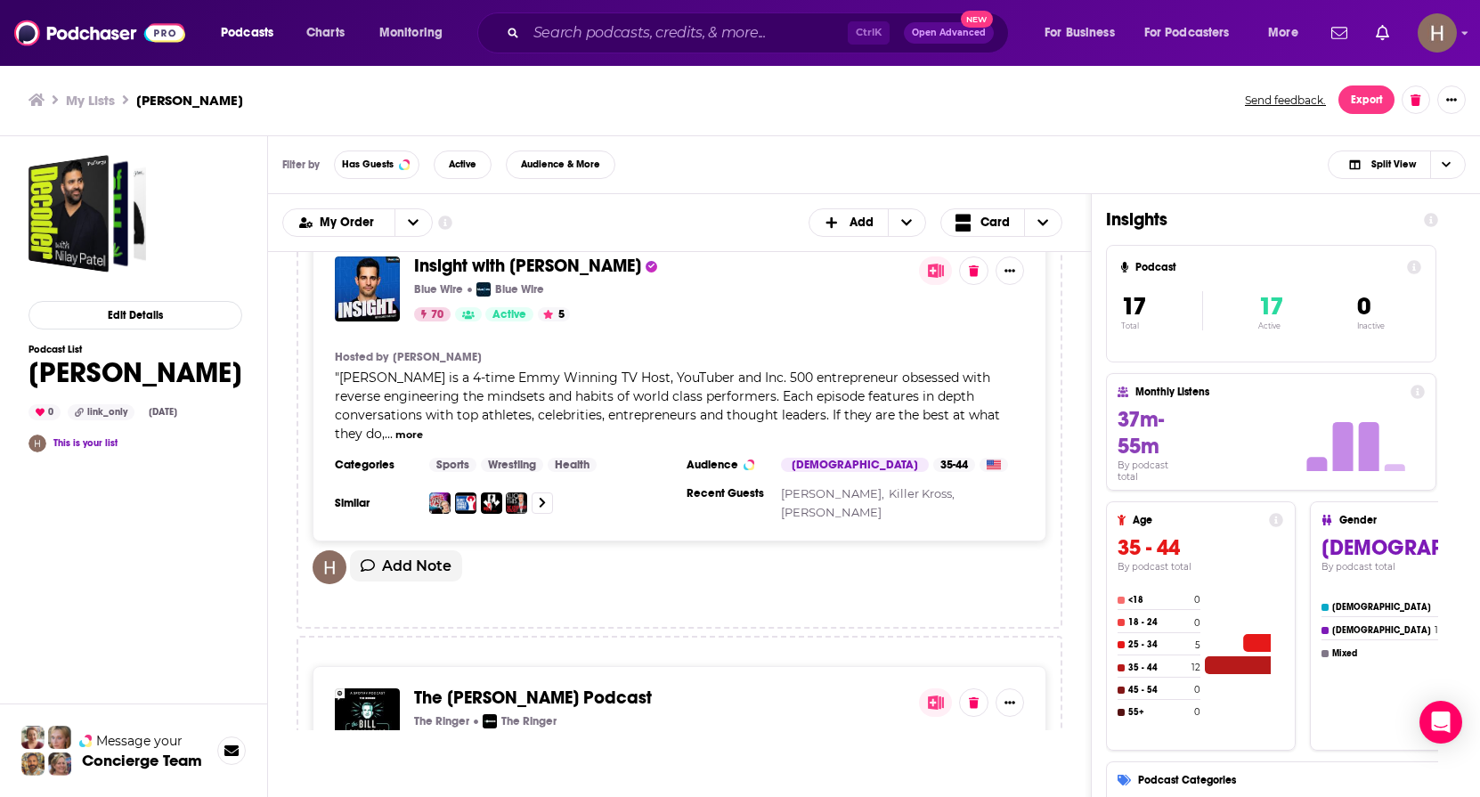
scroll to position [5611, 0]
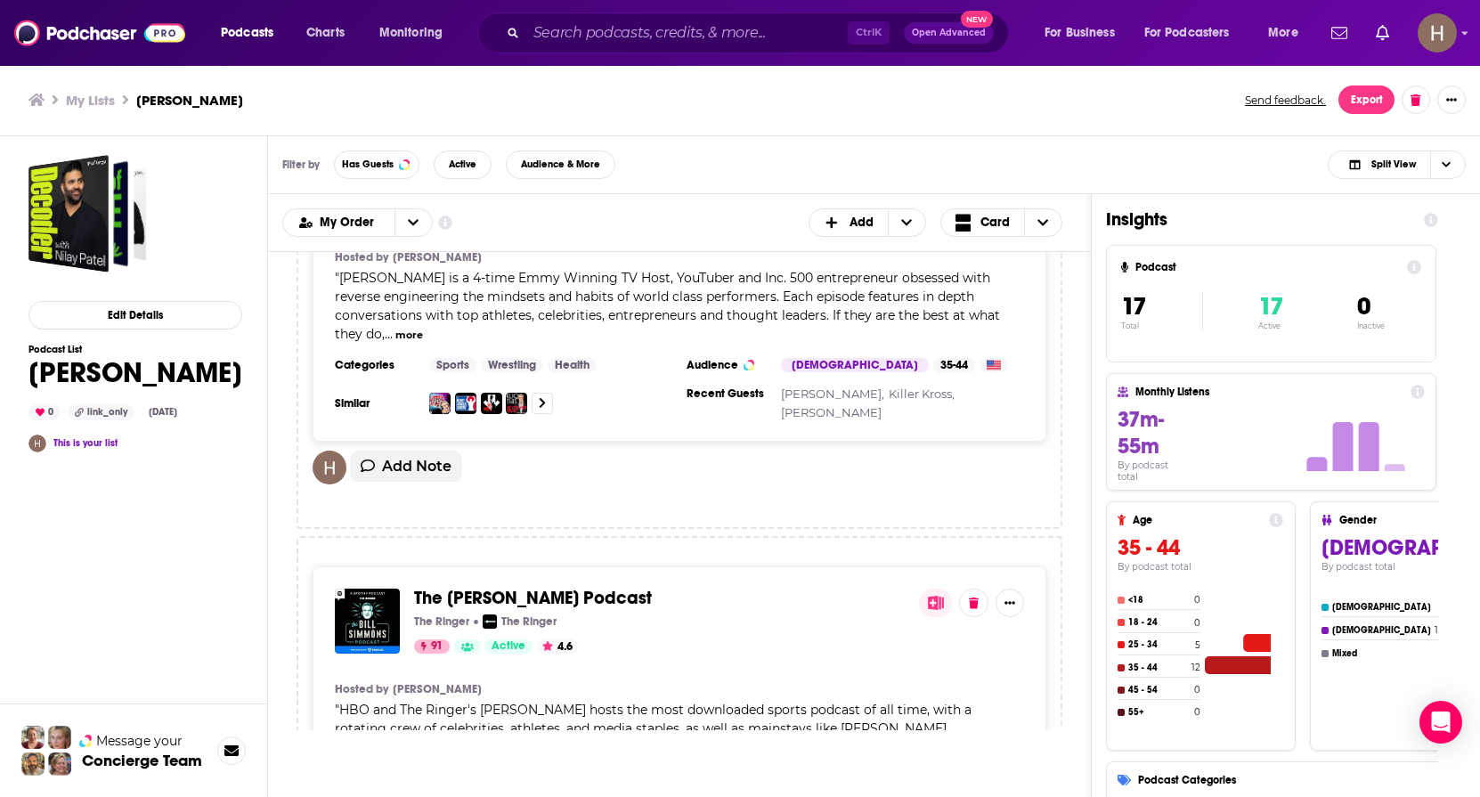
click at [289, 435] on div "Decoder with [PERSON_NAME] The Verge Vox The Verge 77 Active 4.2 Hosted by [PER…" at bounding box center [679, 491] width 823 height 478
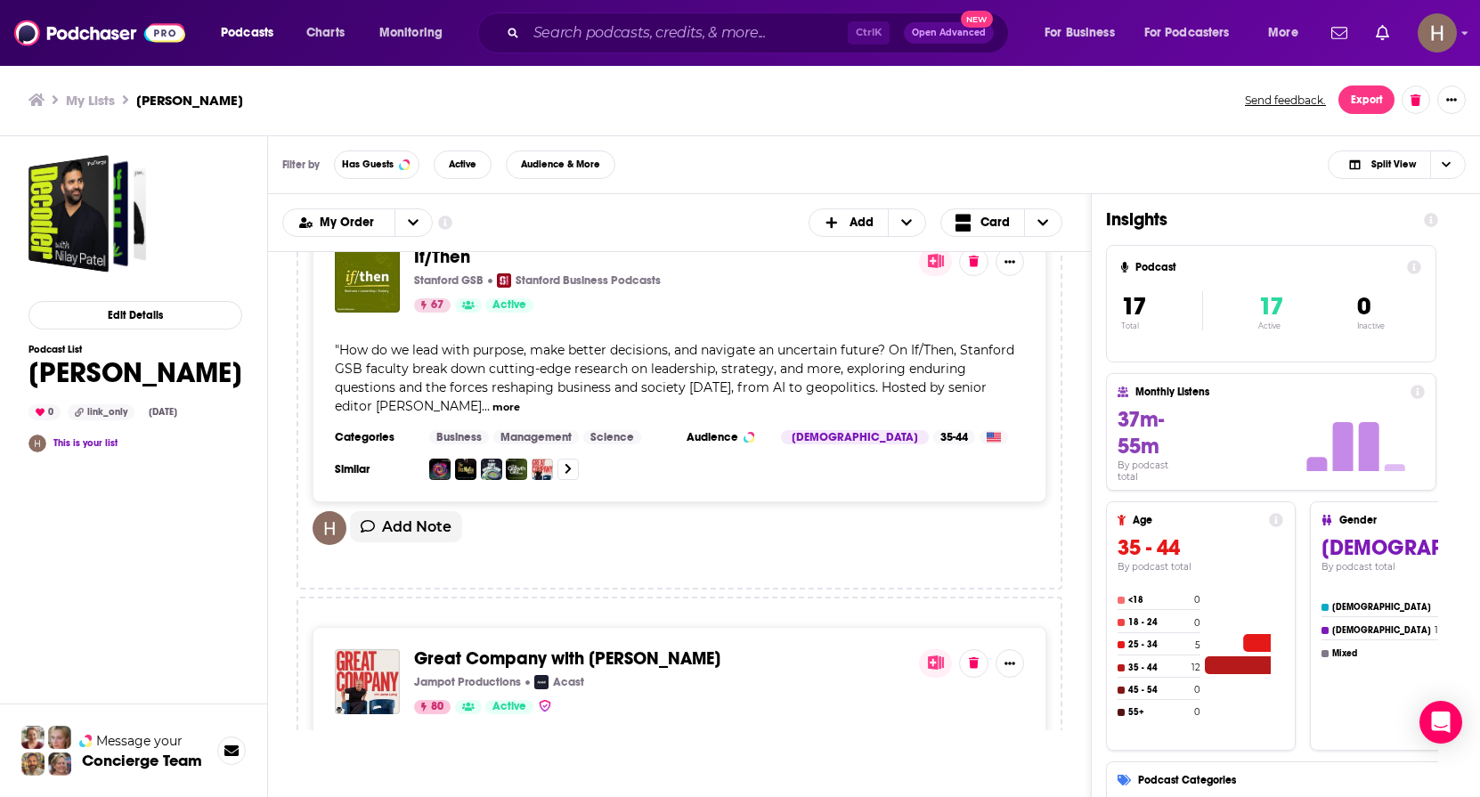
scroll to position [6413, 0]
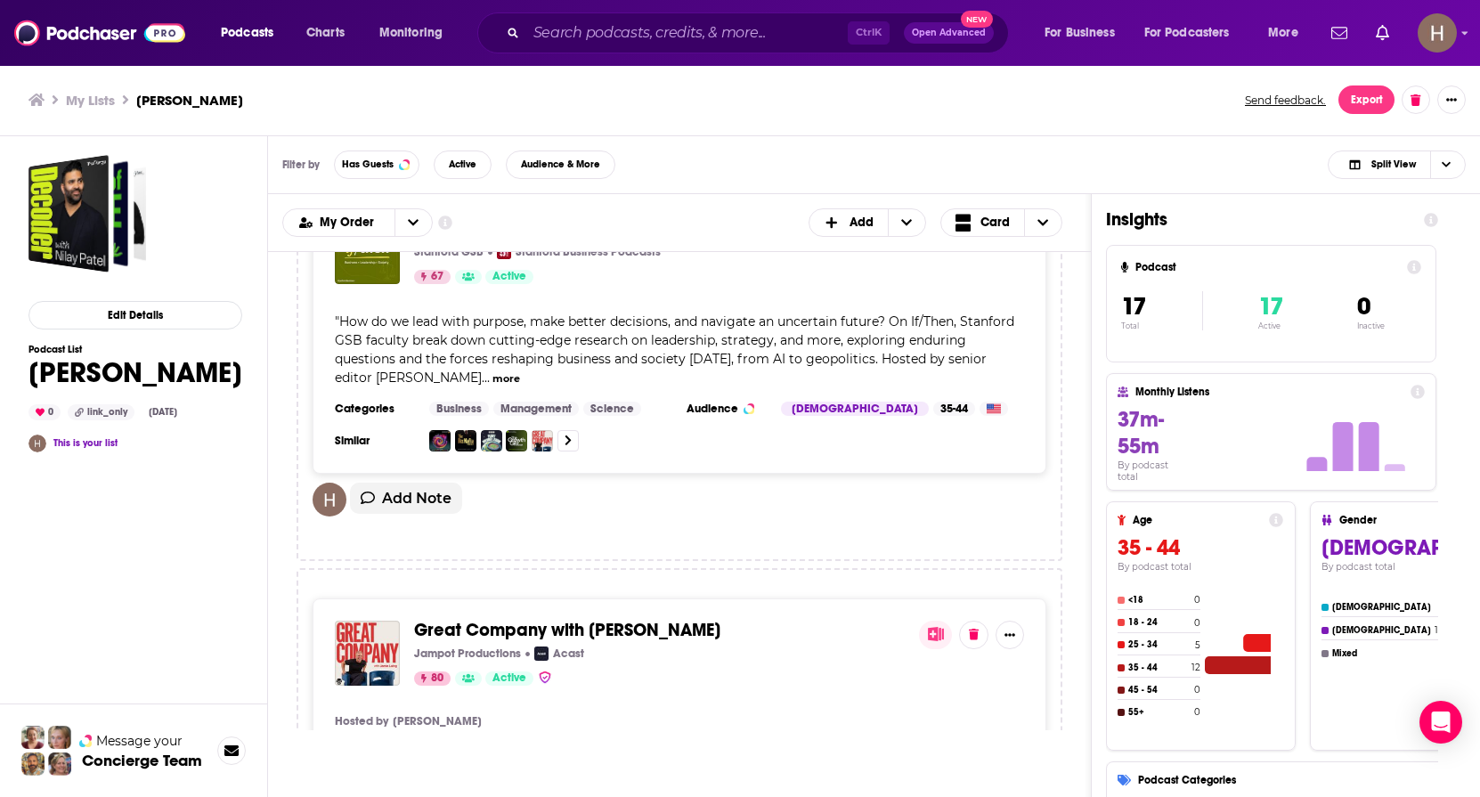
drag, startPoint x: 307, startPoint y: 499, endPoint x: 416, endPoint y: 516, distance: 110.0
click at [307, 568] on div "Great Company with [PERSON_NAME] Jampot Productions Acast 80 Active Hosted by […" at bounding box center [680, 780] width 766 height 425
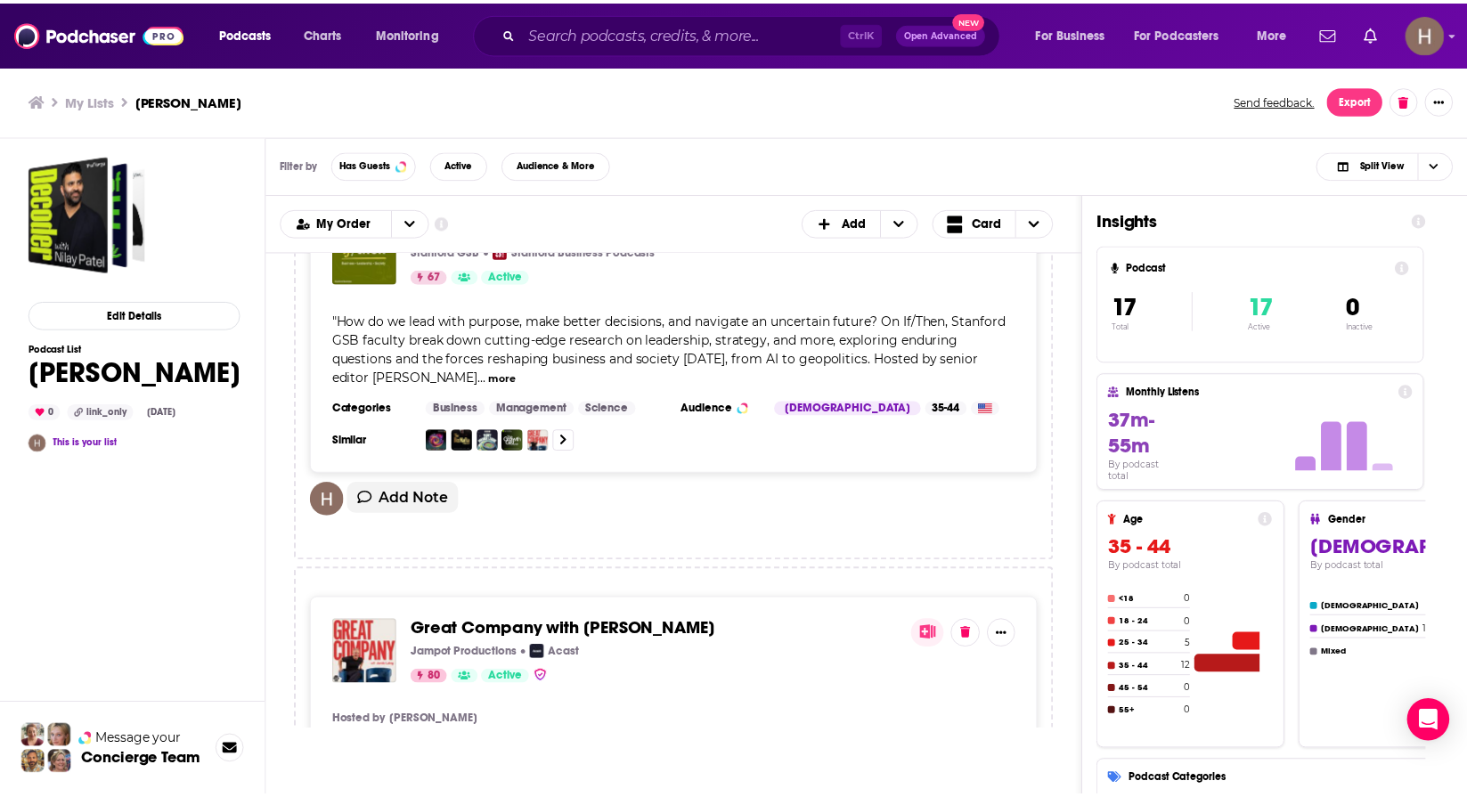
scroll to position [6551, 0]
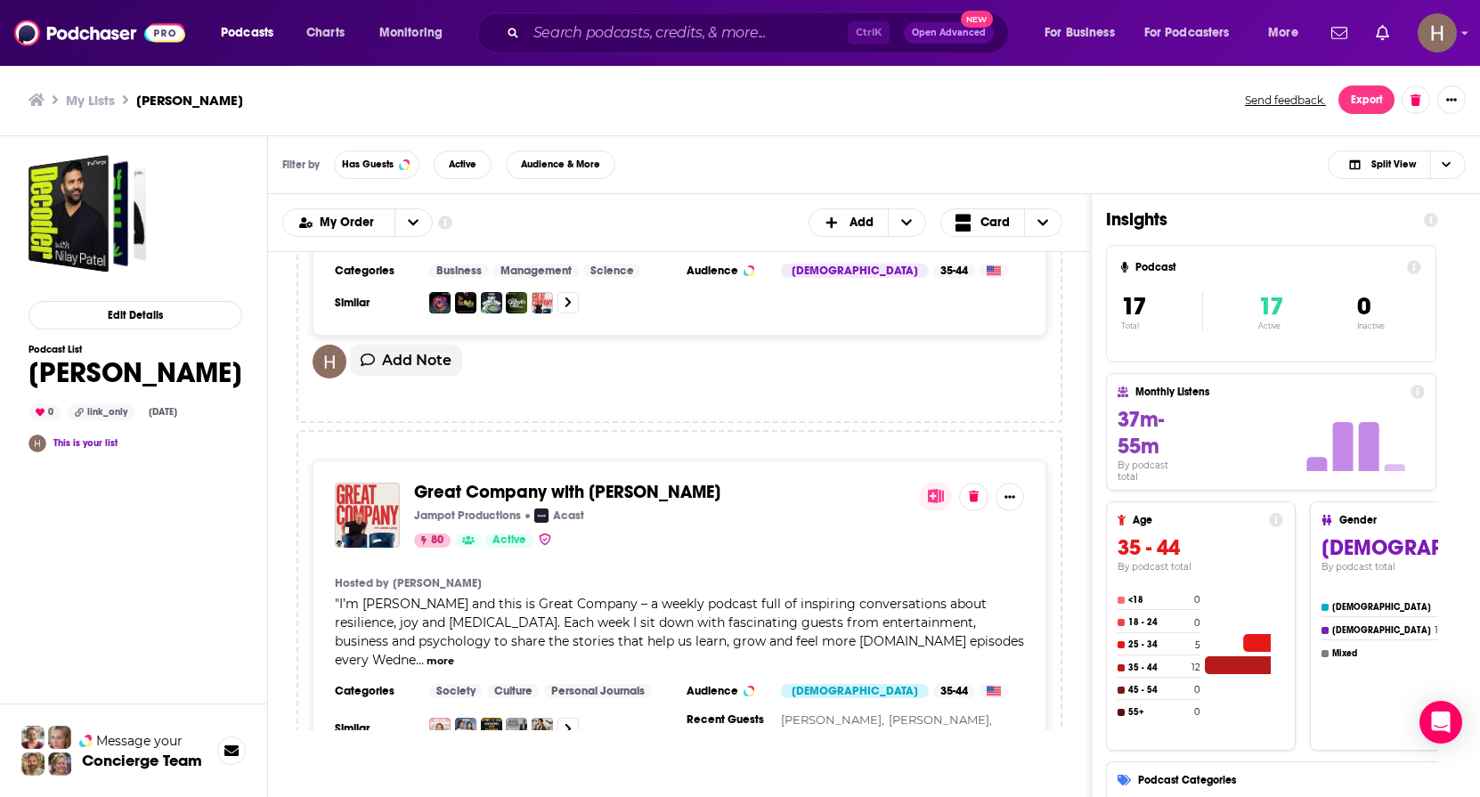
click at [217, 212] on div "Edit Details Podcast List [PERSON_NAME] 0 link_only [DATE] This is your list" at bounding box center [136, 547] width 214 height 785
click at [604, 27] on input "Search podcasts, credits, & more..." at bounding box center [687, 33] width 322 height 29
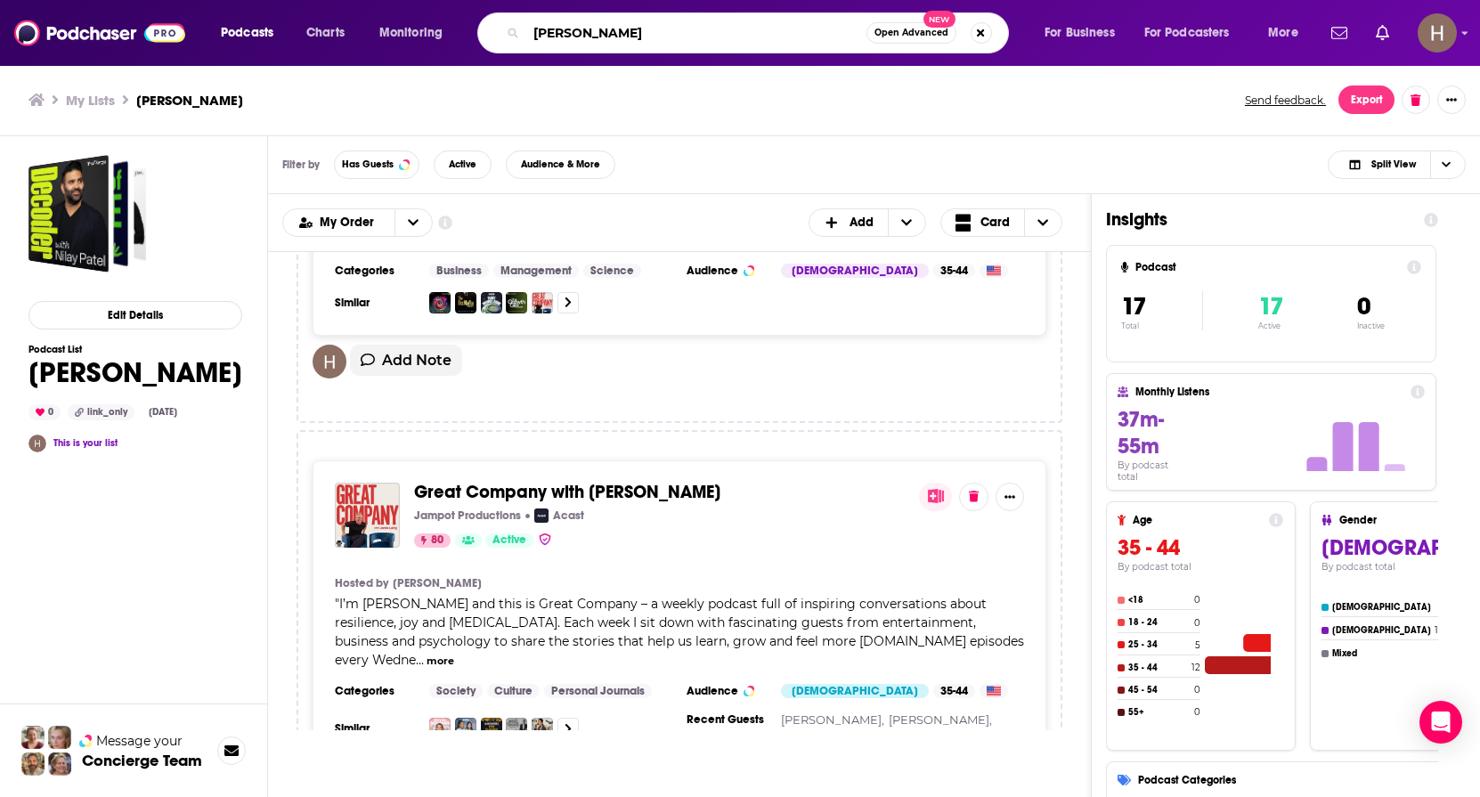
type input "[PERSON_NAME]"
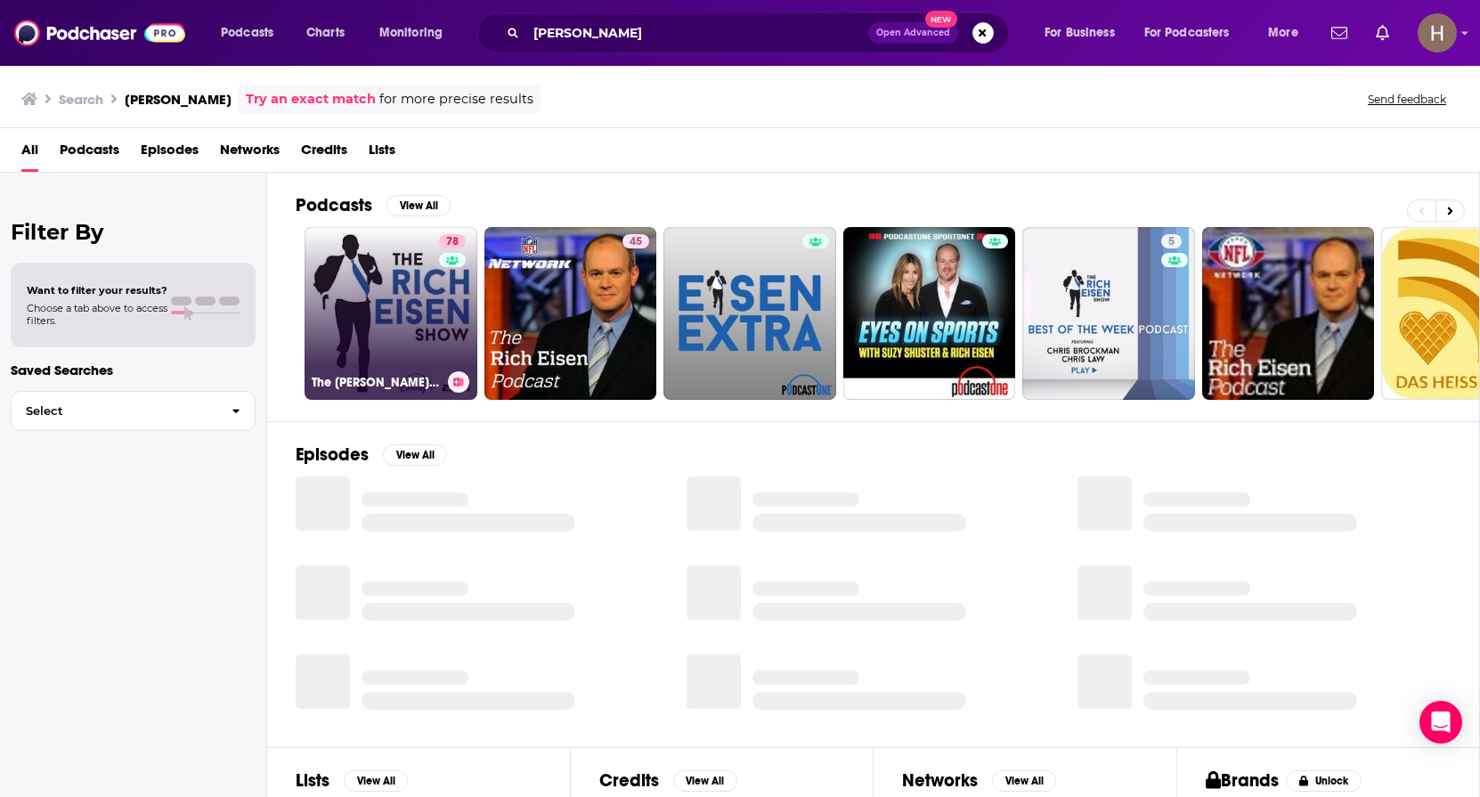
click at [376, 271] on link "78 The [PERSON_NAME] Show" at bounding box center [391, 313] width 173 height 173
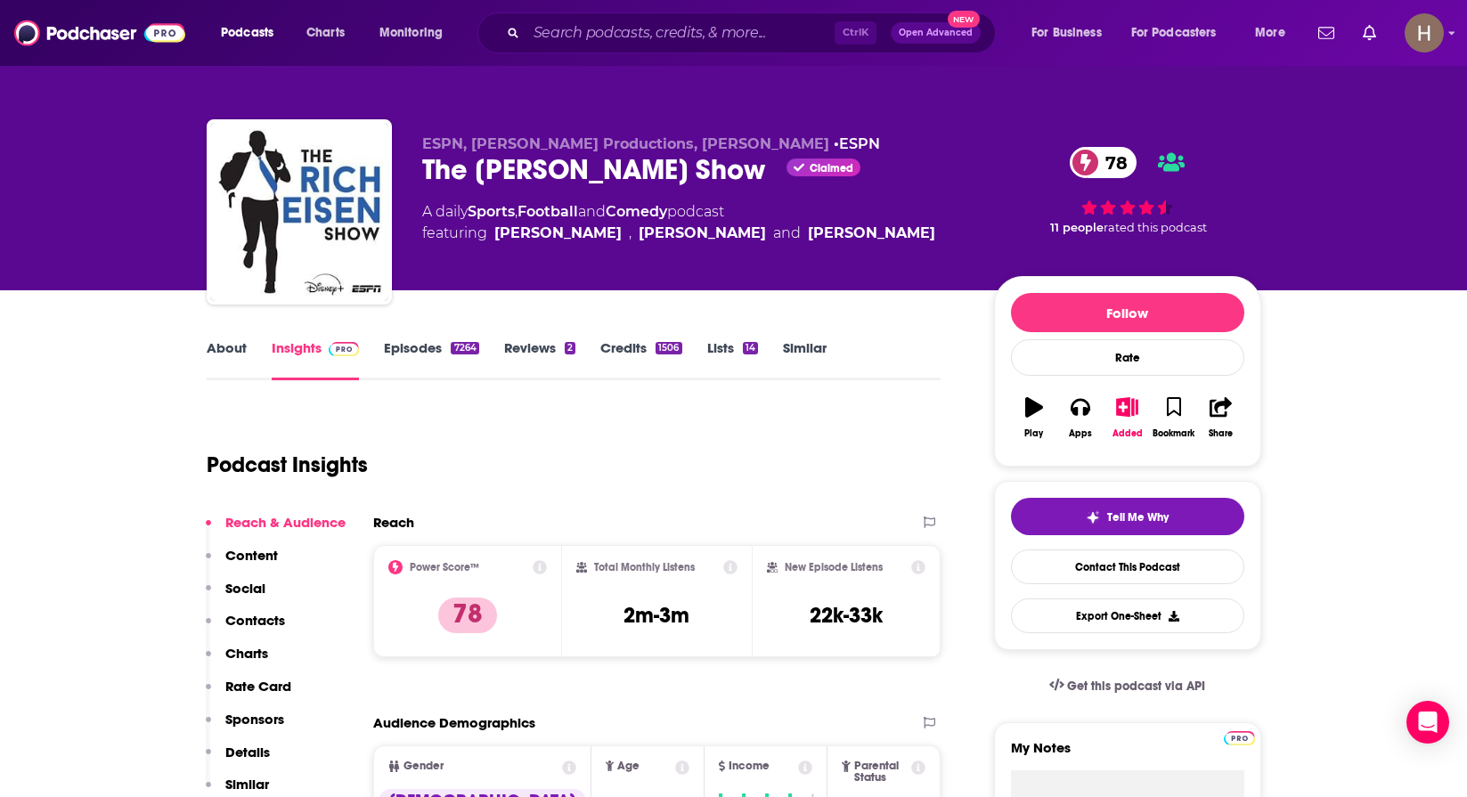
click at [227, 368] on link "About" at bounding box center [227, 359] width 40 height 41
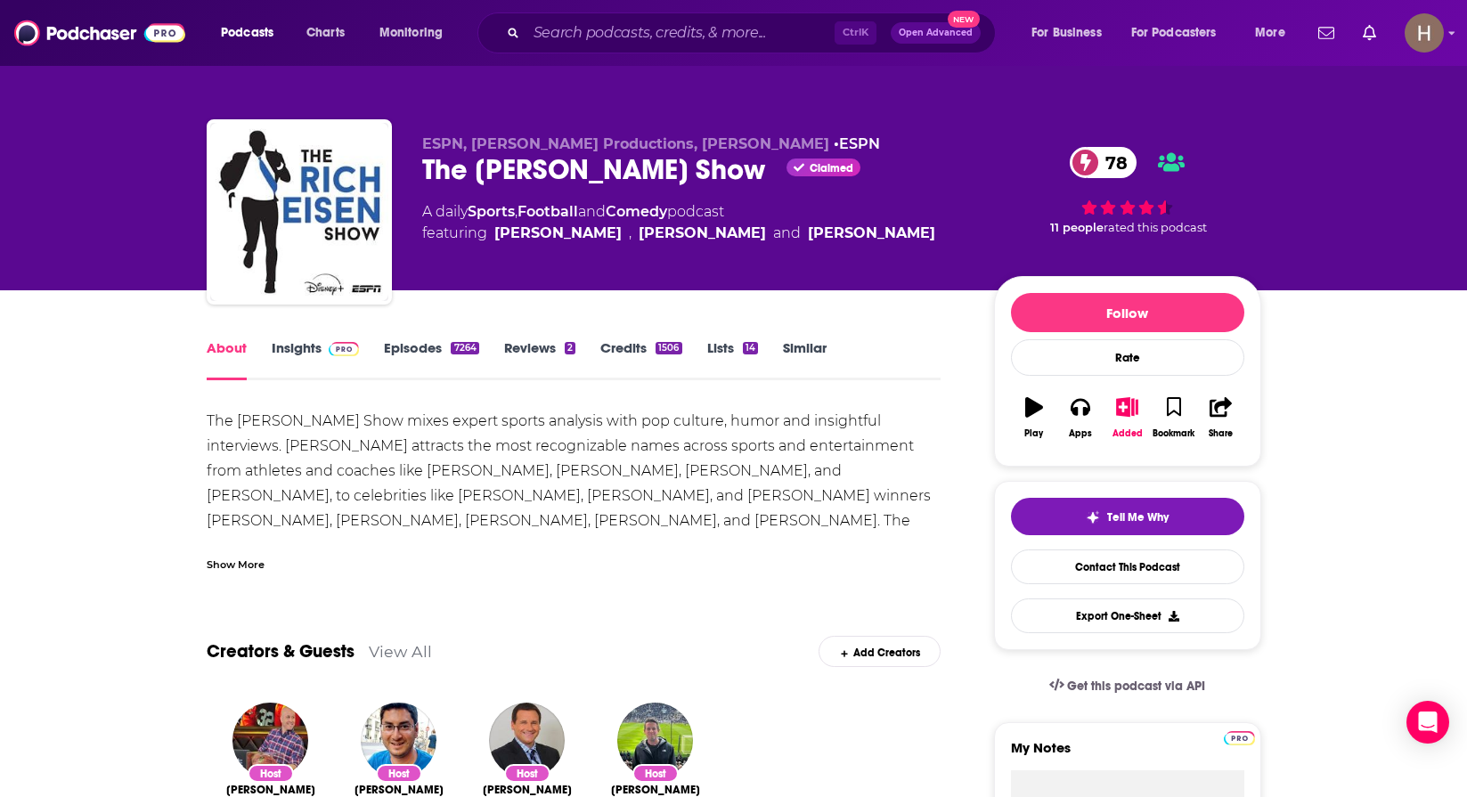
click at [211, 535] on div "The [PERSON_NAME] Show mixes expert sports analysis with pop culture, humor and…" at bounding box center [574, 490] width 735 height 163
click at [591, 27] on input "Search podcasts, credits, & more..." at bounding box center [680, 33] width 308 height 29
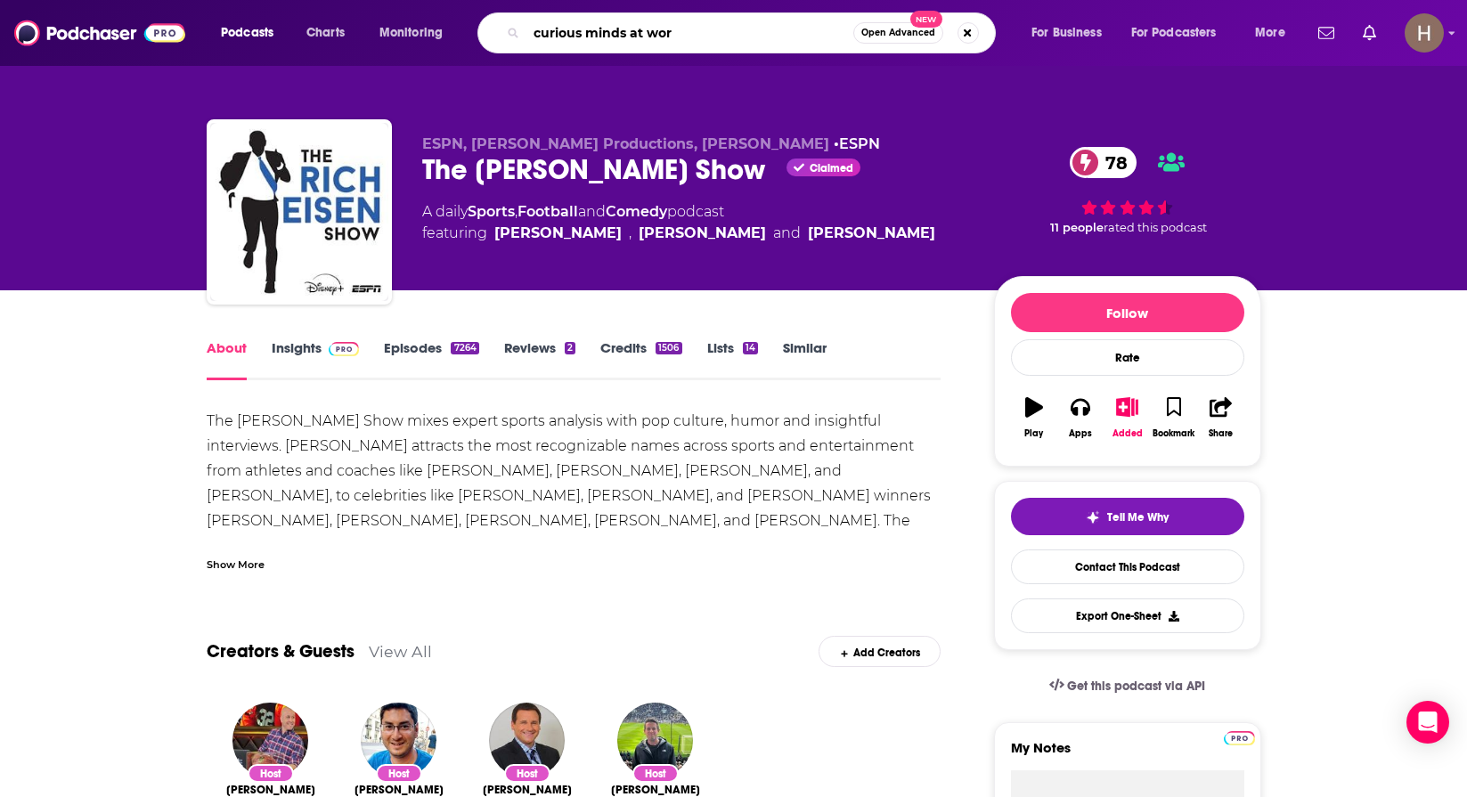
type input "curious minds at work"
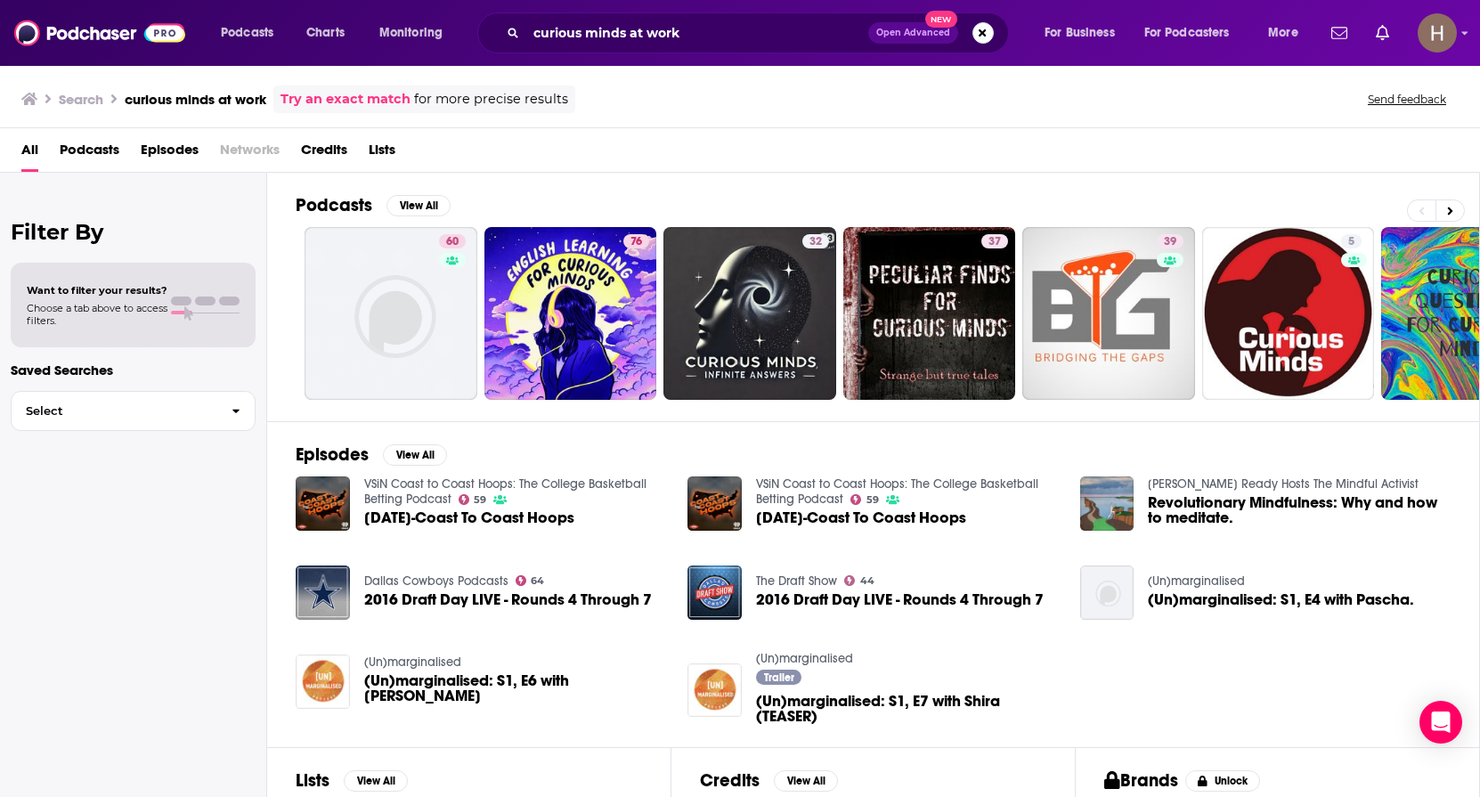
drag, startPoint x: 246, startPoint y: 449, endPoint x: 259, endPoint y: 443, distance: 14.7
click at [246, 449] on div "Filter By Want to filter your results? Choose a tab above to access filters. Sa…" at bounding box center [133, 571] width 267 height 797
click at [590, 28] on input "curious minds at work" at bounding box center [697, 33] width 342 height 29
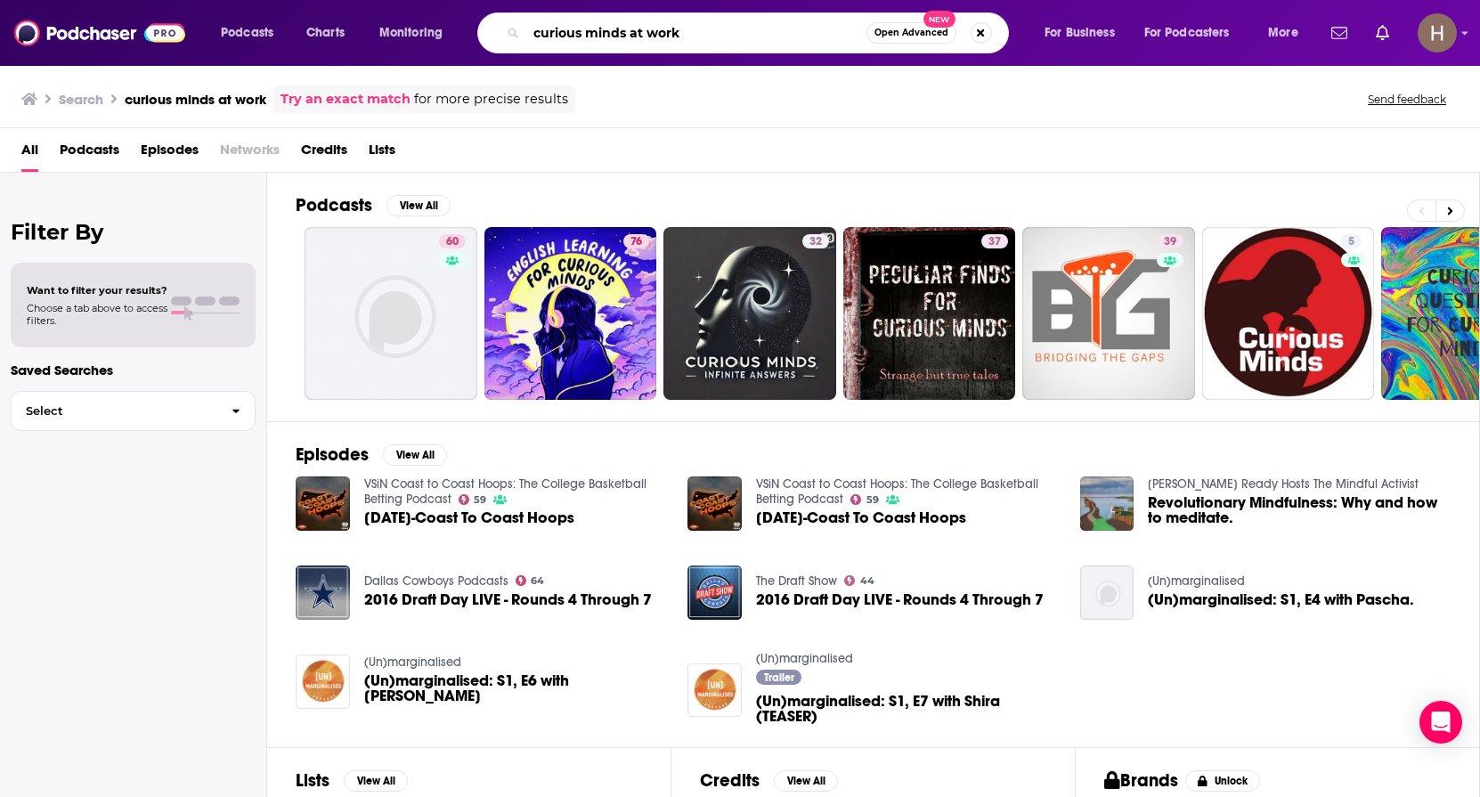
click at [590, 28] on input "curious minds at work" at bounding box center [696, 33] width 340 height 29
type input "[PERSON_NAME]"
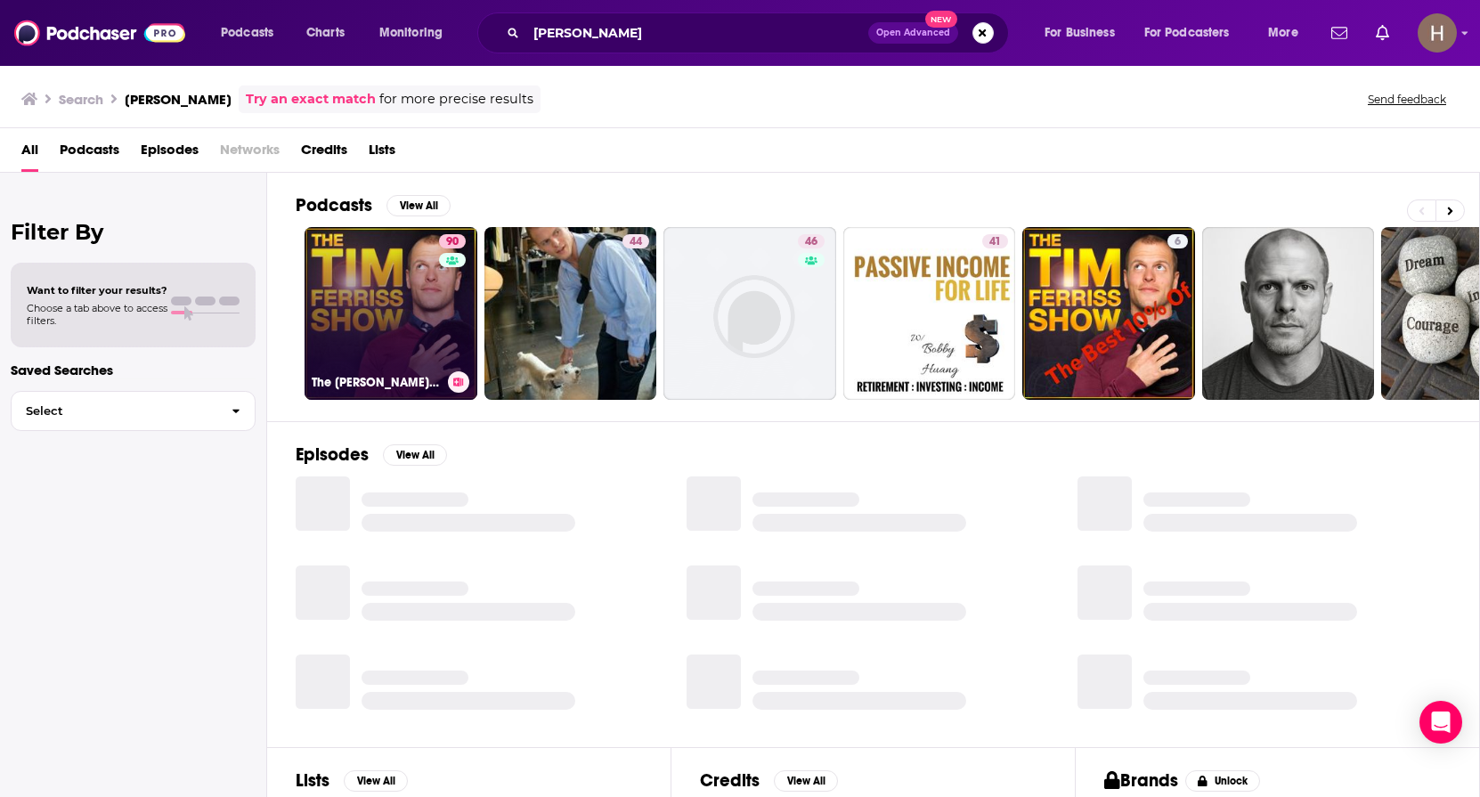
click at [368, 301] on link "90 The [PERSON_NAME] Show" at bounding box center [391, 313] width 173 height 173
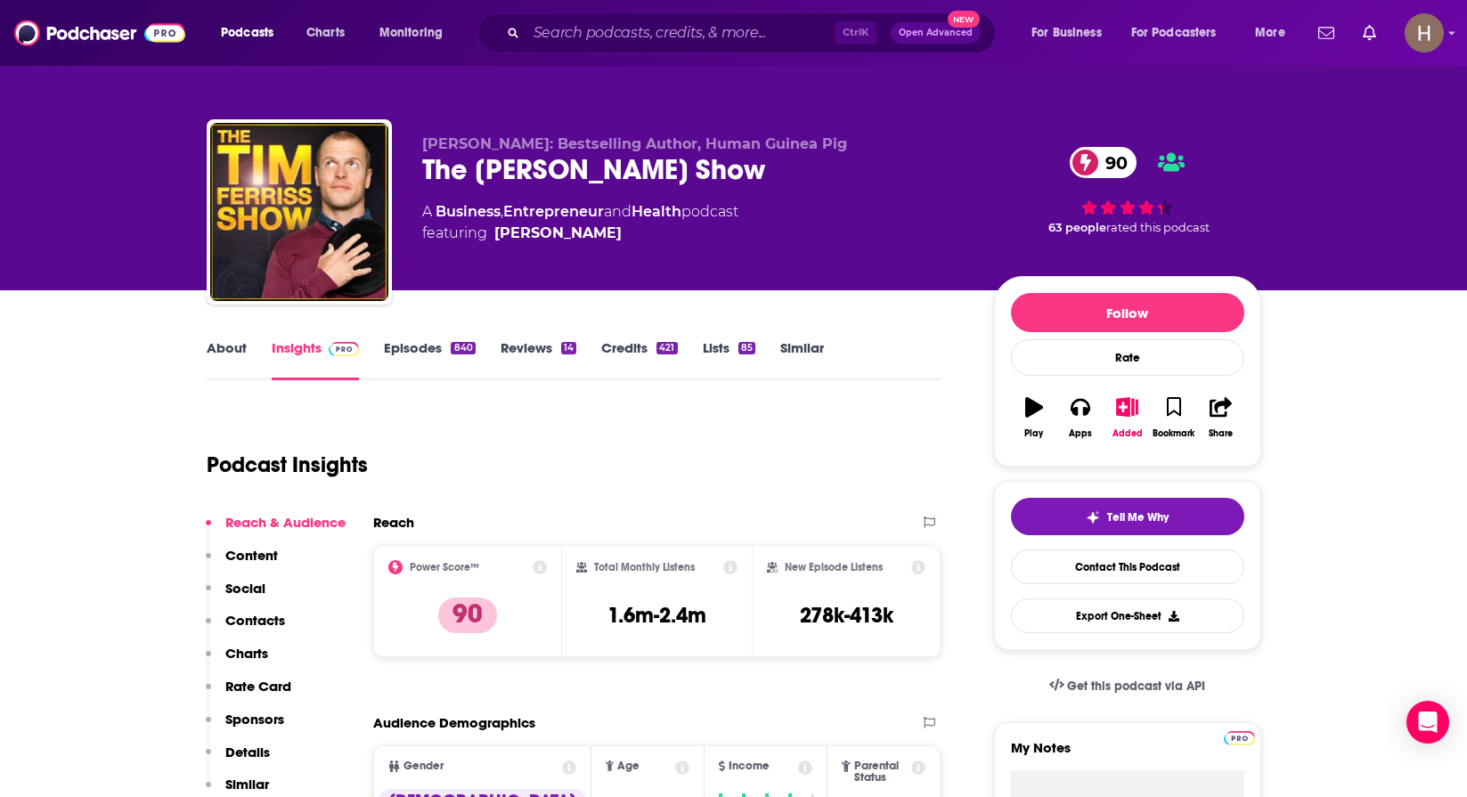
click at [216, 358] on link "About" at bounding box center [227, 359] width 40 height 41
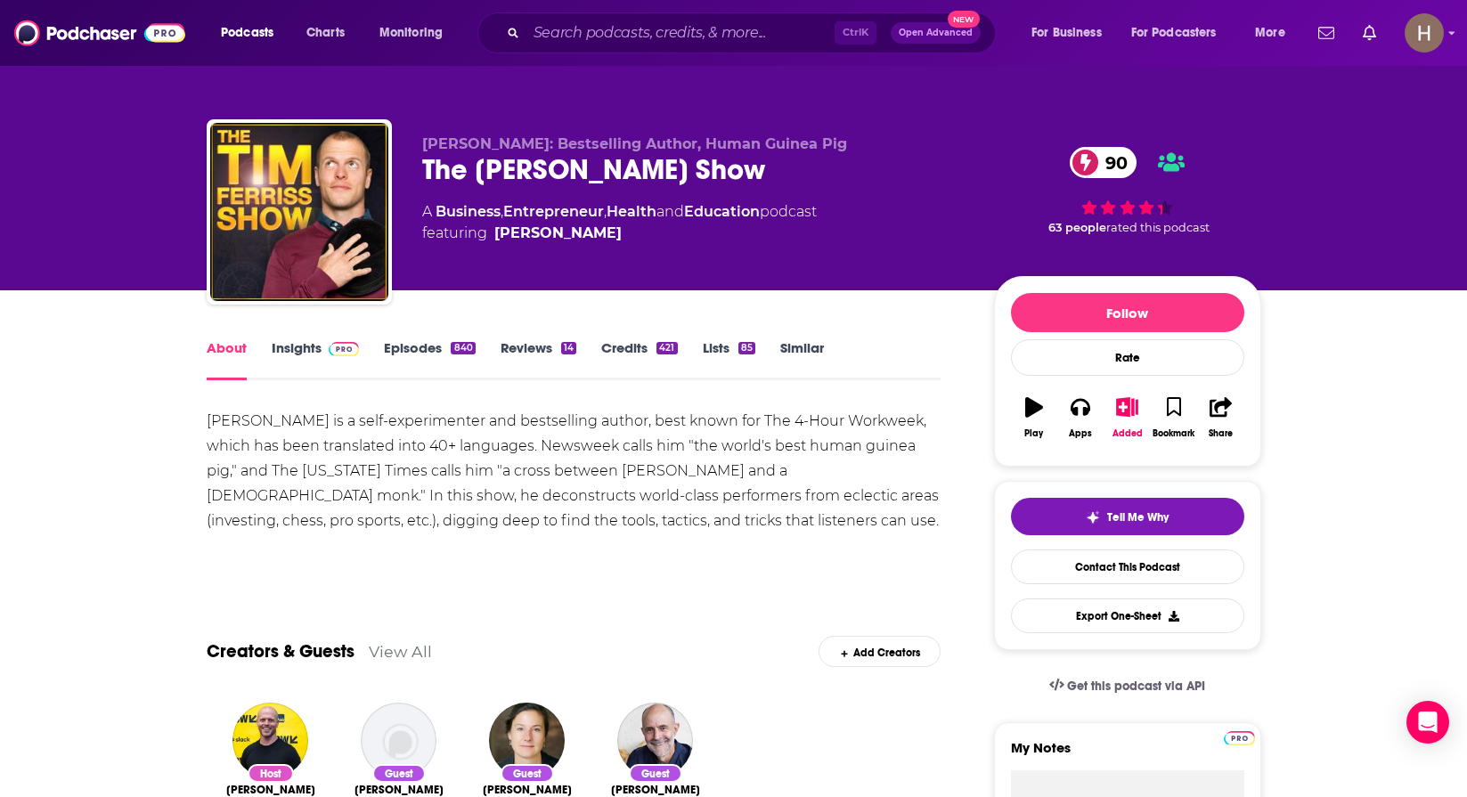
click at [281, 357] on link "Insights" at bounding box center [316, 359] width 88 height 41
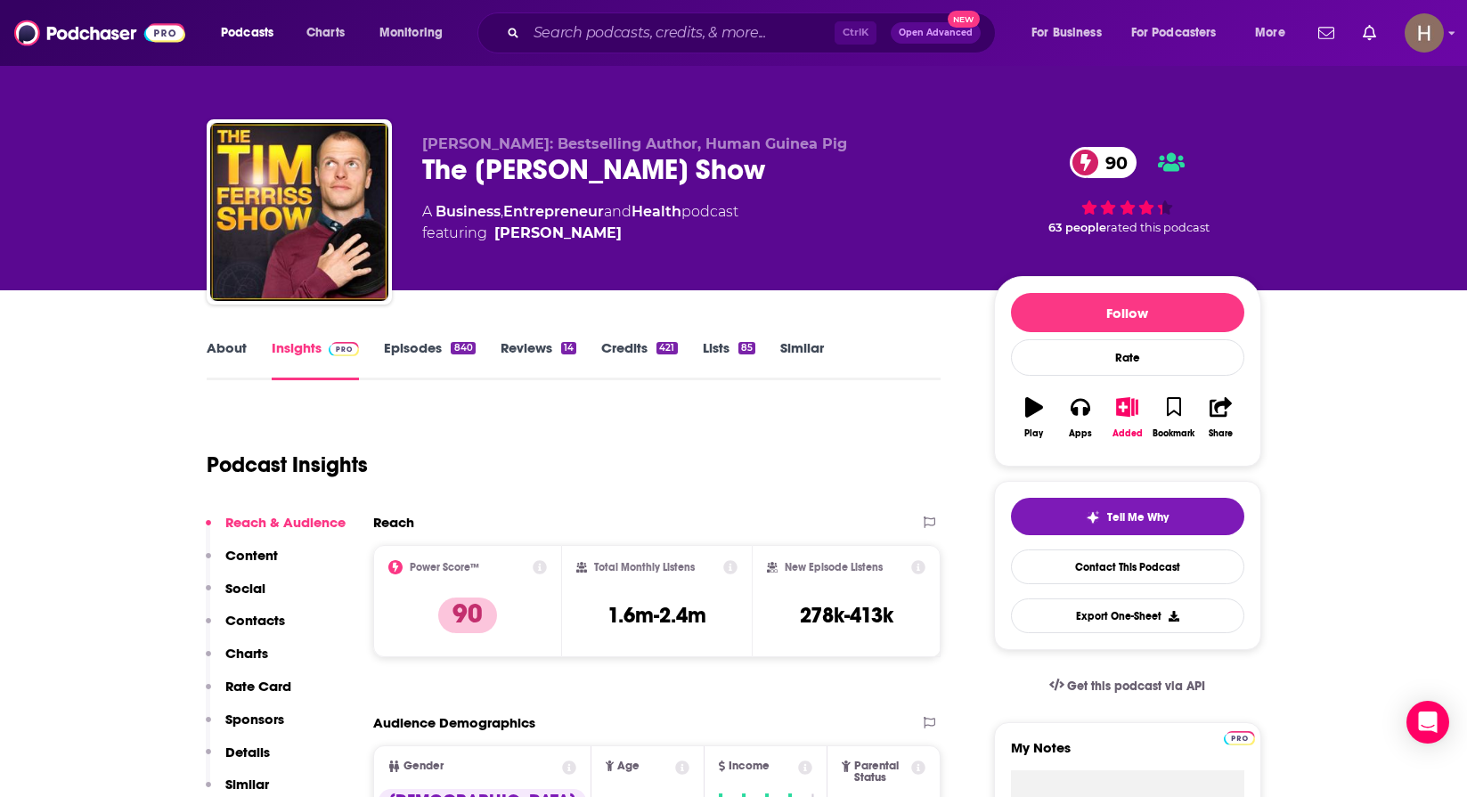
drag, startPoint x: 147, startPoint y: 392, endPoint x: 240, endPoint y: 362, distance: 97.5
click at [1136, 411] on icon "button" at bounding box center [1127, 407] width 22 height 20
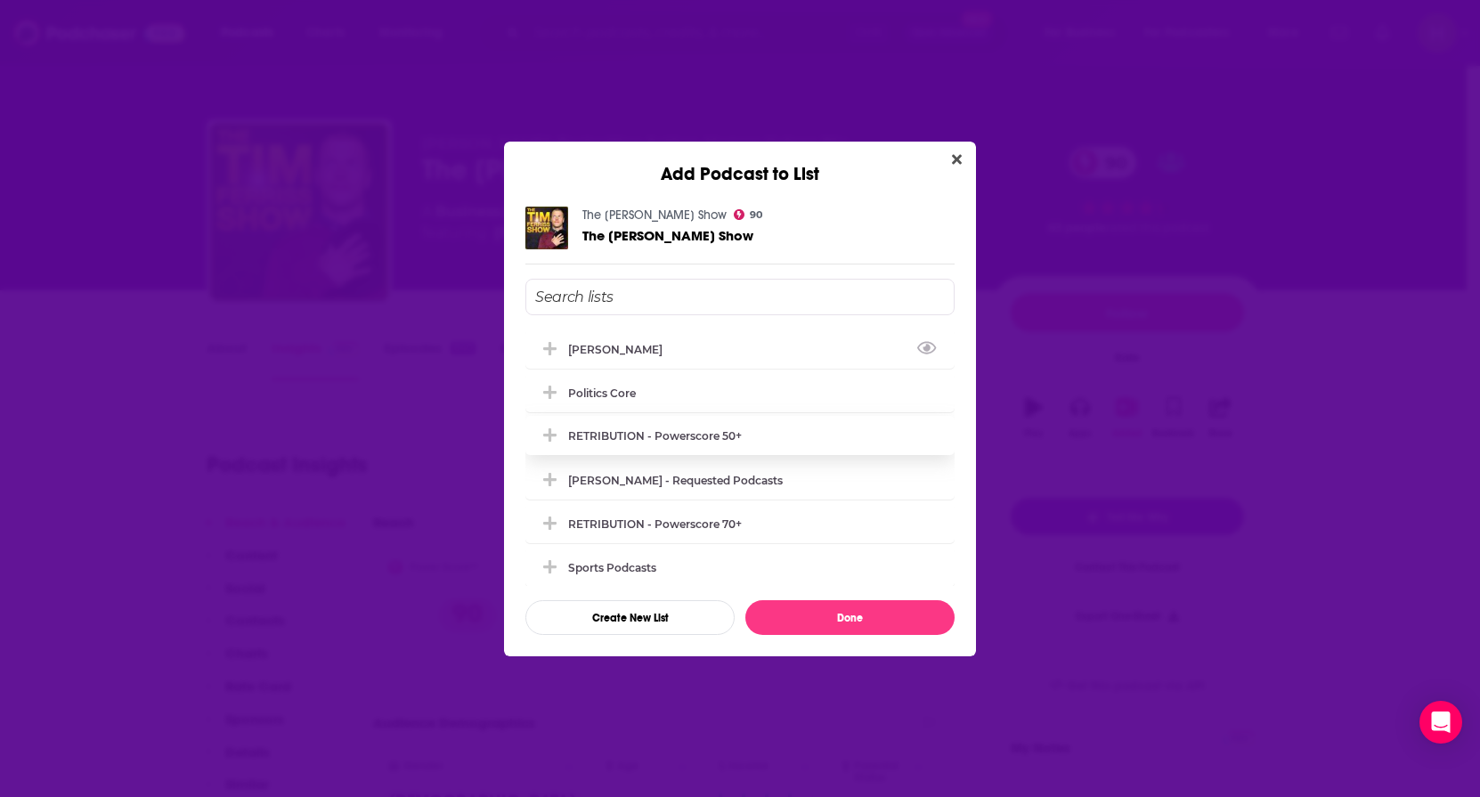
click at [617, 343] on div "[PERSON_NAME]" at bounding box center [620, 349] width 105 height 13
click at [848, 627] on button "Done" at bounding box center [849, 617] width 209 height 35
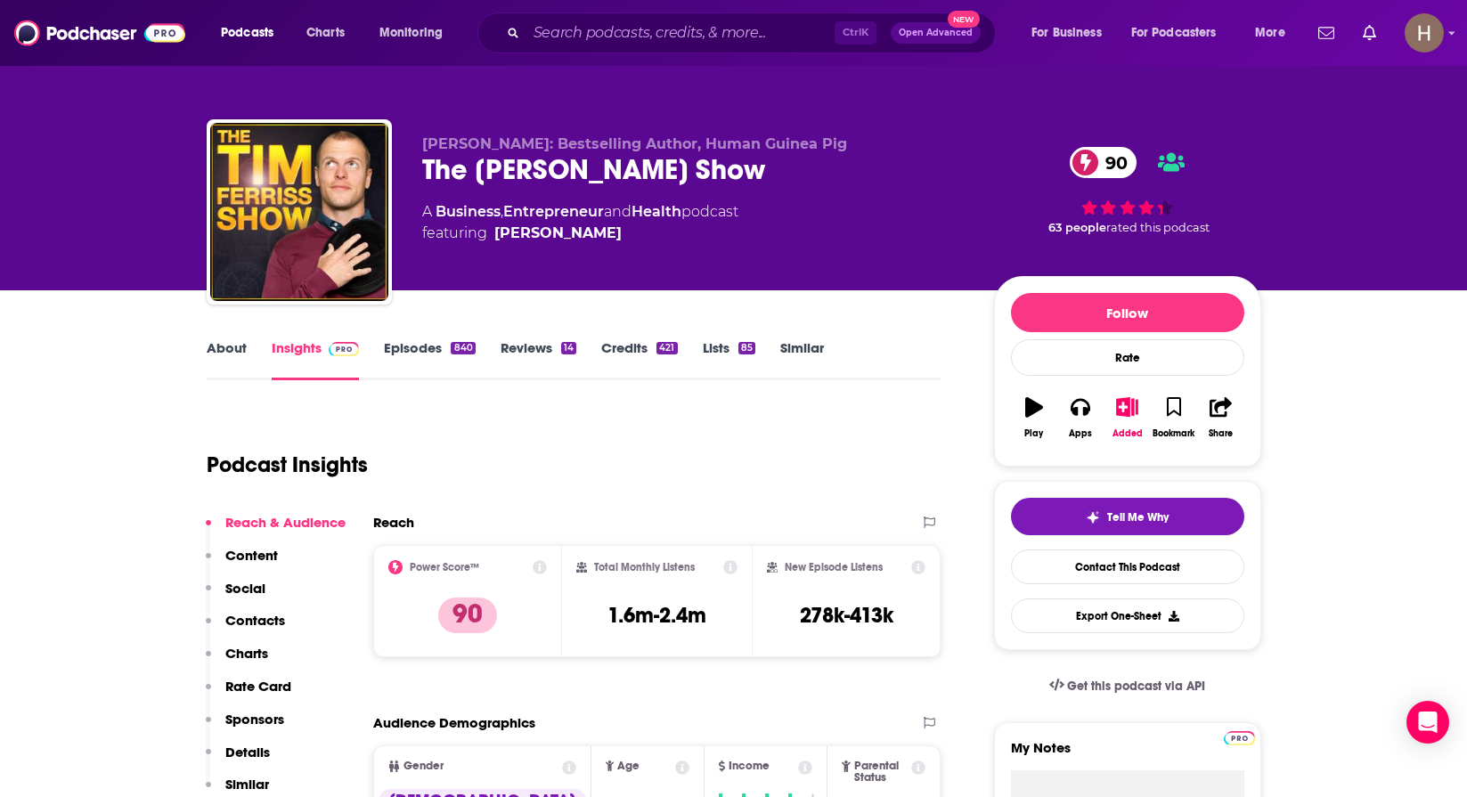
click at [491, 447] on div "Podcast Insights" at bounding box center [567, 454] width 721 height 91
click at [584, 45] on input "Search podcasts, credits, & more..." at bounding box center [680, 33] width 308 height 29
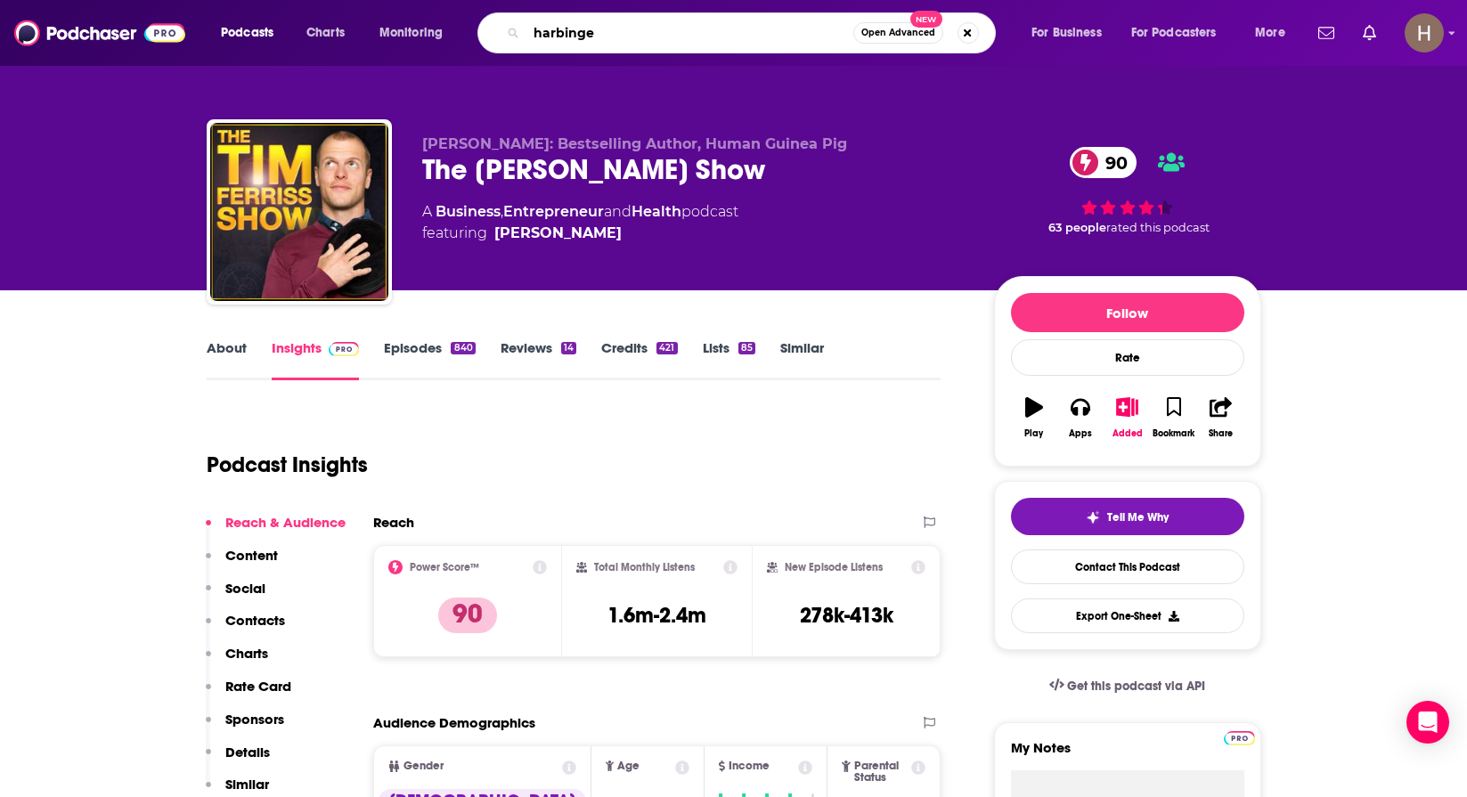
type input "harbinger"
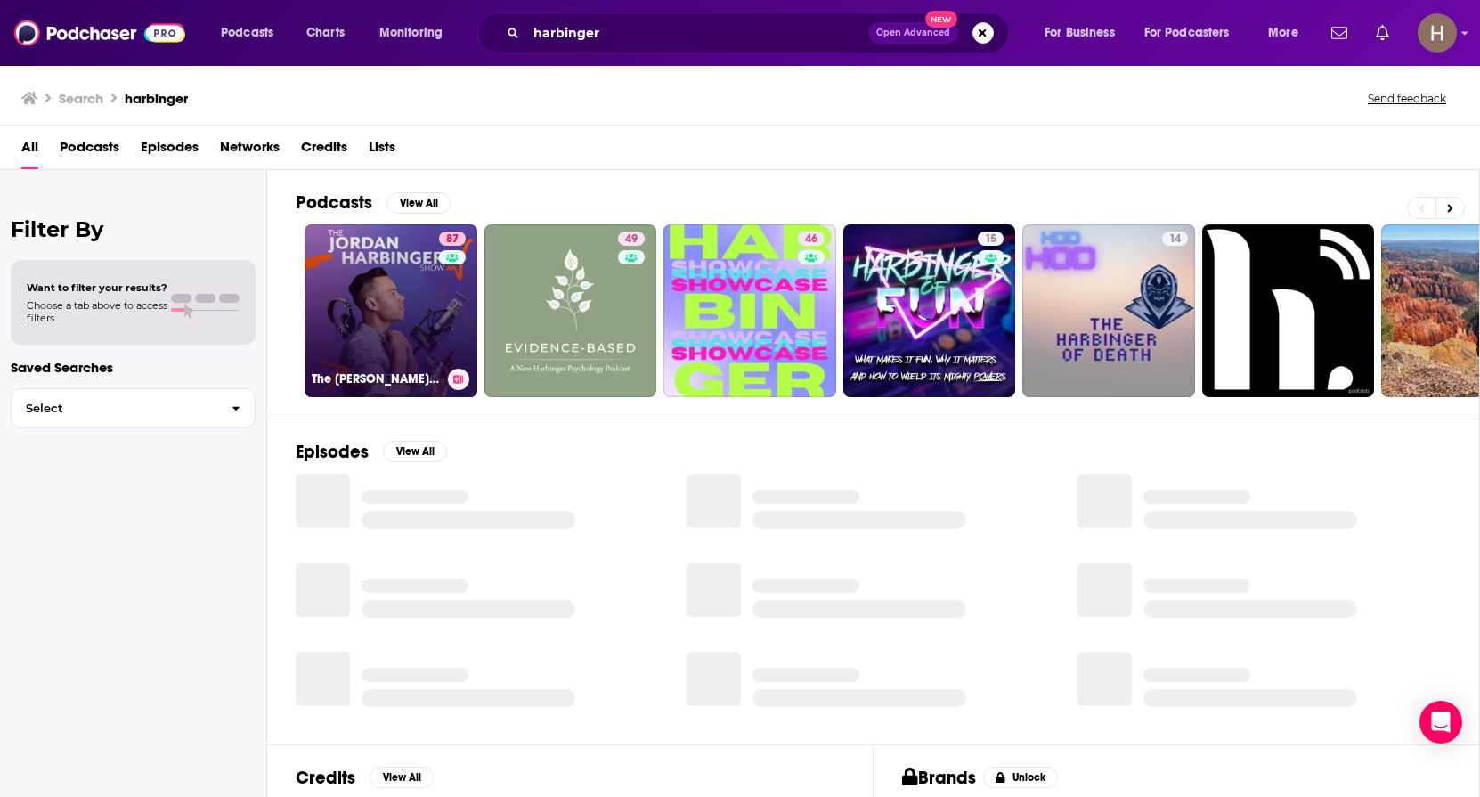
click at [343, 315] on link "87 The [PERSON_NAME] Show" at bounding box center [391, 310] width 173 height 173
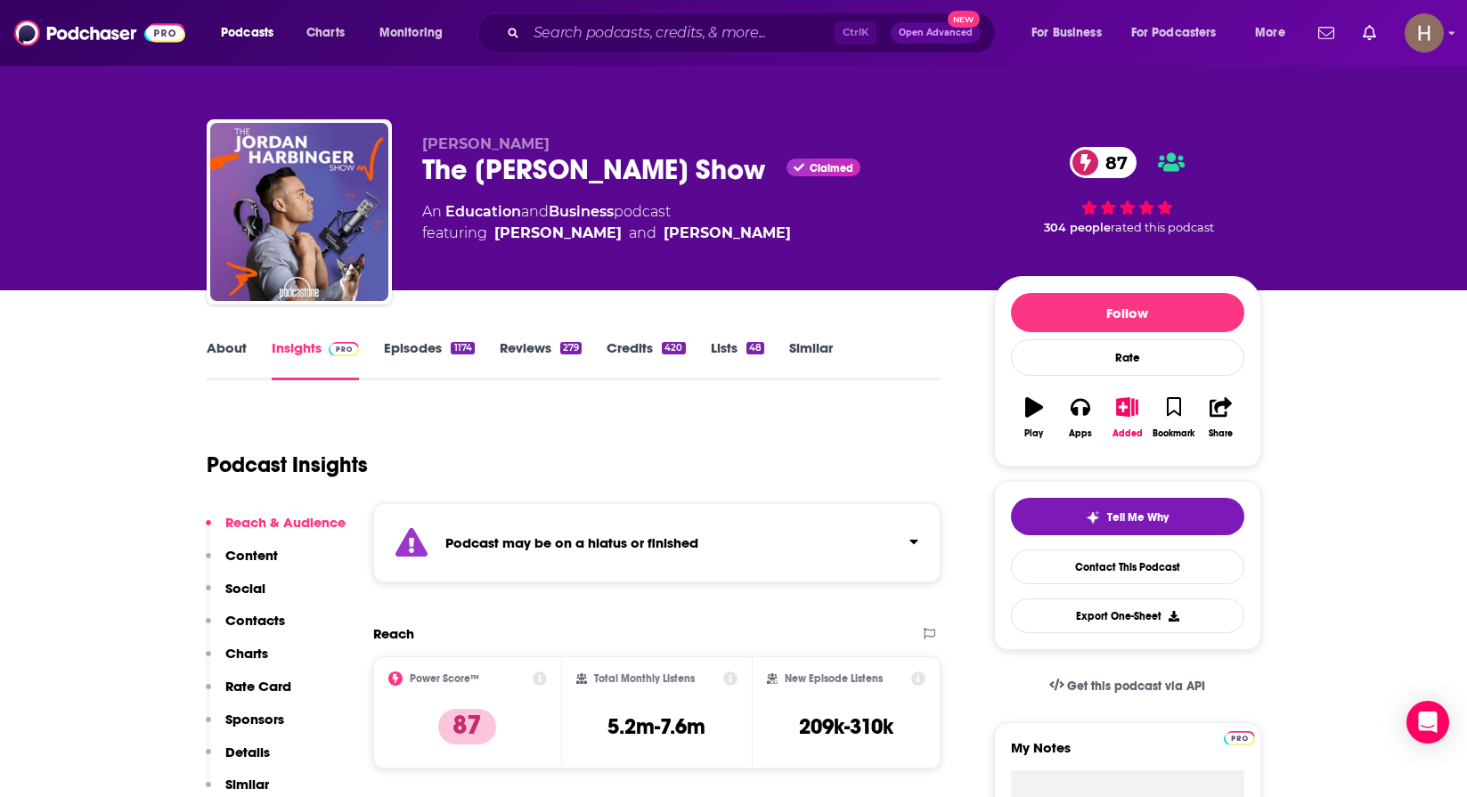
click at [226, 354] on link "About" at bounding box center [227, 359] width 40 height 41
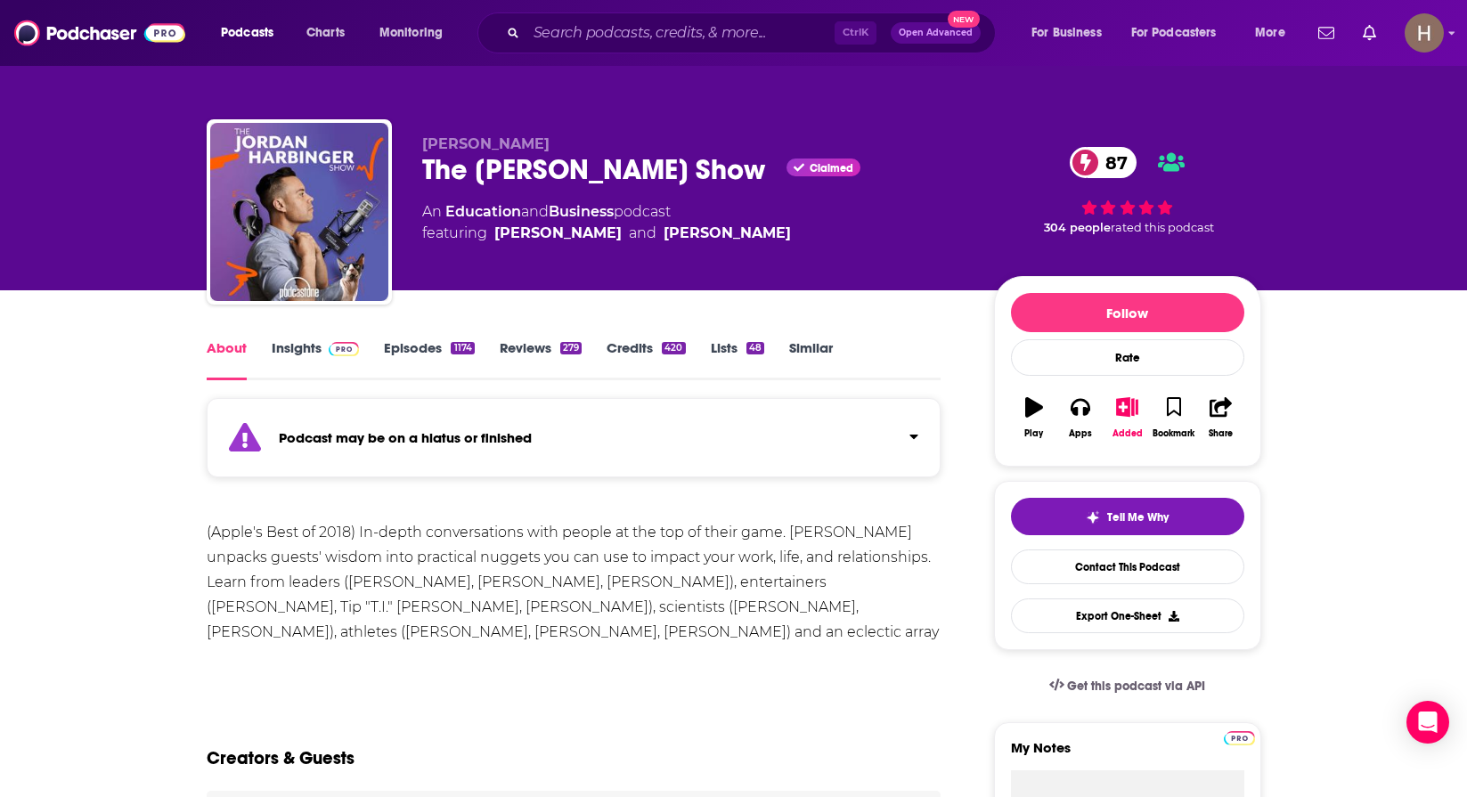
click at [311, 362] on link "Insights" at bounding box center [316, 359] width 88 height 41
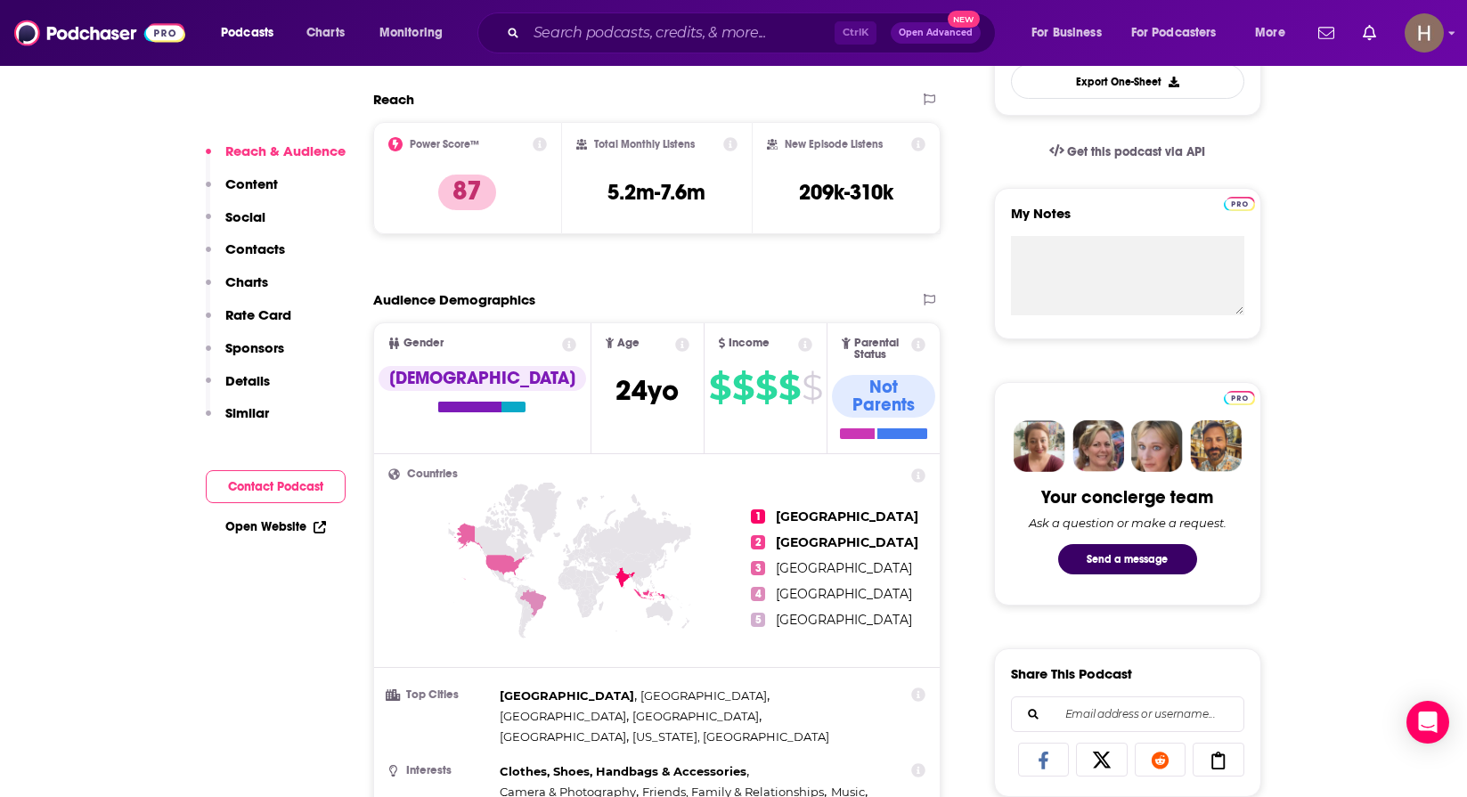
scroll to position [89, 0]
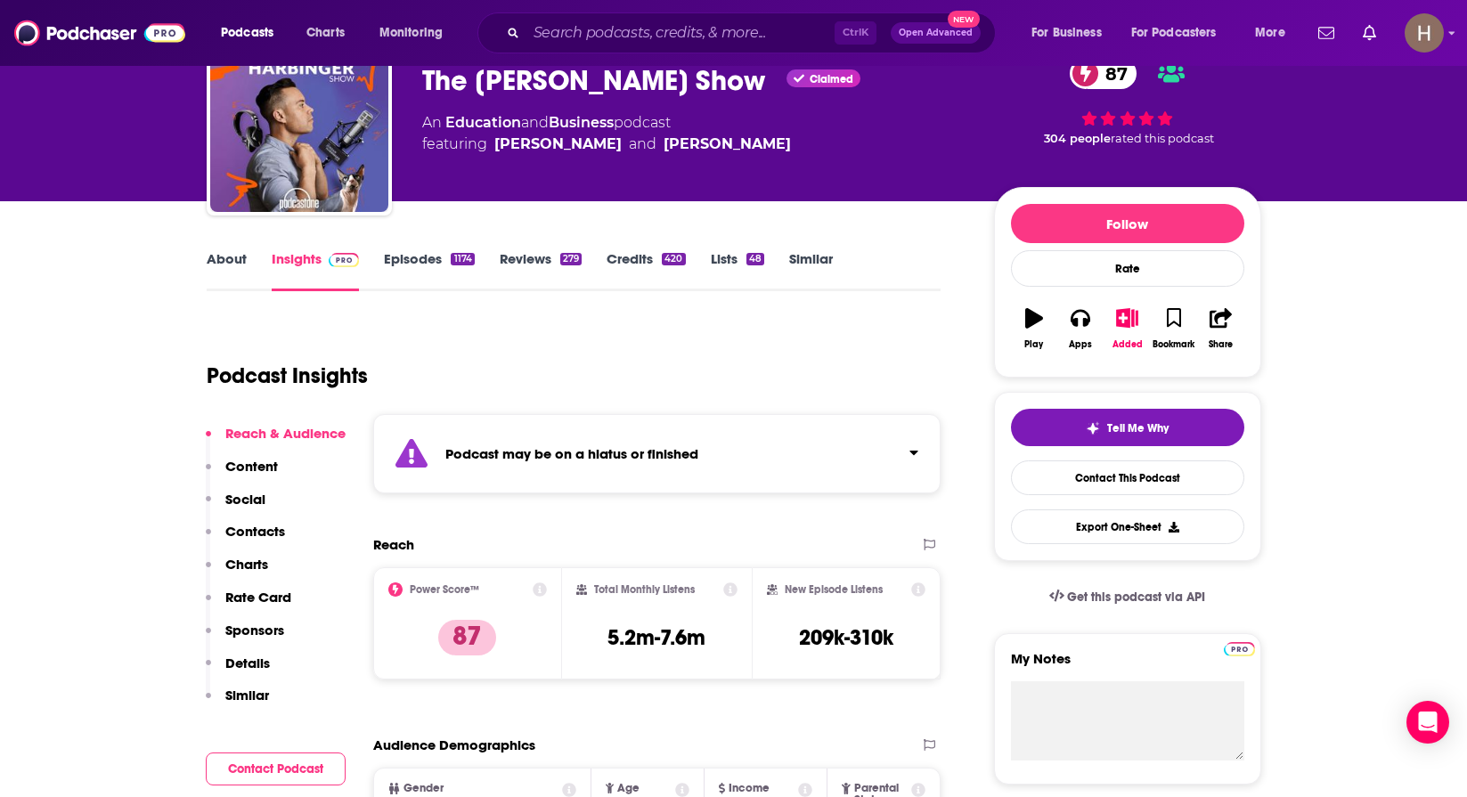
drag, startPoint x: 497, startPoint y: 366, endPoint x: 552, endPoint y: 193, distance: 181.4
click at [497, 366] on div "Podcast Insights" at bounding box center [567, 365] width 721 height 91
click at [612, 40] on input "Search podcasts, credits, & more..." at bounding box center [680, 33] width 308 height 29
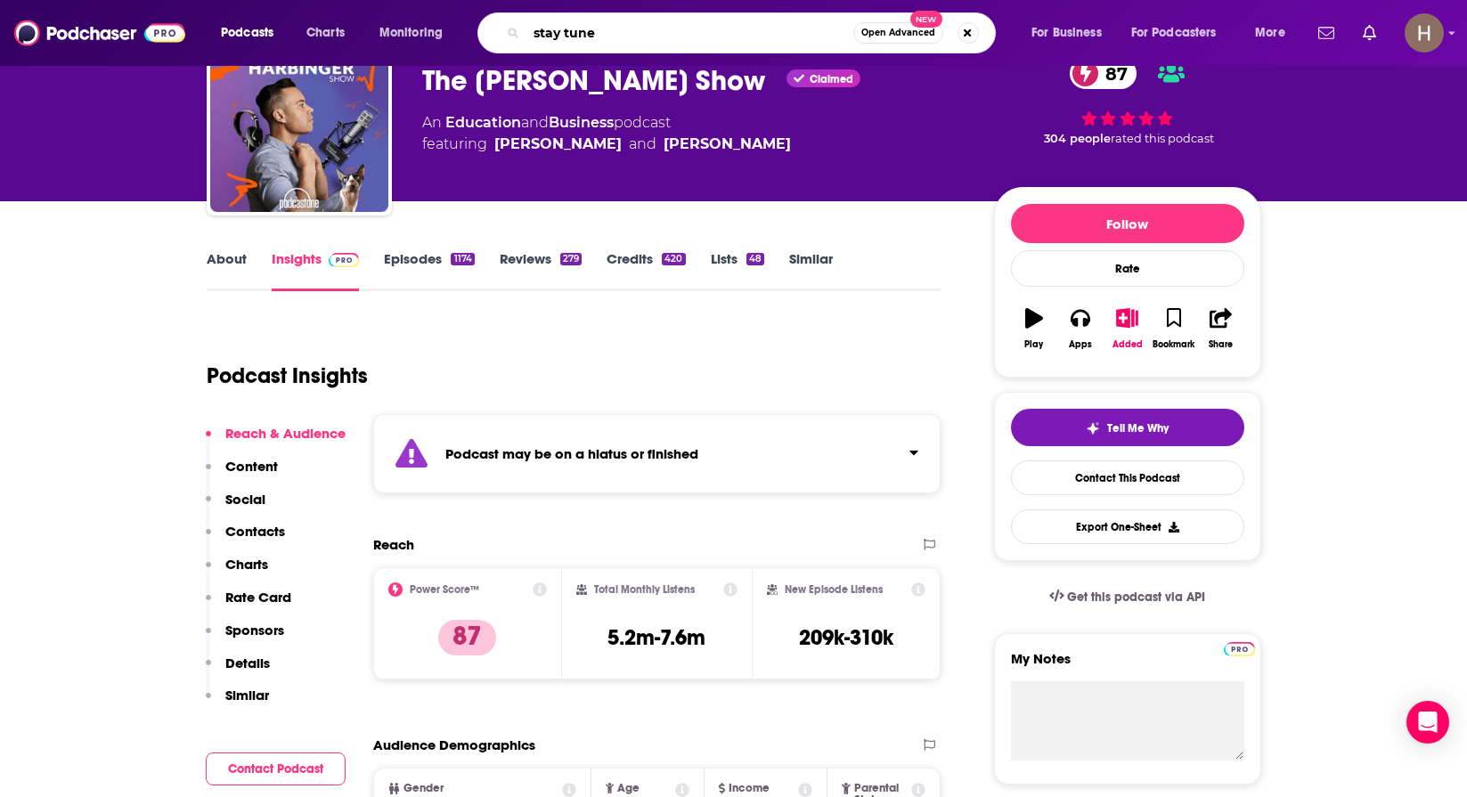
type input "stay tuned"
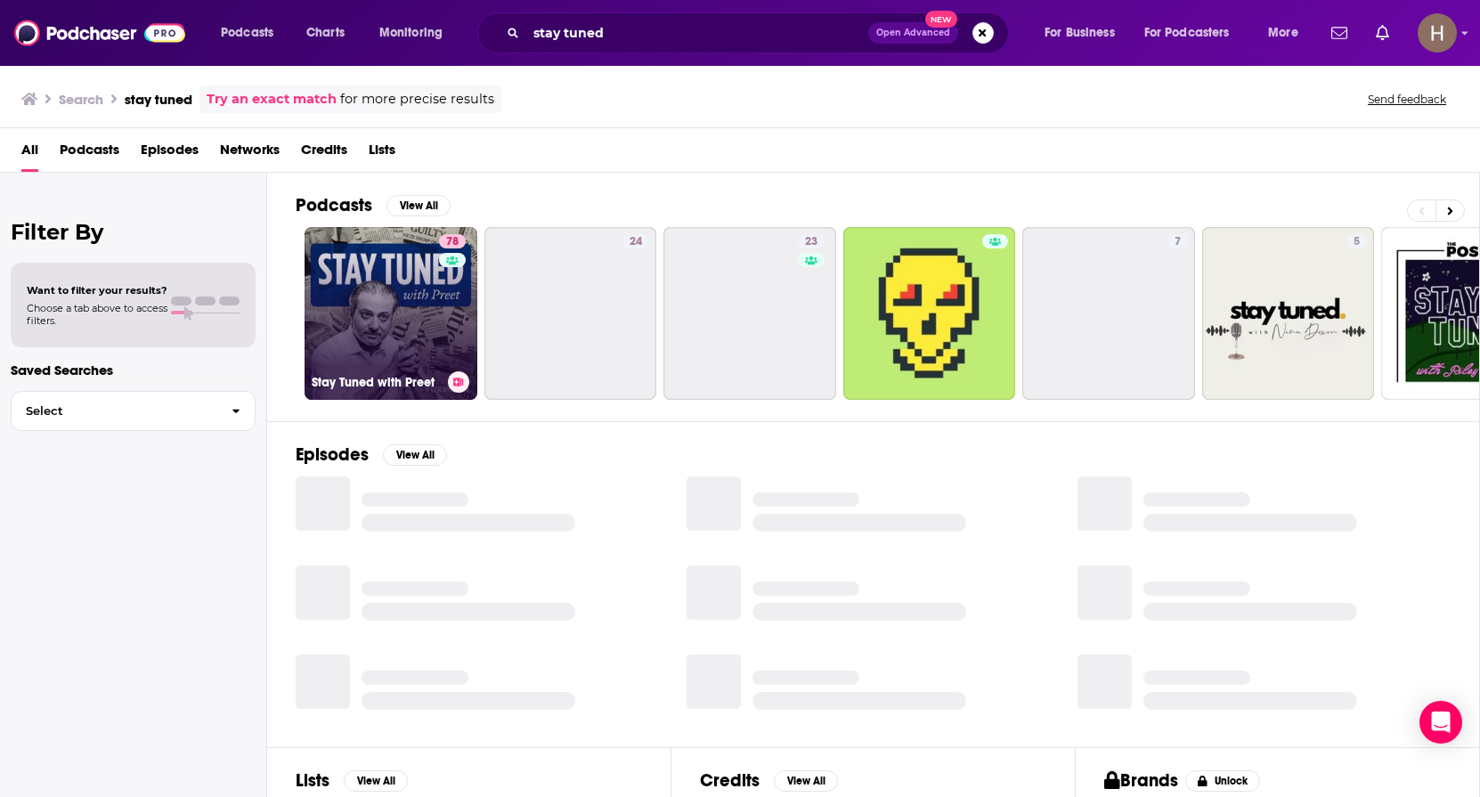
click at [354, 289] on link "78 Stay Tuned with Preet" at bounding box center [391, 313] width 173 height 173
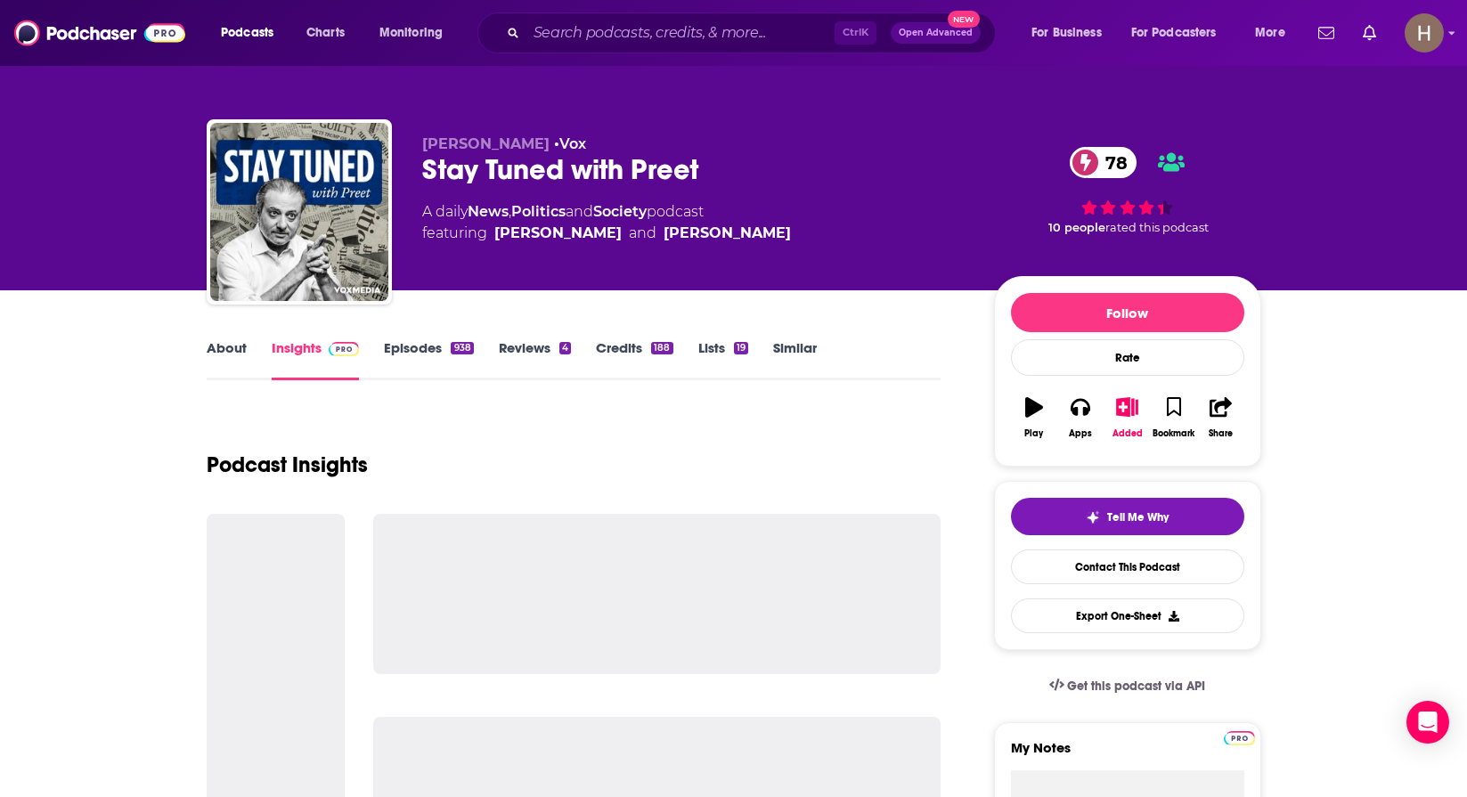
click at [237, 354] on link "About" at bounding box center [227, 359] width 40 height 41
